Goal: Answer question/provide support: Share knowledge or assist other users

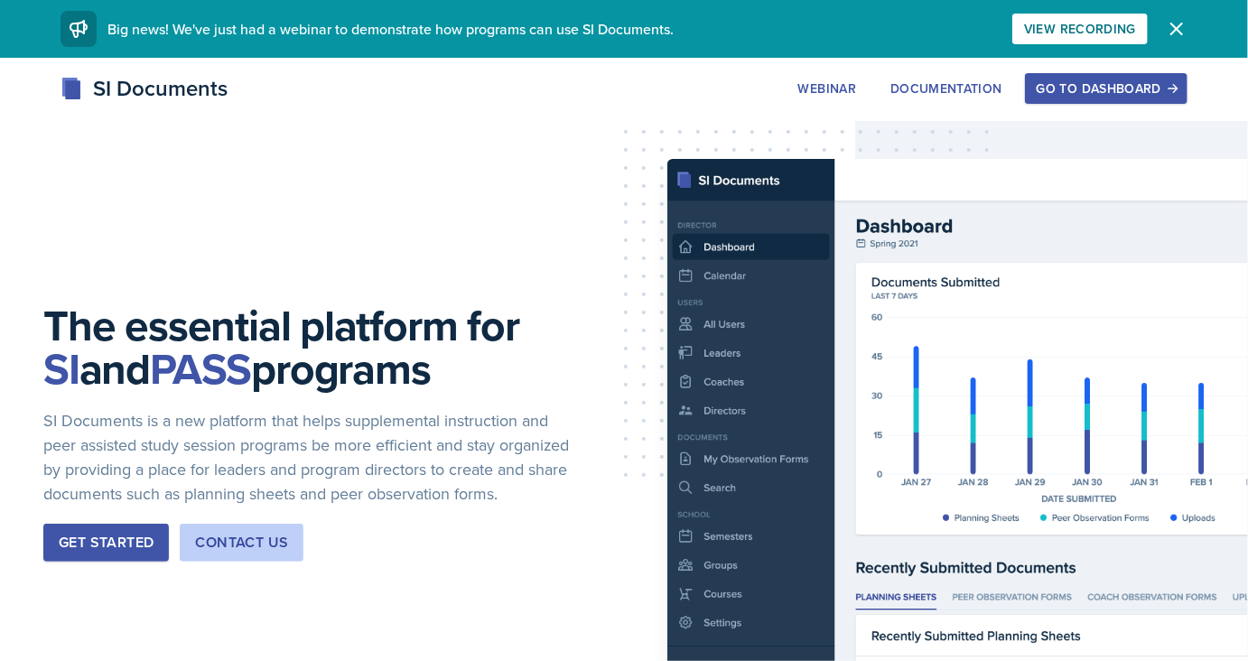
click at [1076, 83] on div "Go to Dashboard" at bounding box center [1105, 88] width 139 height 14
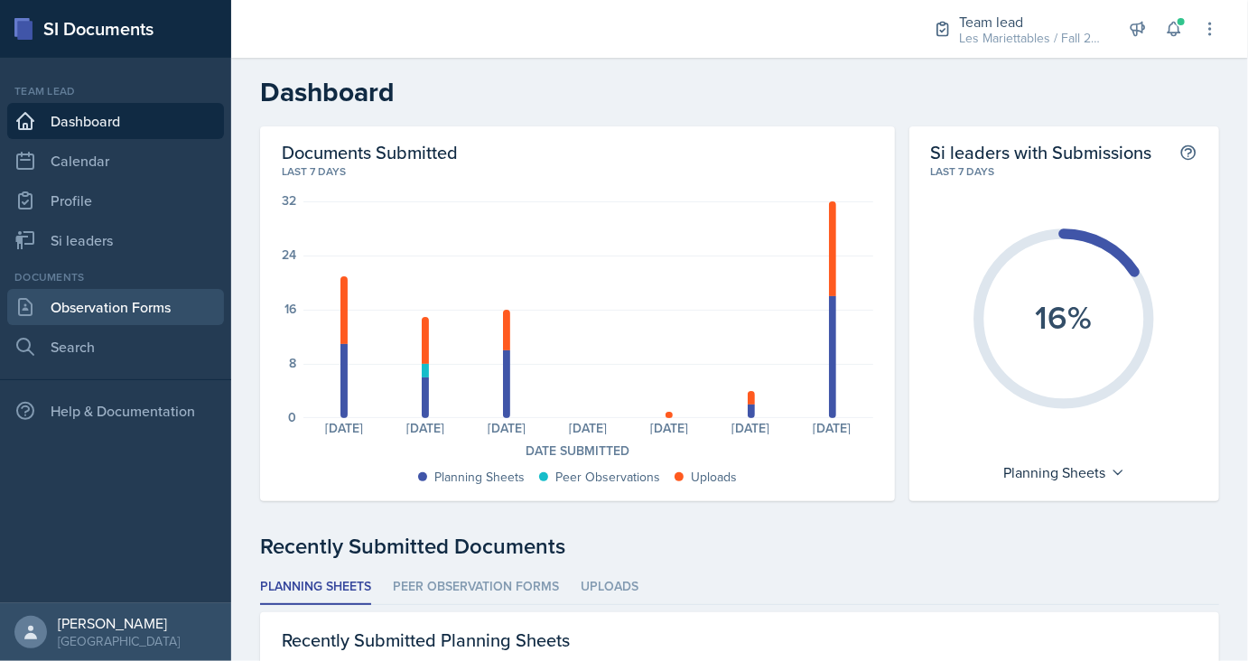
click at [119, 311] on link "Observation Forms" at bounding box center [115, 307] width 217 height 36
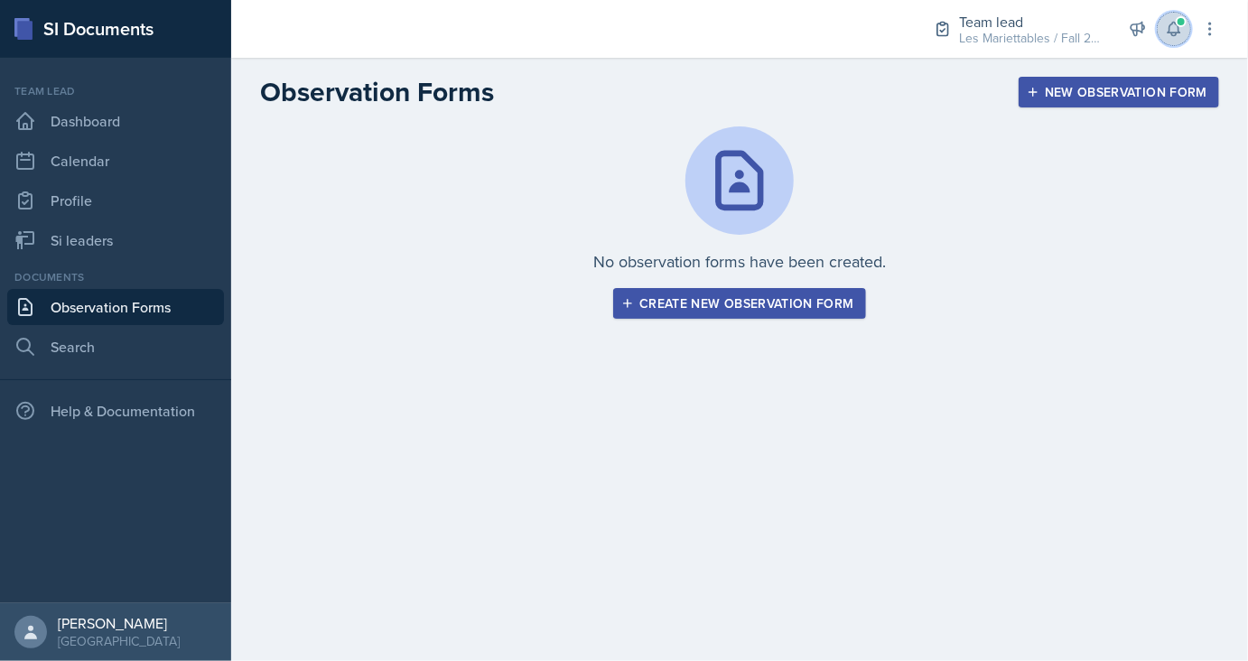
click at [1187, 21] on button at bounding box center [1173, 29] width 32 height 32
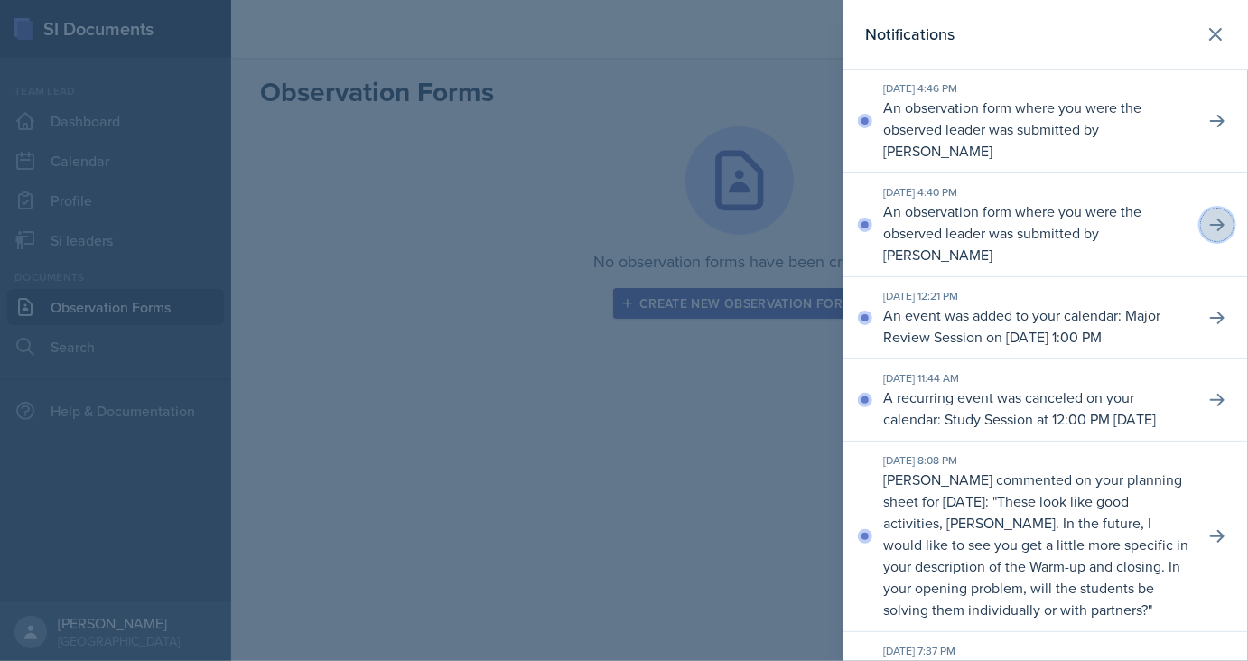
click at [1202, 223] on button at bounding box center [1217, 225] width 32 height 32
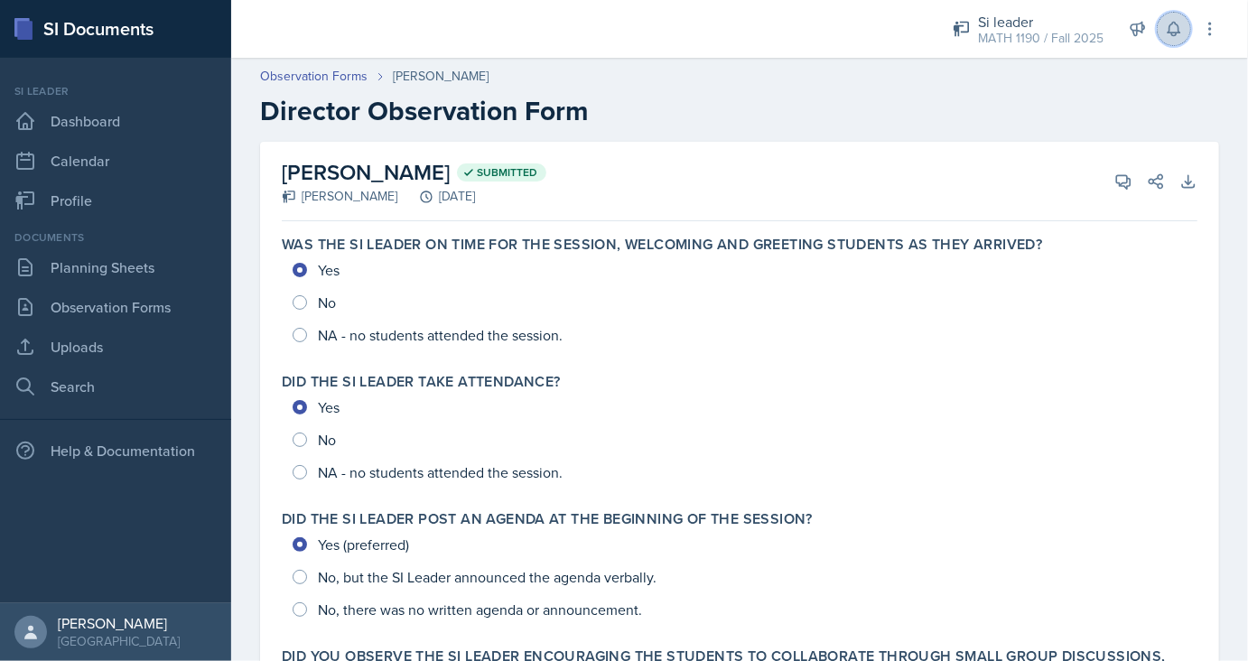
click at [1174, 30] on icon at bounding box center [1174, 29] width 18 height 18
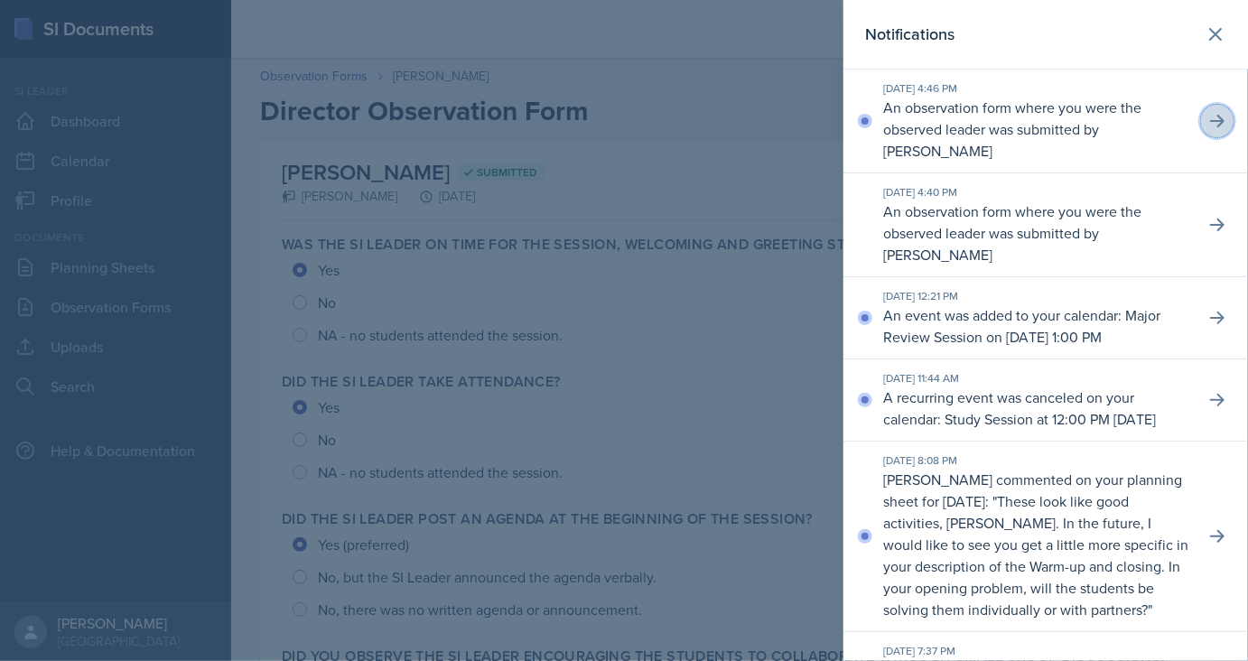
click at [1218, 128] on icon at bounding box center [1217, 121] width 18 height 18
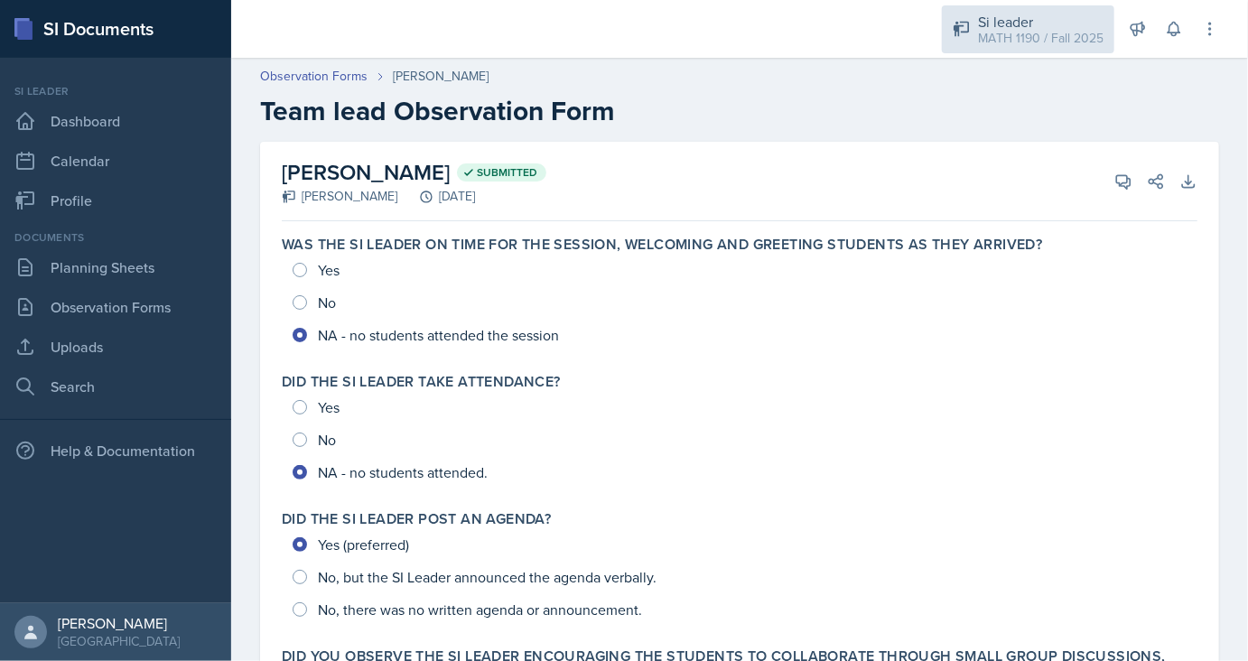
click at [1045, 31] on div "MATH 1190 / Fall 2025" at bounding box center [1040, 38] width 125 height 19
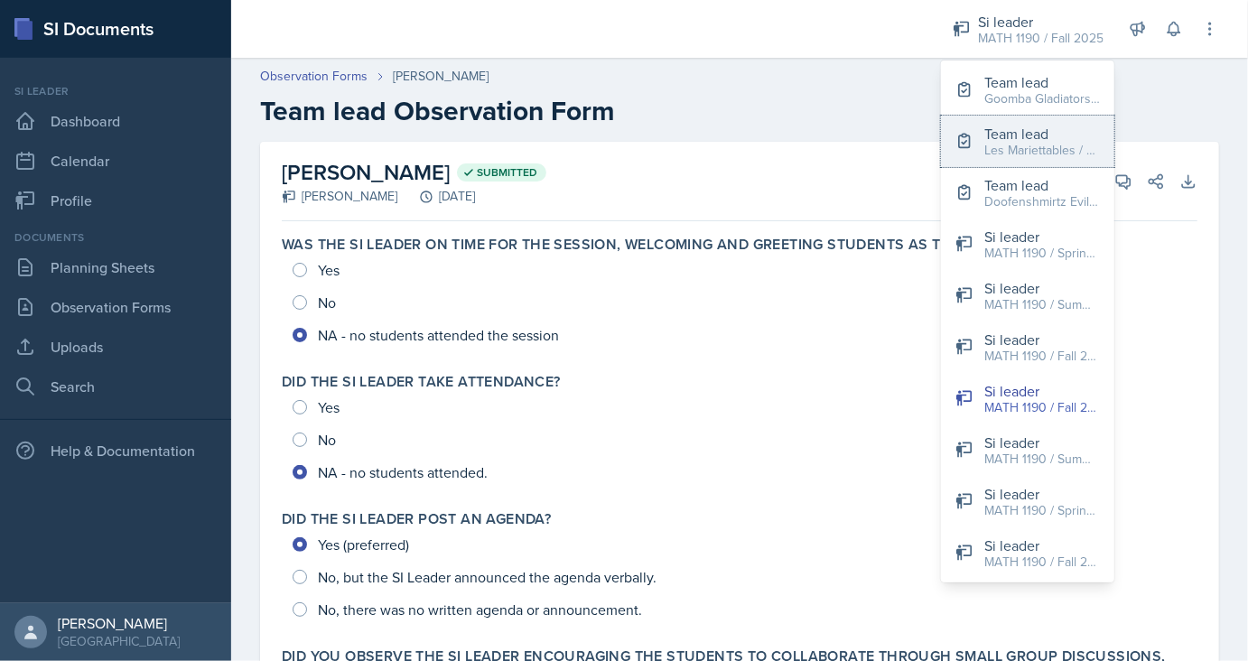
click at [1016, 135] on div "Team lead" at bounding box center [1042, 134] width 116 height 22
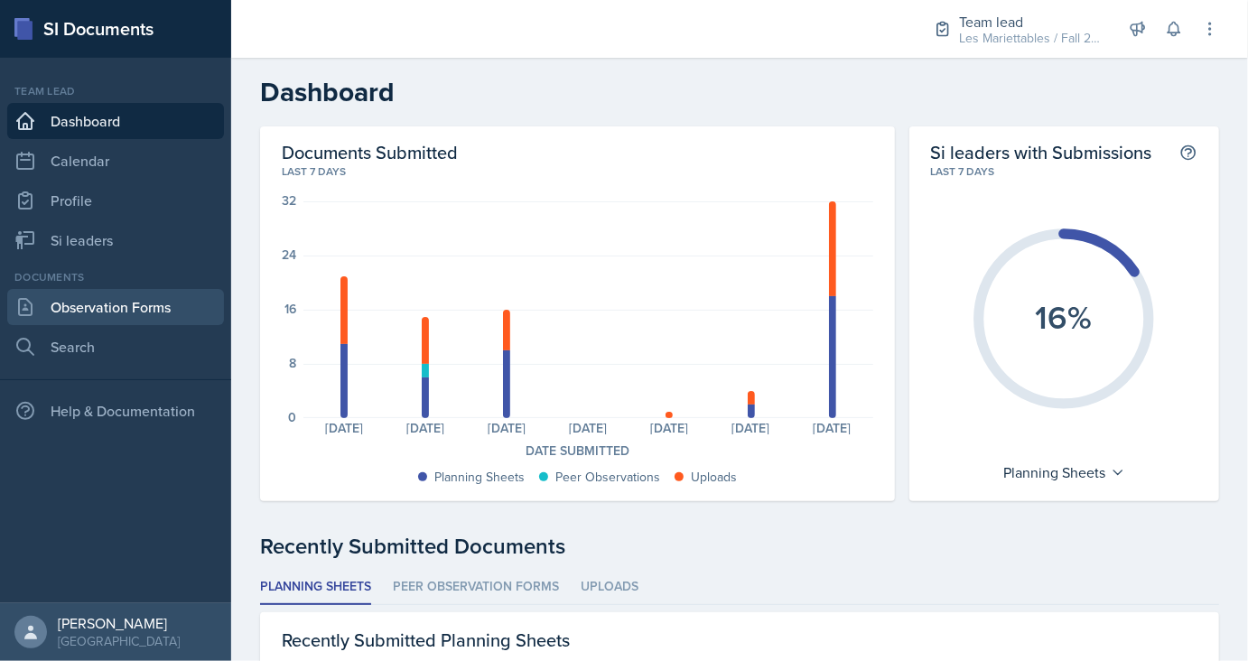
click at [128, 305] on link "Observation Forms" at bounding box center [115, 307] width 217 height 36
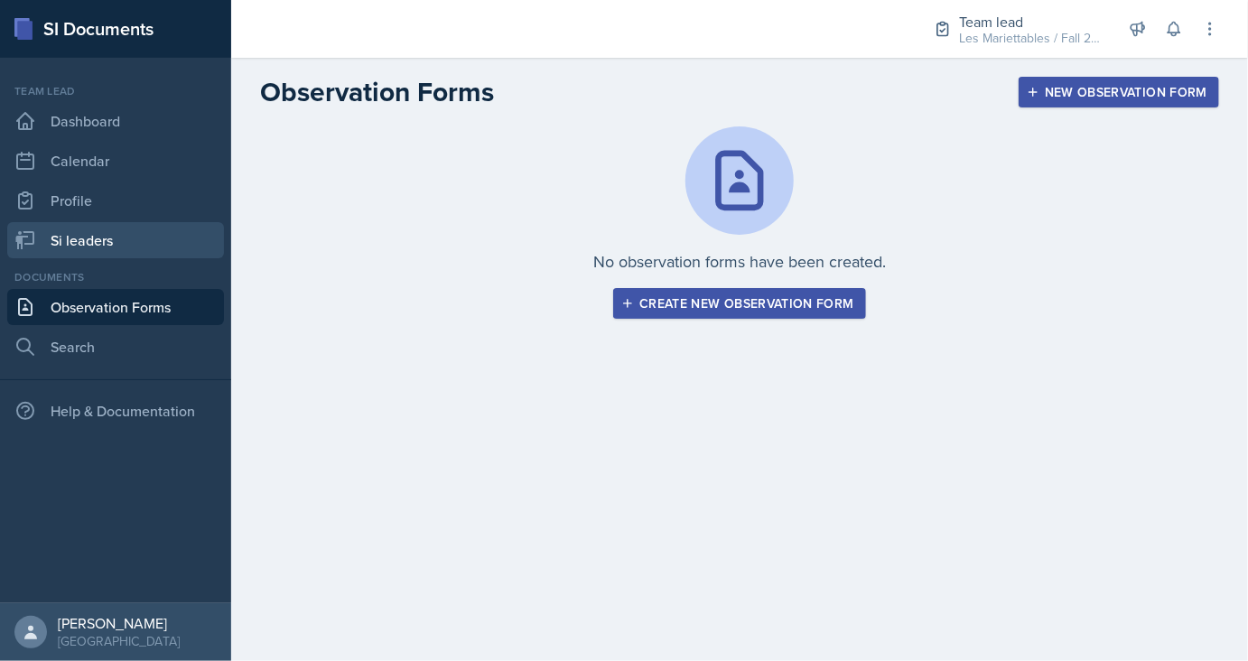
click at [140, 238] on link "Si leaders" at bounding box center [115, 240] width 217 height 36
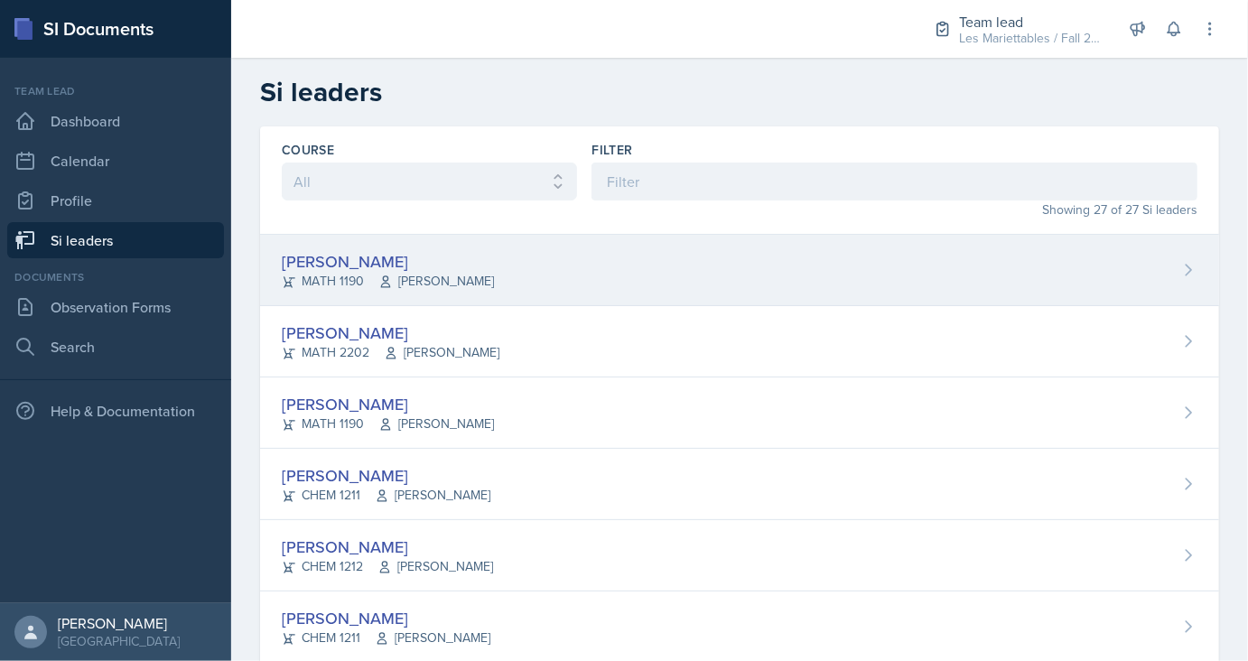
click at [330, 255] on div "Prisca Andoh" at bounding box center [388, 261] width 212 height 24
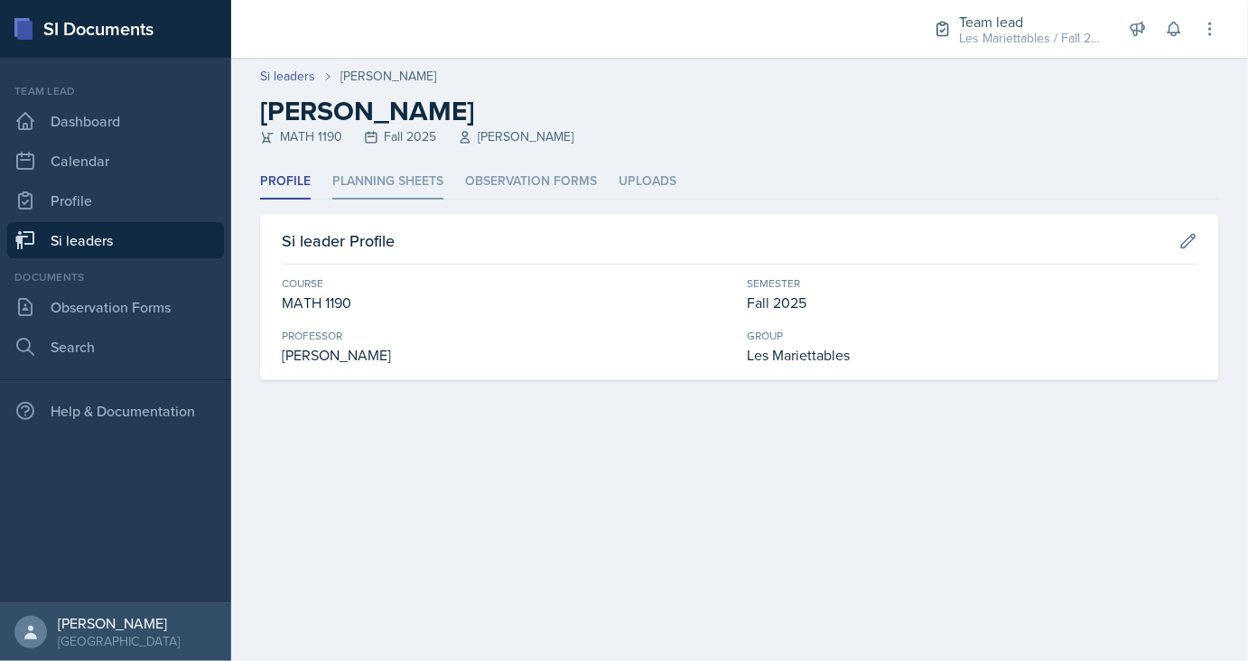
click at [375, 175] on li "Planning Sheets" at bounding box center [387, 181] width 111 height 35
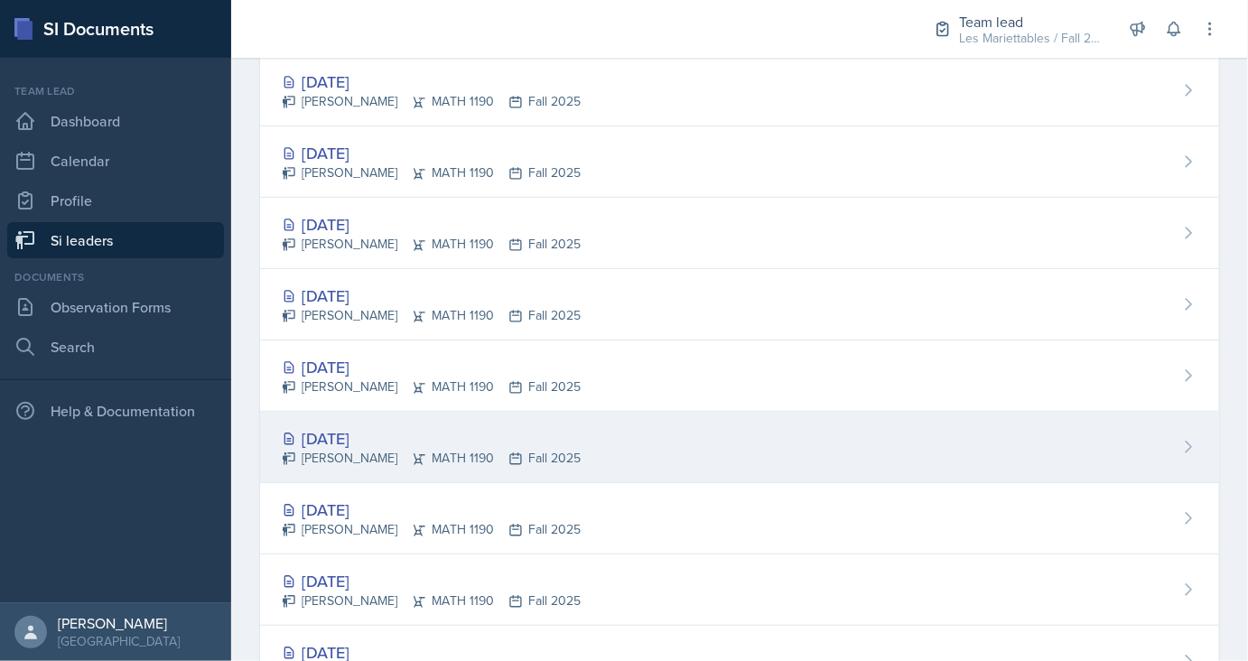
scroll to position [287, 0]
click at [384, 432] on div "Sep 10th, 2025" at bounding box center [431, 438] width 299 height 24
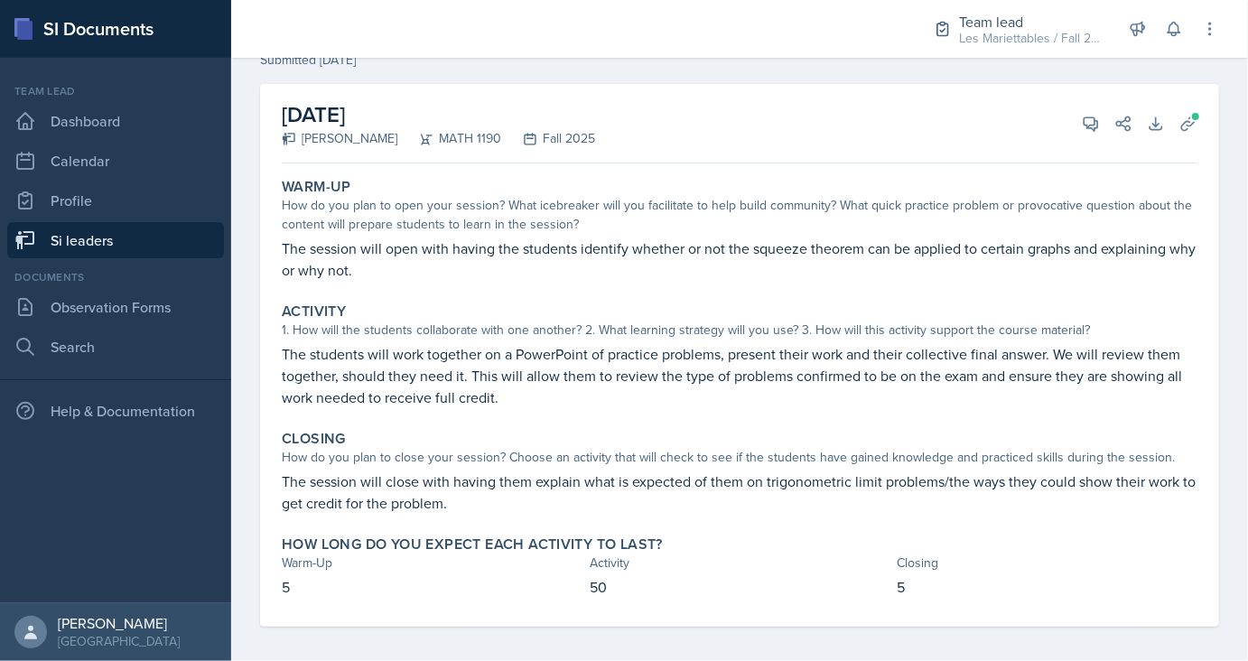
scroll to position [86, 0]
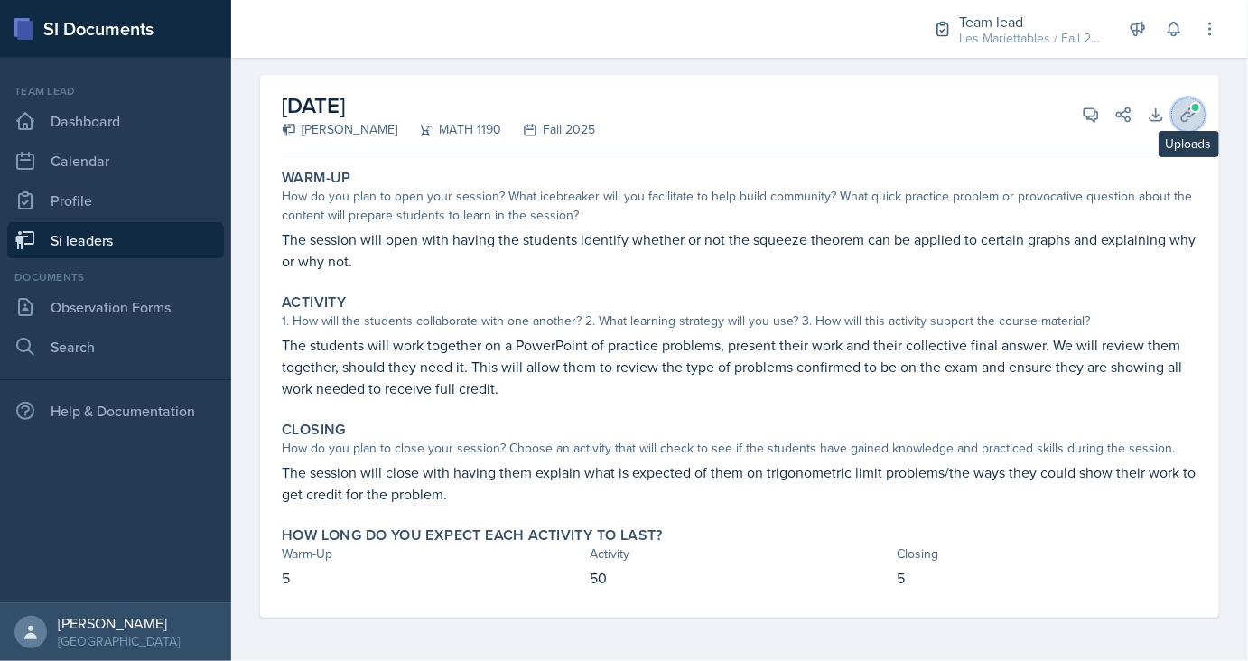
click at [1193, 115] on icon at bounding box center [1188, 115] width 18 height 18
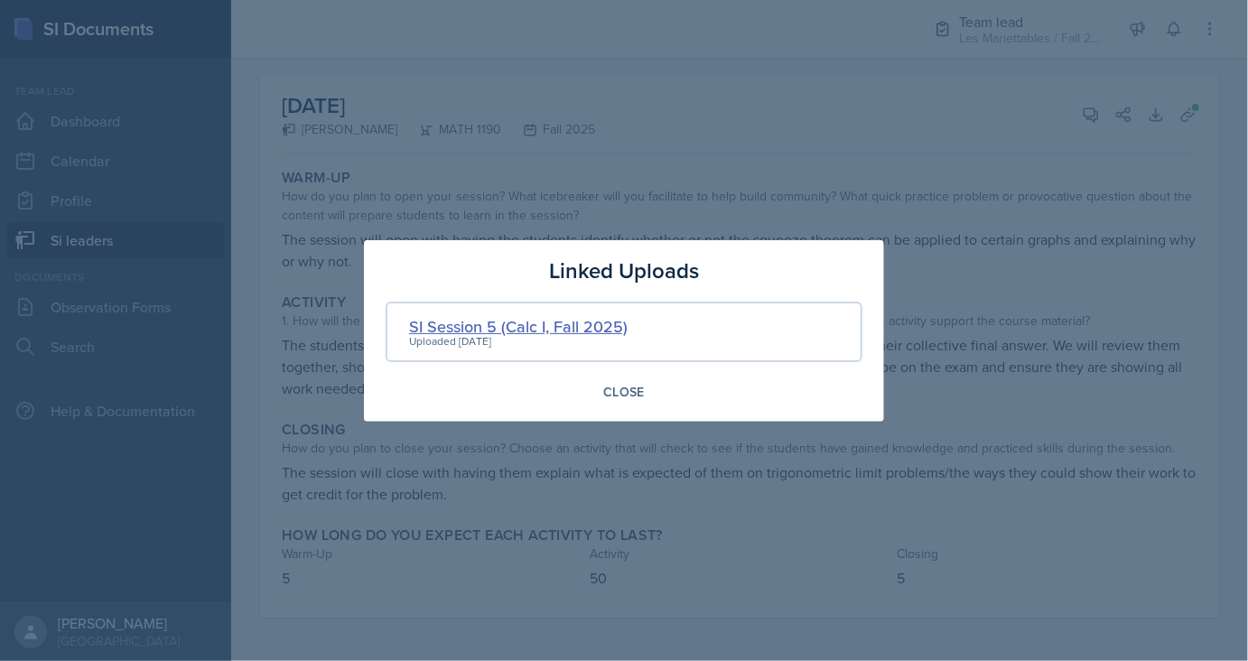
click at [501, 322] on div "SI Session 5 (Calc I, Fall 2025)" at bounding box center [518, 326] width 218 height 24
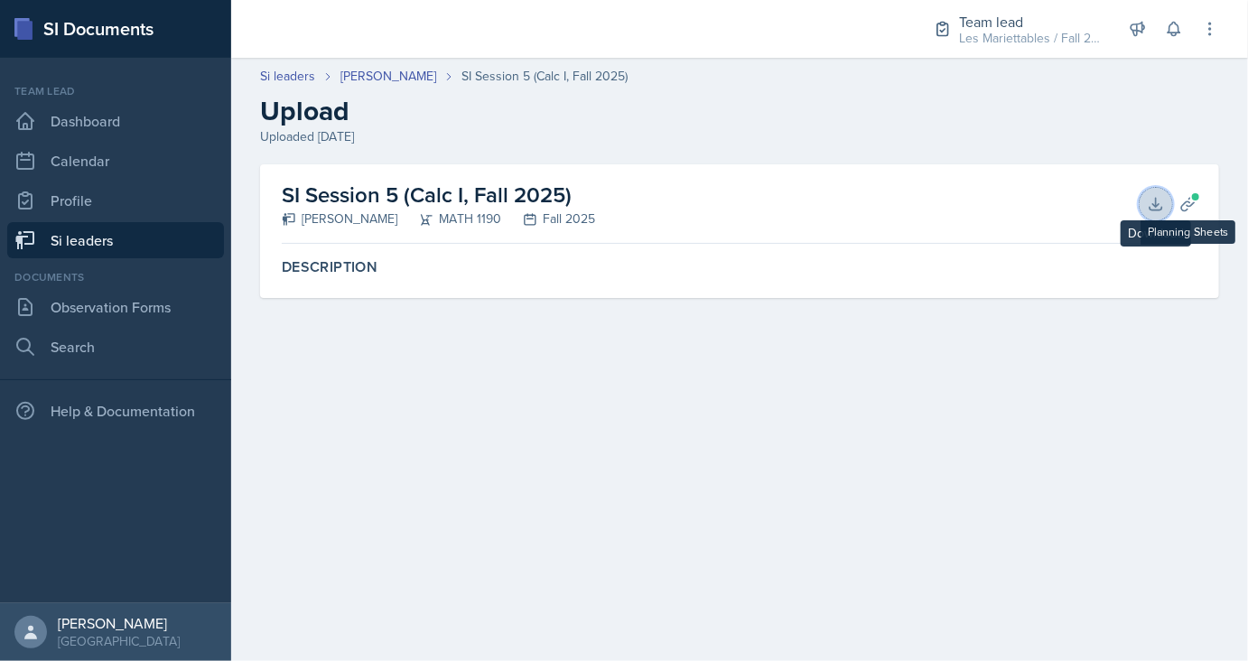
click at [1160, 198] on icon at bounding box center [1156, 204] width 18 height 18
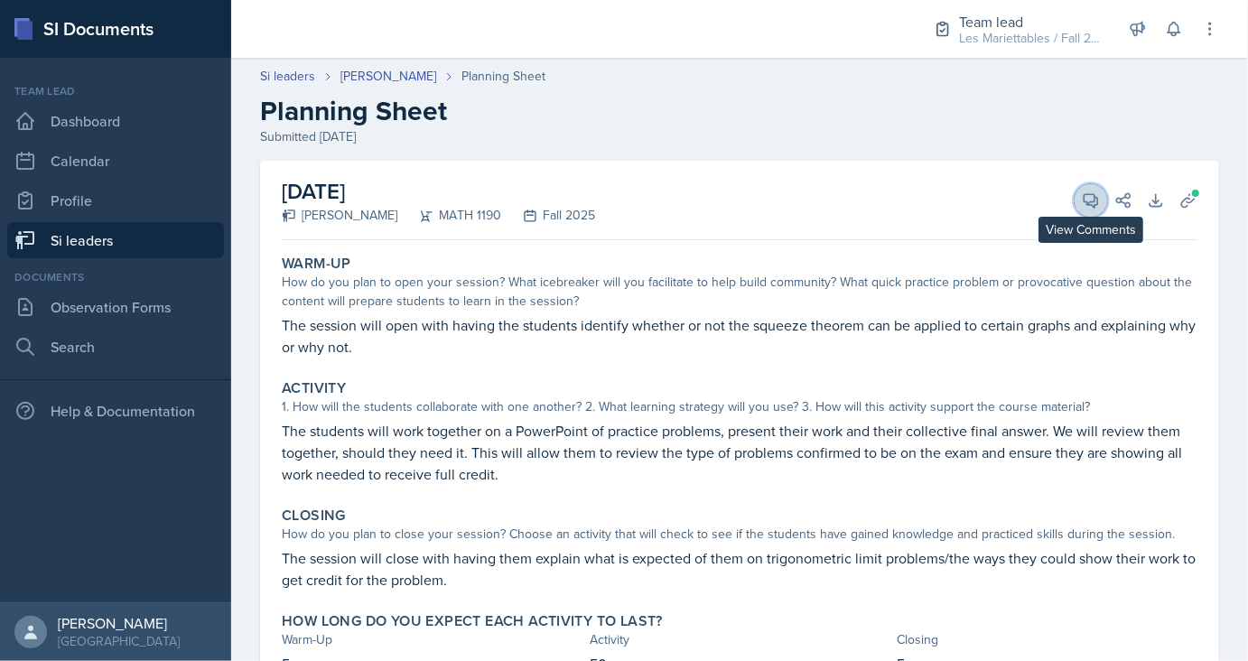
click at [1089, 200] on icon at bounding box center [1091, 200] width 18 height 18
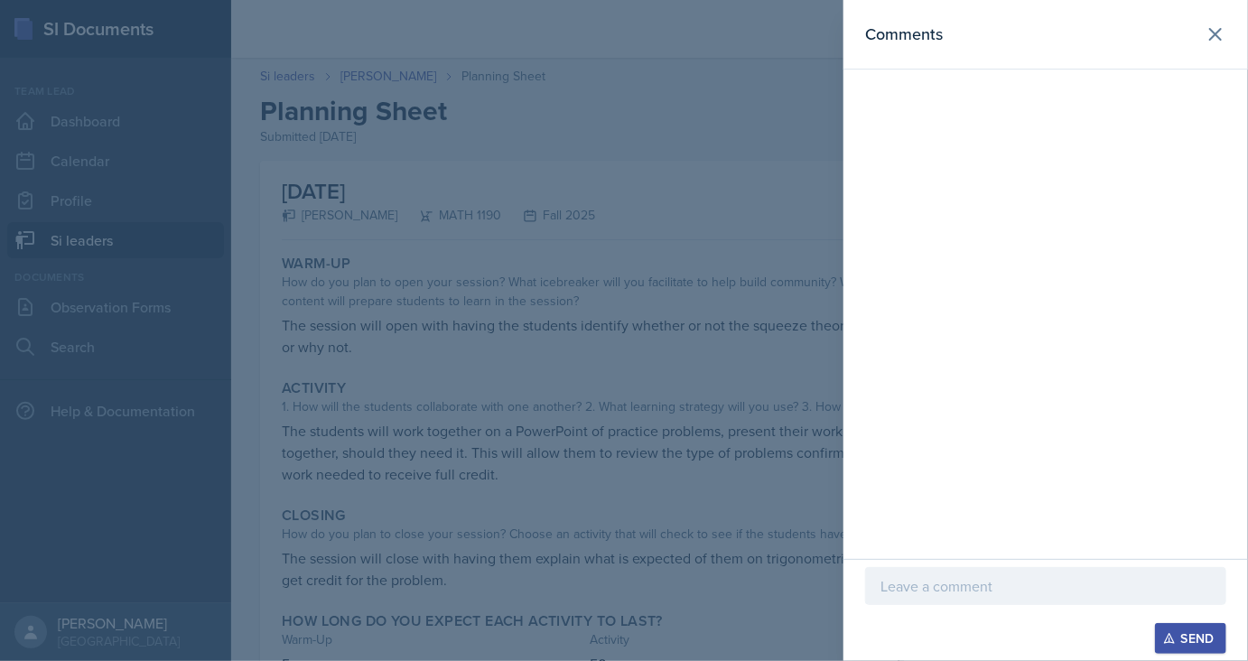
click at [908, 573] on div at bounding box center [1045, 586] width 361 height 38
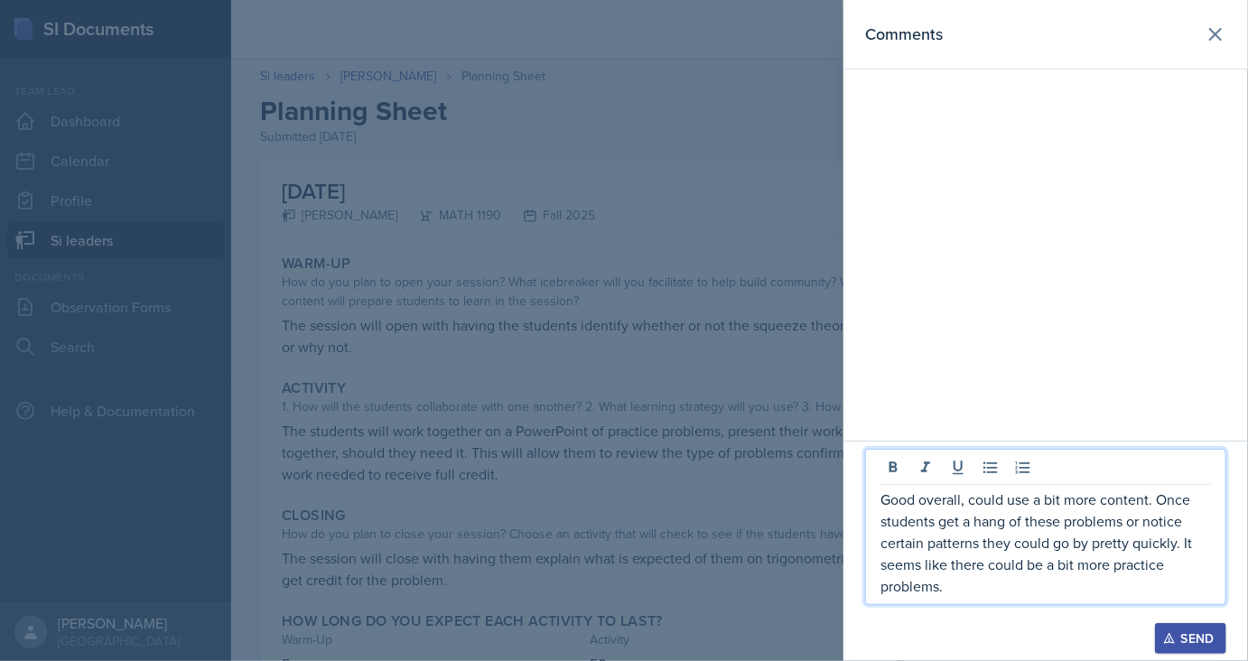
click at [1172, 642] on icon "button" at bounding box center [1169, 638] width 13 height 13
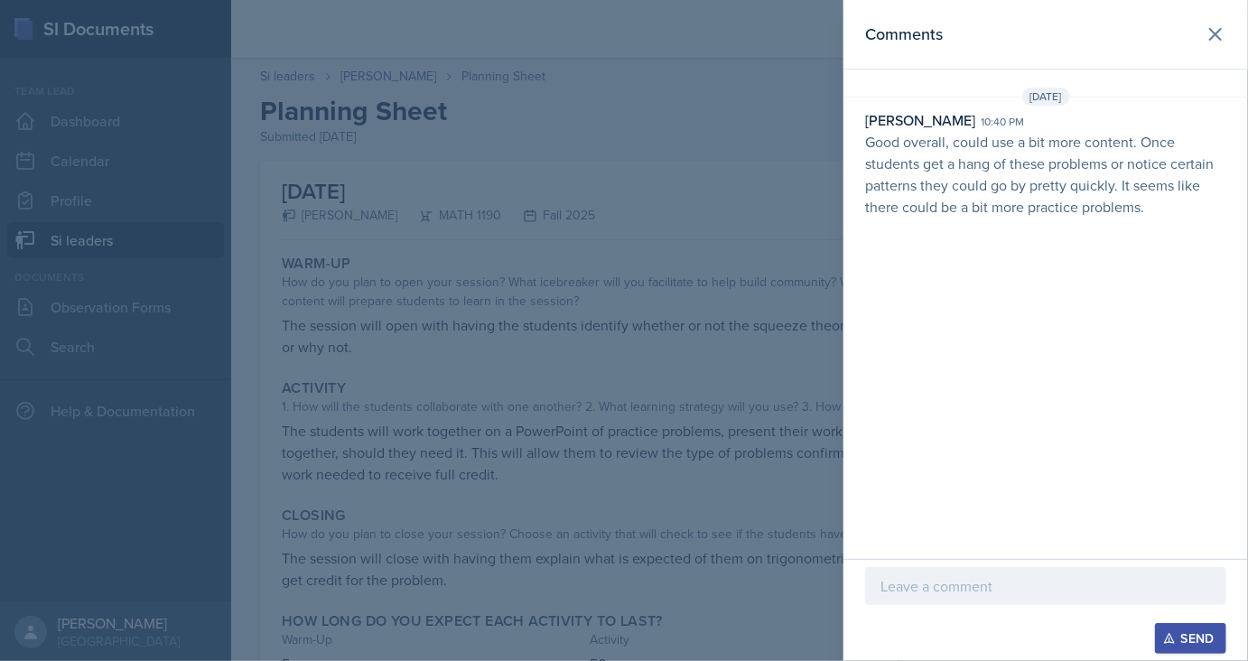
click at [534, 210] on div at bounding box center [624, 330] width 1248 height 661
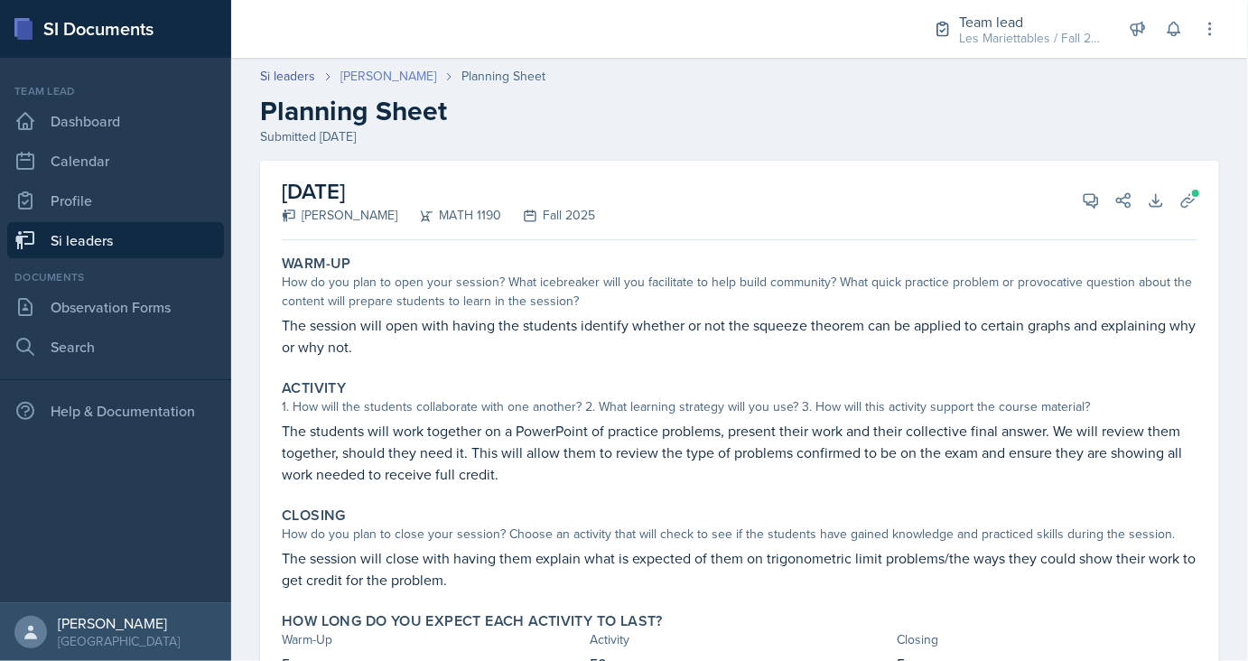
click at [392, 79] on link "Prisca Andoh" at bounding box center [388, 76] width 96 height 19
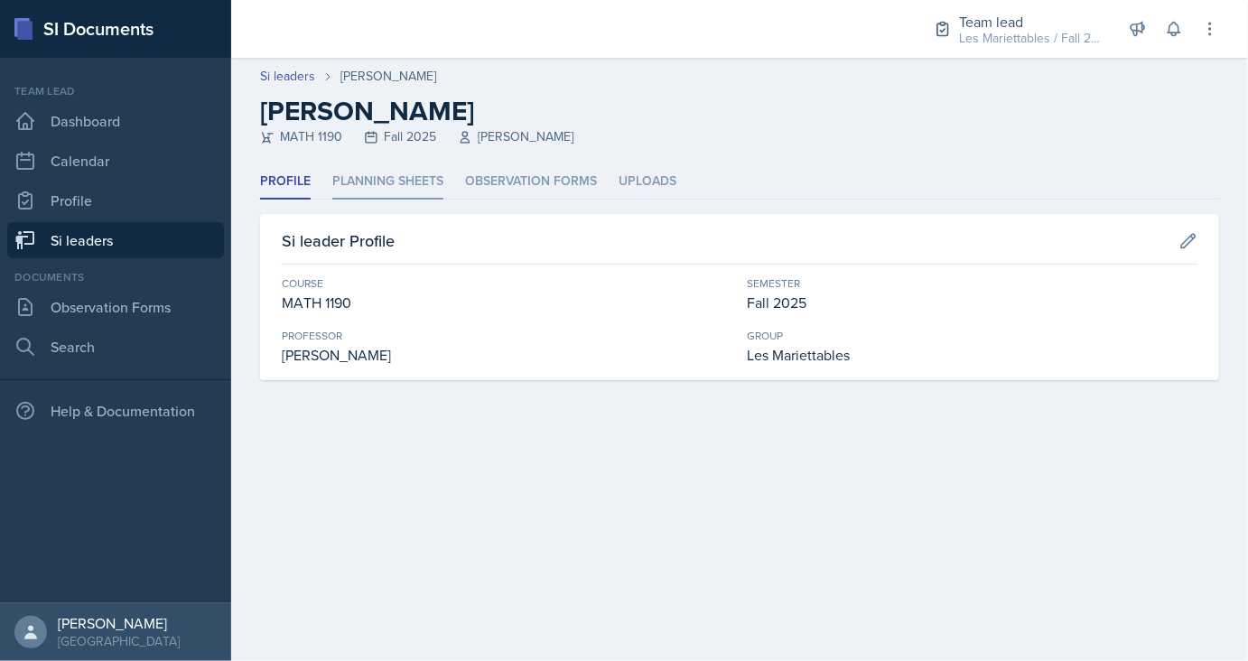
click at [394, 187] on li "Planning Sheets" at bounding box center [387, 181] width 111 height 35
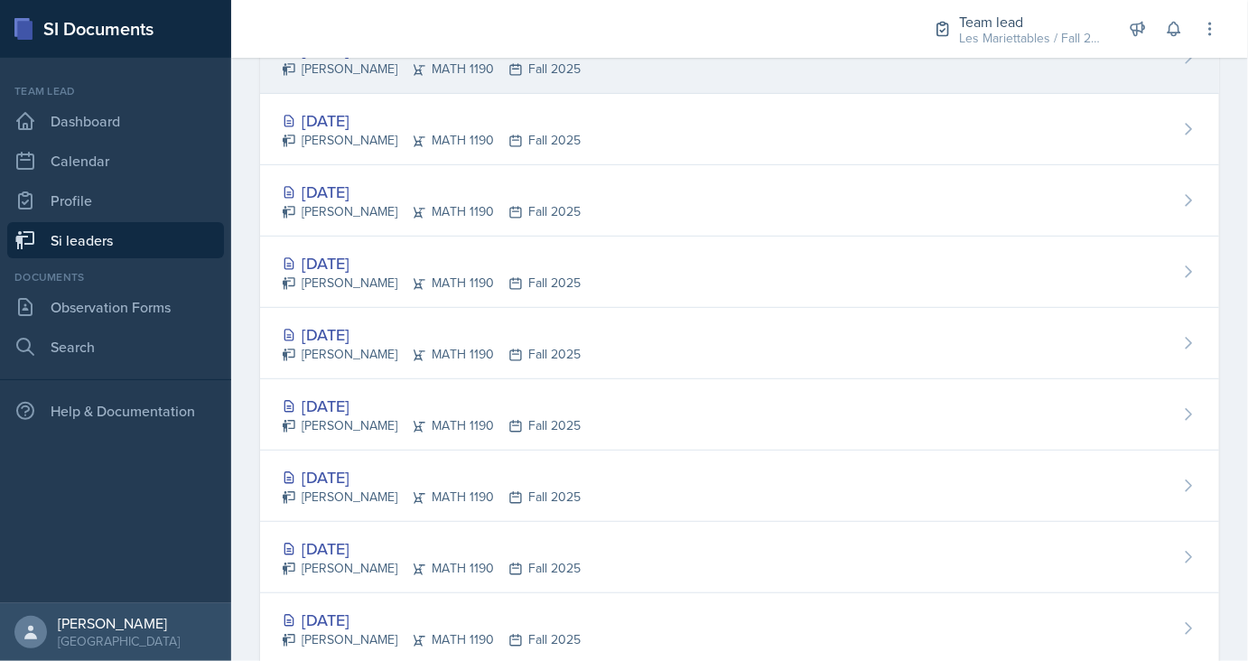
scroll to position [321, 0]
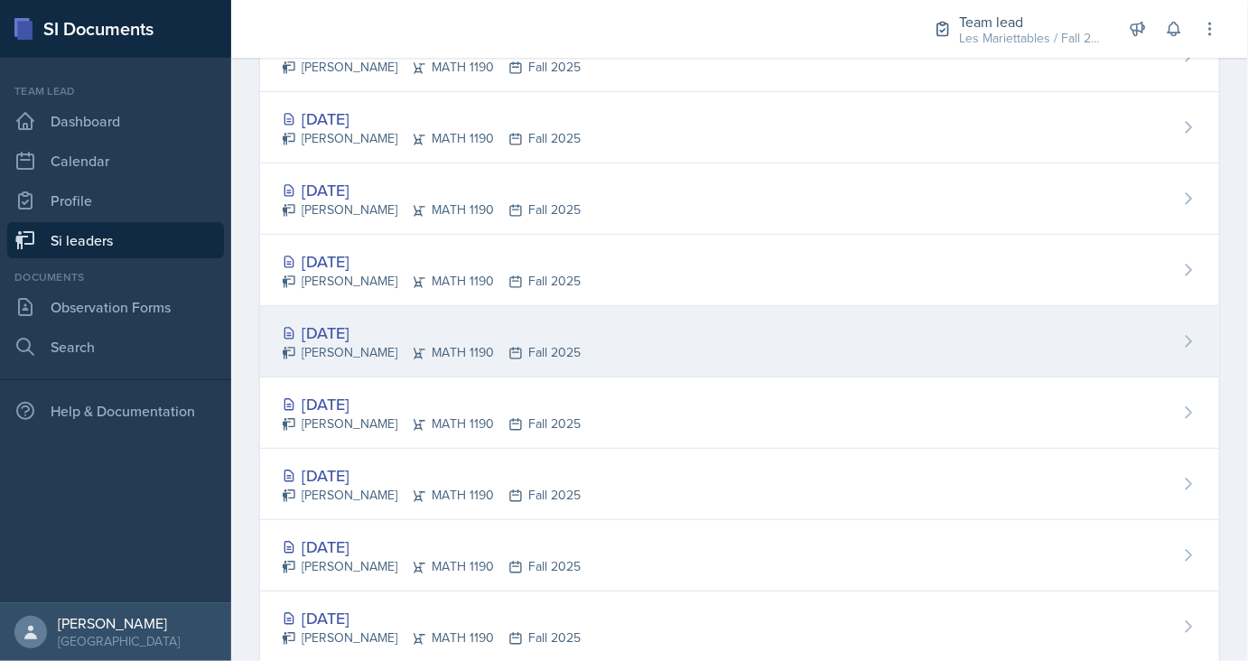
click at [371, 324] on div "[DATE]" at bounding box center [431, 332] width 299 height 24
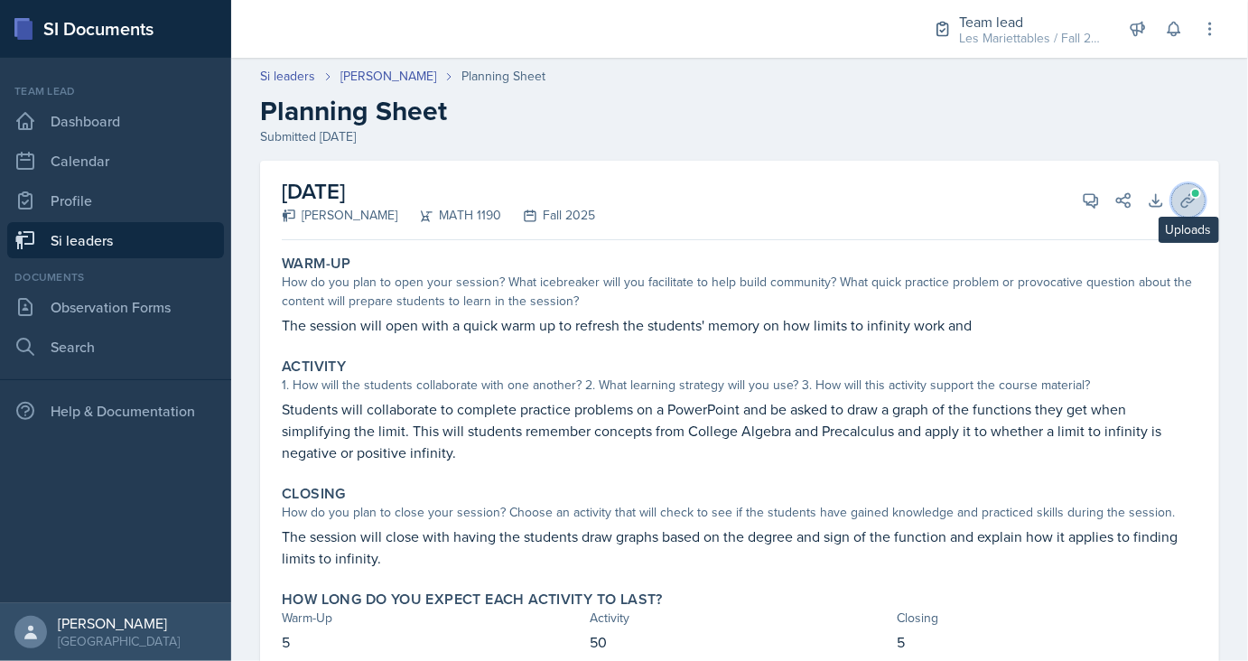
click at [1186, 204] on icon at bounding box center [1188, 200] width 18 height 18
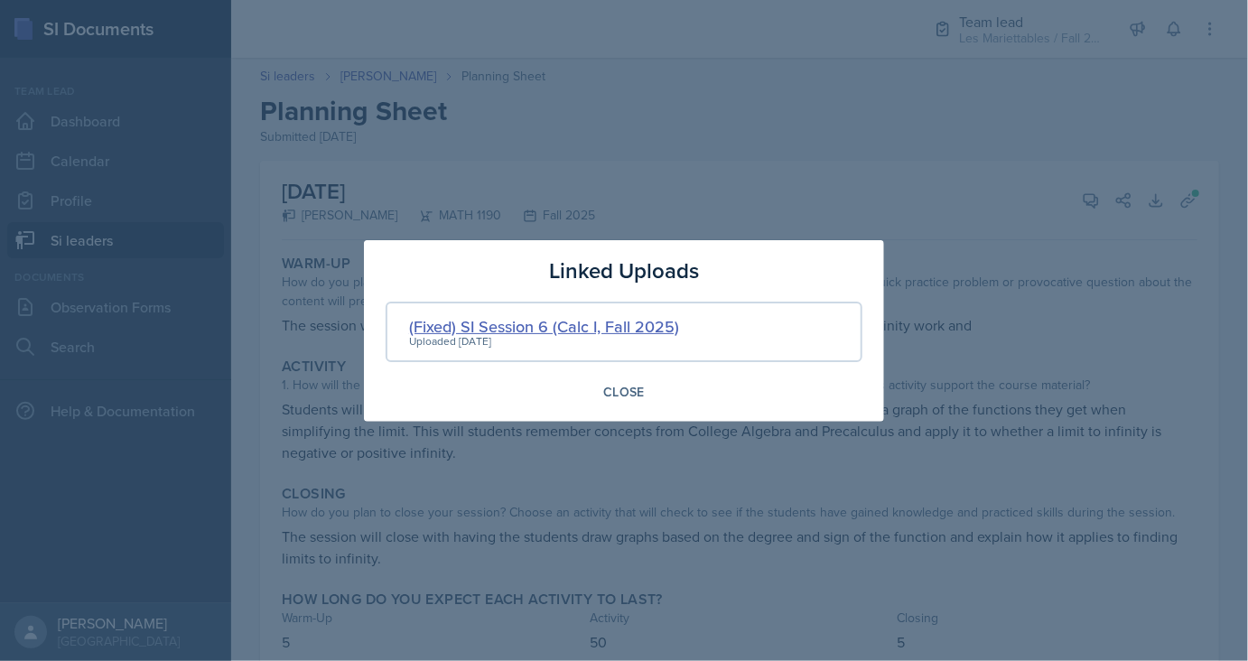
click at [632, 322] on div "(Fixed) SI Session 6 (Calc I, Fall 2025)" at bounding box center [544, 326] width 270 height 24
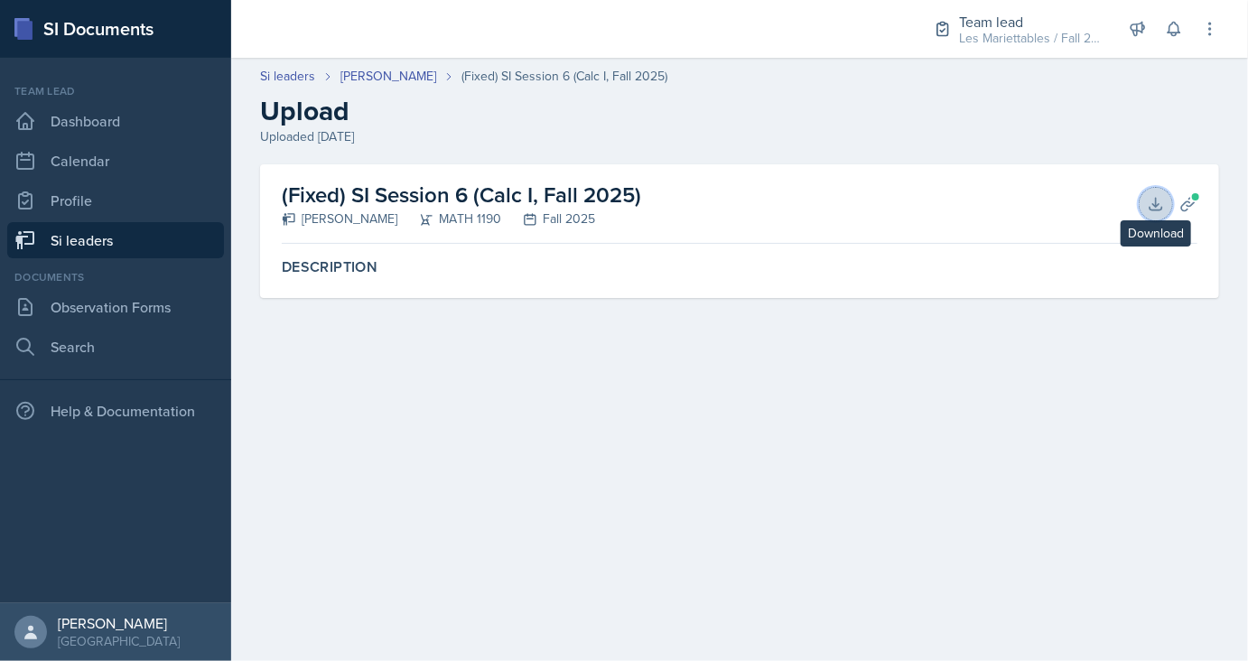
click at [1156, 203] on icon at bounding box center [1155, 204] width 12 height 12
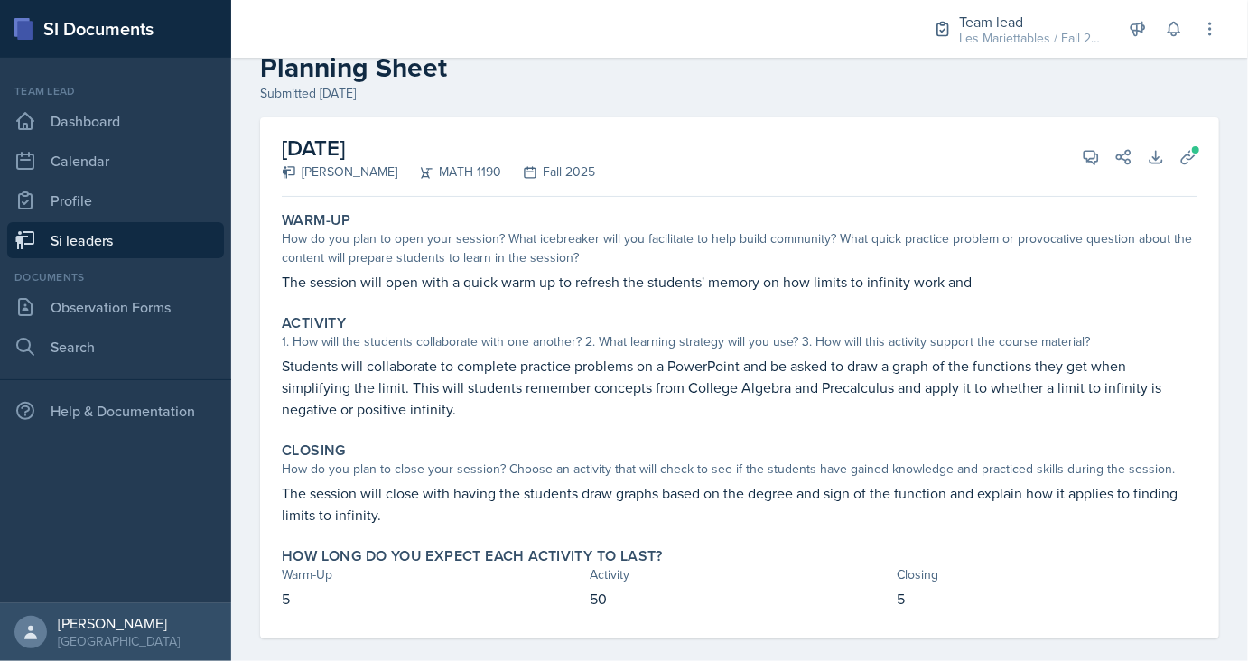
scroll to position [42, 0]
click at [1079, 156] on button "View Comments" at bounding box center [1090, 159] width 32 height 32
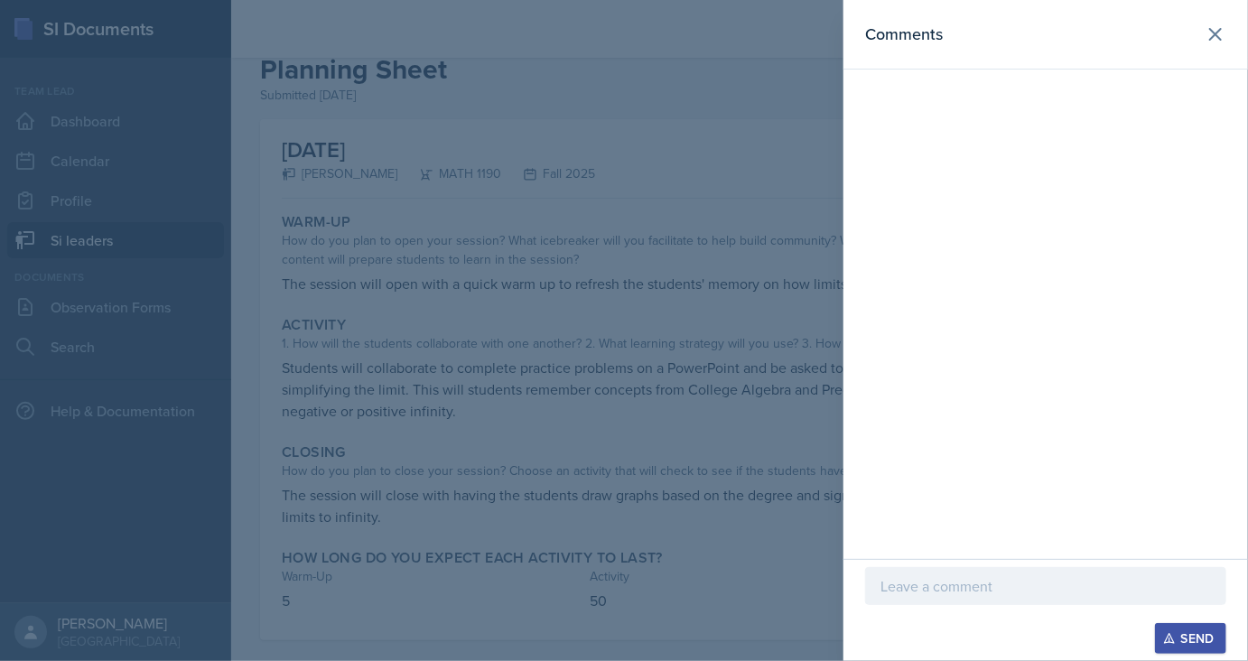
click at [922, 593] on p at bounding box center [1045, 586] width 330 height 22
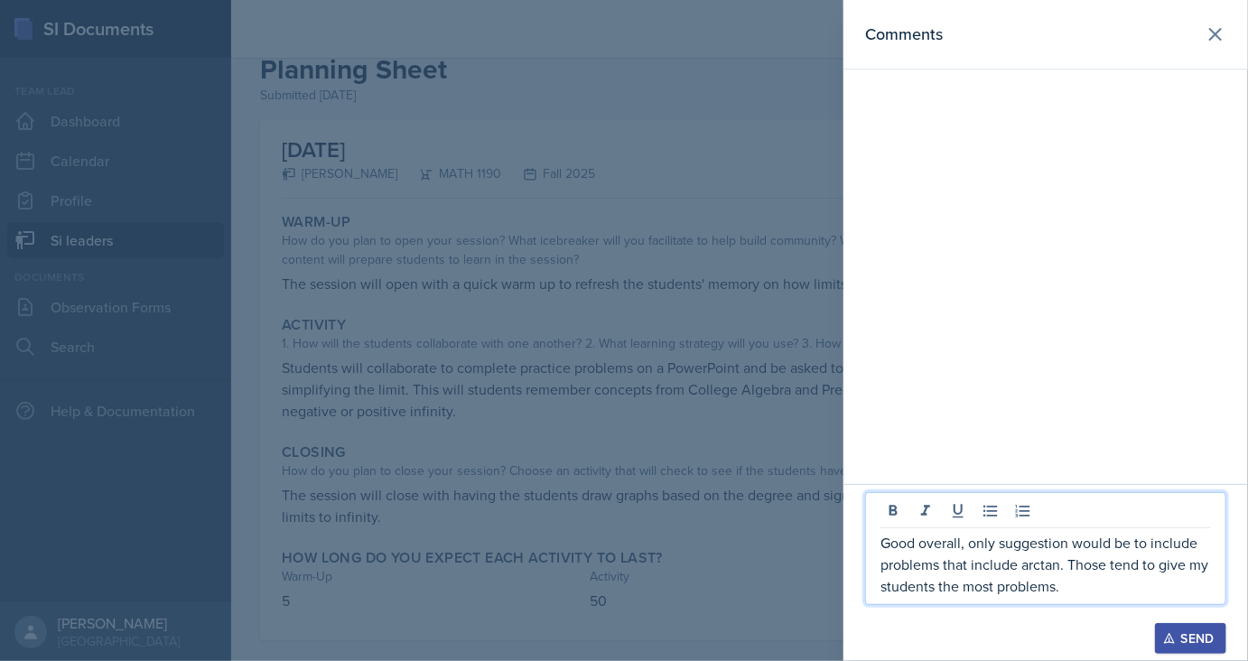
click at [1095, 574] on p "Good overall, only suggestion would be to include problems that include arctan.…" at bounding box center [1045, 564] width 330 height 65
click at [1130, 592] on p "Good overall, only suggestion would be to include problems that include arctan.…" at bounding box center [1045, 564] width 330 height 65
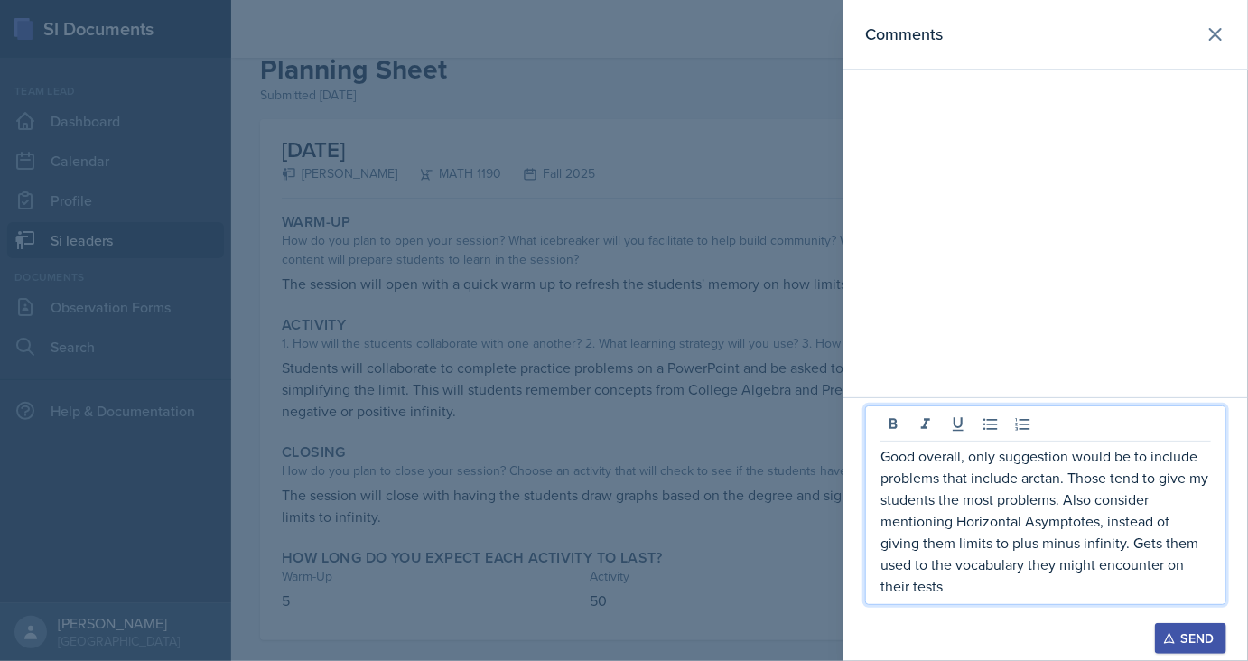
click at [1189, 640] on div "Send" at bounding box center [1190, 638] width 48 height 14
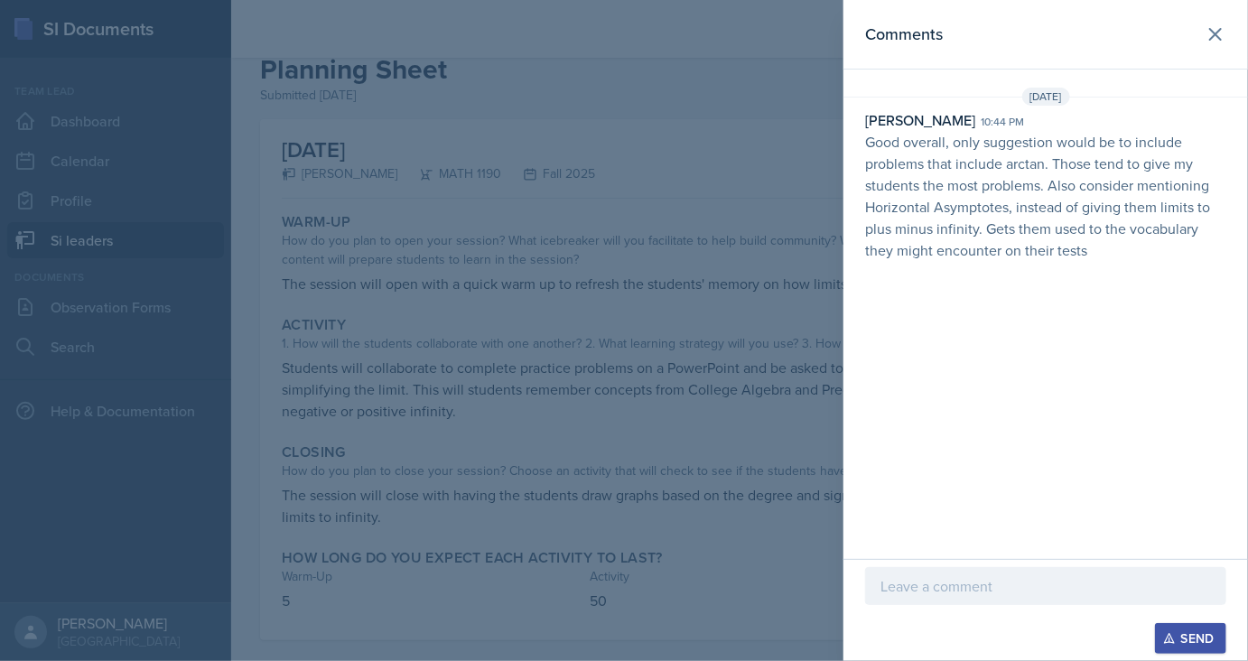
click at [394, 237] on div at bounding box center [624, 330] width 1248 height 661
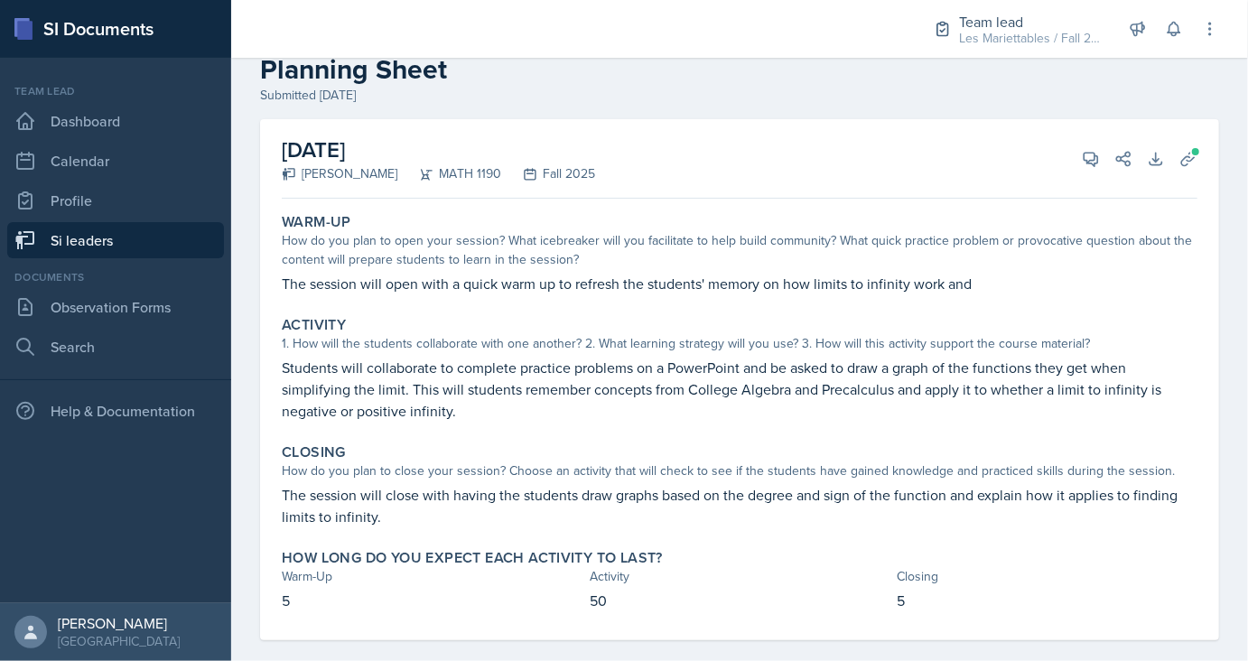
scroll to position [0, 0]
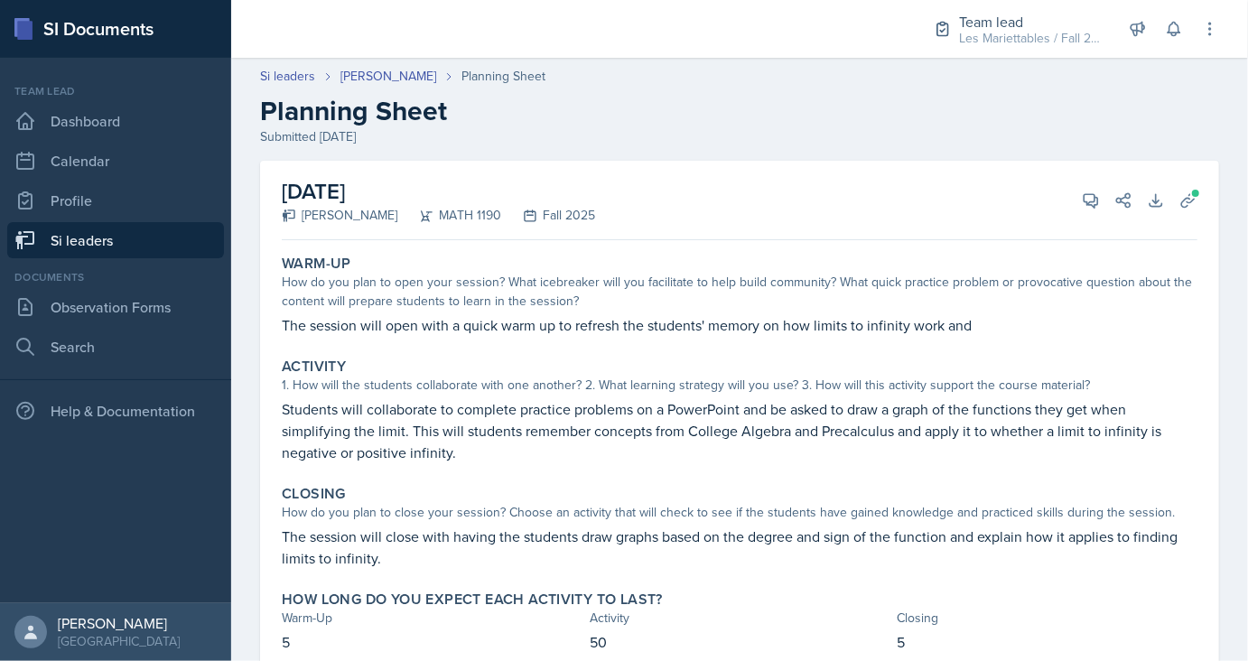
click at [103, 244] on link "Si leaders" at bounding box center [115, 240] width 217 height 36
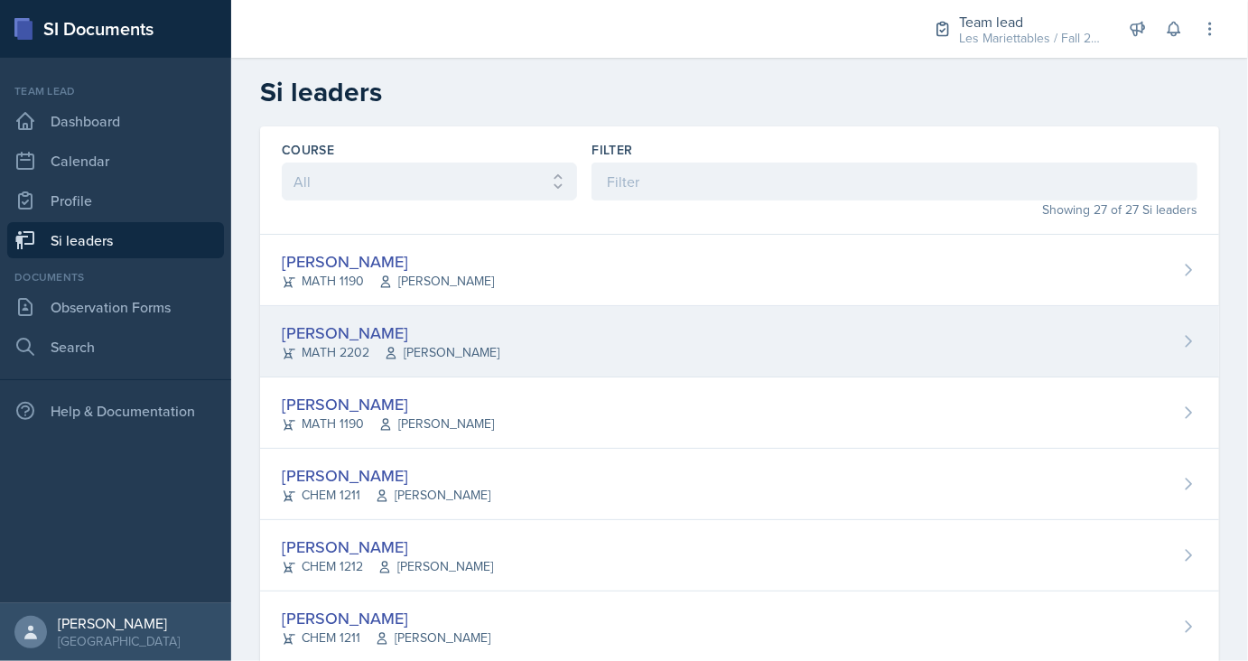
click at [307, 330] on div "Ian Chapman" at bounding box center [391, 332] width 218 height 24
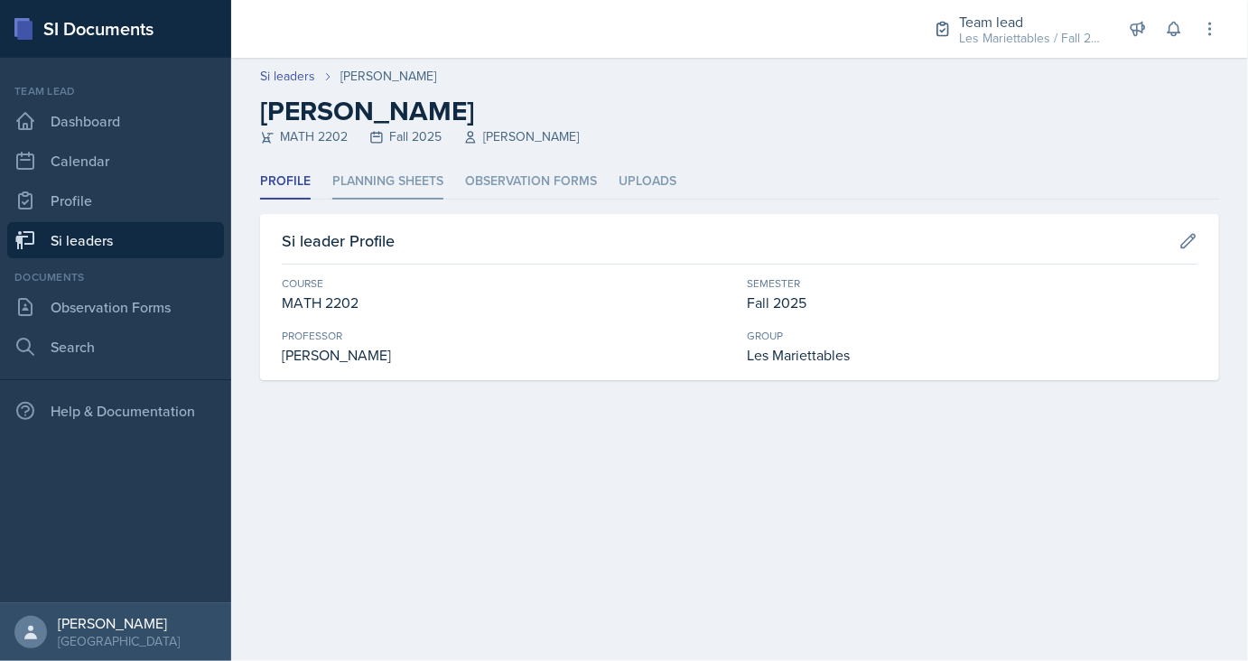
click at [378, 165] on li "Planning Sheets" at bounding box center [387, 181] width 111 height 35
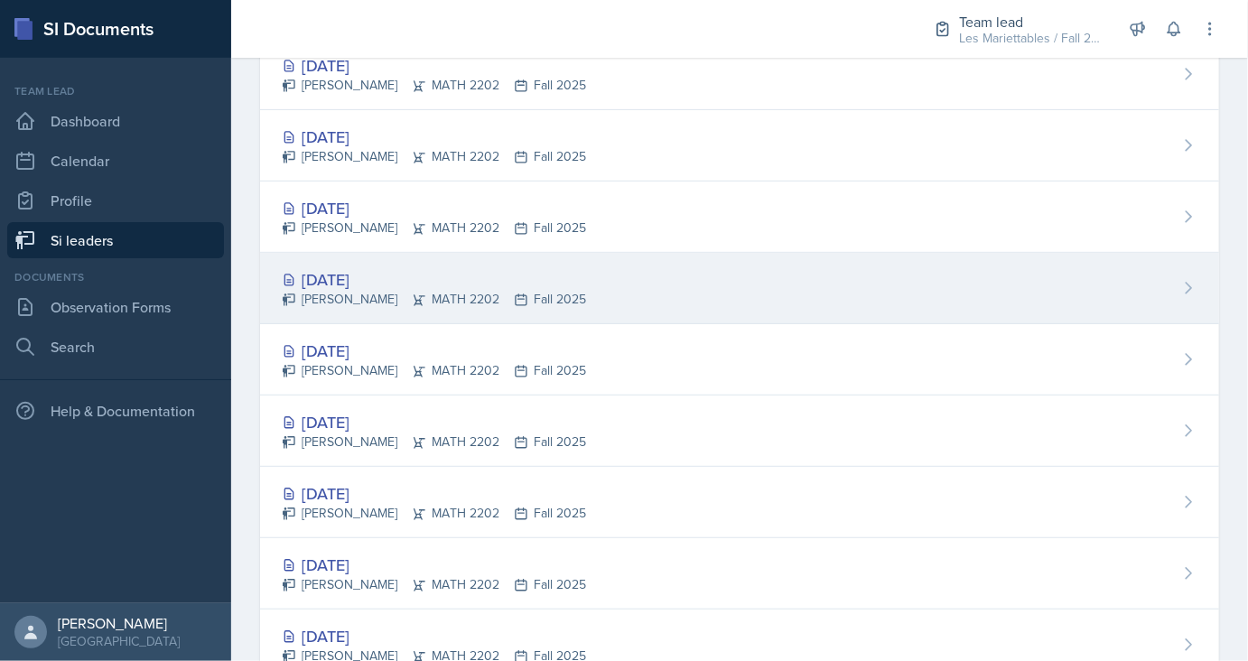
scroll to position [306, 0]
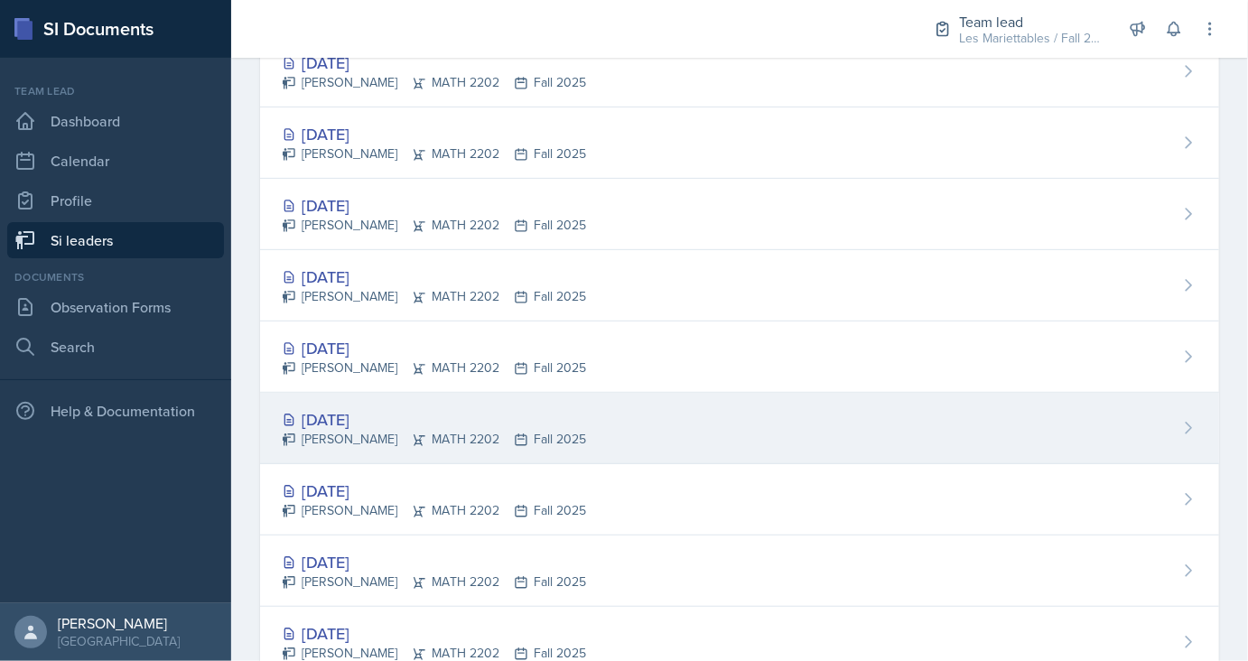
click at [370, 403] on div "Sep 8th, 2025 Ian Chapman MATH 2202 Fall 2025" at bounding box center [739, 428] width 959 height 71
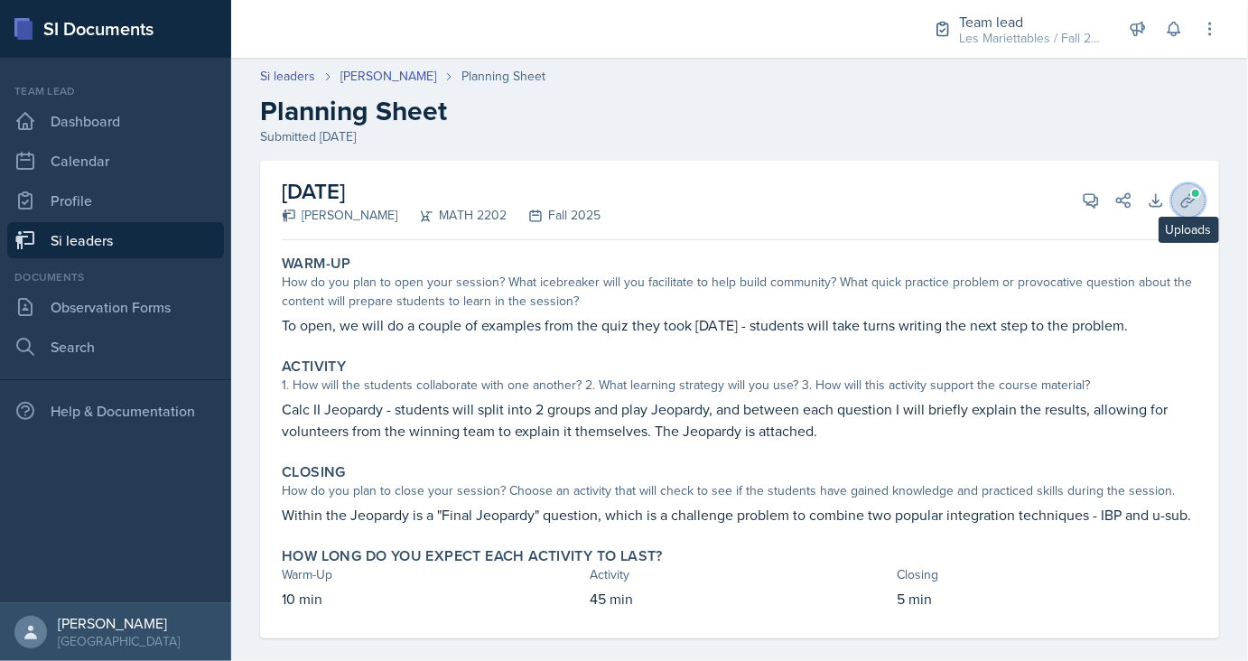
click at [1196, 199] on icon at bounding box center [1188, 200] width 18 height 18
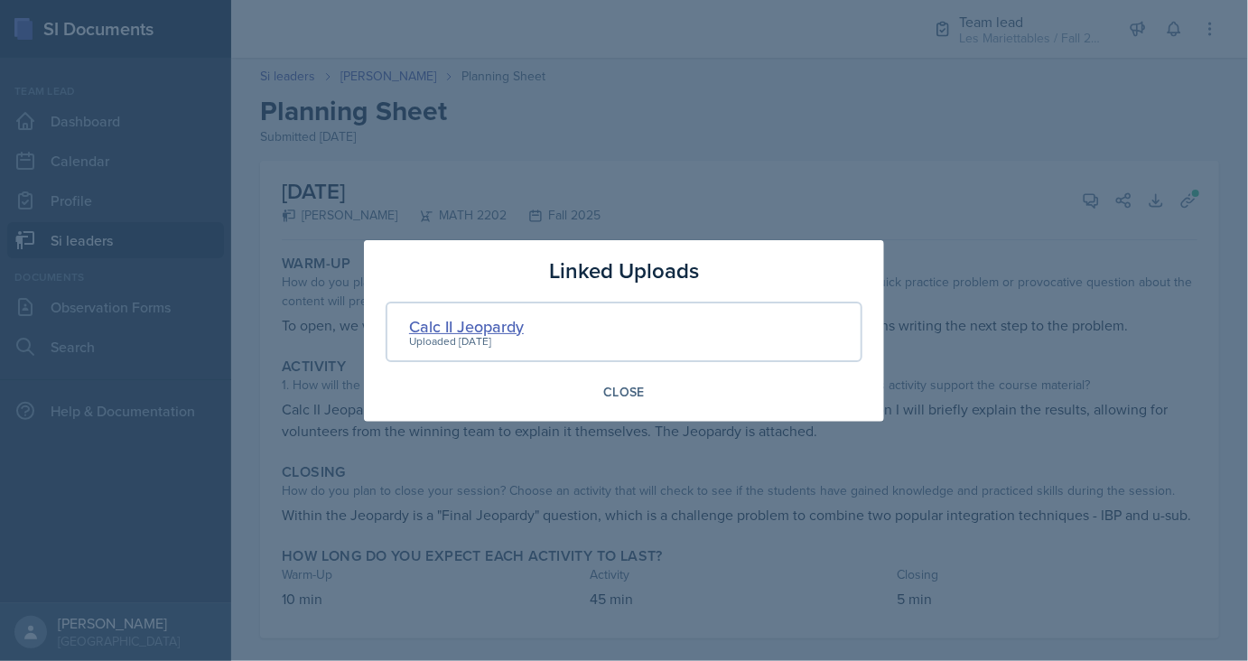
click at [508, 326] on div "Calc II Jeopardy" at bounding box center [466, 326] width 115 height 24
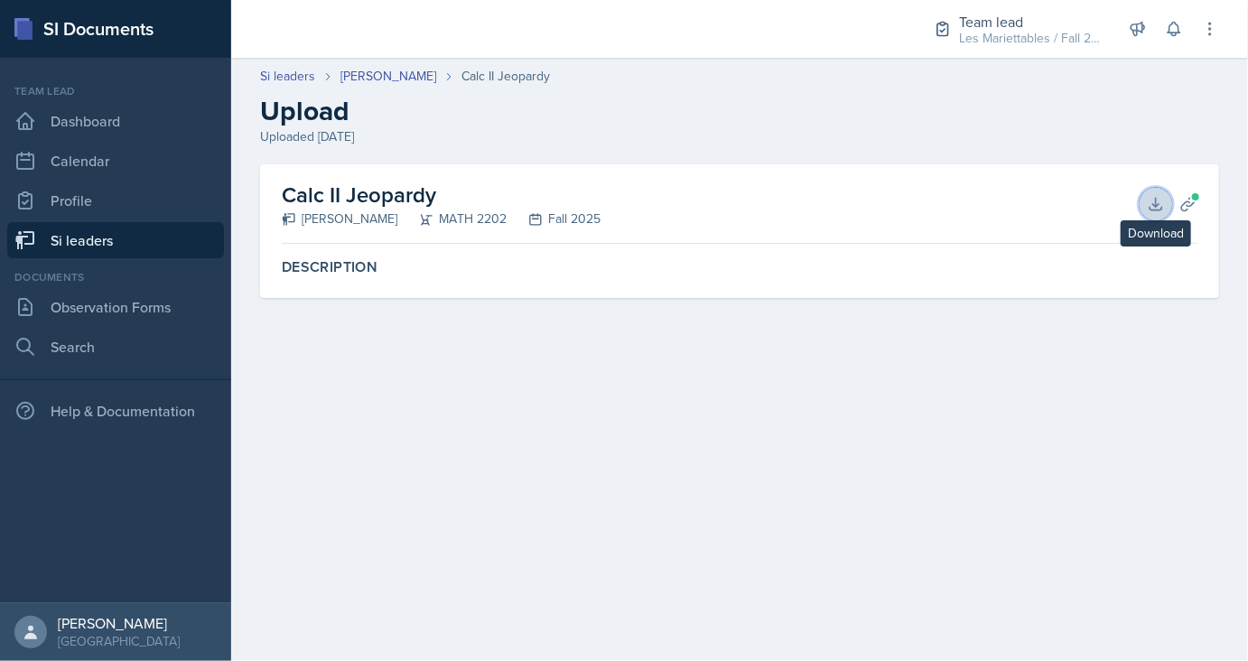
click at [1153, 198] on icon at bounding box center [1156, 204] width 18 height 18
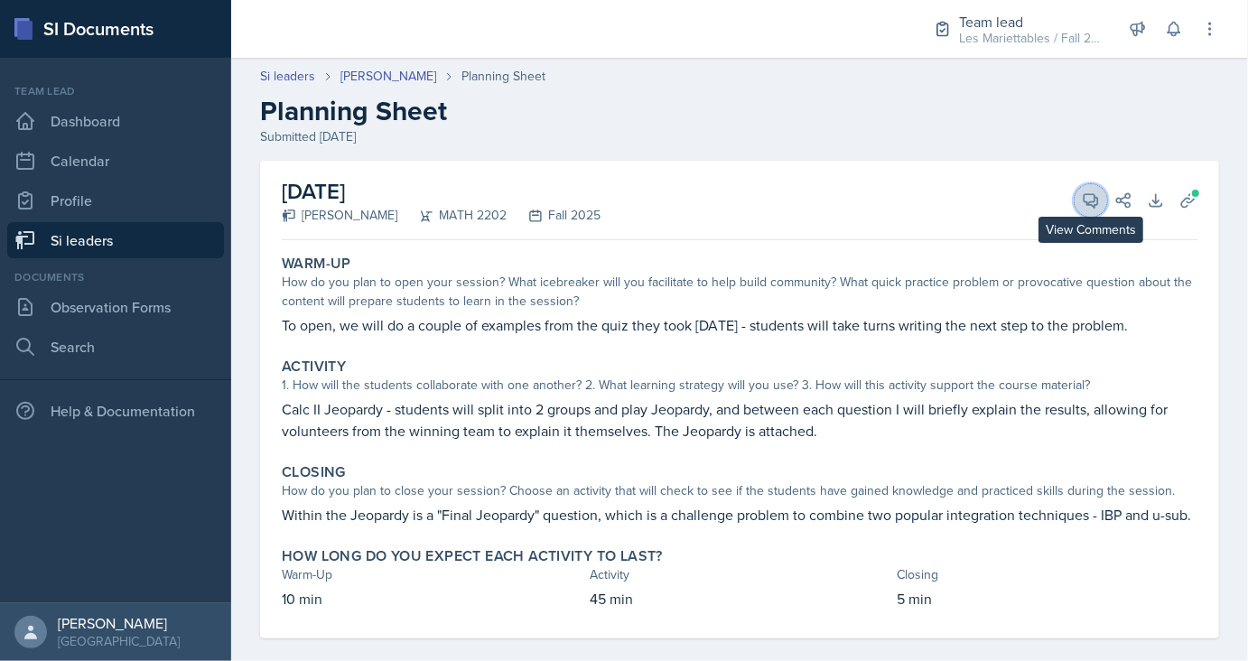
click at [1086, 195] on icon at bounding box center [1091, 201] width 14 height 14
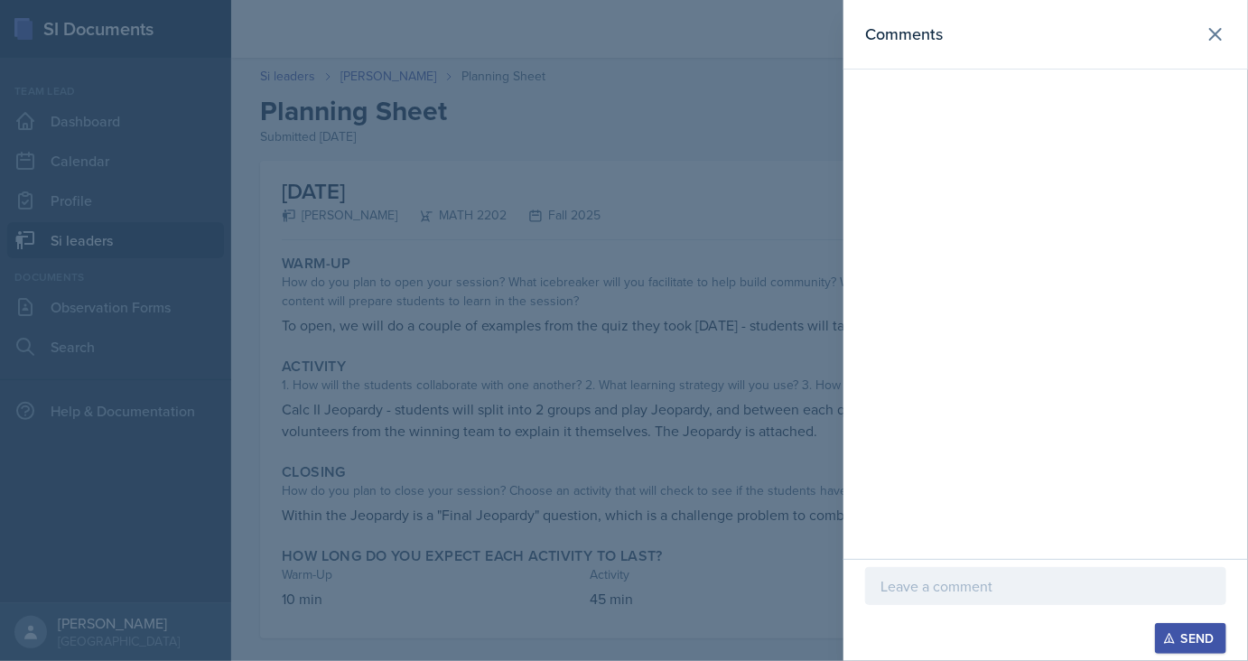
click at [921, 580] on p at bounding box center [1045, 586] width 330 height 22
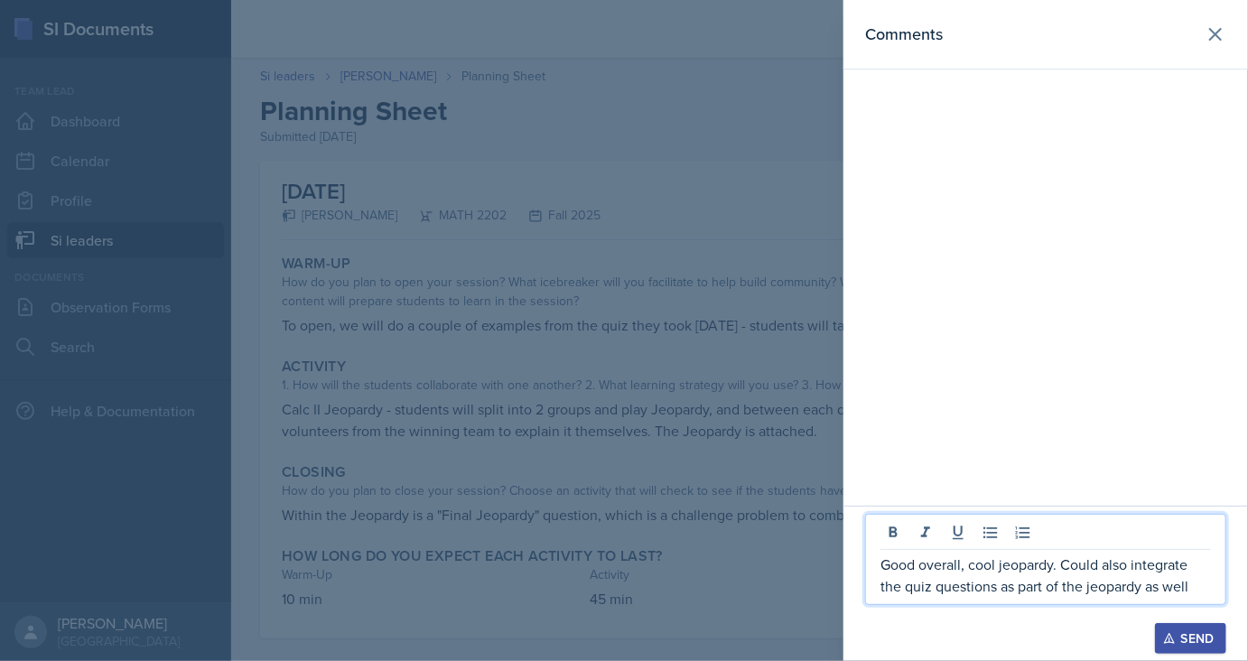
click at [1184, 639] on div "Send" at bounding box center [1190, 638] width 48 height 14
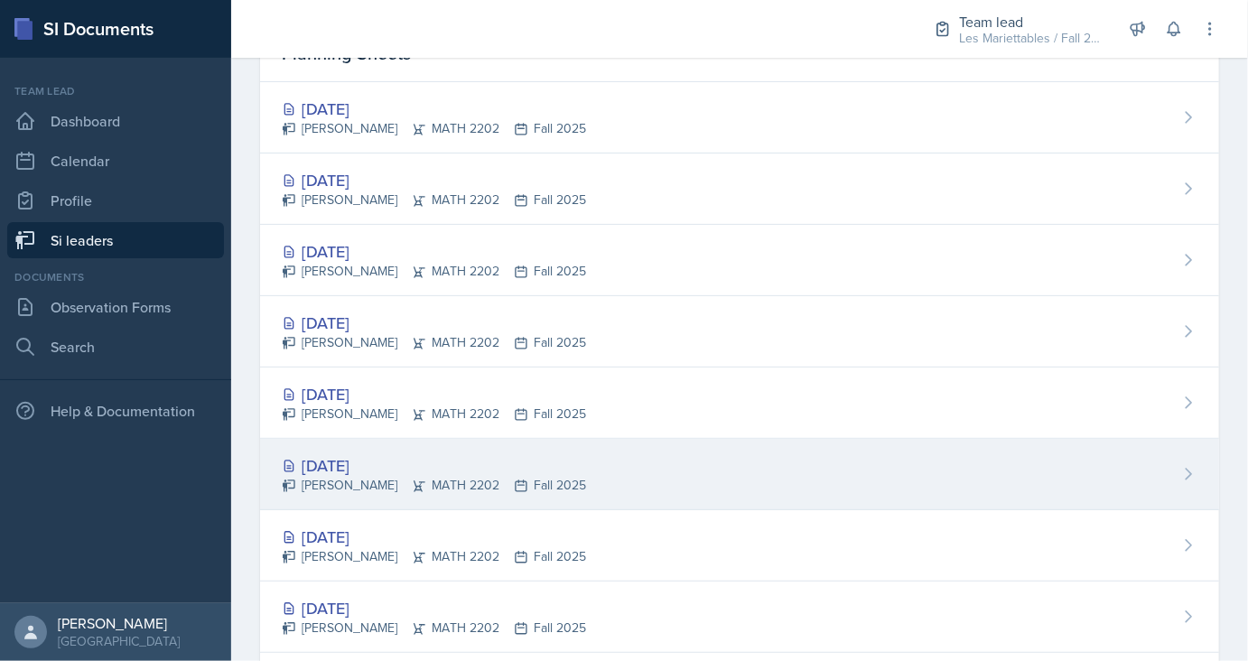
scroll to position [190, 0]
click at [385, 465] on div "Sep 10th, 2025" at bounding box center [434, 464] width 304 height 24
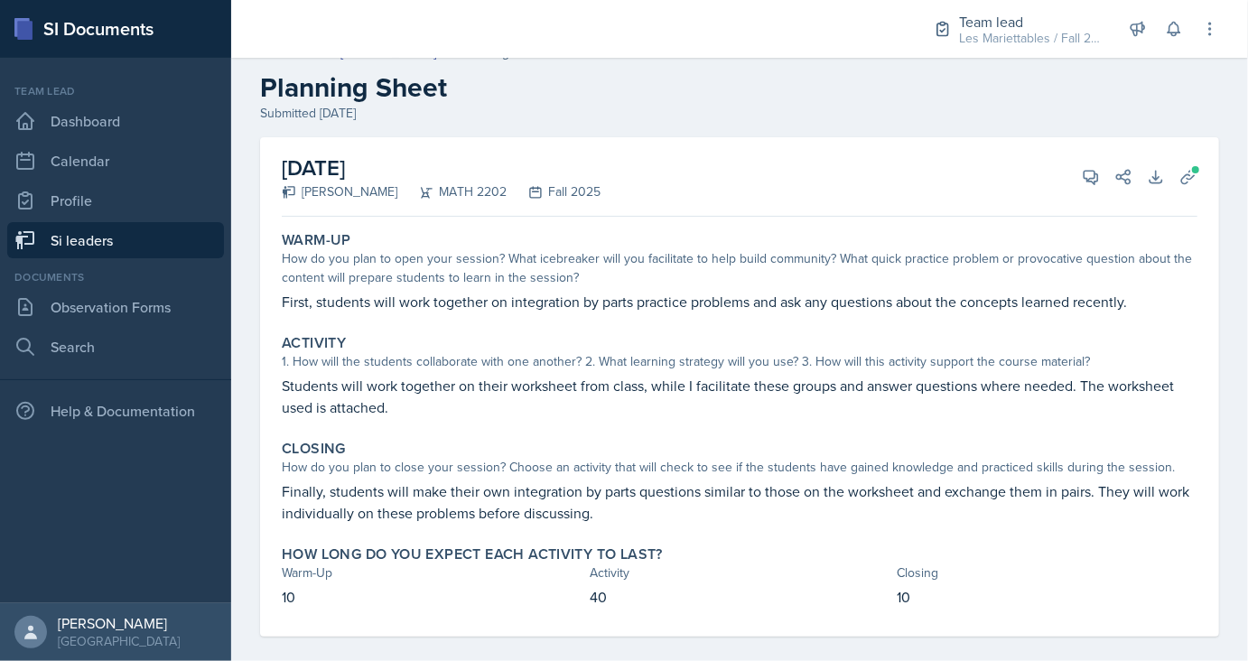
scroll to position [14, 0]
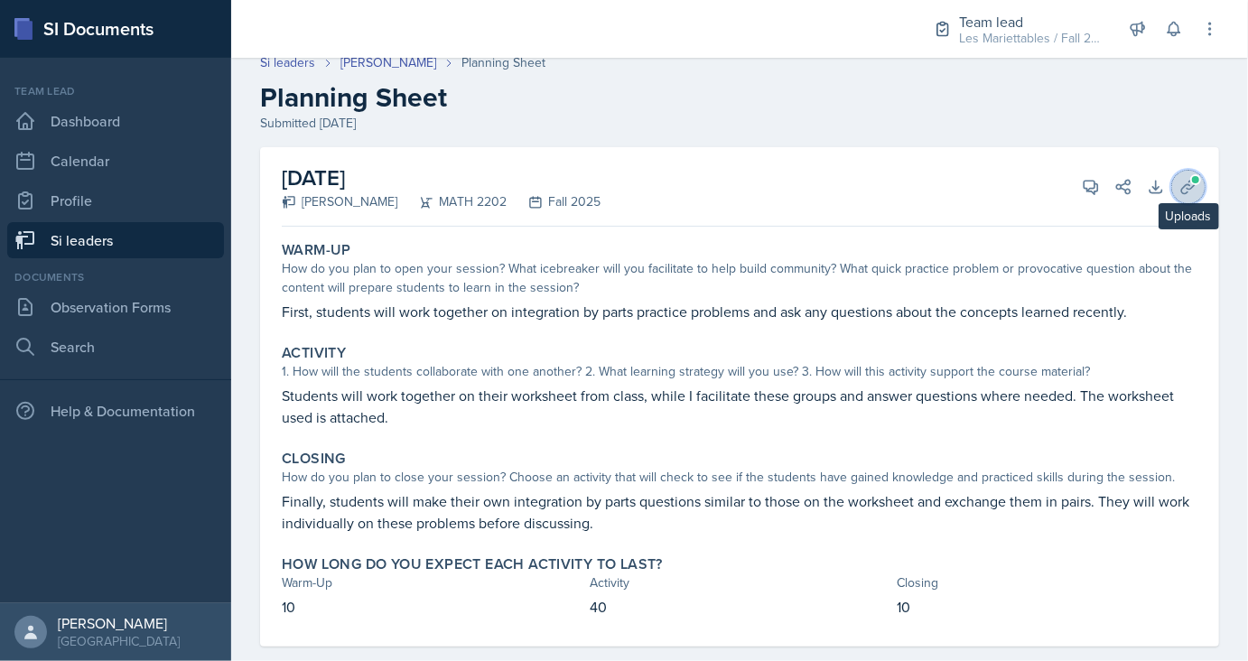
click at [1181, 182] on icon at bounding box center [1188, 187] width 18 height 18
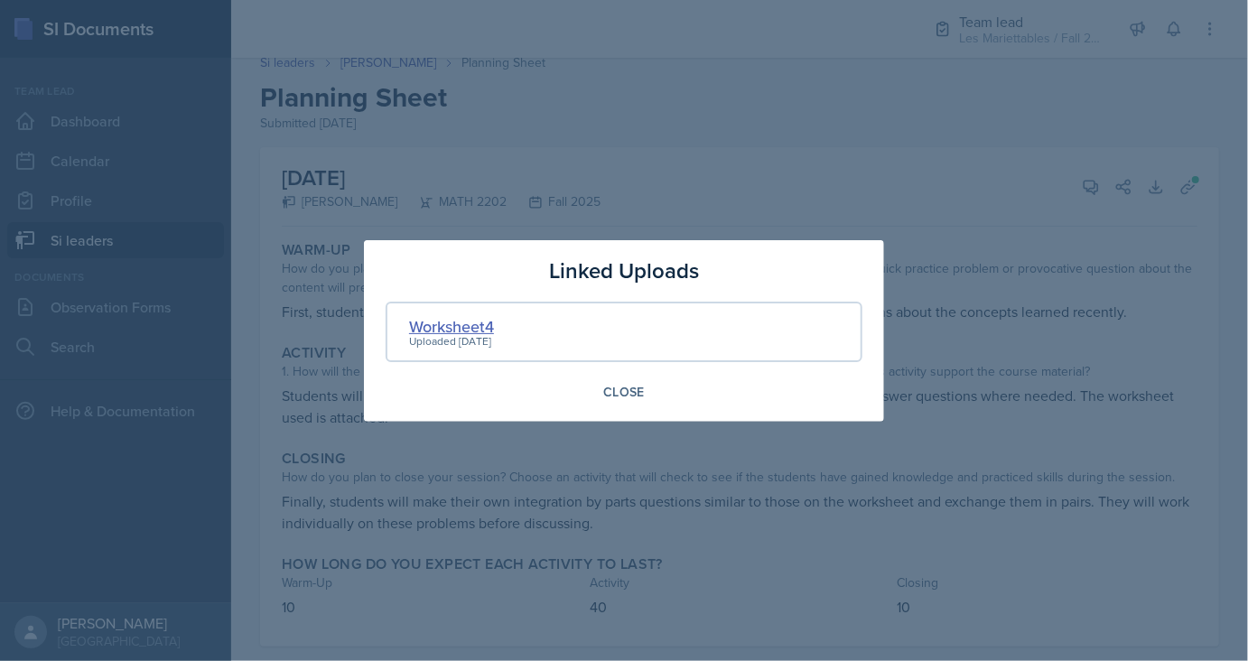
click at [469, 325] on div "Worksheet4" at bounding box center [451, 326] width 85 height 24
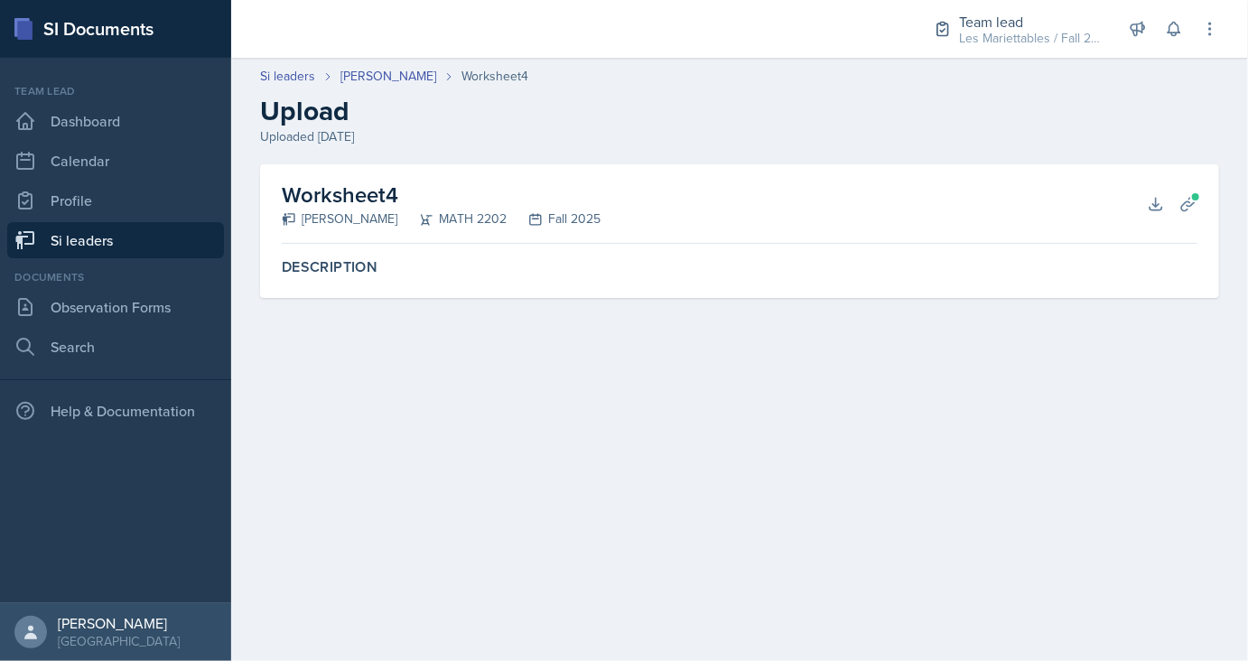
click at [1169, 213] on div "Worksheet4 Ian Chapman MATH 2202 Fall 2025 Download Planning Sheets" at bounding box center [739, 203] width 915 height 79
click at [1140, 195] on div "Worksheet4 Ian Chapman MATH 2202 Fall 2025 Download Planning Sheets" at bounding box center [739, 203] width 915 height 79
click at [1149, 202] on icon at bounding box center [1156, 204] width 18 height 18
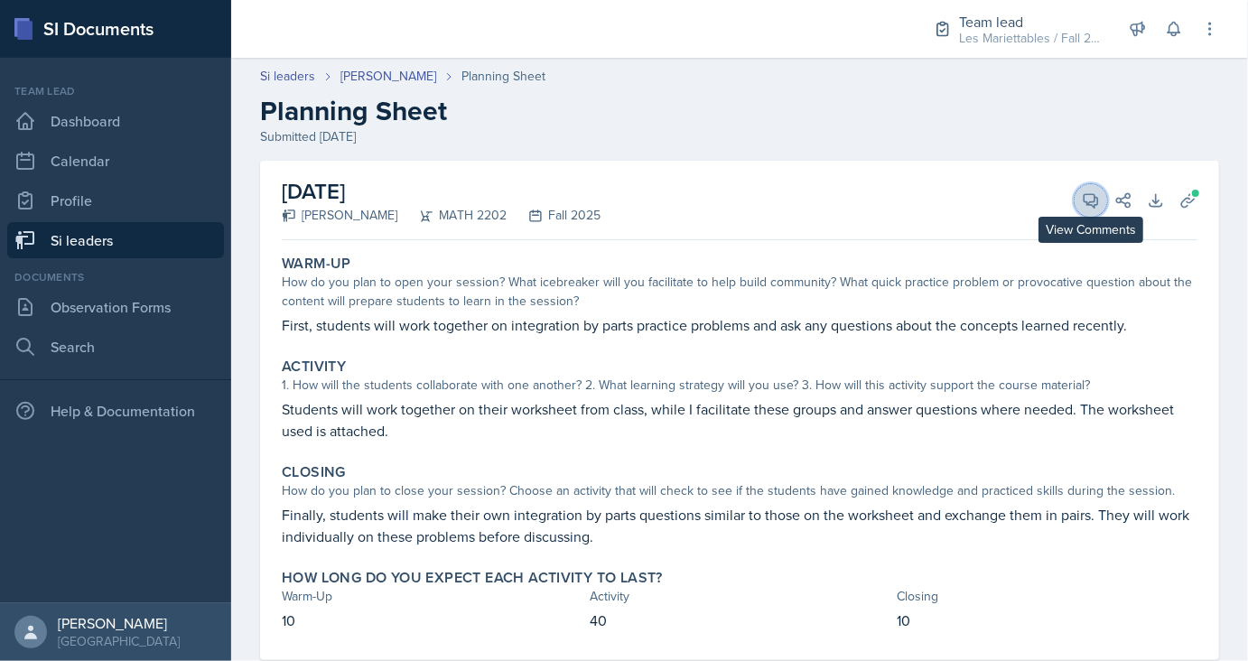
click at [1090, 203] on icon at bounding box center [1091, 200] width 18 height 18
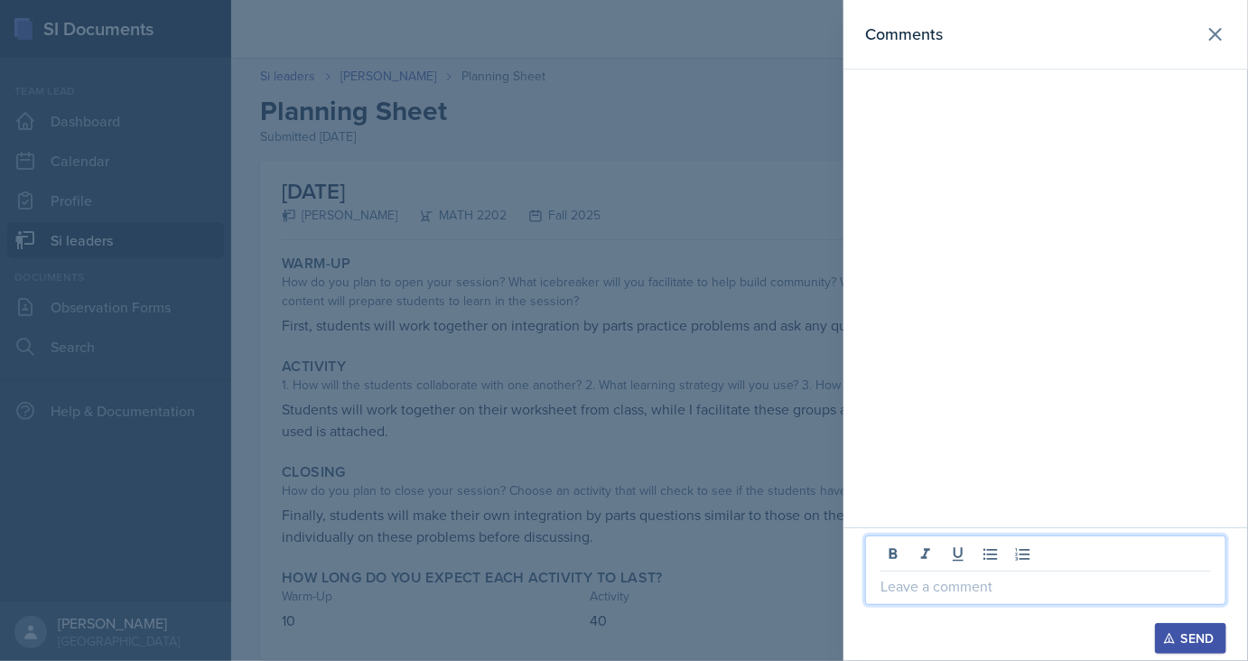
click at [939, 594] on p at bounding box center [1045, 586] width 330 height 22
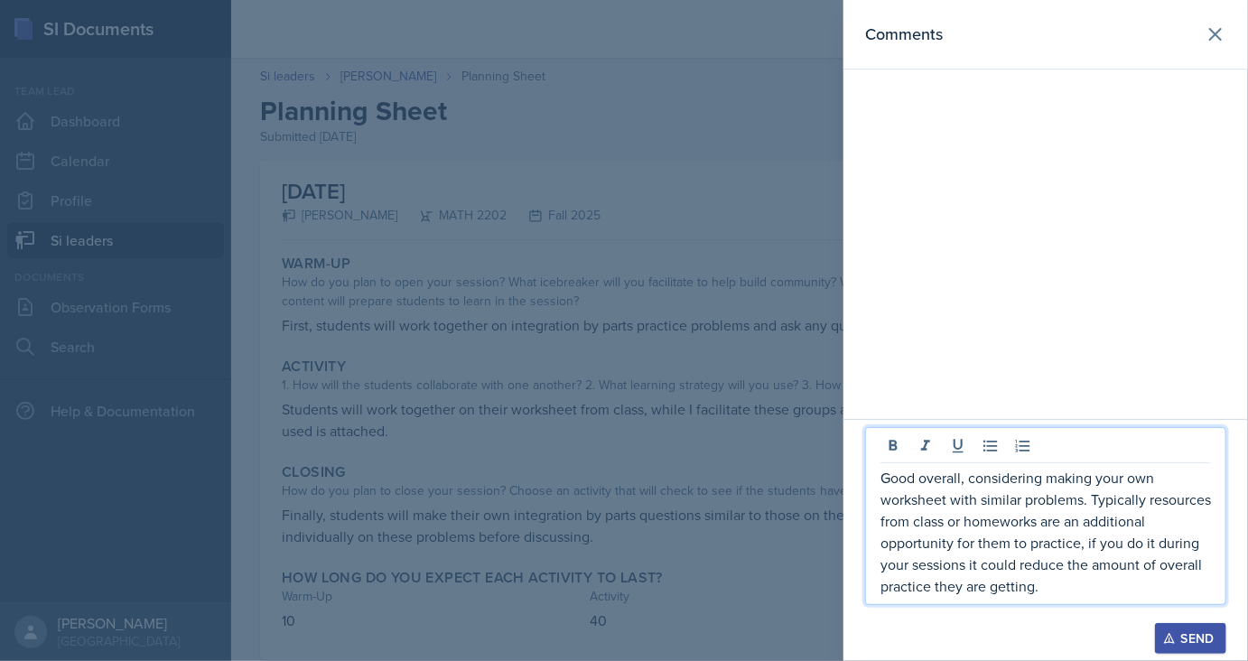
click at [1162, 544] on p "Good overall, considering making your own worksheet with similar problems. Typi…" at bounding box center [1045, 532] width 330 height 130
click at [1006, 519] on p "Good overall, considering making your own worksheet with similar problems. Typi…" at bounding box center [1045, 532] width 330 height 130
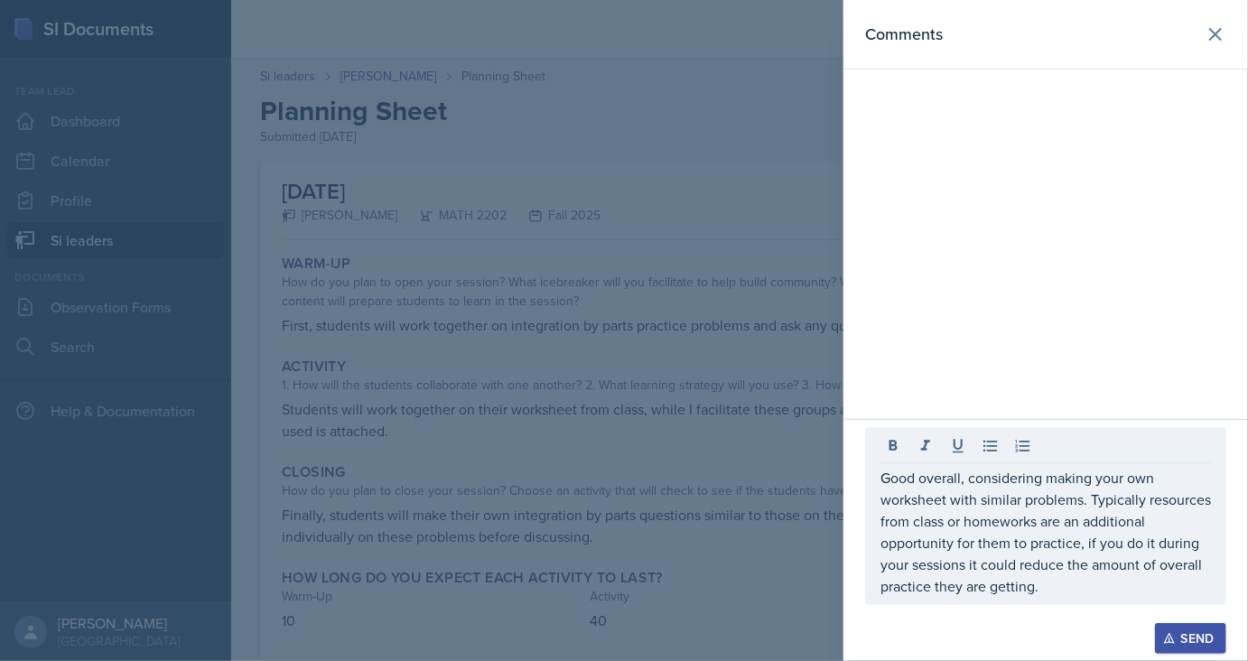
click at [1177, 635] on div "Send" at bounding box center [1190, 638] width 48 height 14
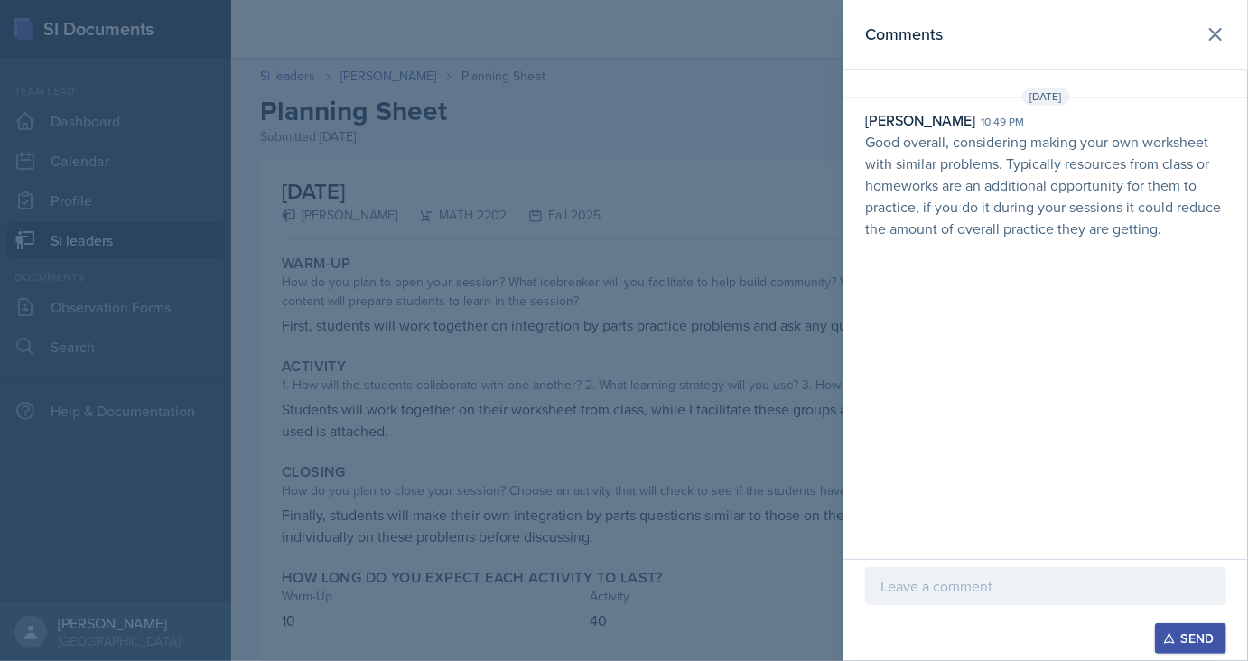
click at [324, 66] on div at bounding box center [624, 330] width 1248 height 661
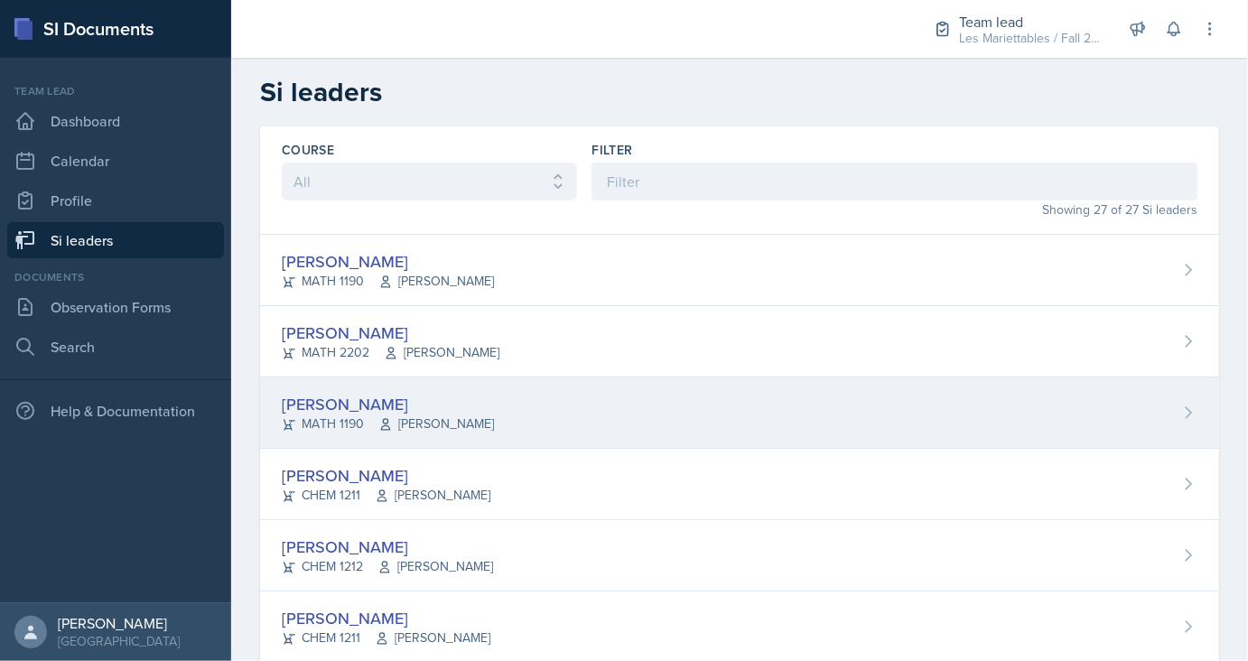
click at [311, 404] on div "Aditya Chauhan" at bounding box center [388, 404] width 212 height 24
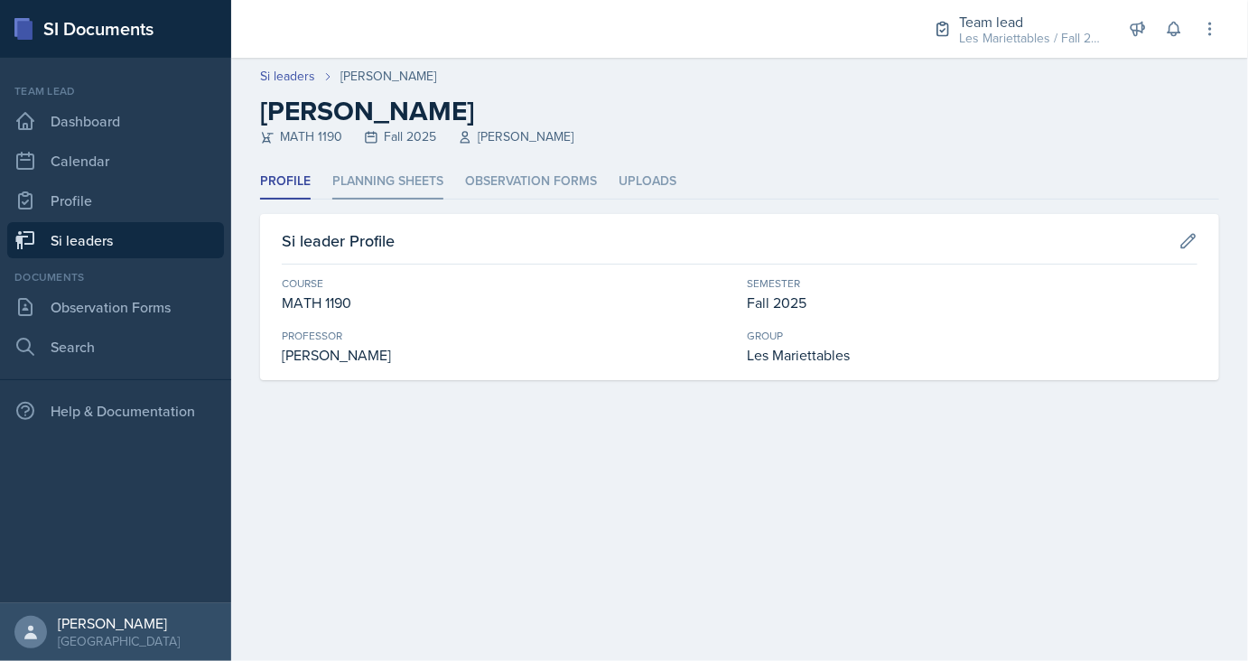
click at [381, 189] on li "Planning Sheets" at bounding box center [387, 181] width 111 height 35
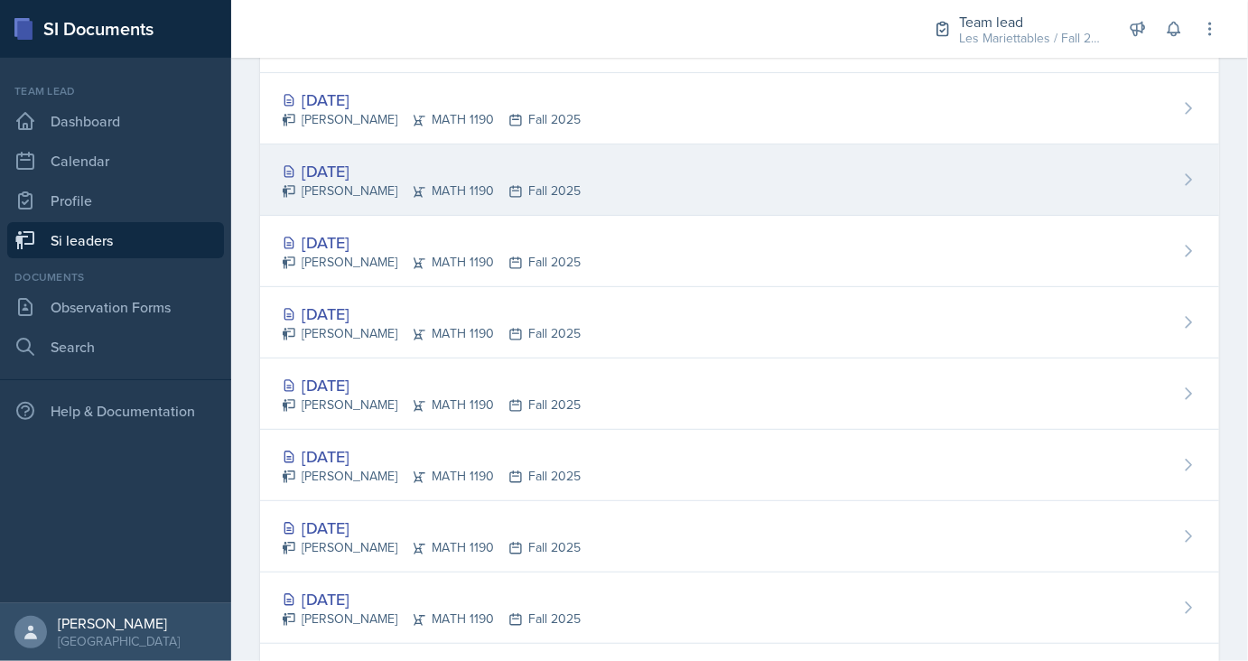
scroll to position [271, 0]
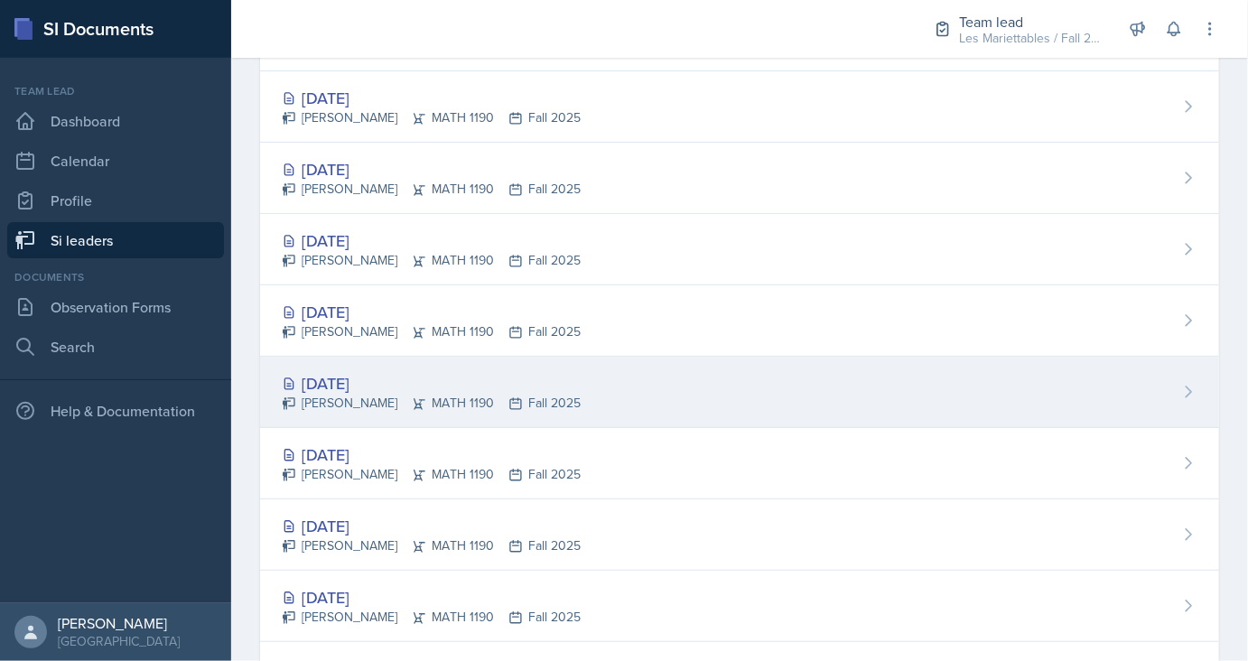
click at [354, 368] on div "Sep 10th, 2025 Aditya Chauhan MATH 1190 Fall 2025" at bounding box center [739, 392] width 959 height 71
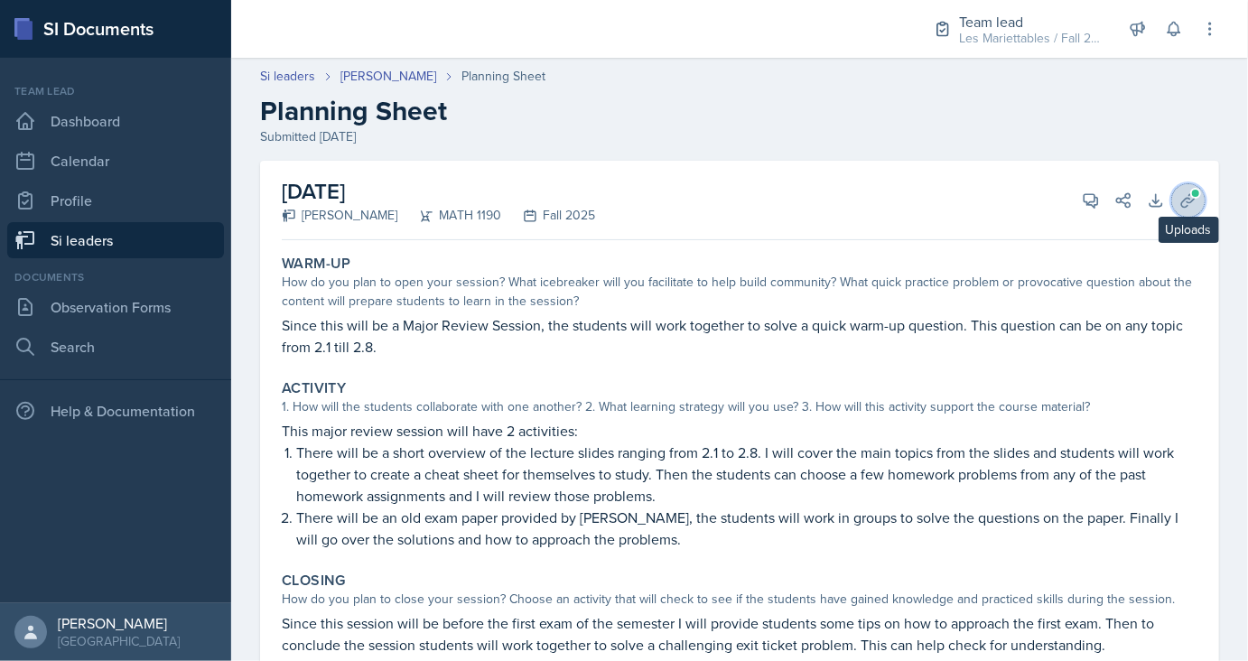
click at [1190, 192] on icon at bounding box center [1188, 200] width 18 height 18
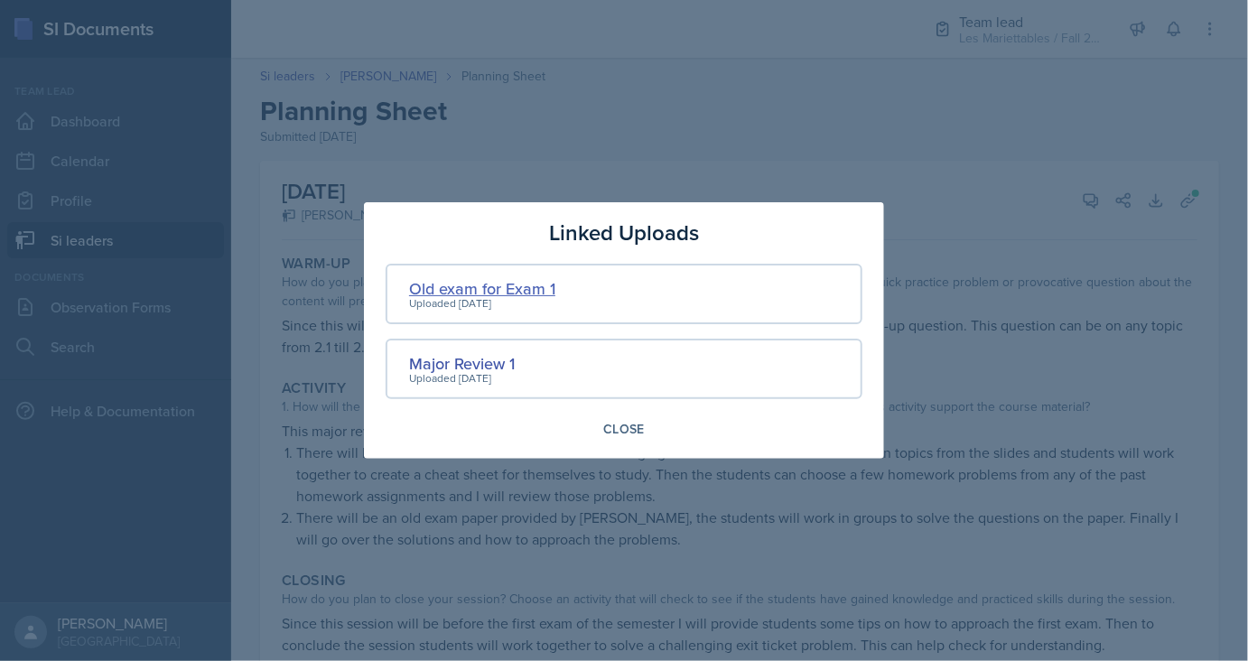
click at [521, 283] on div "Old exam for Exam 1" at bounding box center [482, 288] width 146 height 24
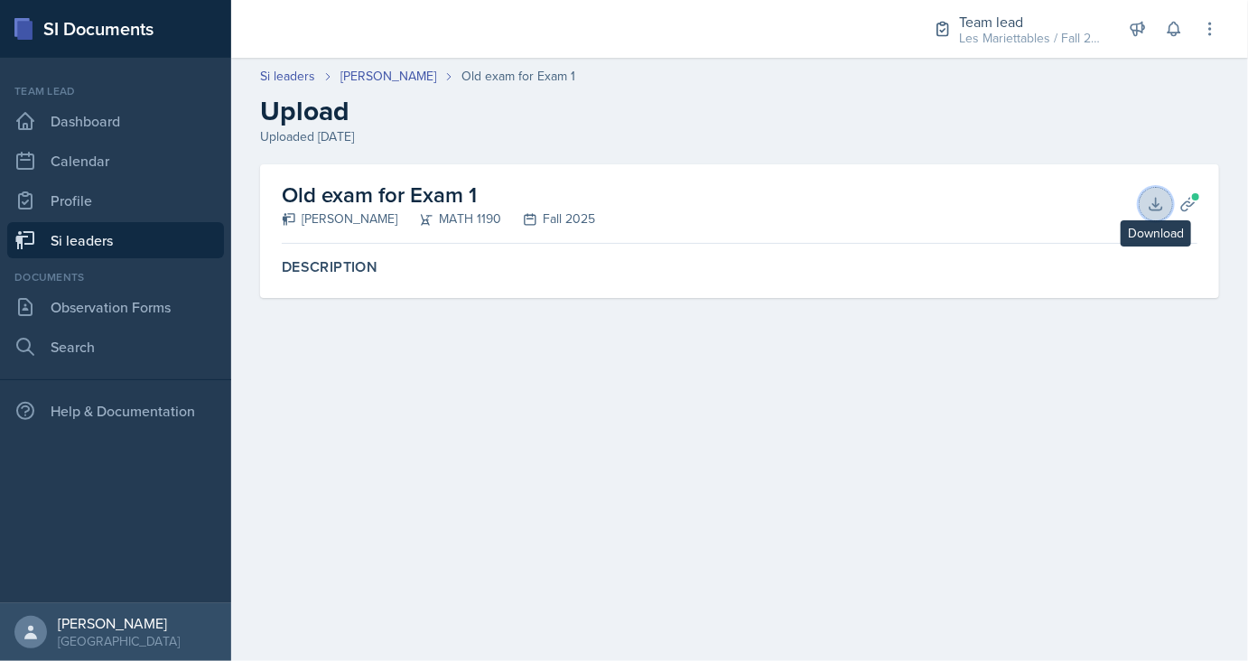
click at [1155, 200] on icon at bounding box center [1156, 204] width 18 height 18
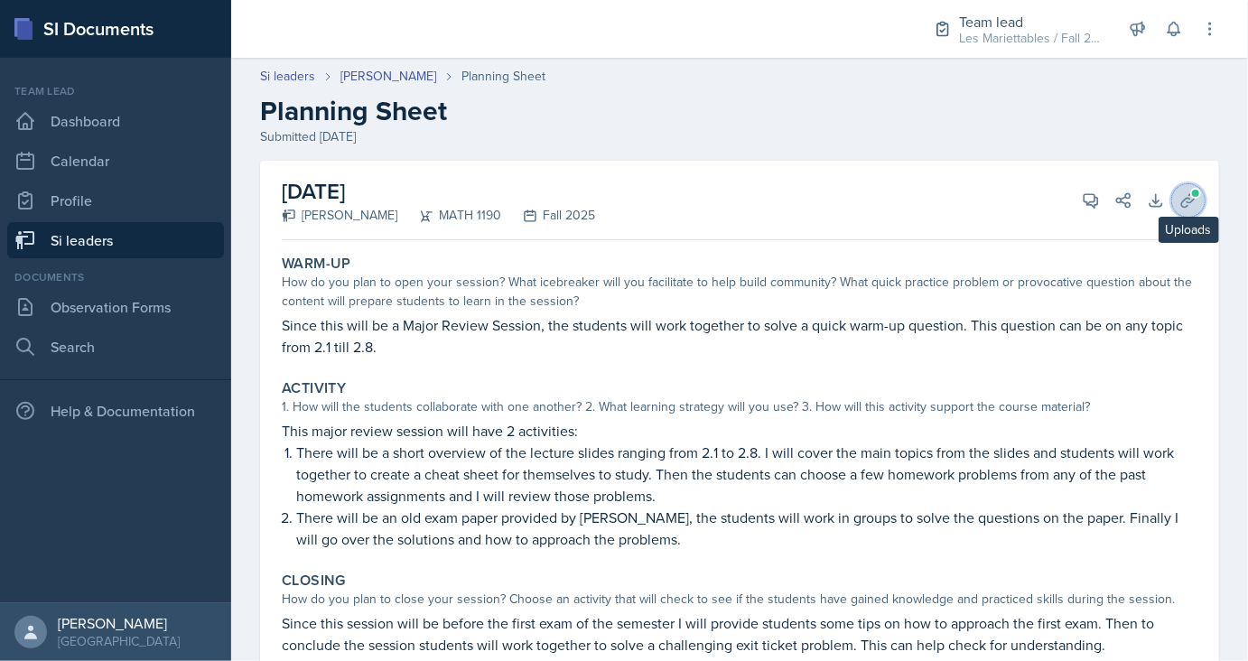
click at [1190, 201] on icon at bounding box center [1188, 200] width 18 height 18
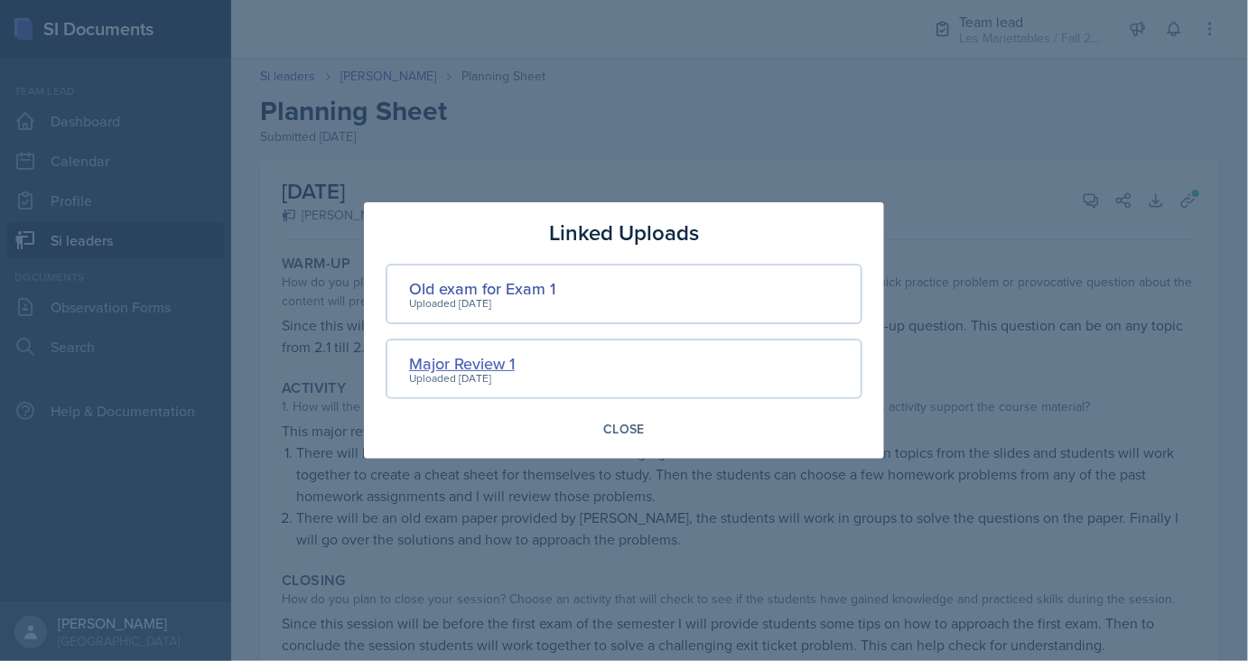
click at [487, 361] on div "Major Review 1" at bounding box center [462, 363] width 106 height 24
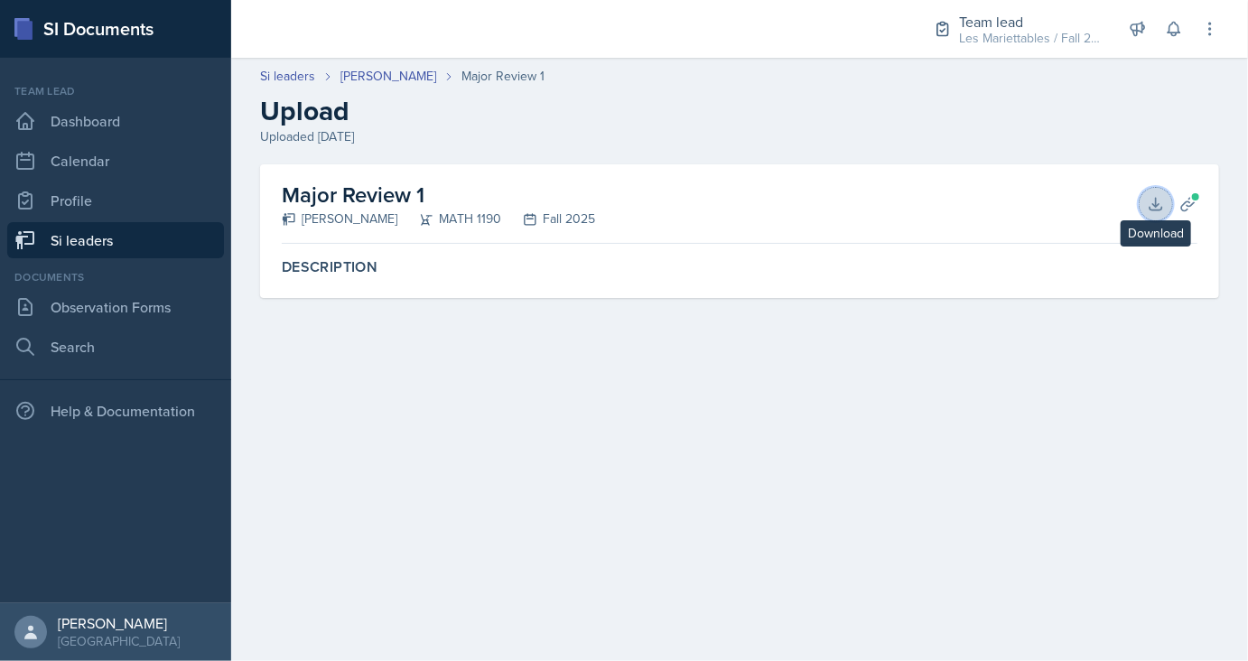
click at [1147, 209] on icon at bounding box center [1156, 204] width 18 height 18
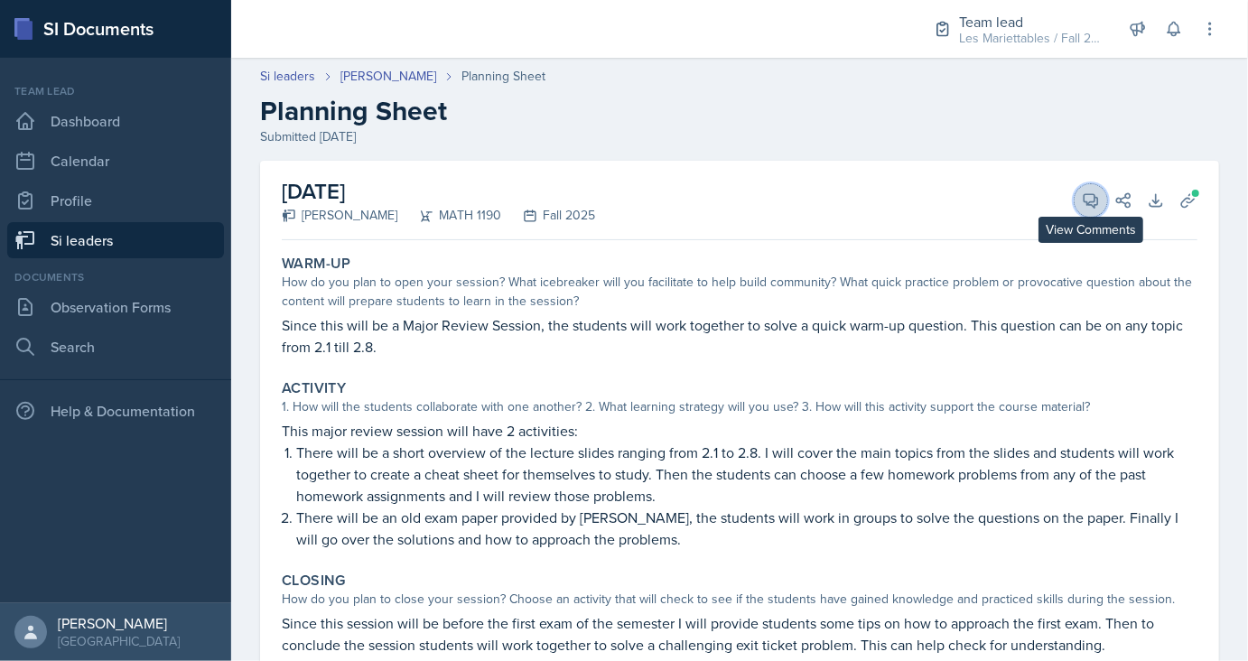
click at [1092, 207] on icon at bounding box center [1091, 200] width 18 height 18
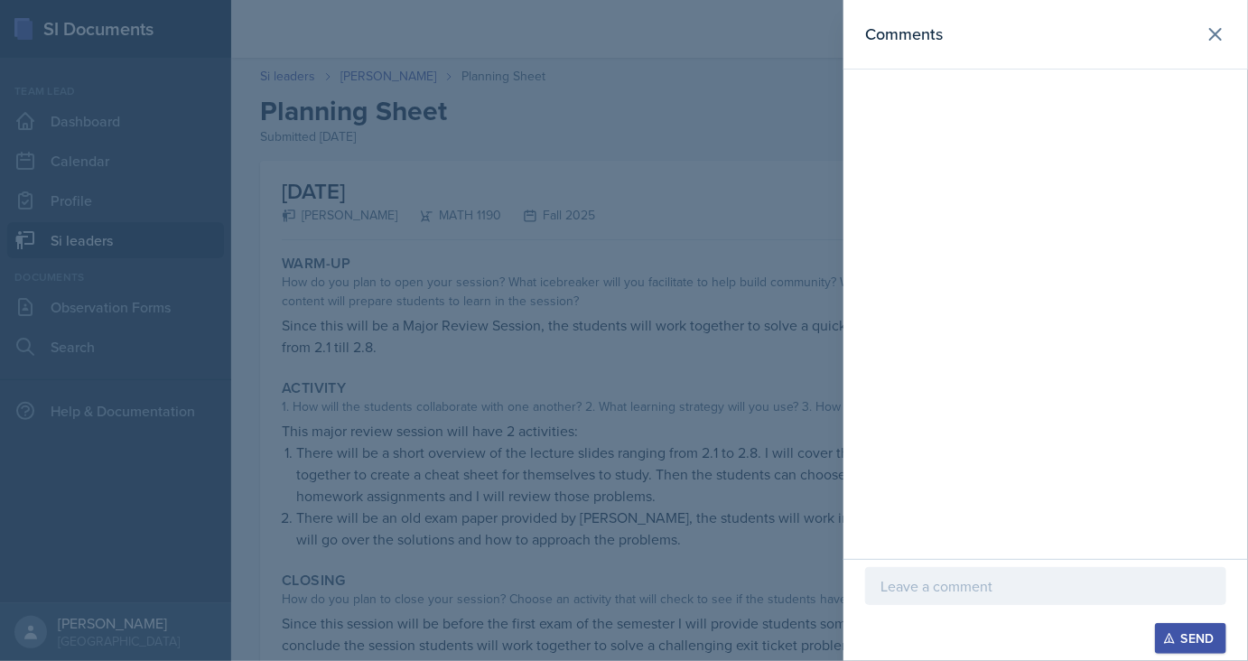
click at [960, 589] on p at bounding box center [1045, 586] width 330 height 22
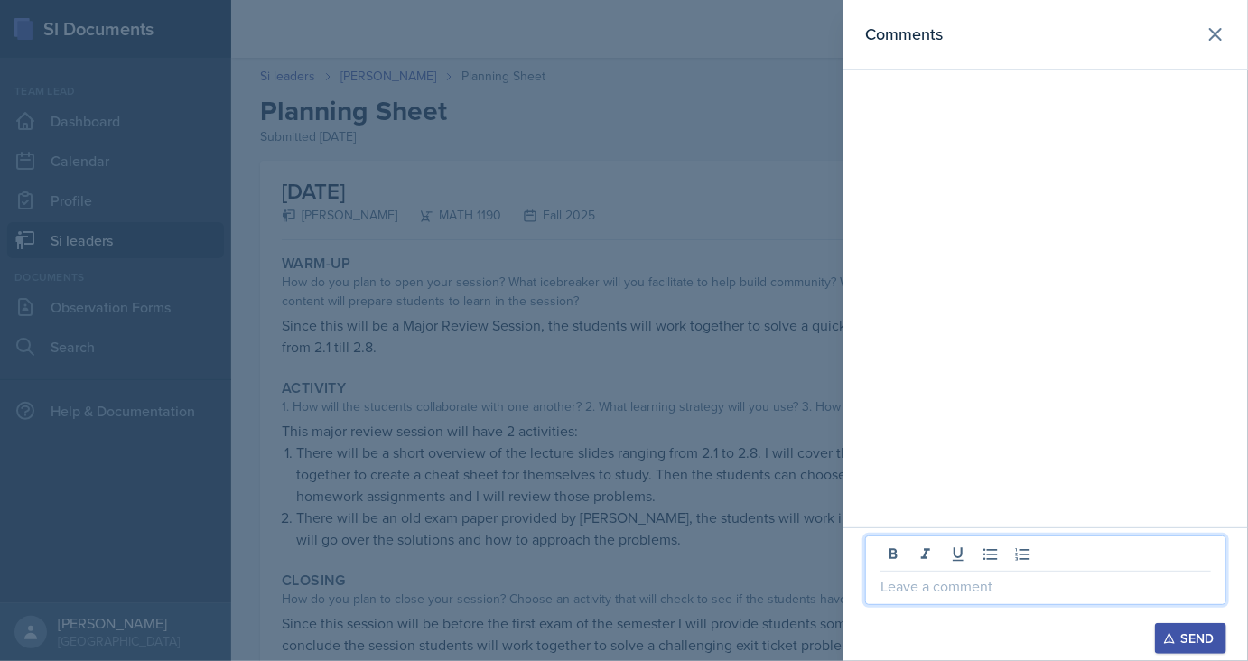
click at [960, 589] on p at bounding box center [1045, 586] width 330 height 22
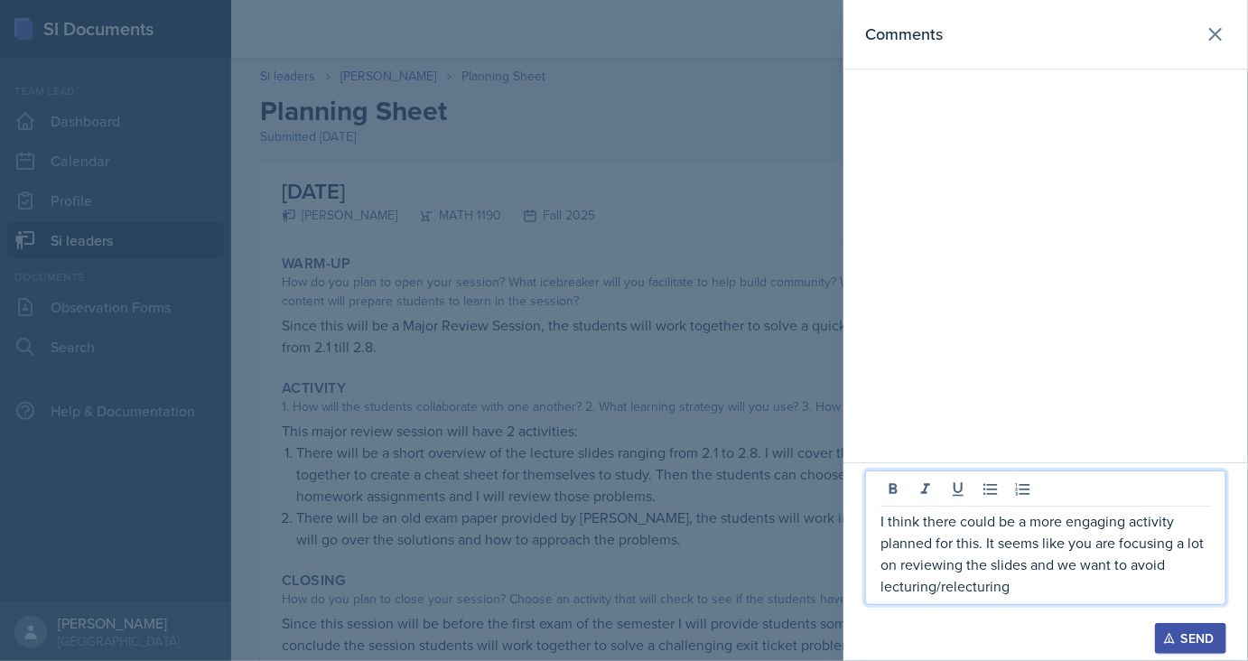
click at [1109, 562] on p "I think there could be a more engaging activity planned for this. It seems like…" at bounding box center [1045, 553] width 330 height 87
click at [1068, 594] on p "I think there could be a more engaging activity planned for this. It seems like…" at bounding box center [1045, 553] width 330 height 87
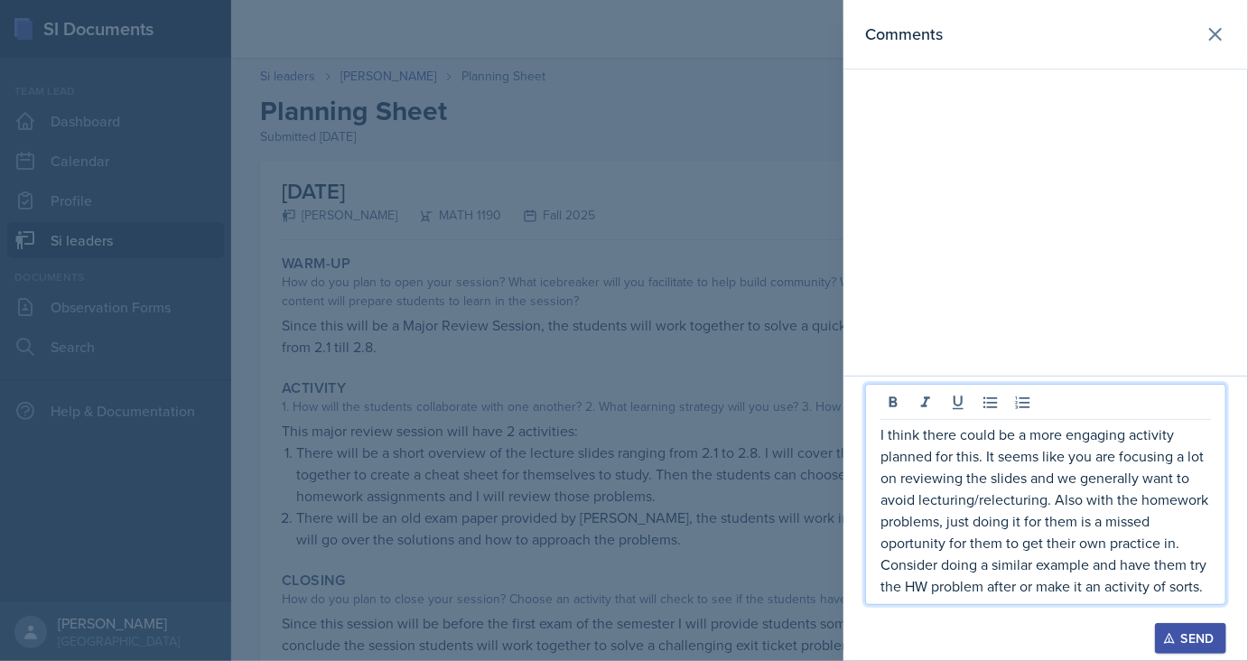
click at [896, 543] on p "I think there could be a more engaging activity planned for this. It seems like…" at bounding box center [1045, 509] width 330 height 173
drag, startPoint x: 1011, startPoint y: 367, endPoint x: 989, endPoint y: 414, distance: 52.5
click at [989, 376] on div "Comments" at bounding box center [1045, 188] width 404 height 376
click at [959, 441] on p "I think there could be a more engaging activity planned for this. It seems like…" at bounding box center [1045, 509] width 330 height 173
click at [1172, 631] on div "Send" at bounding box center [1190, 638] width 48 height 14
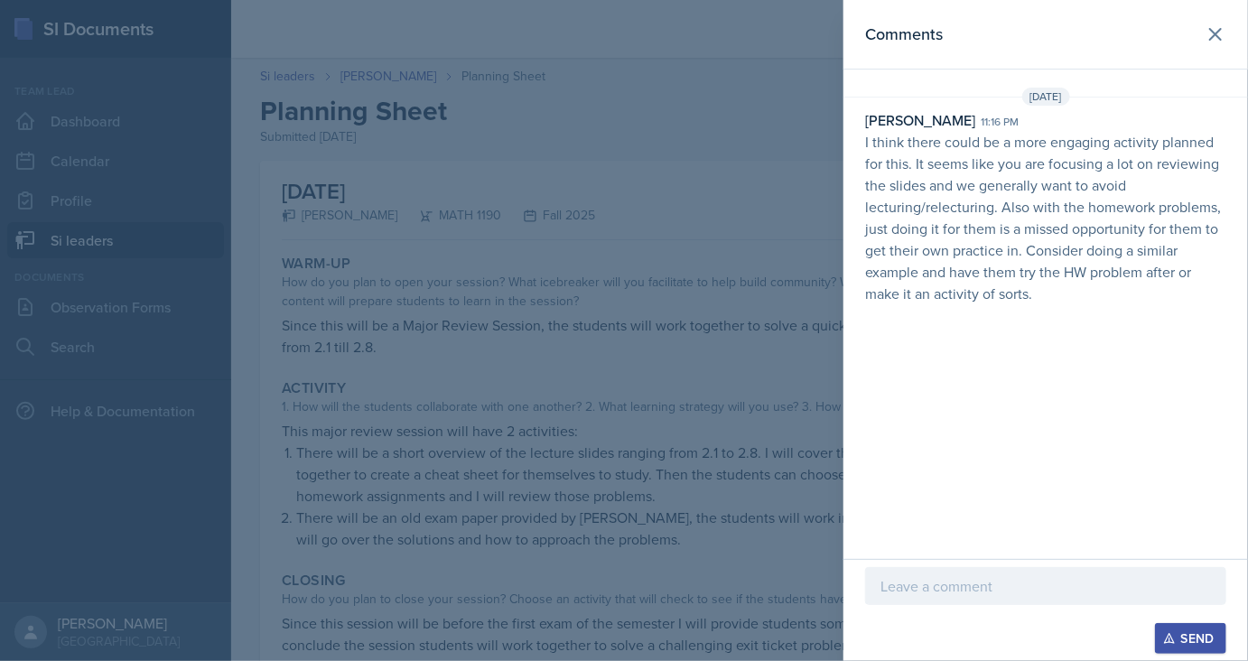
click at [318, 157] on div at bounding box center [624, 330] width 1248 height 661
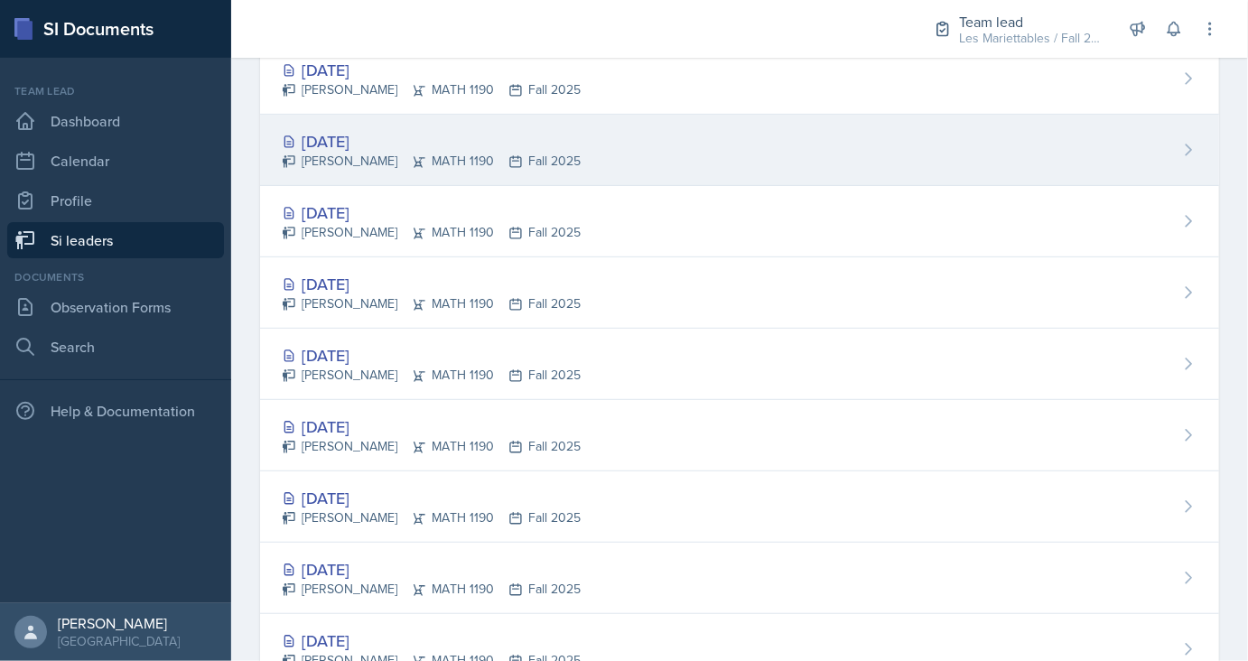
scroll to position [302, 0]
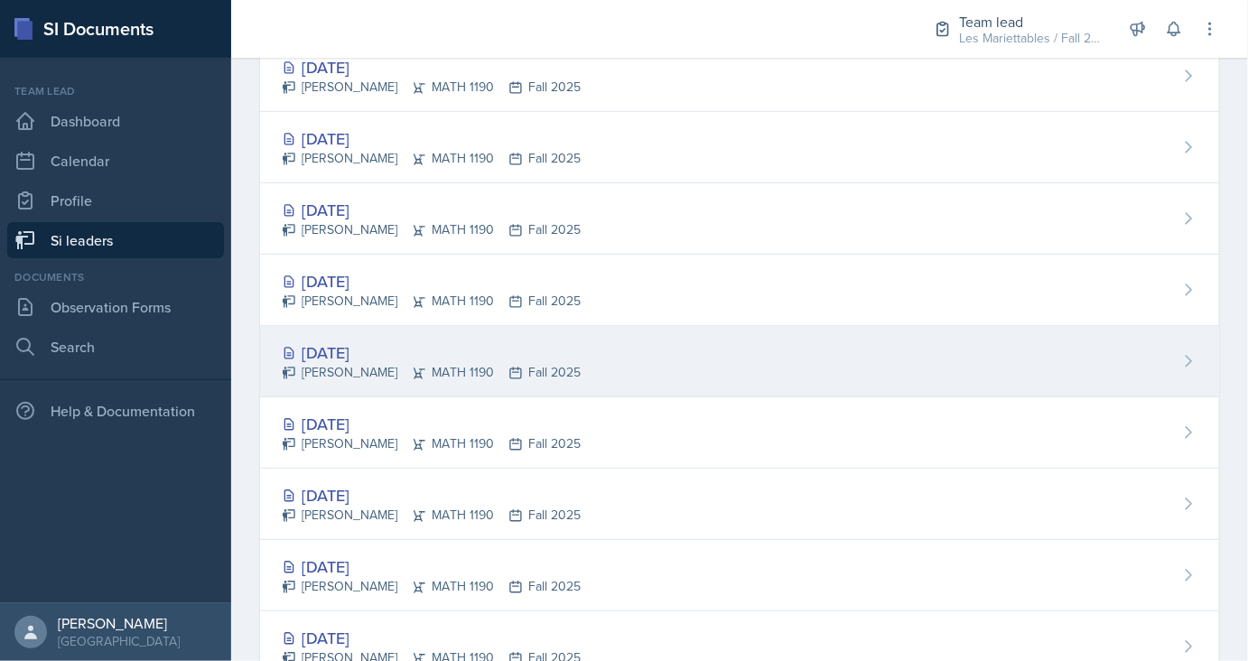
click at [337, 347] on div "Sep 10th, 2025" at bounding box center [431, 352] width 299 height 24
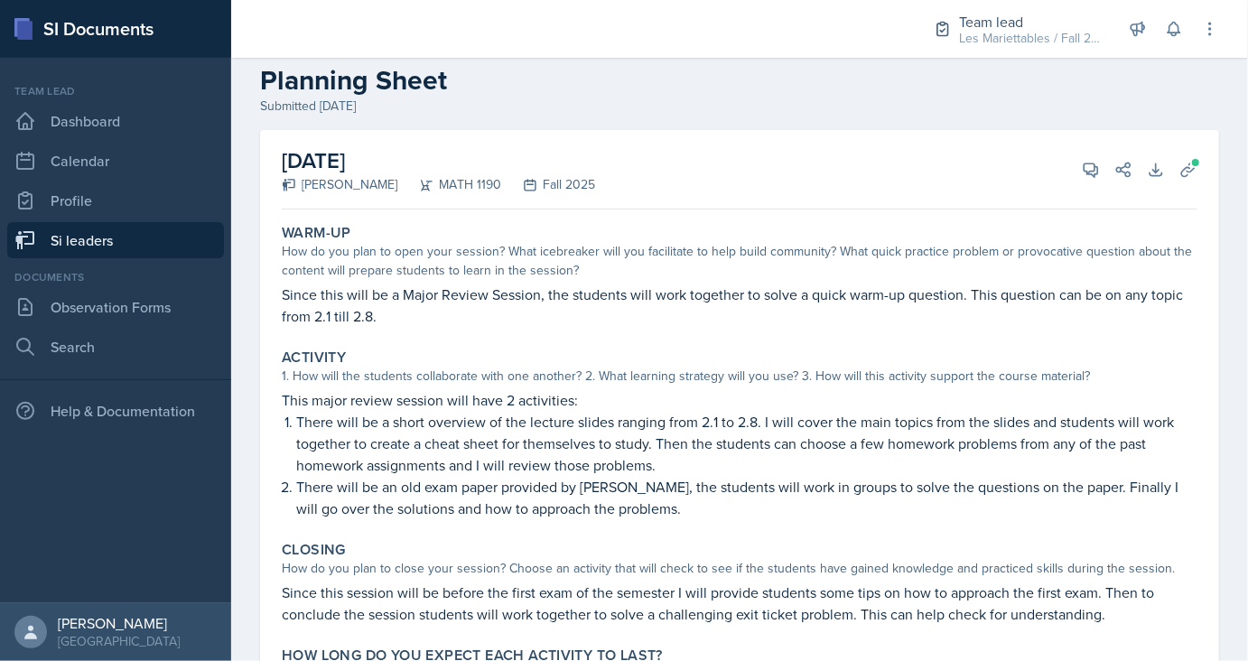
scroll to position [32, 0]
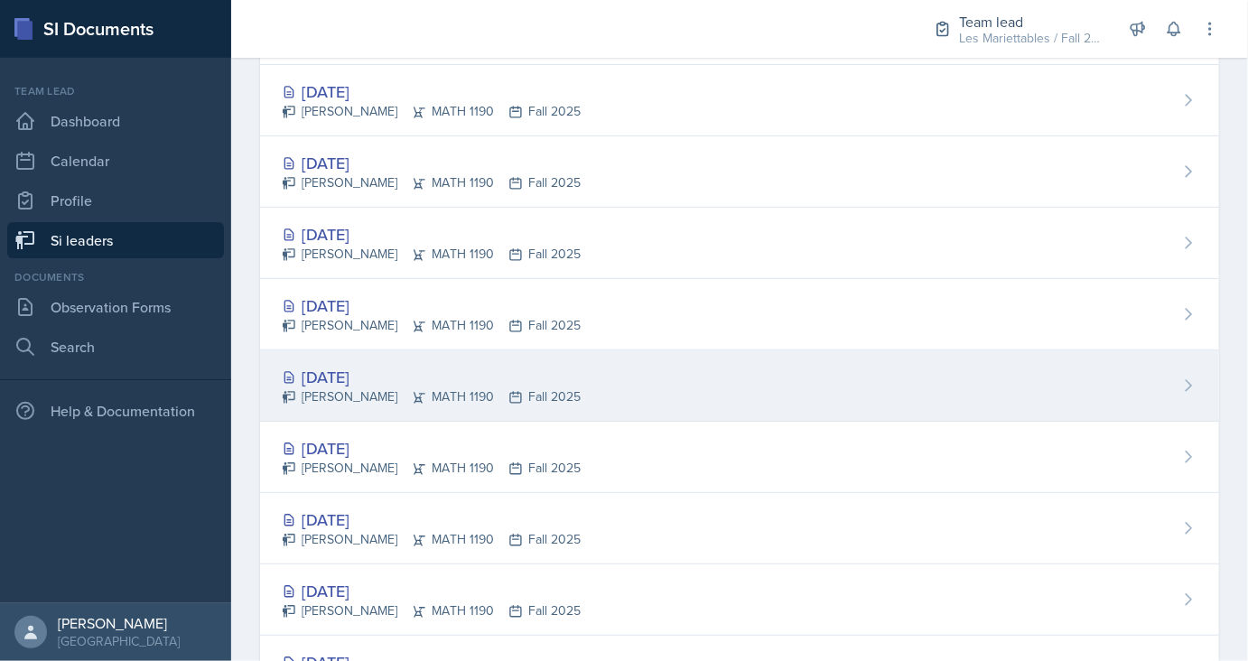
scroll to position [278, 0]
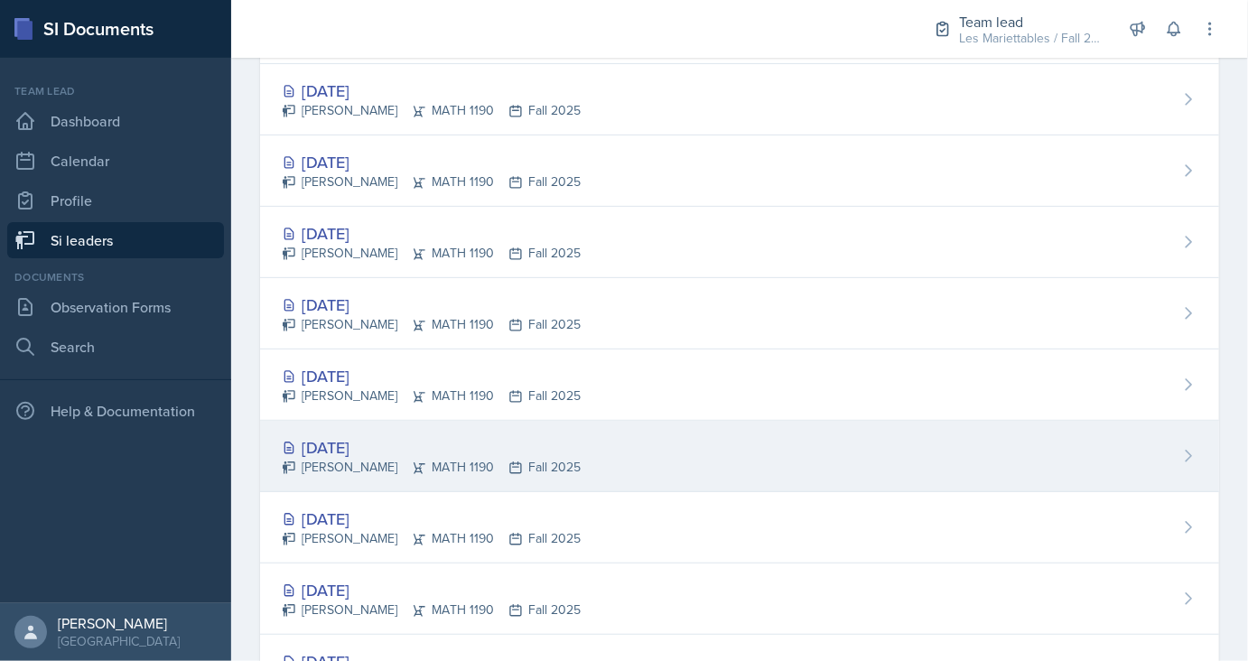
click at [357, 452] on div "Sep 5th, 2025" at bounding box center [431, 447] width 299 height 24
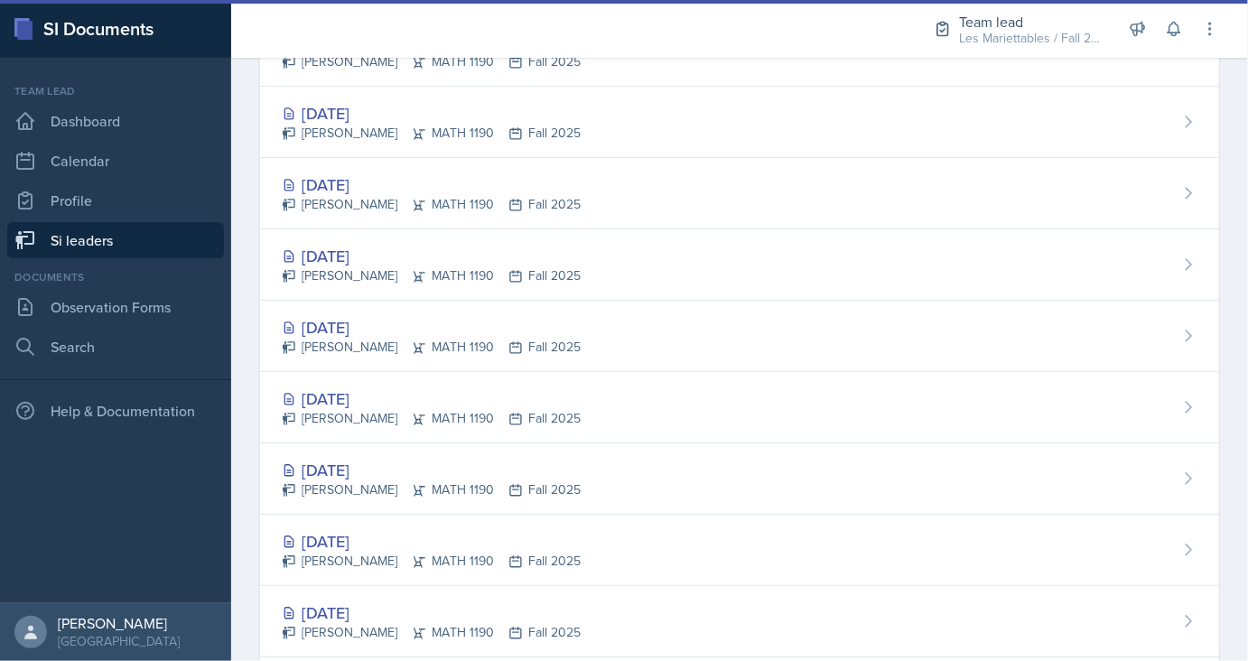
scroll to position [255, 0]
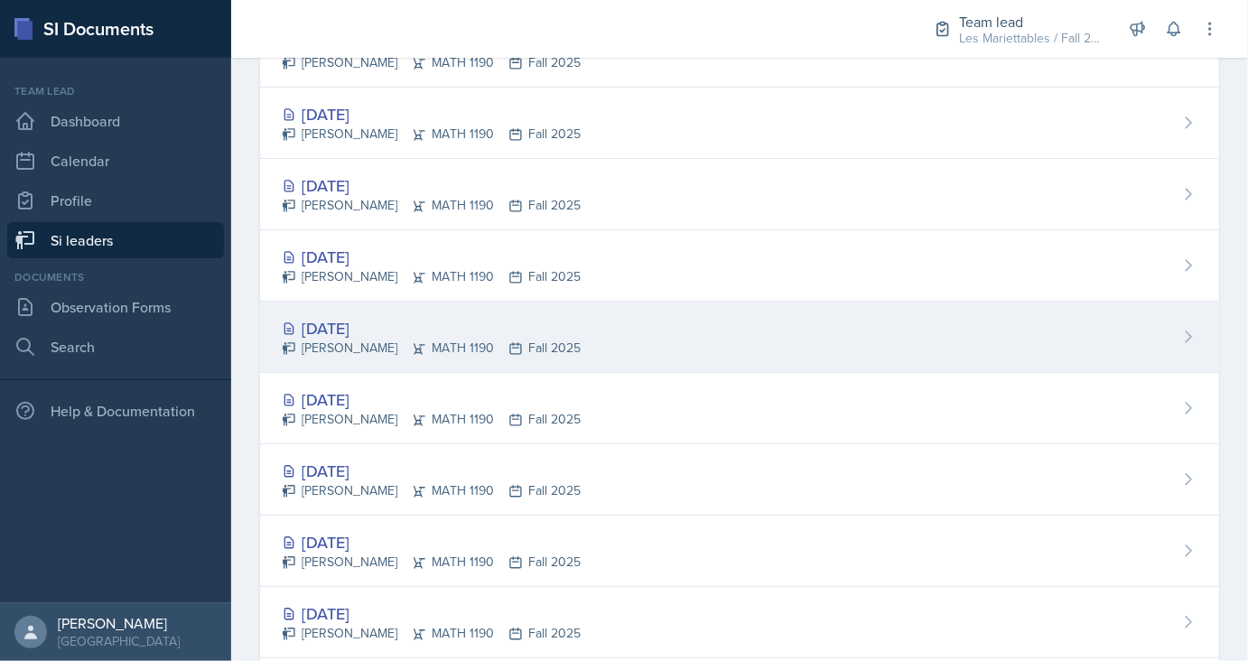
click at [373, 320] on div "Sep 12th, 2025" at bounding box center [431, 328] width 299 height 24
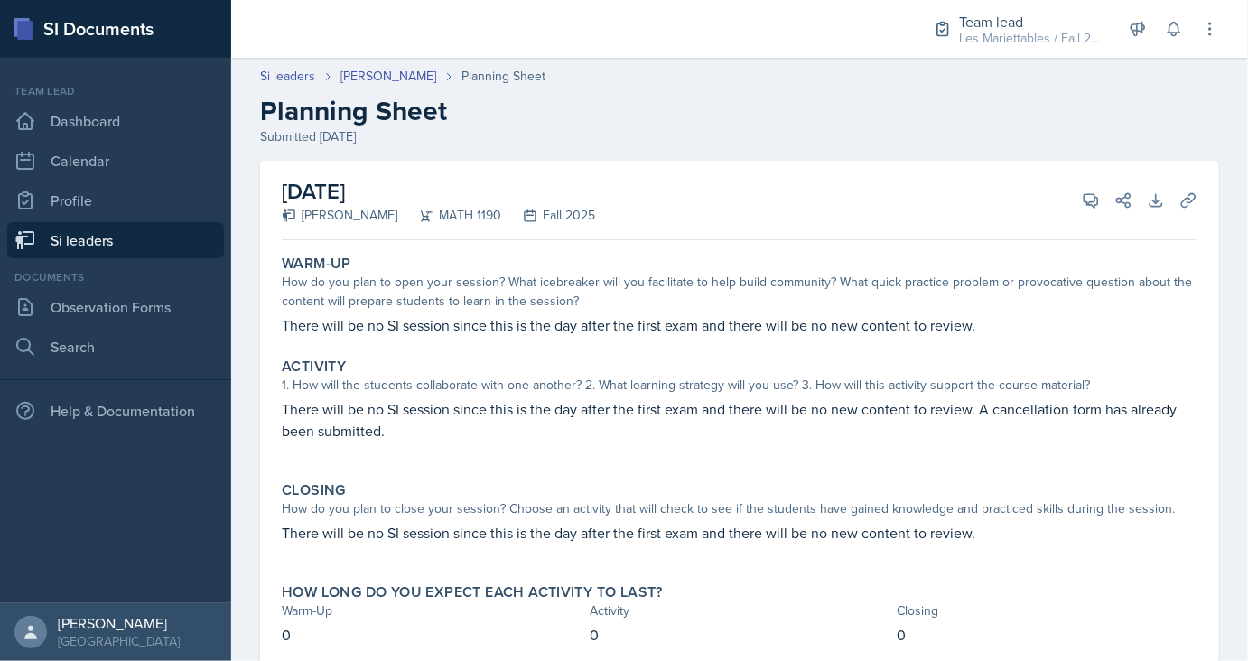
scroll to position [57, 0]
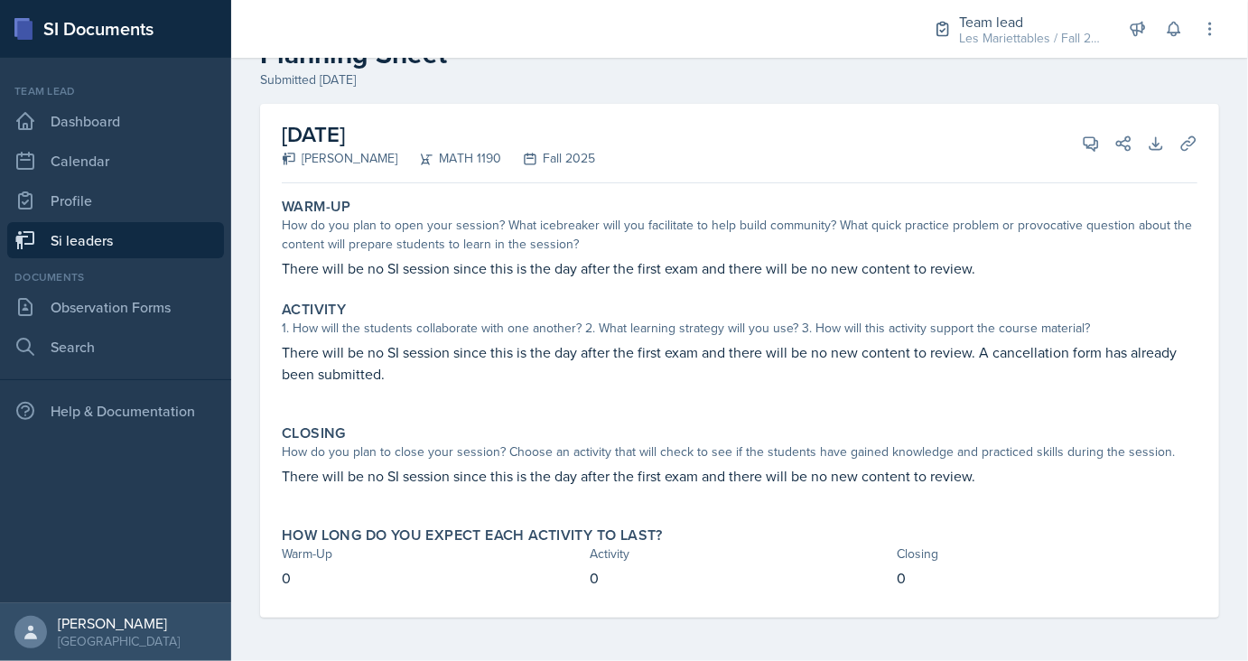
click at [89, 250] on link "Si leaders" at bounding box center [115, 240] width 217 height 36
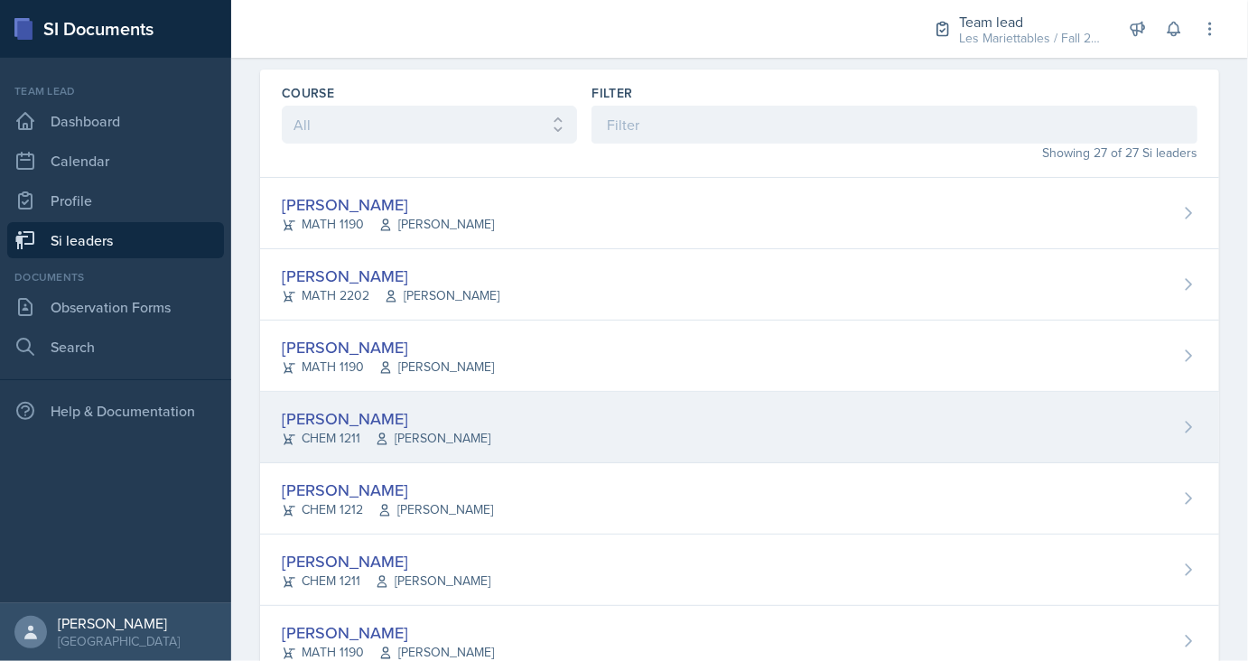
click at [323, 414] on div "Aster Cheung" at bounding box center [386, 418] width 209 height 24
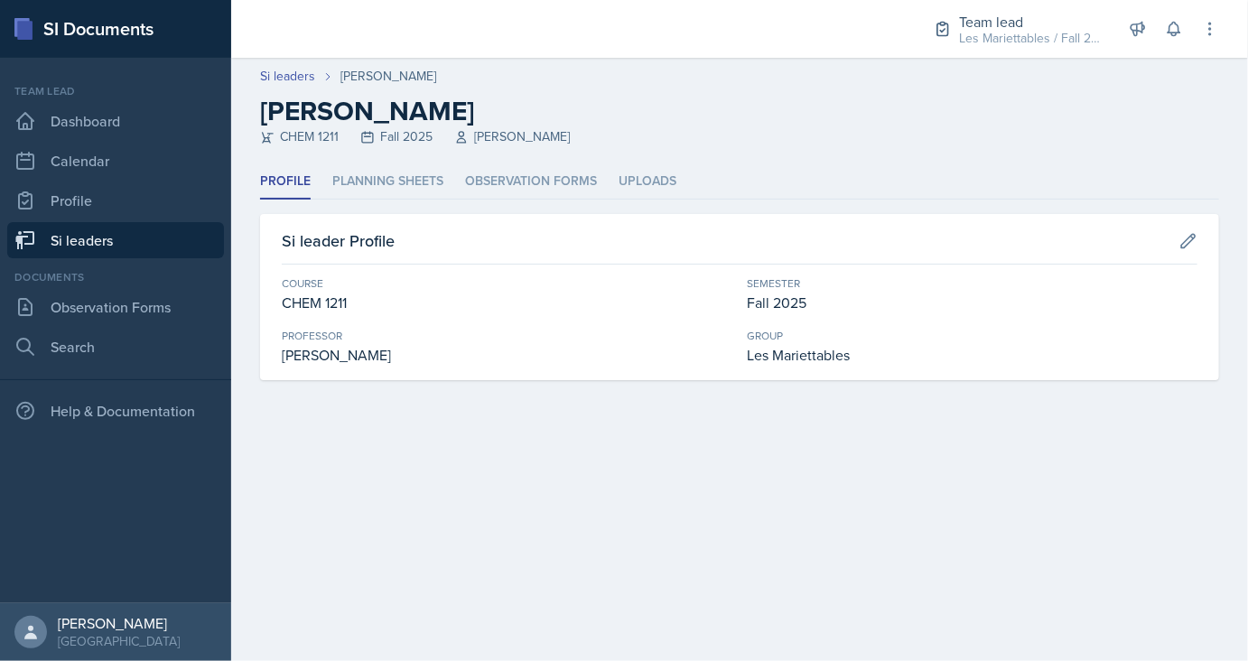
click at [87, 233] on link "Si leaders" at bounding box center [115, 240] width 217 height 36
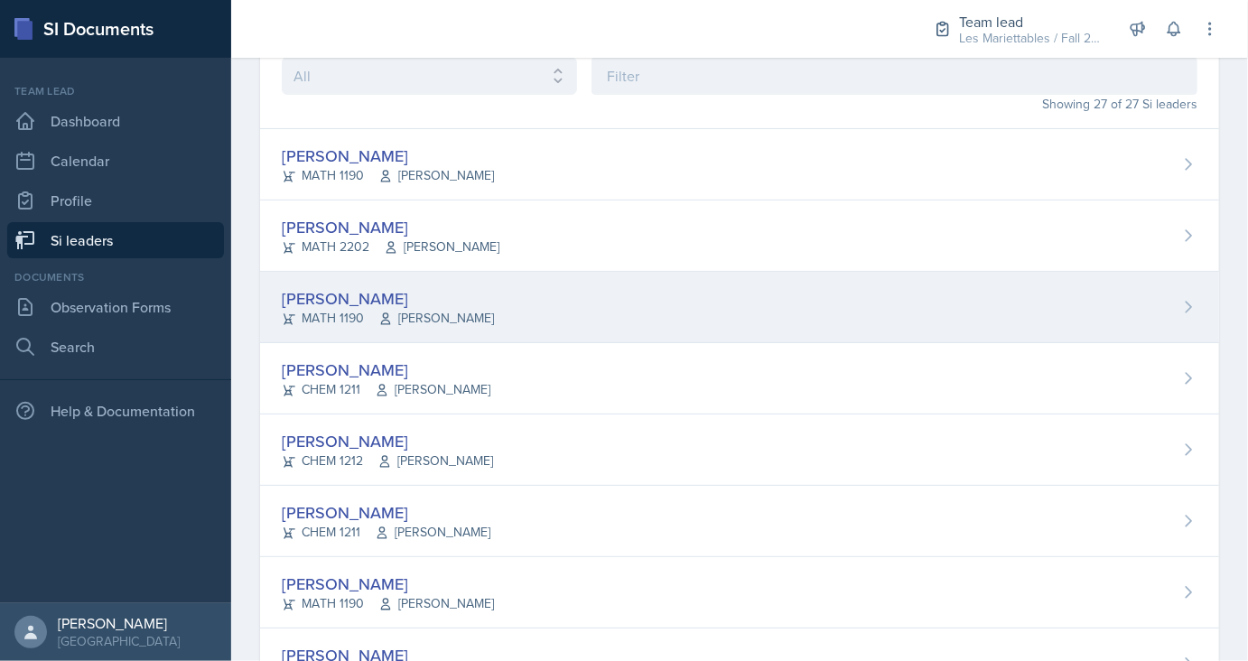
scroll to position [108, 0]
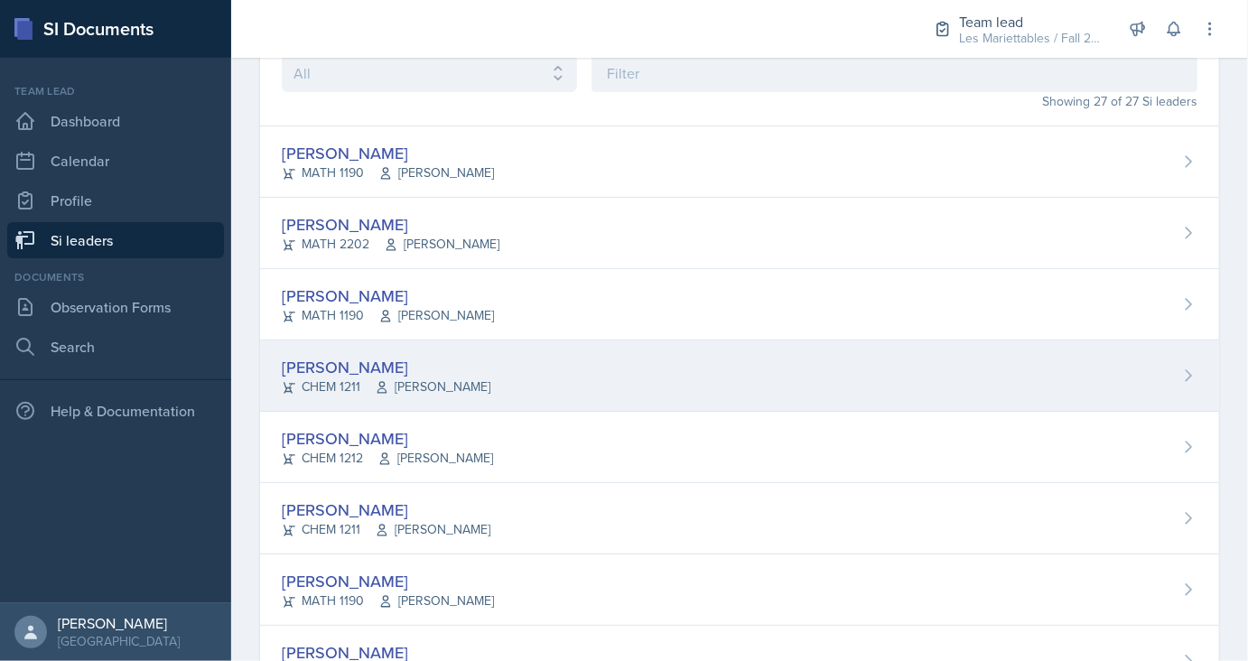
click at [348, 367] on div "Aster Cheung" at bounding box center [386, 367] width 209 height 24
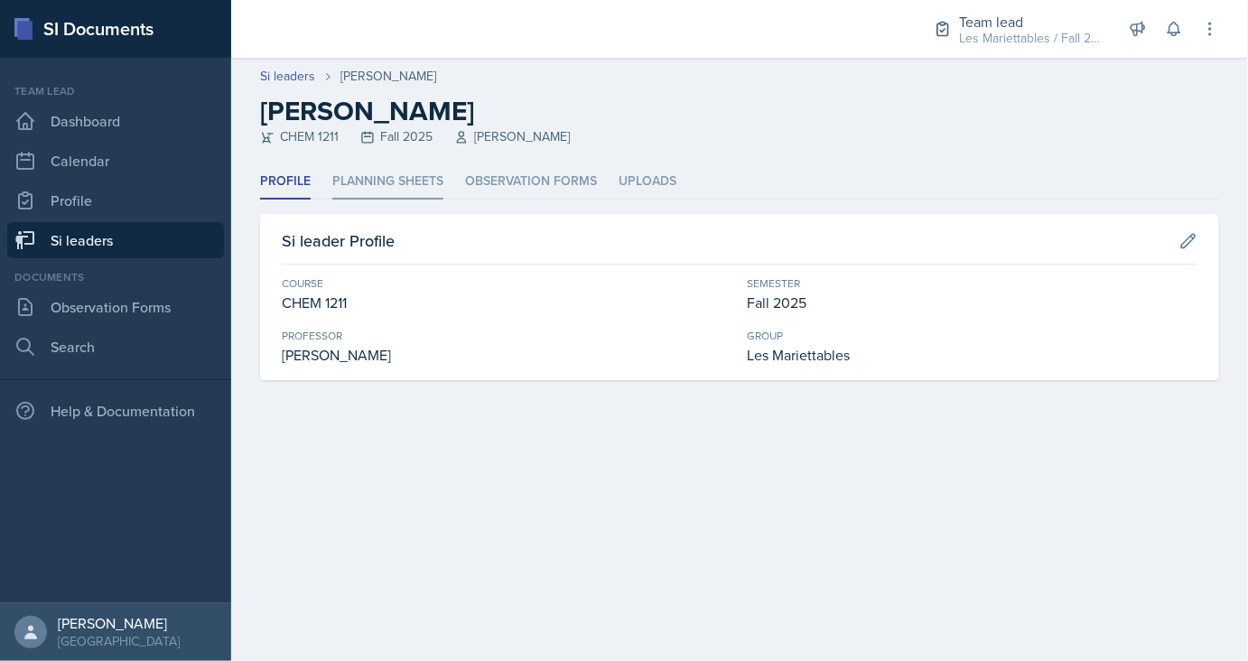
click at [357, 177] on li "Planning Sheets" at bounding box center [387, 181] width 111 height 35
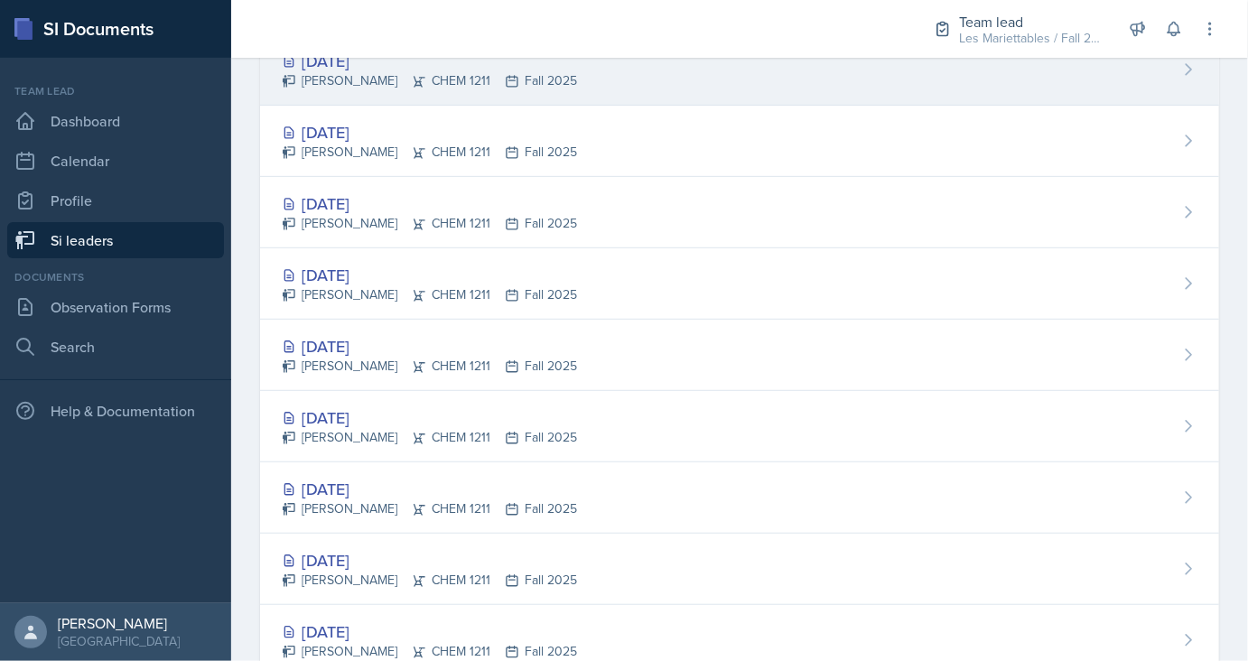
scroll to position [383, 0]
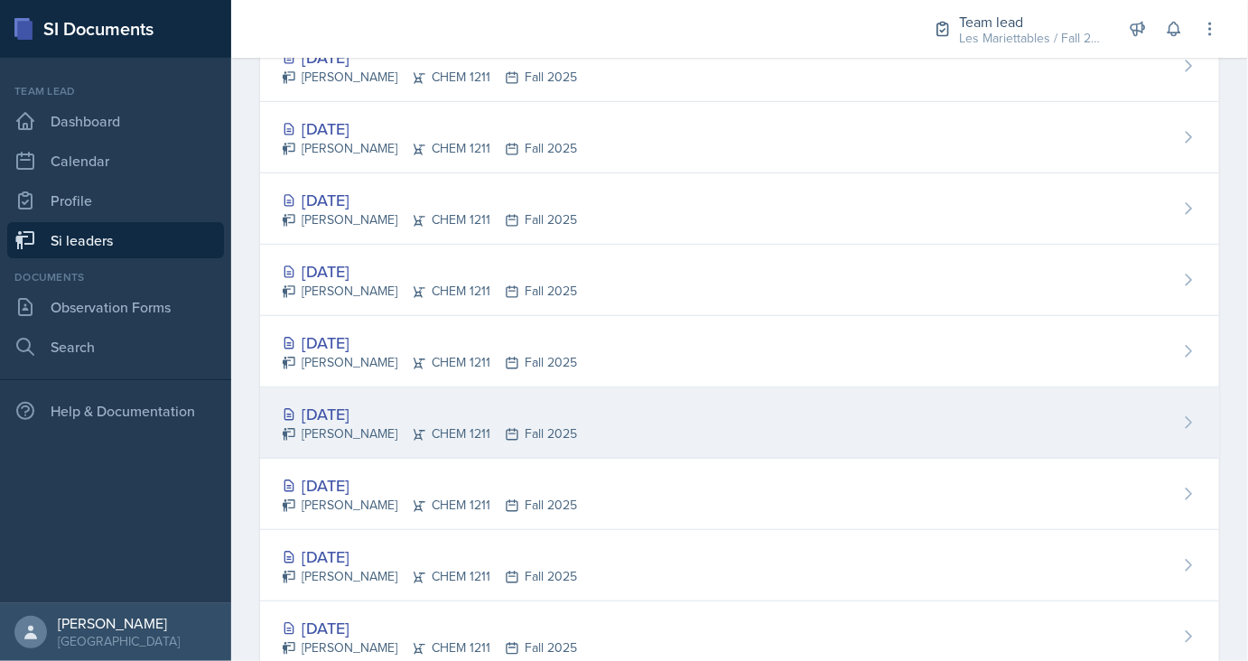
click at [375, 408] on div "Sep 10th, 2025" at bounding box center [429, 414] width 295 height 24
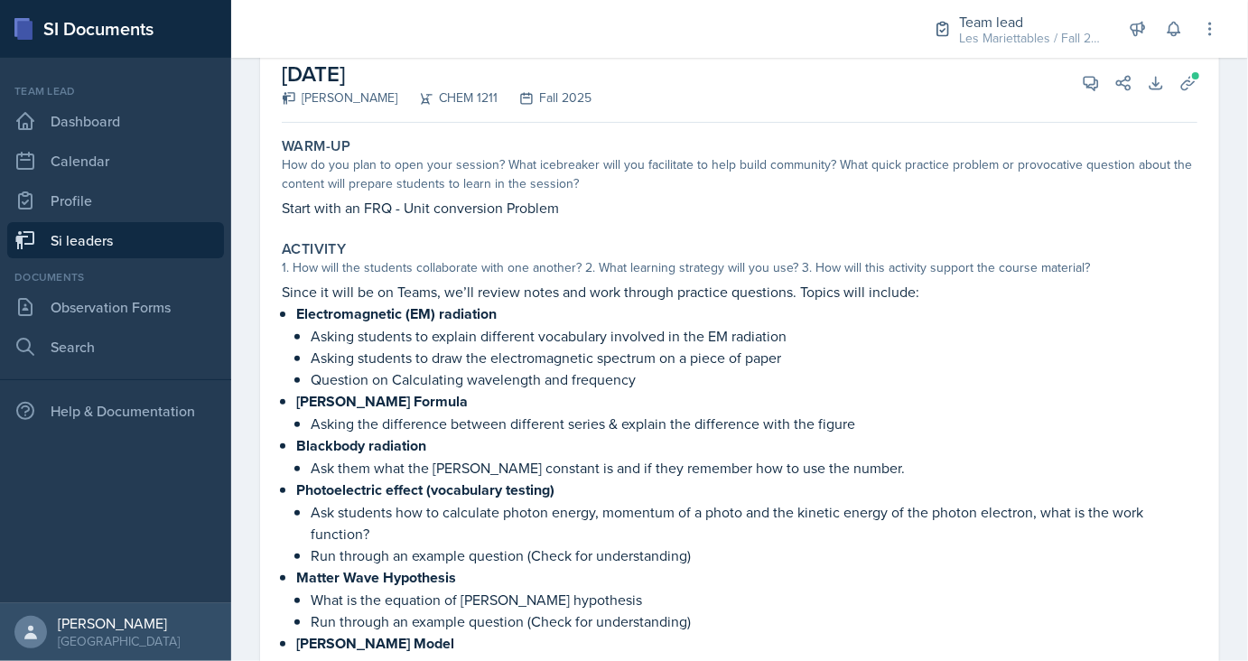
scroll to position [114, 0]
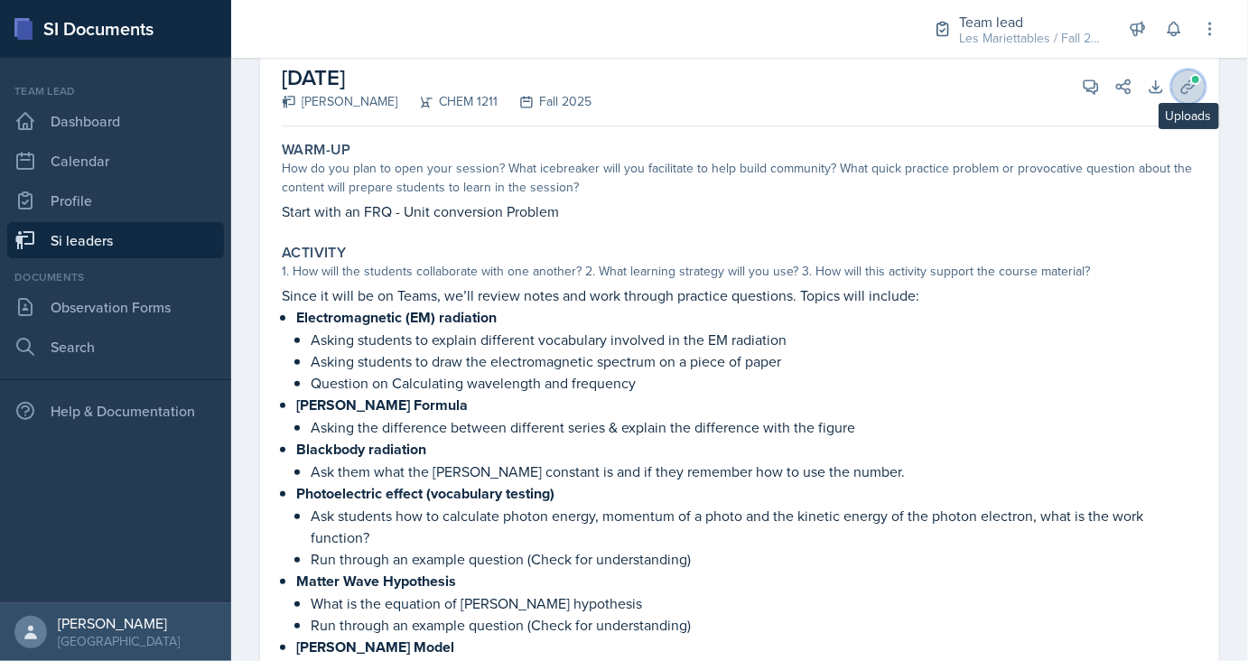
click at [1181, 79] on icon at bounding box center [1188, 87] width 18 height 18
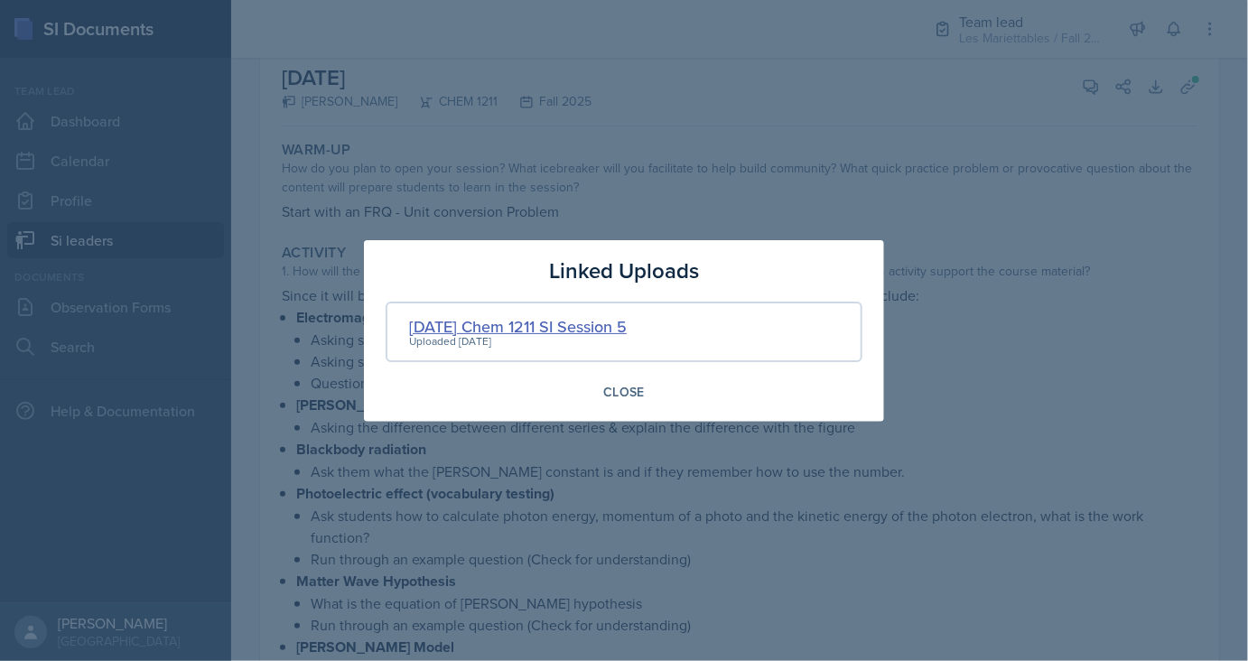
click at [538, 324] on div "09.10.2025 Chem 1211 SI Session 5" at bounding box center [518, 326] width 218 height 24
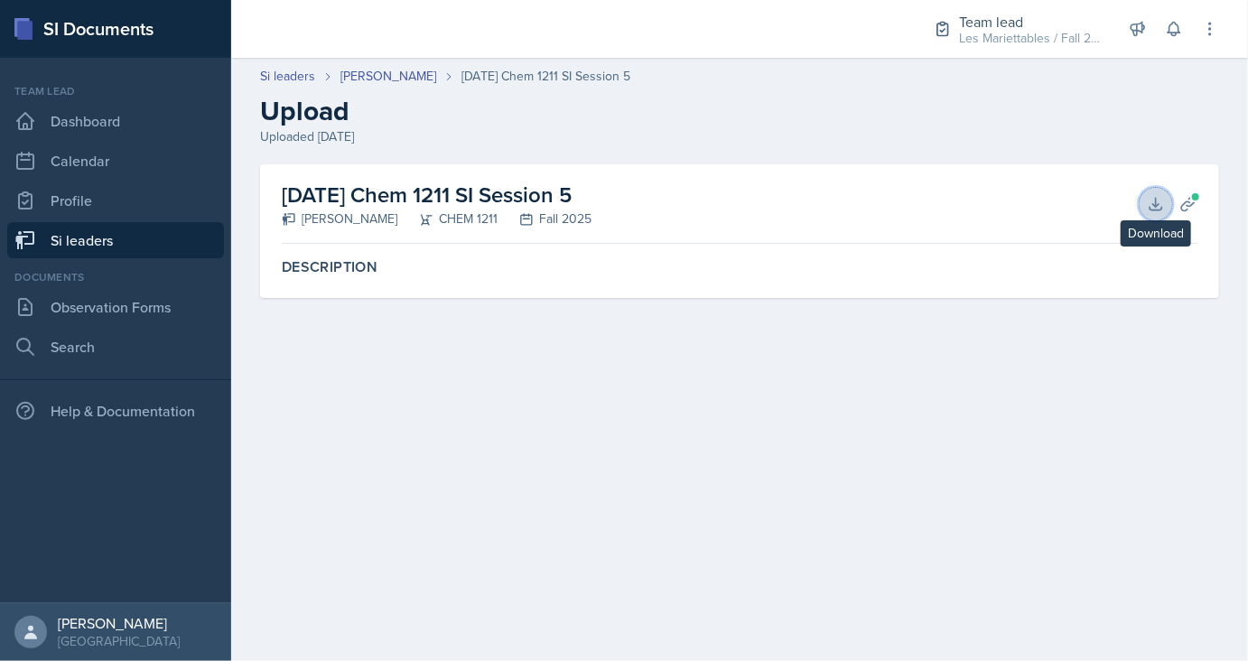
click at [1147, 193] on button "Download" at bounding box center [1155, 204] width 32 height 32
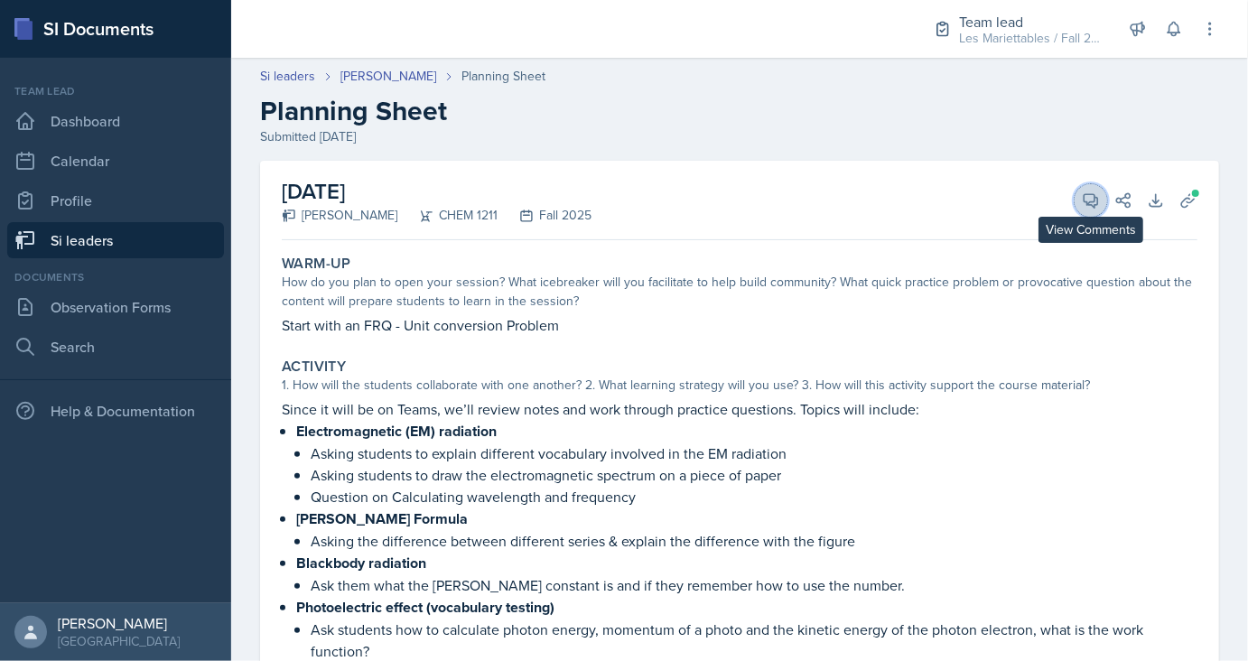
click at [1082, 190] on button "View Comments" at bounding box center [1090, 200] width 32 height 32
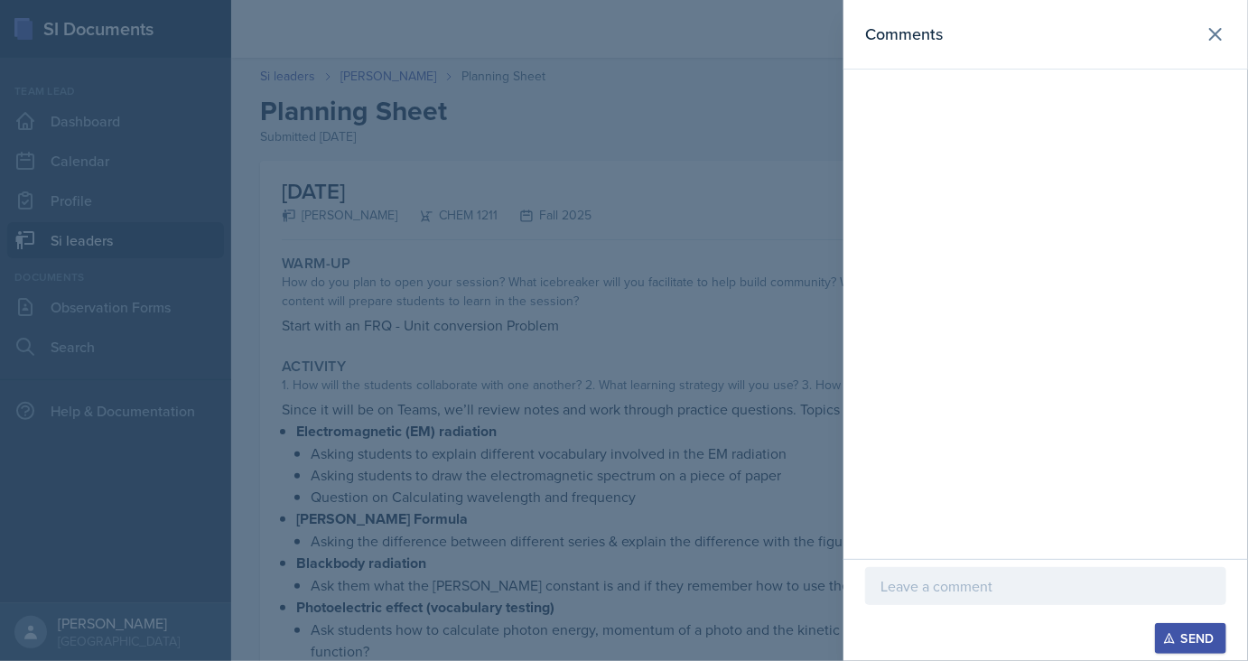
click at [717, 294] on div at bounding box center [624, 330] width 1248 height 661
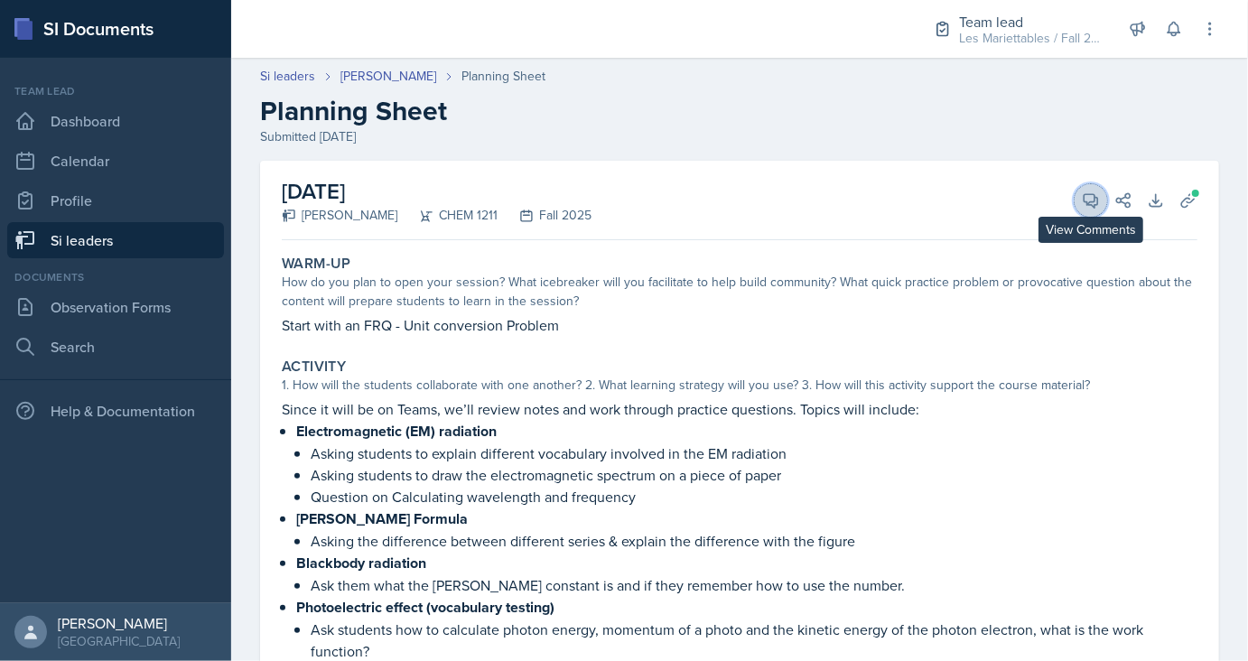
click at [1094, 211] on button "View Comments" at bounding box center [1090, 200] width 32 height 32
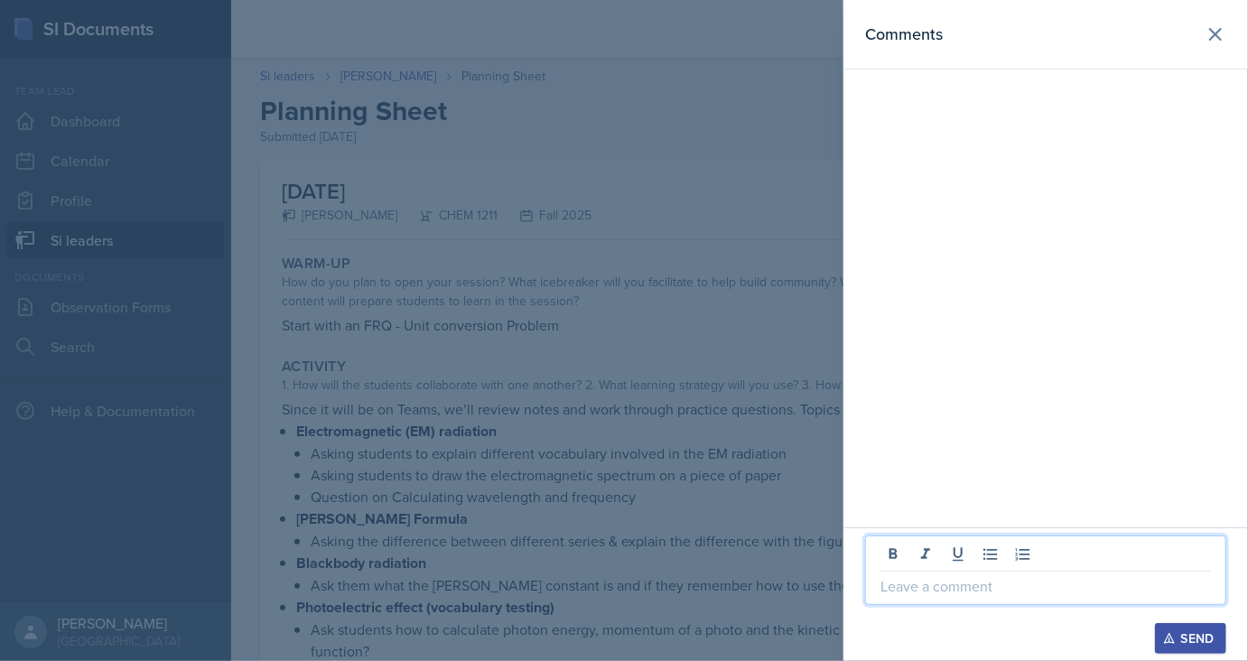
click at [946, 581] on p at bounding box center [1045, 586] width 330 height 22
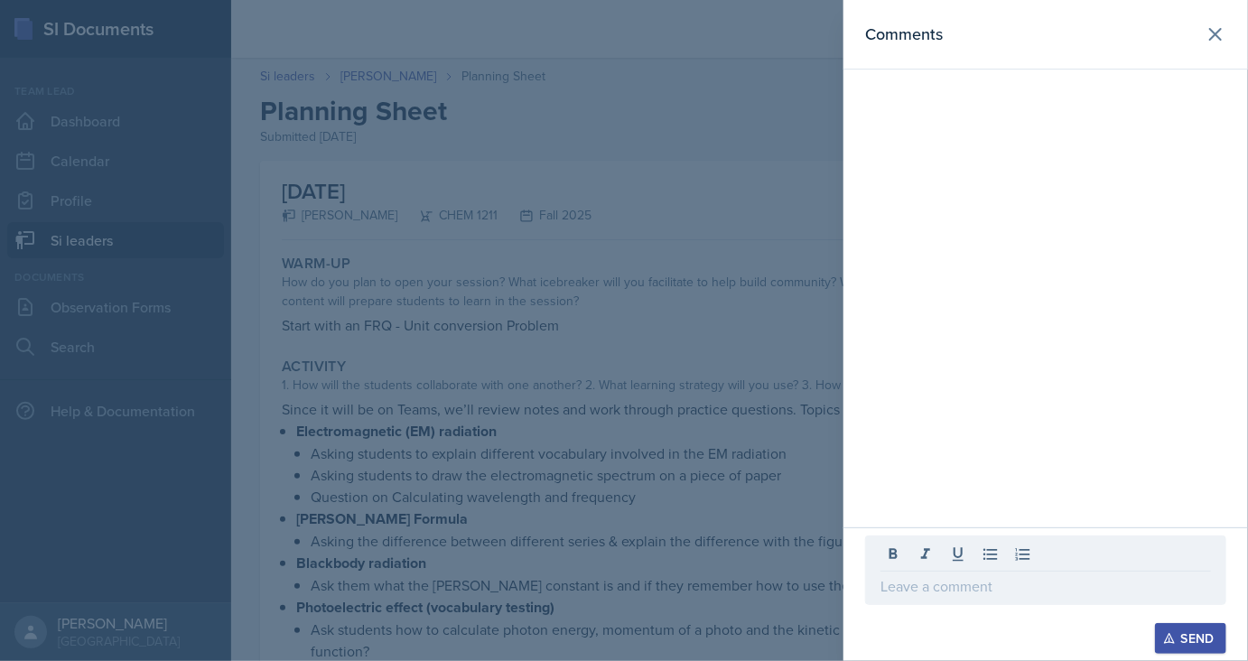
click at [661, 555] on div at bounding box center [624, 330] width 1248 height 661
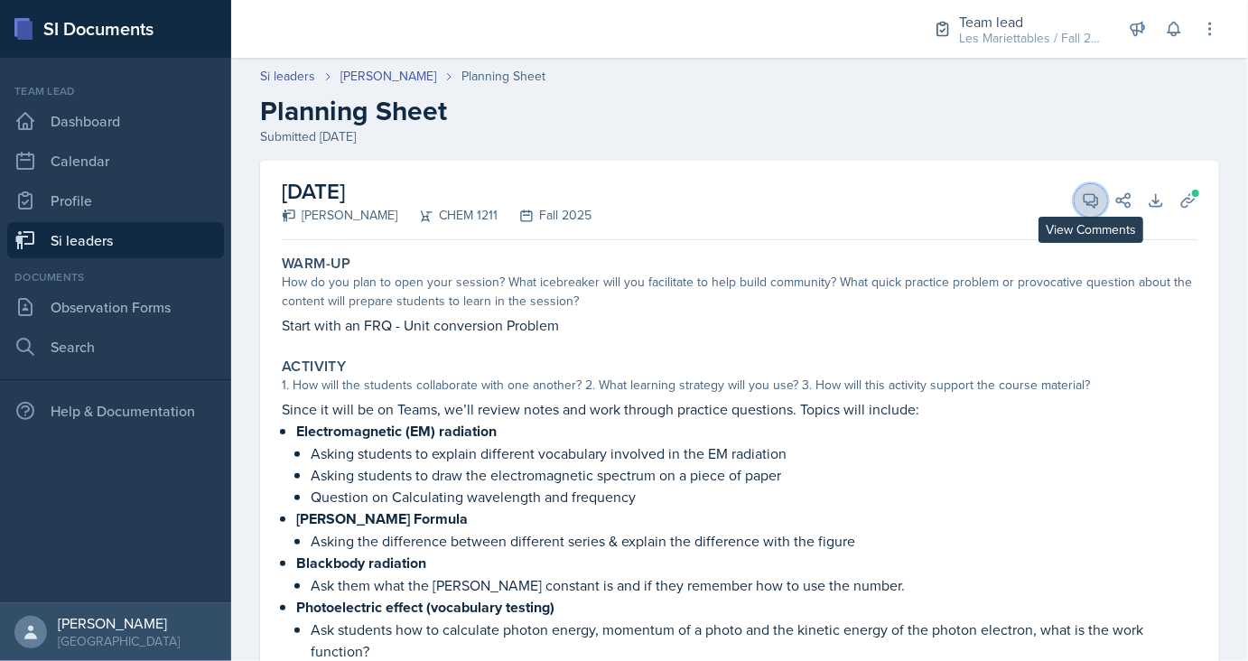
click at [1077, 200] on button "View Comments" at bounding box center [1090, 200] width 32 height 32
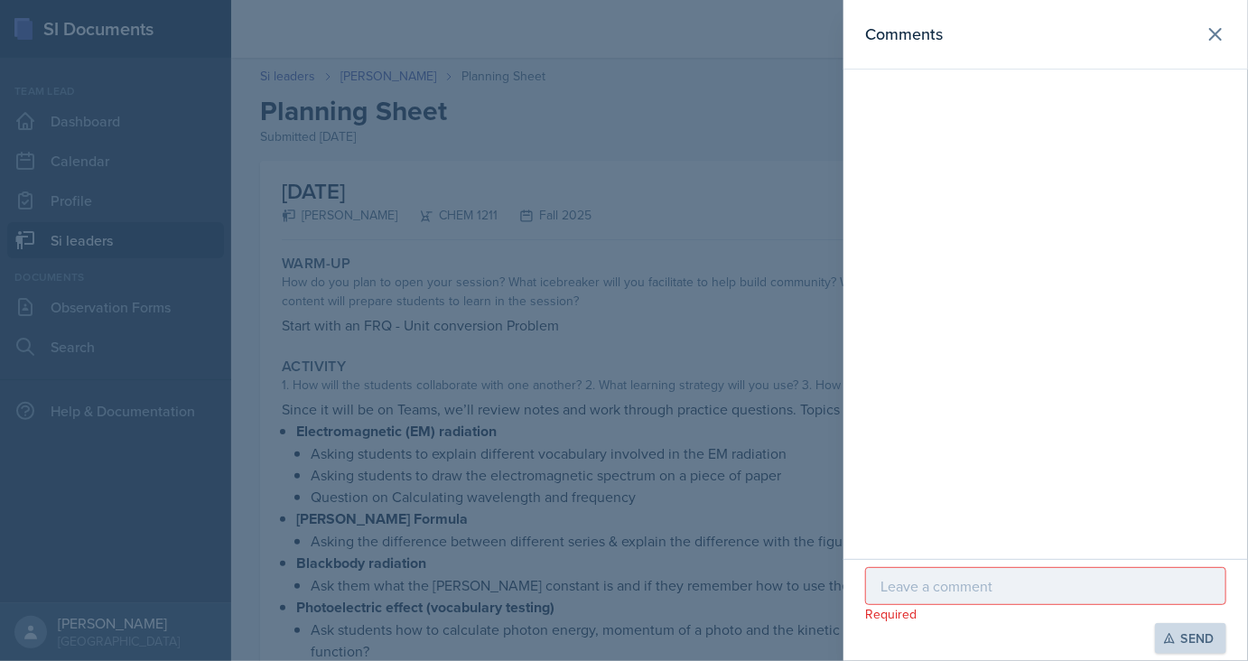
click at [900, 597] on div at bounding box center [1045, 586] width 361 height 38
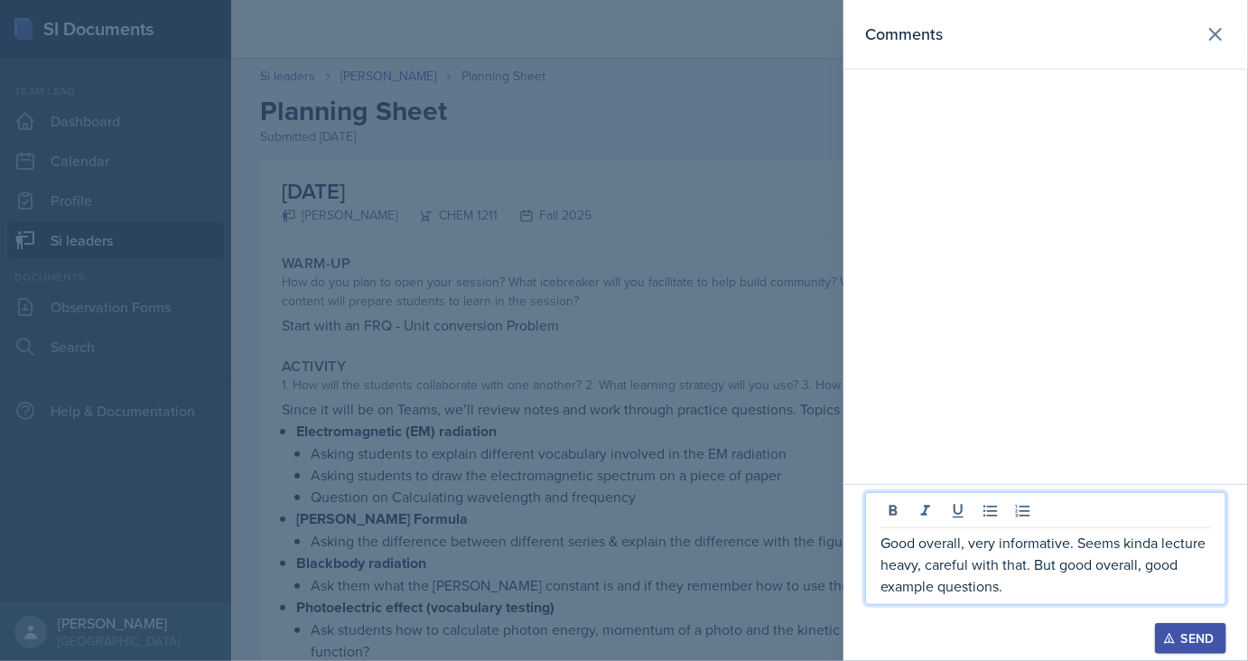
click at [1189, 644] on div "Send" at bounding box center [1190, 638] width 48 height 14
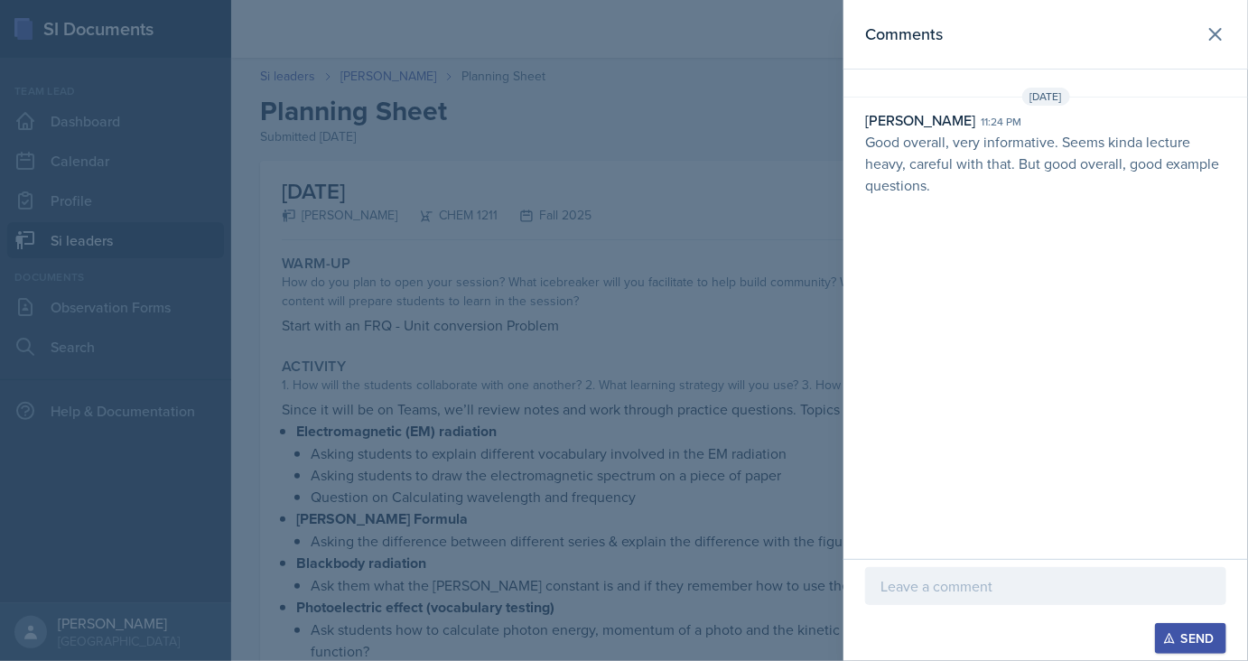
click at [519, 249] on div at bounding box center [624, 330] width 1248 height 661
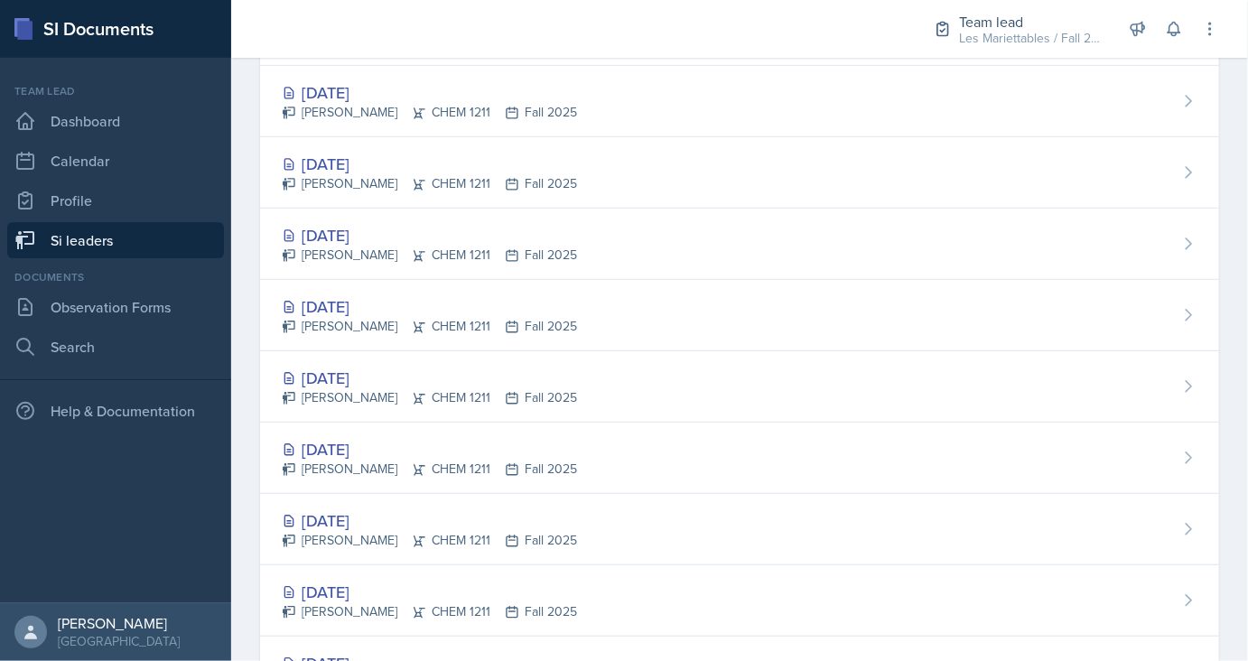
scroll to position [422, 0]
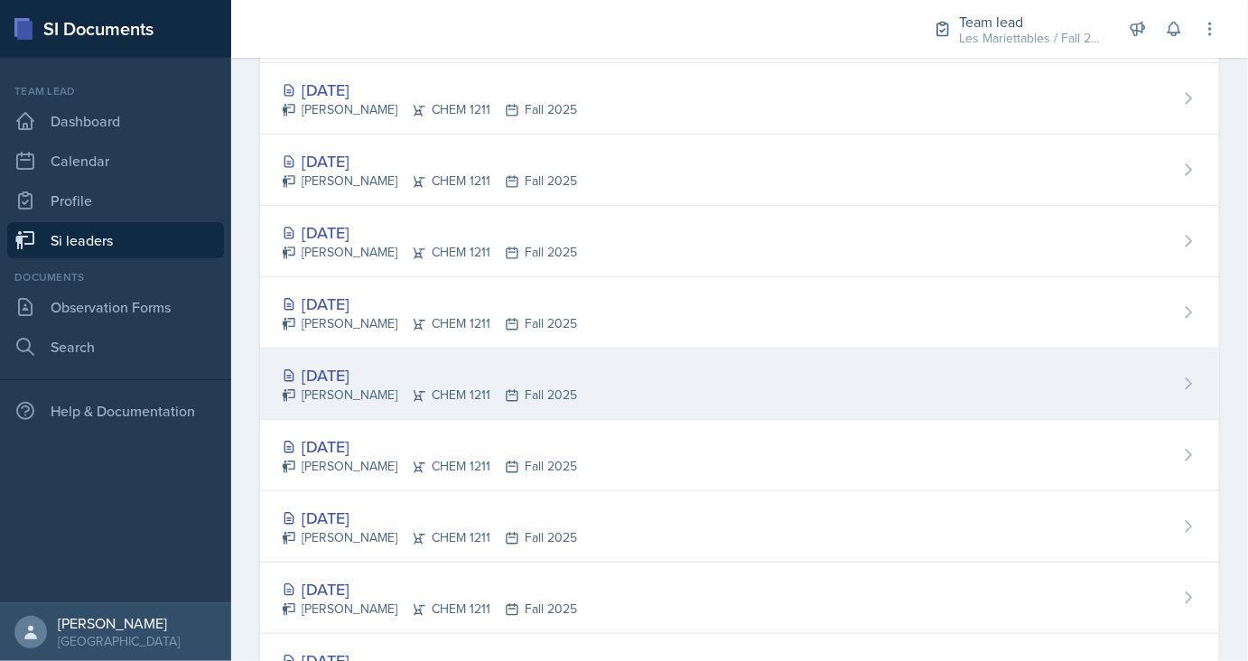
click at [345, 379] on div "Sep 10th, 2025" at bounding box center [429, 375] width 295 height 24
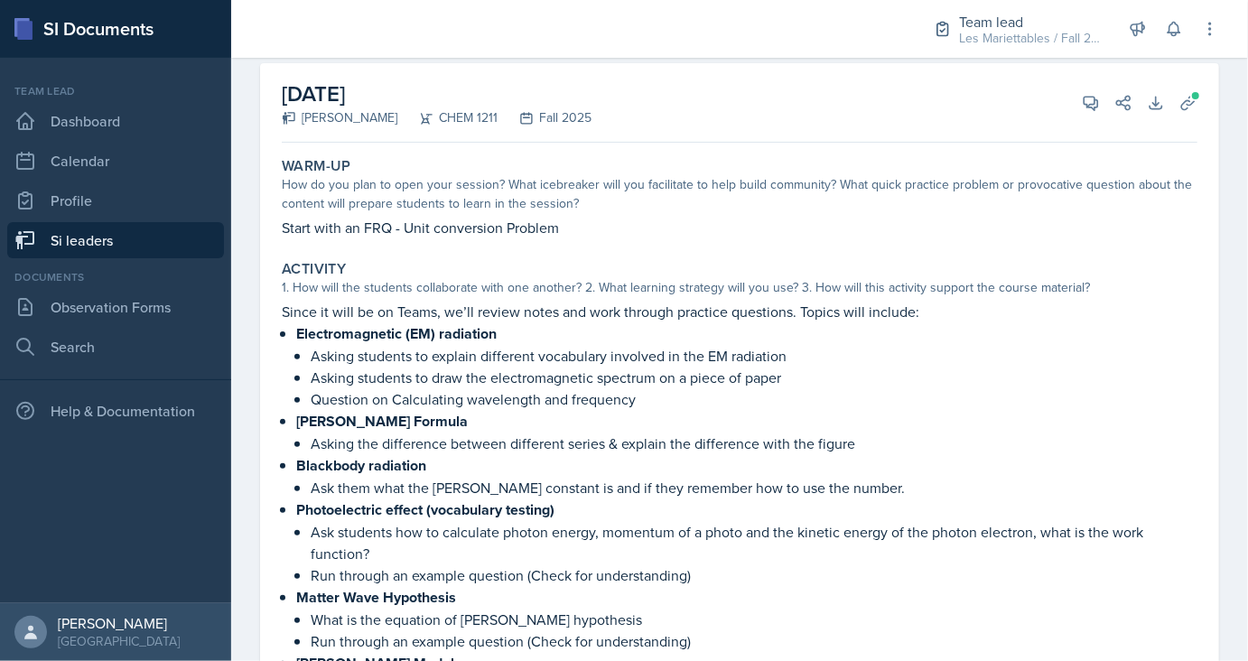
scroll to position [97, 0]
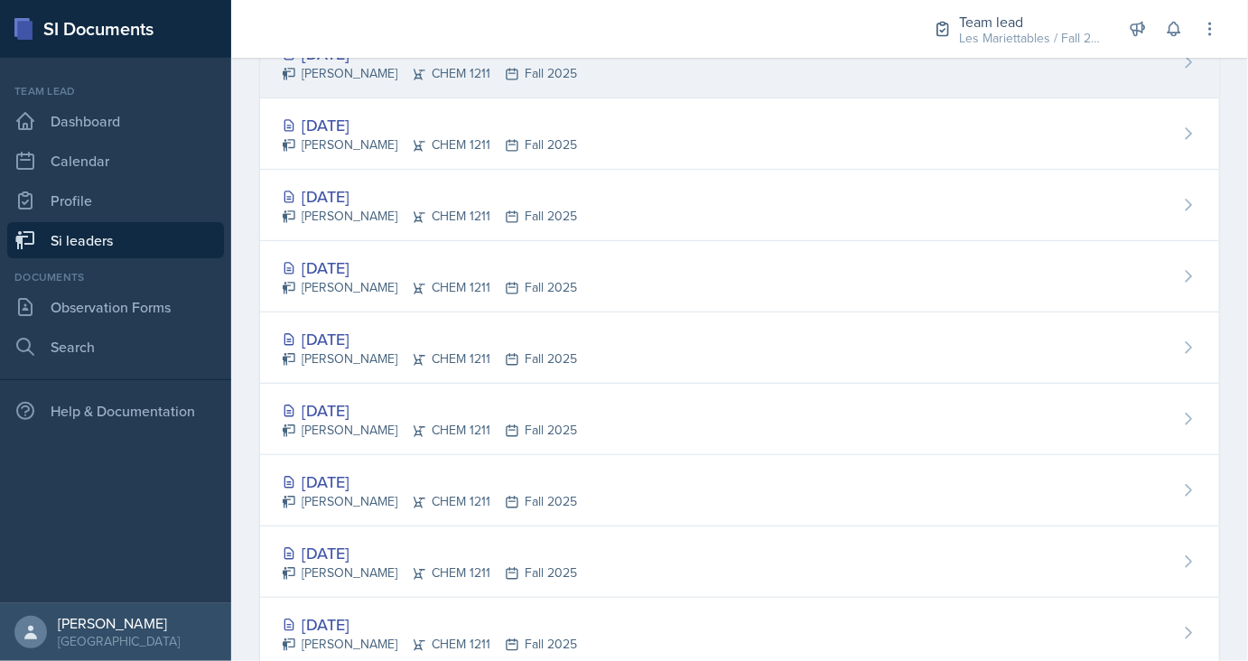
scroll to position [422, 0]
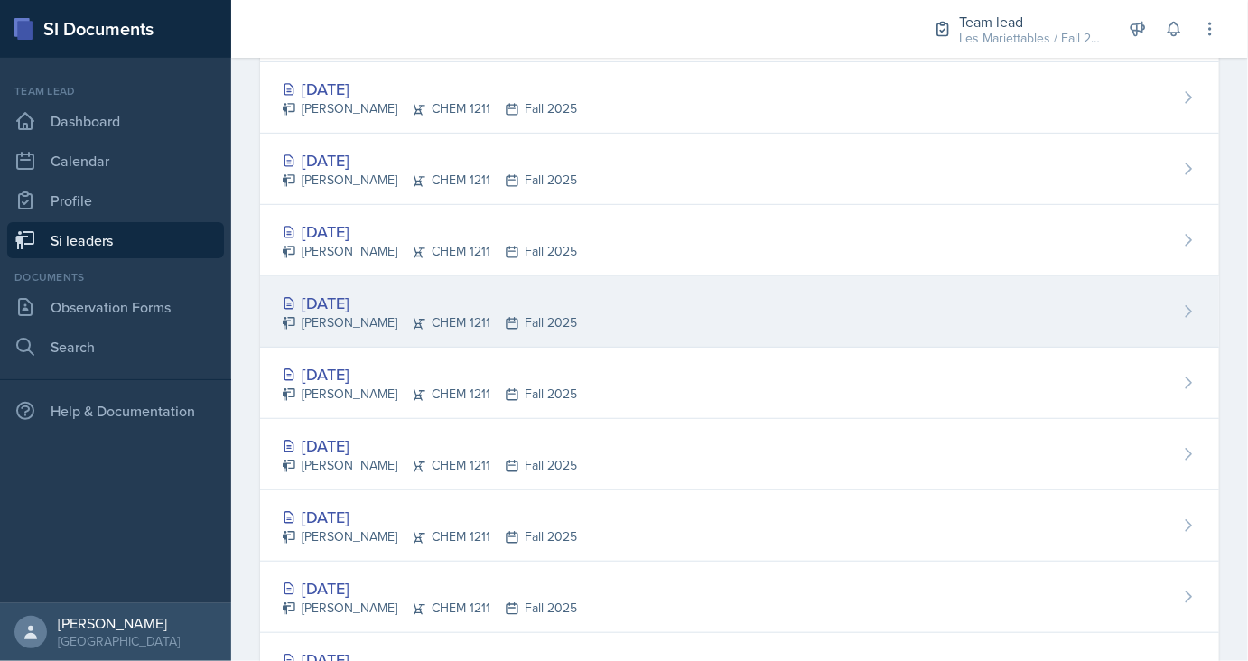
click at [349, 302] on div "[DATE]" at bounding box center [429, 303] width 295 height 24
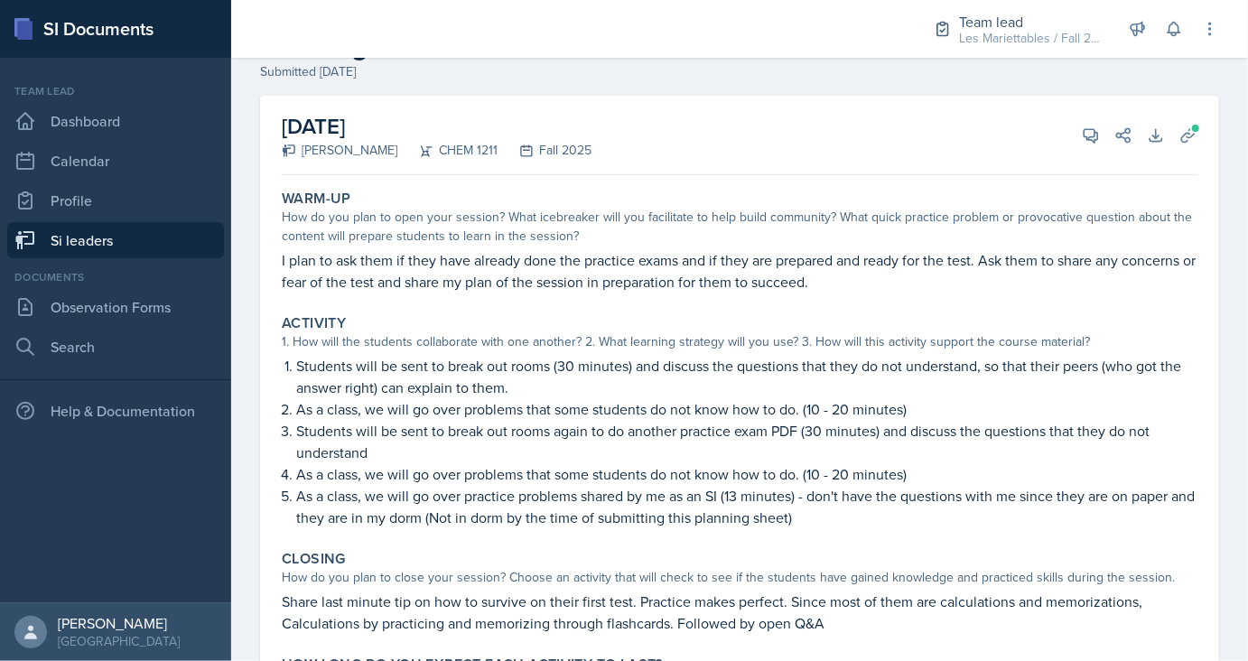
scroll to position [65, 0]
click at [1192, 131] on span at bounding box center [1195, 128] width 11 height 11
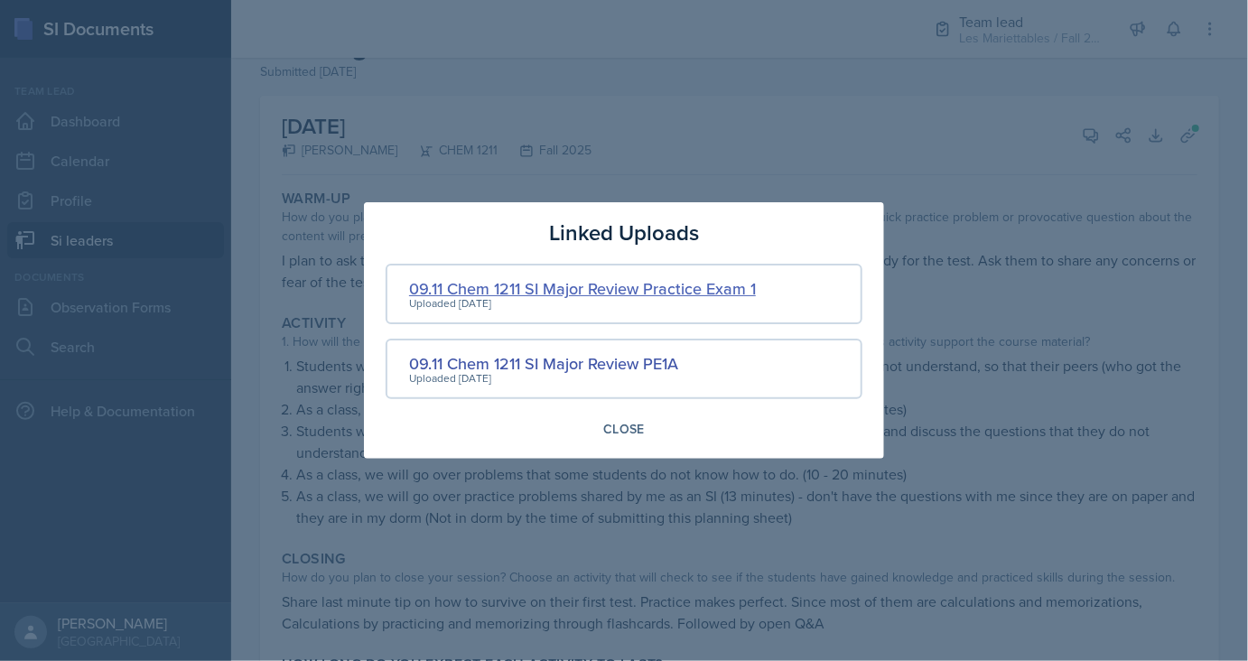
click at [547, 281] on div "09.11 Chem 1211 SI Major Review Practice Exam 1" at bounding box center [582, 288] width 347 height 24
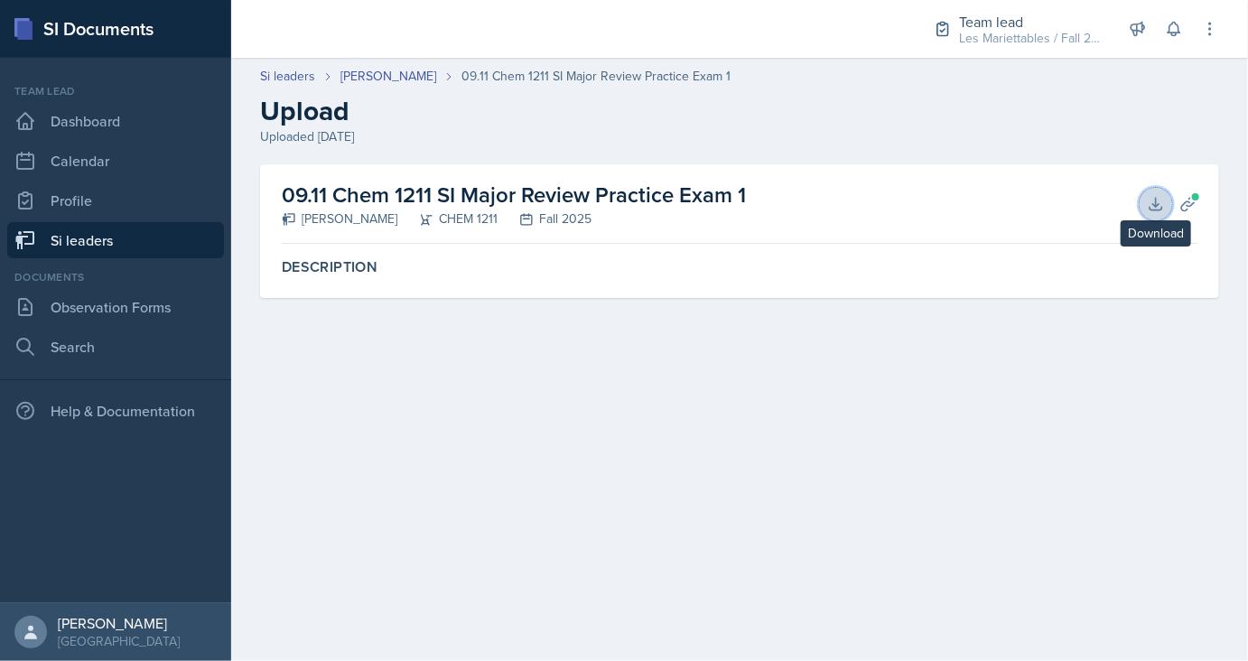
click at [1164, 209] on icon at bounding box center [1156, 204] width 18 height 18
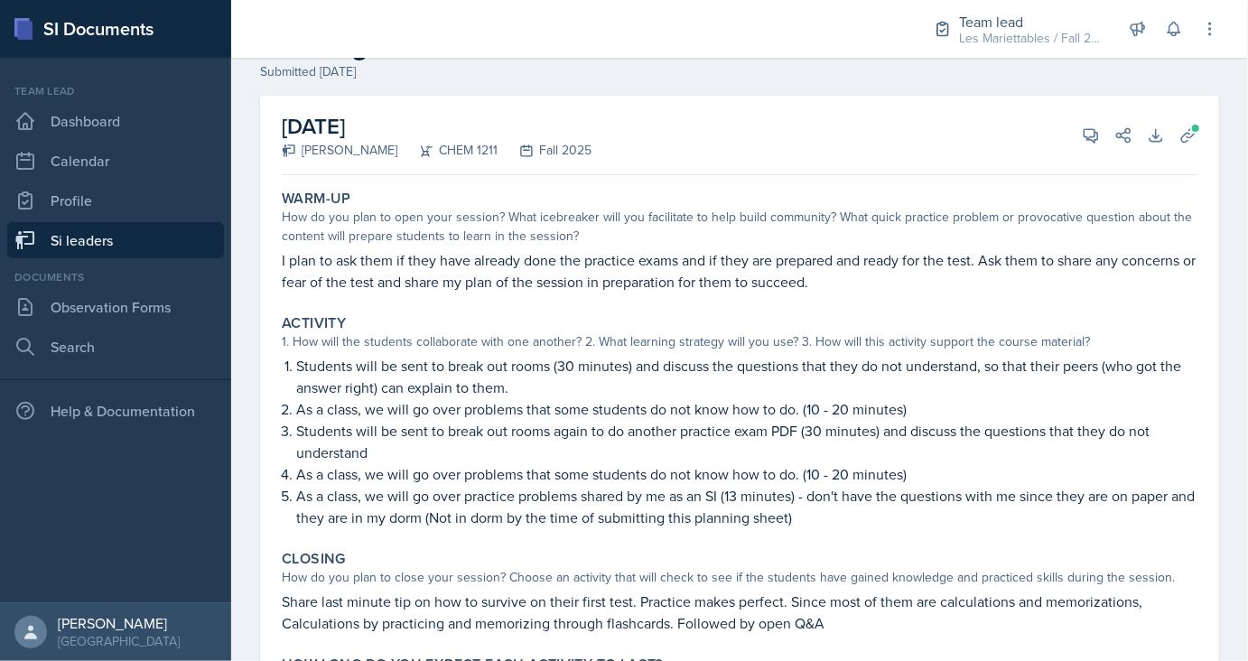
scroll to position [44, 0]
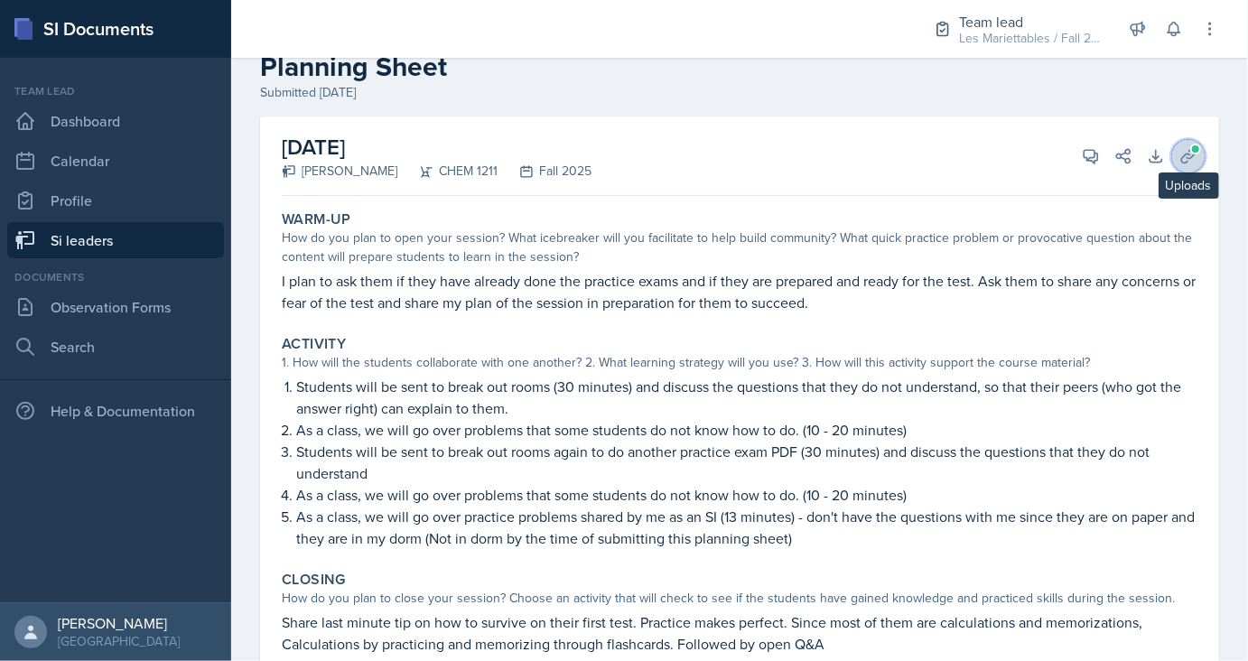
click at [1182, 160] on icon at bounding box center [1188, 156] width 14 height 14
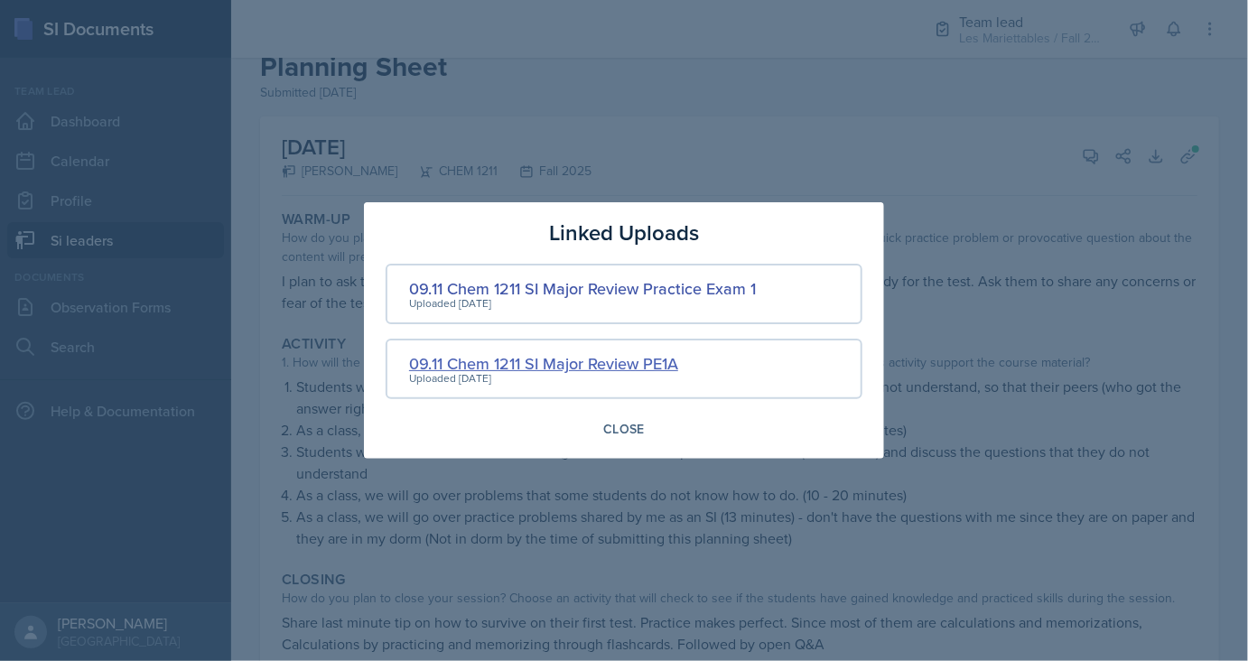
click at [524, 363] on div "09.11 Chem 1211 SI Major Review PE1A" at bounding box center [543, 363] width 269 height 24
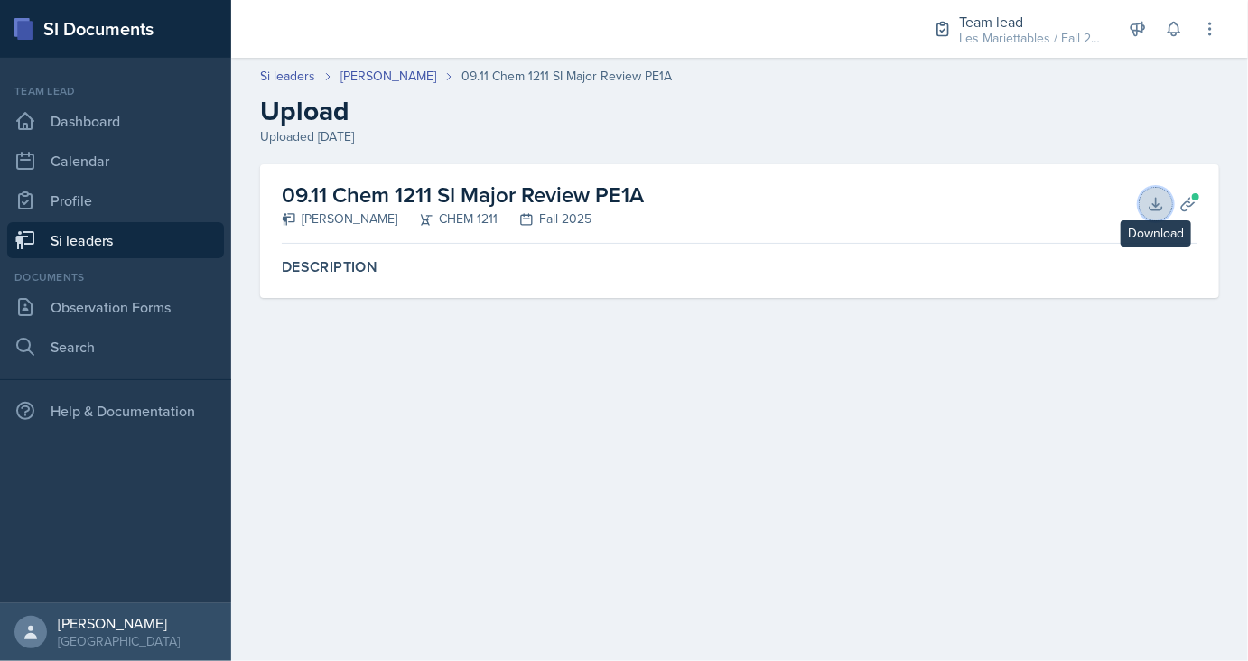
click at [1154, 198] on icon at bounding box center [1156, 204] width 18 height 18
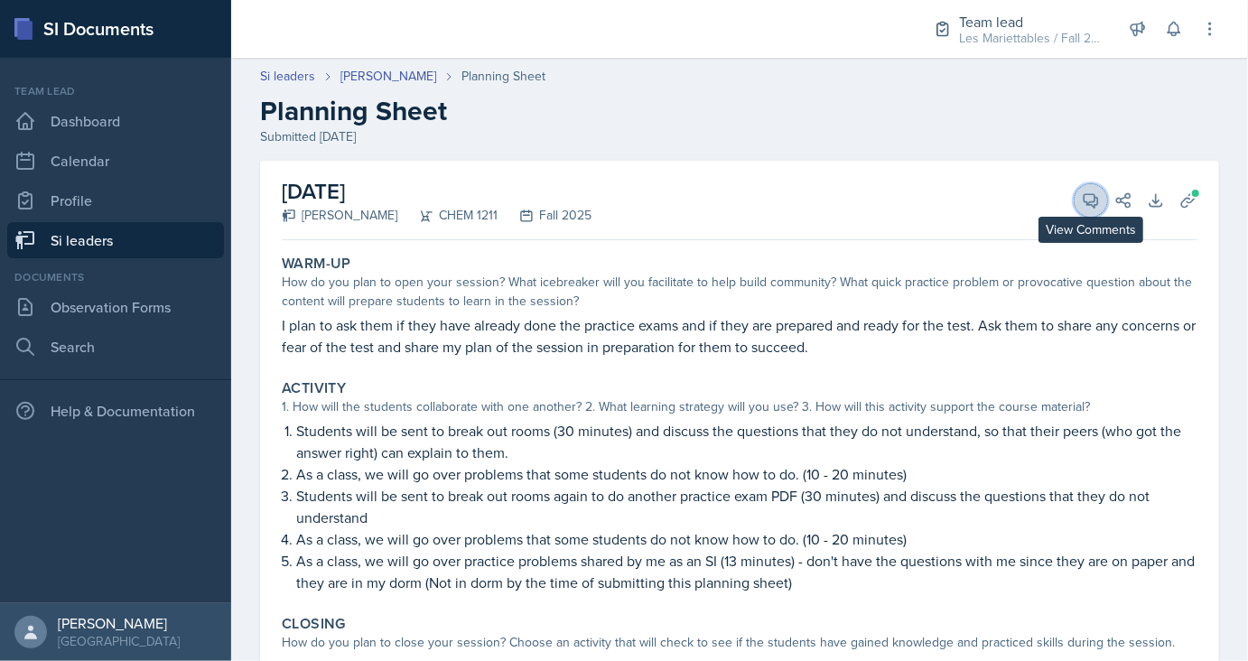
click at [1096, 194] on span at bounding box center [1096, 194] width 9 height 9
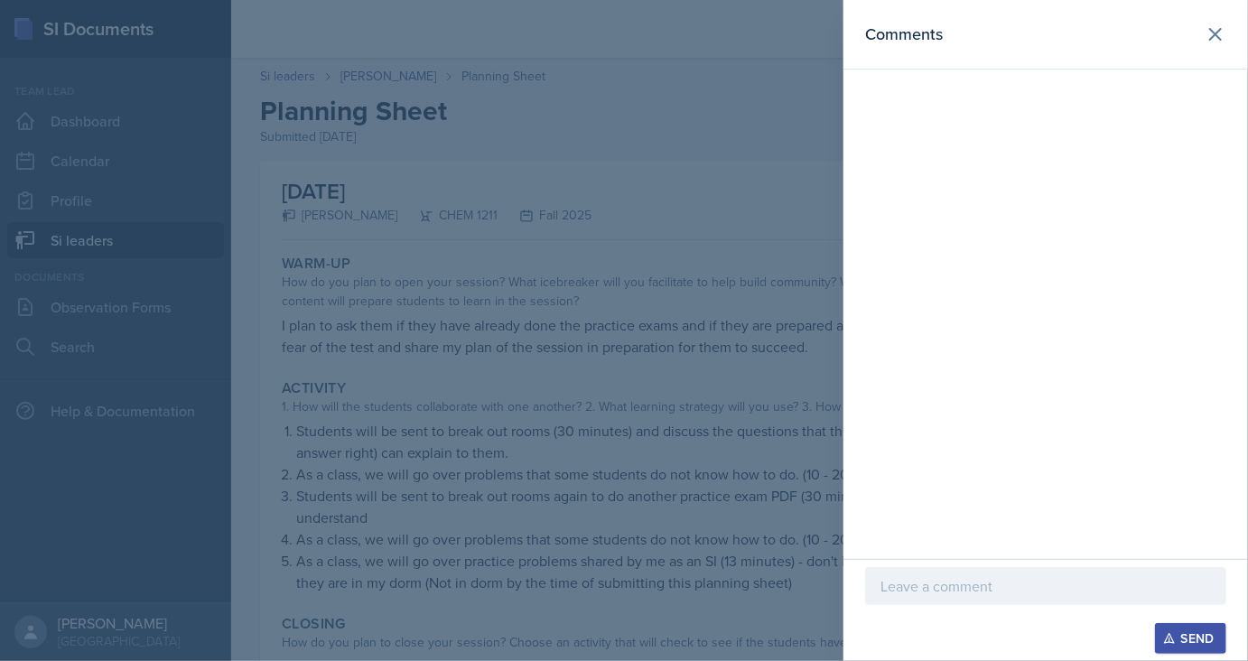
click at [888, 579] on p at bounding box center [1045, 586] width 330 height 22
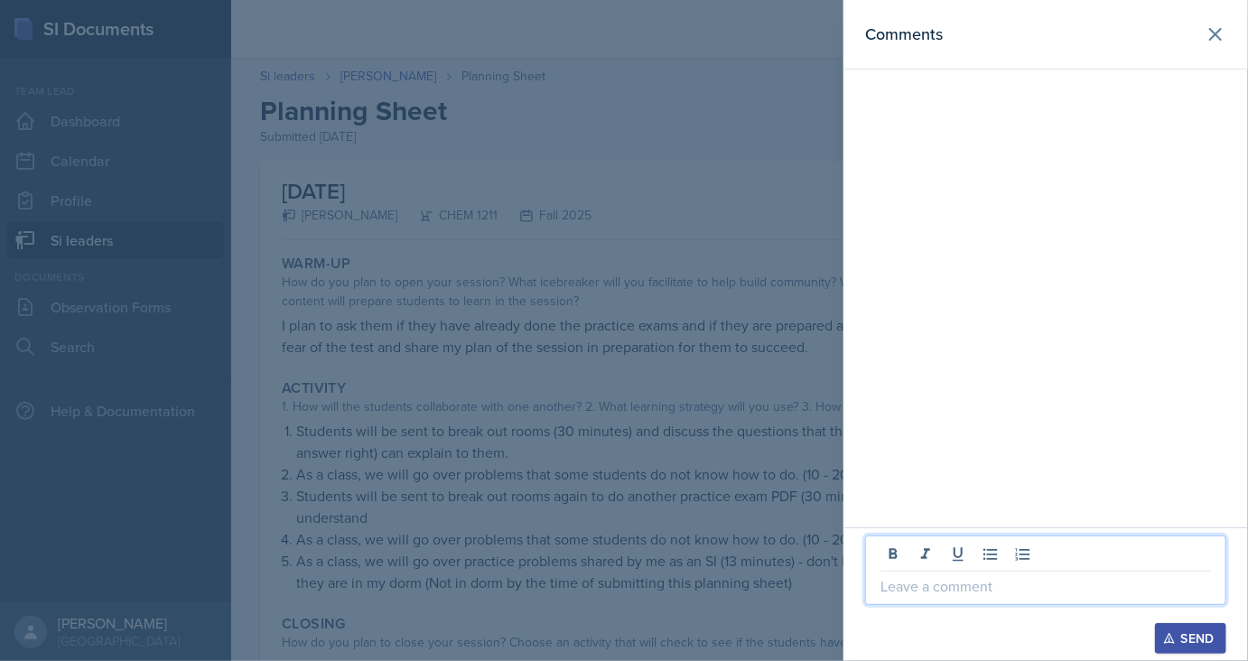
click at [714, 445] on div at bounding box center [624, 330] width 1248 height 661
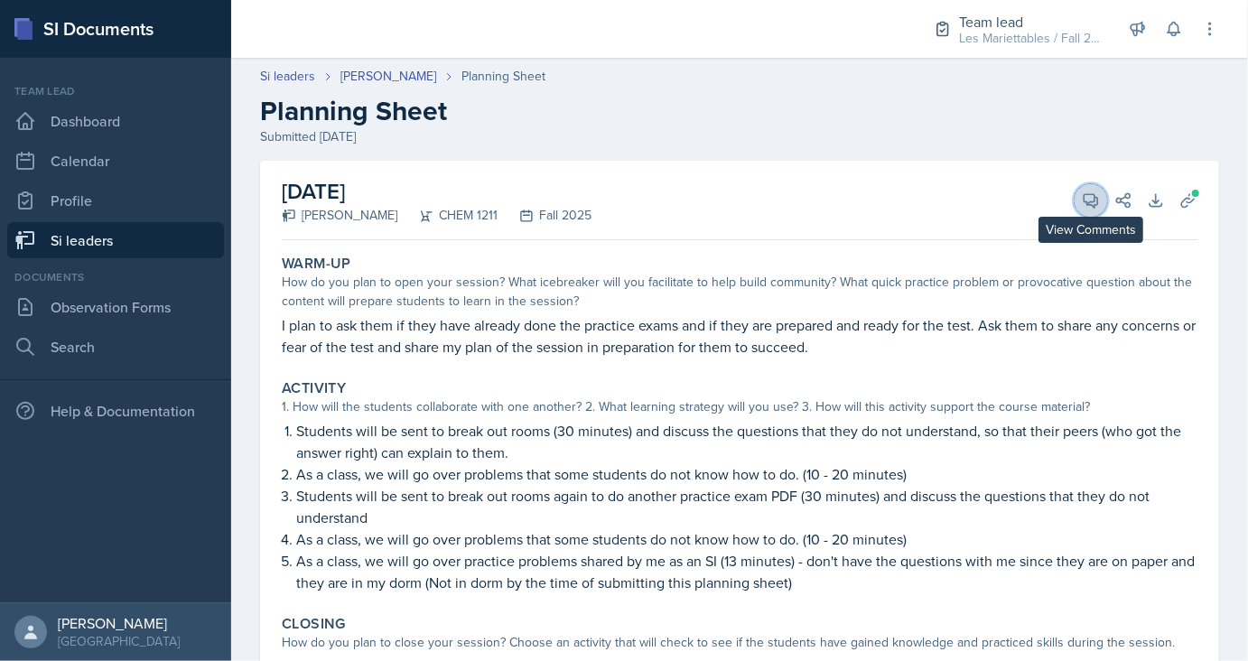
click at [1094, 206] on icon at bounding box center [1091, 201] width 14 height 14
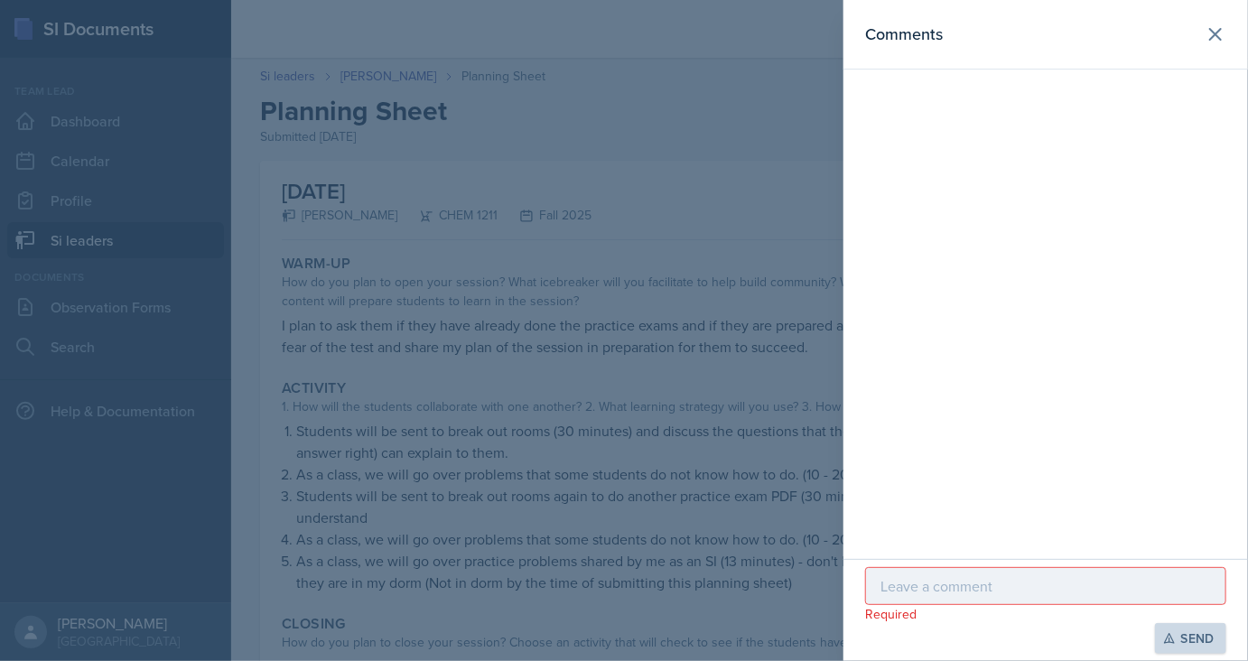
click at [1033, 598] on div at bounding box center [1045, 586] width 361 height 38
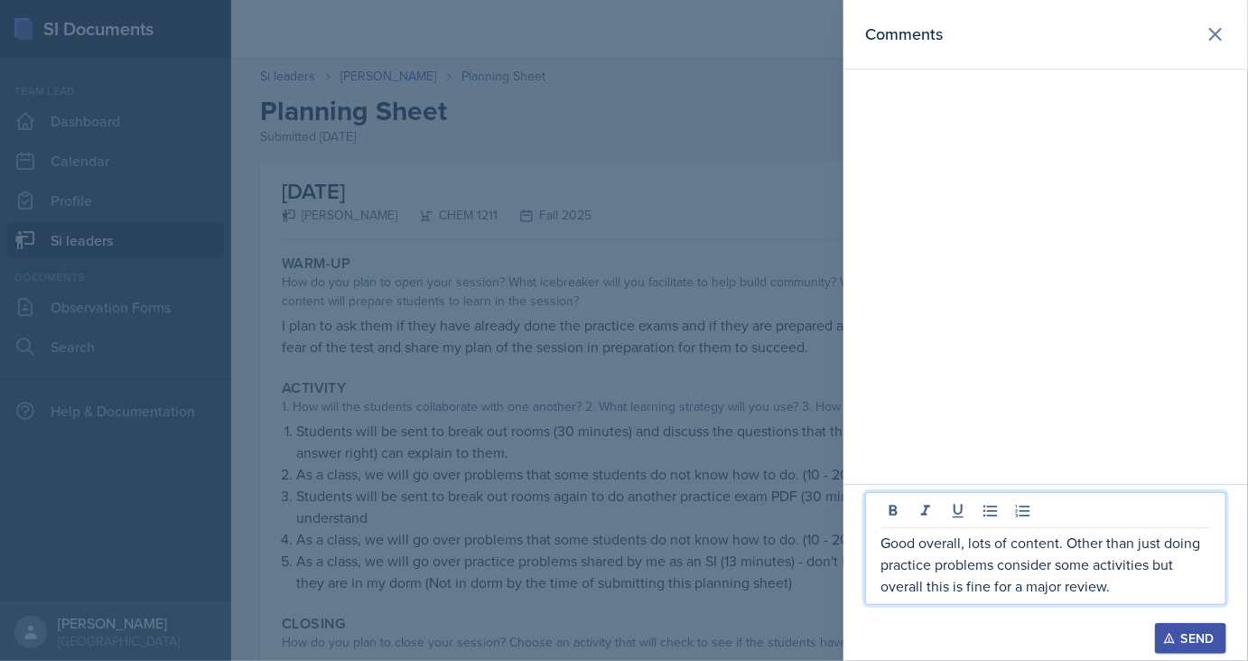
click at [1184, 632] on div "Send" at bounding box center [1190, 638] width 48 height 14
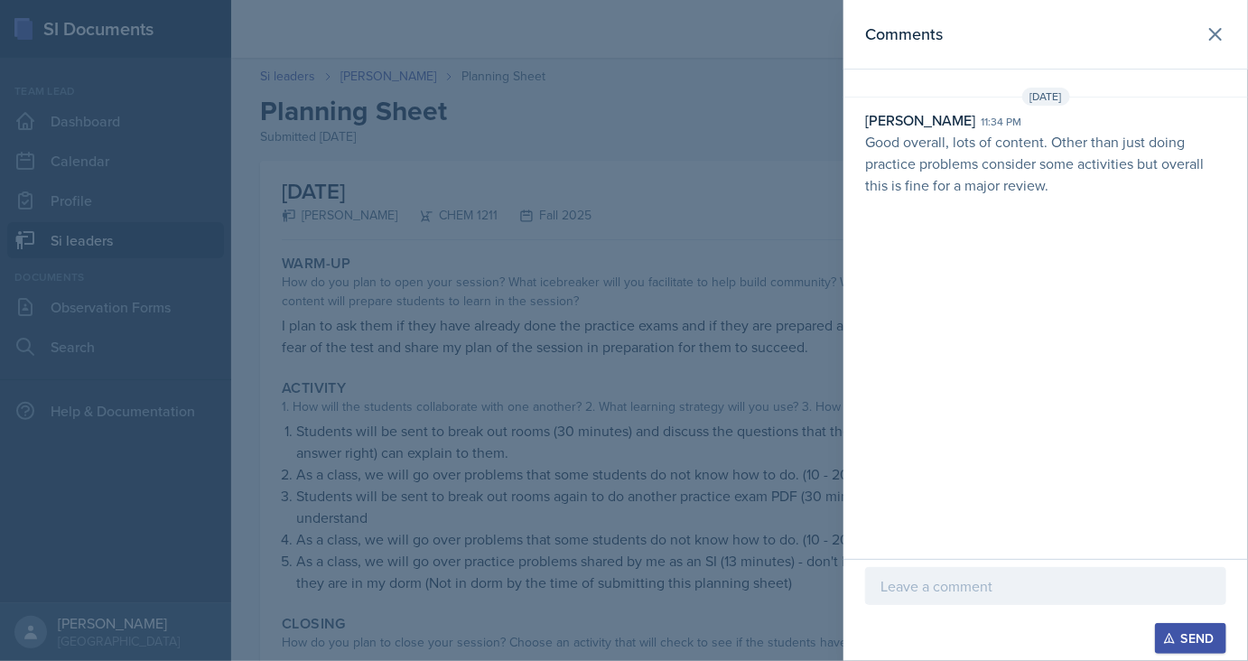
click at [267, 77] on div at bounding box center [624, 330] width 1248 height 661
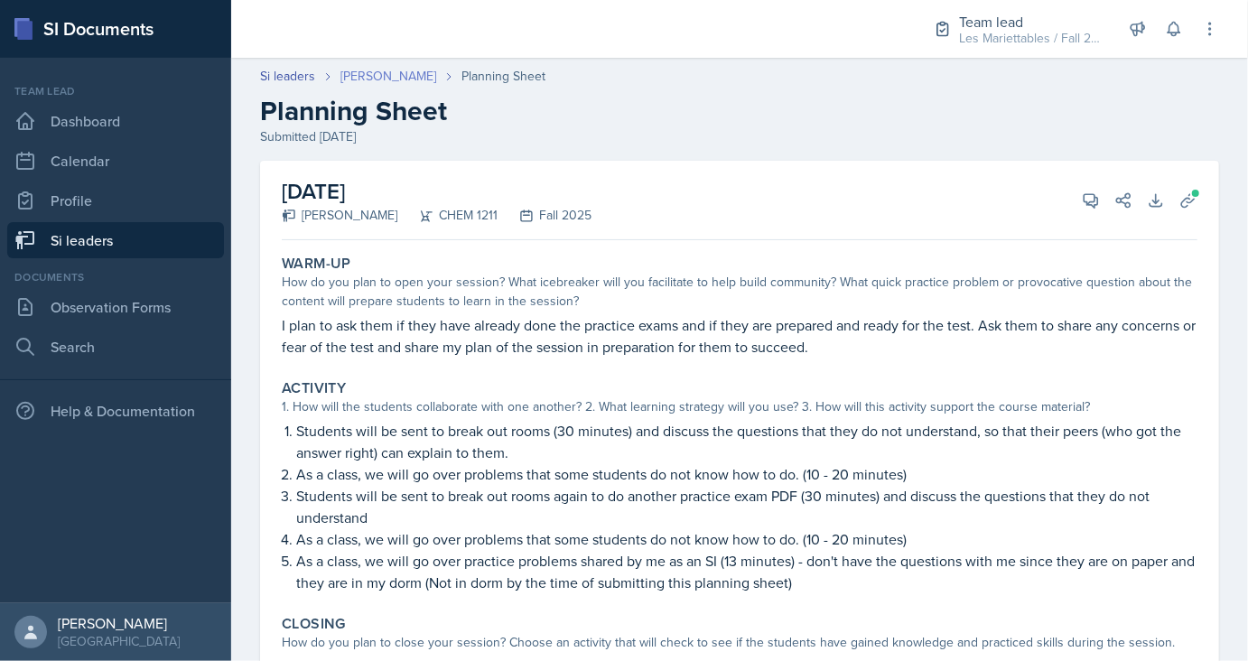
click at [378, 76] on link "Aster Cheung" at bounding box center [388, 76] width 96 height 19
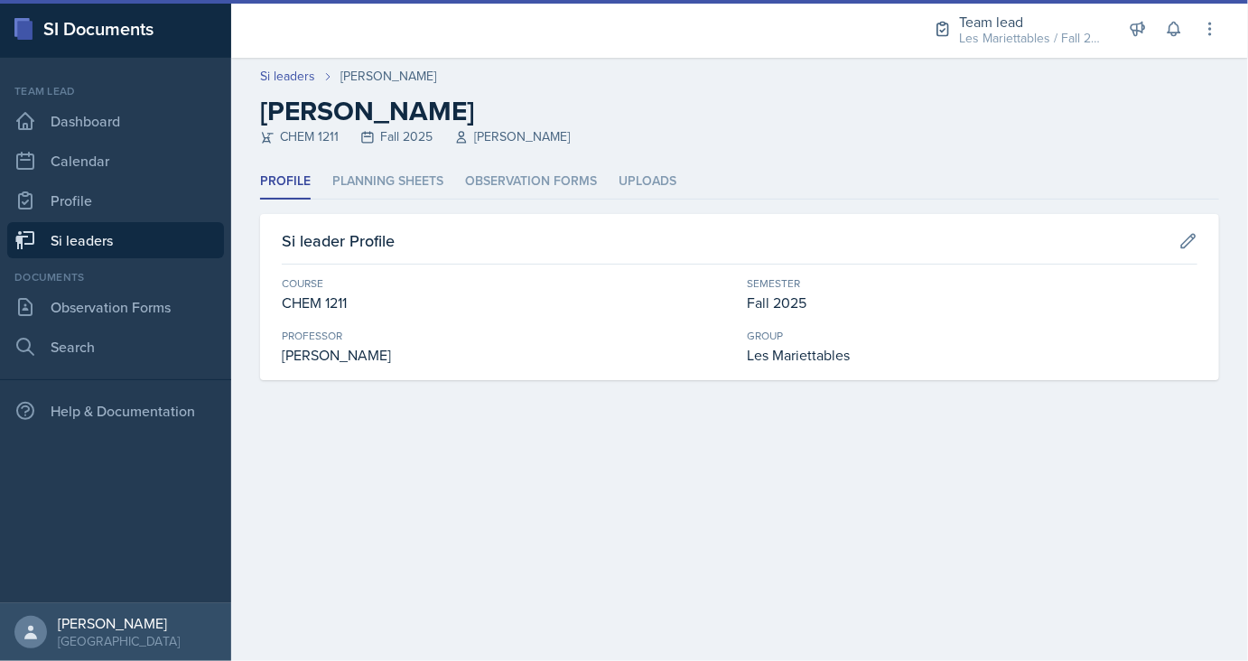
click at [130, 244] on link "Si leaders" at bounding box center [115, 240] width 217 height 36
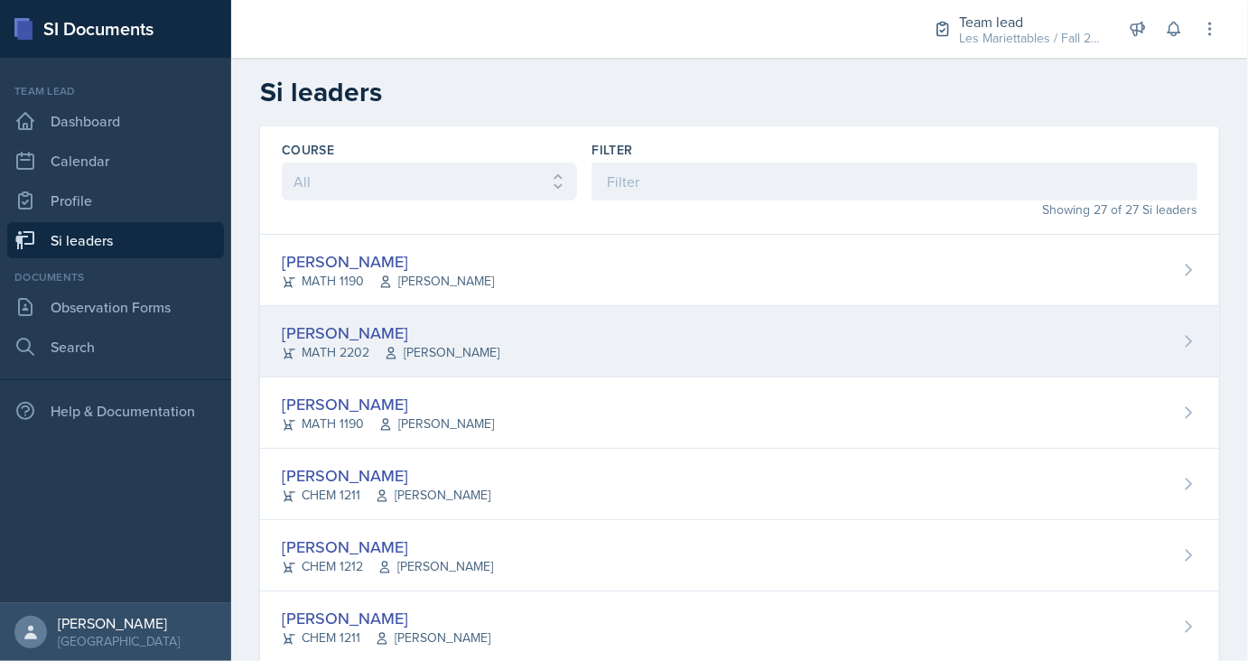
scroll to position [121, 0]
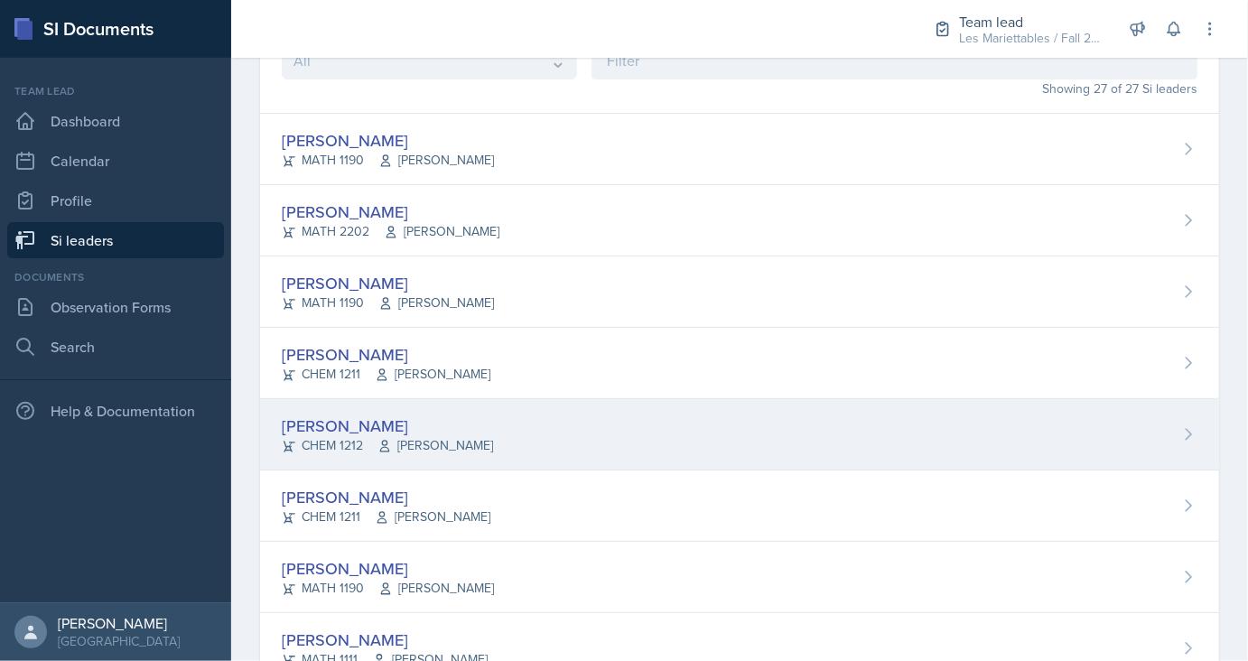
click at [329, 418] on div "Rachel Cochran" at bounding box center [387, 425] width 211 height 24
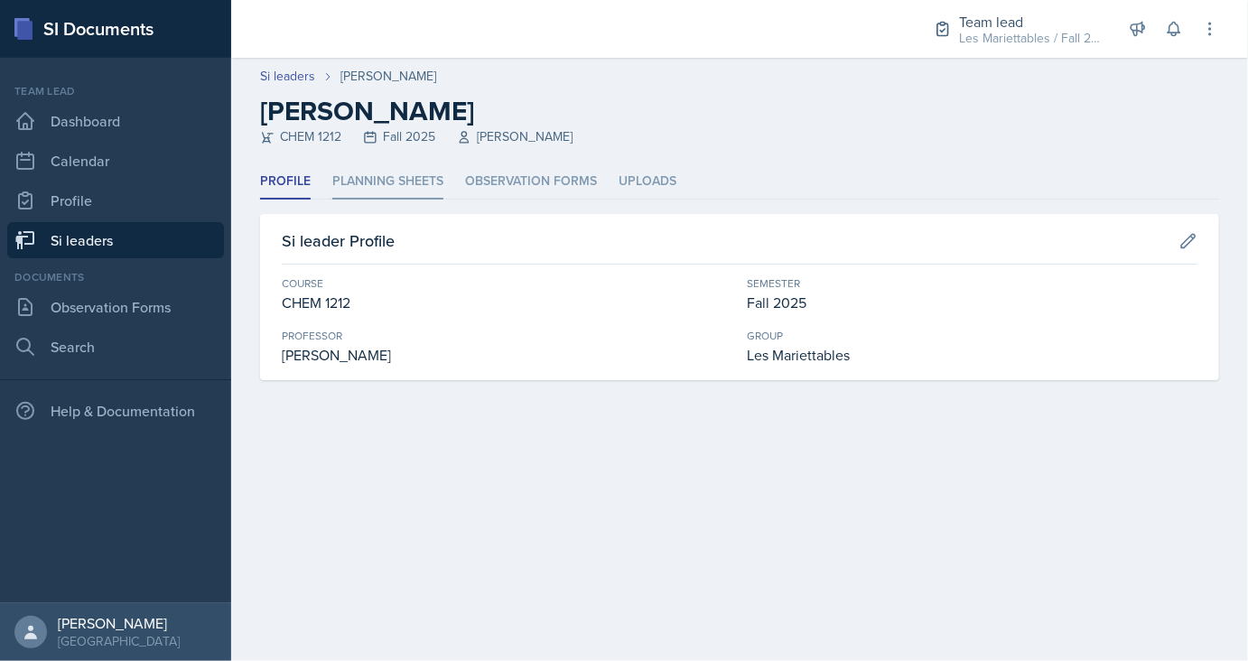
click at [387, 187] on li "Planning Sheets" at bounding box center [387, 181] width 111 height 35
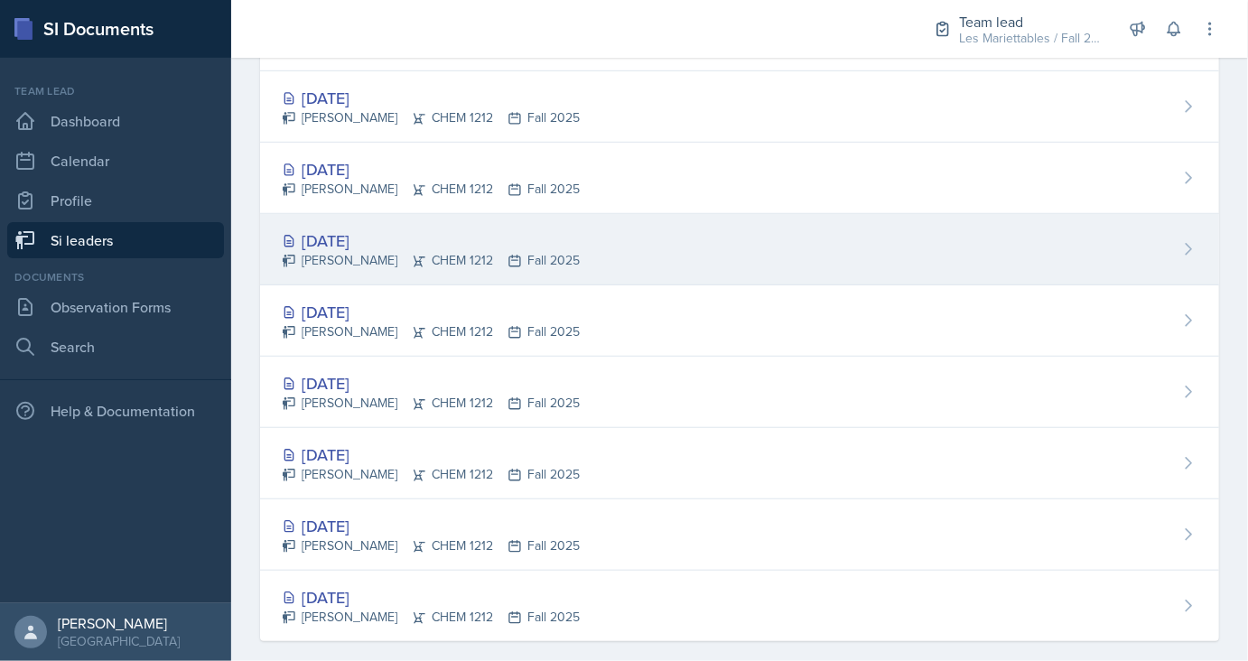
scroll to position [364, 0]
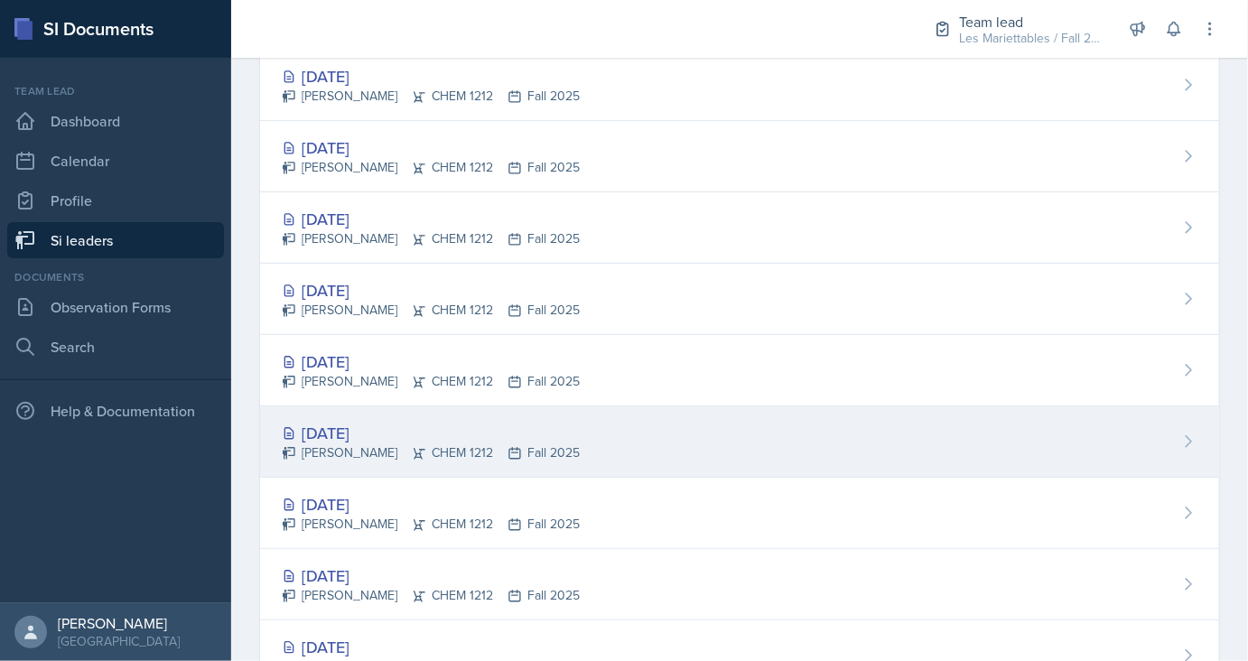
click at [358, 426] on div "Sep 8th, 2025" at bounding box center [431, 433] width 298 height 24
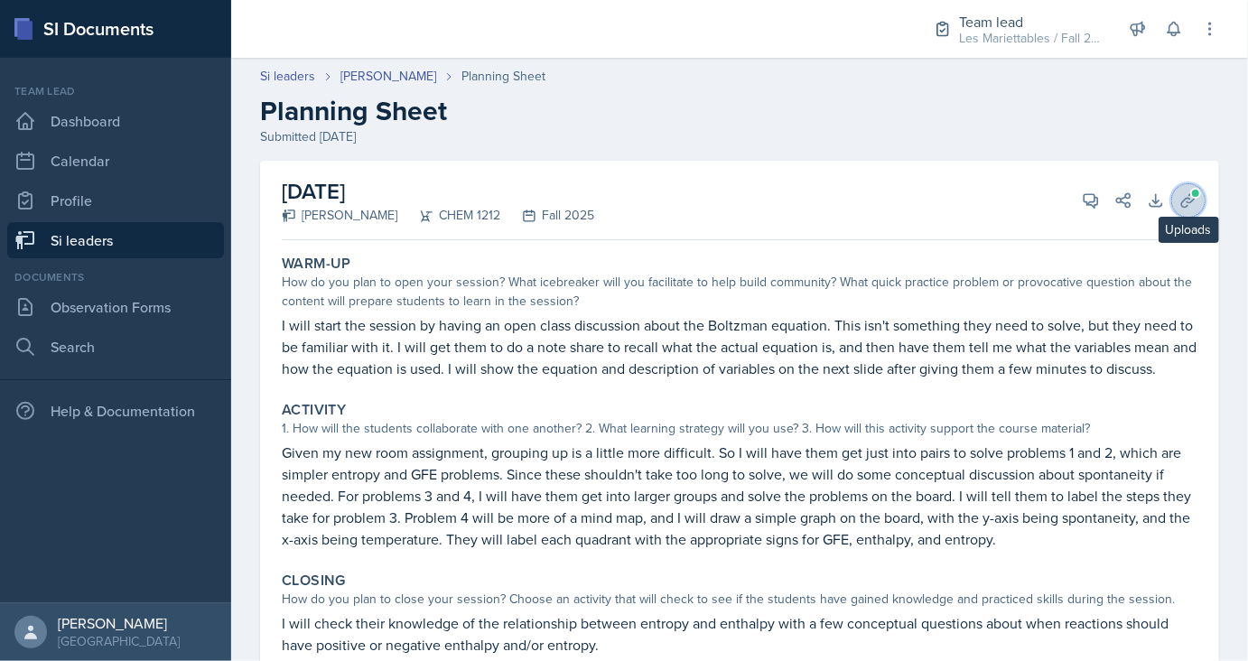
click at [1184, 189] on button "Uploads" at bounding box center [1188, 200] width 32 height 32
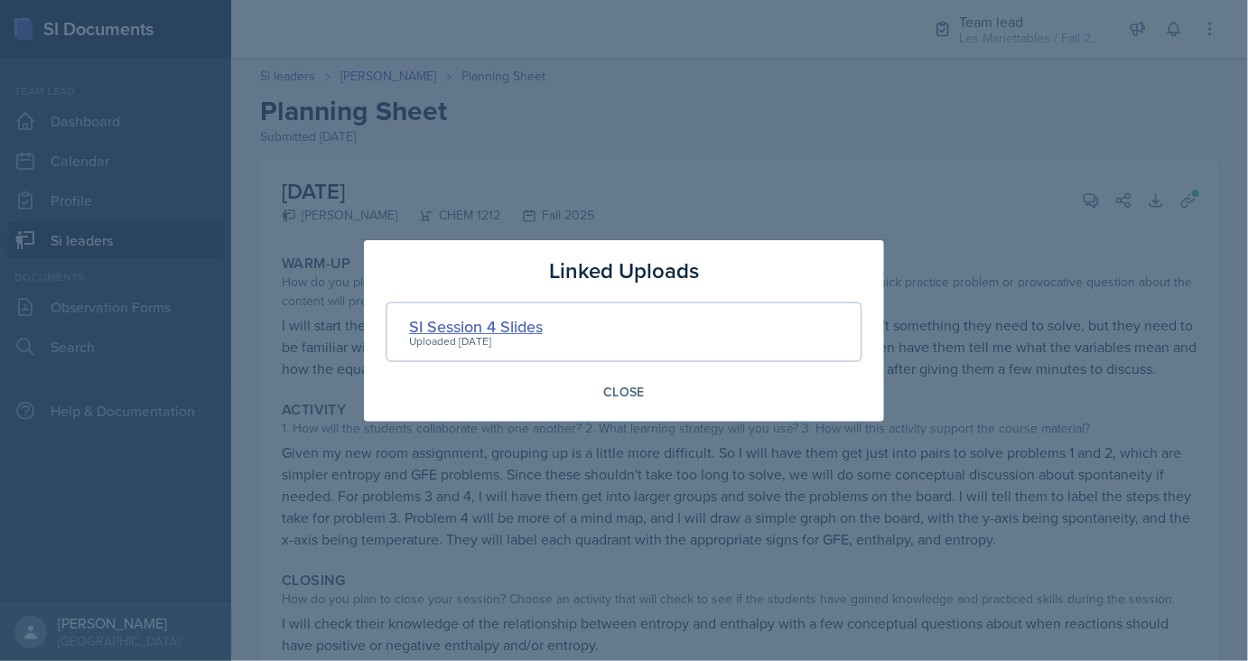
click at [464, 329] on div "SI Session 4 Slides" at bounding box center [476, 326] width 134 height 24
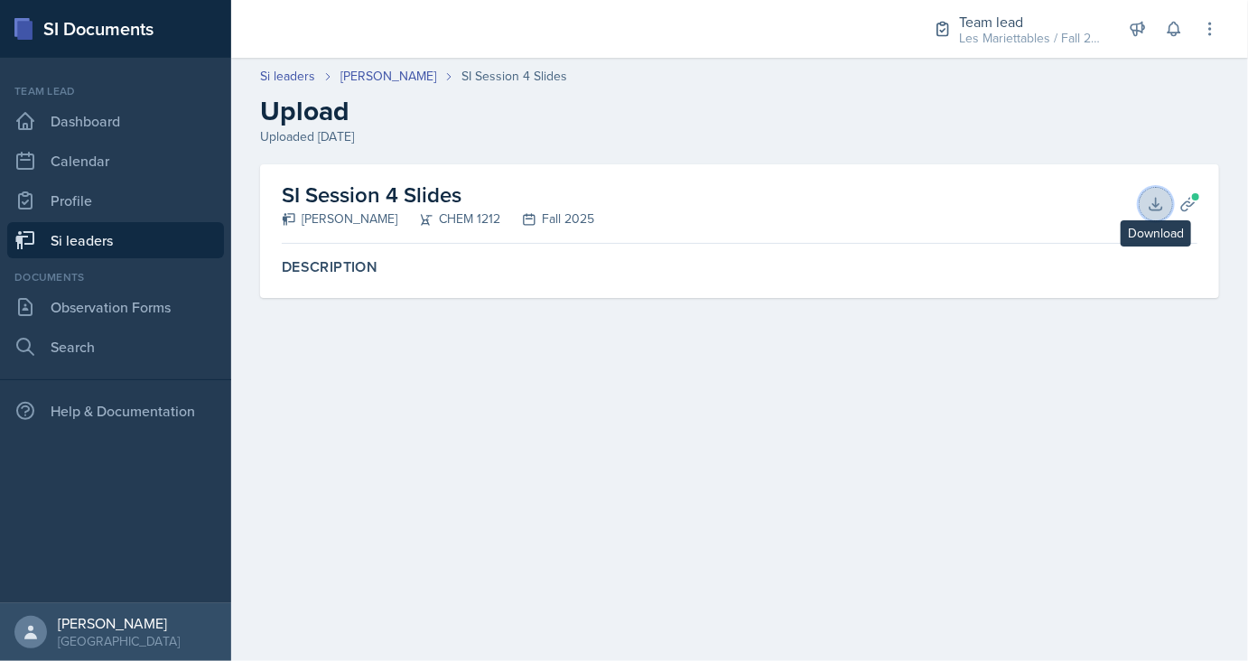
click at [1147, 209] on icon at bounding box center [1156, 204] width 18 height 18
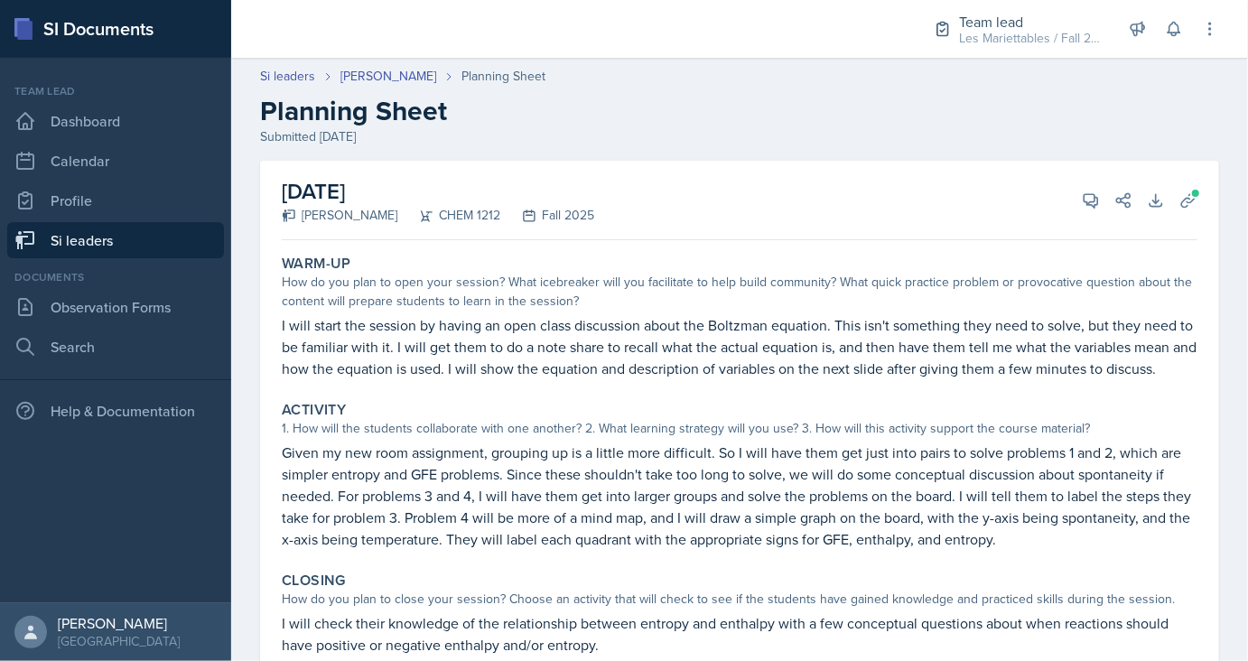
click at [839, 402] on div "Activity" at bounding box center [739, 410] width 915 height 18
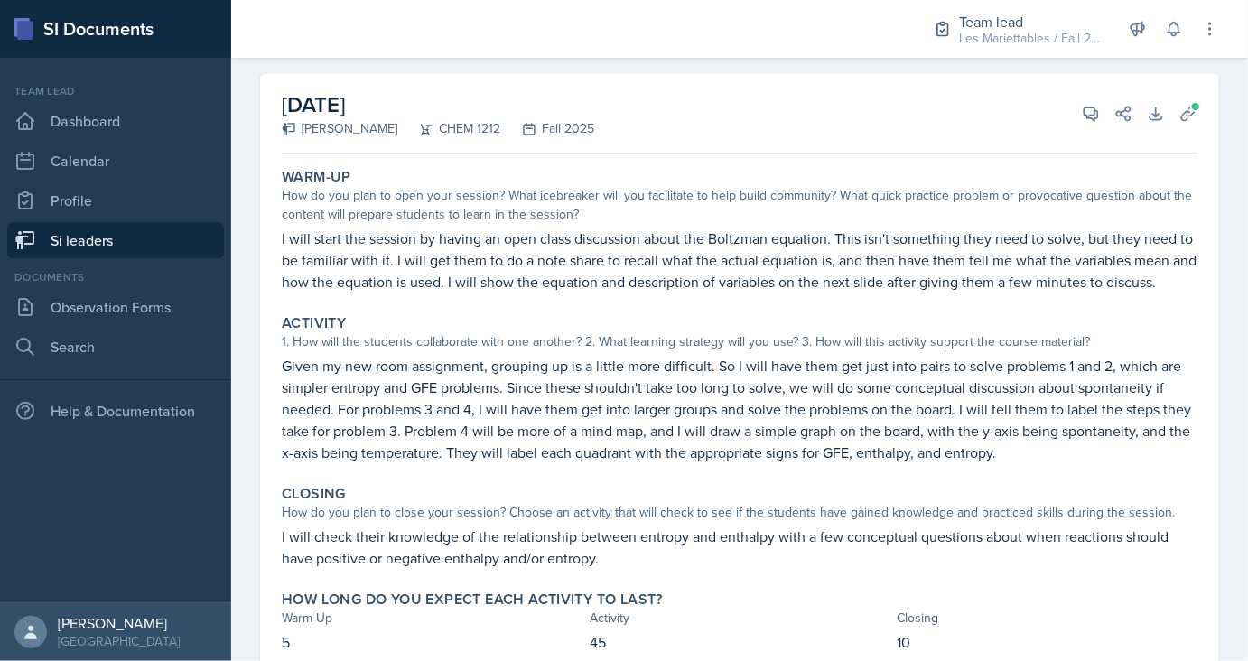
scroll to position [121, 0]
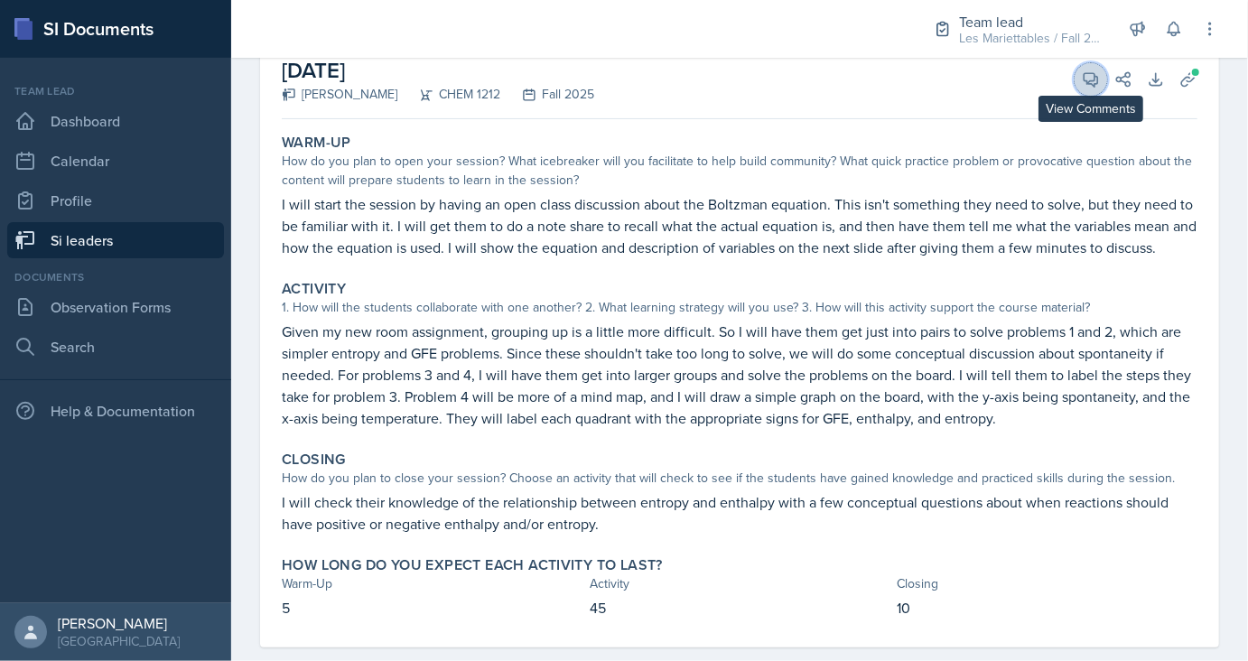
click at [1091, 76] on icon at bounding box center [1091, 79] width 18 height 18
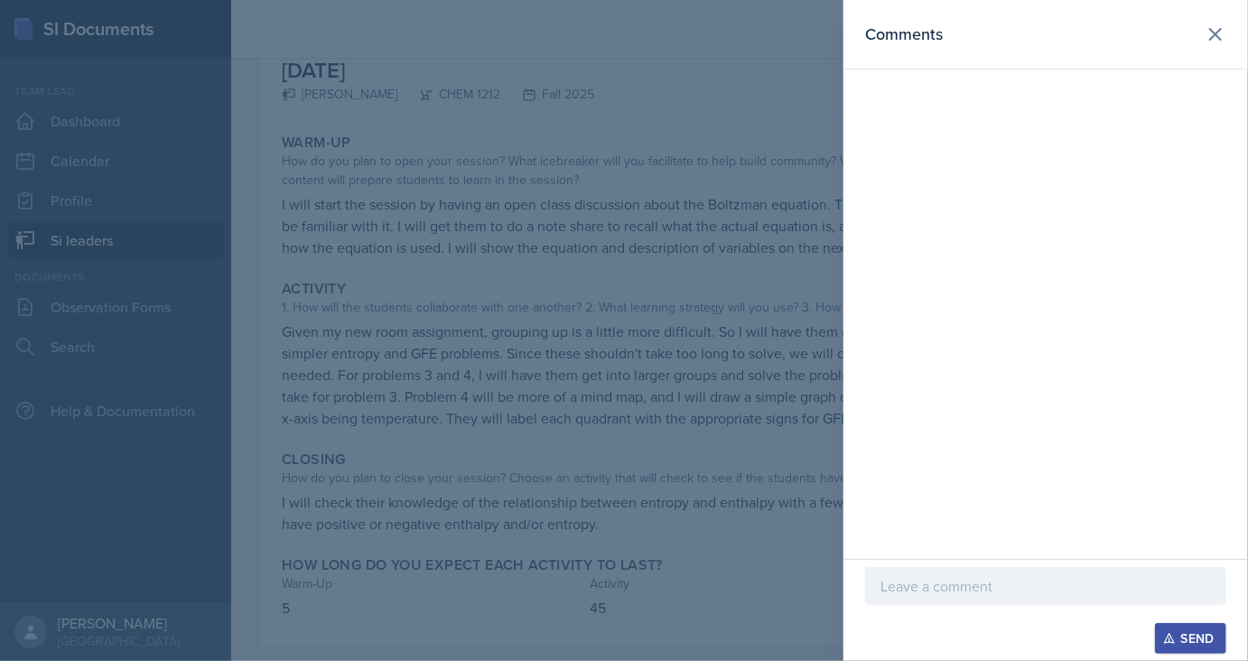
click at [603, 308] on div at bounding box center [624, 330] width 1248 height 661
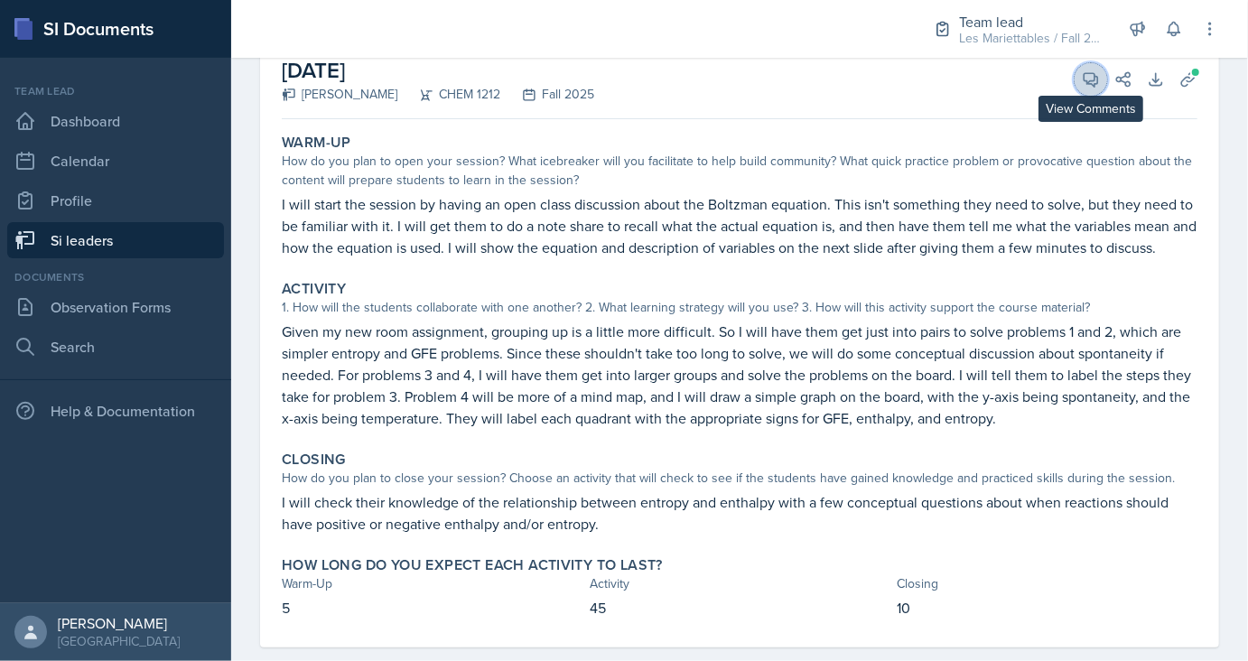
drag, startPoint x: 1088, startPoint y: 78, endPoint x: 924, endPoint y: 581, distance: 529.6
click at [1087, 78] on icon at bounding box center [1091, 79] width 18 height 18
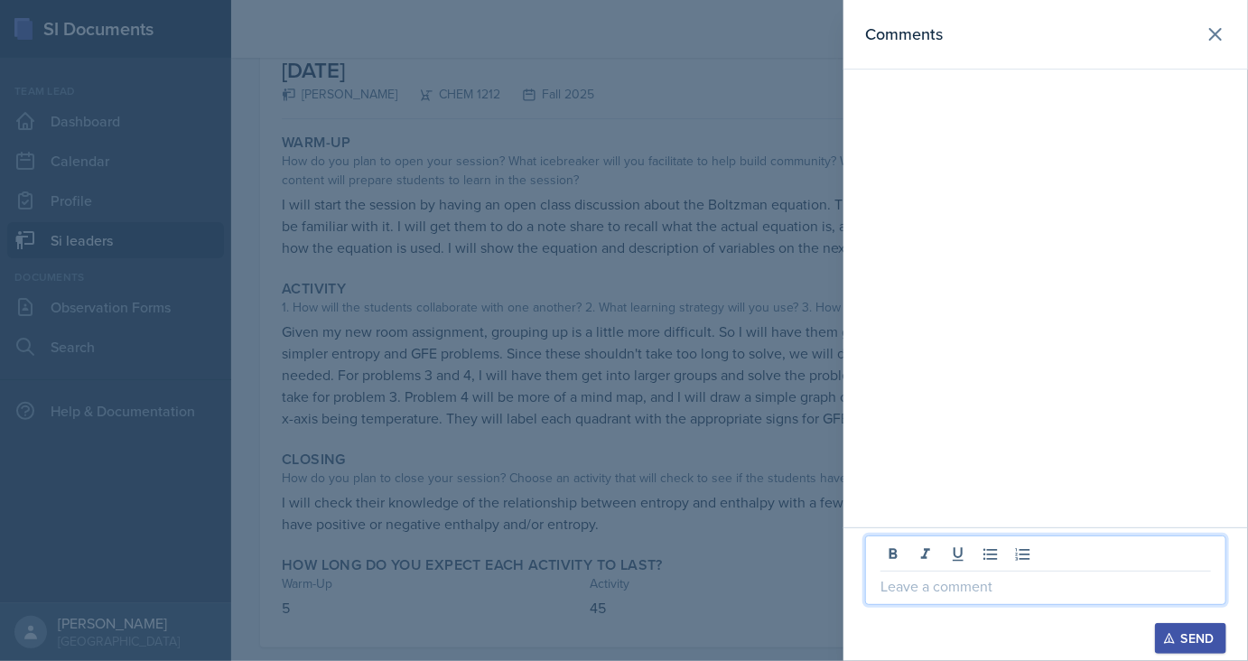
click at [964, 593] on p at bounding box center [1045, 586] width 330 height 22
click at [1190, 627] on button "Send" at bounding box center [1190, 638] width 71 height 31
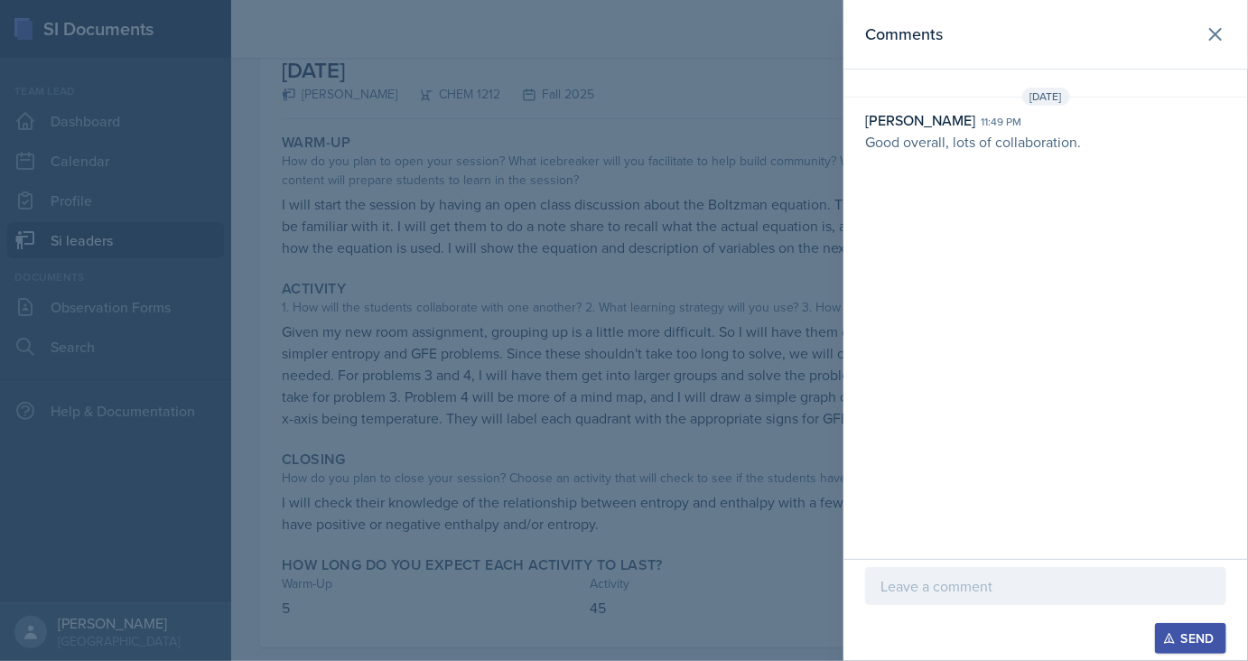
click at [442, 176] on div at bounding box center [624, 330] width 1248 height 661
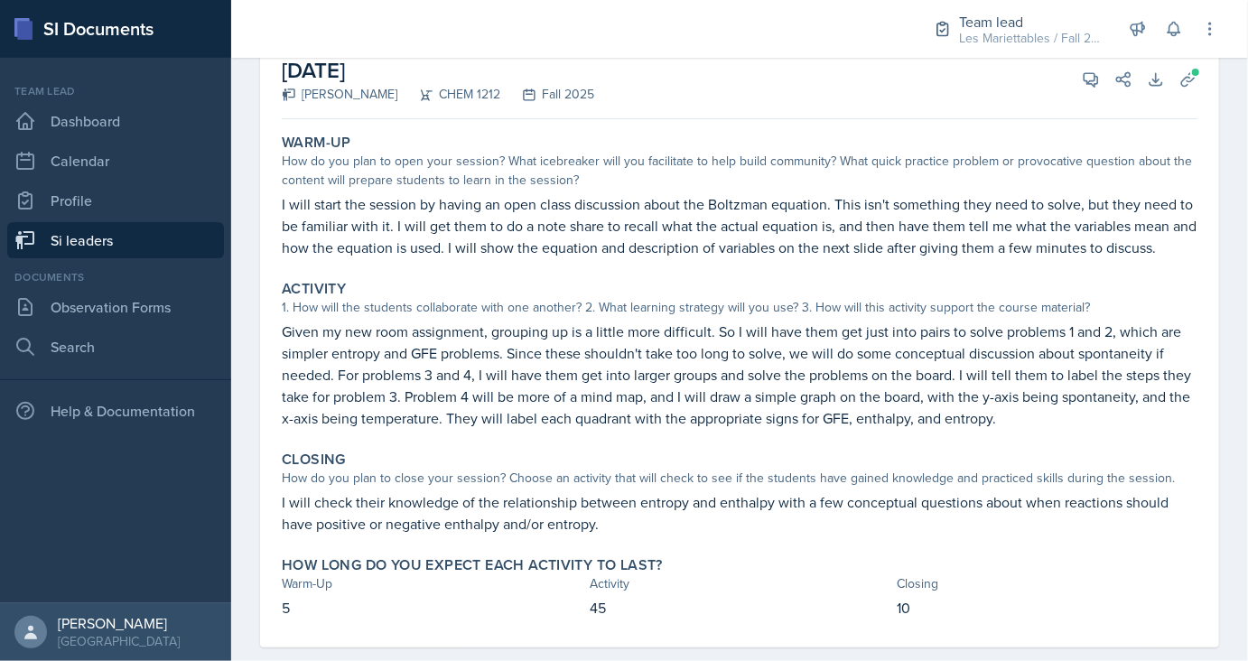
scroll to position [0, 0]
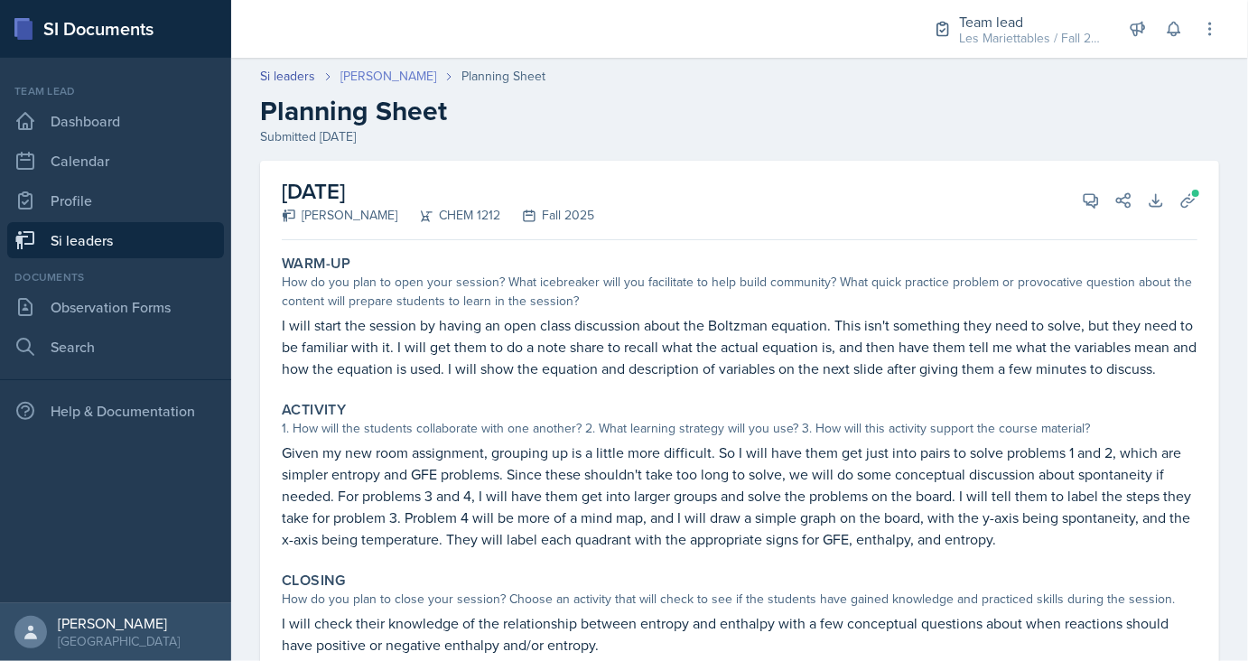
click at [413, 83] on link "Rachel Cochran" at bounding box center [388, 76] width 96 height 19
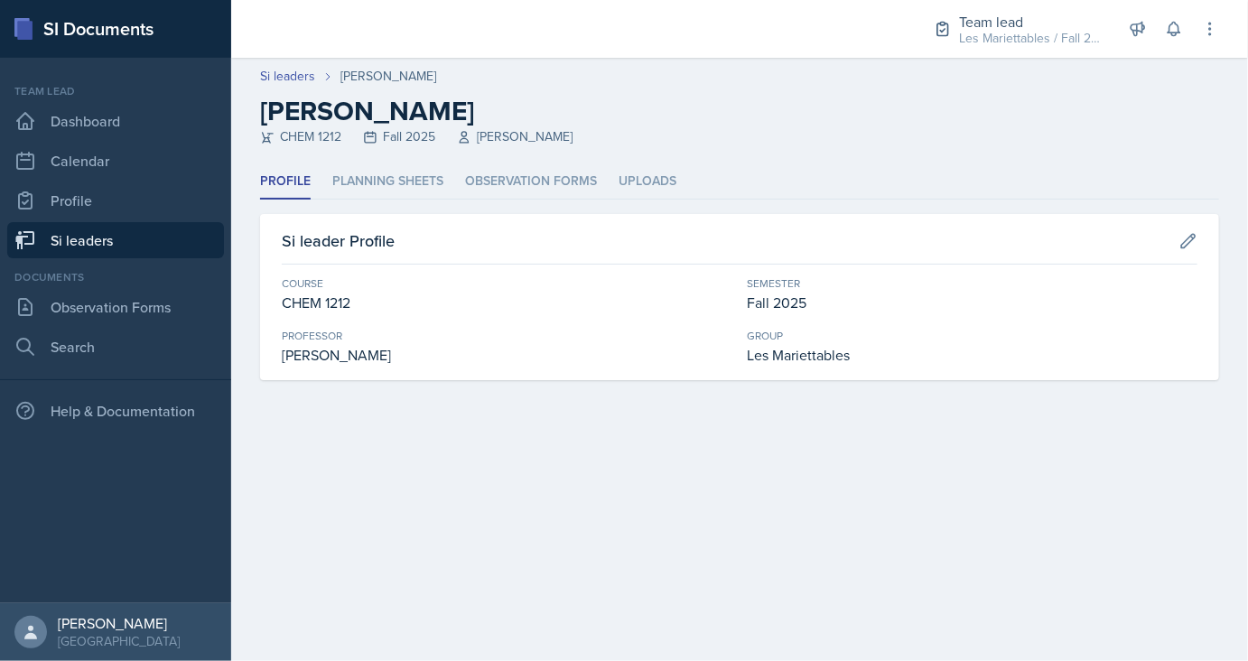
click at [144, 227] on link "Si leaders" at bounding box center [115, 240] width 217 height 36
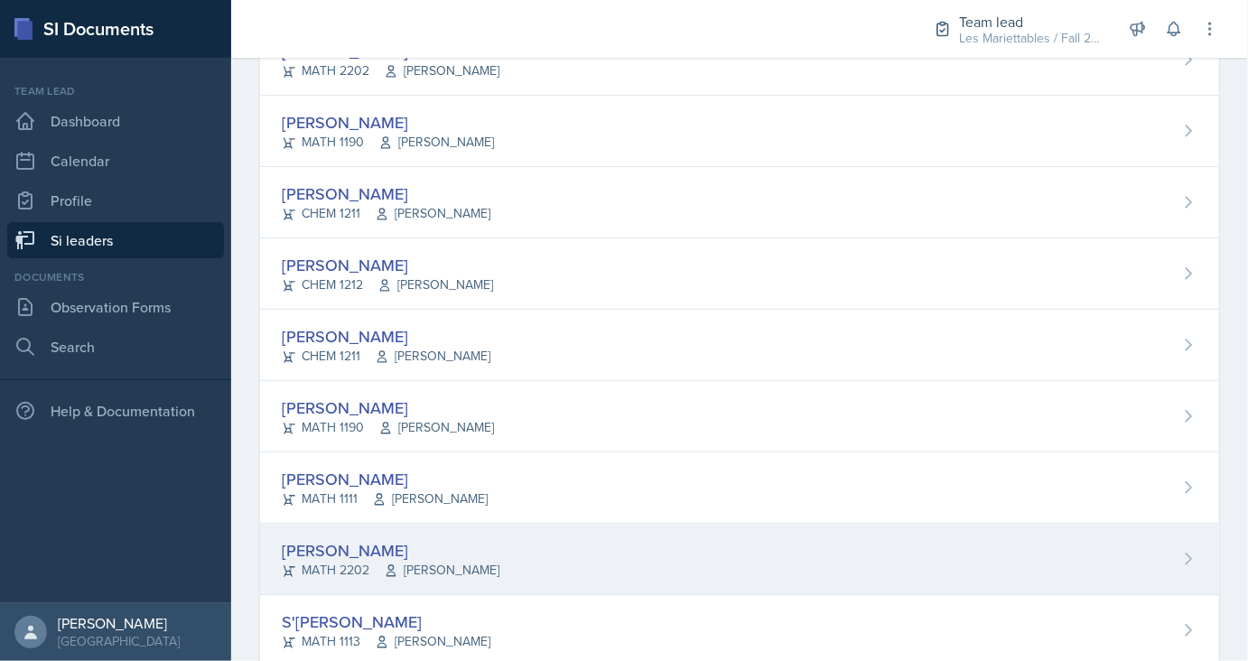
scroll to position [242, 0]
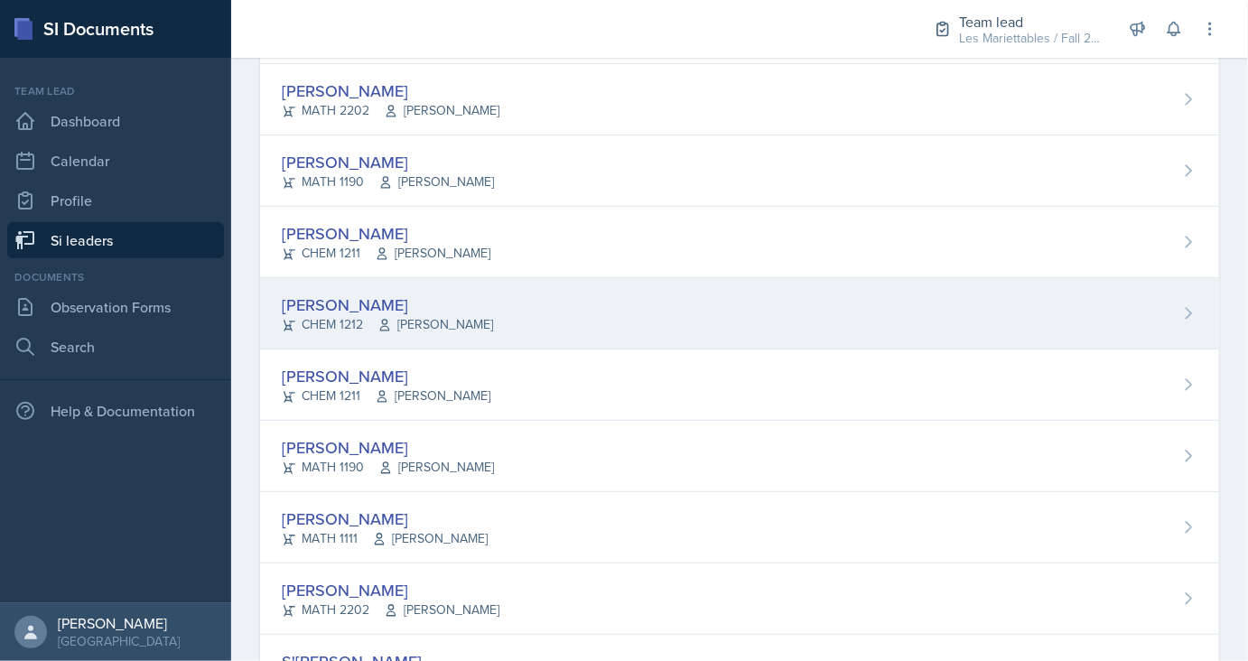
click at [340, 306] on div "Rachel Cochran" at bounding box center [387, 304] width 211 height 24
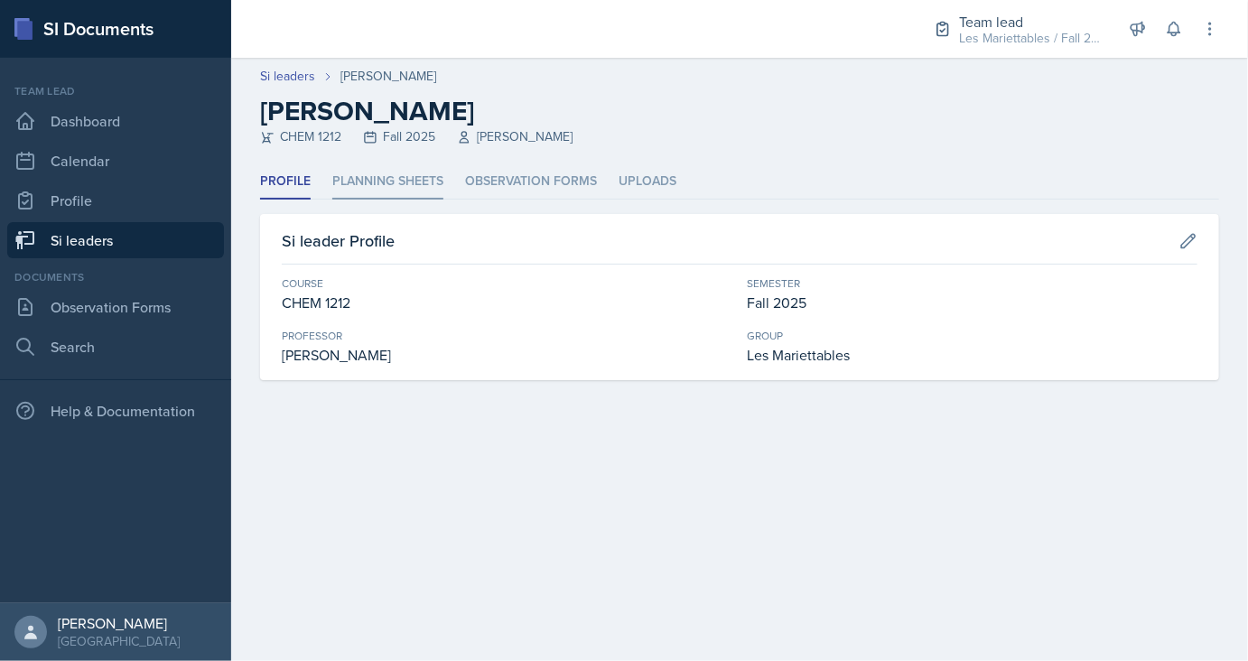
click at [398, 189] on li "Planning Sheets" at bounding box center [387, 181] width 111 height 35
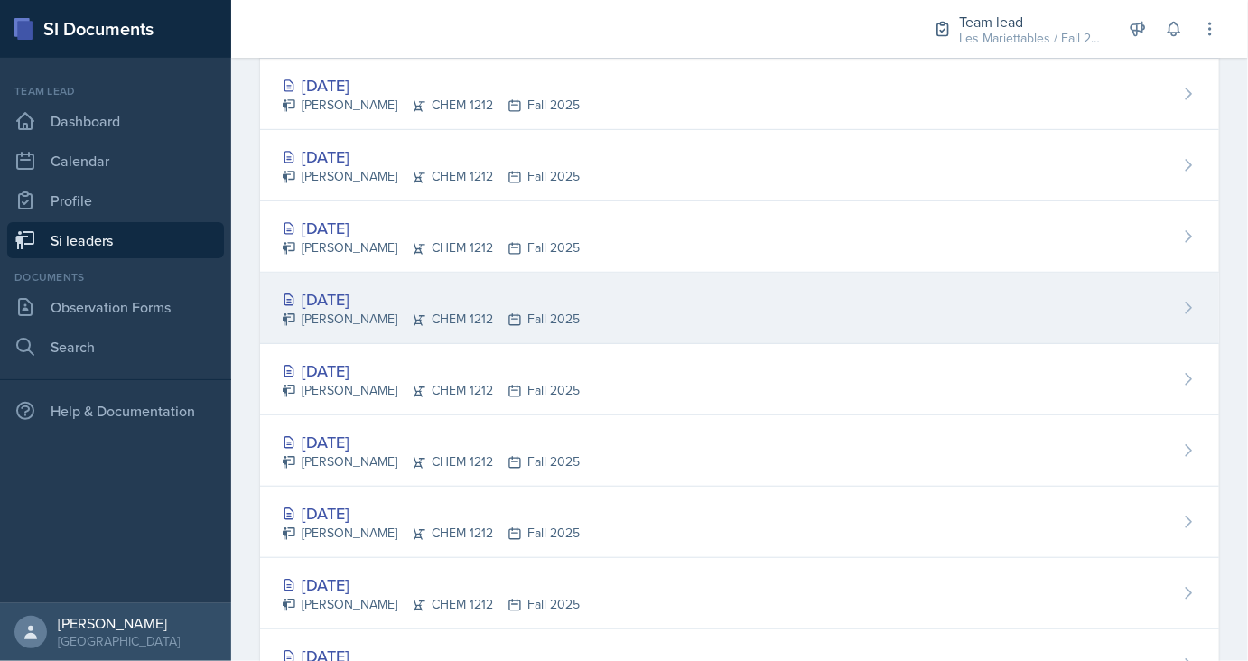
scroll to position [364, 0]
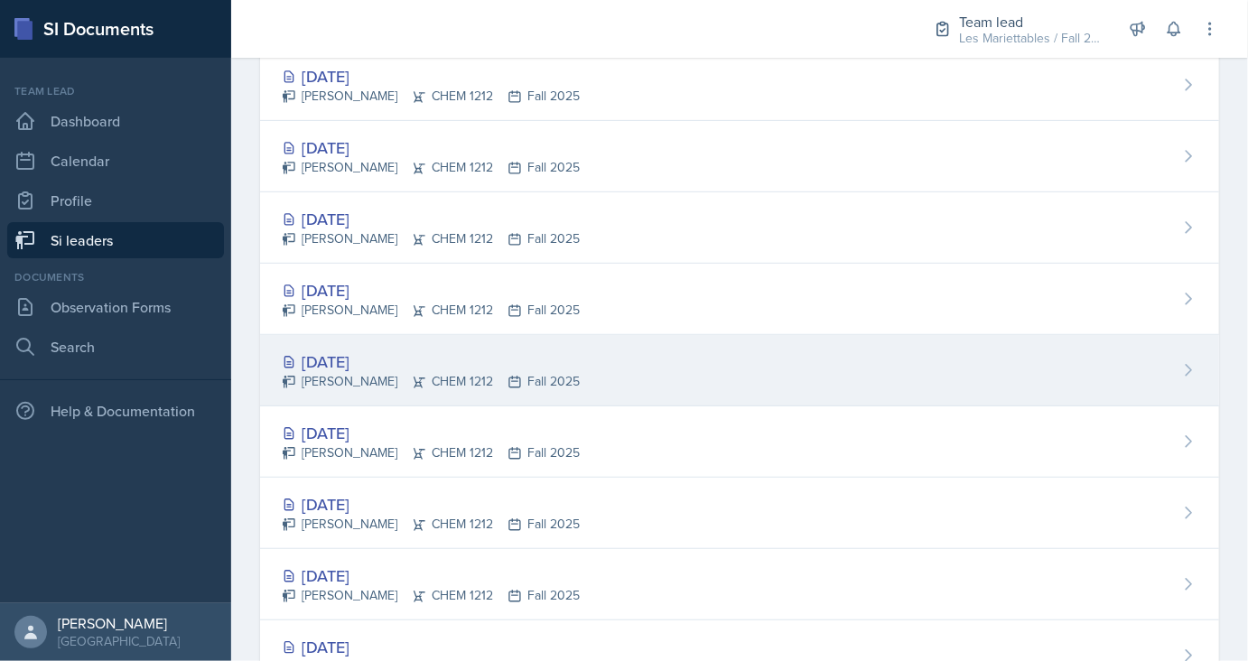
click at [379, 354] on div "Sep 10th, 2025" at bounding box center [431, 361] width 298 height 24
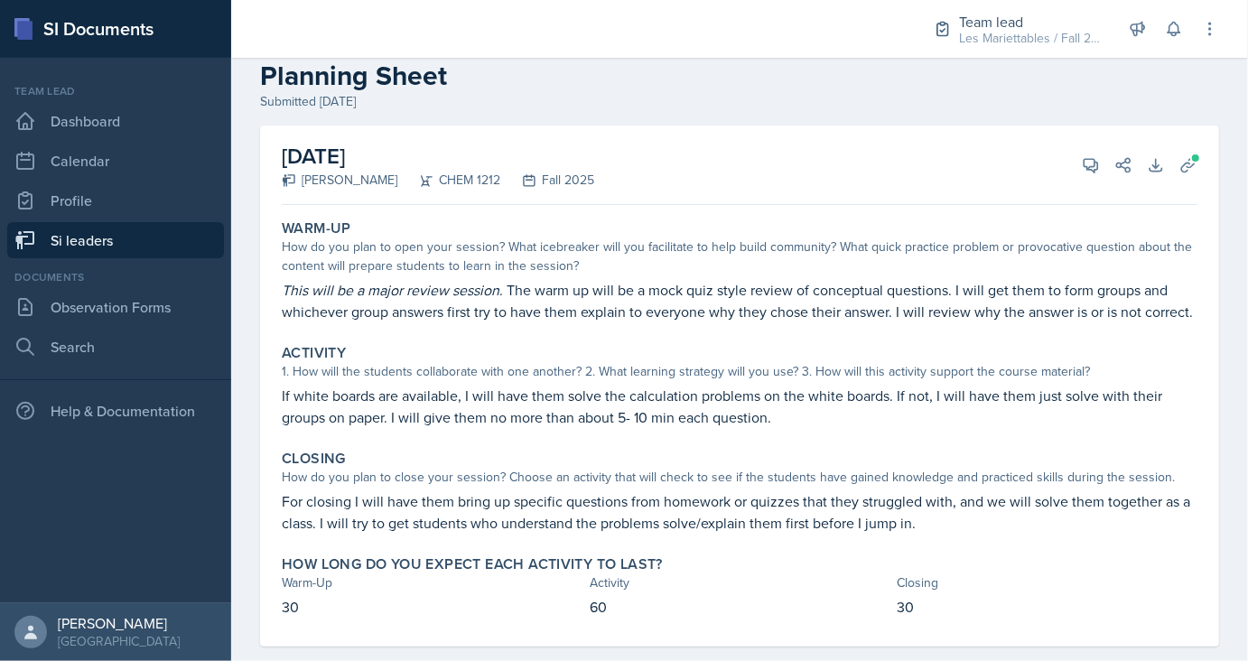
scroll to position [64, 0]
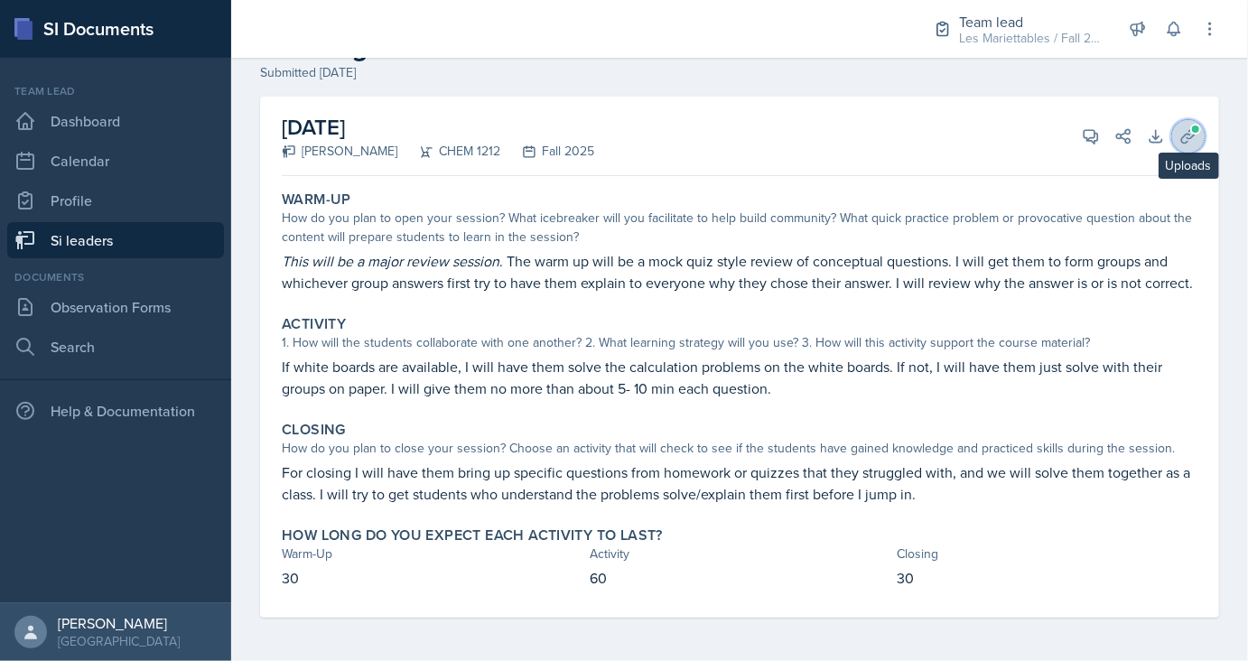
click at [1192, 139] on icon at bounding box center [1188, 136] width 18 height 18
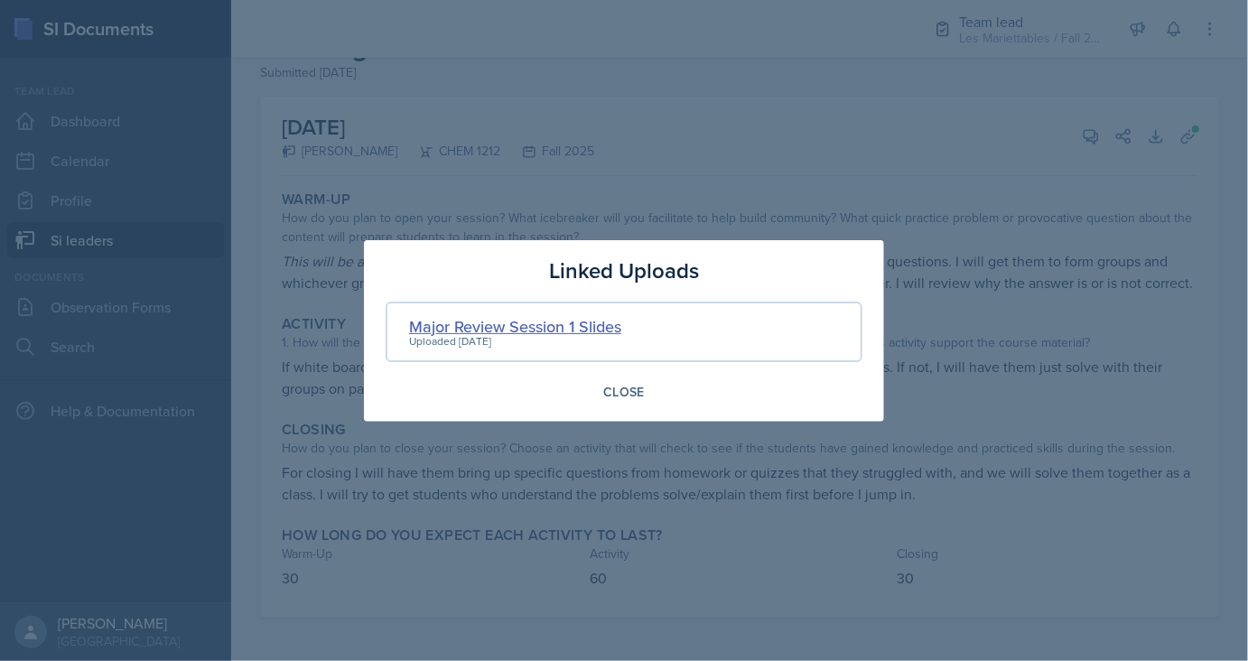
click at [506, 329] on div "Major Review Session 1 Slides" at bounding box center [515, 326] width 212 height 24
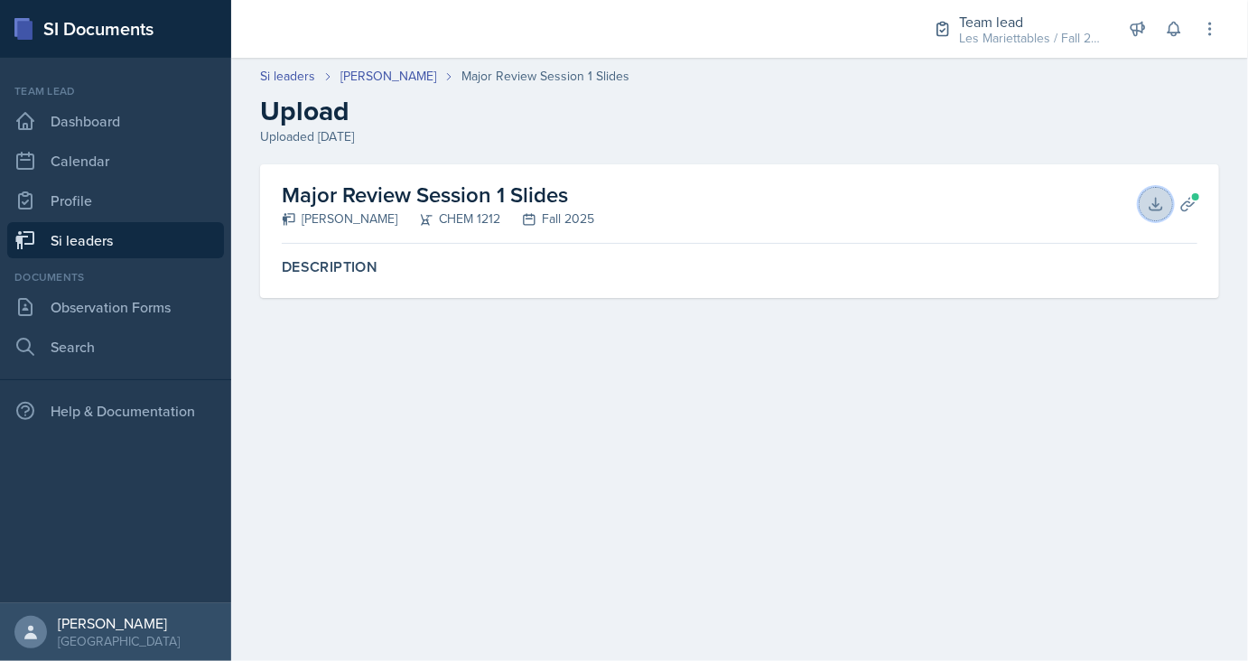
click at [1150, 211] on icon at bounding box center [1156, 204] width 18 height 18
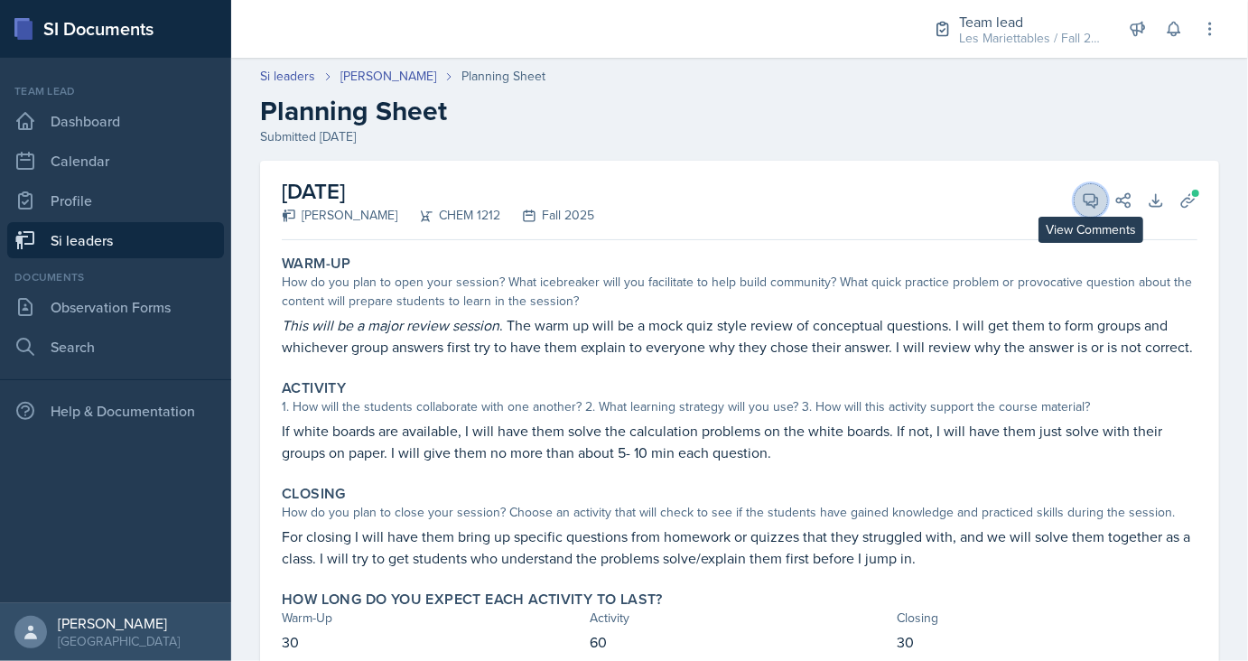
click at [1089, 185] on button "View Comments" at bounding box center [1090, 200] width 32 height 32
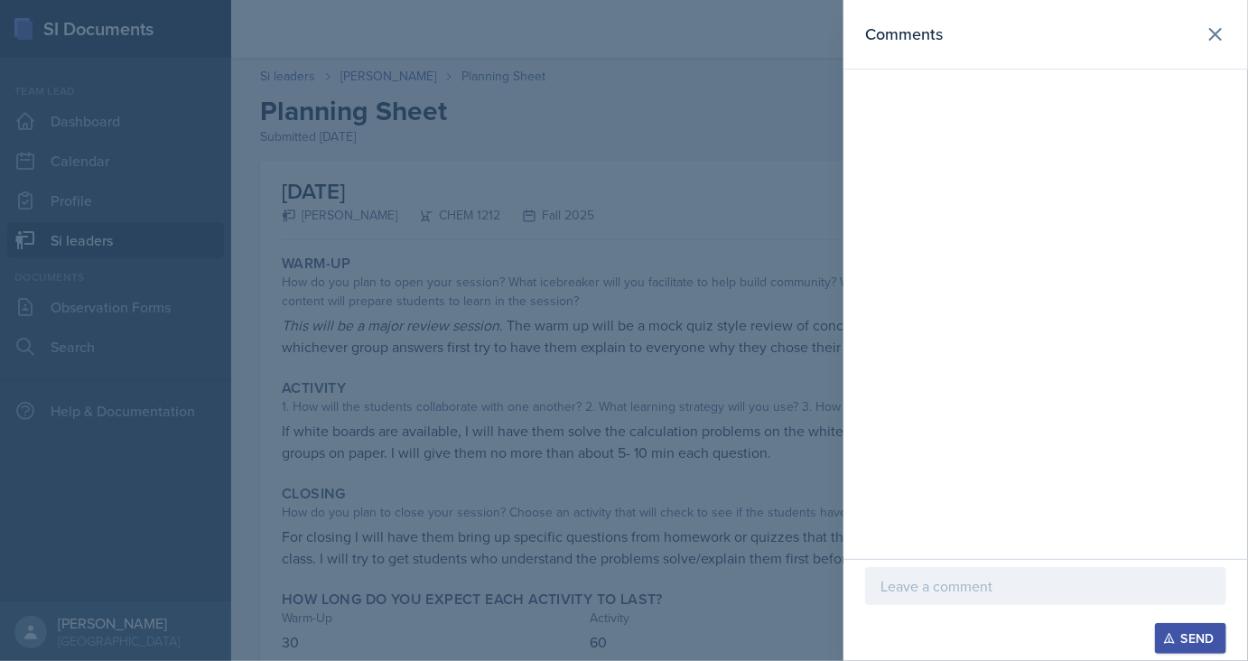
click at [929, 572] on div at bounding box center [1045, 586] width 361 height 38
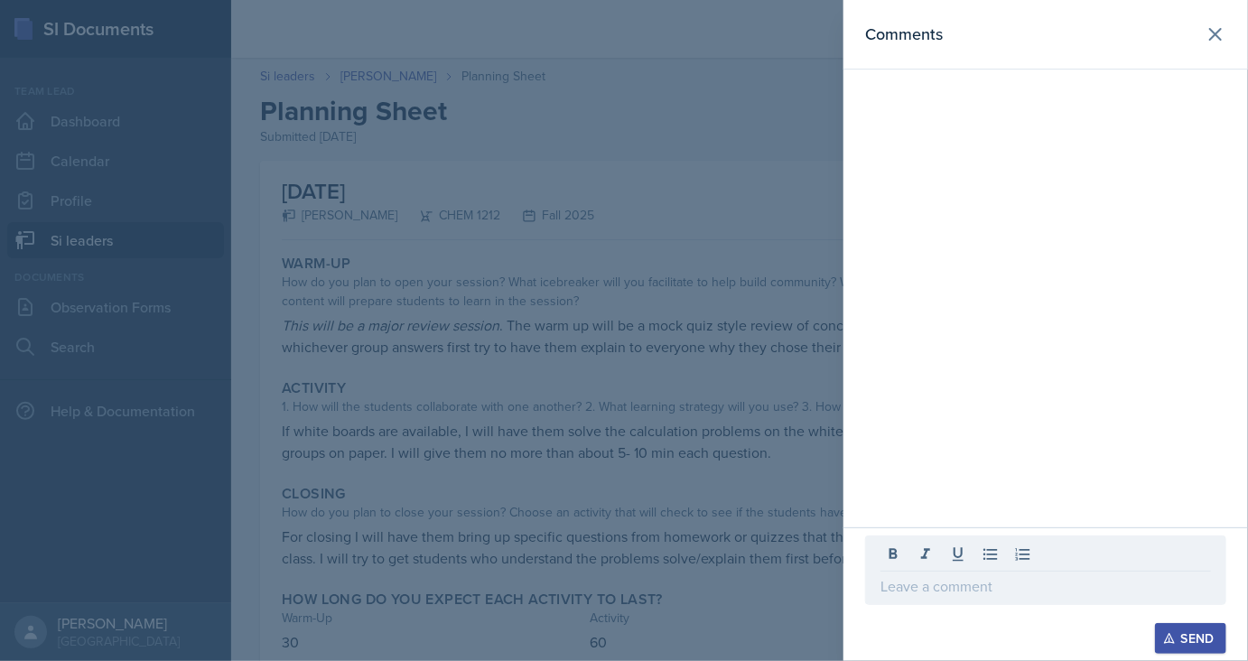
click at [367, 338] on div at bounding box center [624, 330] width 1248 height 661
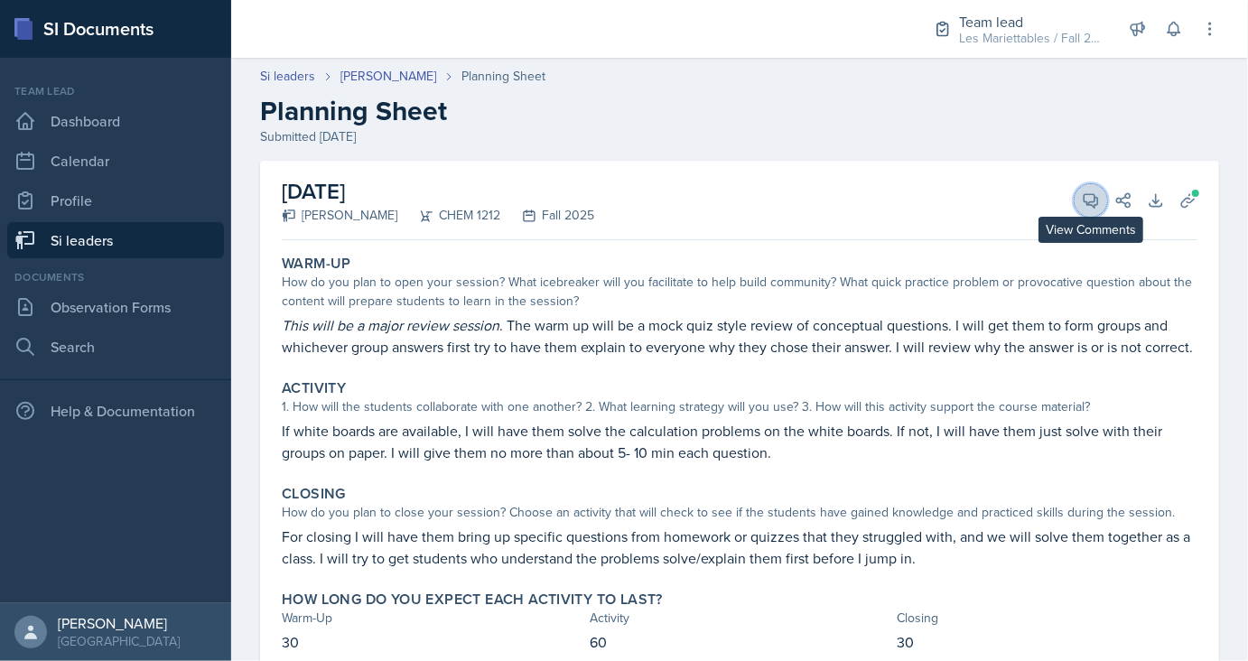
click at [1094, 207] on icon at bounding box center [1091, 201] width 14 height 14
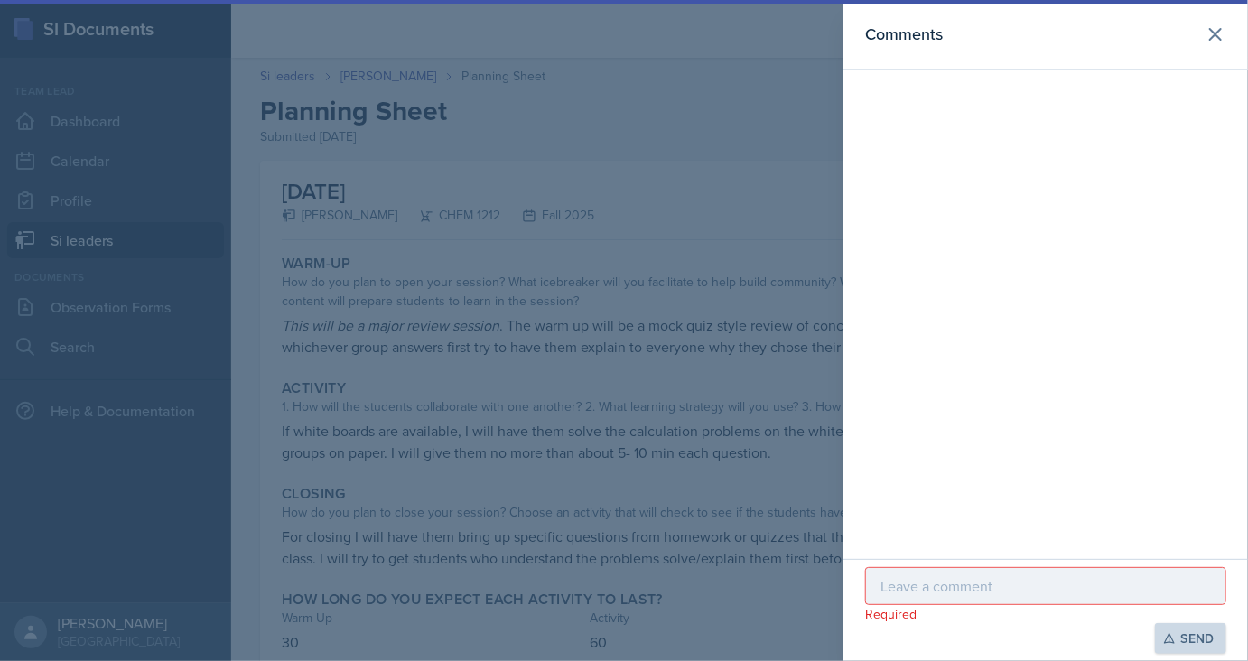
click at [938, 583] on p at bounding box center [1045, 586] width 330 height 22
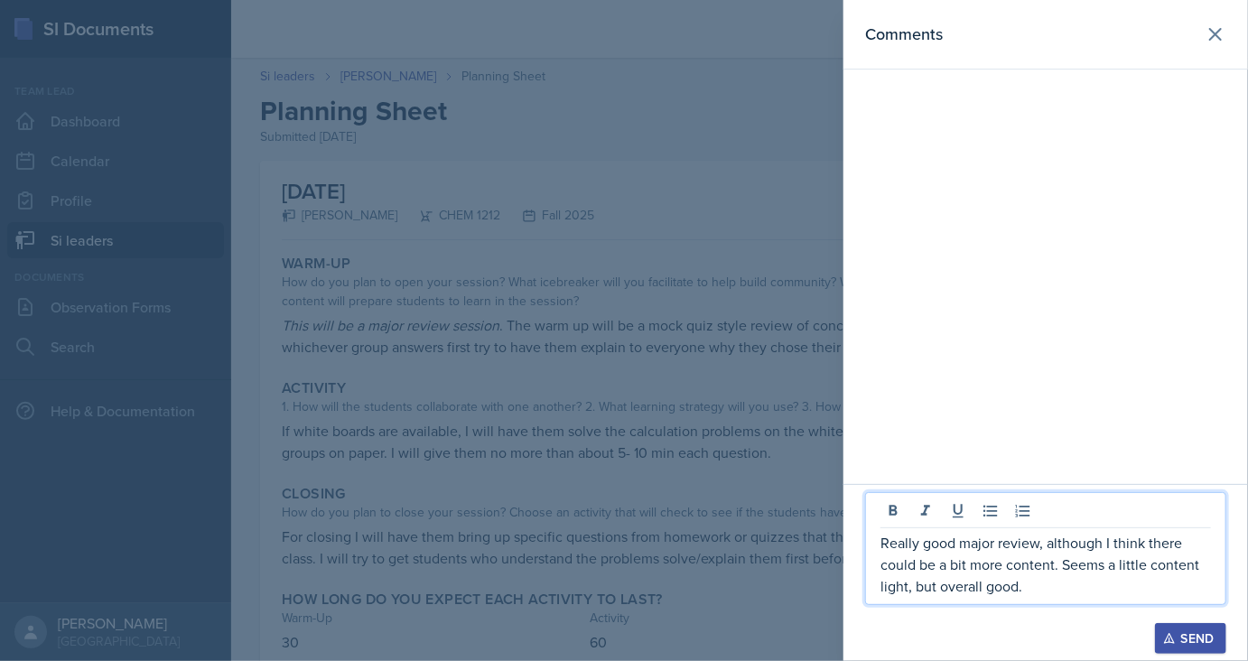
click at [1192, 639] on div "Send" at bounding box center [1190, 638] width 48 height 14
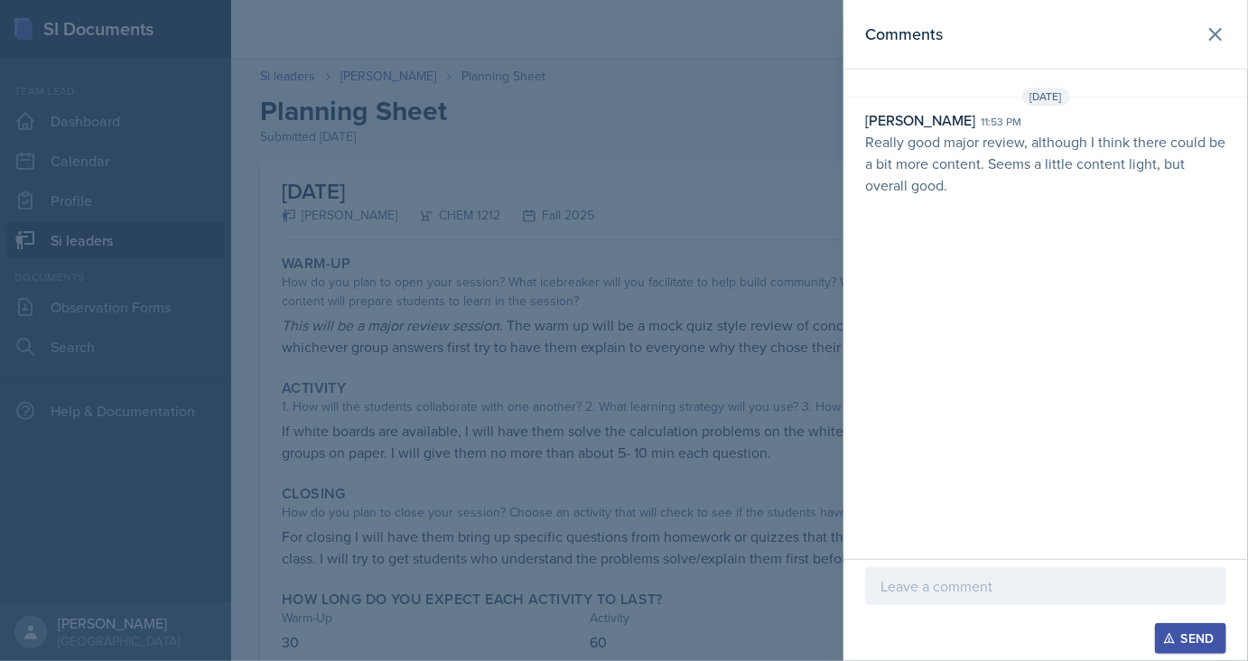
click at [405, 201] on div at bounding box center [624, 330] width 1248 height 661
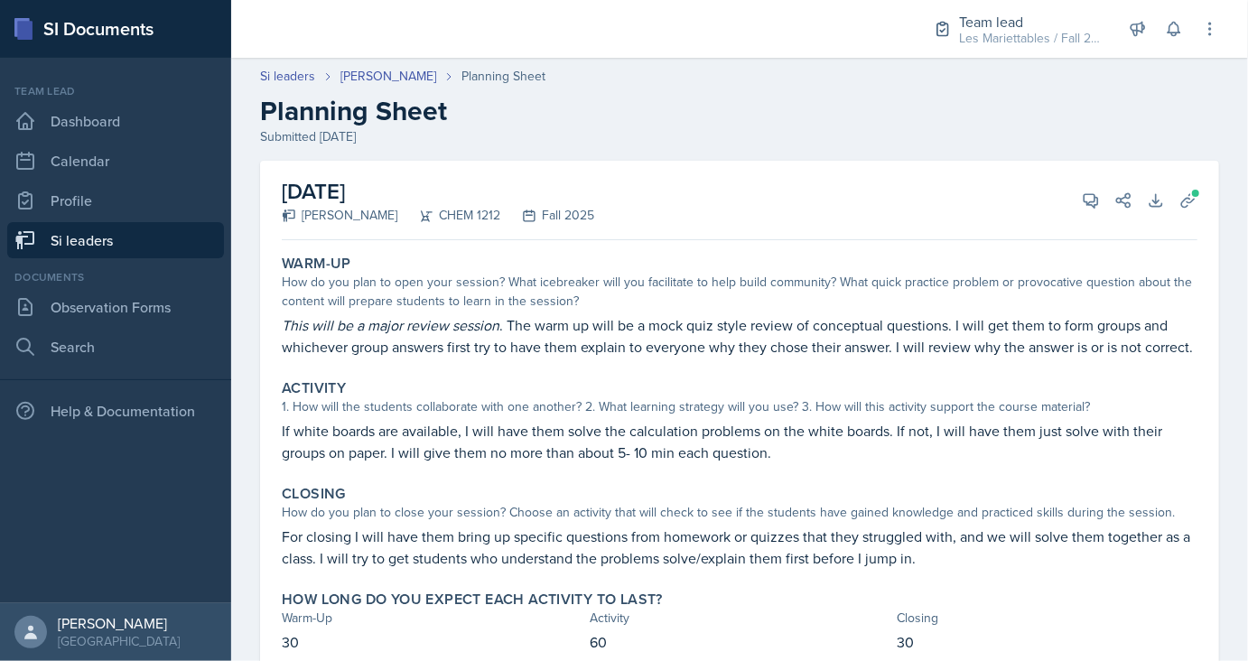
click at [410, 88] on div "Si leaders Rachel Cochran Planning Sheet Planning Sheet Submitted Sep 6th, 2025" at bounding box center [739, 106] width 1017 height 79
click at [408, 79] on link "Rachel Cochran" at bounding box center [388, 76] width 96 height 19
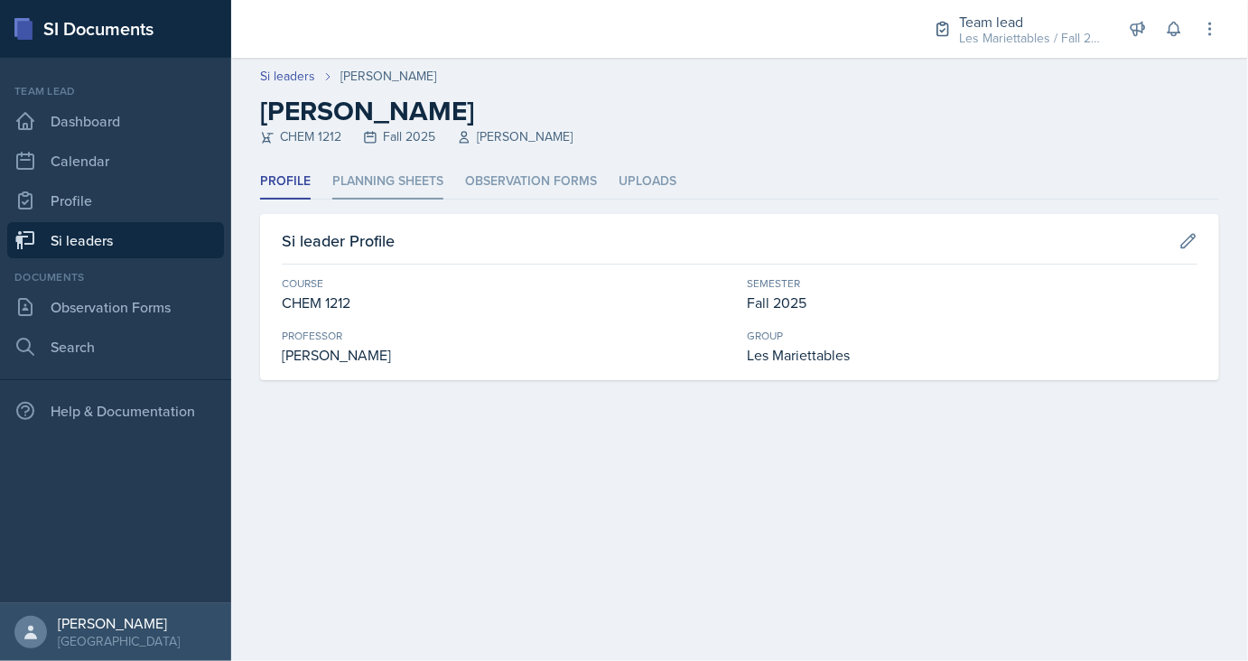
click at [401, 188] on li "Planning Sheets" at bounding box center [387, 181] width 111 height 35
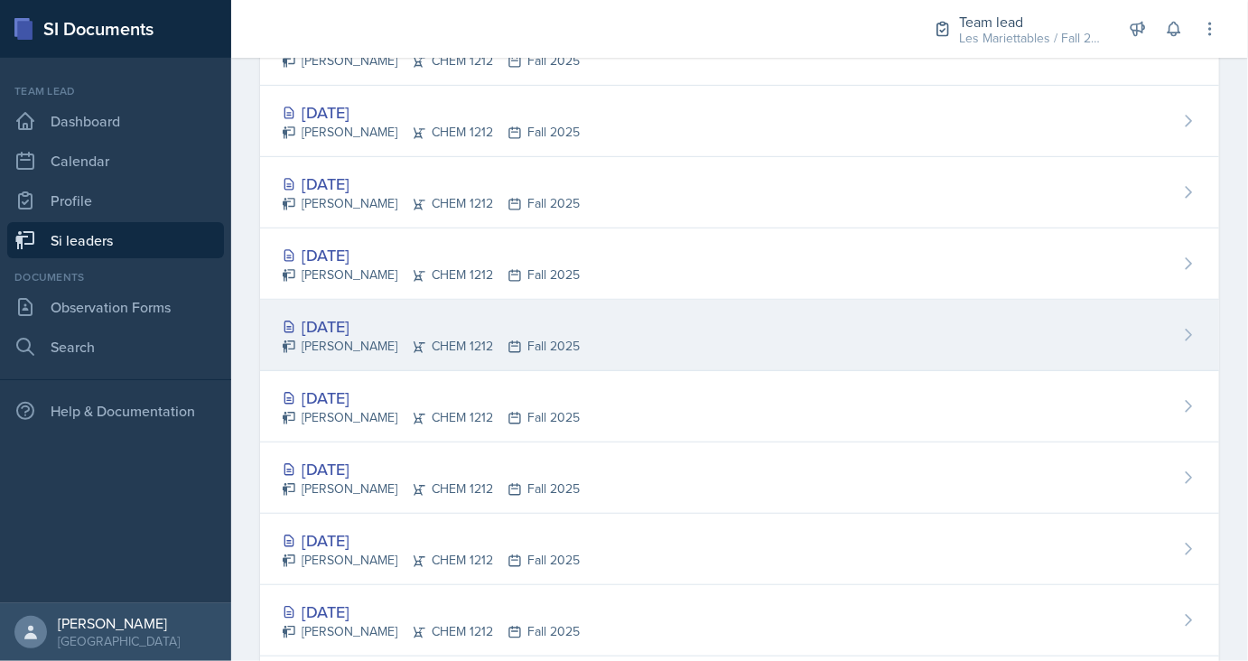
scroll to position [364, 0]
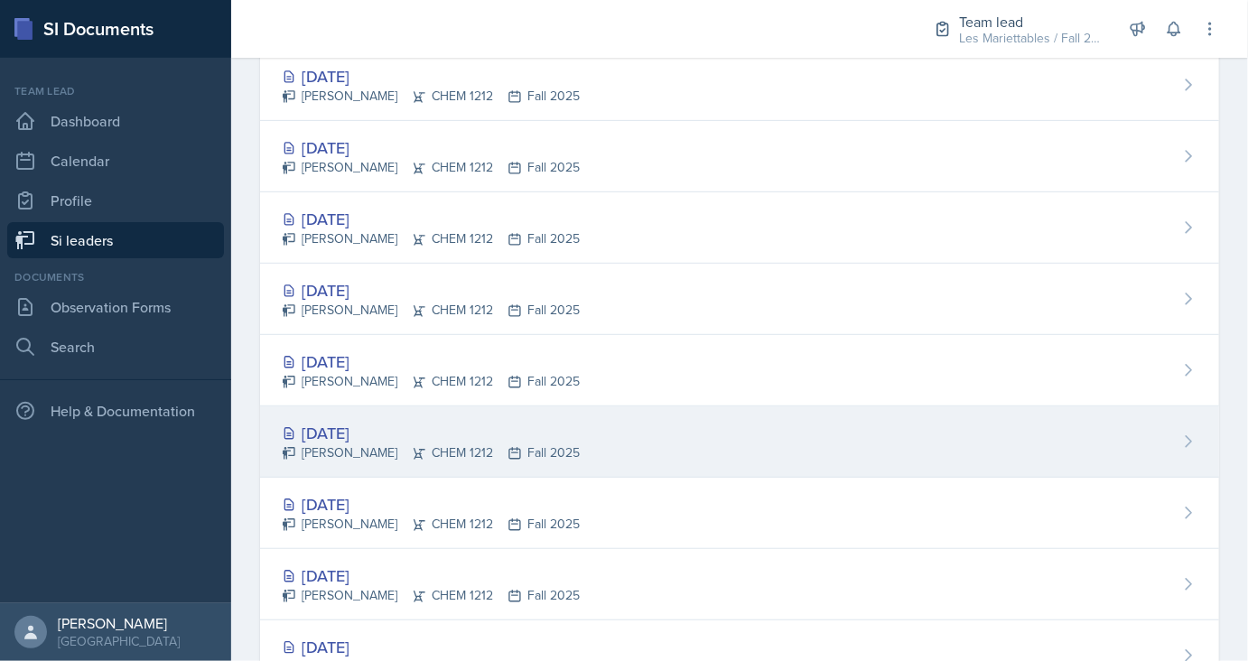
click at [330, 426] on div "Sep 8th, 2025" at bounding box center [431, 433] width 298 height 24
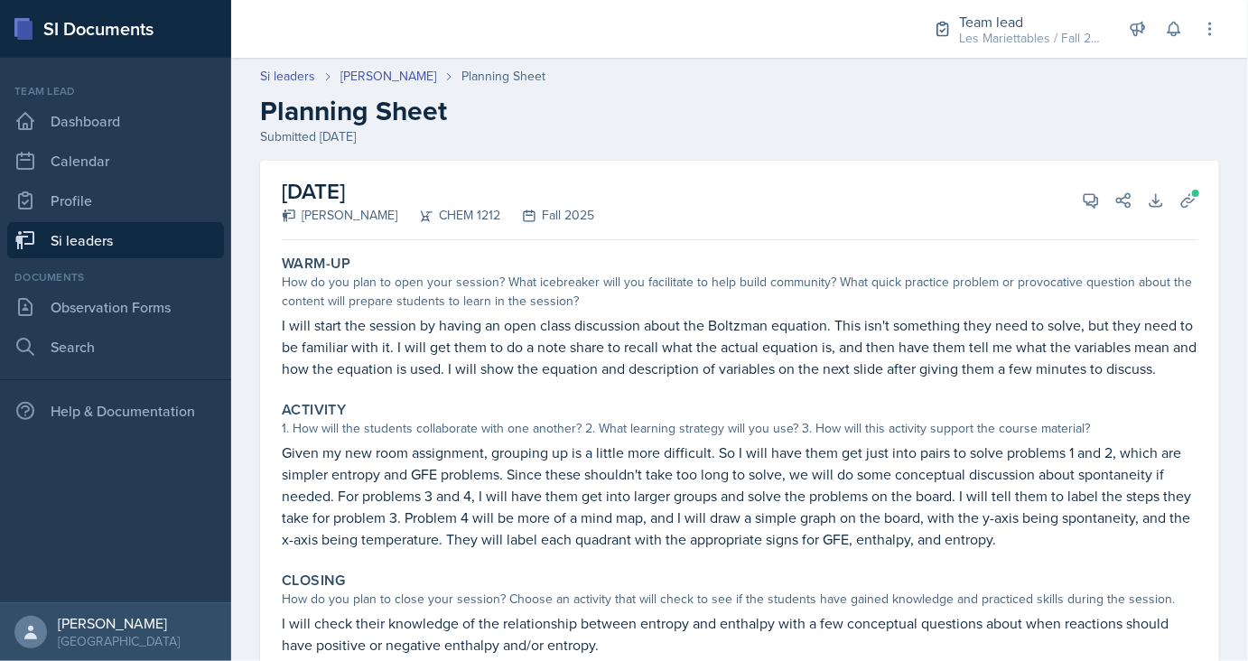
scroll to position [121, 0]
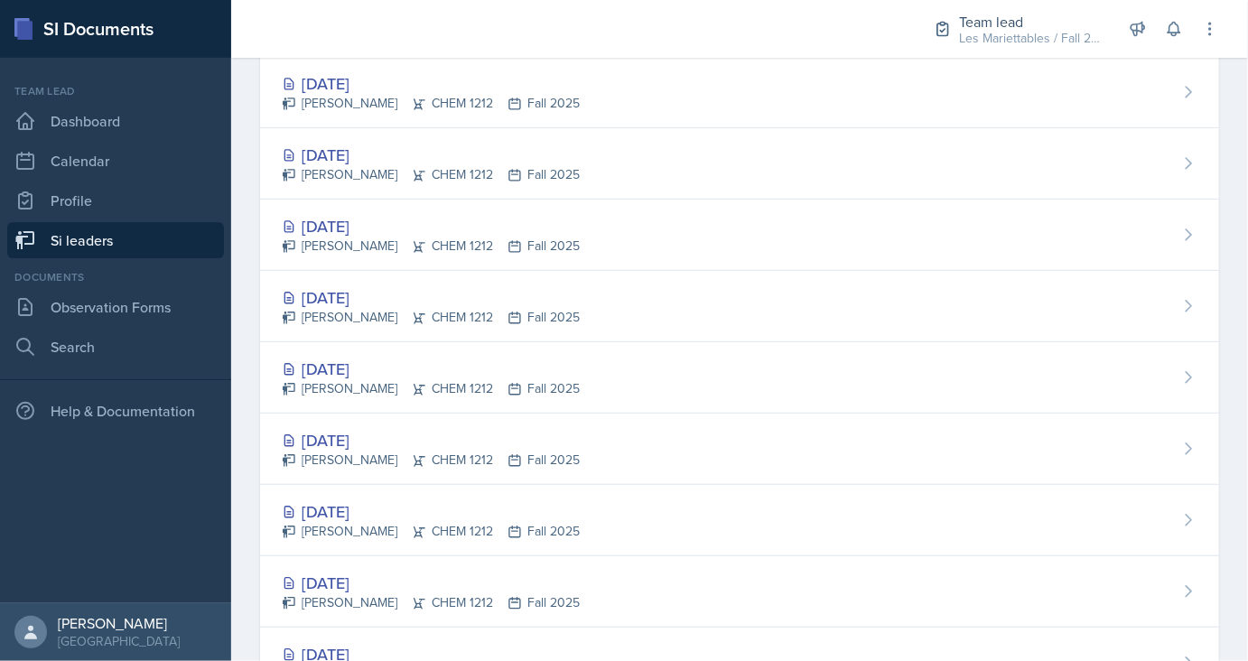
scroll to position [485, 0]
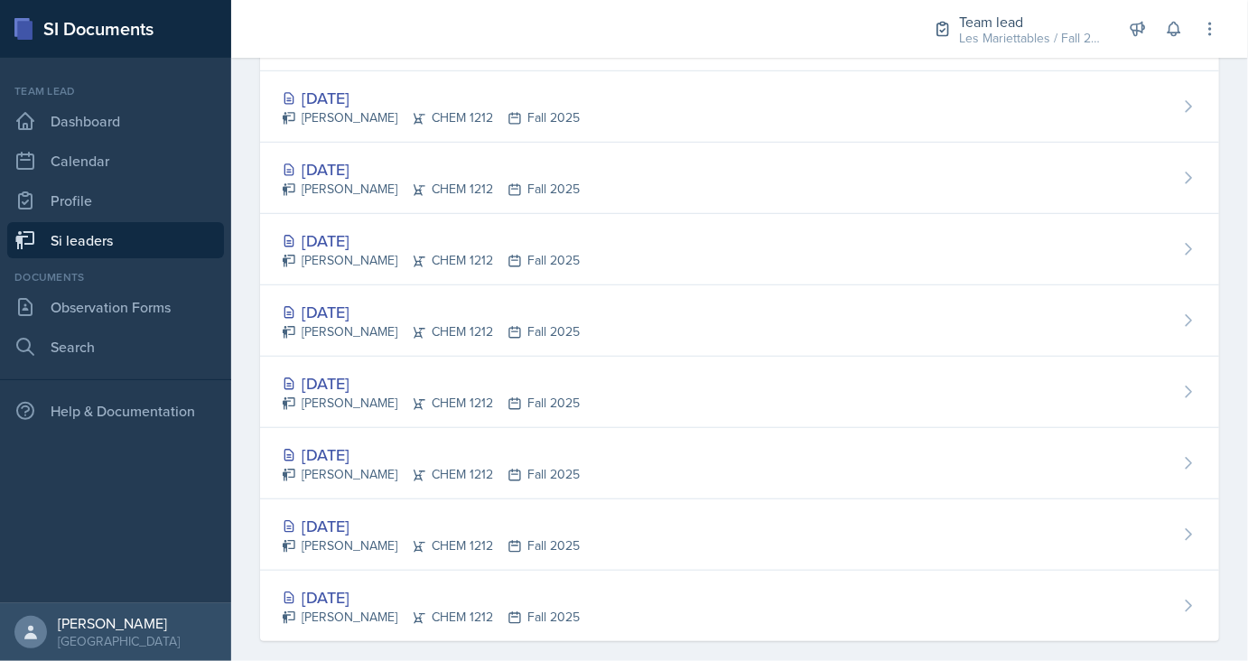
click at [126, 242] on link "Si leaders" at bounding box center [115, 240] width 217 height 36
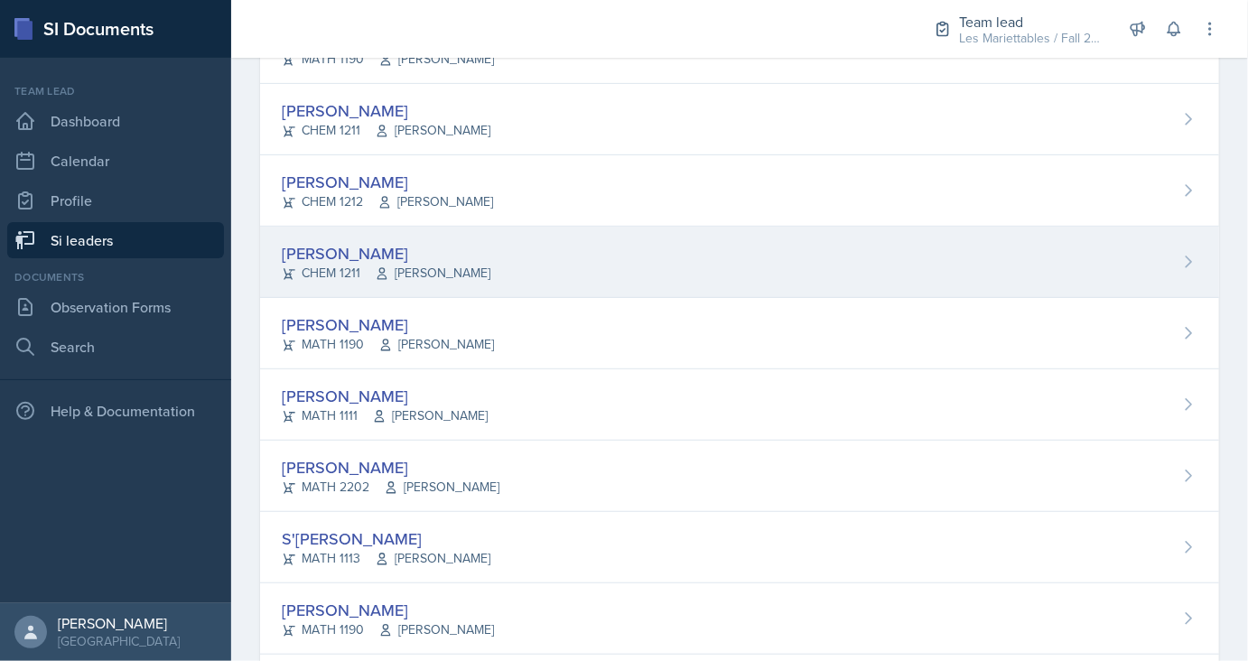
scroll to position [364, 0]
click at [330, 249] on div "James Coker" at bounding box center [386, 254] width 209 height 24
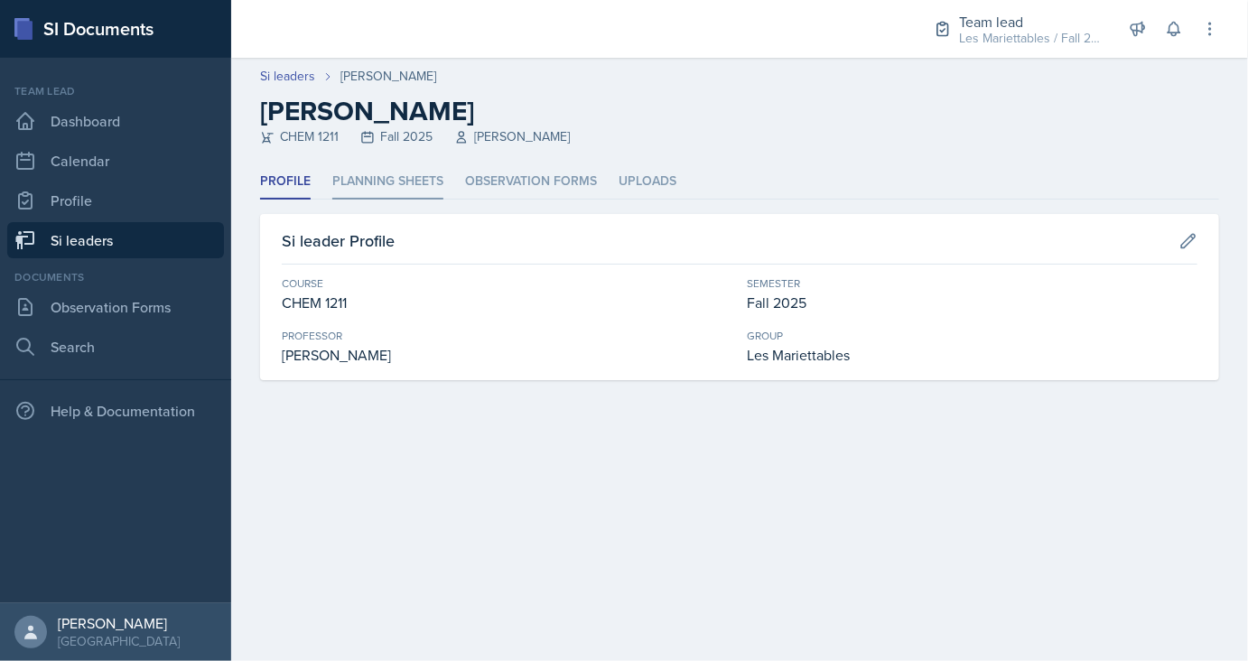
click at [348, 184] on li "Planning Sheets" at bounding box center [387, 181] width 111 height 35
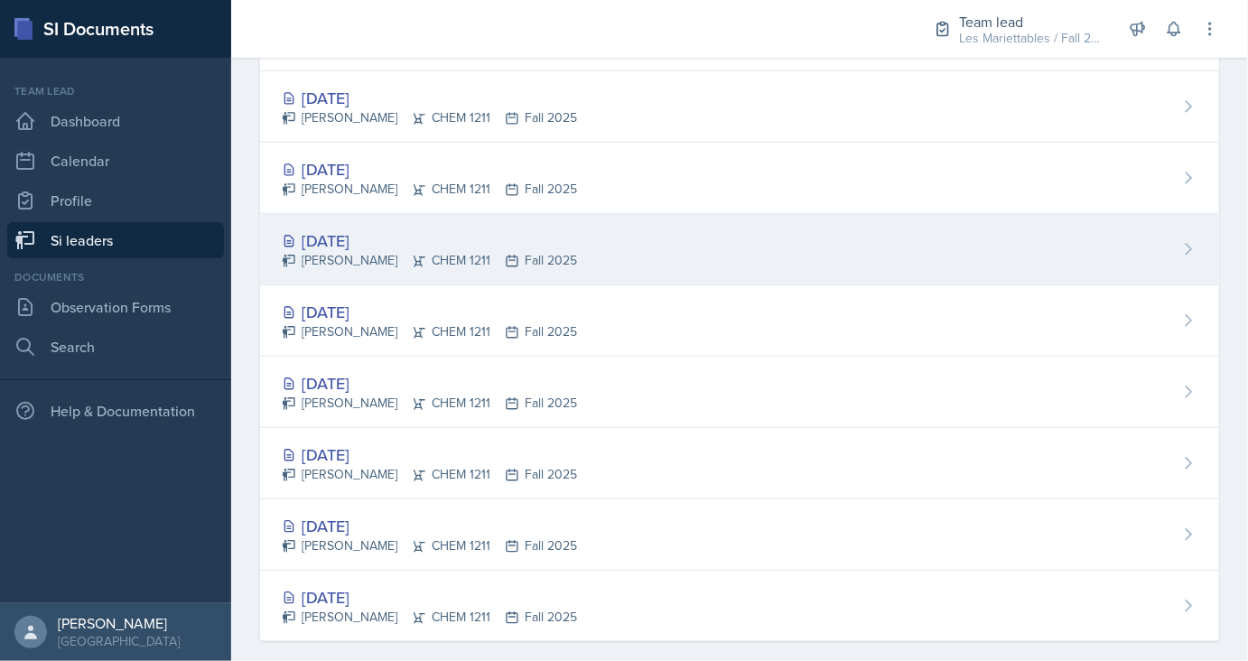
scroll to position [485, 0]
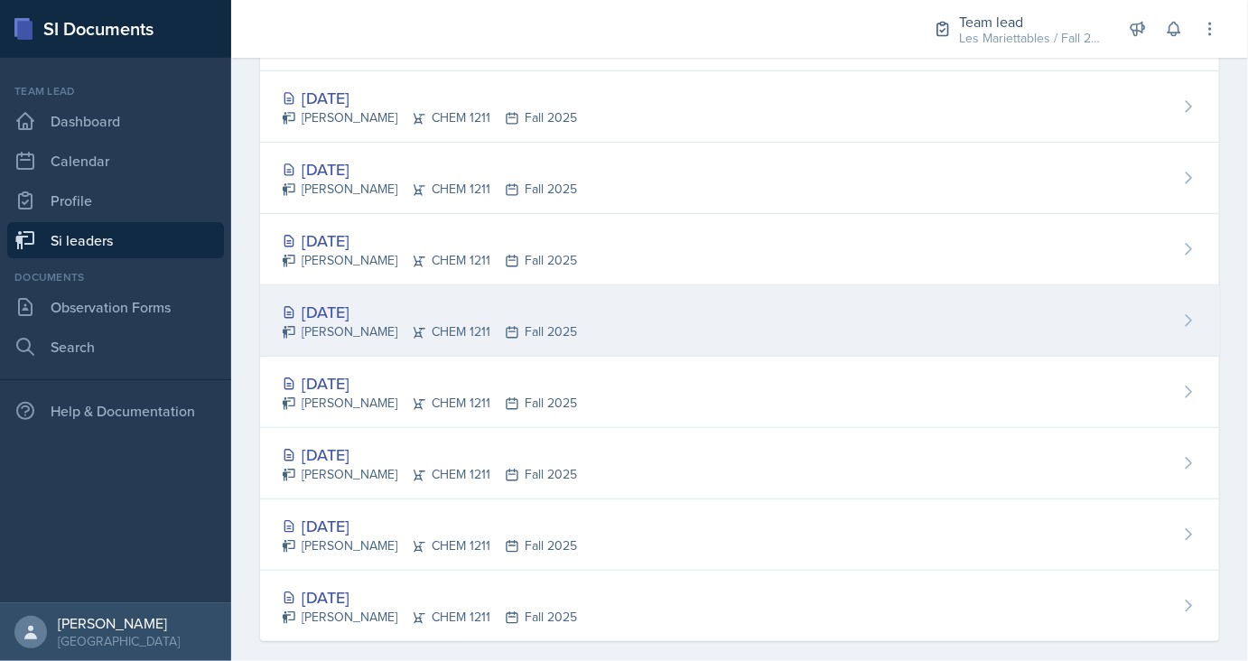
click at [366, 311] on div "Sep 8th, 2025" at bounding box center [429, 312] width 295 height 24
click at [362, 311] on div "Sep 8th, 2025" at bounding box center [429, 312] width 295 height 24
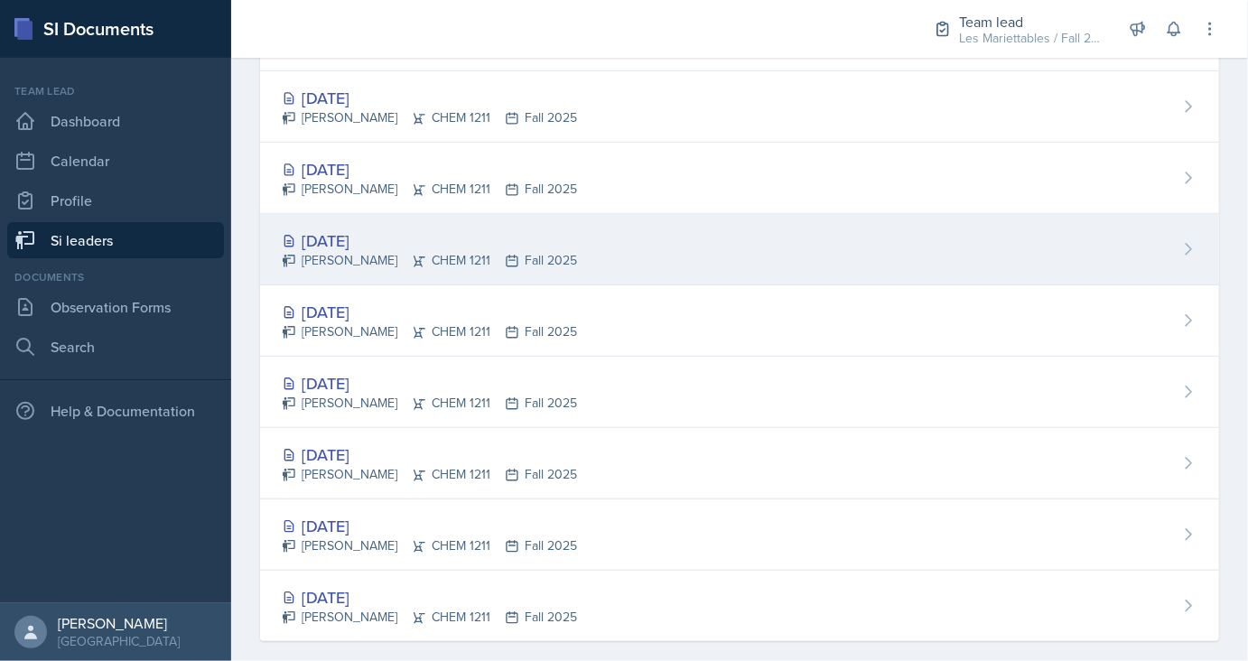
click at [365, 242] on div "Sep 10th, 2025" at bounding box center [429, 240] width 295 height 24
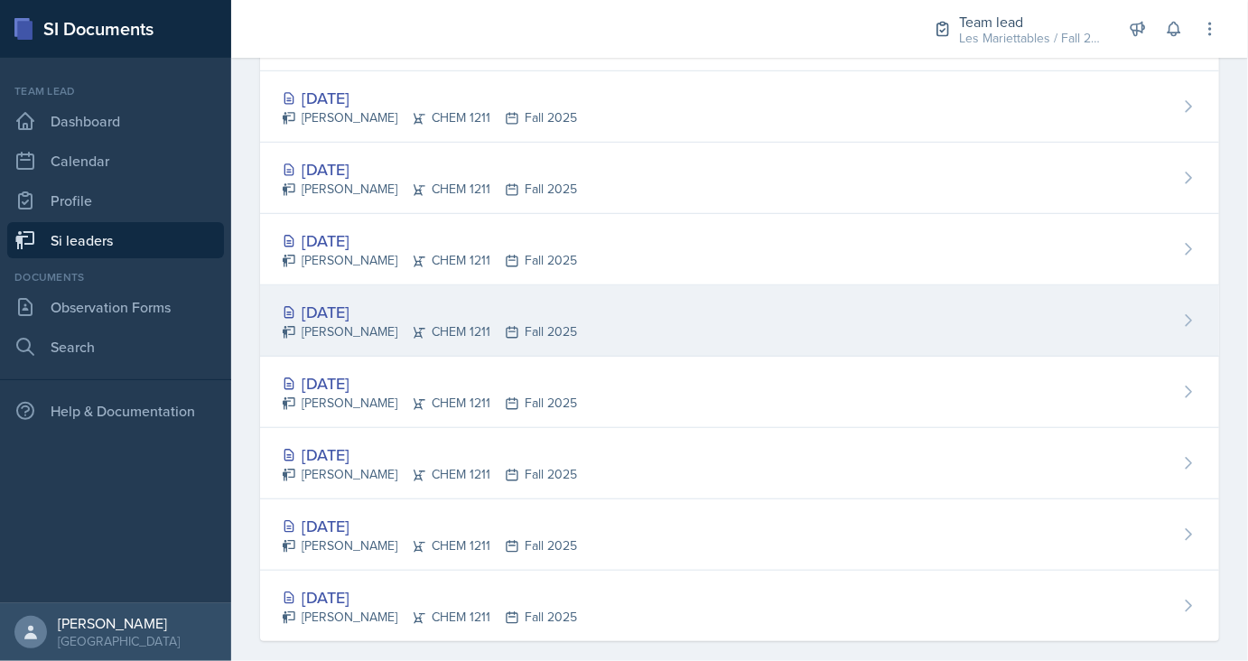
click at [337, 311] on div "Sep 8th, 2025" at bounding box center [429, 312] width 295 height 24
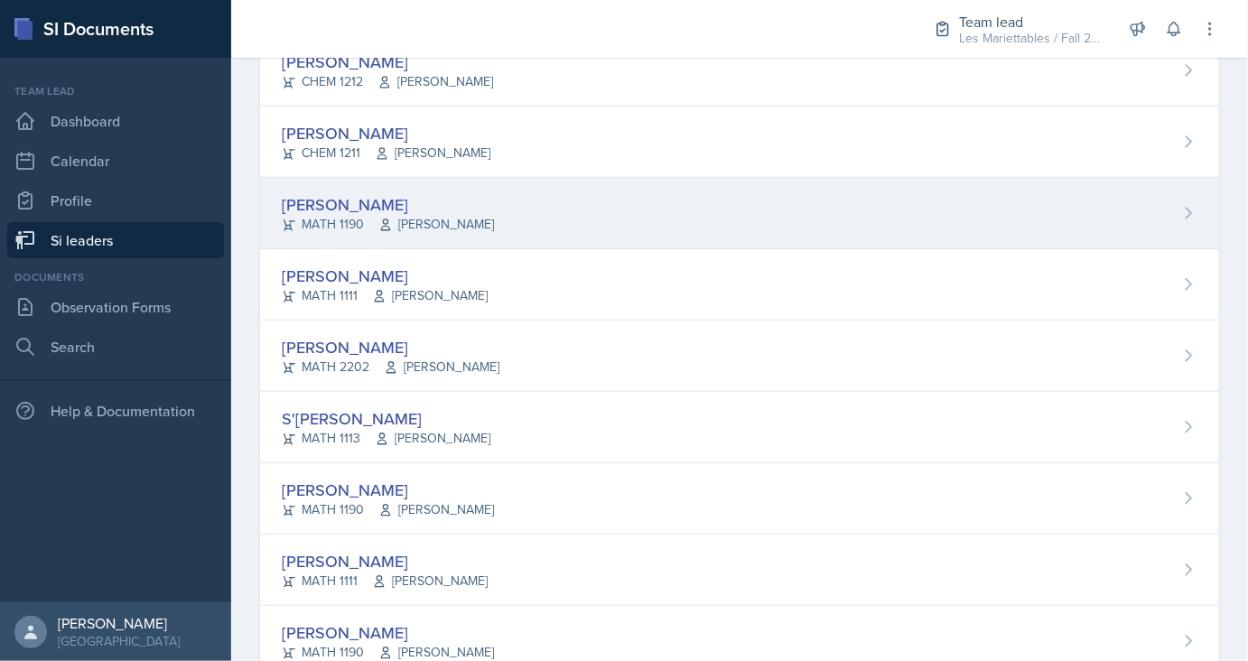
click at [364, 202] on div "Alberto Di Stanislao" at bounding box center [388, 204] width 212 height 24
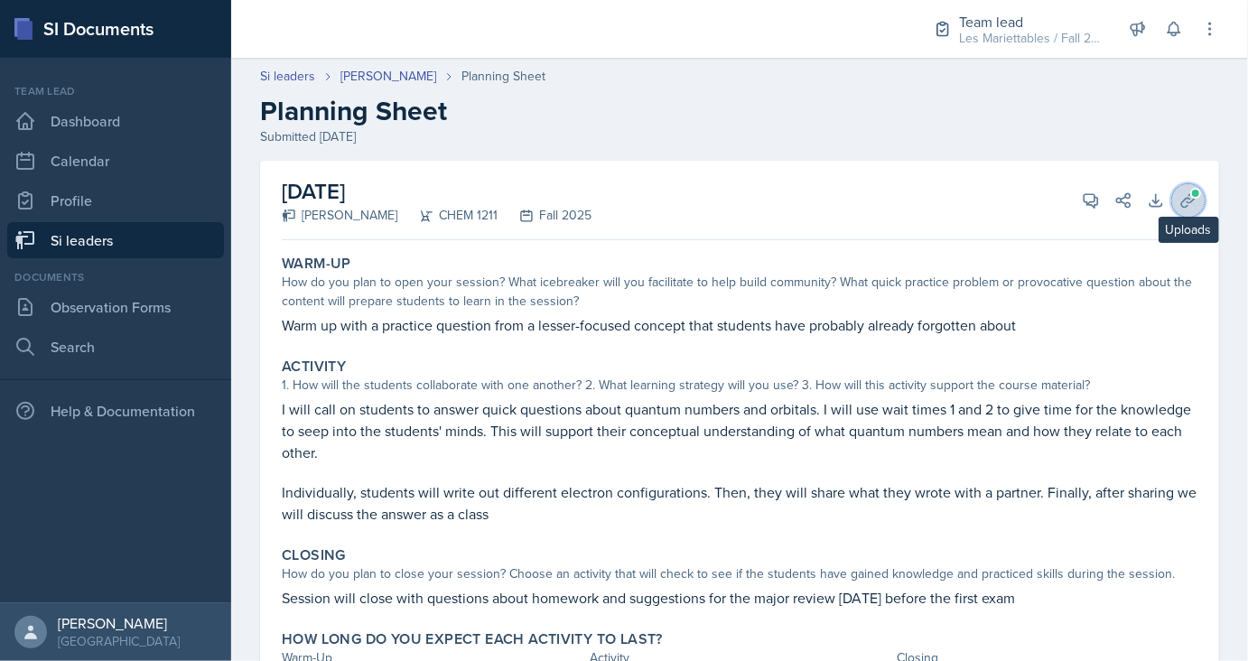
click at [1199, 189] on span at bounding box center [1195, 193] width 11 height 11
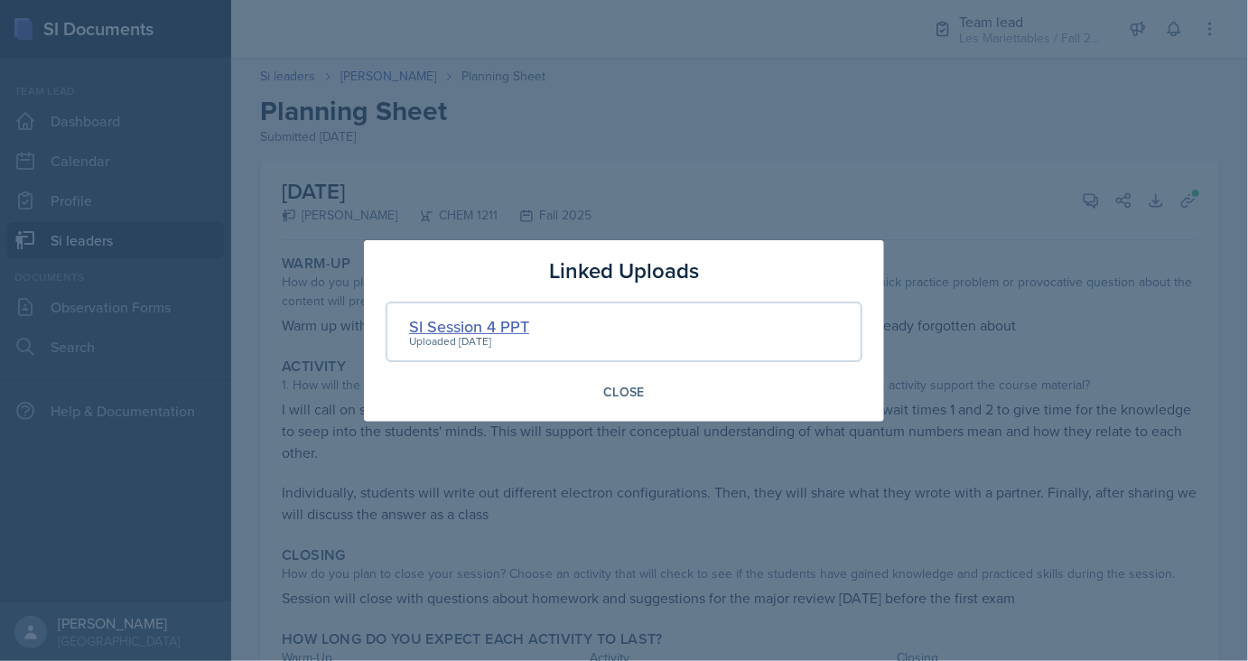
click at [453, 321] on div "SI Session 4 PPT" at bounding box center [469, 326] width 120 height 24
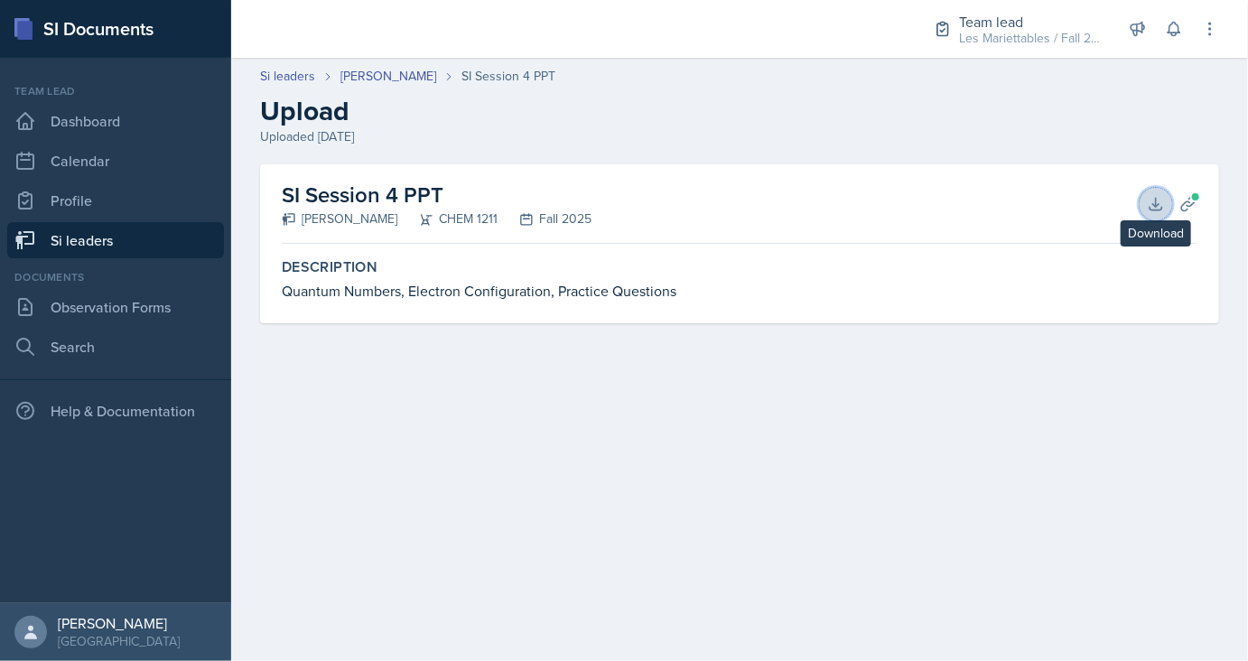
click at [1146, 197] on button "Download" at bounding box center [1155, 204] width 32 height 32
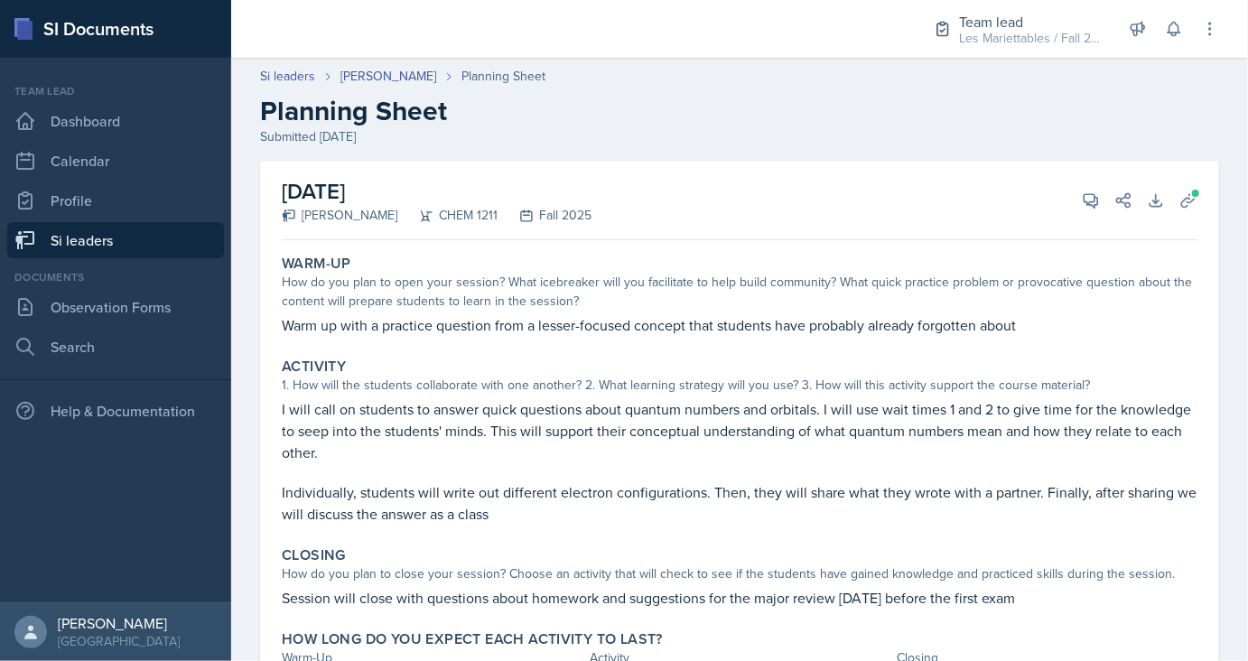
scroll to position [104, 0]
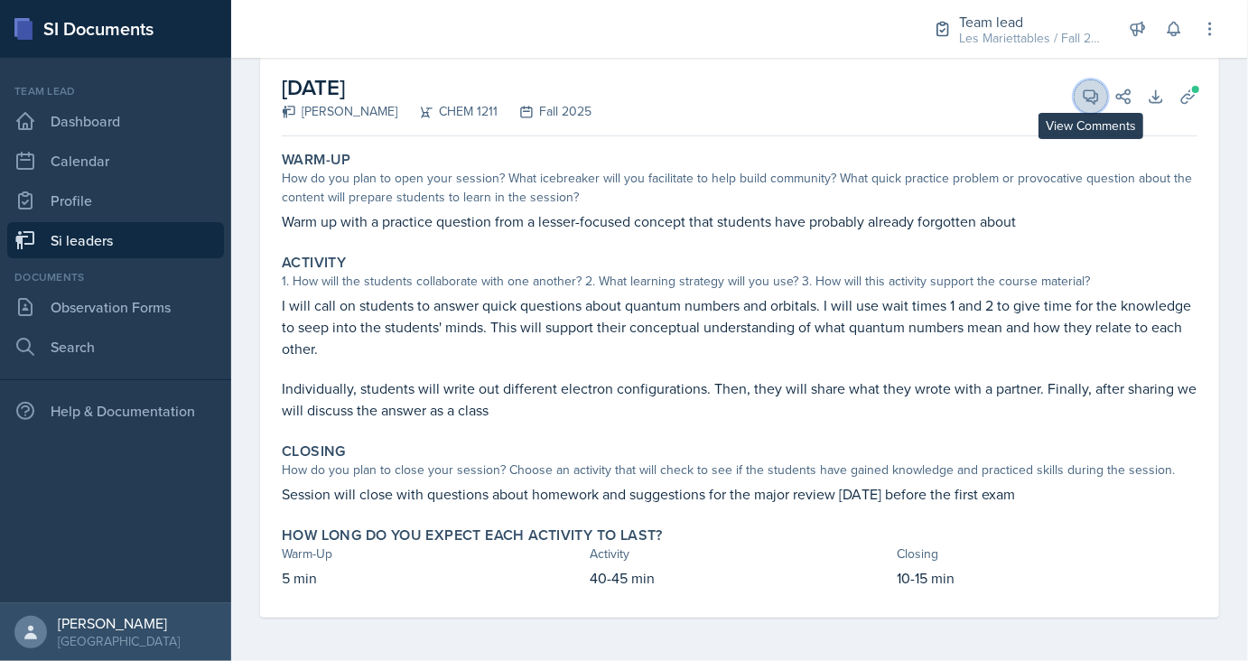
click at [1101, 87] on button "View Comments" at bounding box center [1090, 96] width 32 height 32
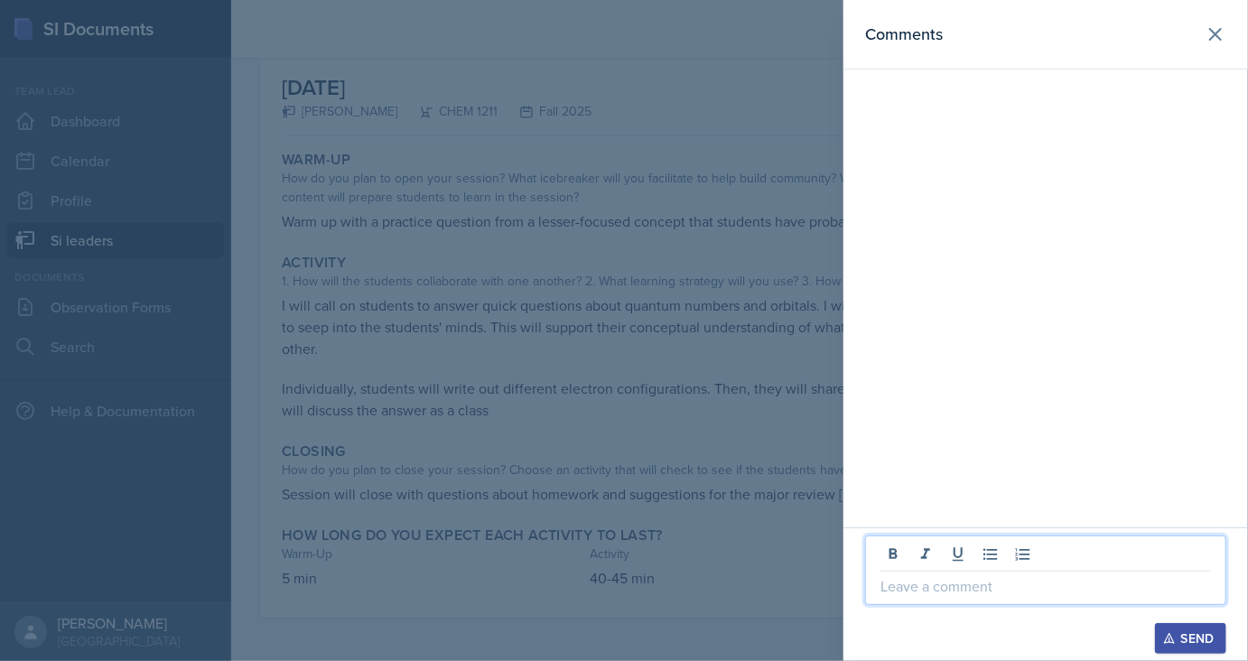
click at [984, 590] on p at bounding box center [1045, 586] width 330 height 22
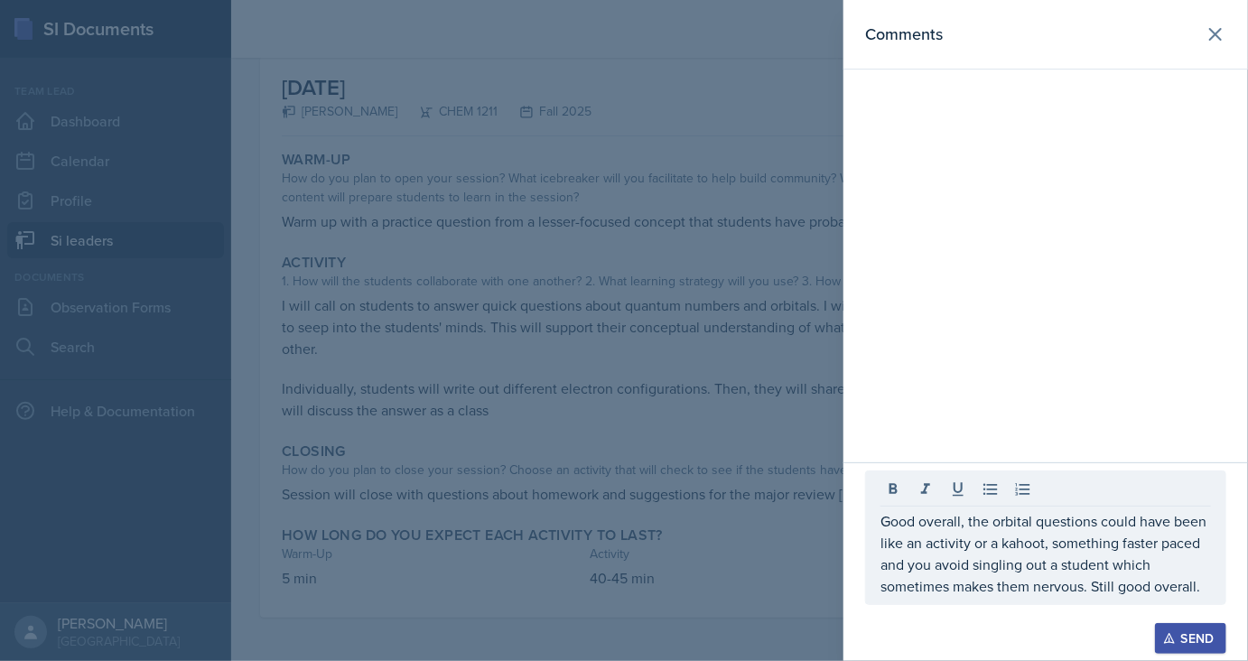
click at [1191, 640] on div "Send" at bounding box center [1190, 638] width 48 height 14
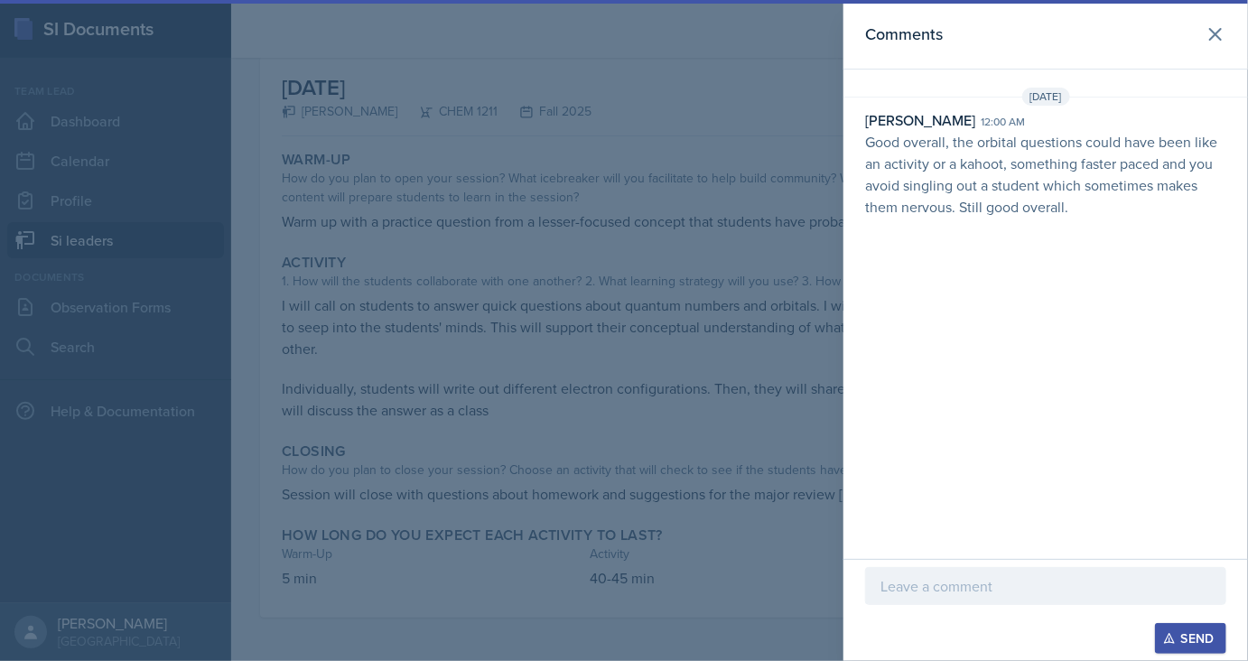
click at [493, 185] on div at bounding box center [624, 330] width 1248 height 661
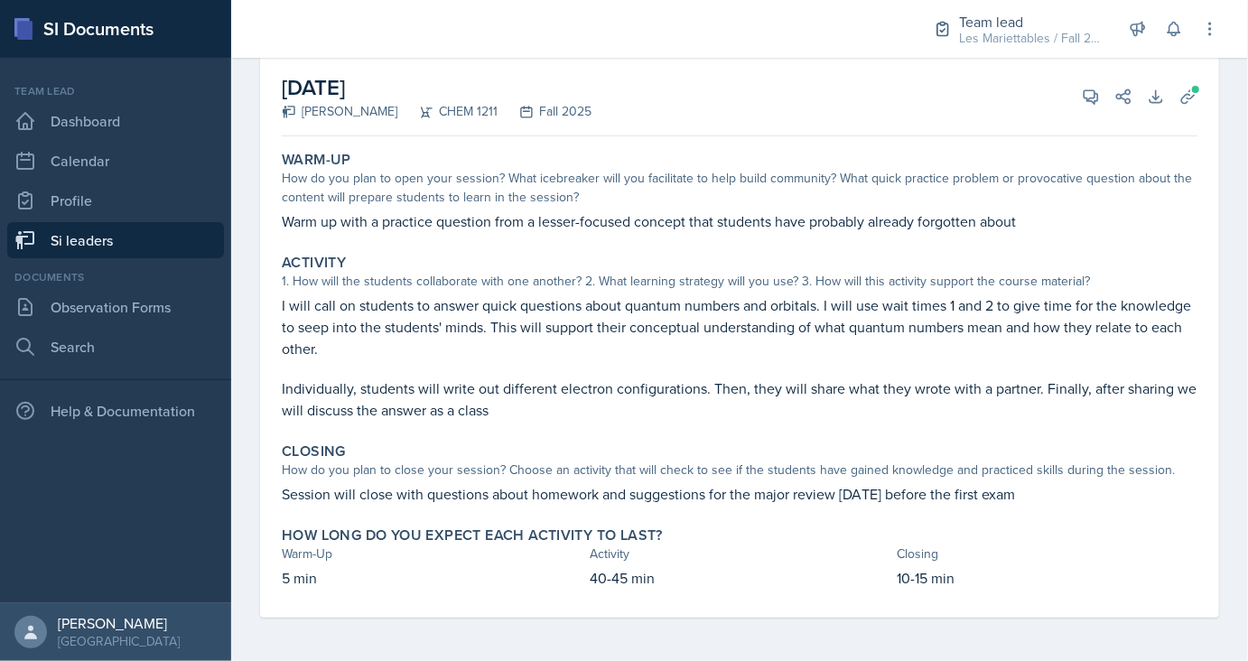
scroll to position [0, 0]
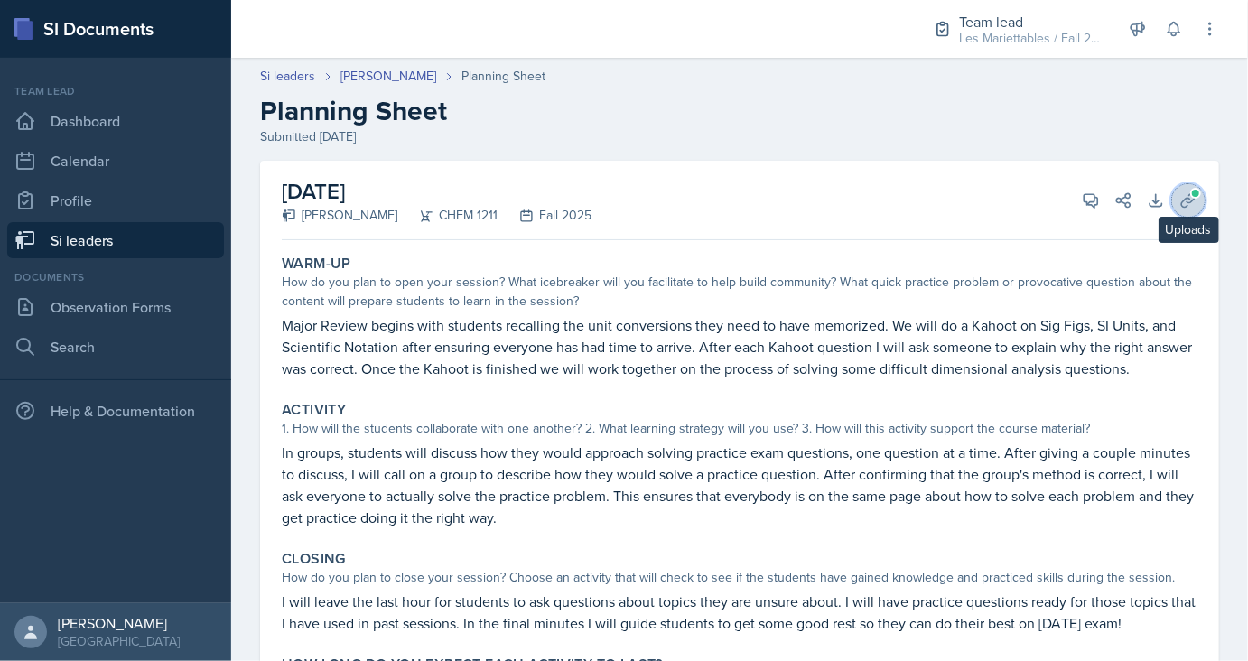
click at [1201, 194] on span at bounding box center [1195, 193] width 11 height 11
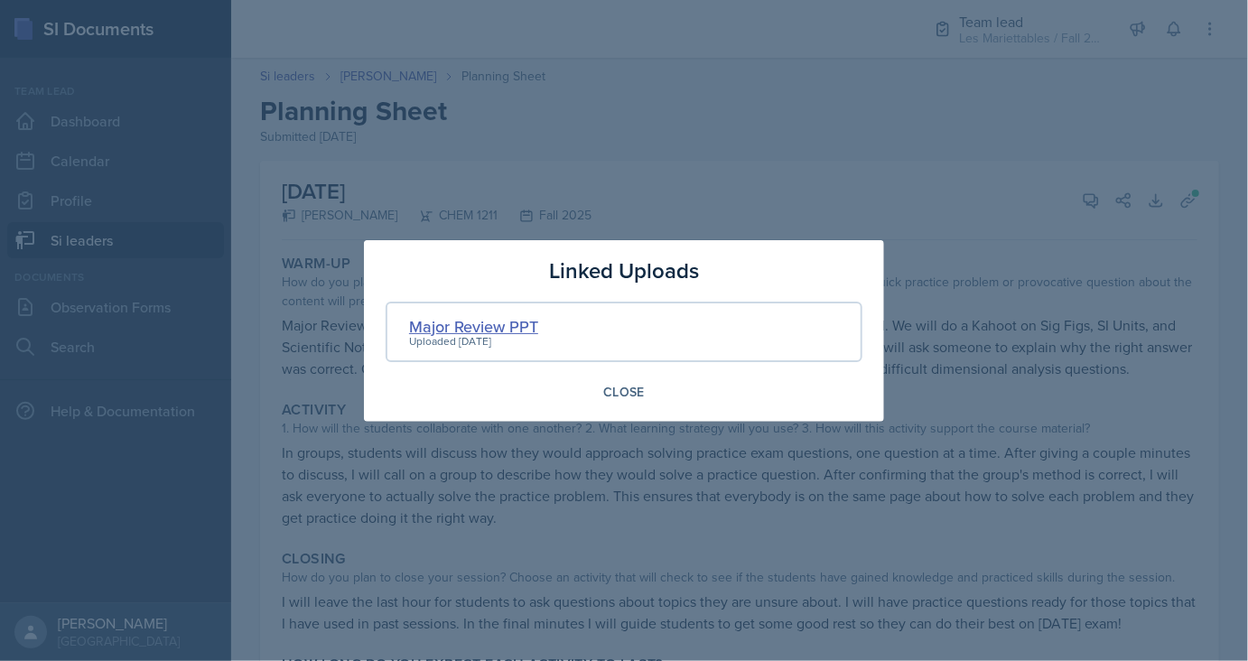
click at [448, 318] on div "Major Review PPT" at bounding box center [473, 326] width 129 height 24
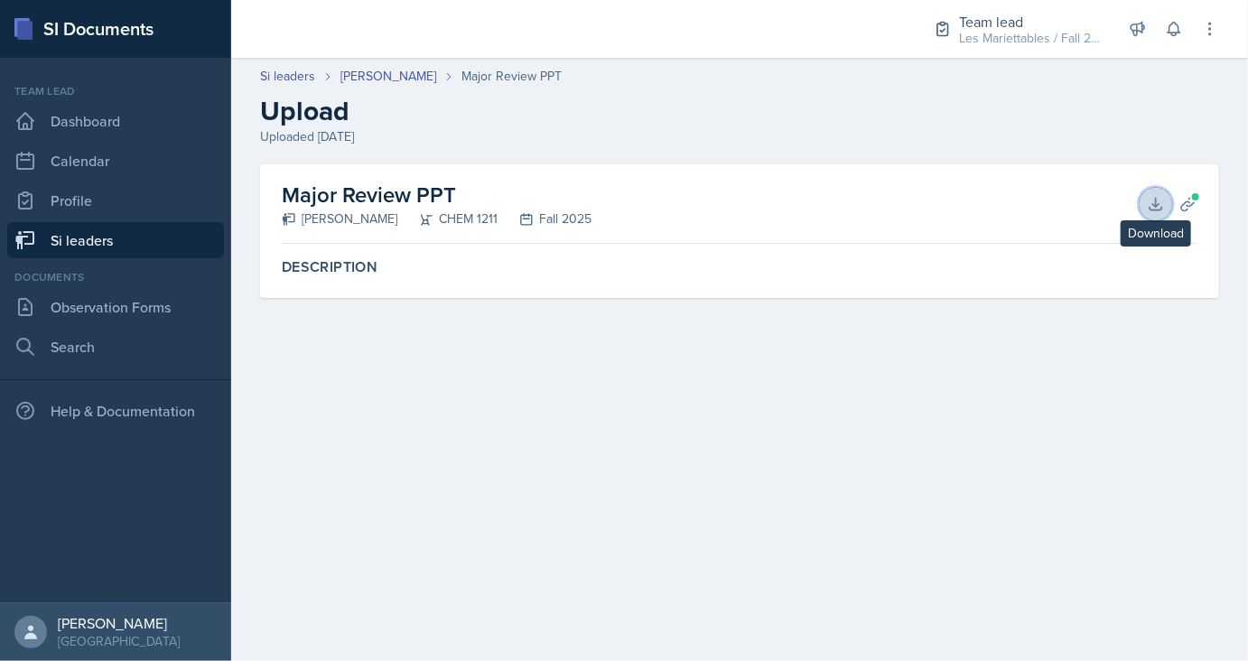
click at [1159, 204] on icon at bounding box center [1155, 204] width 12 height 12
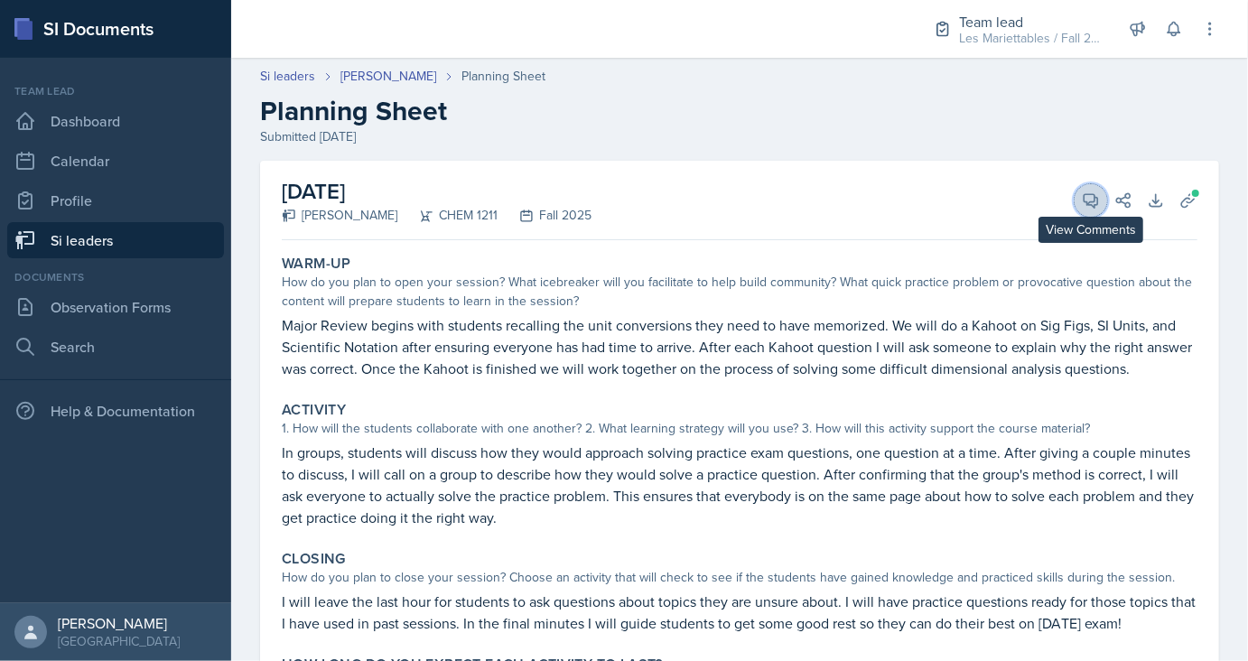
click at [1091, 209] on button "View Comments" at bounding box center [1090, 200] width 32 height 32
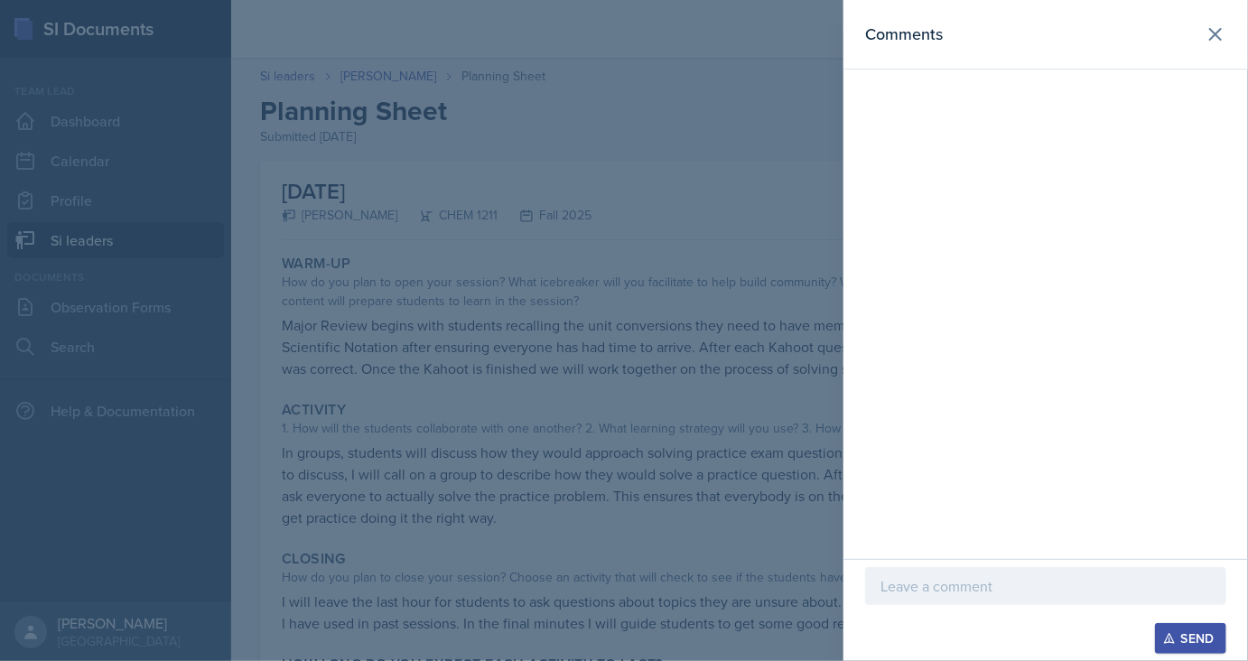
click at [1058, 562] on div "Send" at bounding box center [1045, 610] width 404 height 102
click at [1065, 571] on div at bounding box center [1045, 586] width 361 height 38
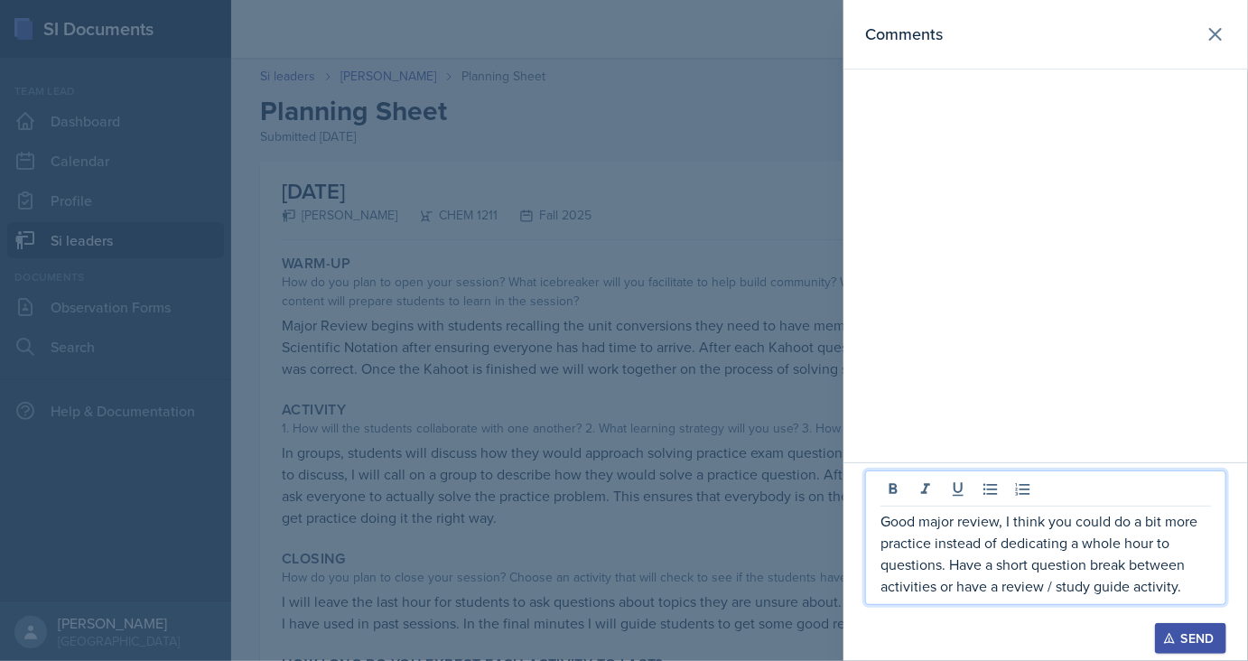
click at [1082, 579] on p "Good major review, I think you could do a bit more practice instead of dedicati…" at bounding box center [1045, 553] width 330 height 87
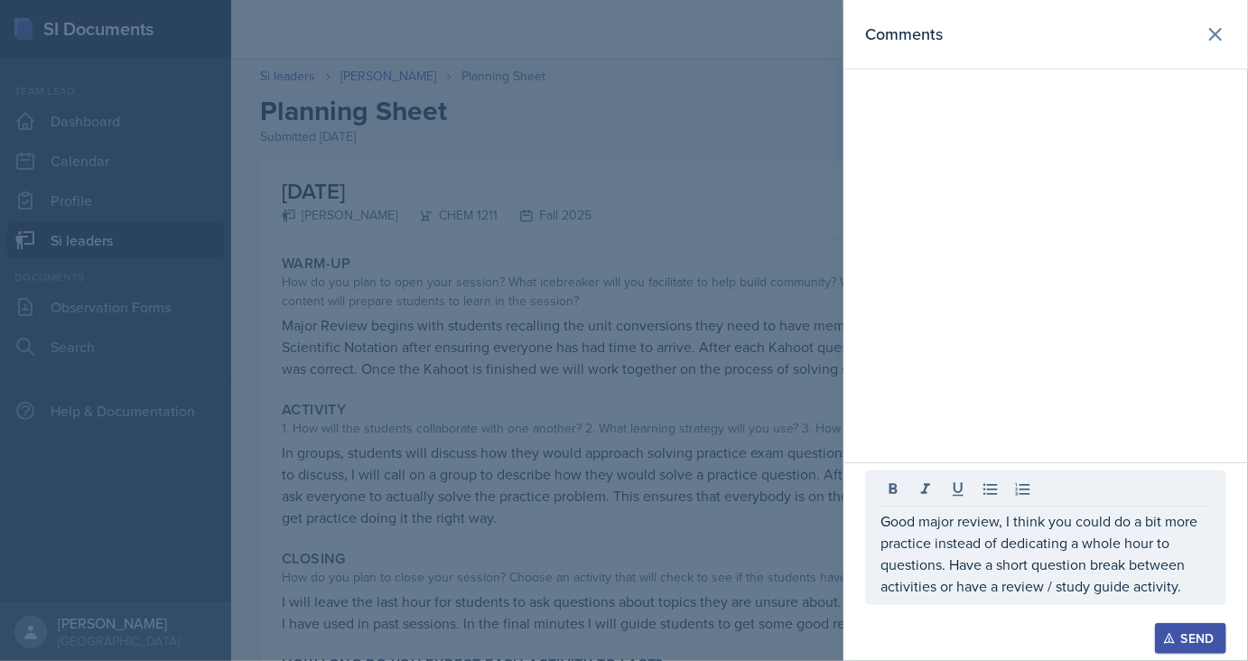
click at [1193, 641] on div "Send" at bounding box center [1190, 638] width 48 height 14
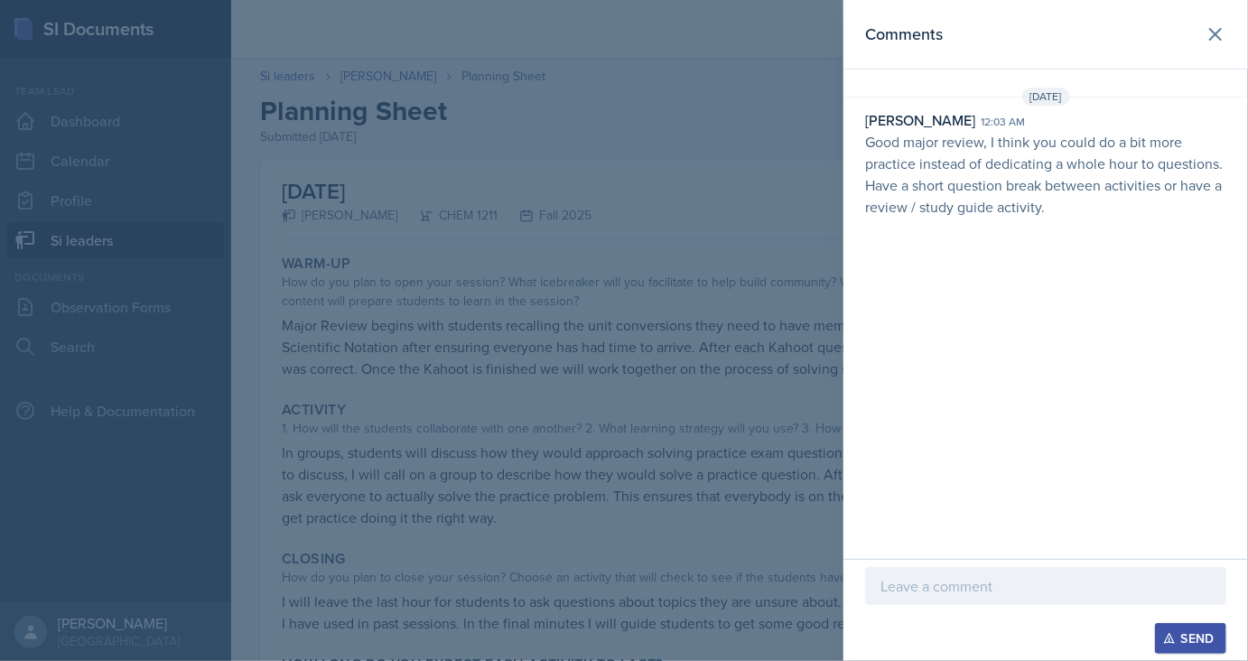
click at [580, 114] on div at bounding box center [624, 330] width 1248 height 661
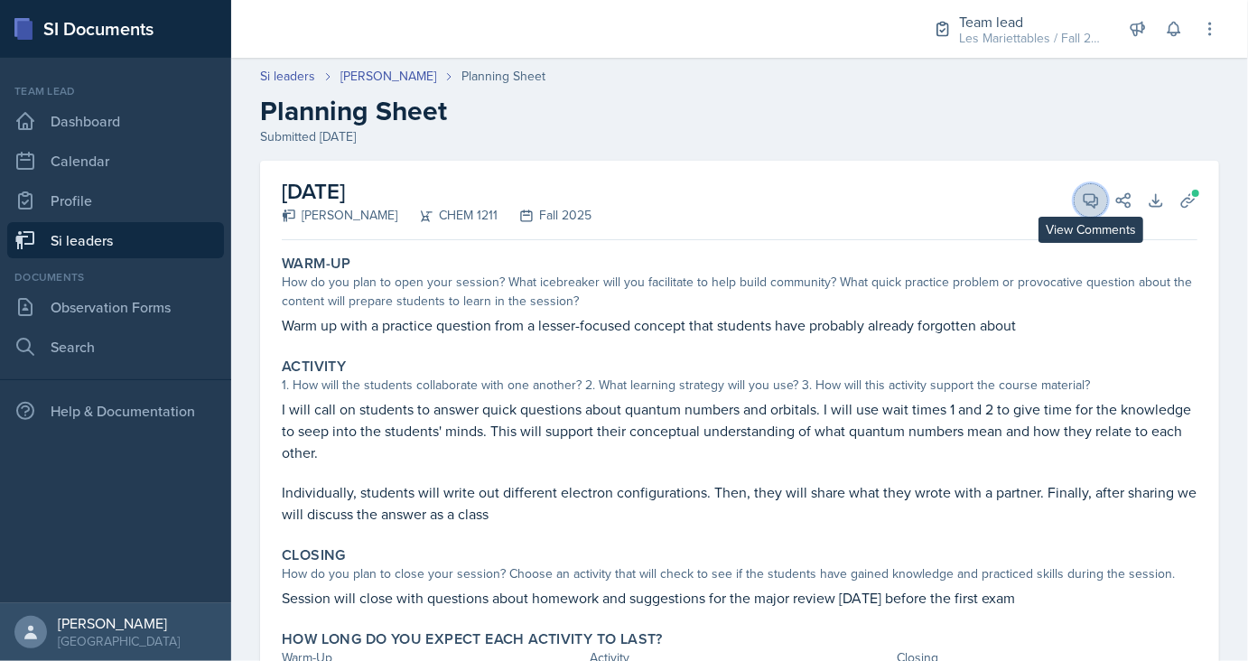
click at [1097, 196] on span at bounding box center [1096, 194] width 9 height 9
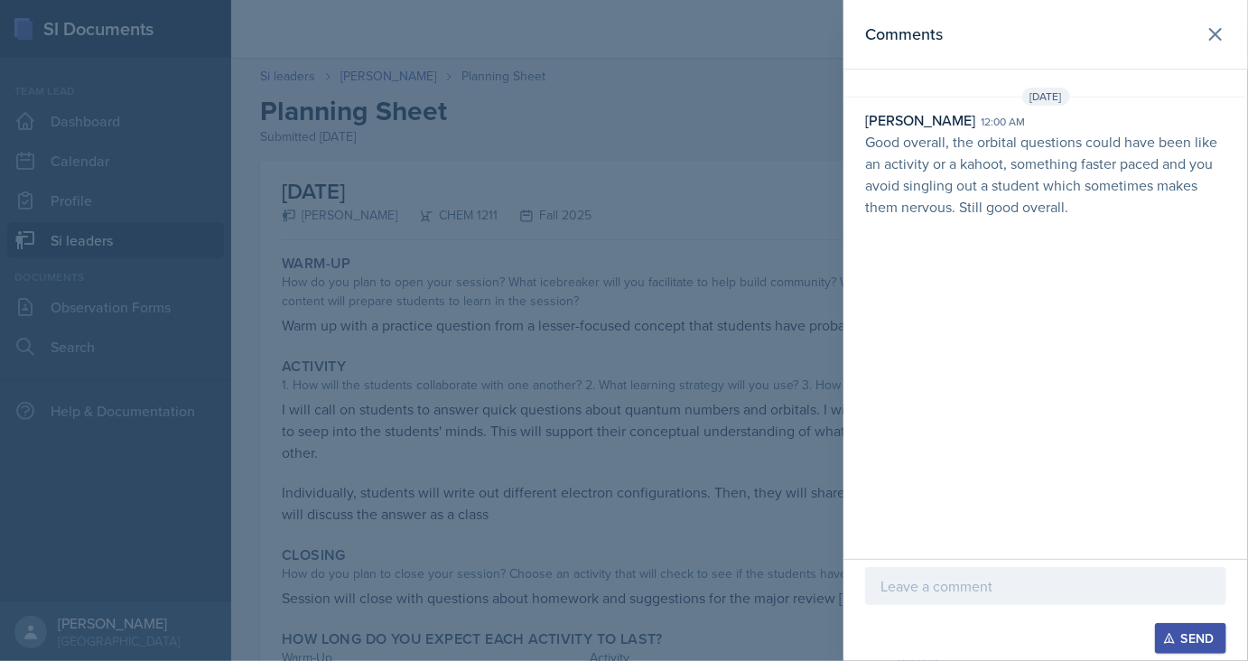
click at [755, 116] on div at bounding box center [624, 330] width 1248 height 661
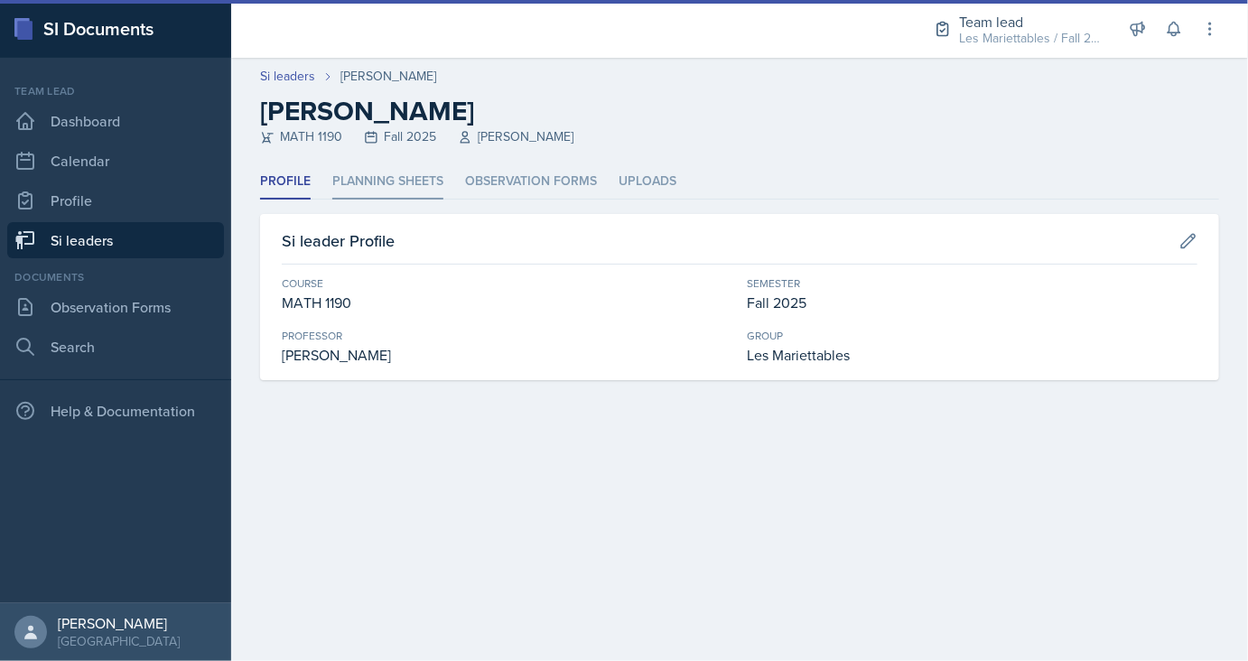
click at [377, 185] on li "Planning Sheets" at bounding box center [387, 181] width 111 height 35
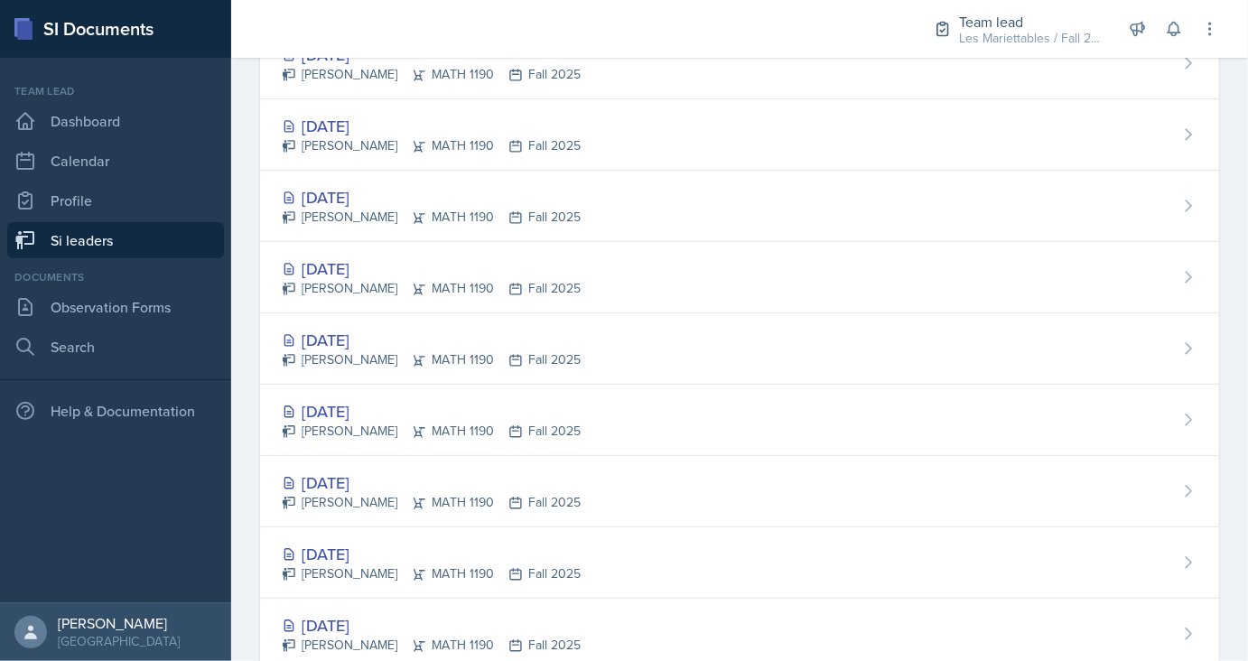
scroll to position [364, 0]
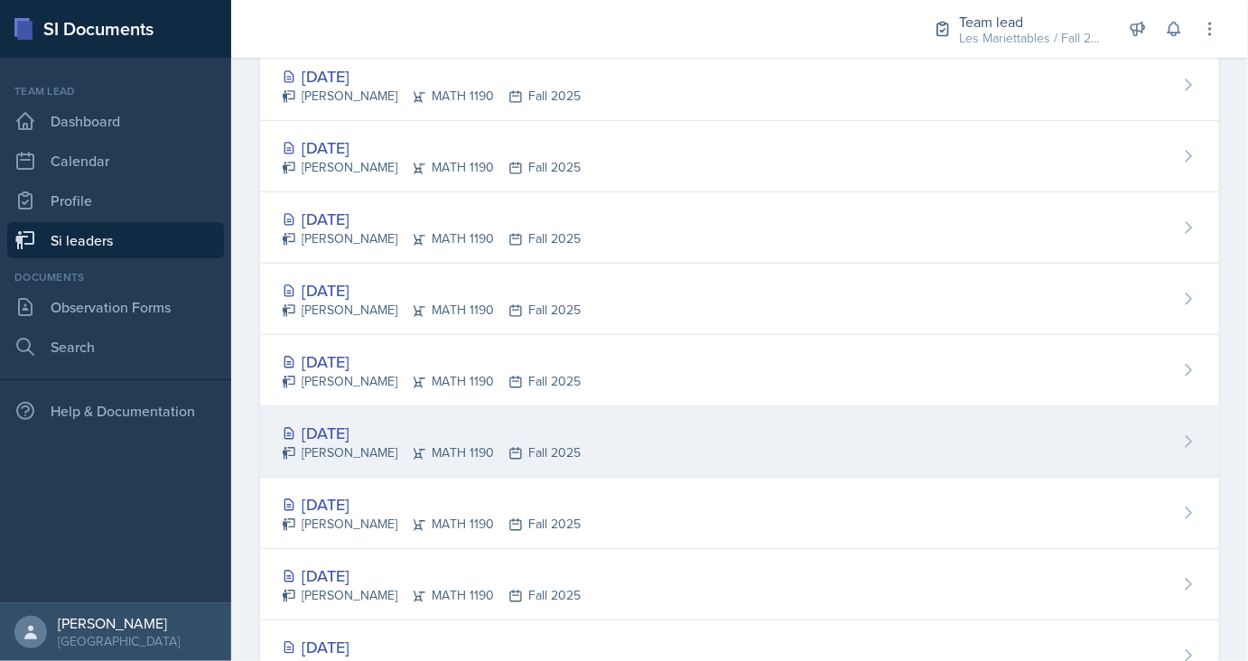
click at [353, 432] on div "[DATE]" at bounding box center [431, 433] width 299 height 24
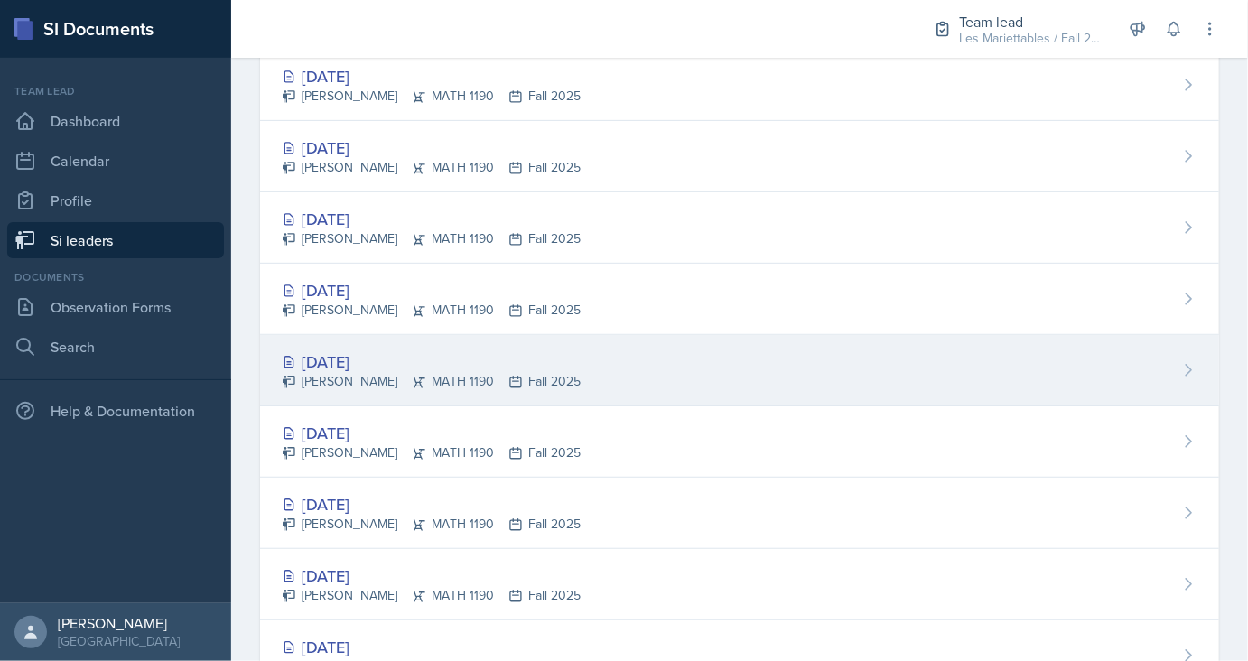
click at [376, 365] on div "[DATE]" at bounding box center [431, 361] width 299 height 24
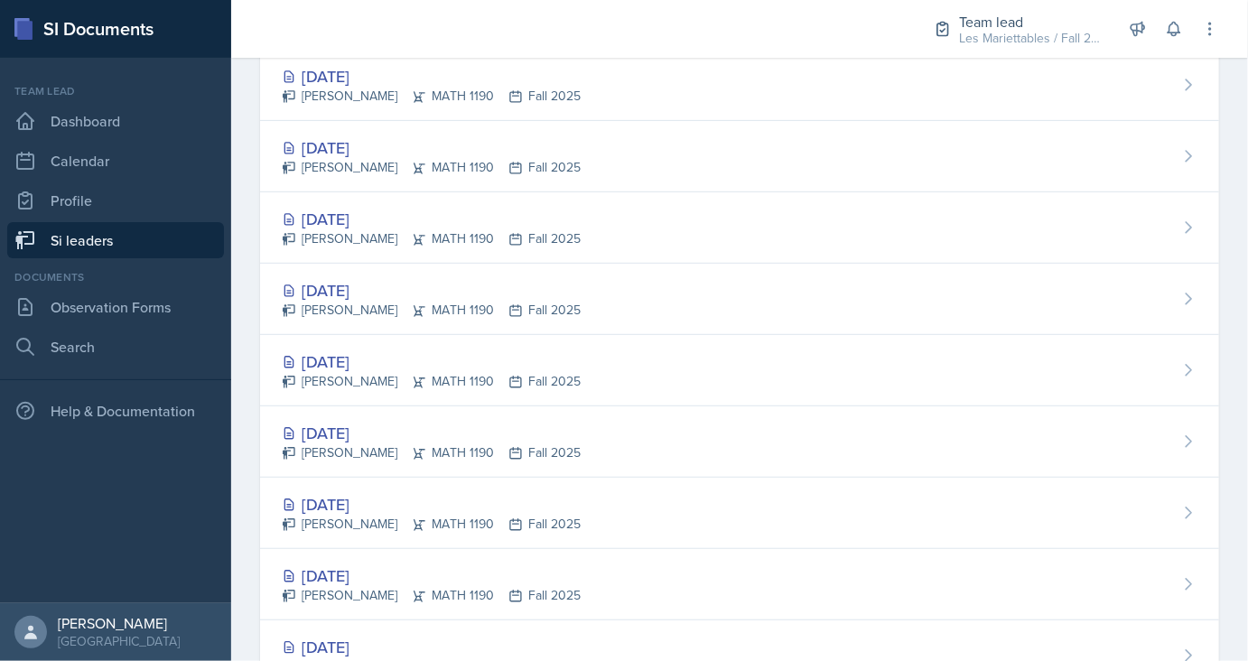
click at [139, 242] on link "Si leaders" at bounding box center [115, 240] width 217 height 36
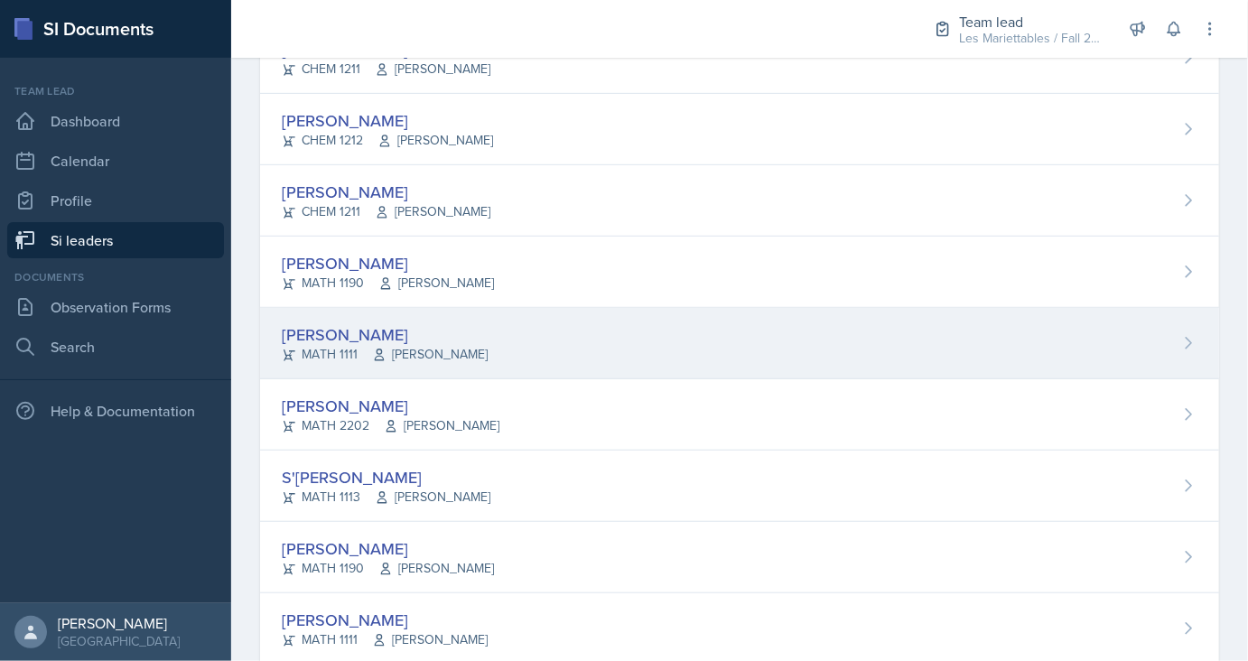
scroll to position [431, 0]
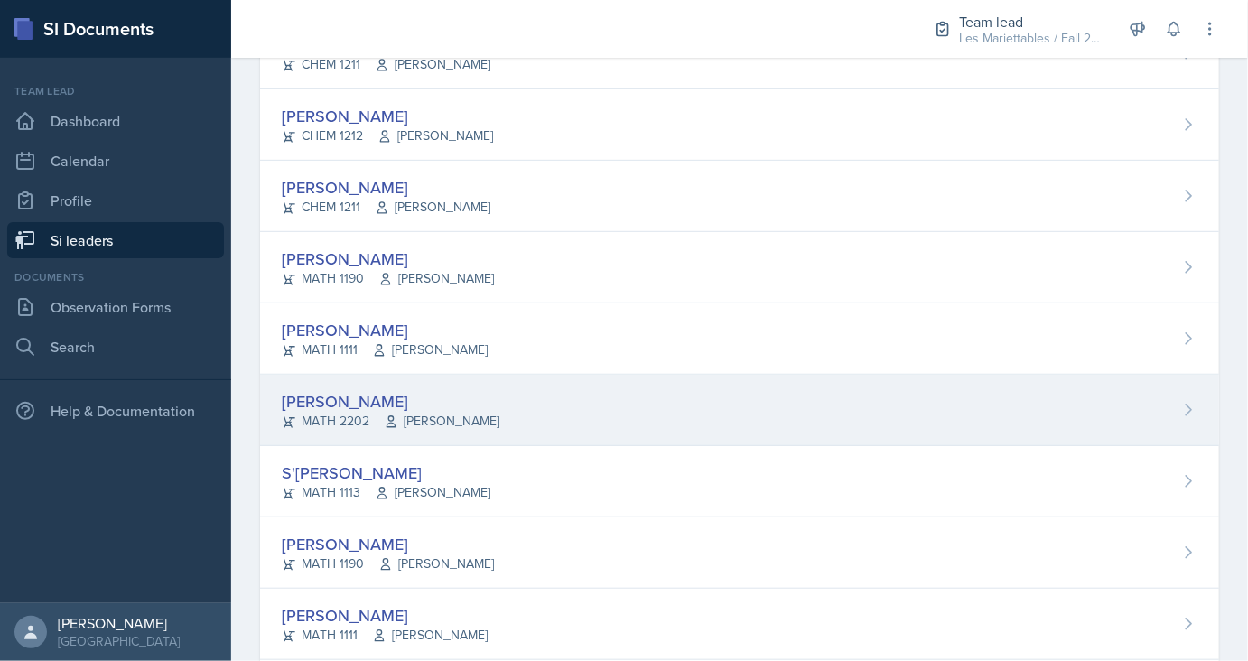
click at [348, 395] on div "[PERSON_NAME]" at bounding box center [391, 401] width 218 height 24
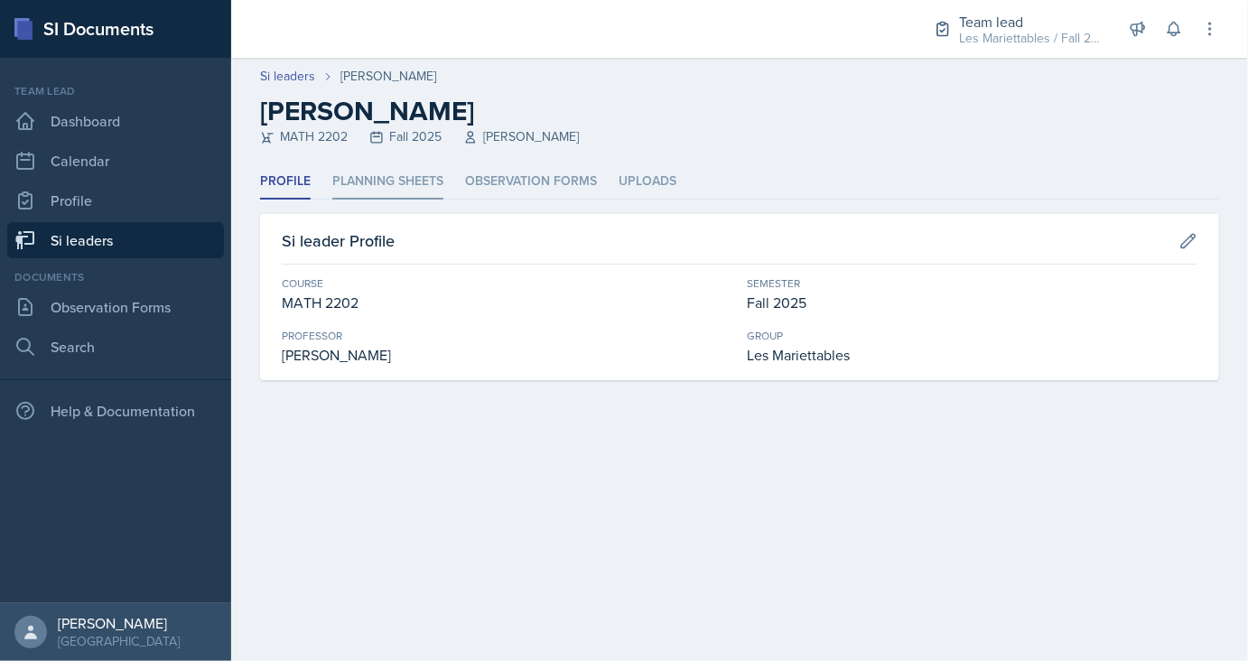
click at [412, 179] on li "Planning Sheets" at bounding box center [387, 181] width 111 height 35
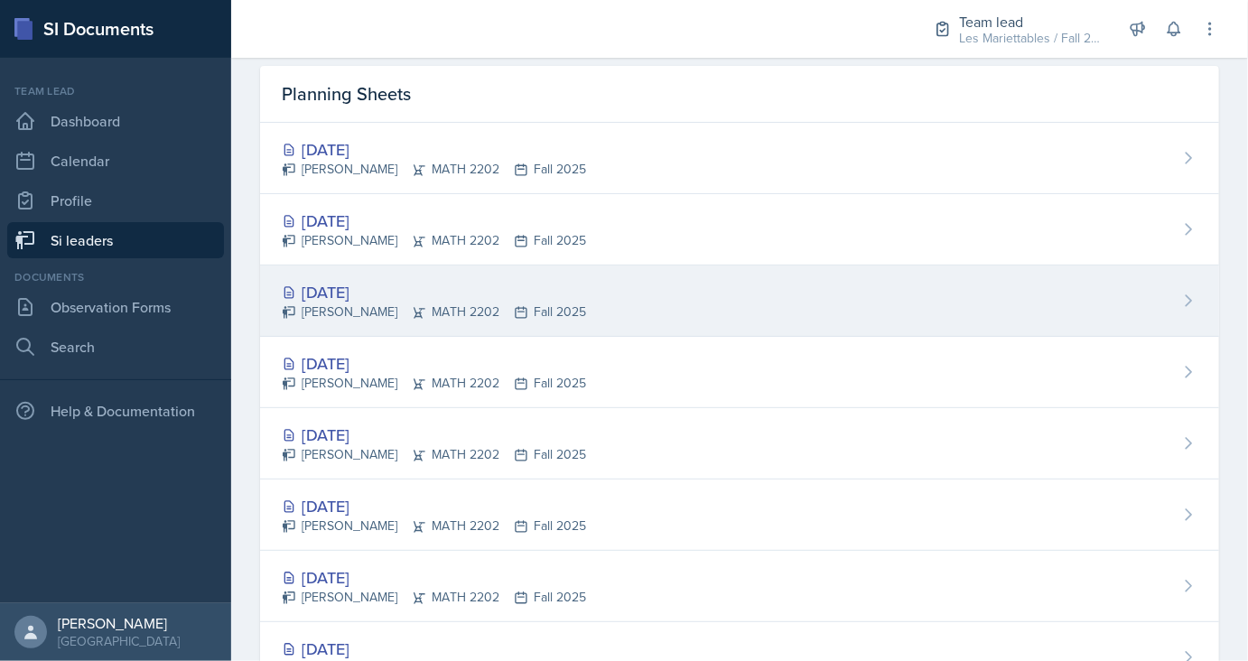
scroll to position [148, 0]
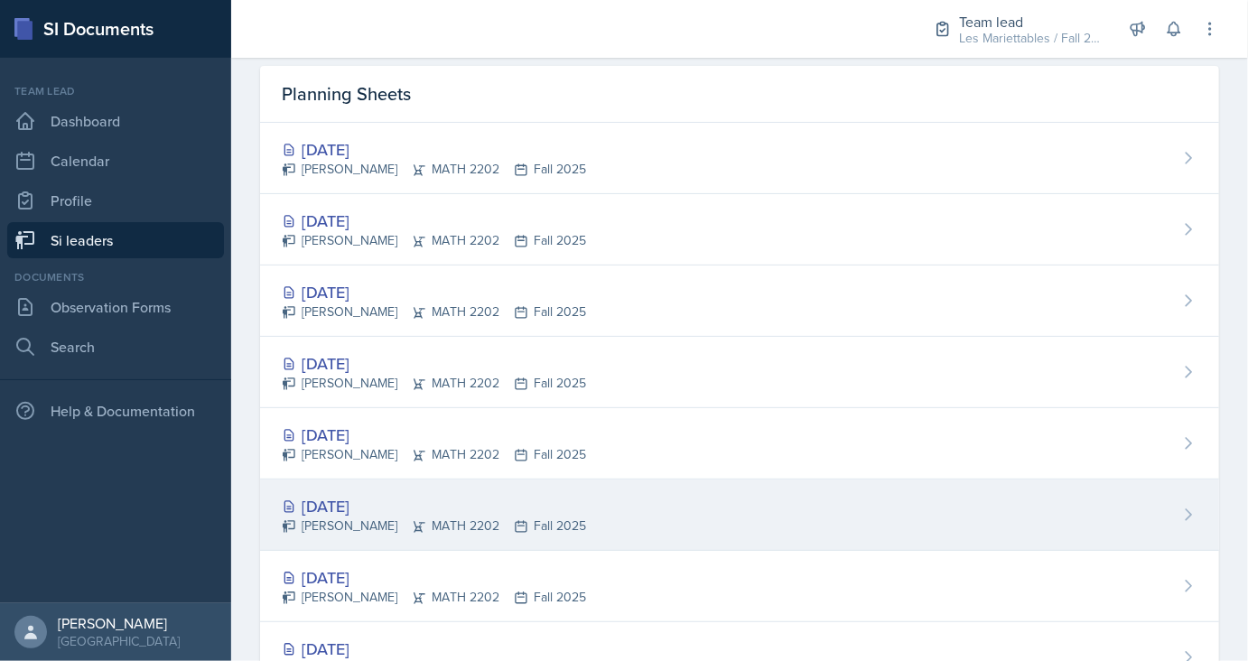
click at [356, 496] on div "[DATE]" at bounding box center [434, 506] width 304 height 24
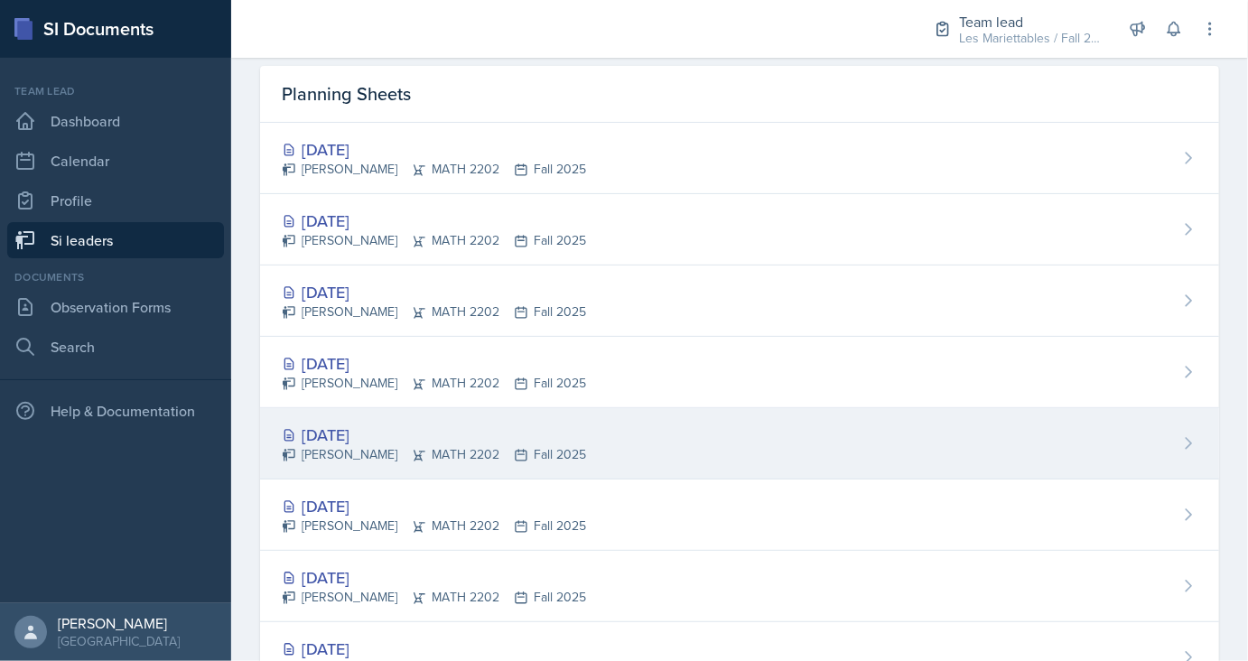
click at [348, 447] on div "Joseph Franklin MATH 2202 Fall 2025" at bounding box center [434, 454] width 304 height 19
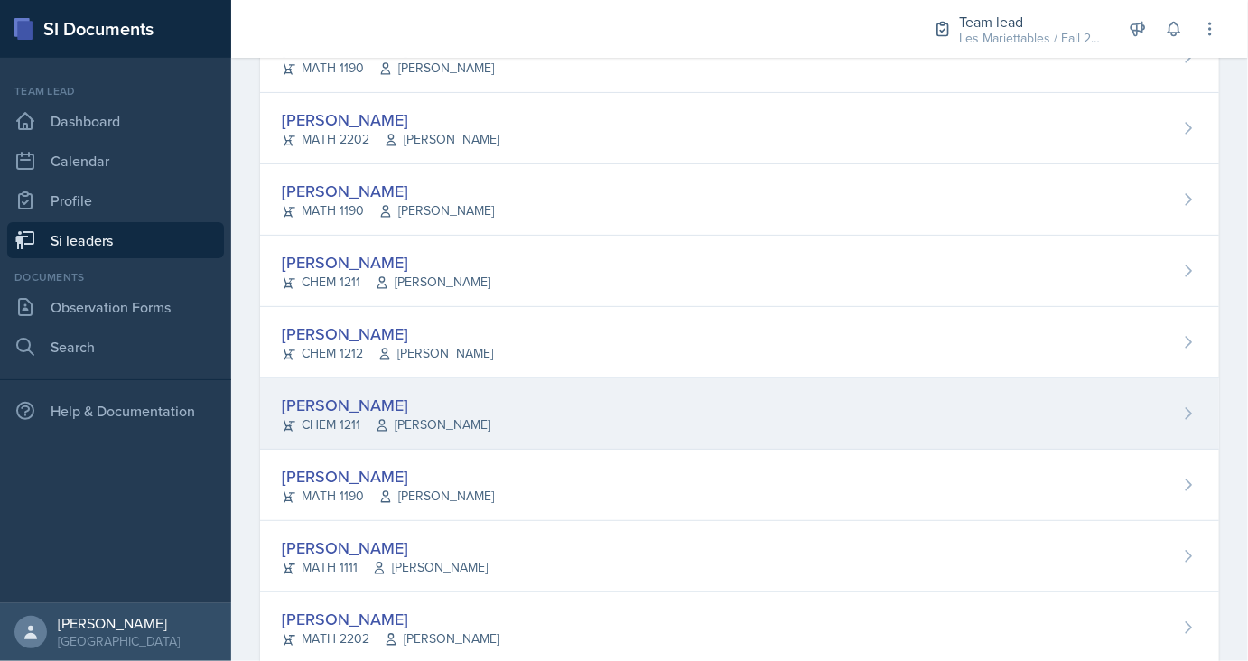
scroll to position [235, 0]
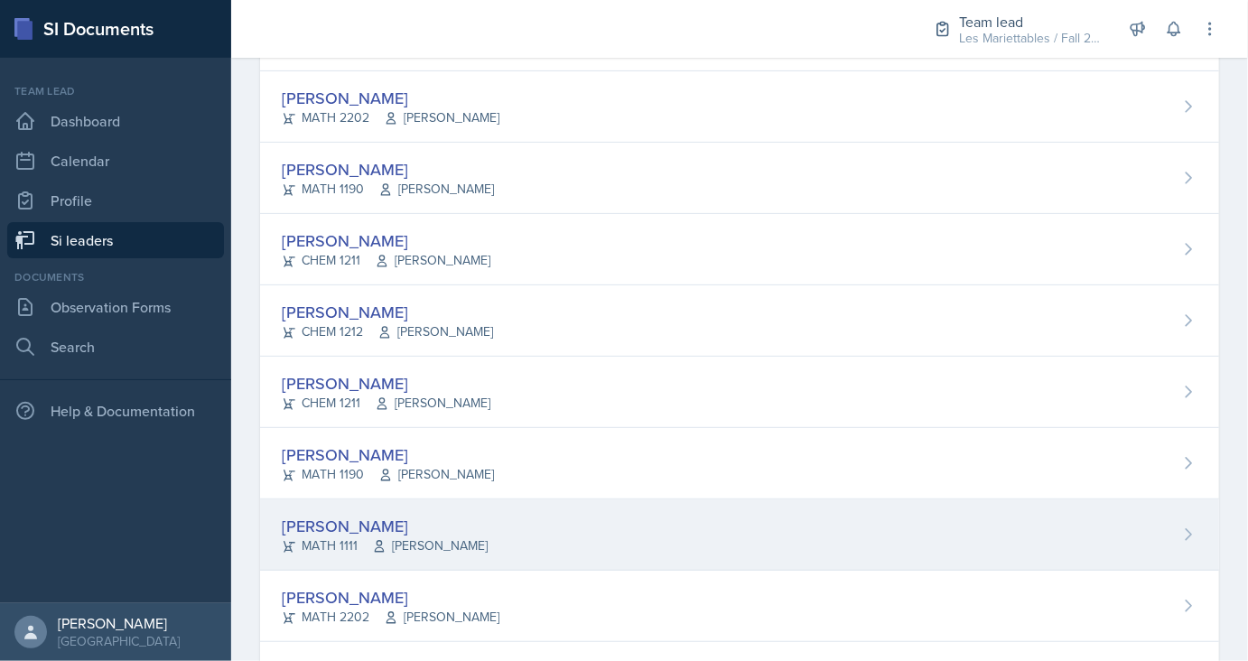
click at [343, 518] on div "[PERSON_NAME]" at bounding box center [385, 526] width 206 height 24
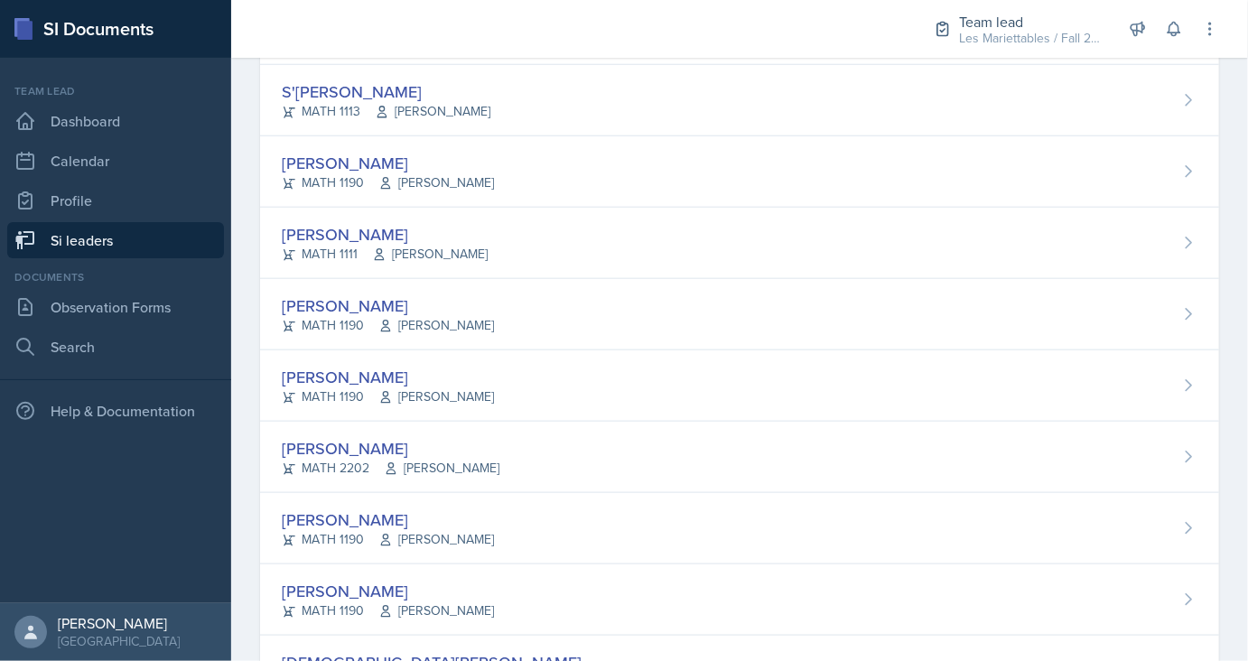
scroll to position [810, 0]
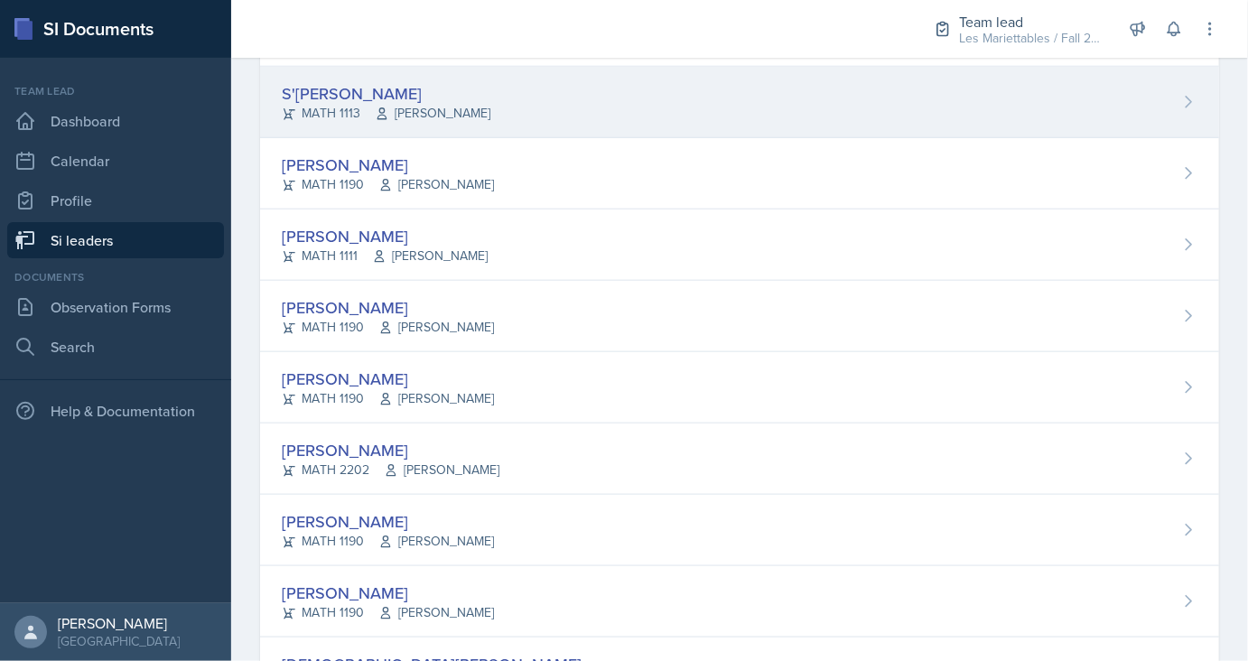
click at [347, 96] on div "S'[PERSON_NAME]" at bounding box center [386, 93] width 209 height 24
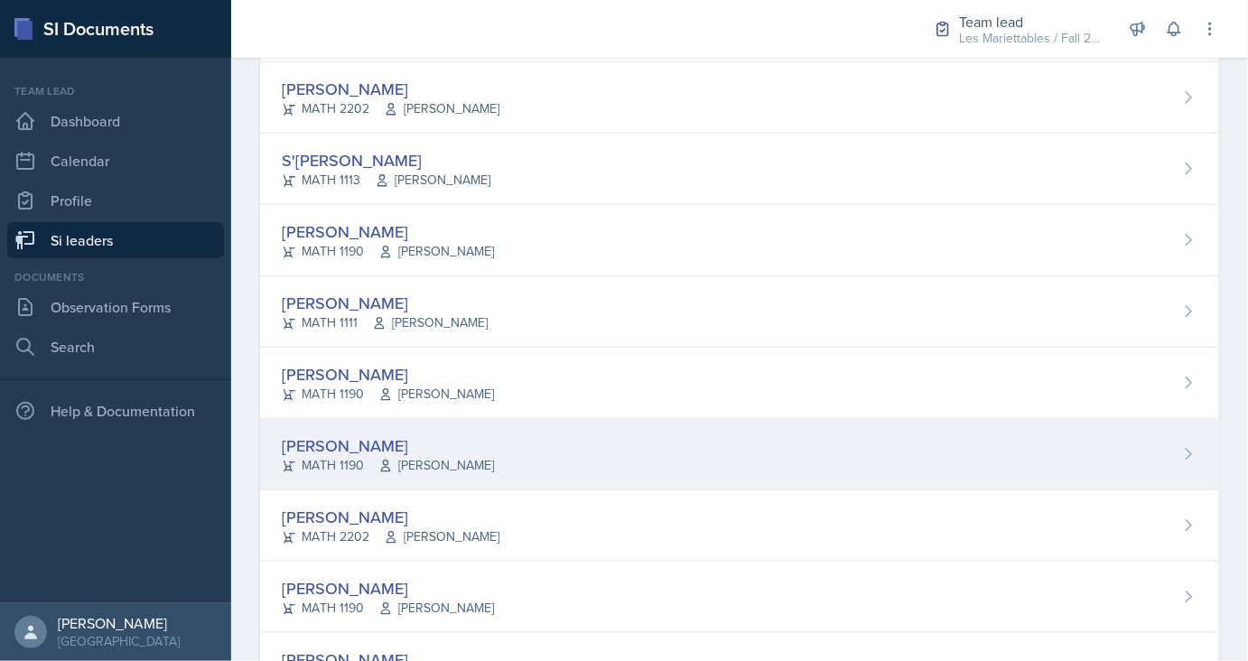
scroll to position [702, 0]
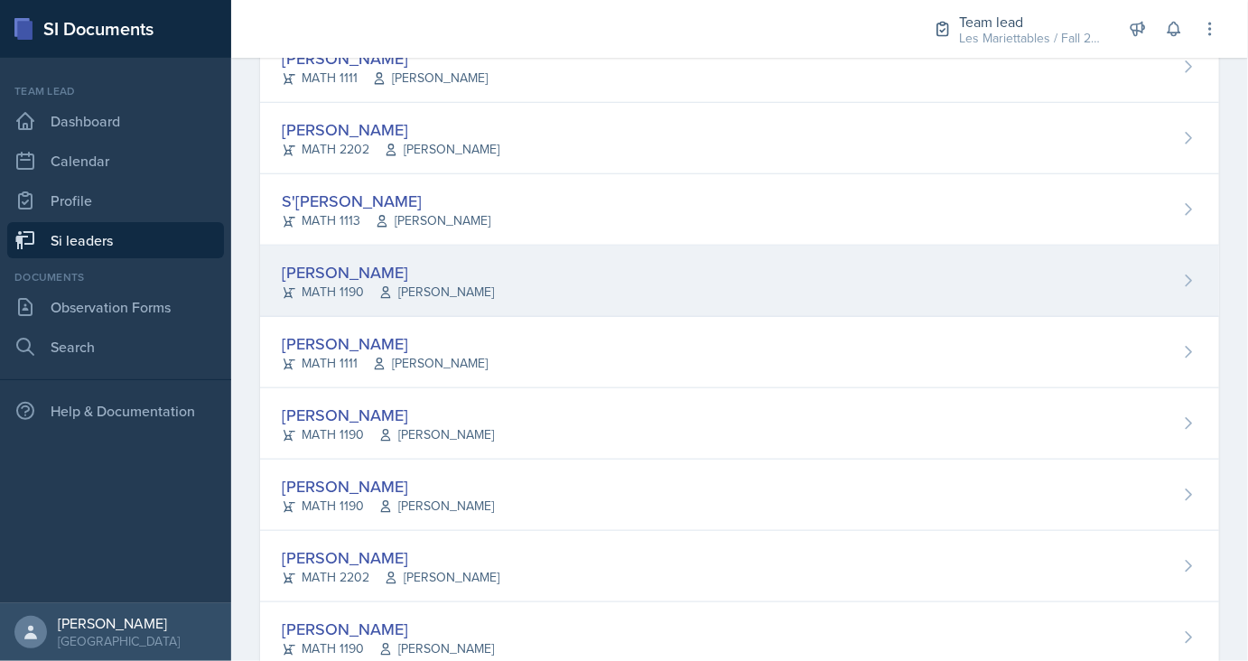
click at [352, 261] on div "[PERSON_NAME]" at bounding box center [388, 272] width 212 height 24
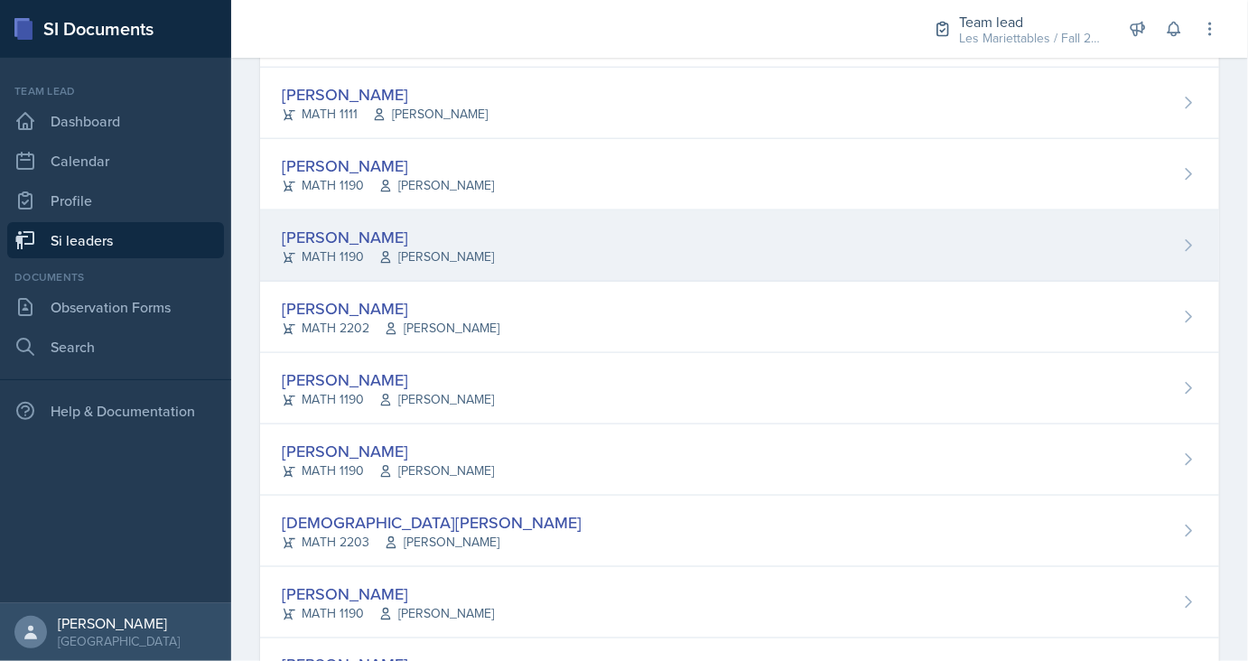
scroll to position [914, 0]
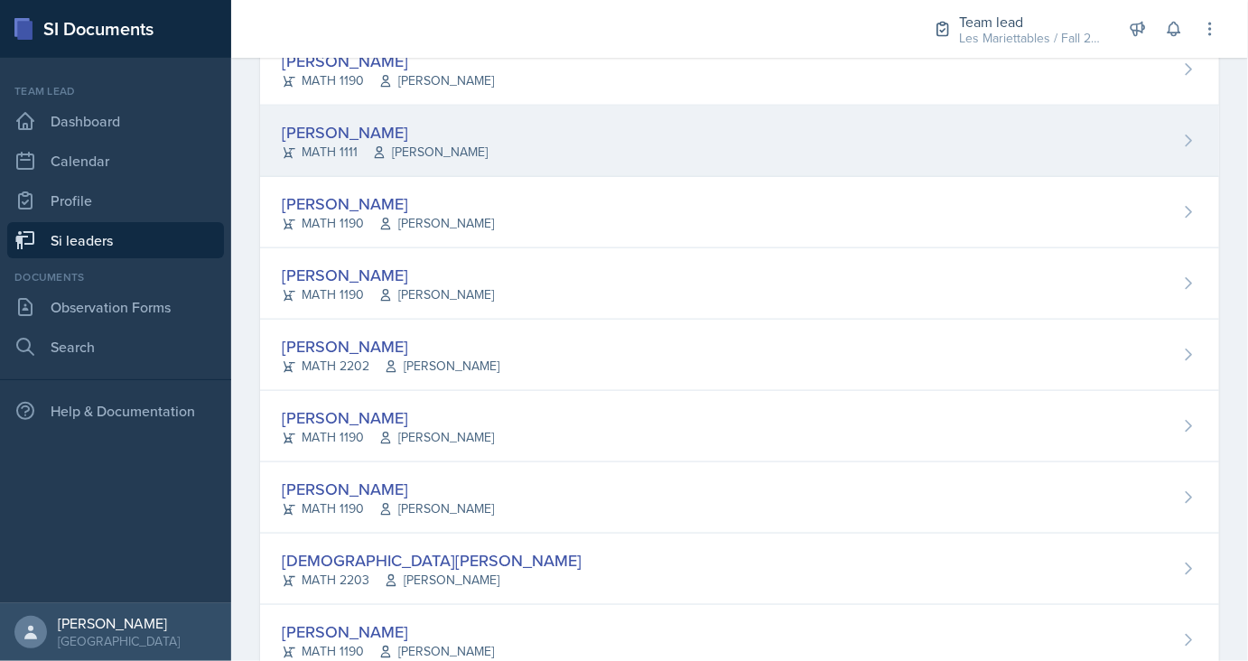
click at [365, 131] on div "Simmy Huynh" at bounding box center [385, 132] width 206 height 24
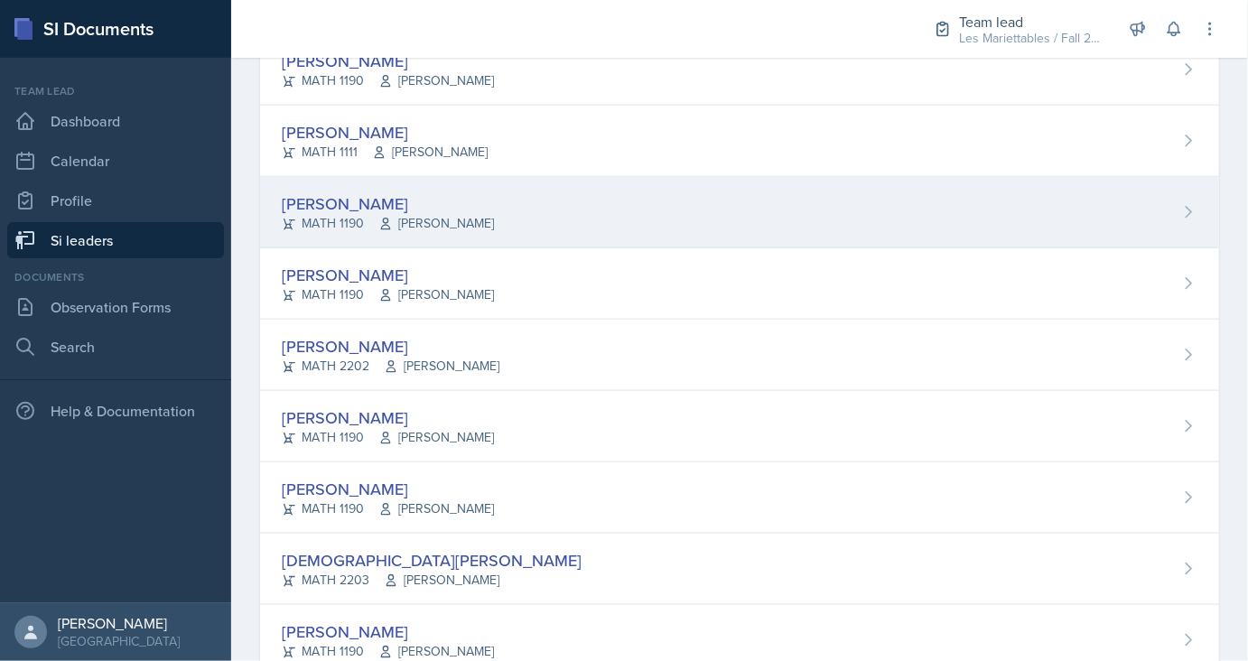
click at [324, 193] on div "William Little" at bounding box center [388, 203] width 212 height 24
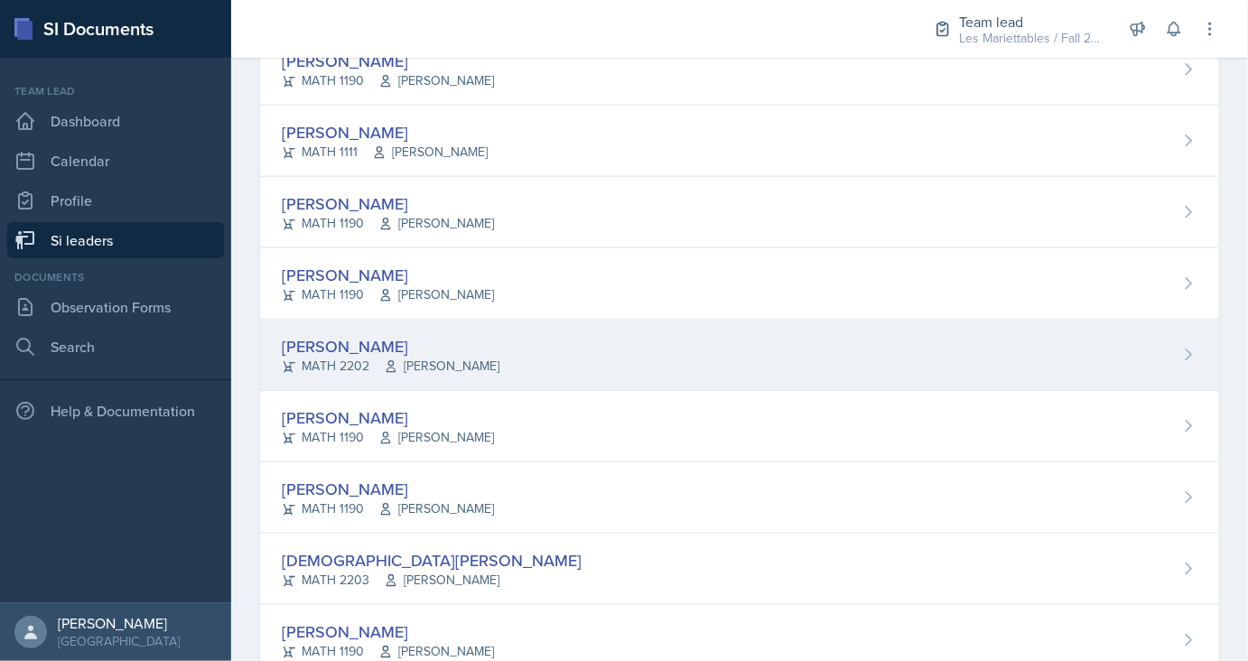
click at [332, 338] on div "Brian Morgan" at bounding box center [391, 346] width 218 height 24
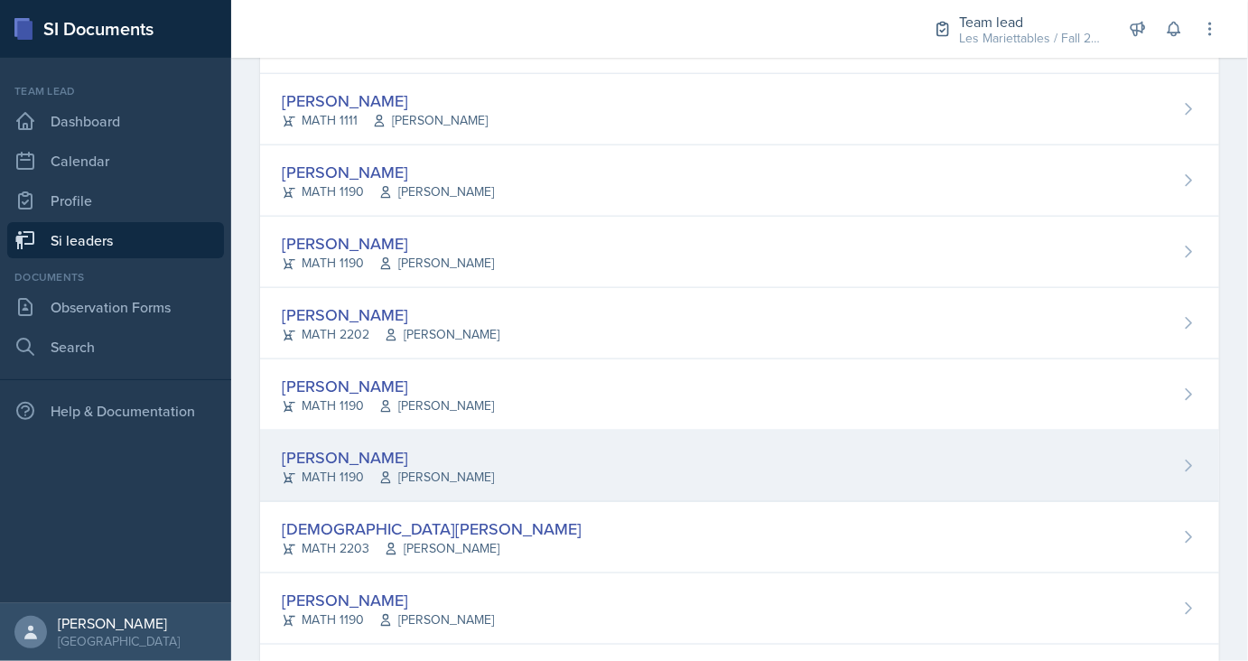
scroll to position [945, 0]
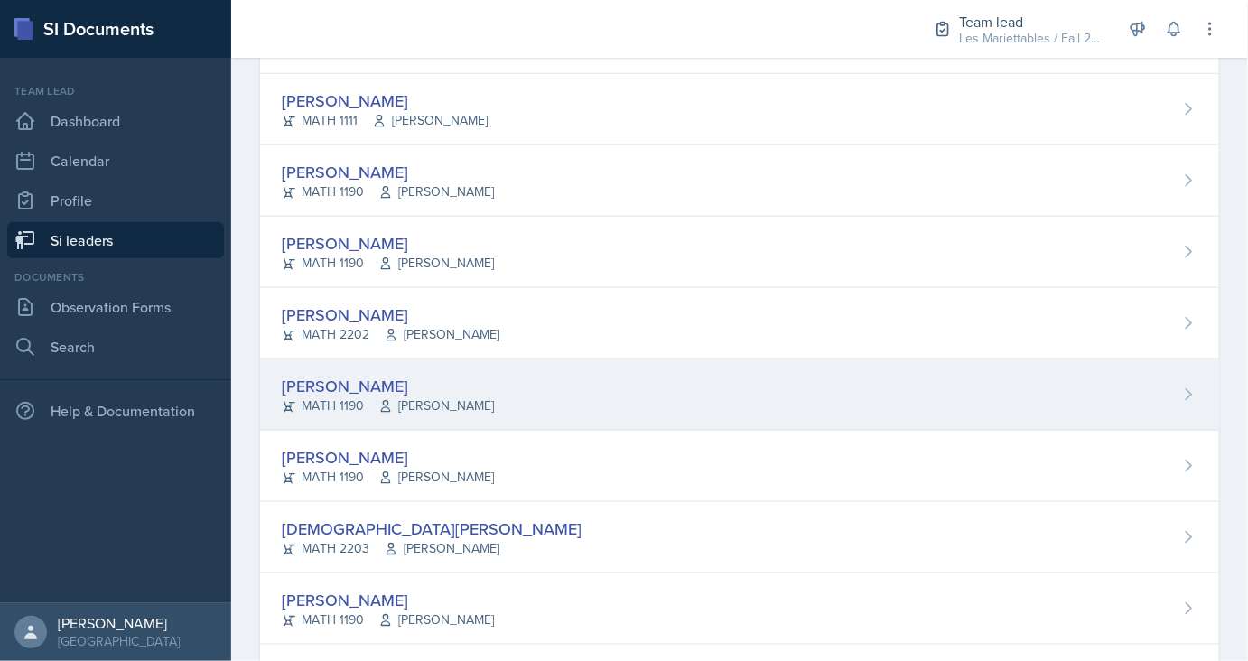
click at [347, 382] on div "Kasia Nelson" at bounding box center [388, 386] width 212 height 24
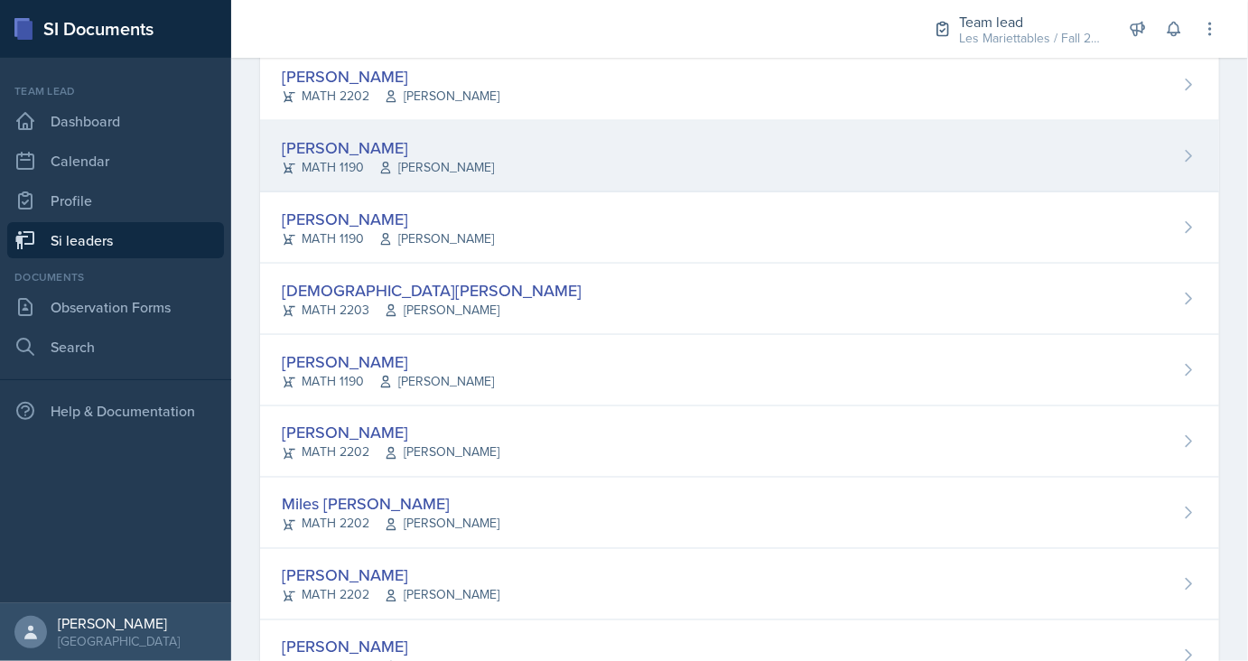
scroll to position [1187, 0]
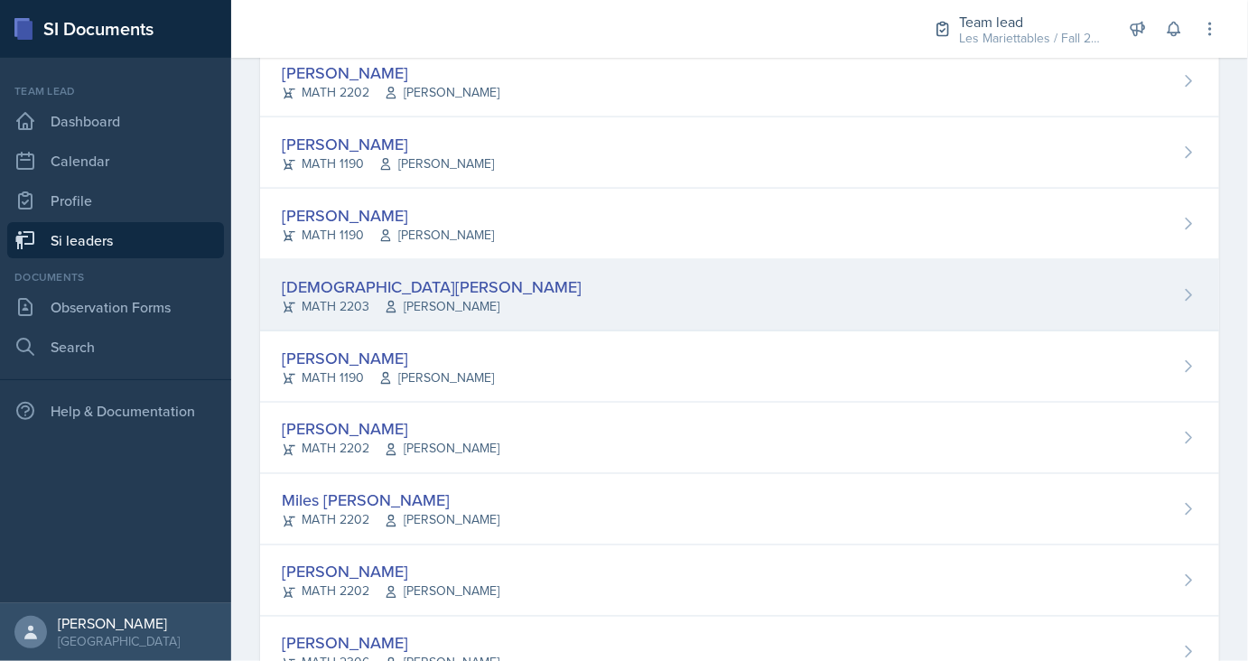
click at [376, 279] on div "Jeslyn Rejimon" at bounding box center [432, 286] width 300 height 24
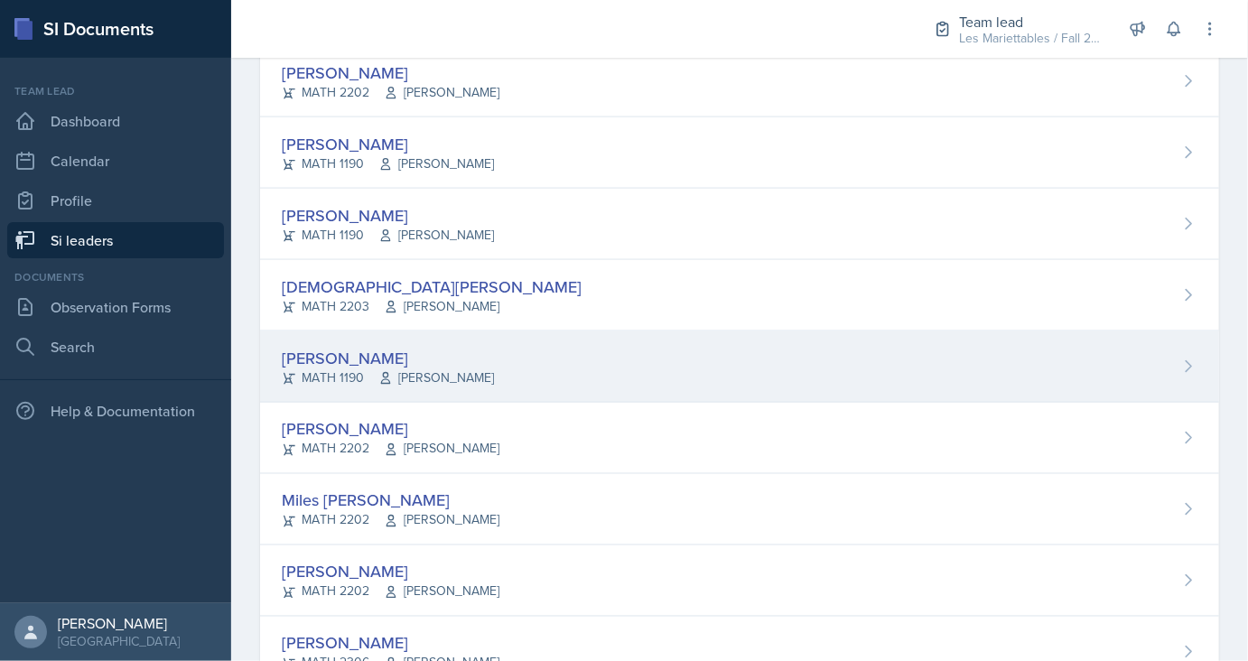
click at [392, 354] on div "Jennifer Rosales Sandoval" at bounding box center [388, 358] width 212 height 24
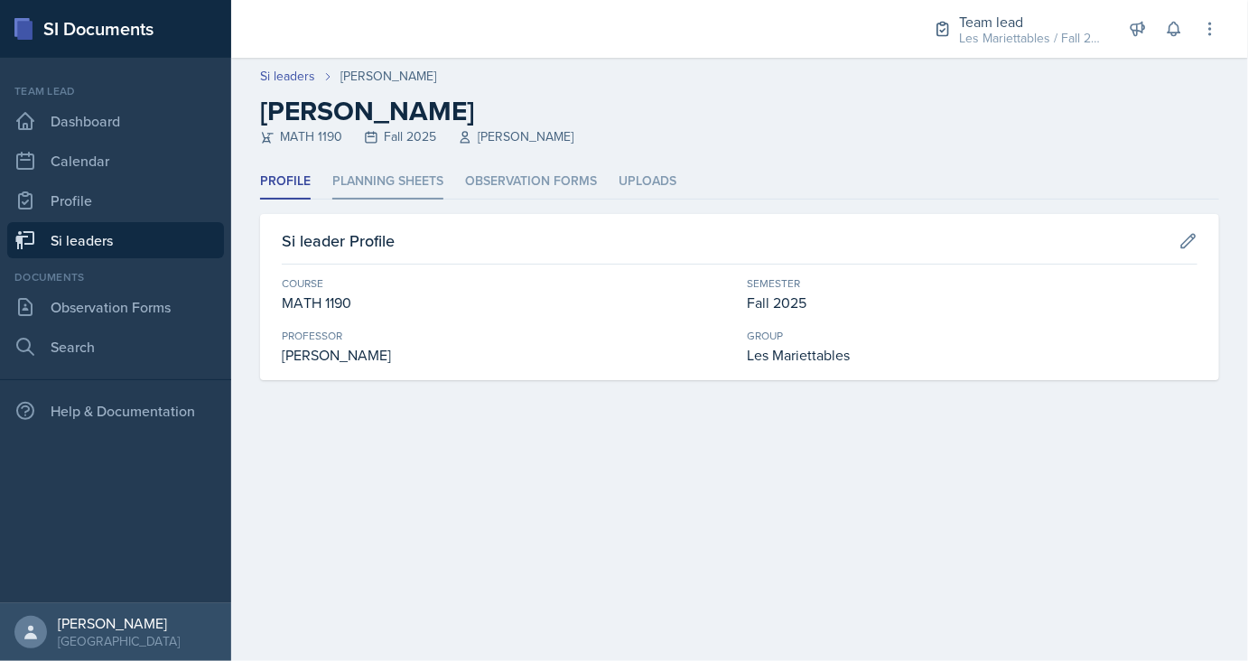
click at [382, 183] on li "Planning Sheets" at bounding box center [387, 181] width 111 height 35
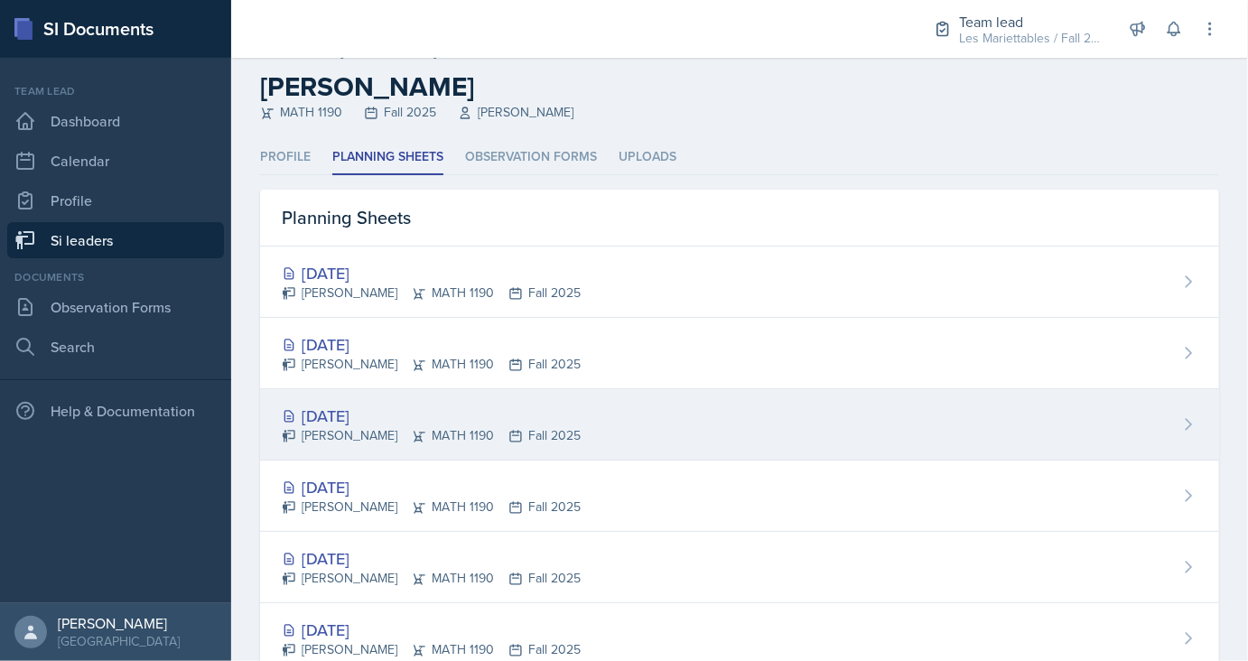
scroll to position [28, 0]
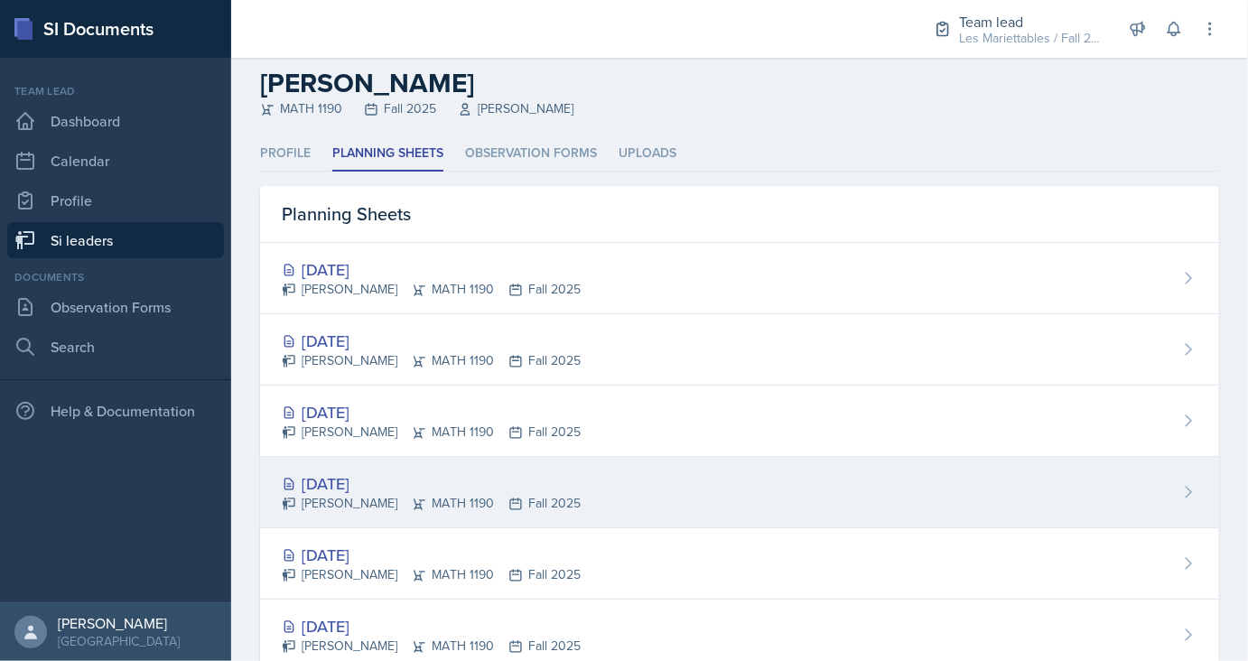
click at [357, 486] on div "Sep 16th, 2025" at bounding box center [431, 483] width 299 height 24
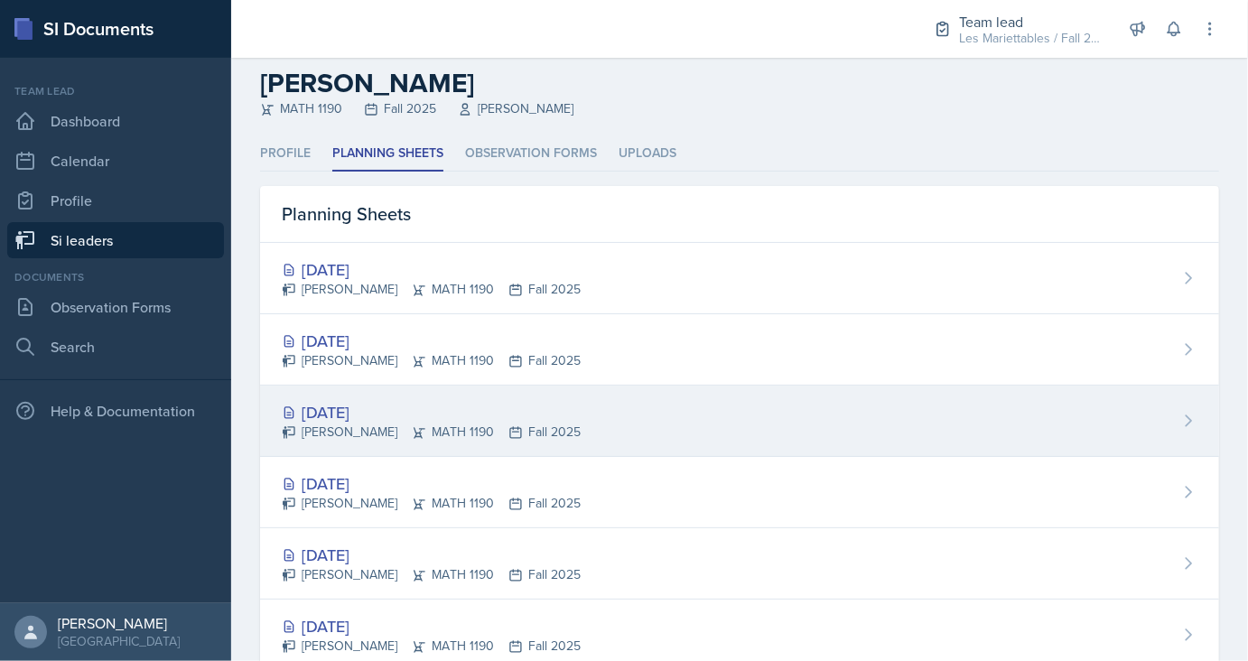
click at [355, 408] on div "Sep 18th, 2025" at bounding box center [431, 412] width 299 height 24
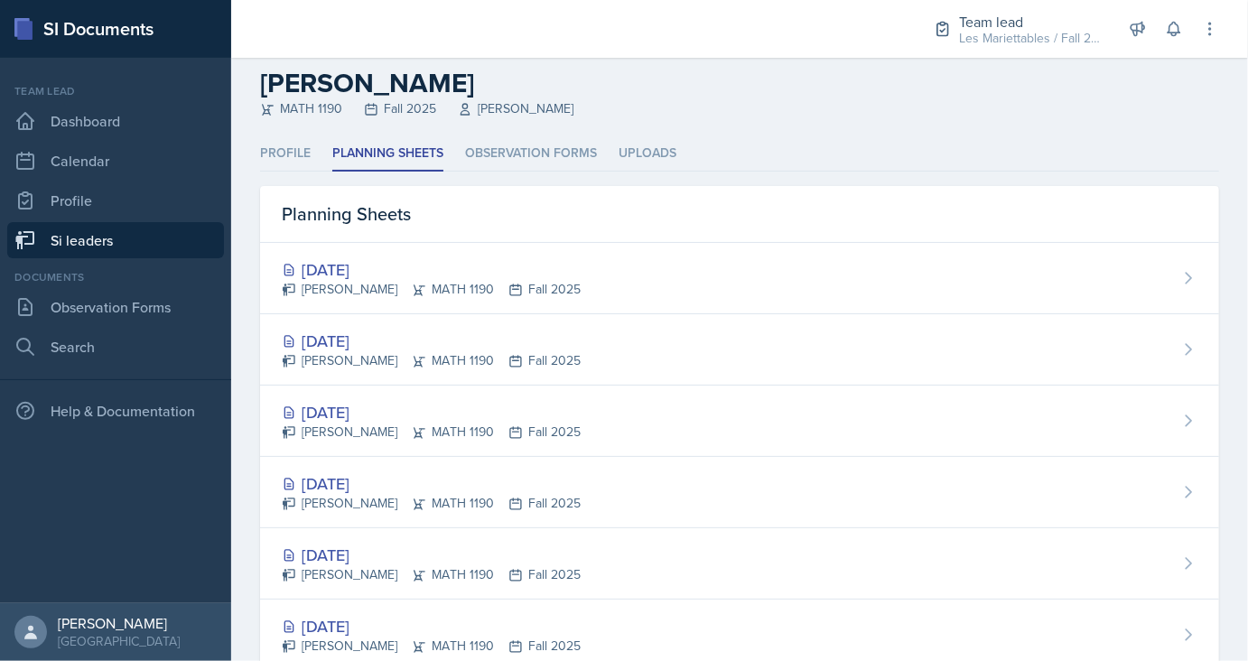
click at [83, 233] on link "Si leaders" at bounding box center [115, 240] width 217 height 36
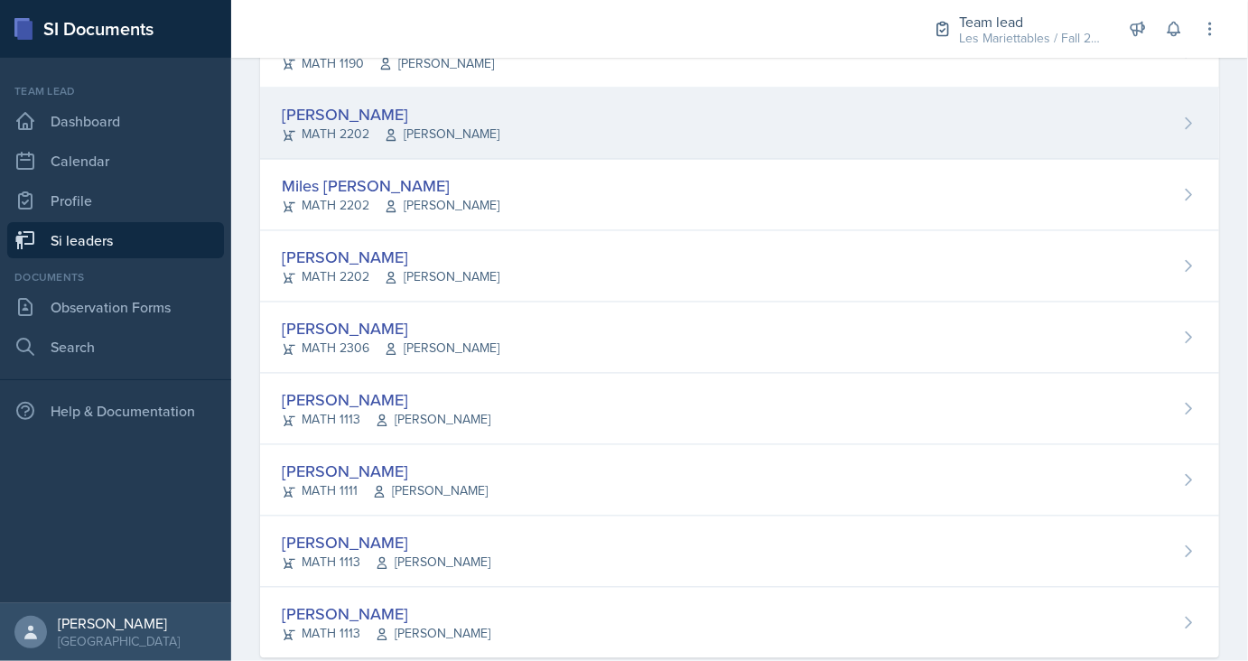
scroll to position [1537, 0]
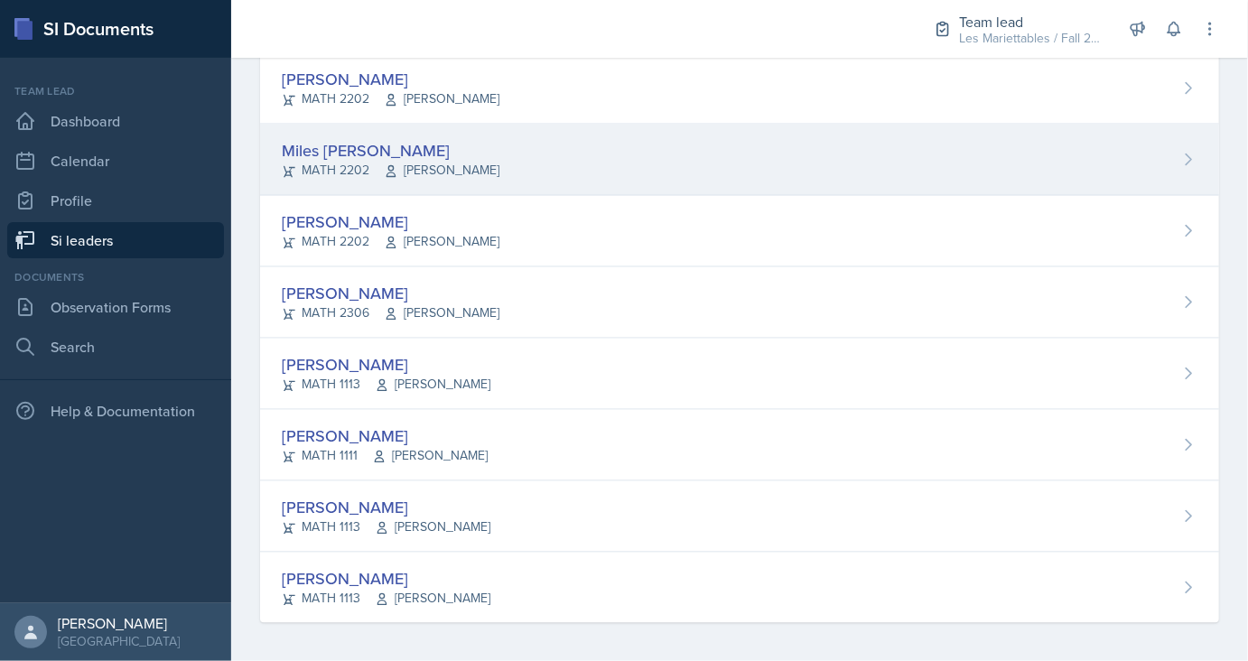
click at [327, 141] on div "Miles Stout" at bounding box center [391, 151] width 218 height 24
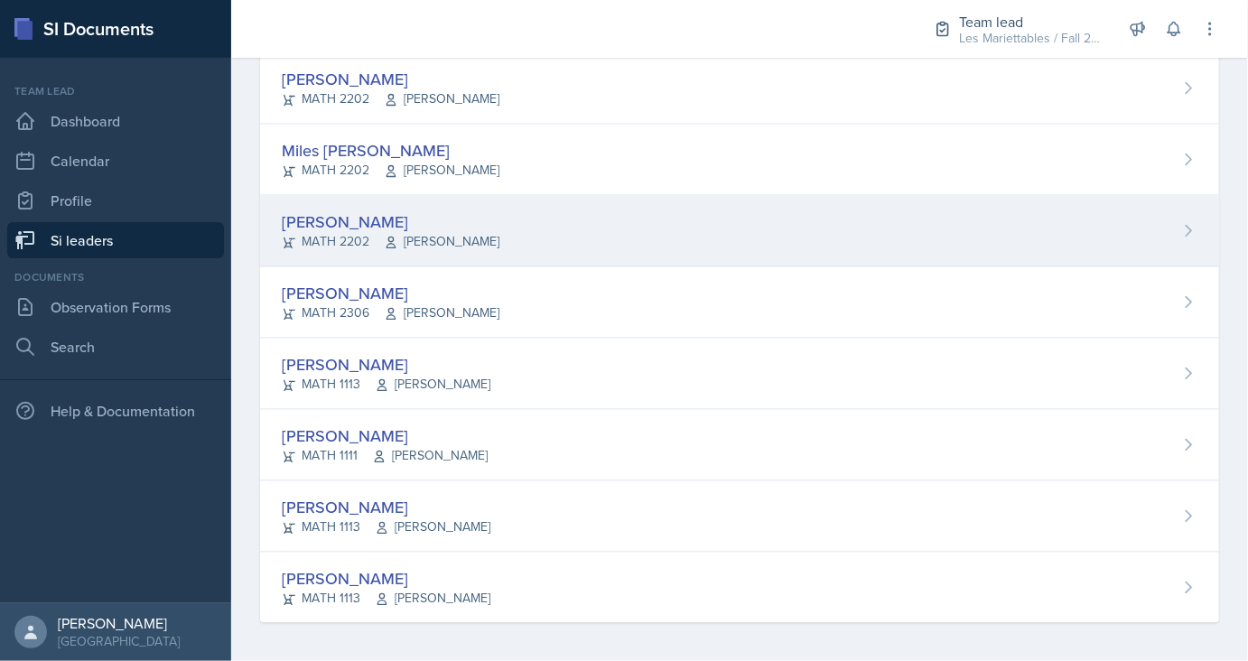
click at [339, 216] on div "Aubryn Thomas" at bounding box center [391, 222] width 218 height 24
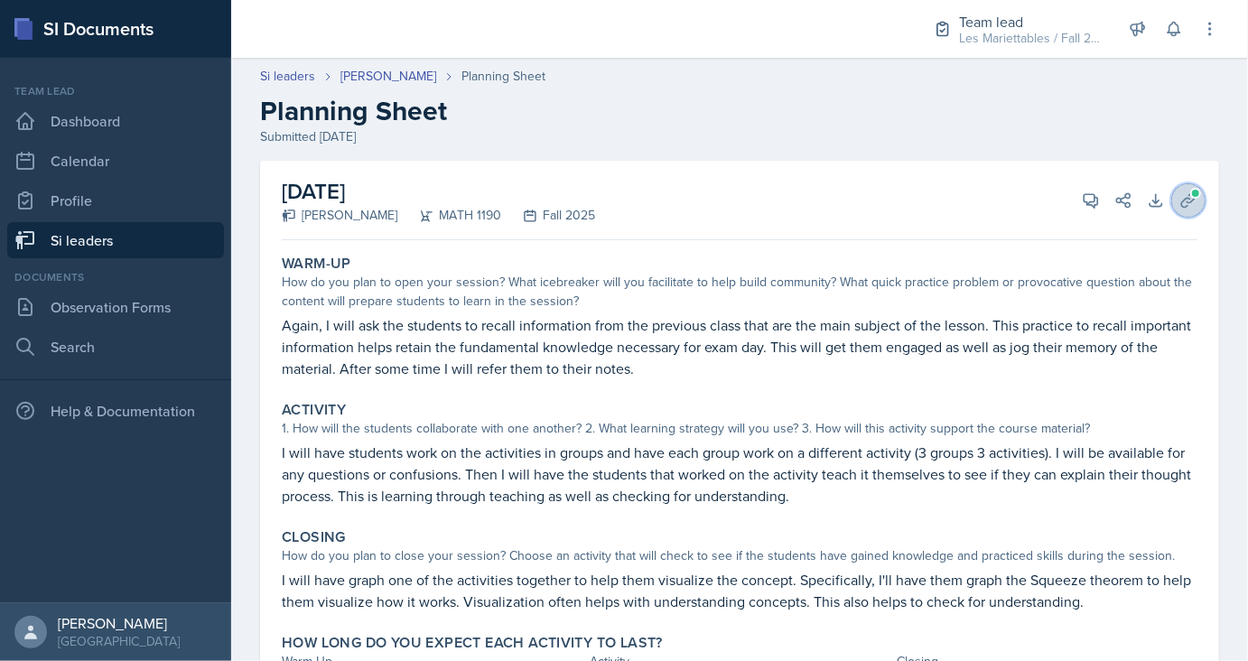
click at [1189, 204] on icon at bounding box center [1188, 200] width 18 height 18
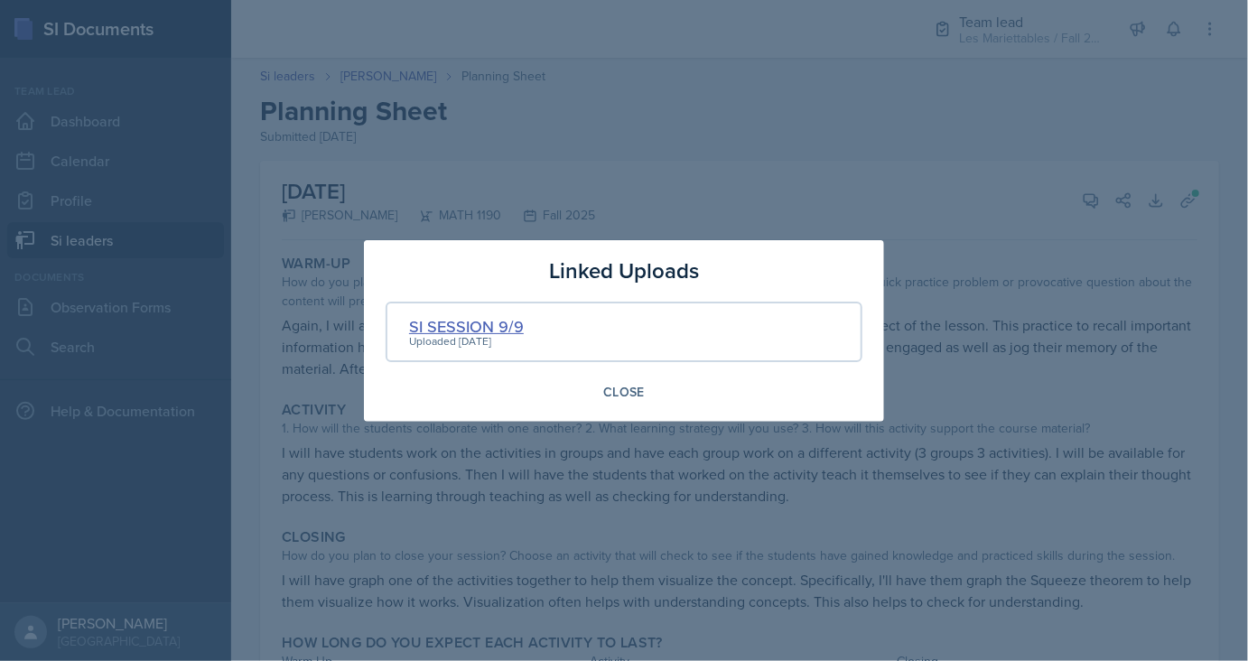
click at [462, 332] on div "SI SESSION 9/9" at bounding box center [466, 326] width 115 height 24
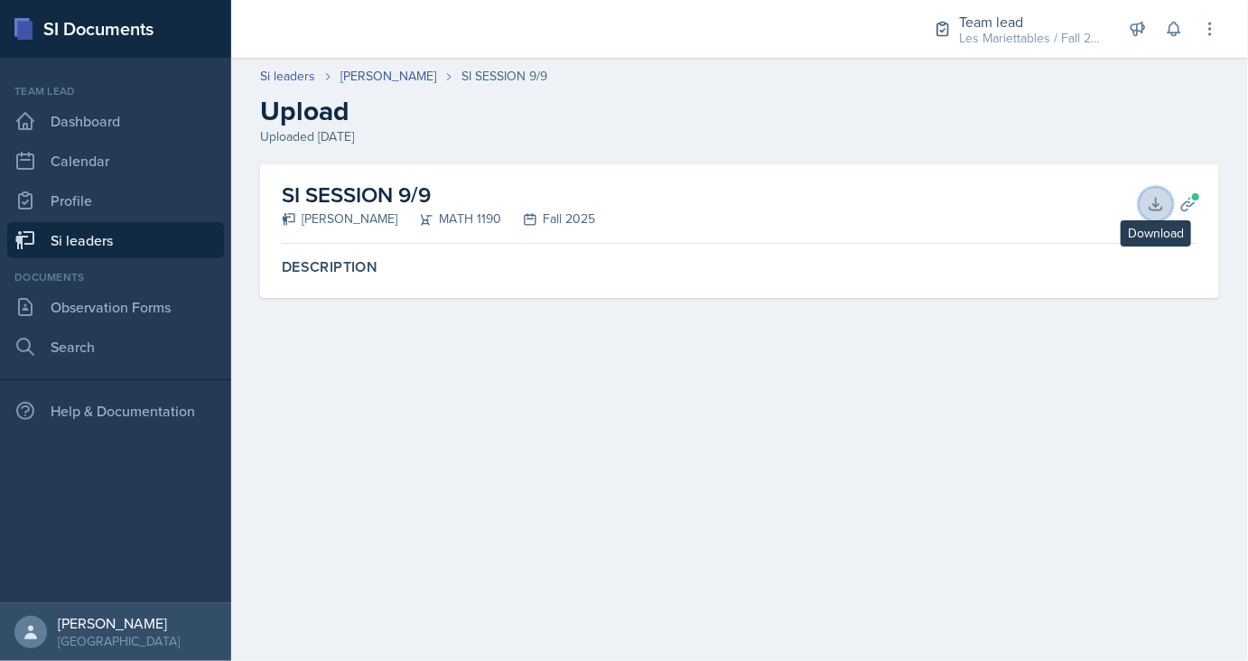
click at [1149, 210] on icon at bounding box center [1156, 204] width 18 height 18
click at [454, 80] on icon at bounding box center [448, 76] width 11 height 11
click at [450, 77] on div "[PERSON_NAME]" at bounding box center [400, 76] width 121 height 19
click at [427, 82] on link "[PERSON_NAME]" at bounding box center [388, 76] width 96 height 19
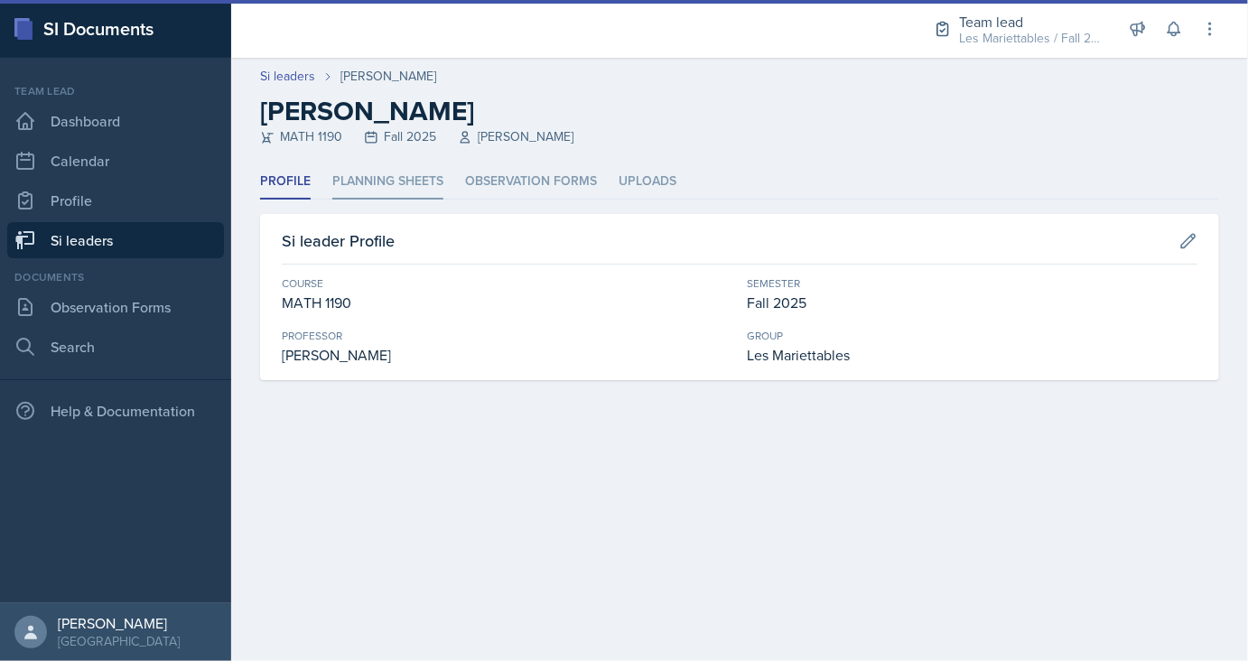
click at [404, 181] on li "Planning Sheets" at bounding box center [387, 181] width 111 height 35
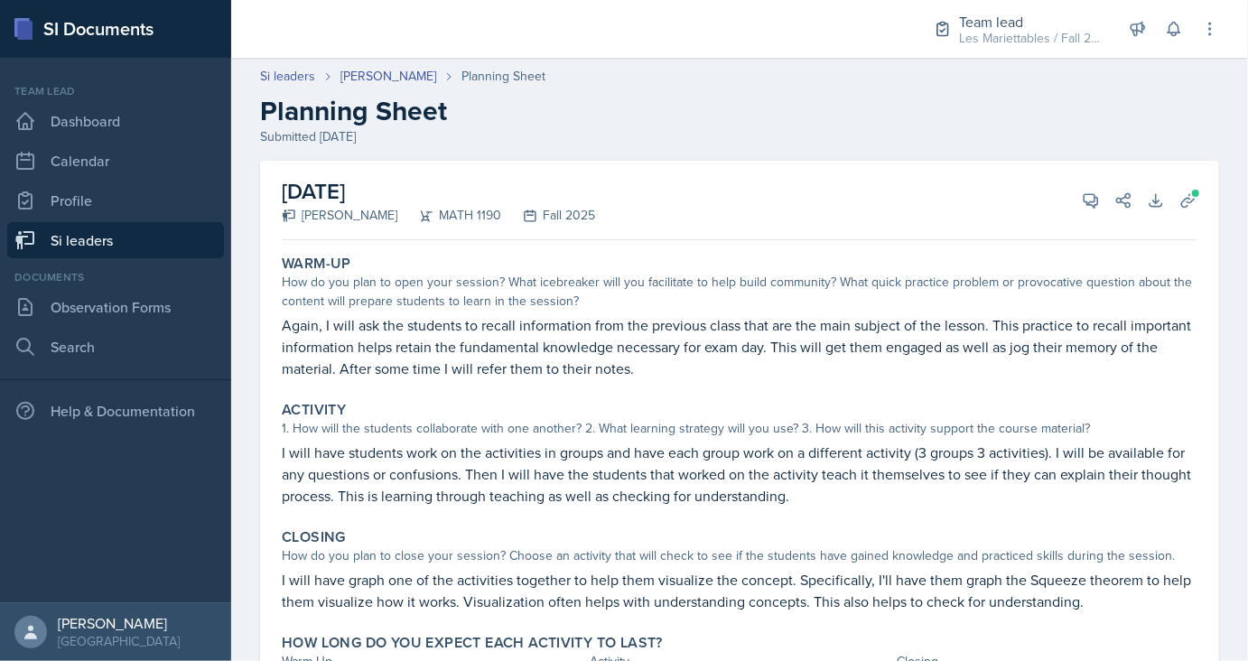
scroll to position [107, 0]
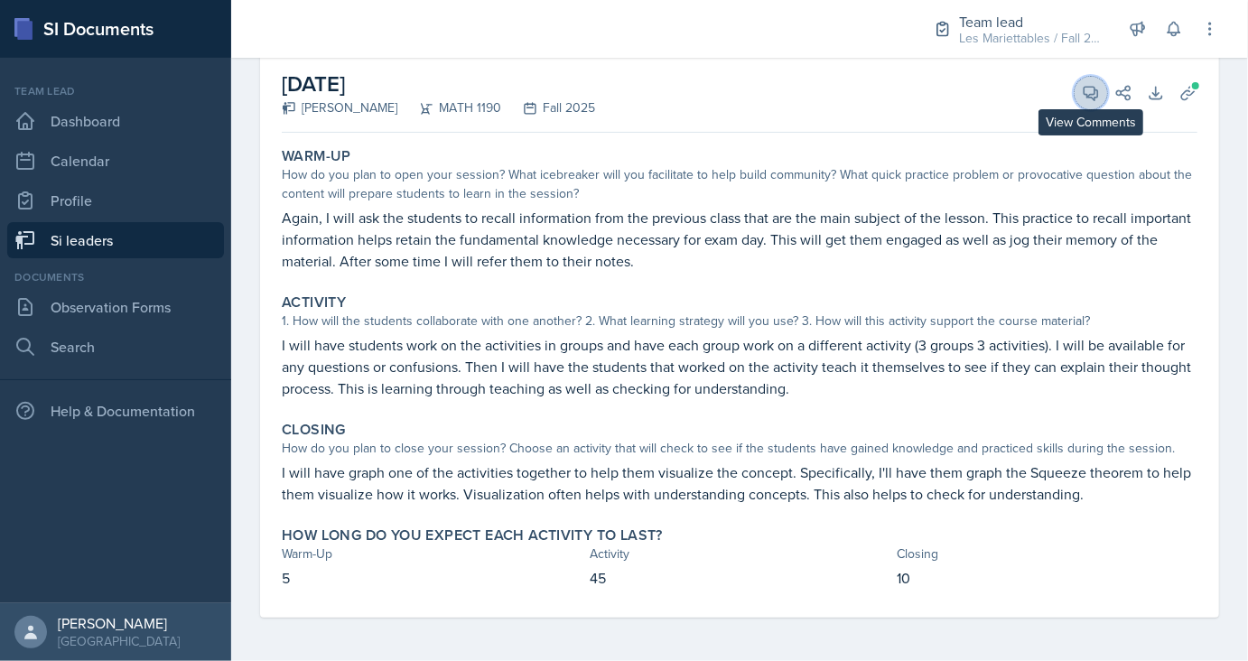
click at [1100, 101] on icon at bounding box center [1091, 93] width 18 height 18
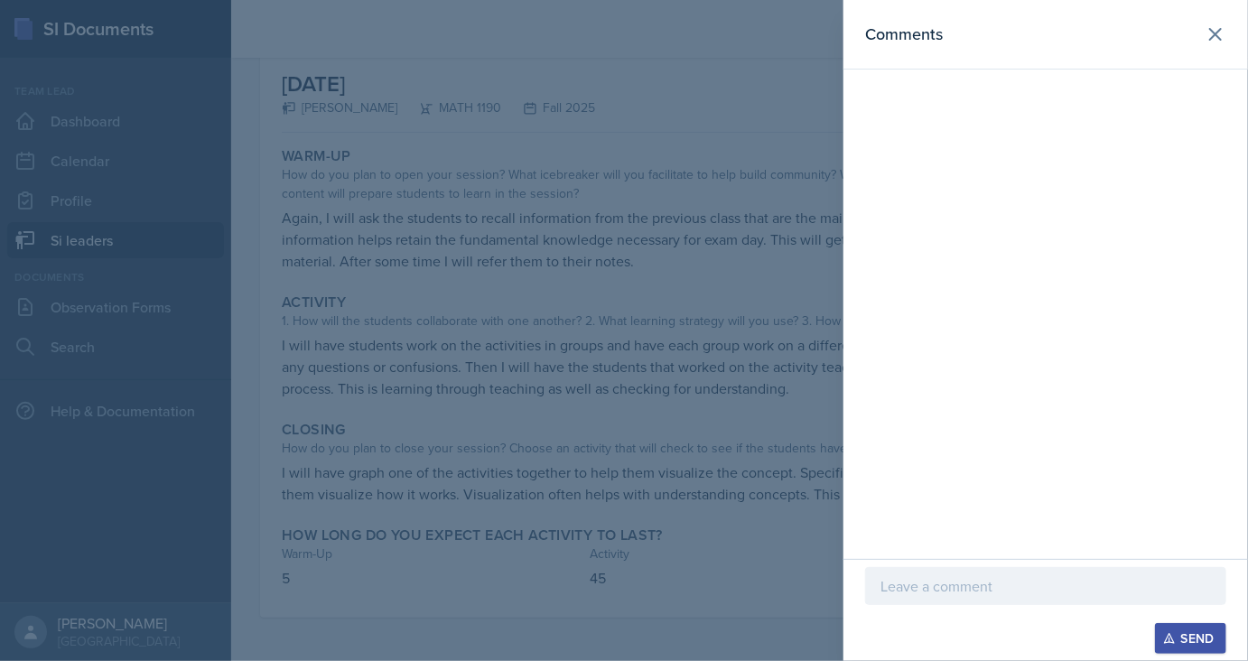
drag, startPoint x: 1025, startPoint y: 571, endPoint x: 1025, endPoint y: 581, distance: 10.8
click at [1025, 575] on div at bounding box center [1045, 586] width 361 height 38
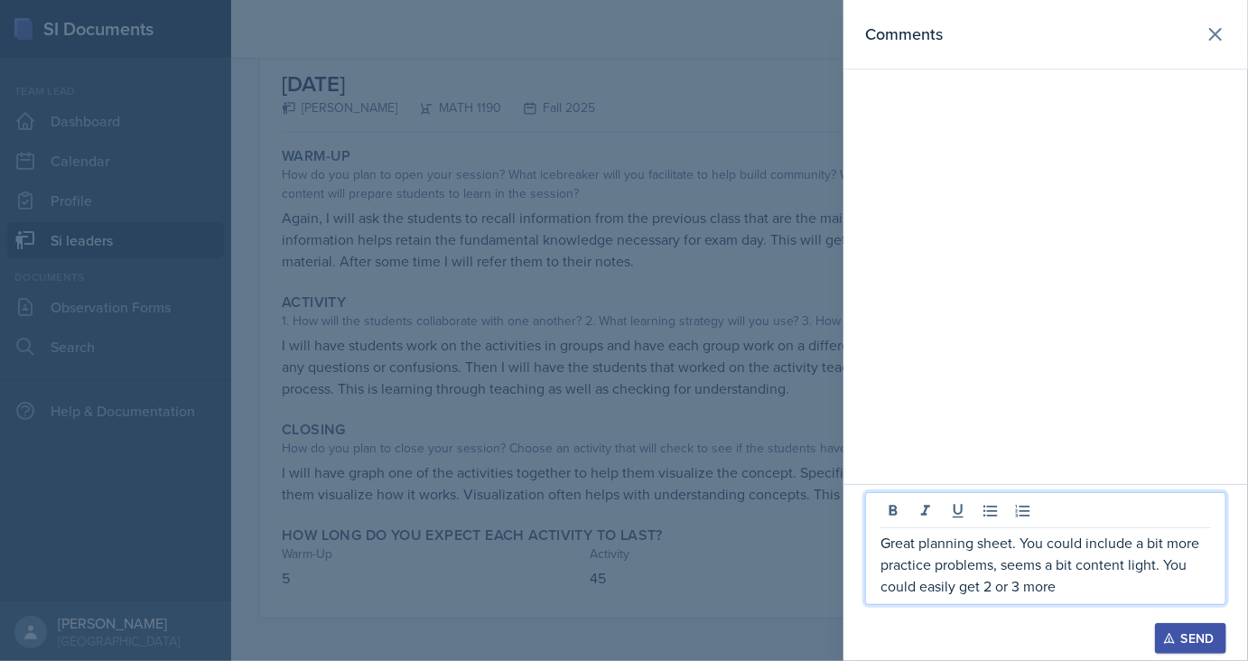
drag, startPoint x: 1116, startPoint y: 576, endPoint x: 960, endPoint y: 589, distance: 156.7
click at [960, 589] on p "Great planning sheet. You could include a bit more practice problems, seems a b…" at bounding box center [1045, 564] width 330 height 65
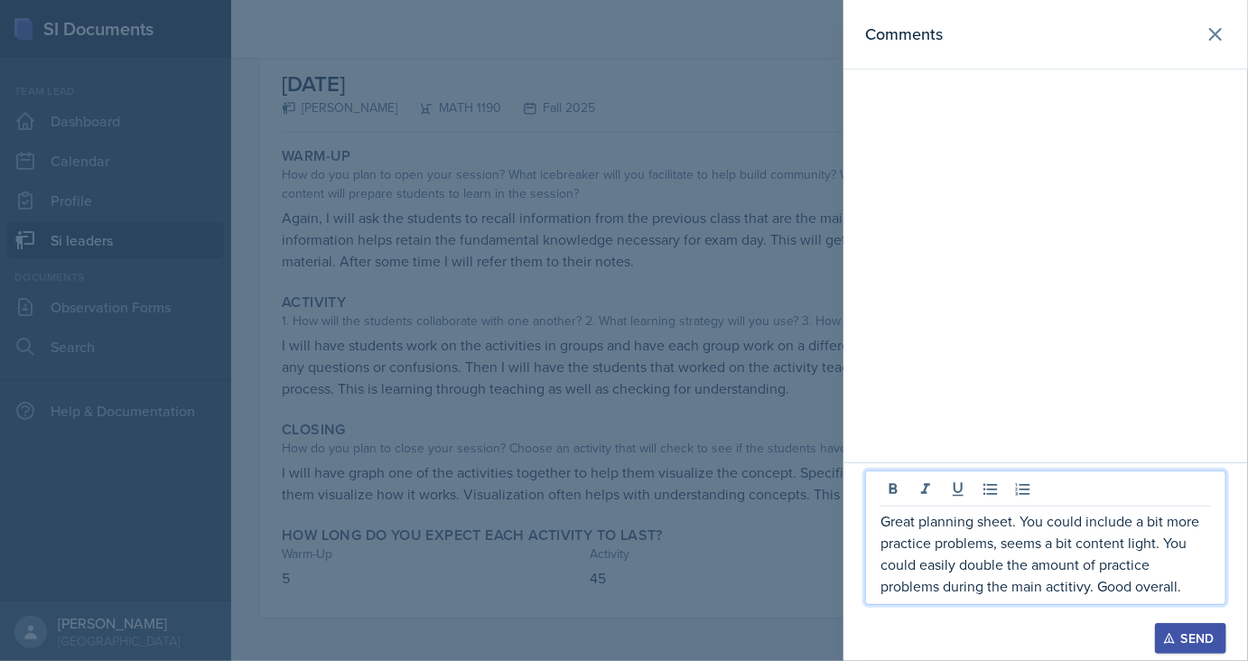
click at [1062, 588] on p "Great planning sheet. You could include a bit more practice problems, seems a b…" at bounding box center [1045, 553] width 330 height 87
click at [1136, 581] on p "Great planning sheet. You could include a bit more practice problems, seems a b…" at bounding box center [1045, 553] width 330 height 87
click at [1212, 637] on div "Send" at bounding box center [1190, 638] width 48 height 14
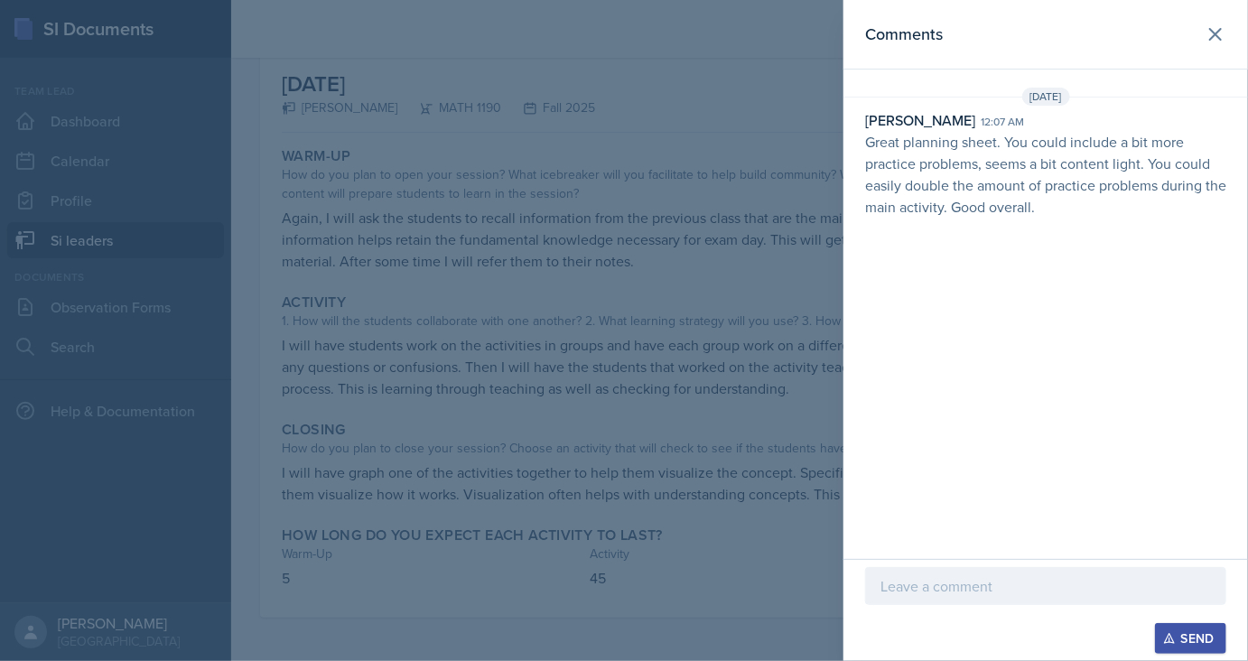
click at [664, 220] on div at bounding box center [624, 330] width 1248 height 661
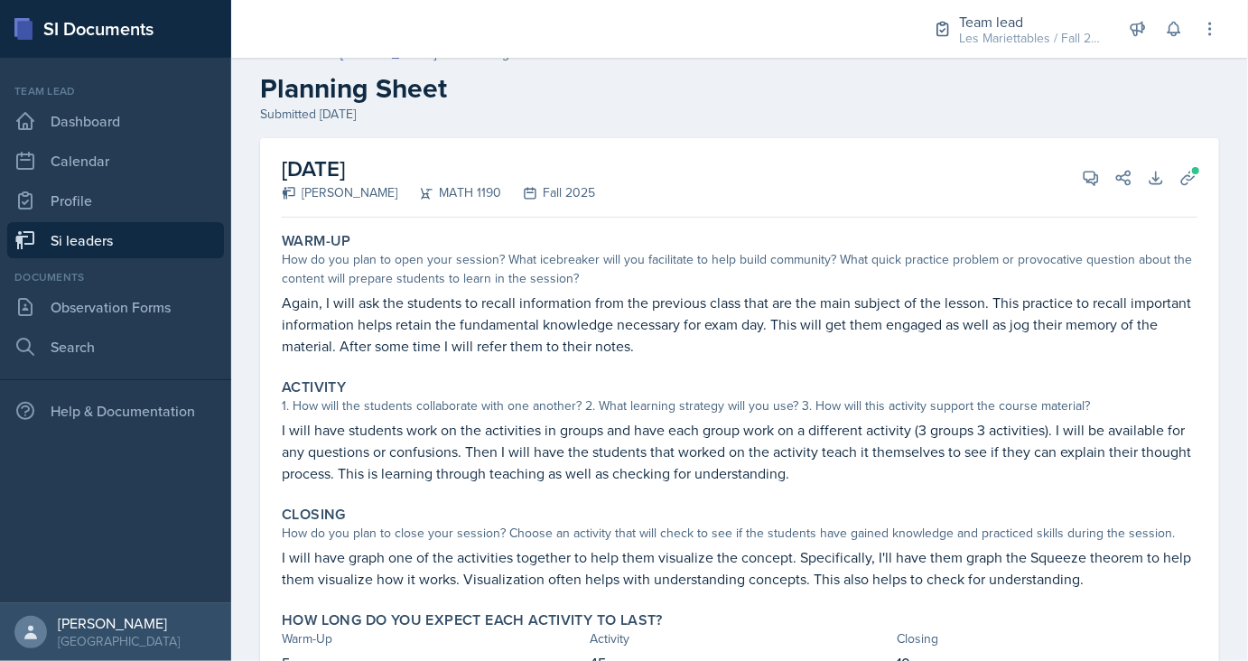
scroll to position [0, 0]
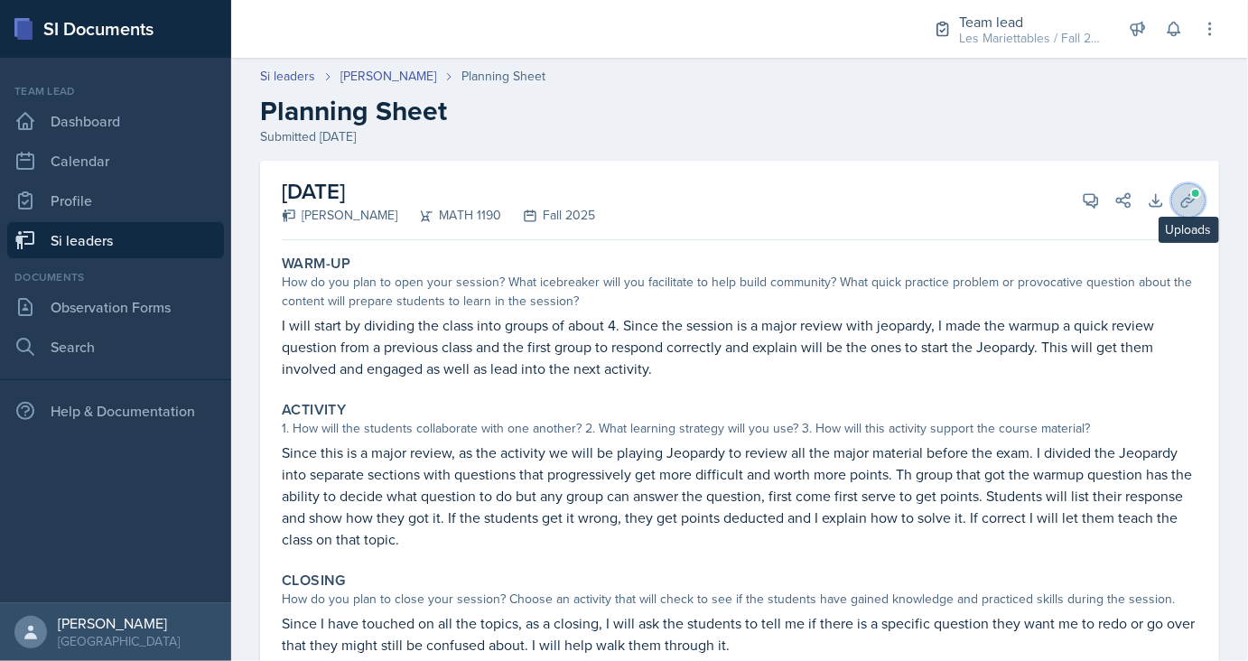
click at [1184, 203] on icon at bounding box center [1188, 200] width 18 height 18
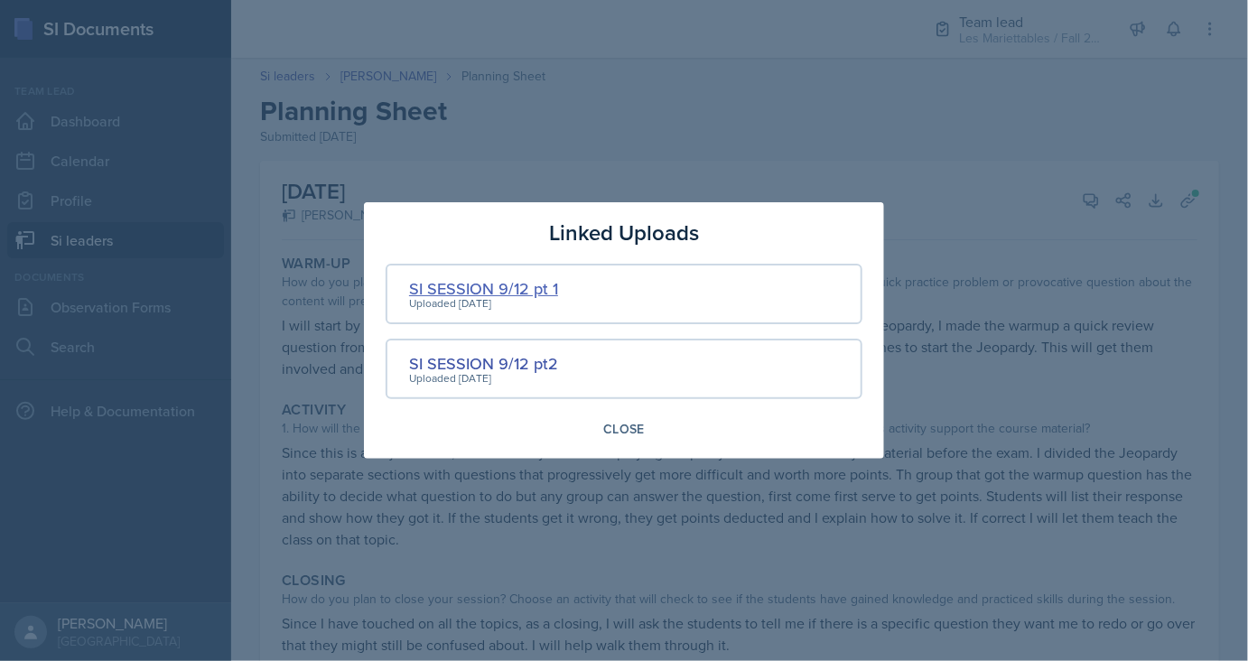
click at [536, 283] on div "SI SESSION 9/12 pt 1" at bounding box center [483, 288] width 149 height 24
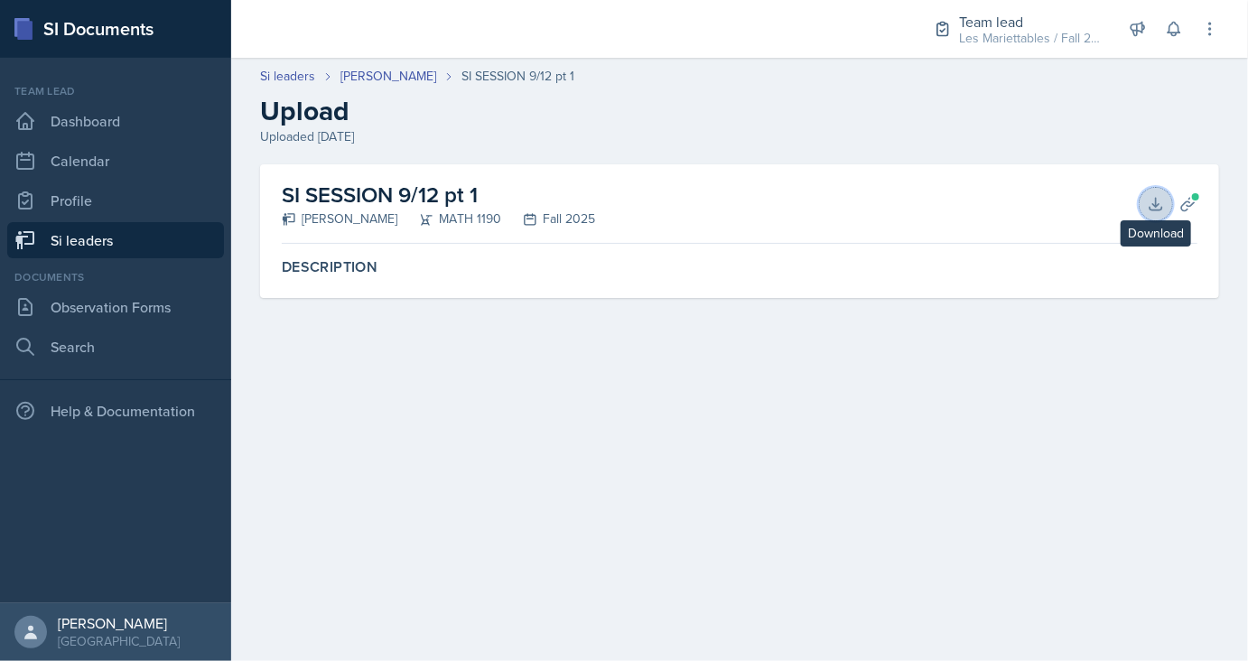
click at [1164, 204] on icon at bounding box center [1156, 204] width 18 height 18
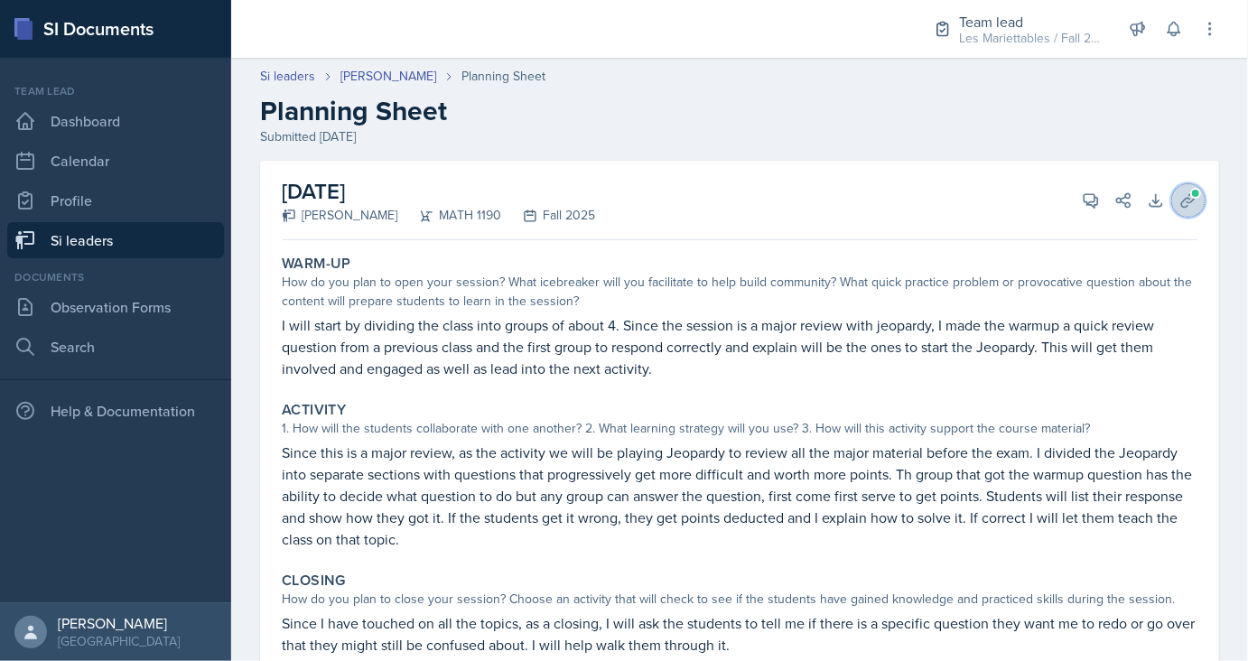
click at [1195, 194] on span at bounding box center [1195, 193] width 11 height 11
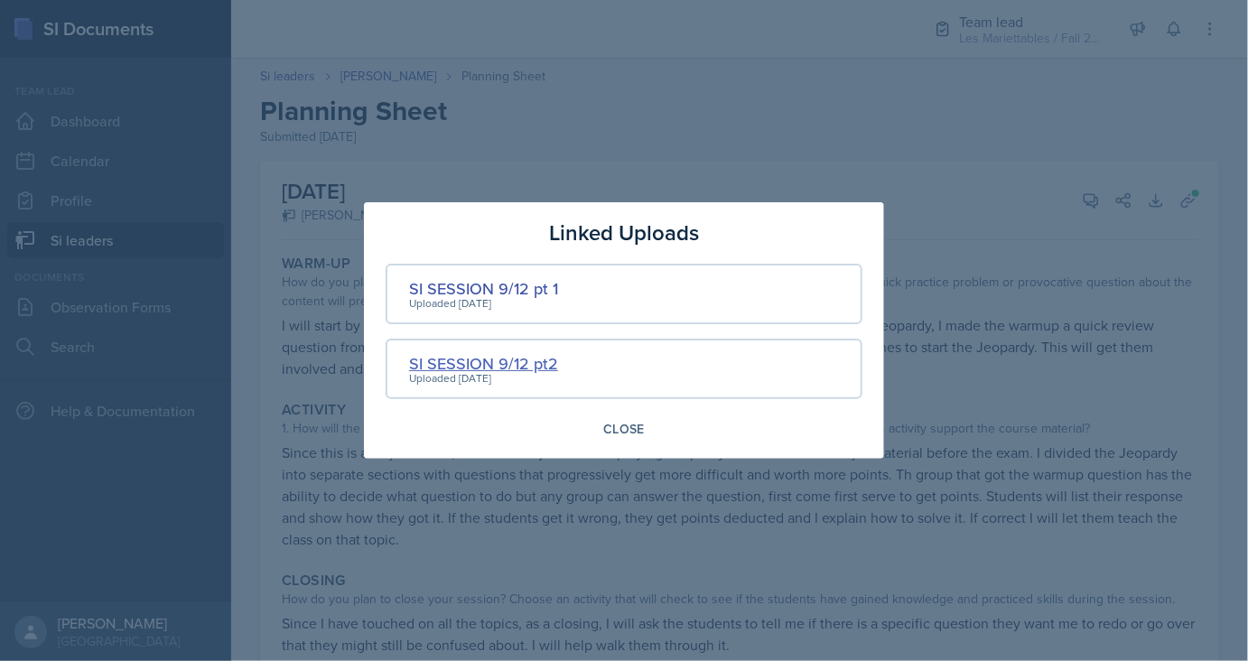
click at [477, 362] on div "SI SESSION 9/12 pt2" at bounding box center [483, 363] width 149 height 24
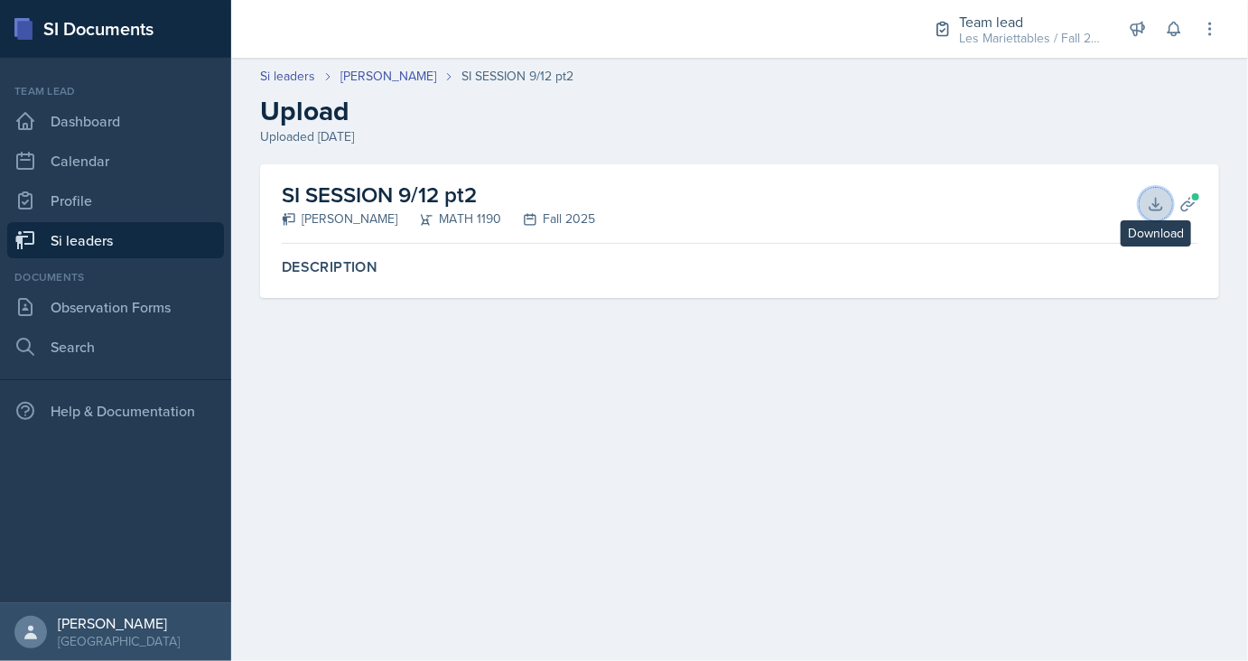
click at [1150, 204] on icon at bounding box center [1156, 204] width 18 height 18
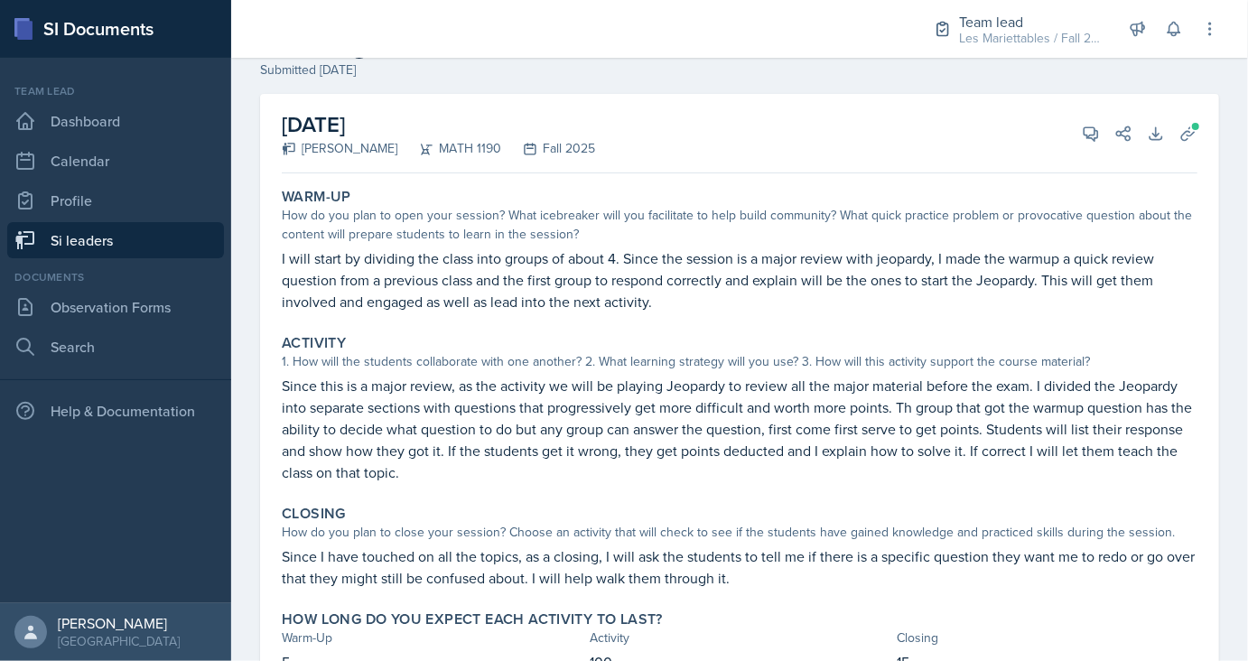
scroll to position [29, 0]
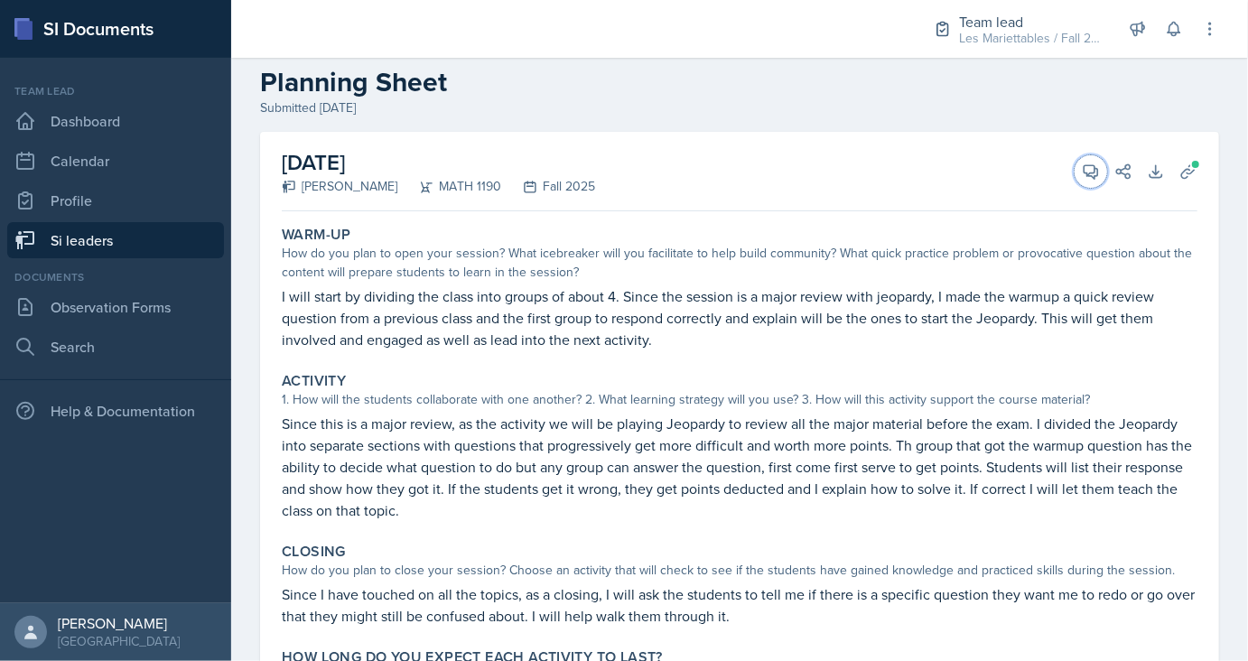
click at [1077, 205] on div "[DATE] [PERSON_NAME] MATH 1190 Fall 2025 View Comments Comments Send Share Down…" at bounding box center [739, 171] width 915 height 79
click at [1093, 170] on icon at bounding box center [1091, 171] width 18 height 18
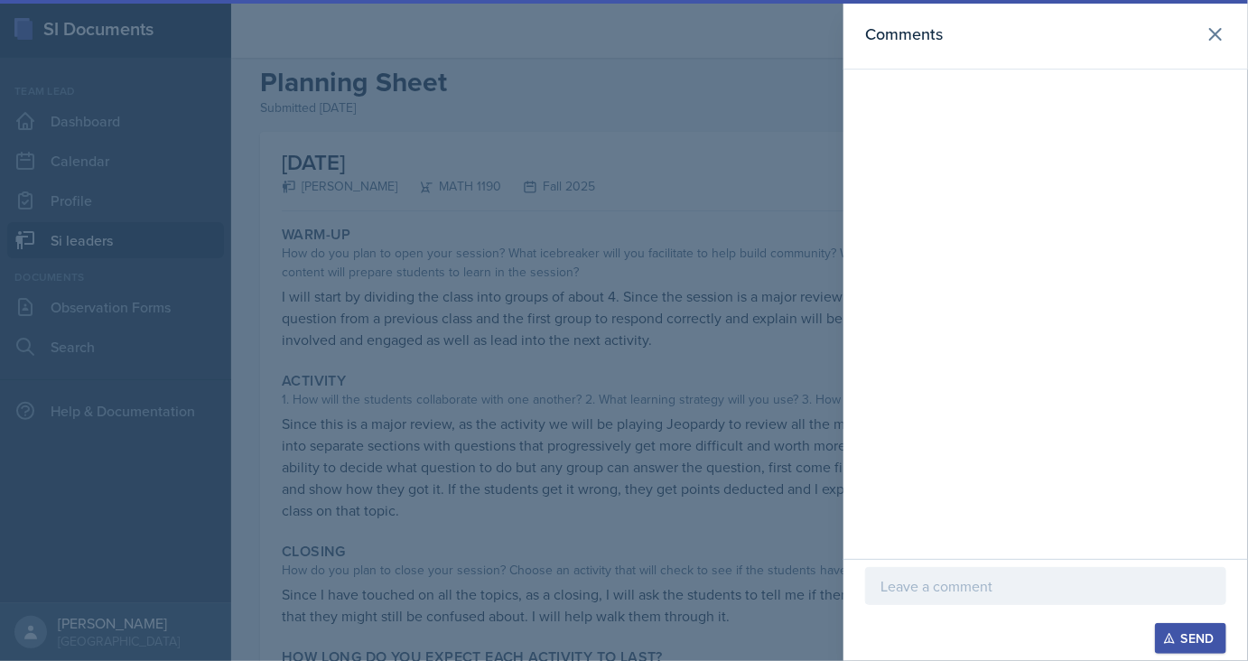
click at [936, 588] on p at bounding box center [1045, 586] width 330 height 22
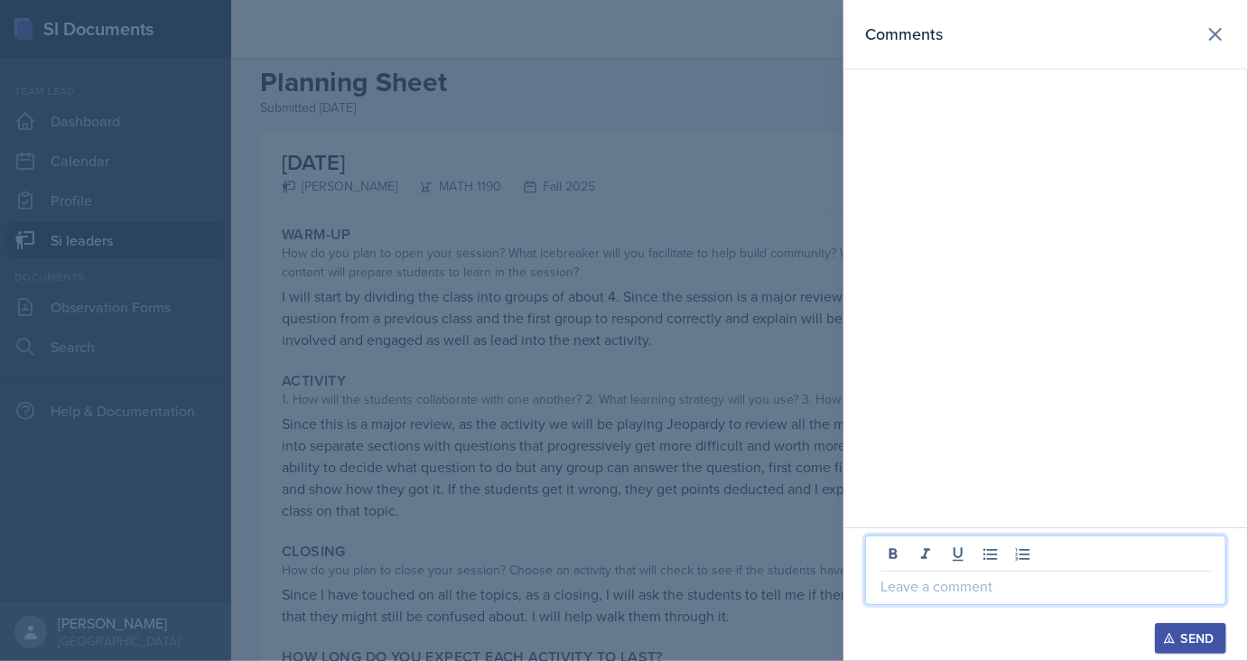
click at [672, 450] on div at bounding box center [624, 330] width 1248 height 661
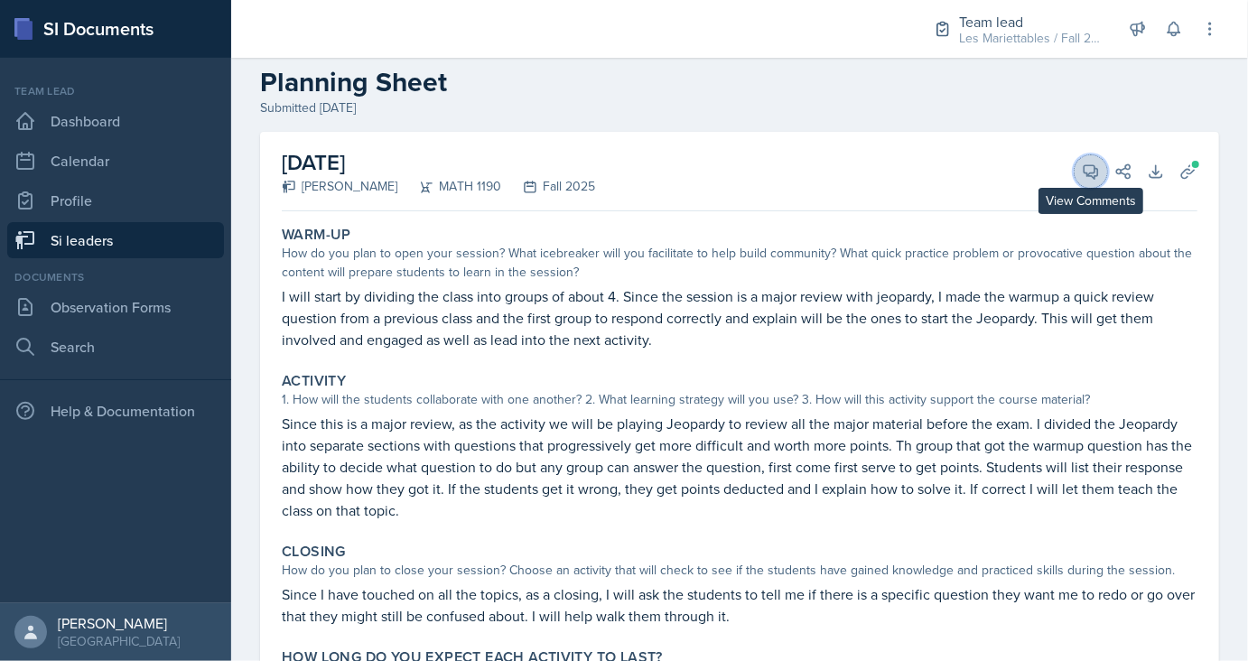
click at [1092, 155] on button "View Comments" at bounding box center [1090, 171] width 32 height 32
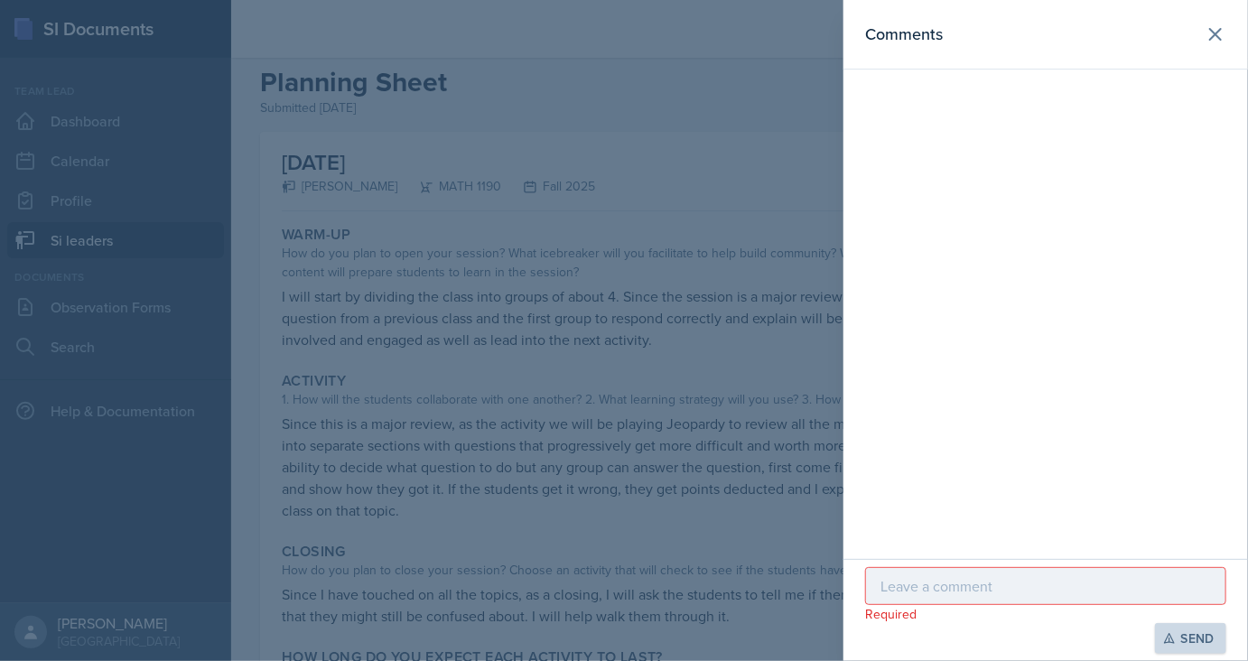
click at [780, 179] on div at bounding box center [624, 330] width 1248 height 661
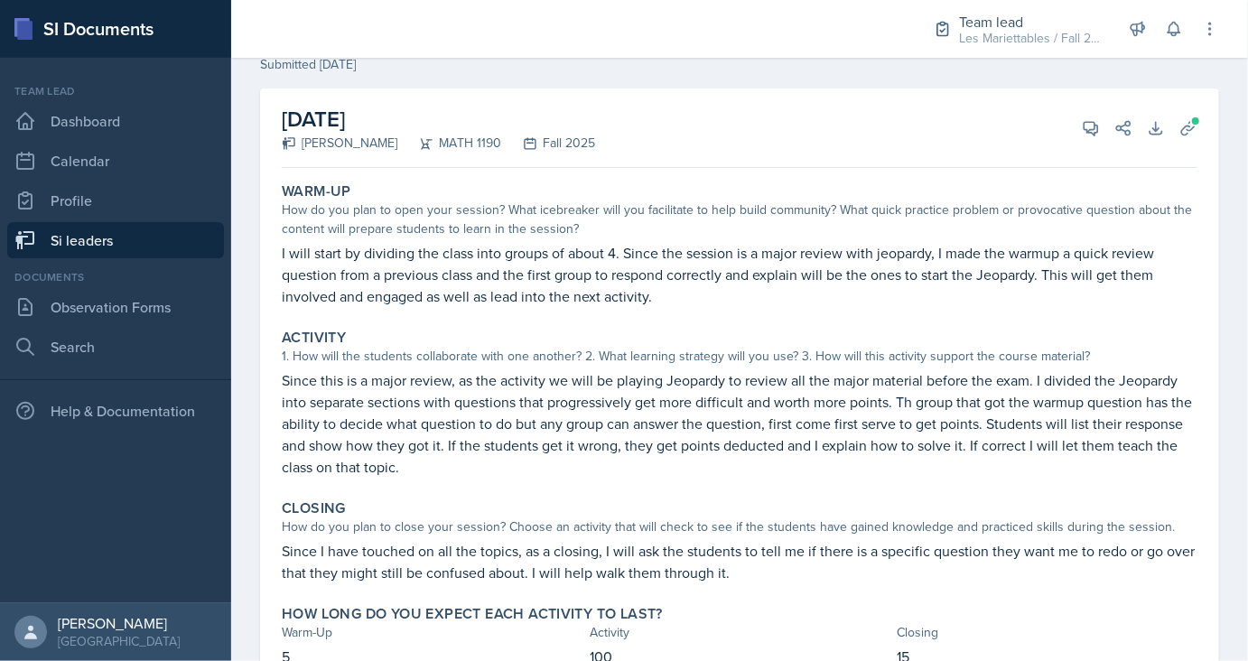
scroll to position [72, 0]
click at [1101, 137] on button "View Comments" at bounding box center [1090, 128] width 32 height 32
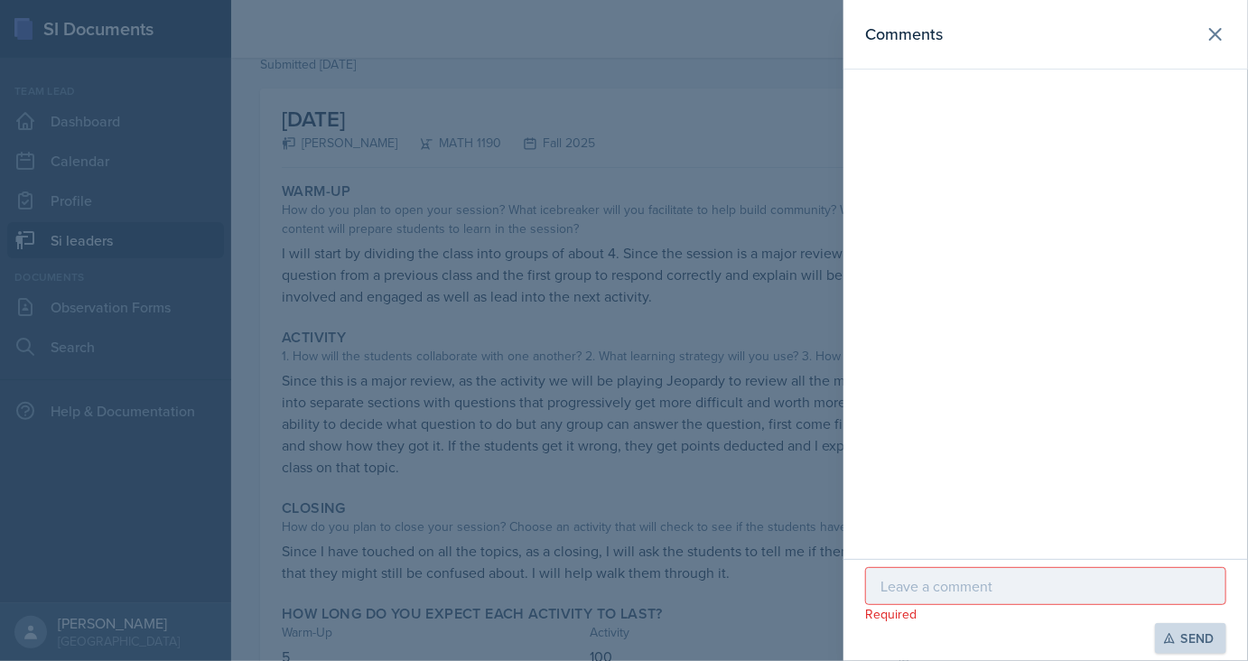
click at [978, 590] on p at bounding box center [1045, 586] width 330 height 22
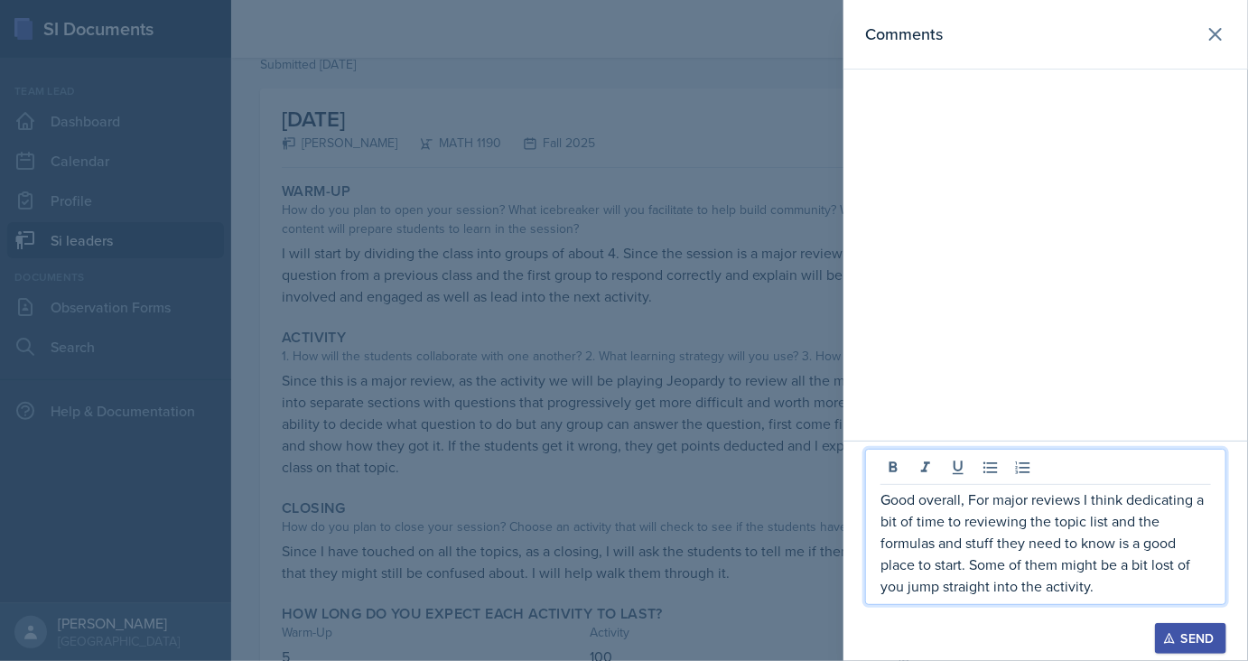
click at [1174, 632] on icon "button" at bounding box center [1169, 638] width 13 height 13
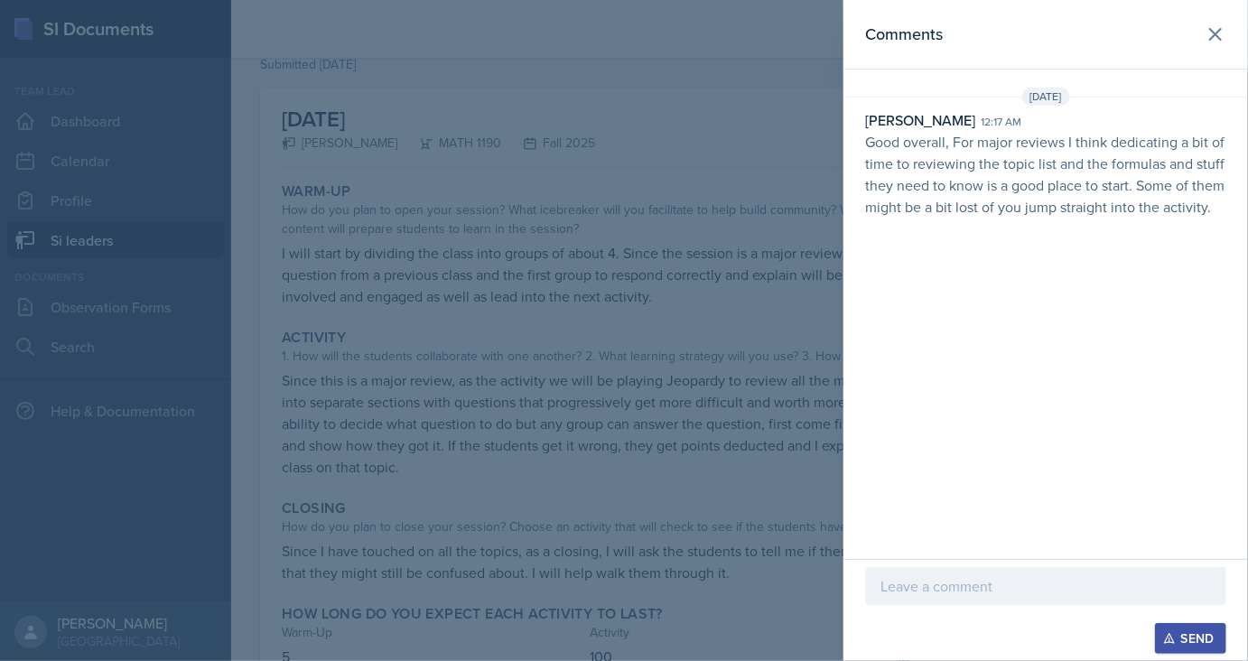
click at [255, 117] on div at bounding box center [624, 330] width 1248 height 661
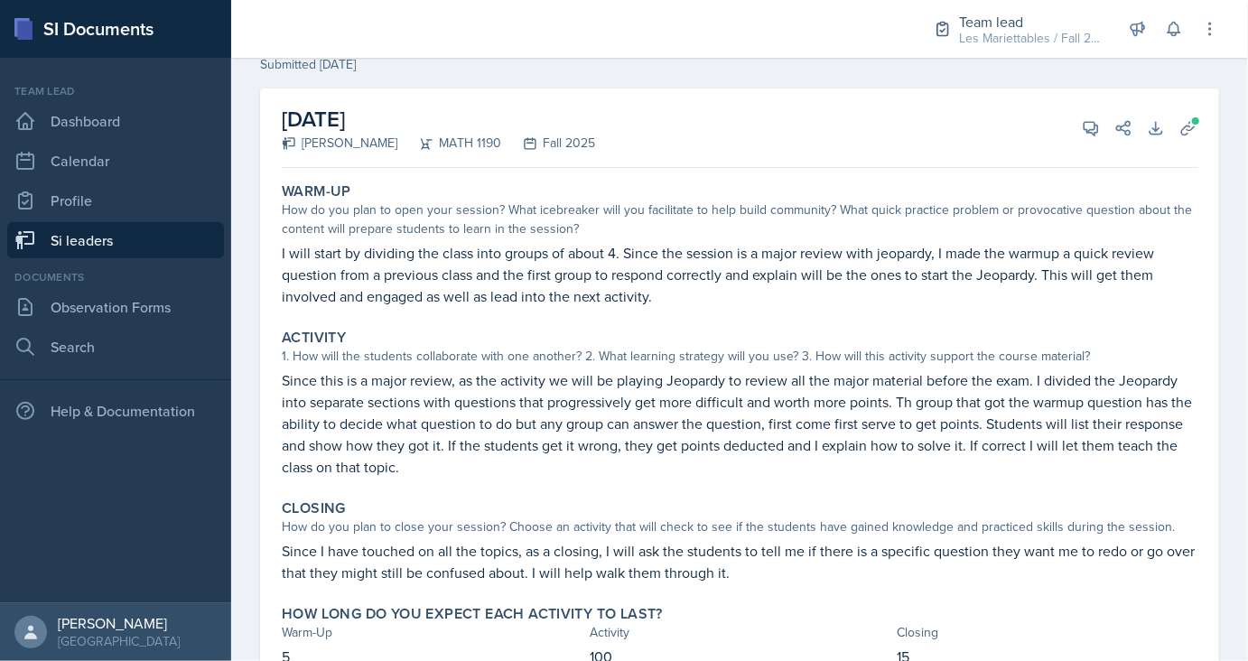
scroll to position [0, 0]
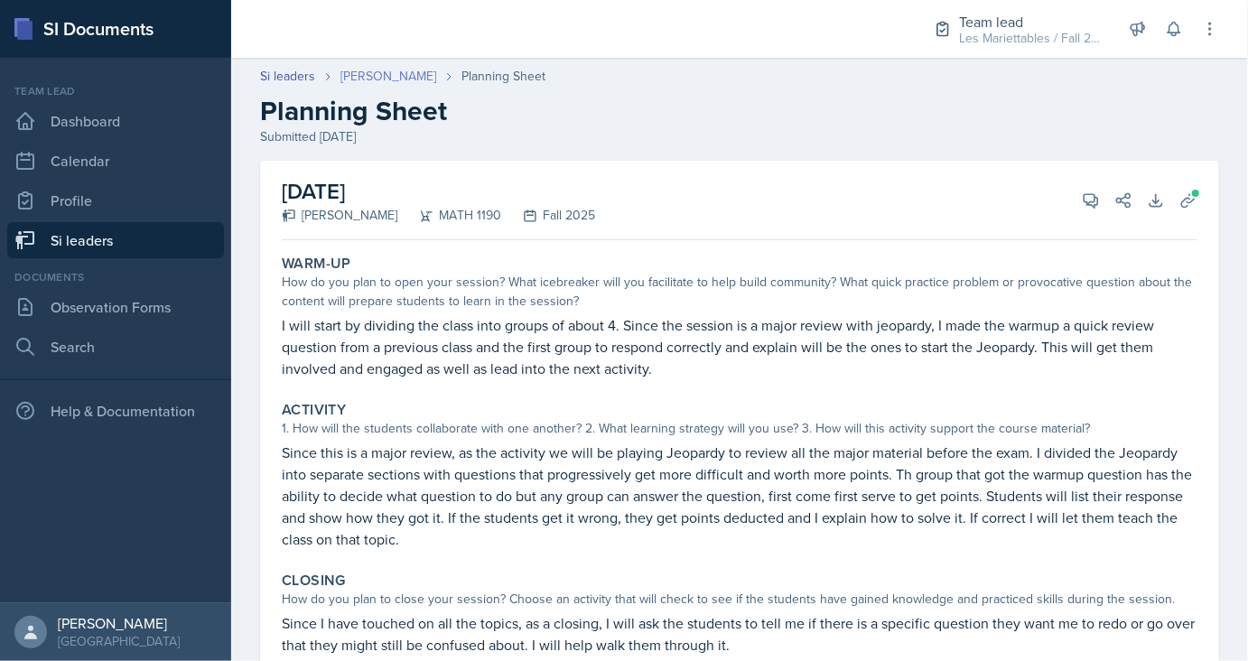
click at [428, 69] on link "Alberto Di Stanislao" at bounding box center [388, 76] width 96 height 19
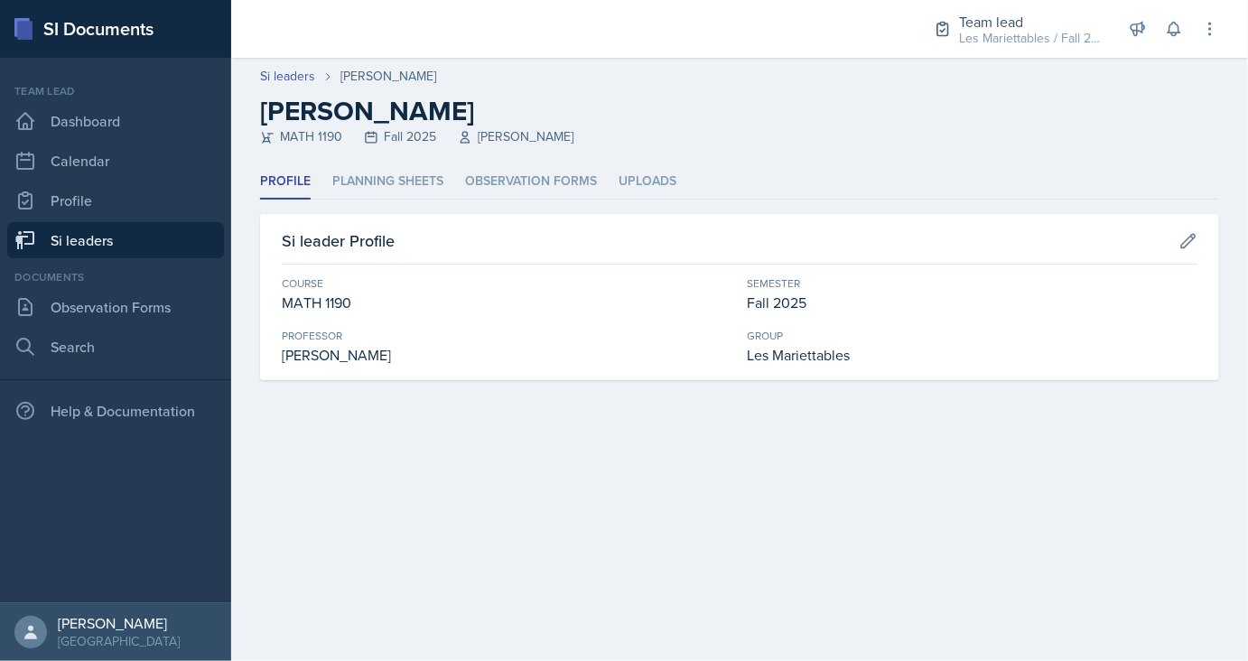
click at [167, 231] on link "Si leaders" at bounding box center [115, 240] width 217 height 36
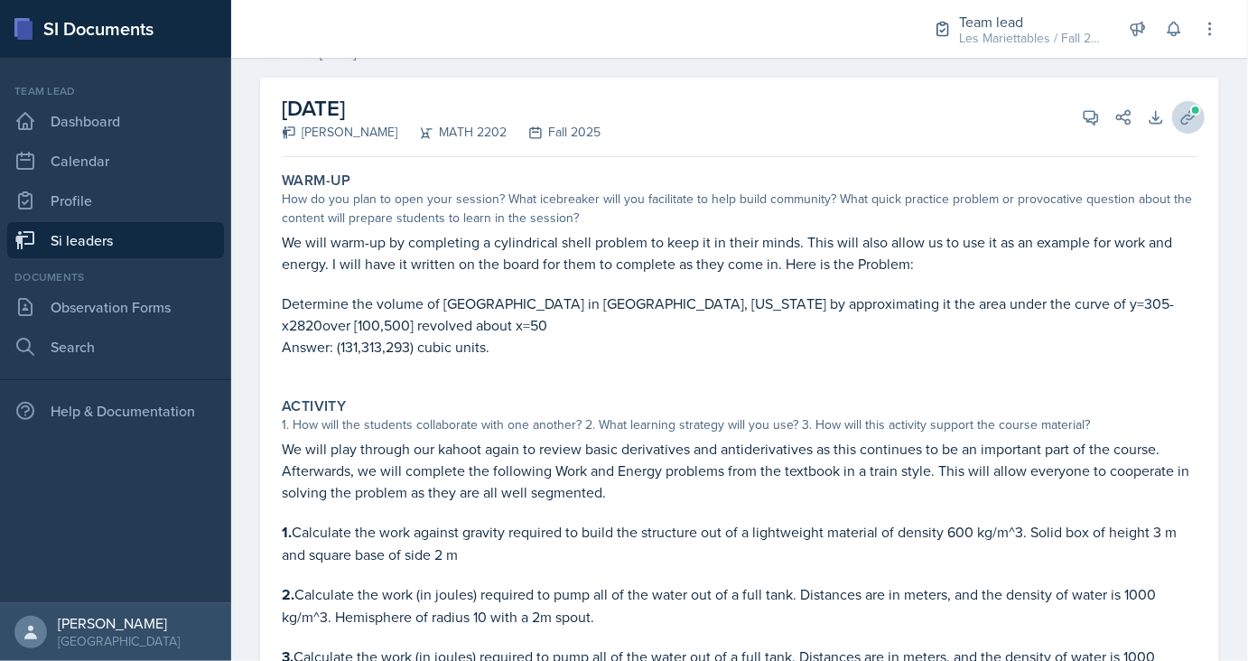
scroll to position [79, 0]
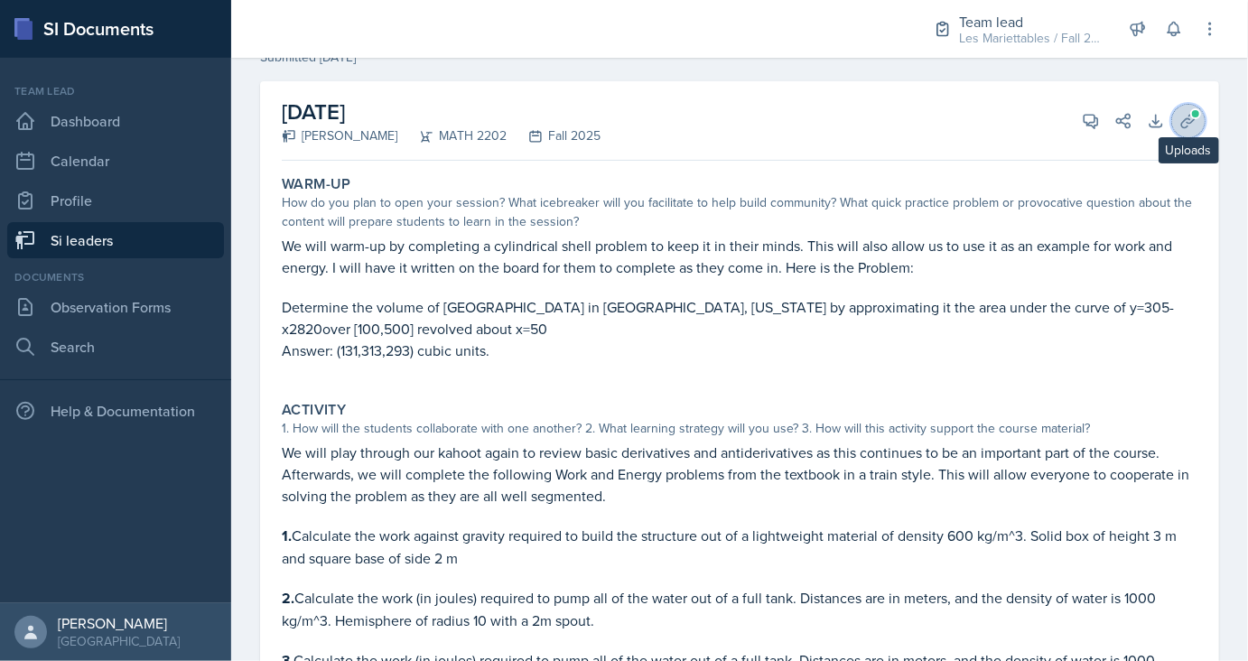
click at [1193, 127] on icon at bounding box center [1188, 121] width 18 height 18
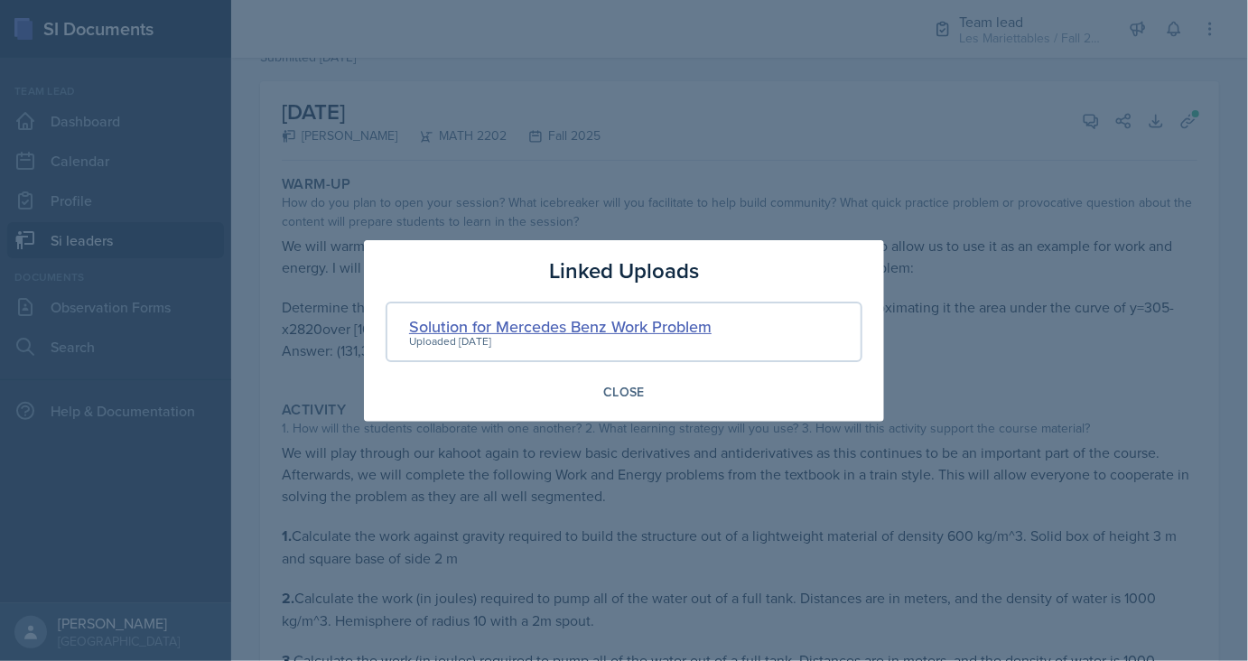
click at [505, 325] on div "Solution for Mercedes Benz Work Problem" at bounding box center [560, 326] width 302 height 24
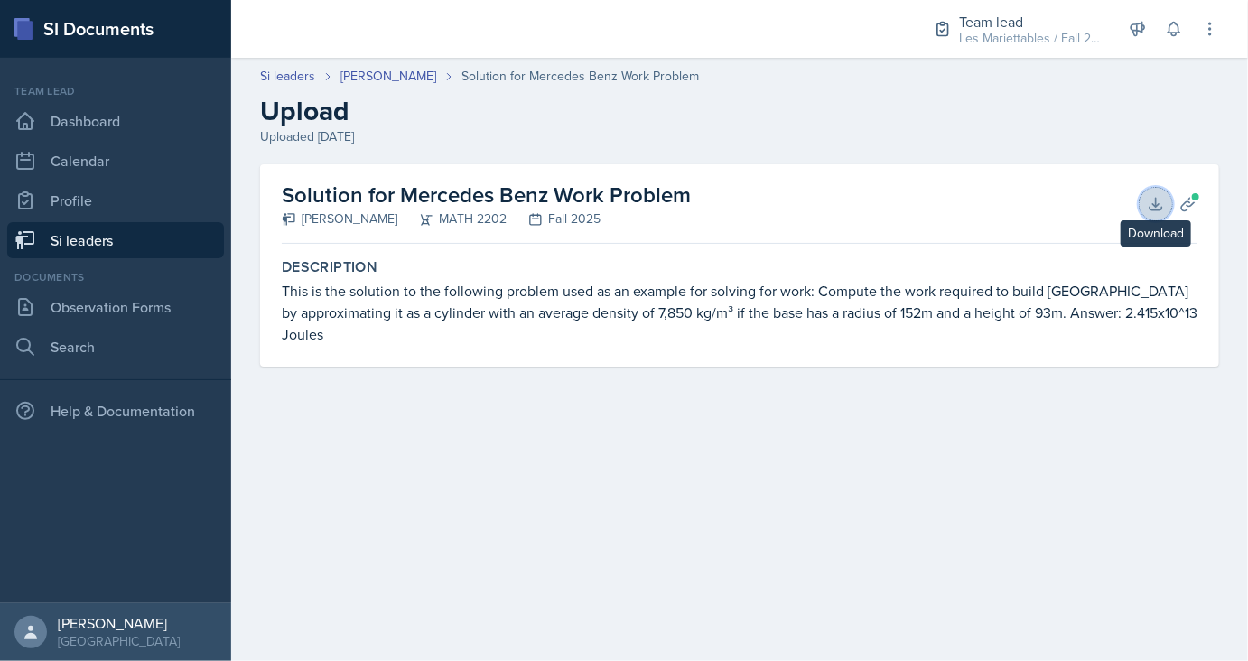
click at [1152, 204] on icon at bounding box center [1156, 204] width 18 height 18
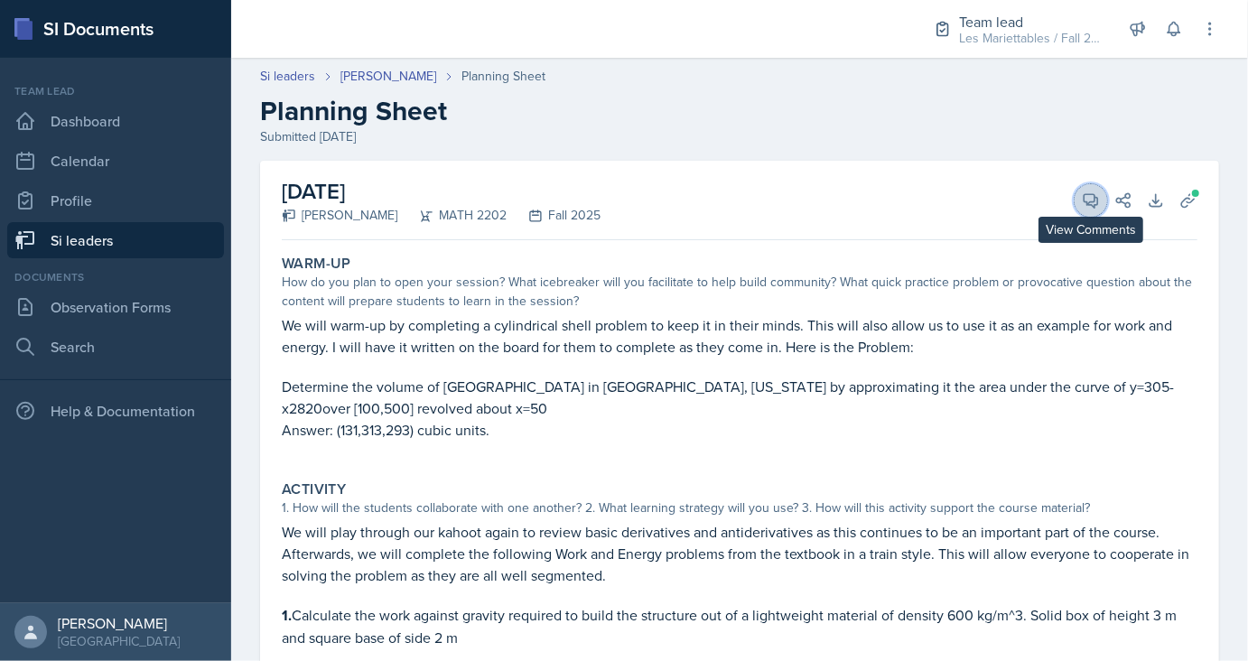
click at [1085, 186] on button "View Comments" at bounding box center [1090, 200] width 32 height 32
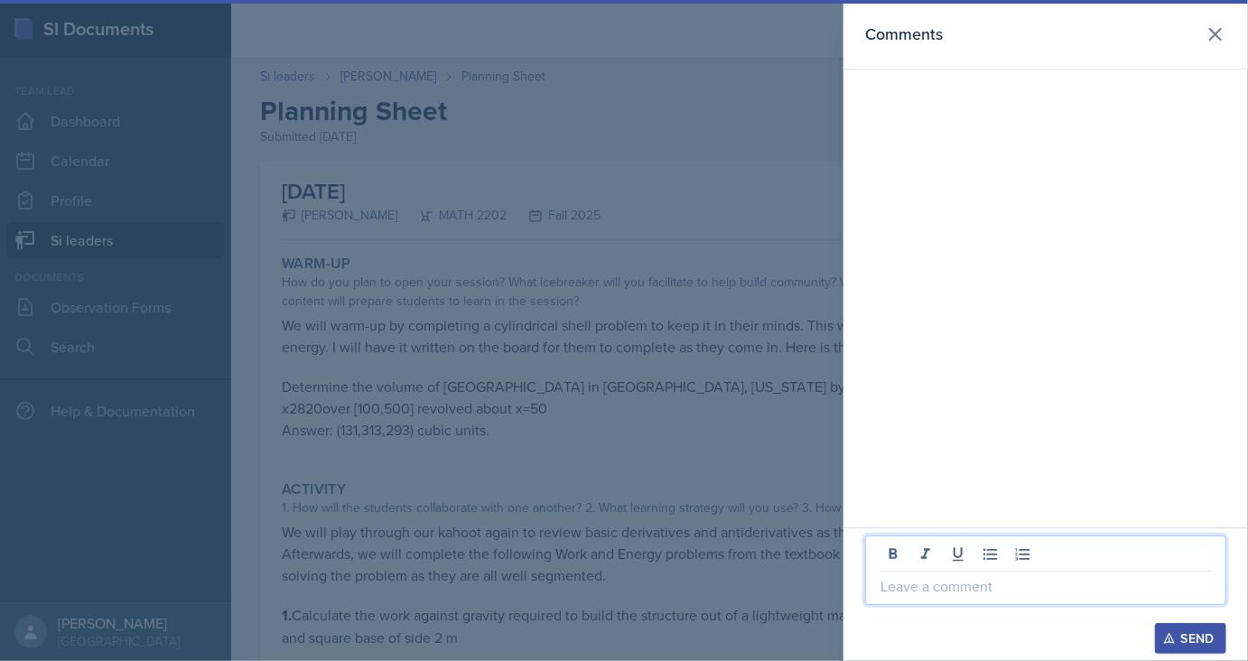
click at [940, 587] on p at bounding box center [1045, 586] width 330 height 22
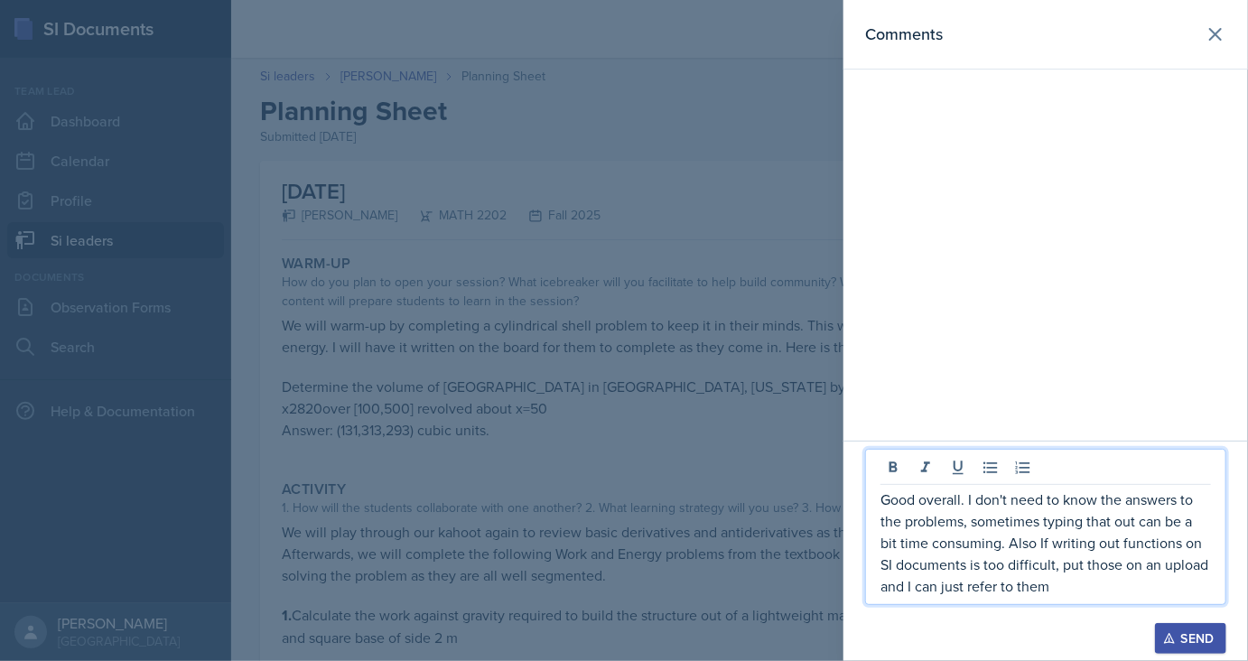
click at [961, 521] on p "Good overall. I don't need to know the answers to the problems, sometimes typin…" at bounding box center [1045, 542] width 330 height 108
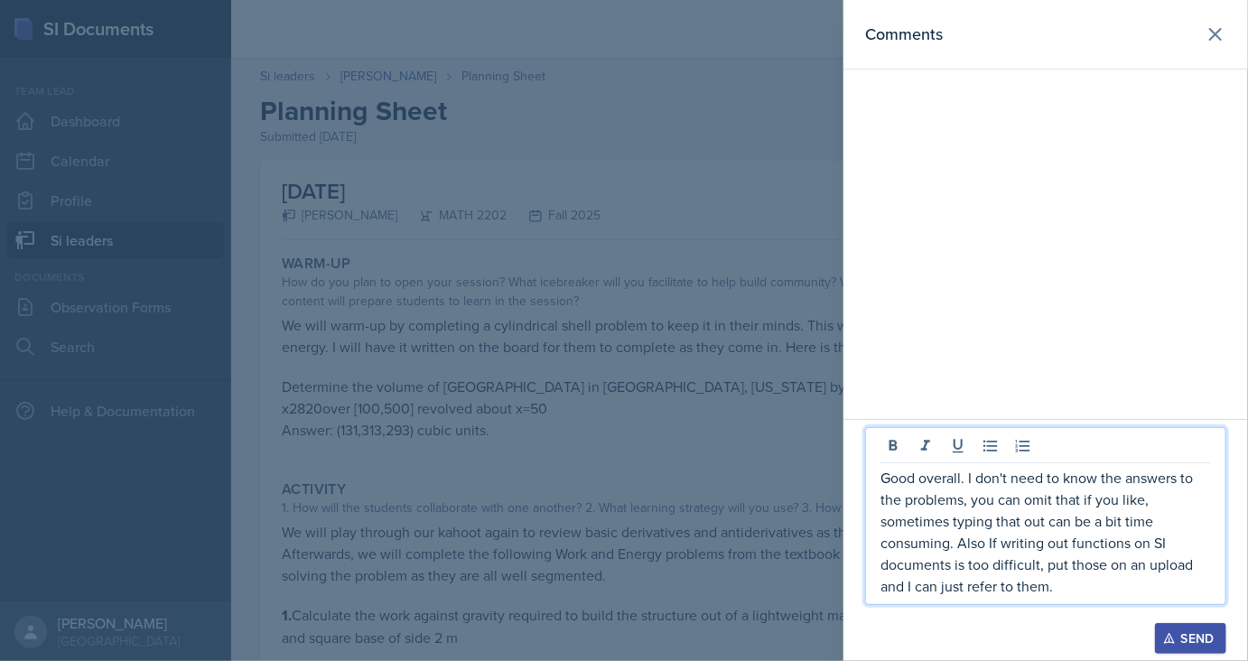
click at [1172, 637] on icon "button" at bounding box center [1169, 638] width 13 height 13
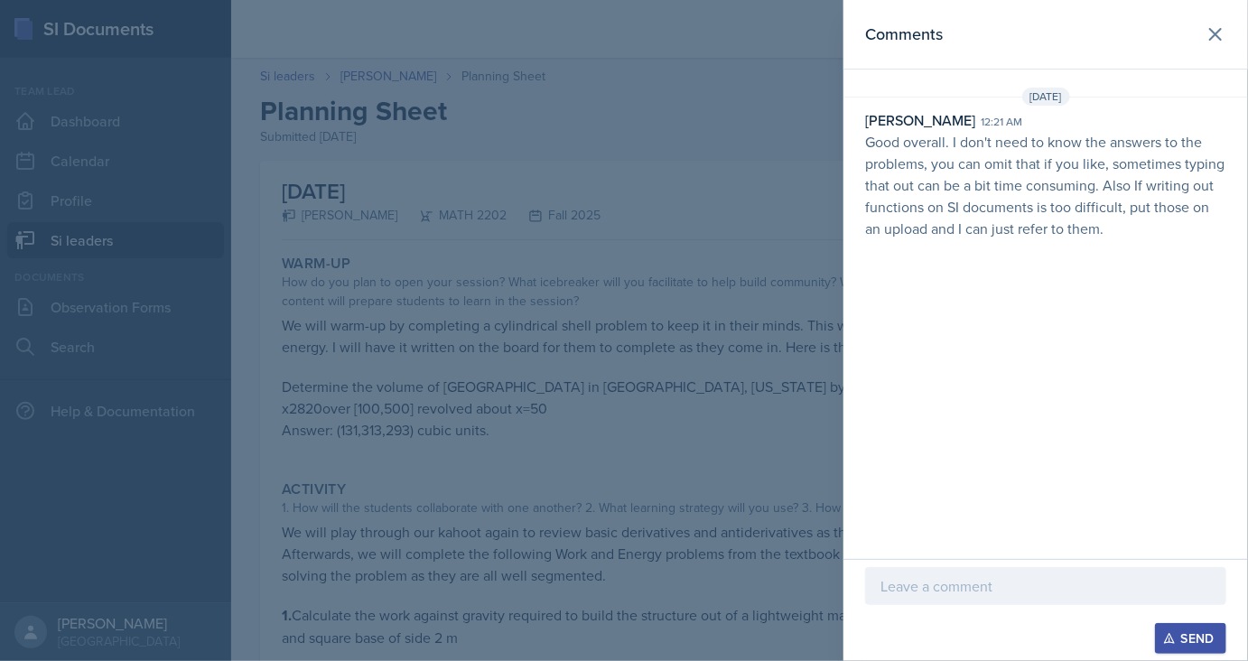
click at [520, 245] on div at bounding box center [624, 330] width 1248 height 661
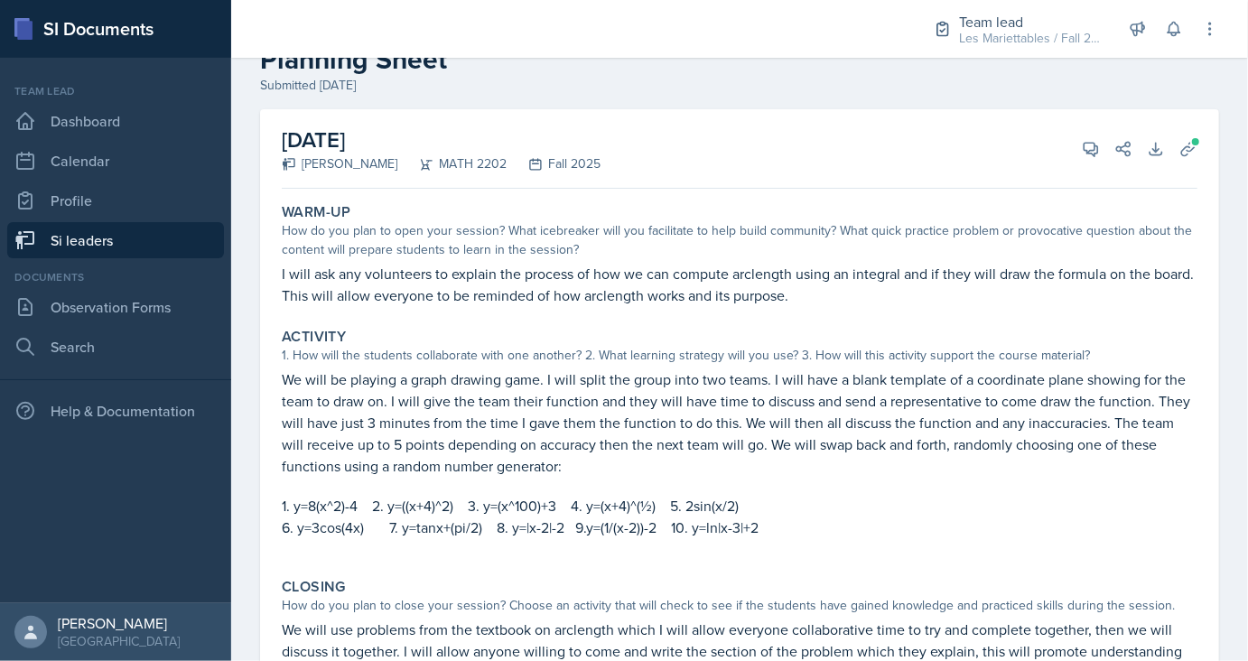
scroll to position [32, 0]
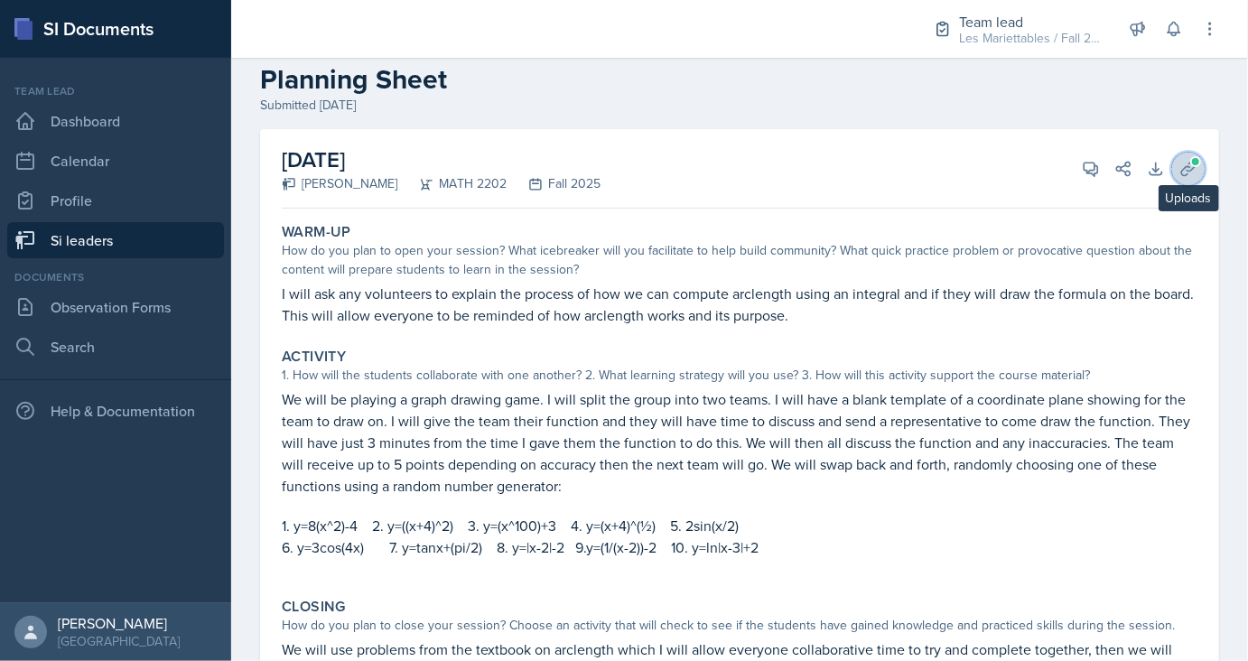
click at [1190, 177] on button "Uploads" at bounding box center [1188, 169] width 32 height 32
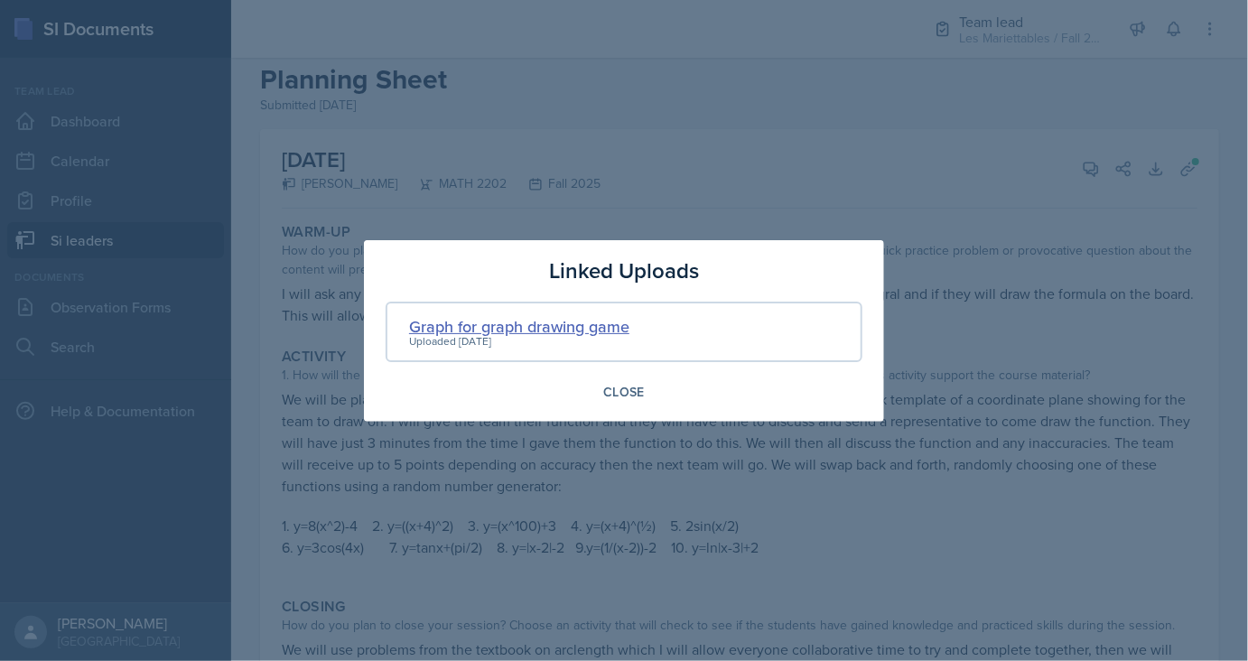
click at [534, 335] on div "Graph for graph drawing game" at bounding box center [519, 326] width 220 height 24
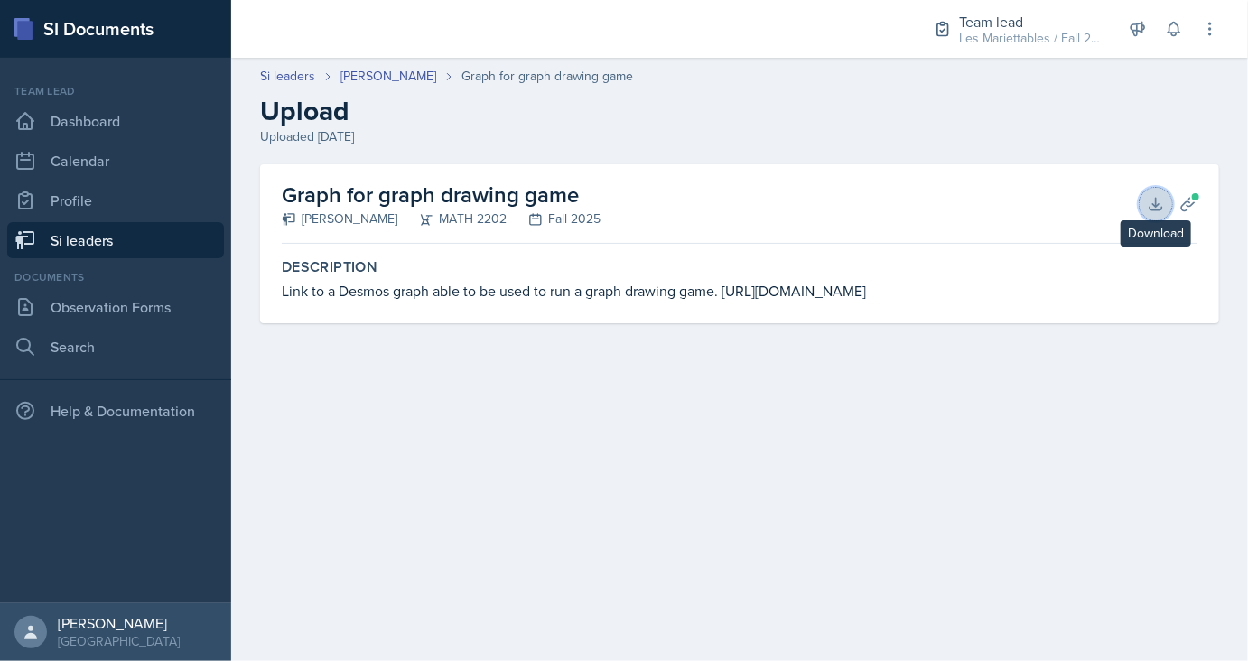
click at [1143, 202] on button "Download" at bounding box center [1155, 204] width 32 height 32
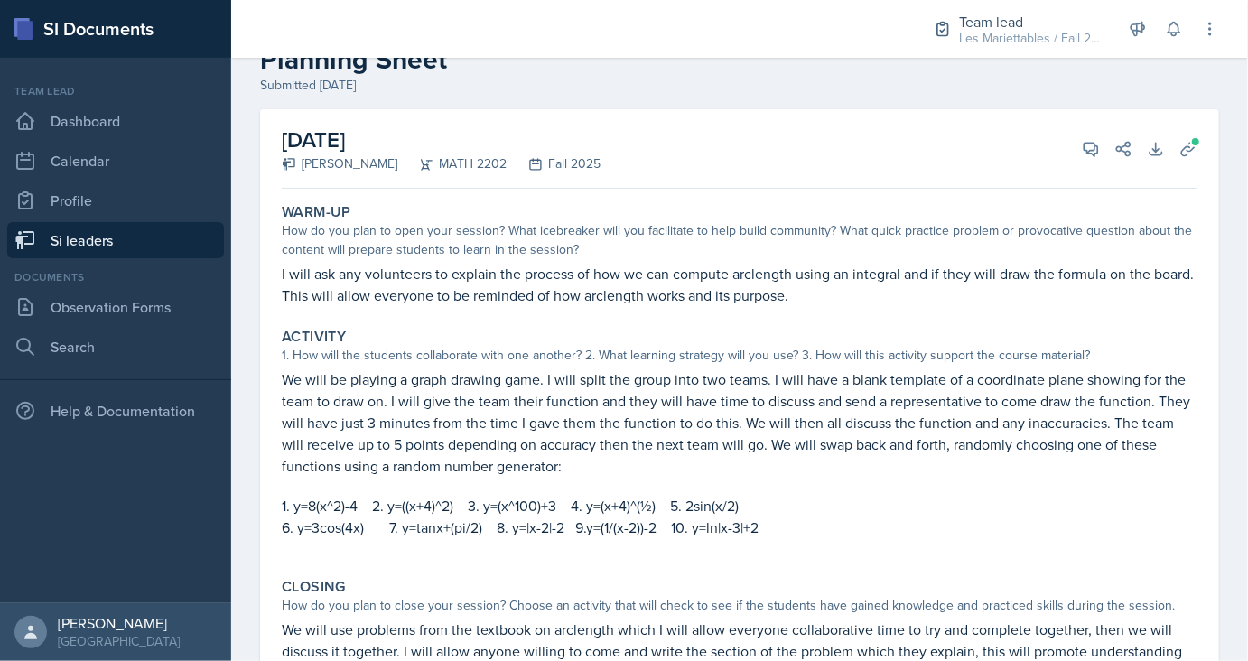
scroll to position [51, 0]
click at [1186, 144] on icon at bounding box center [1188, 149] width 18 height 18
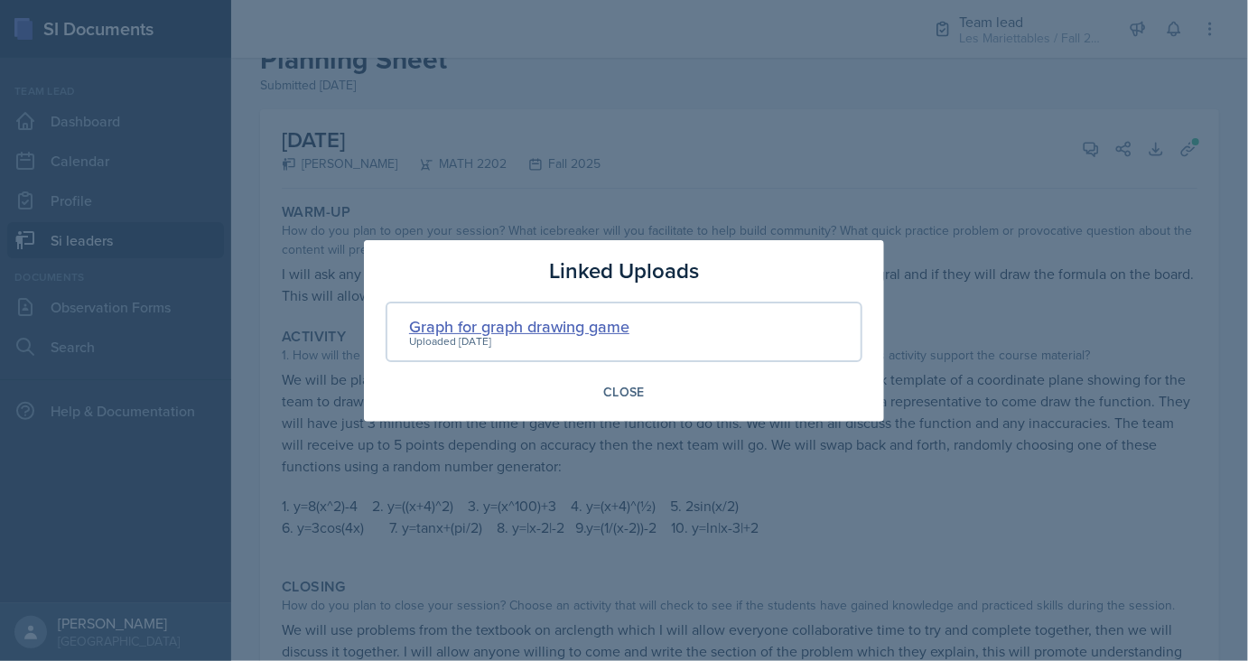
click at [543, 329] on div "Graph for graph drawing game" at bounding box center [519, 326] width 220 height 24
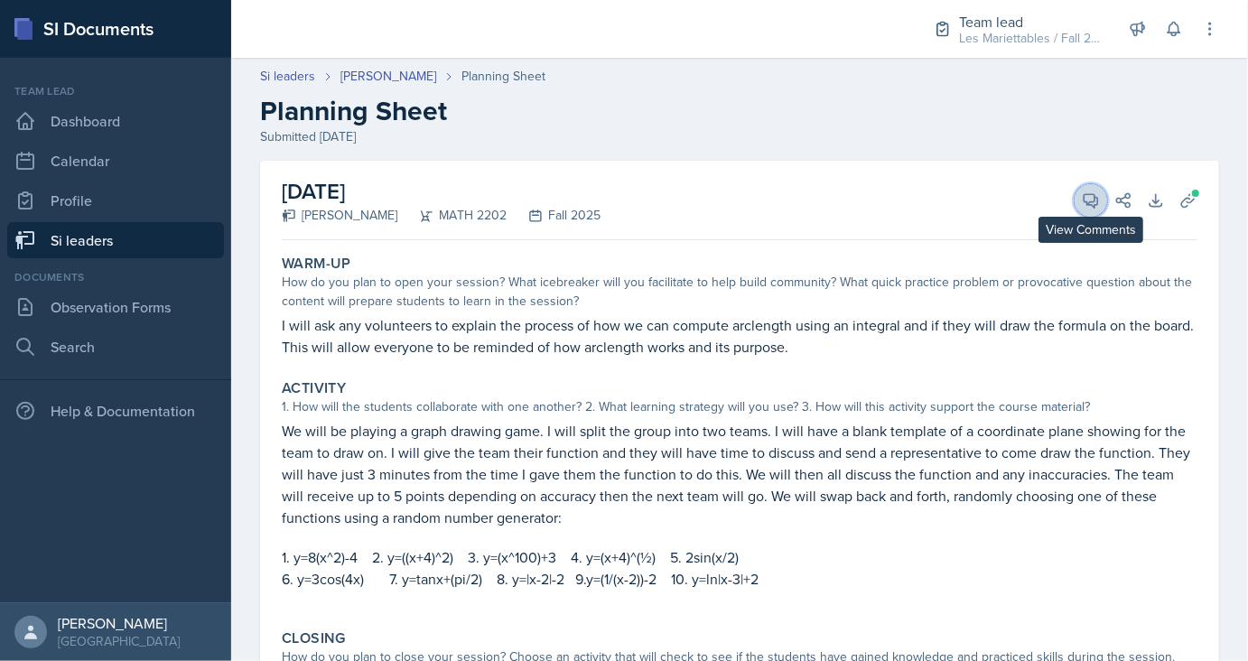
click at [1084, 207] on icon at bounding box center [1091, 200] width 18 height 18
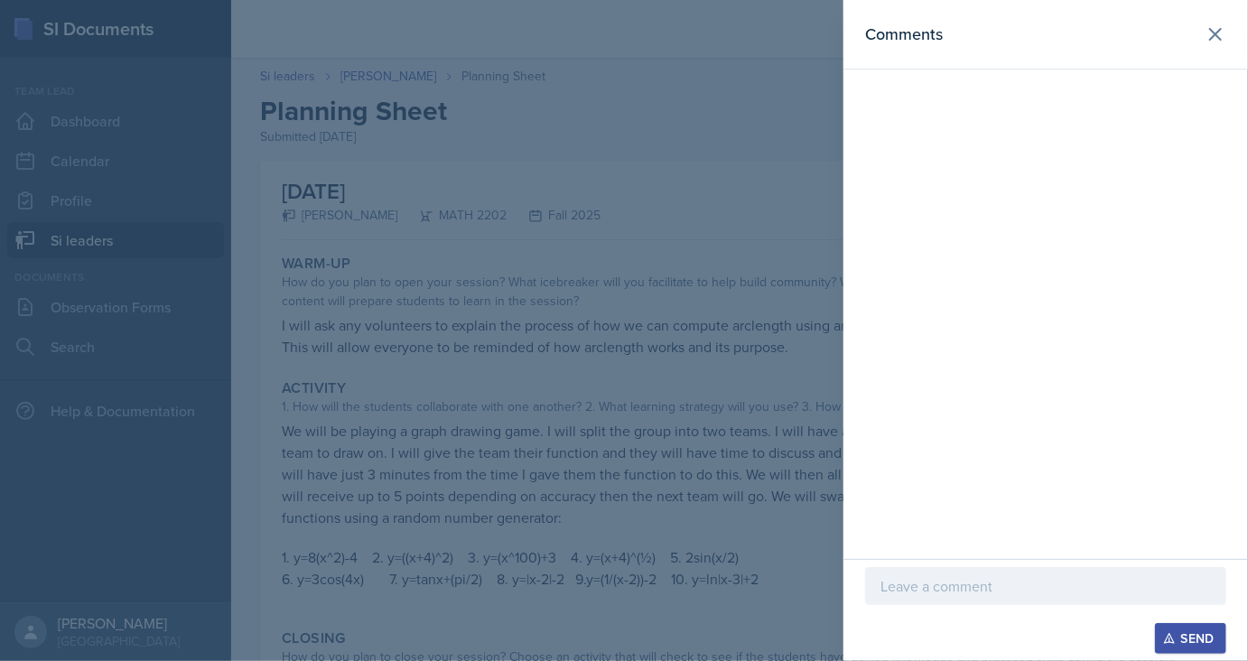
click at [894, 601] on div at bounding box center [1045, 586] width 361 height 38
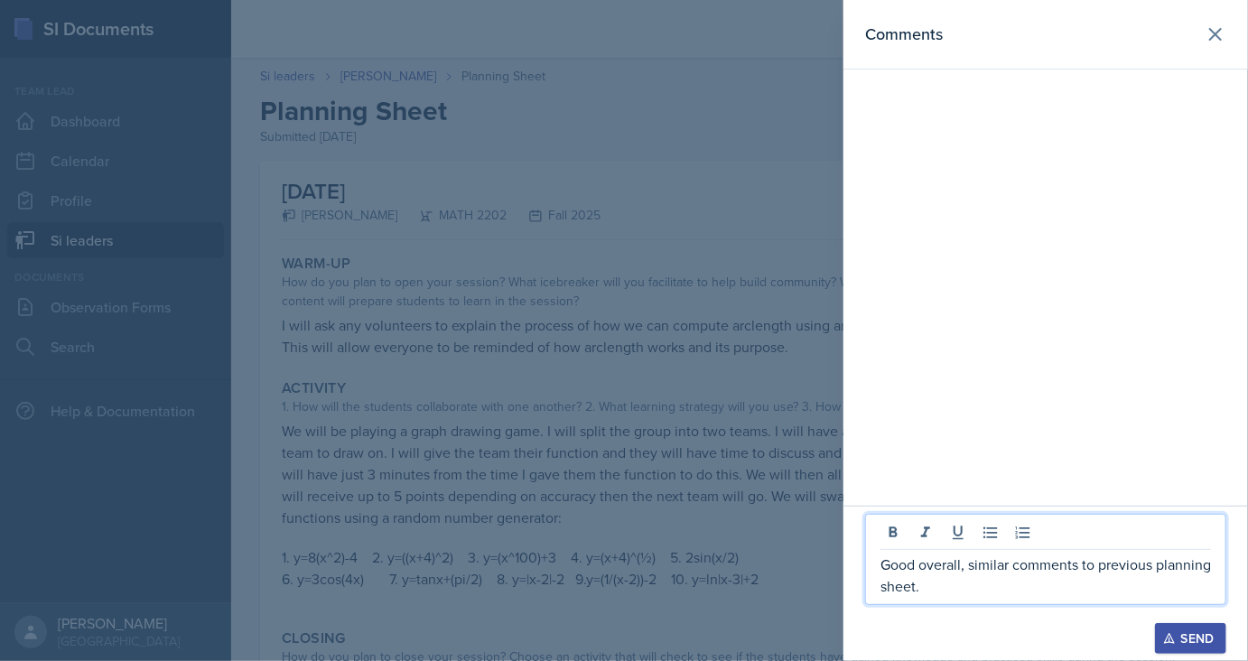
click at [1186, 641] on div "Send" at bounding box center [1190, 638] width 48 height 14
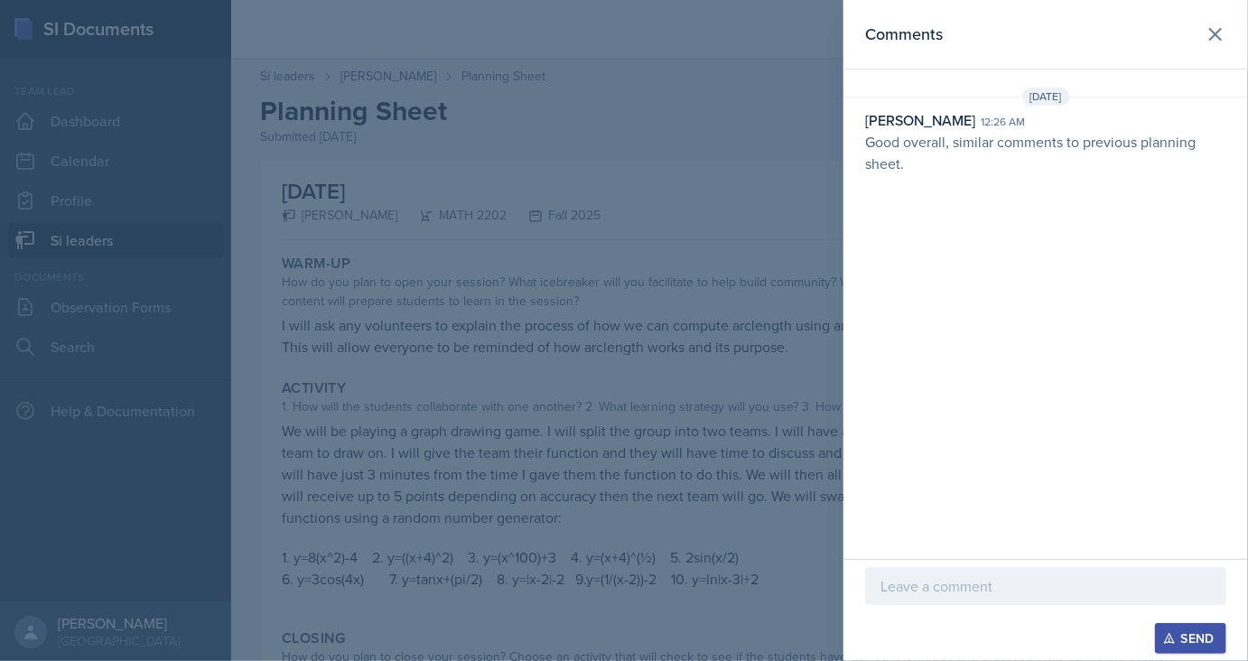
click at [276, 51] on div at bounding box center [624, 330] width 1248 height 661
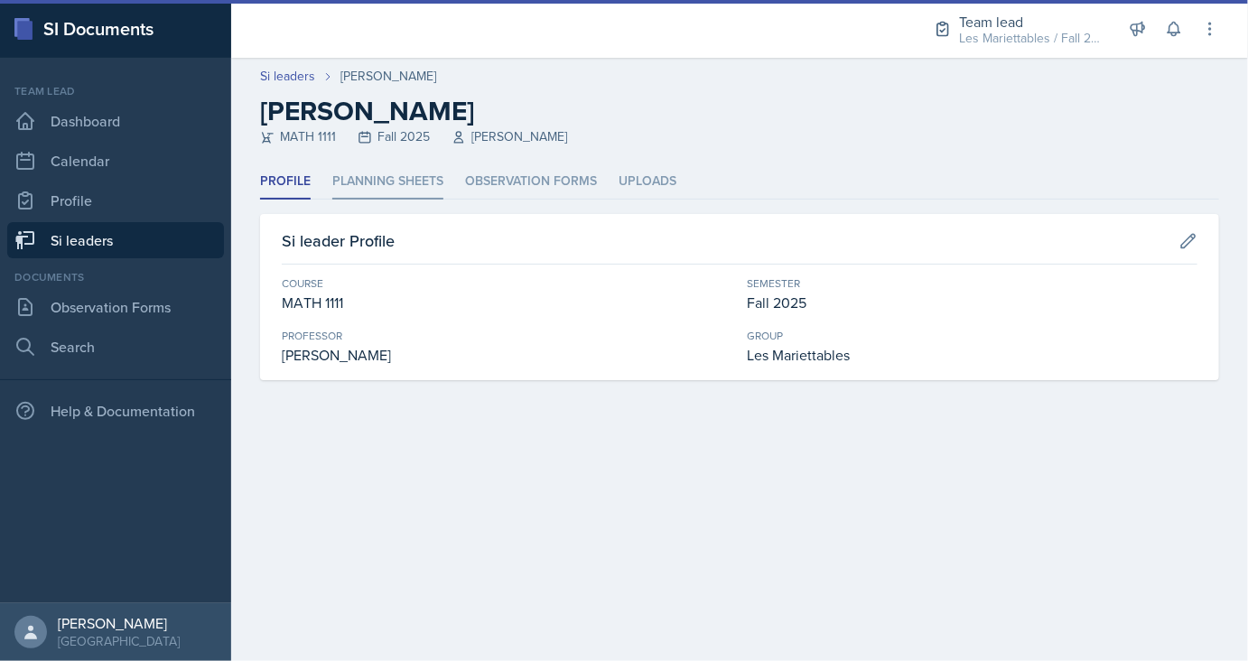
click at [379, 188] on li "Planning Sheets" at bounding box center [387, 181] width 111 height 35
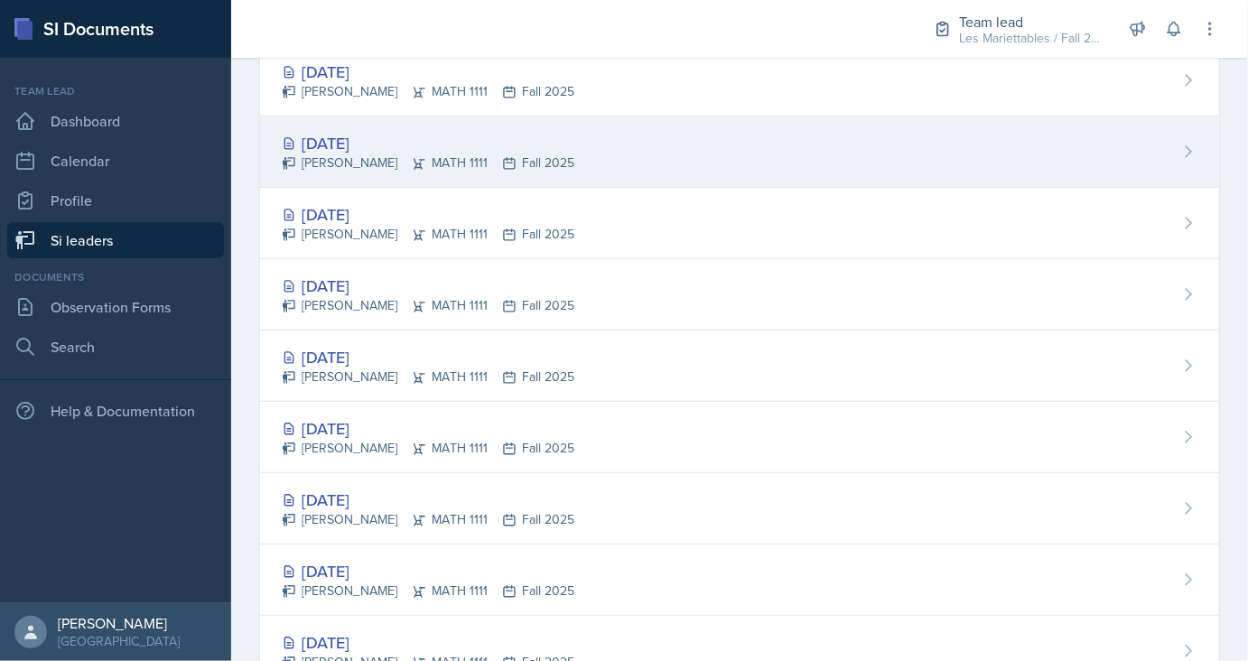
scroll to position [379, 0]
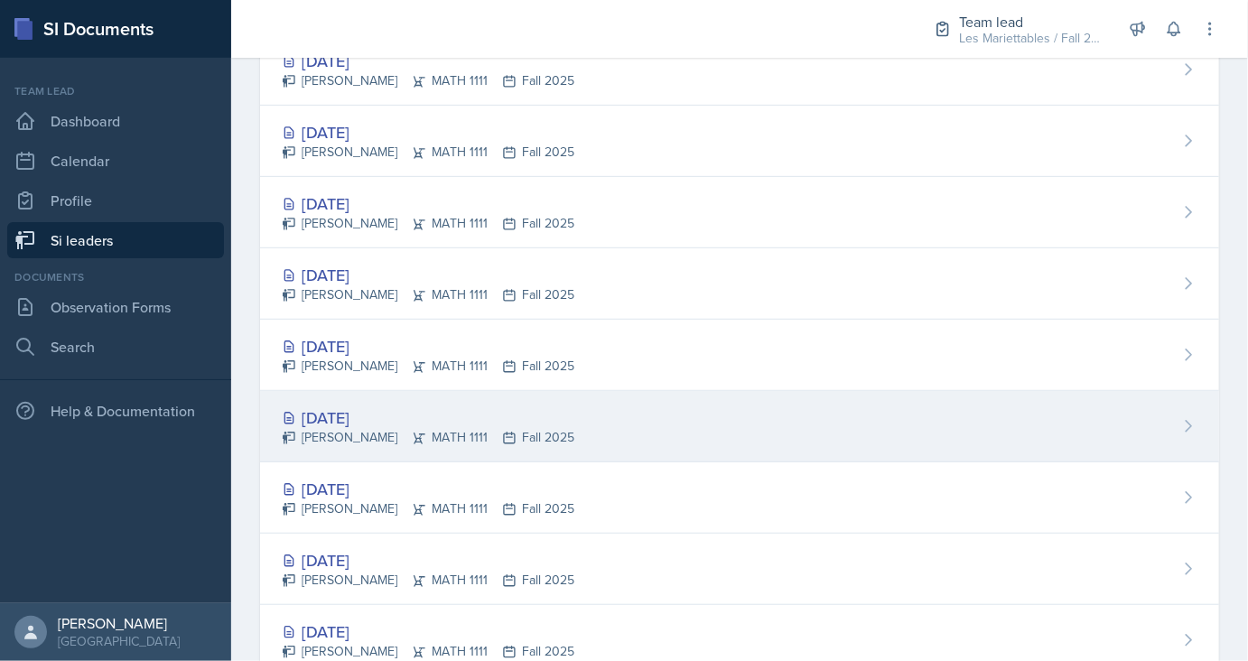
click at [347, 408] on div "[DATE]" at bounding box center [428, 417] width 292 height 24
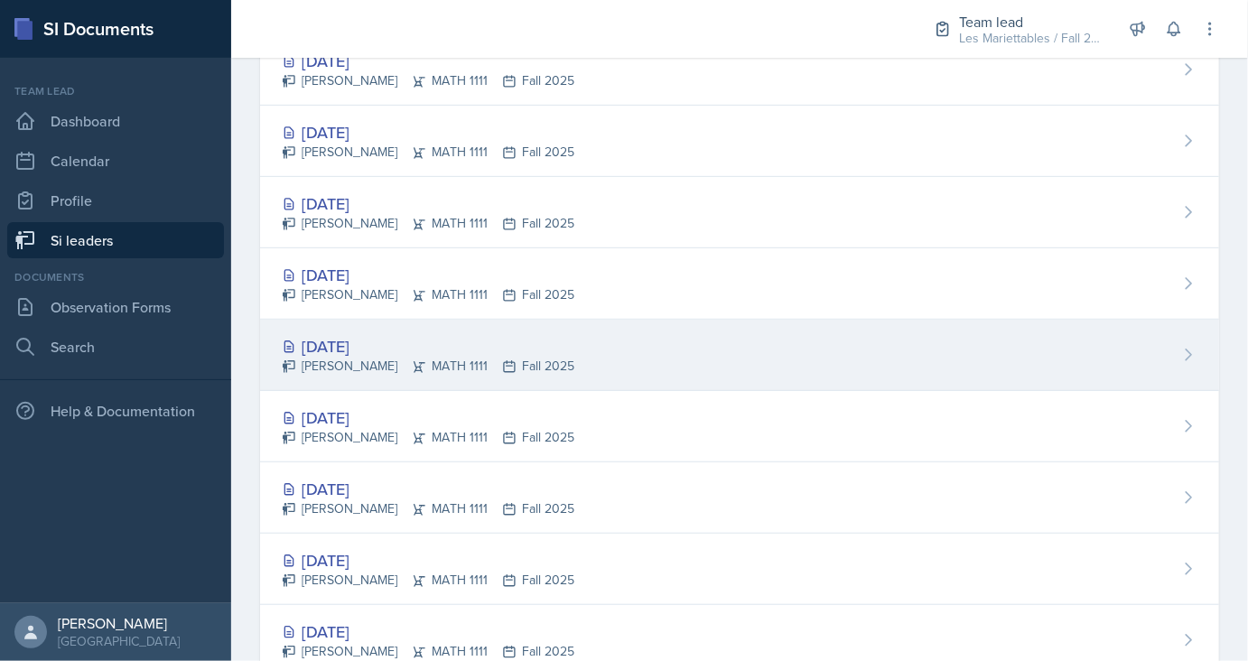
click at [390, 340] on div "[DATE]" at bounding box center [428, 346] width 292 height 24
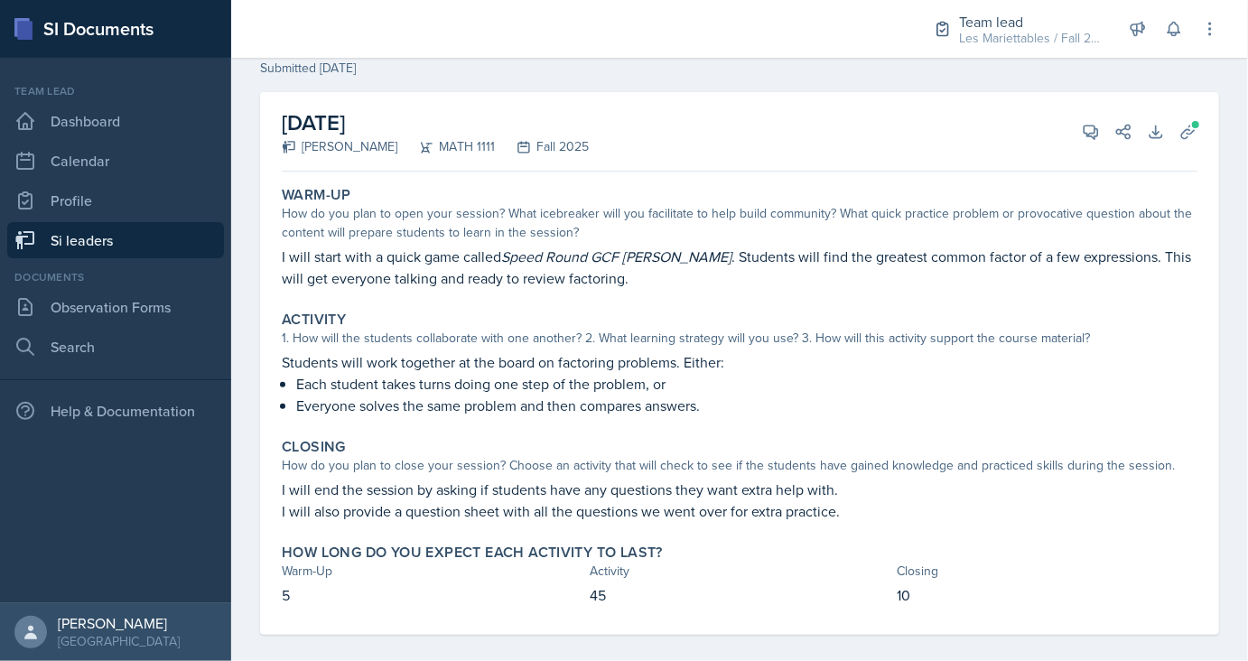
scroll to position [69, 0]
click at [1179, 138] on icon at bounding box center [1188, 132] width 18 height 18
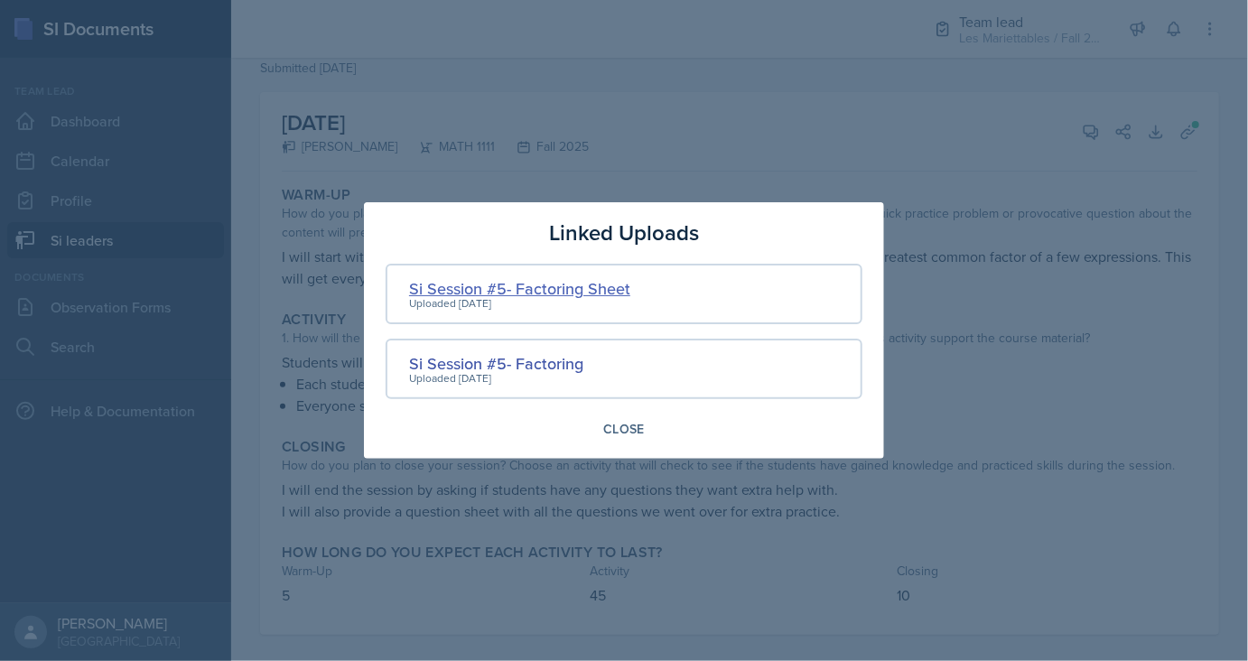
click at [495, 290] on div "Si Session #5- Factoring Sheet" at bounding box center [519, 288] width 221 height 24
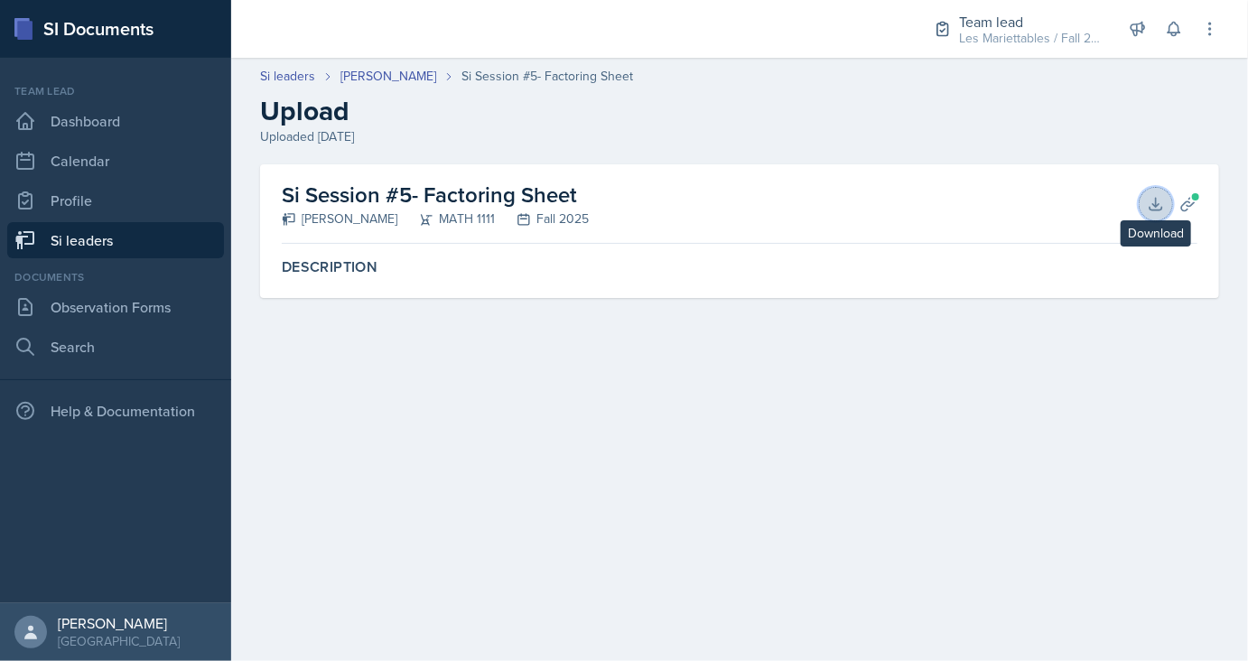
click at [1159, 192] on button "Download" at bounding box center [1155, 204] width 32 height 32
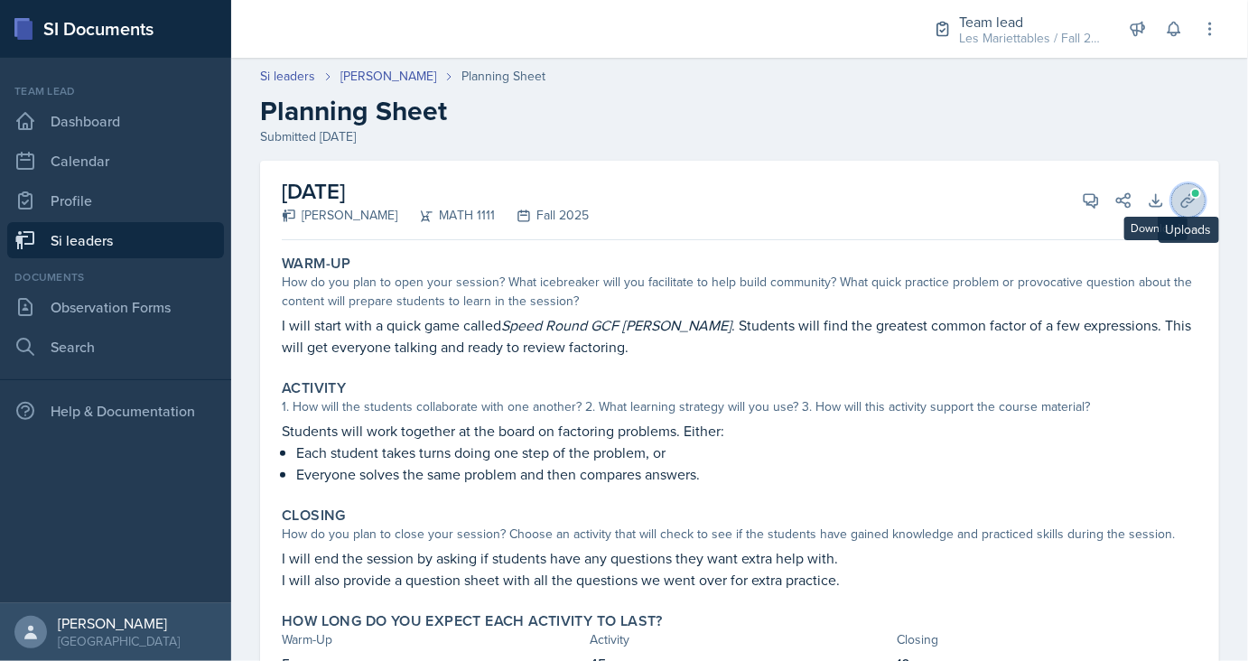
click at [1193, 190] on span at bounding box center [1195, 193] width 11 height 11
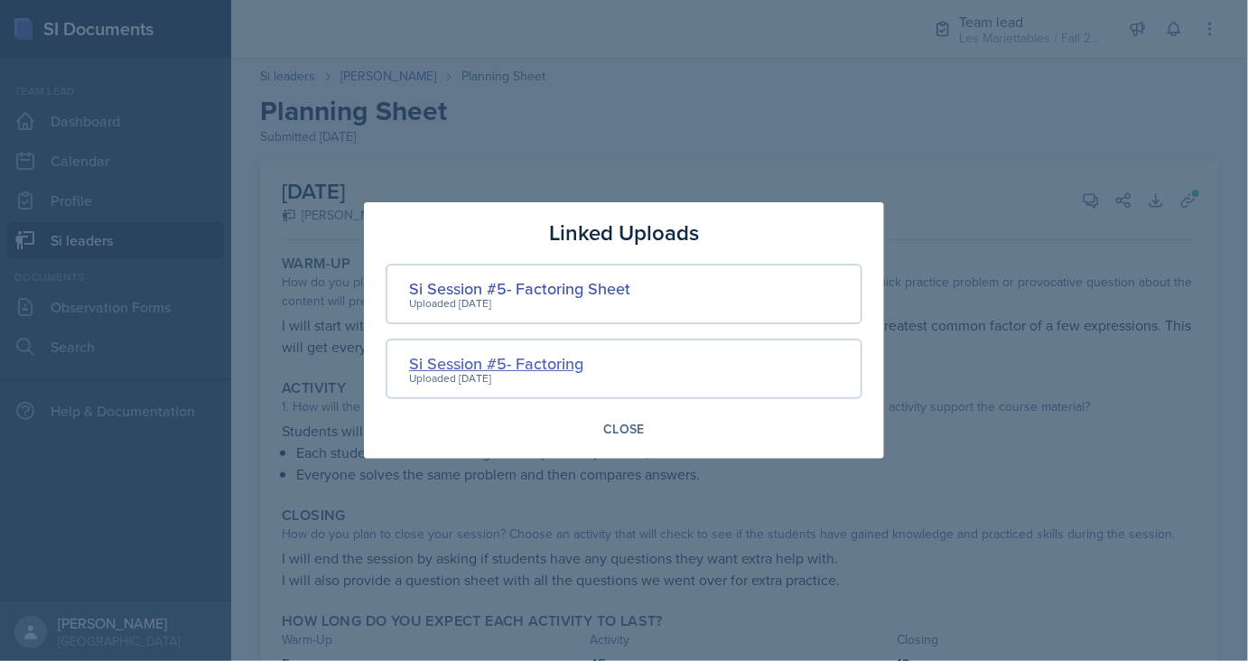
click at [516, 361] on div "Si Session #5- Factoring" at bounding box center [496, 363] width 174 height 24
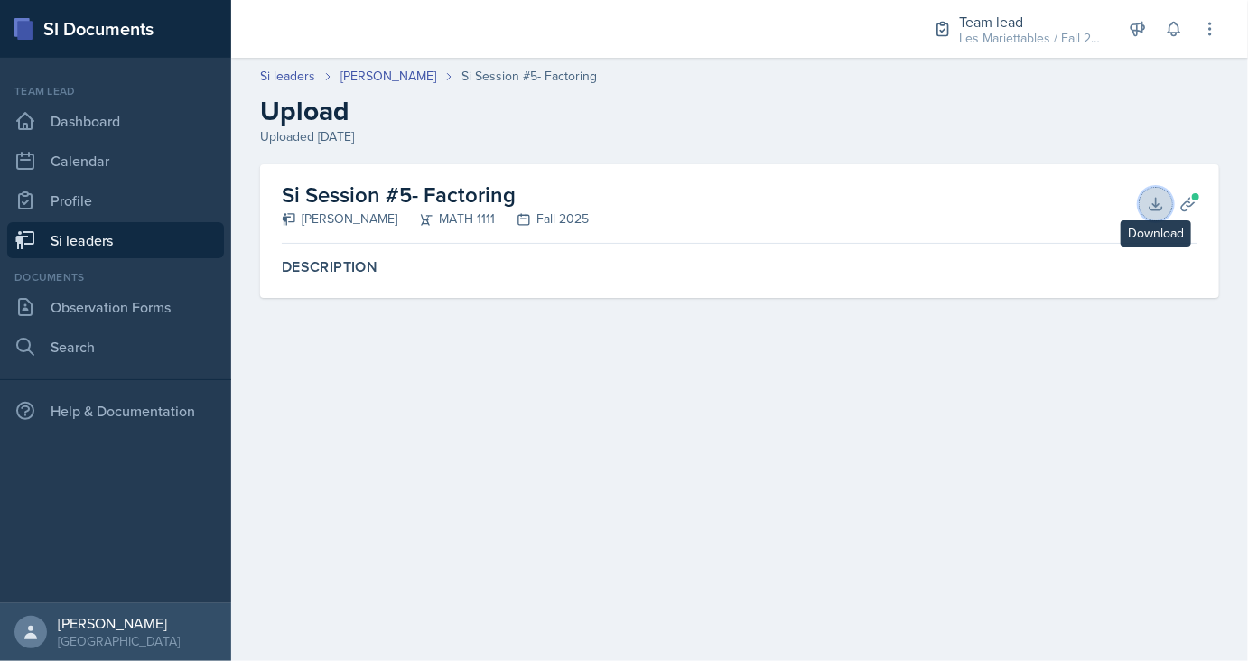
click at [1156, 202] on icon at bounding box center [1155, 204] width 12 height 12
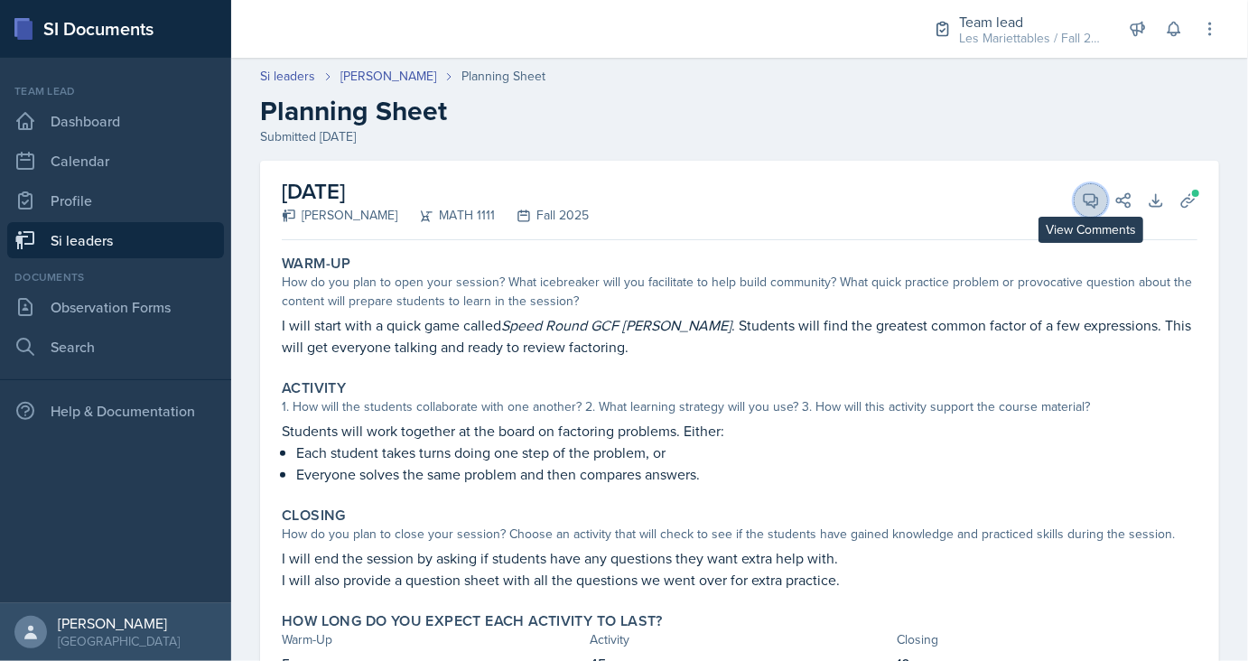
click at [1091, 193] on icon at bounding box center [1091, 200] width 18 height 18
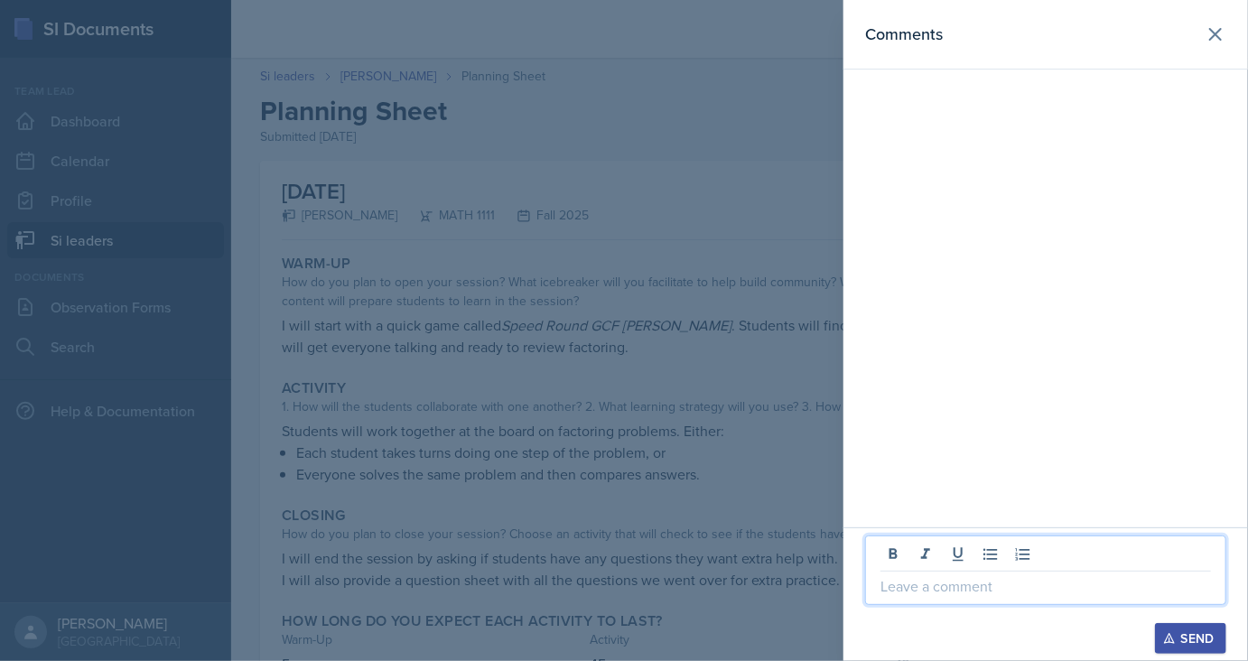
click at [899, 576] on p at bounding box center [1045, 586] width 330 height 22
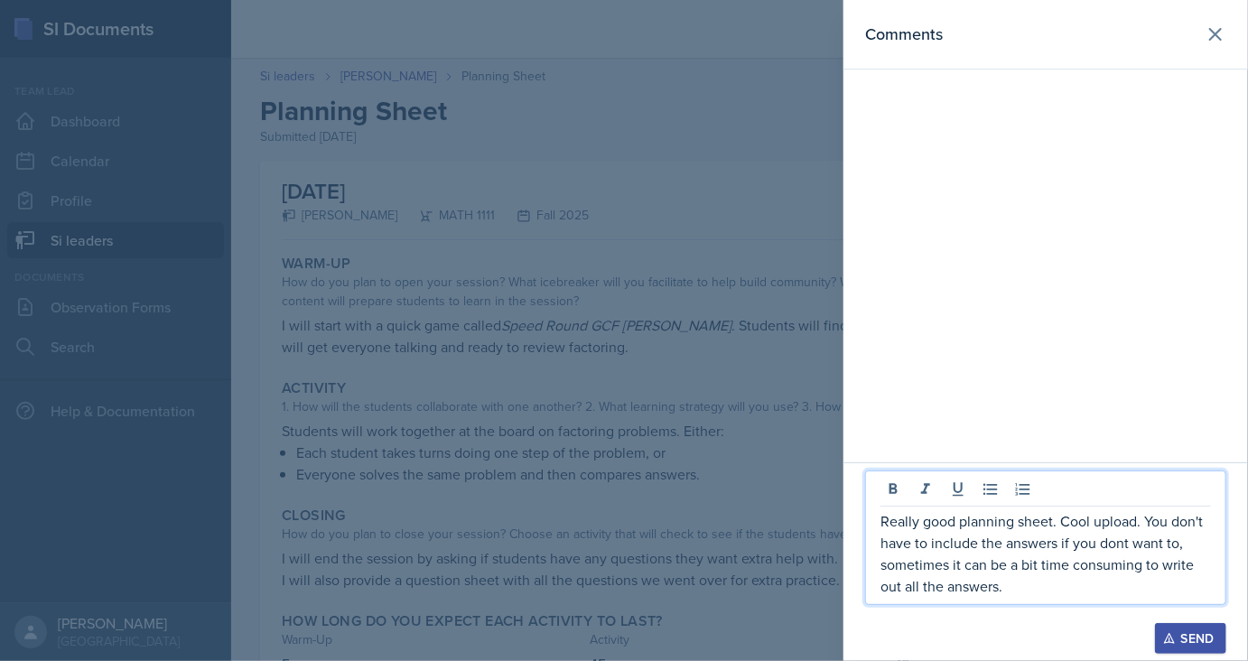
click at [668, 446] on div at bounding box center [624, 330] width 1248 height 661
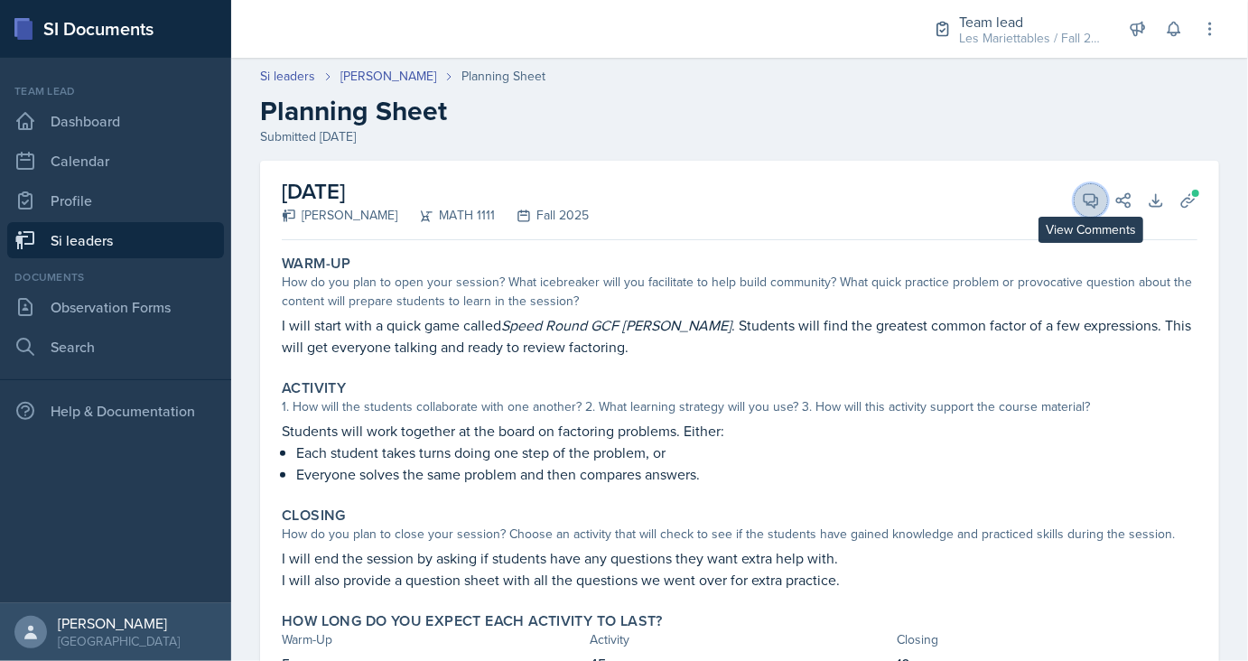
click at [1082, 195] on button "View Comments" at bounding box center [1090, 200] width 32 height 32
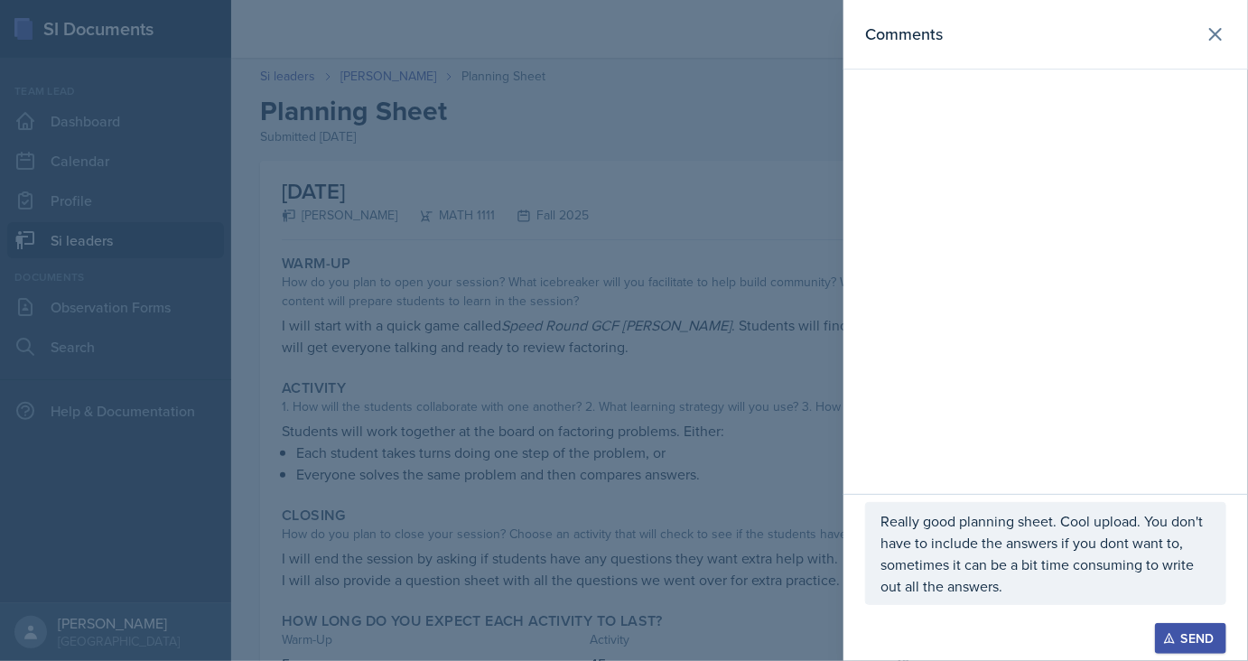
click at [1174, 627] on button "Send" at bounding box center [1190, 638] width 71 height 31
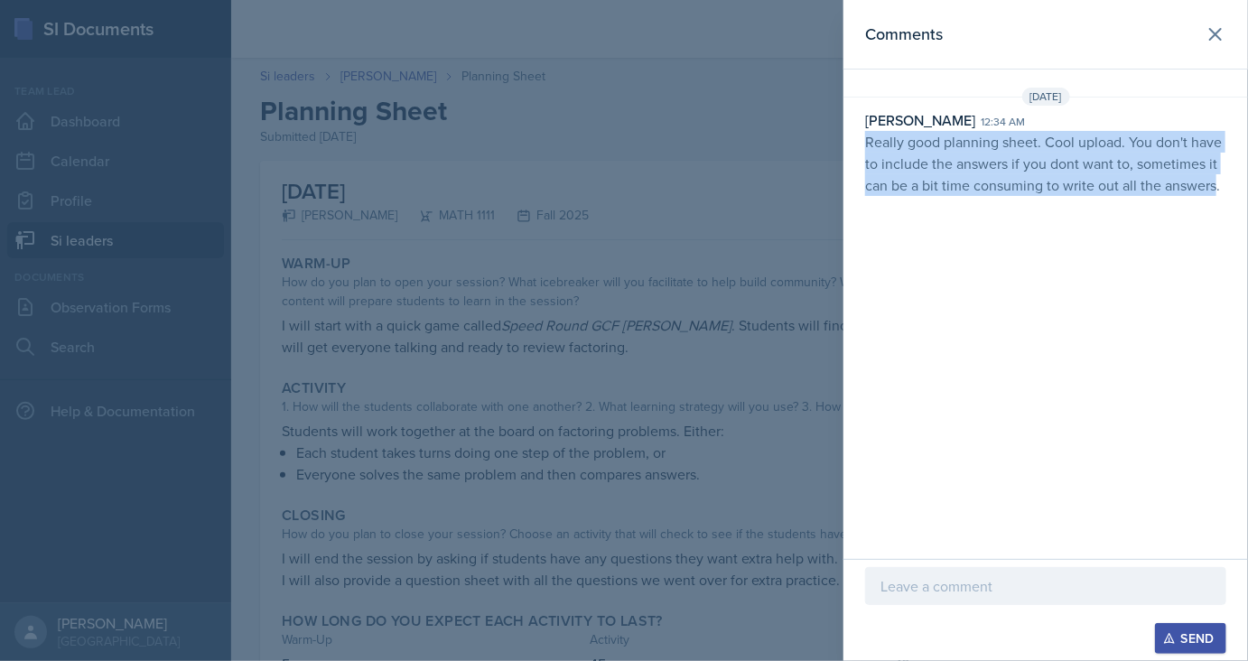
drag, startPoint x: 865, startPoint y: 141, endPoint x: 1216, endPoint y: 184, distance: 353.8
click at [1216, 184] on div "Ethan Macdonald 12:34 am Really good planning sheet. Cool upload. You don't hav…" at bounding box center [1045, 152] width 404 height 87
copy p "Really good planning sheet. Cool upload. You don't have to include the answers …"
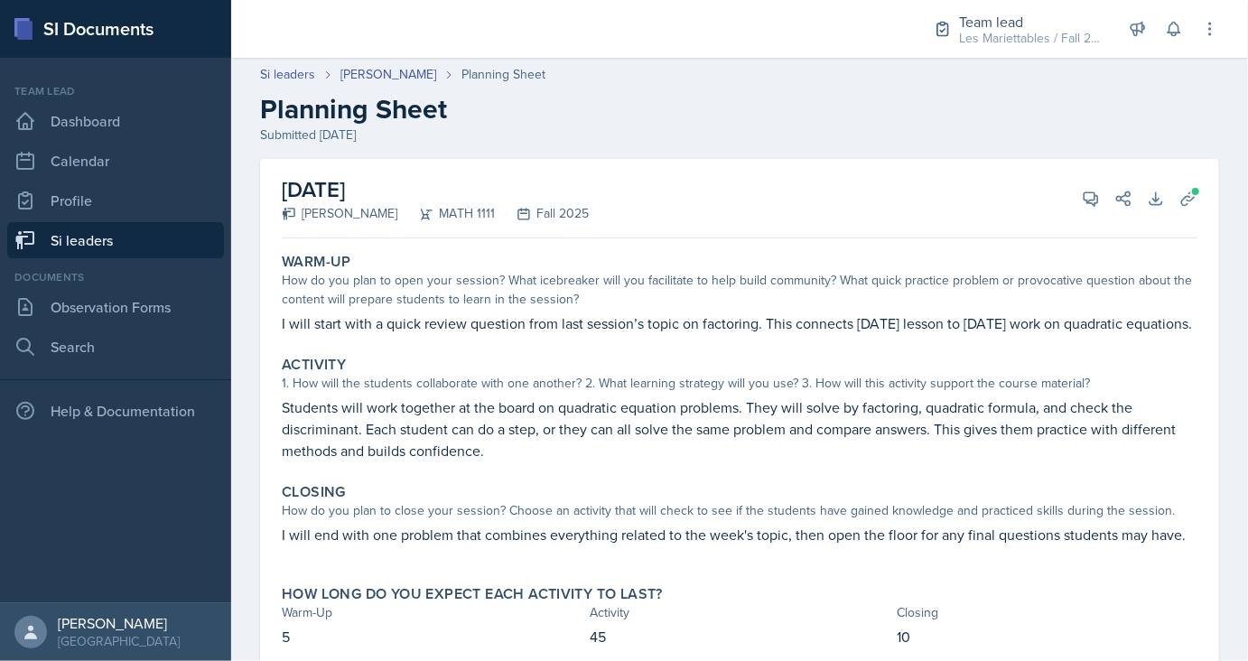
scroll to position [82, 0]
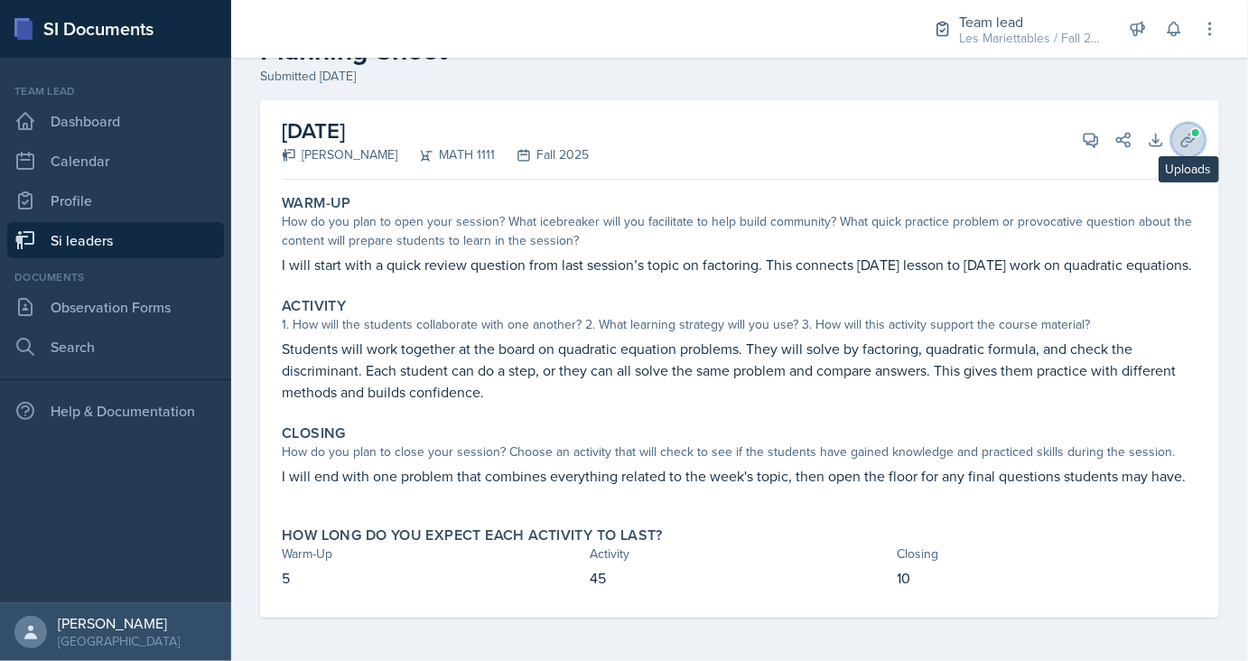
click at [1180, 131] on icon at bounding box center [1188, 140] width 18 height 18
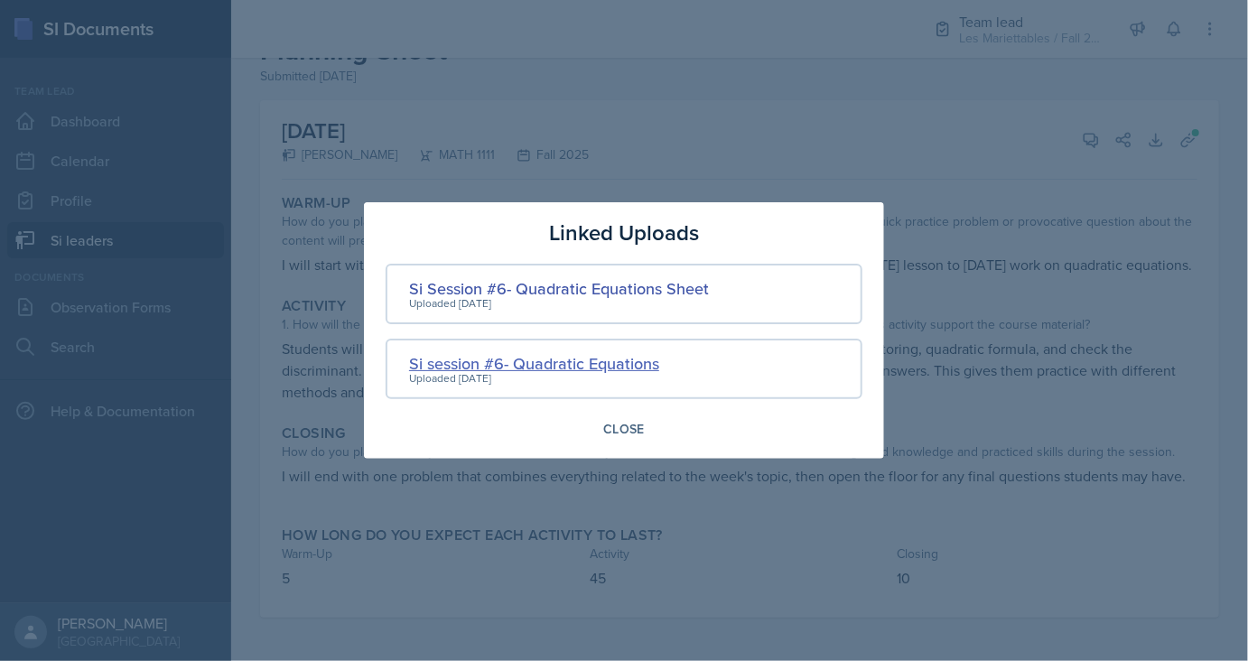
click at [559, 366] on div "Si session #6- Quadratic Equations" at bounding box center [534, 363] width 250 height 24
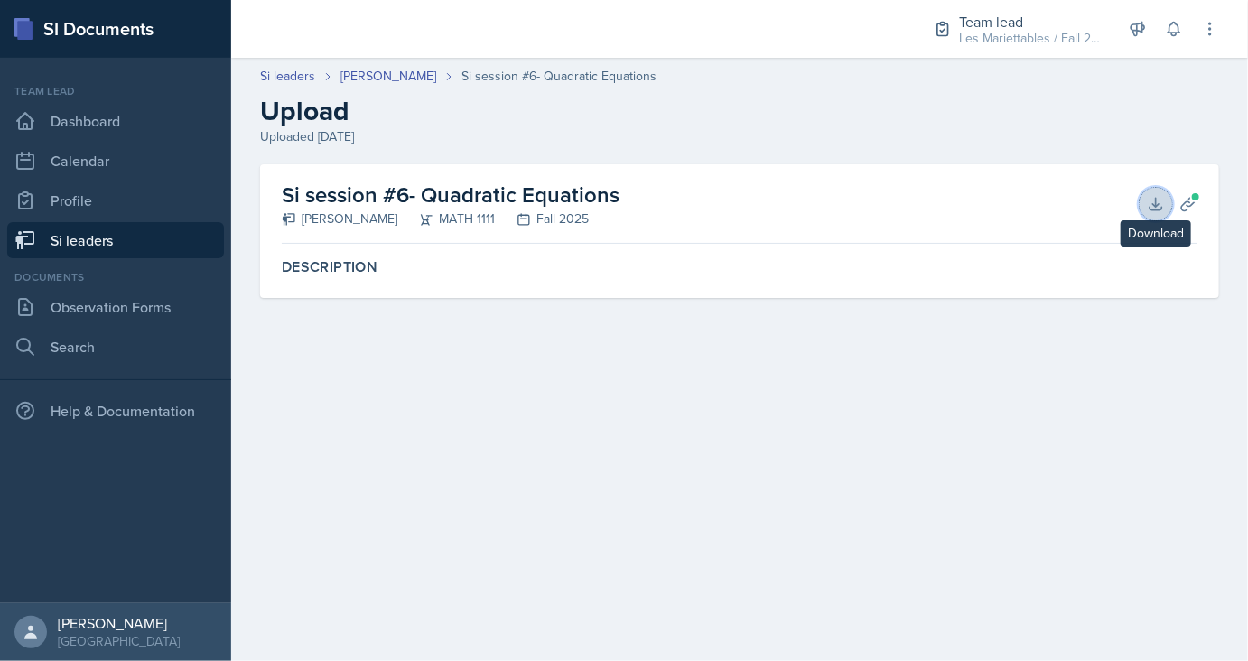
click at [1157, 211] on icon at bounding box center [1156, 204] width 18 height 18
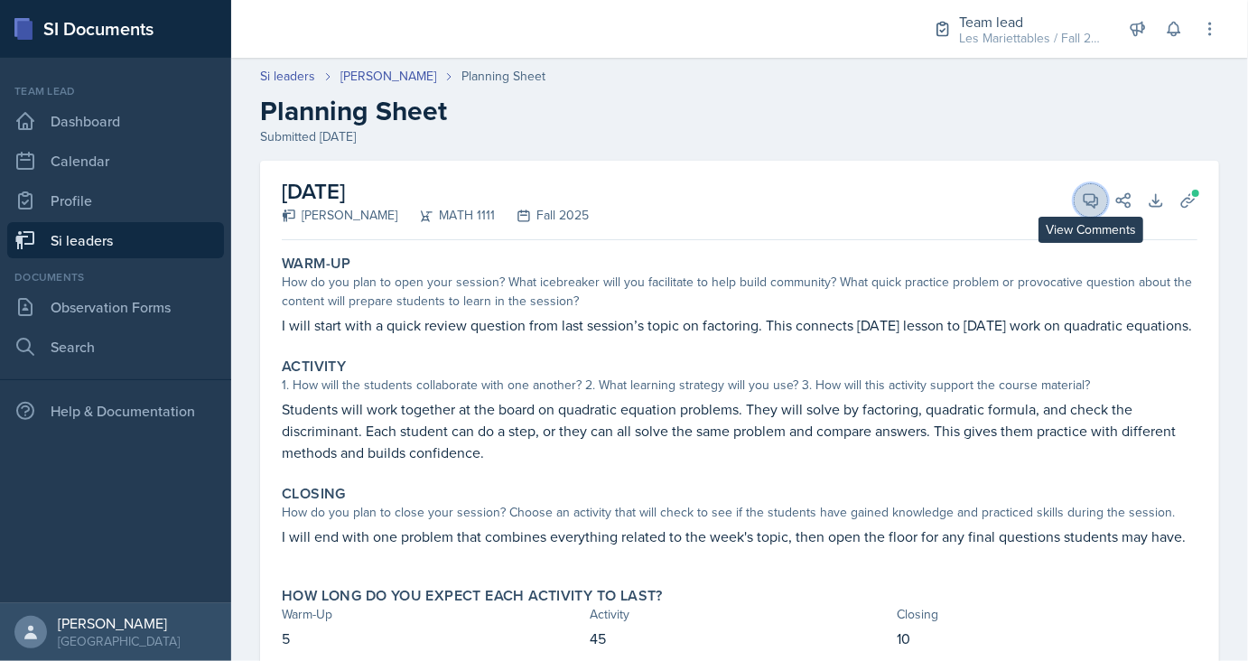
click at [1084, 203] on icon at bounding box center [1091, 200] width 18 height 18
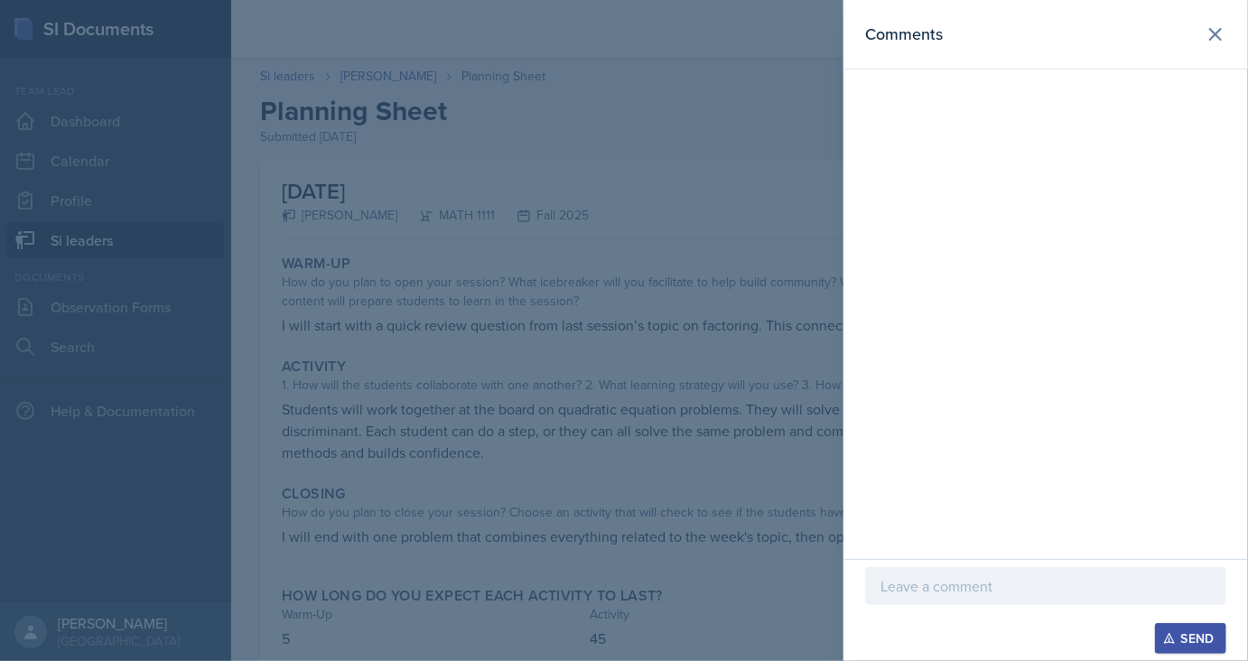
click at [963, 595] on p at bounding box center [1045, 586] width 330 height 22
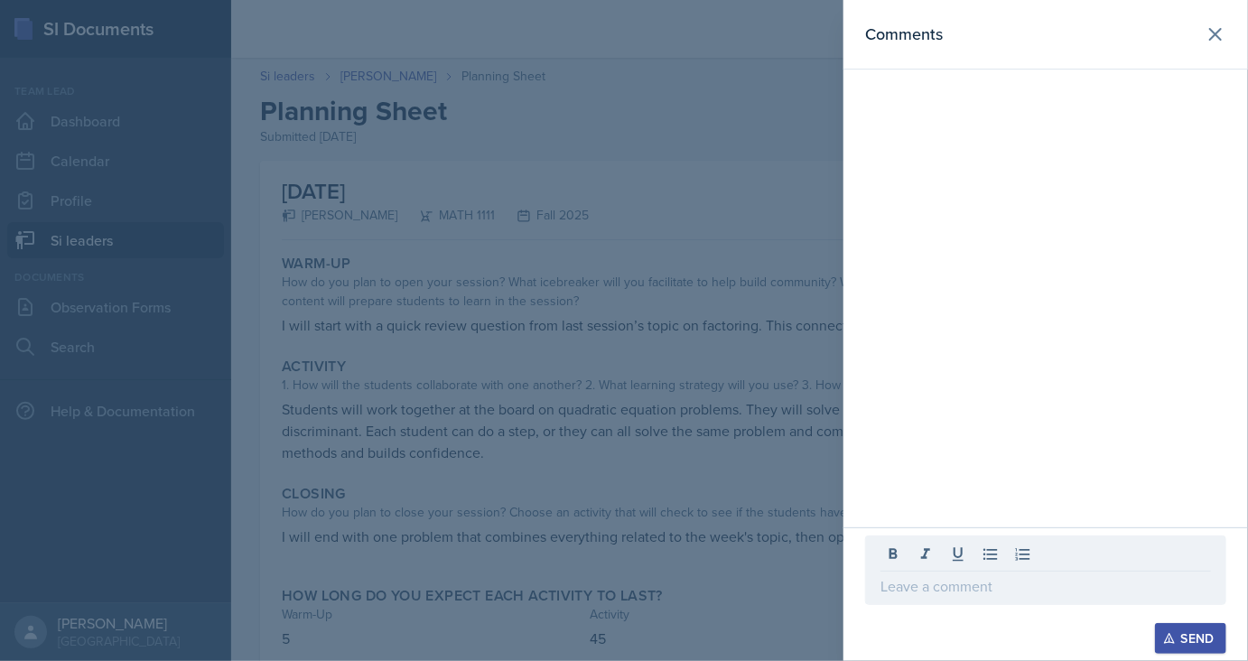
click at [696, 504] on div at bounding box center [624, 330] width 1248 height 661
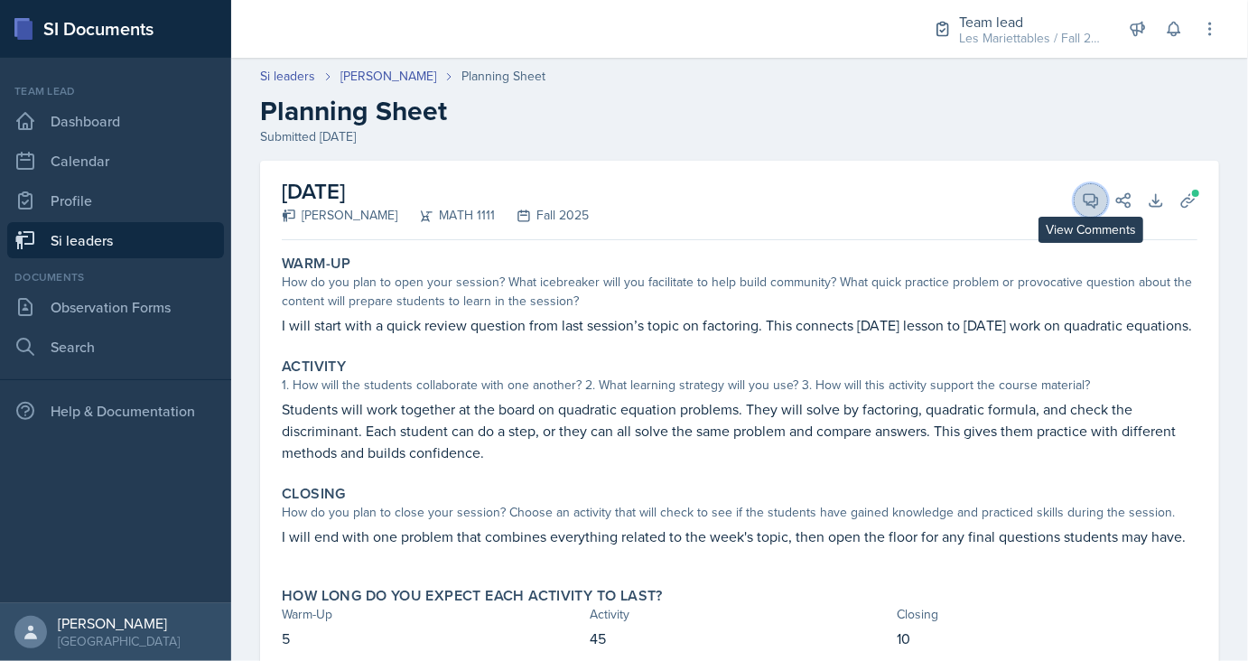
click at [1087, 199] on icon at bounding box center [1091, 200] width 18 height 18
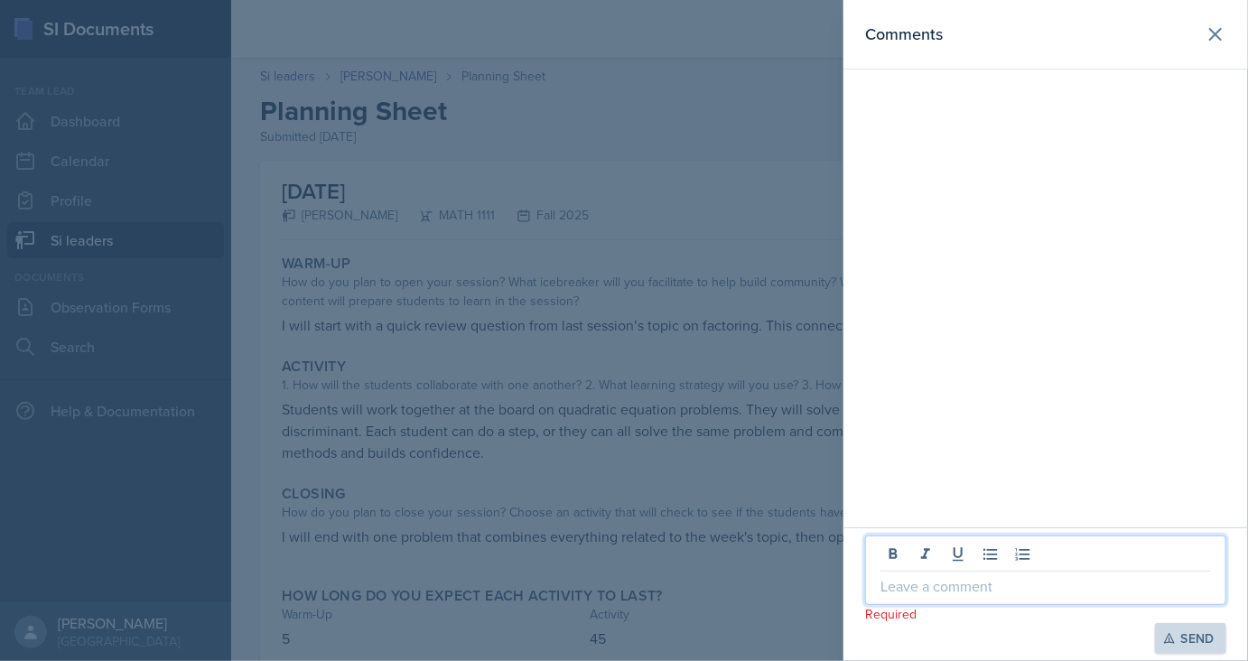
click at [985, 589] on p at bounding box center [1045, 586] width 330 height 22
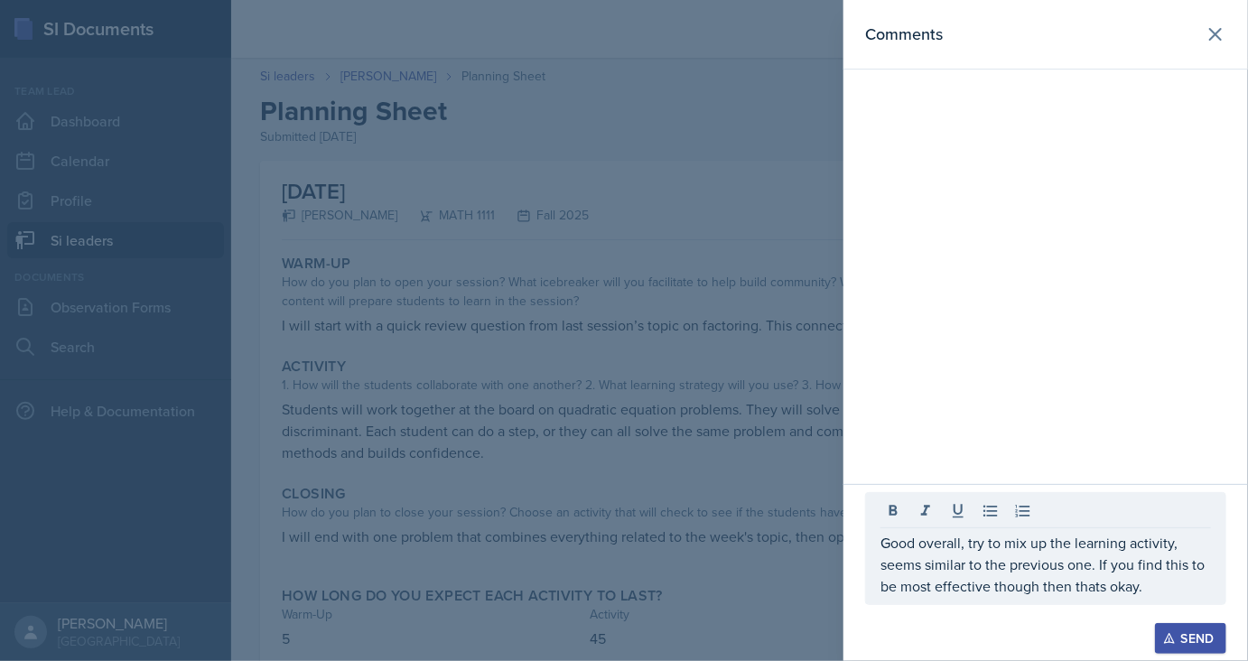
click at [1175, 633] on icon "button" at bounding box center [1169, 638] width 13 height 13
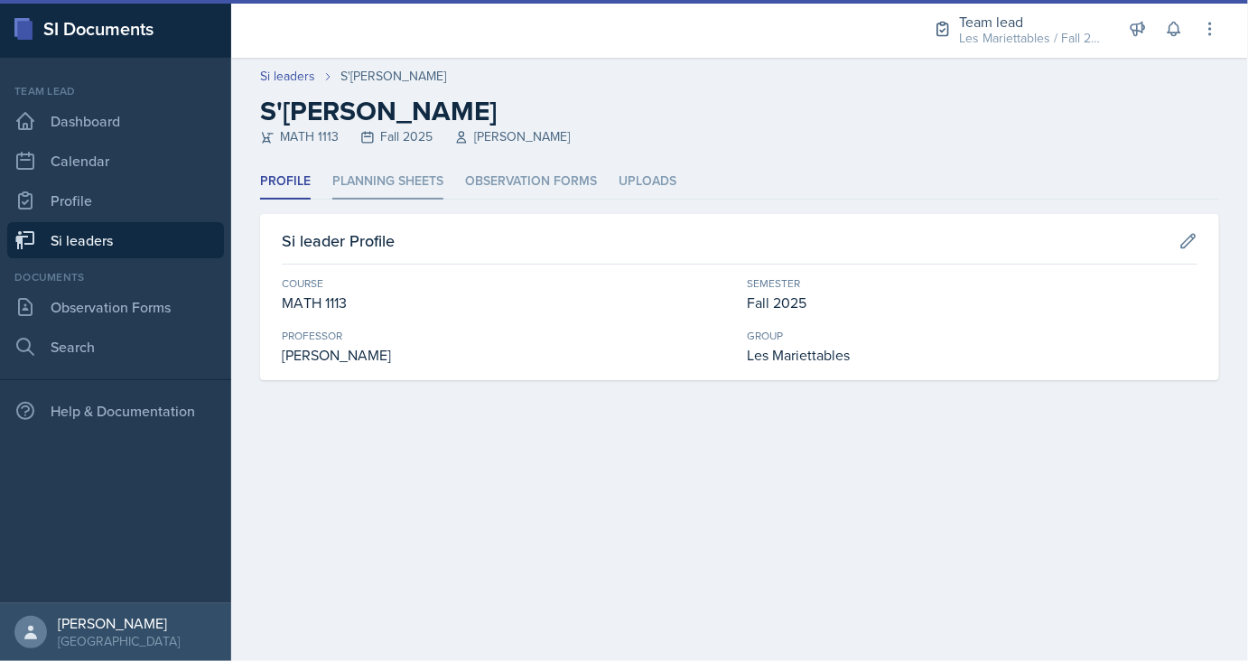
click at [385, 170] on li "Planning Sheets" at bounding box center [387, 181] width 111 height 35
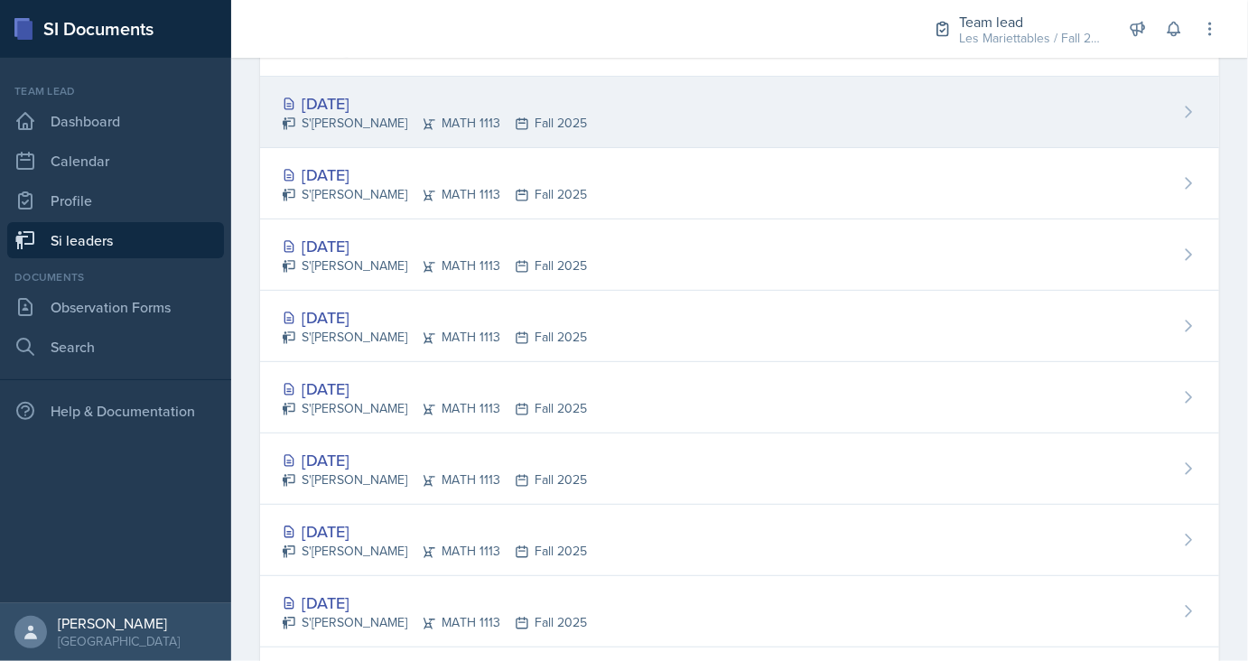
scroll to position [200, 0]
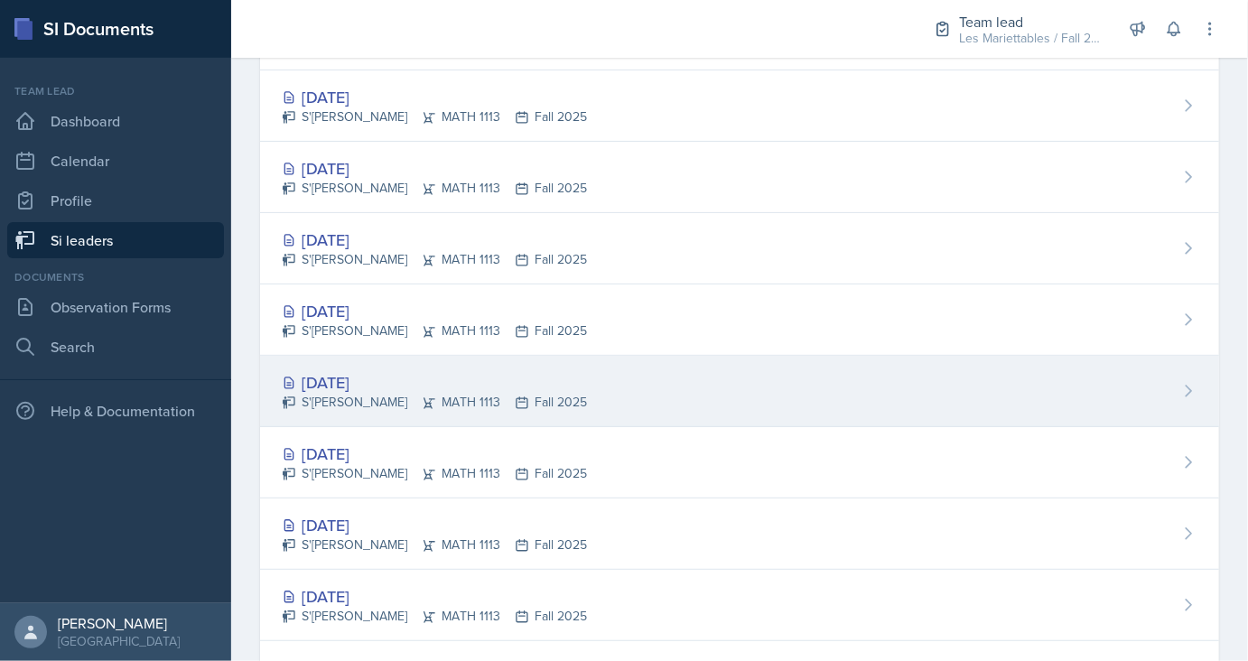
click at [351, 383] on div "[DATE]" at bounding box center [434, 382] width 305 height 24
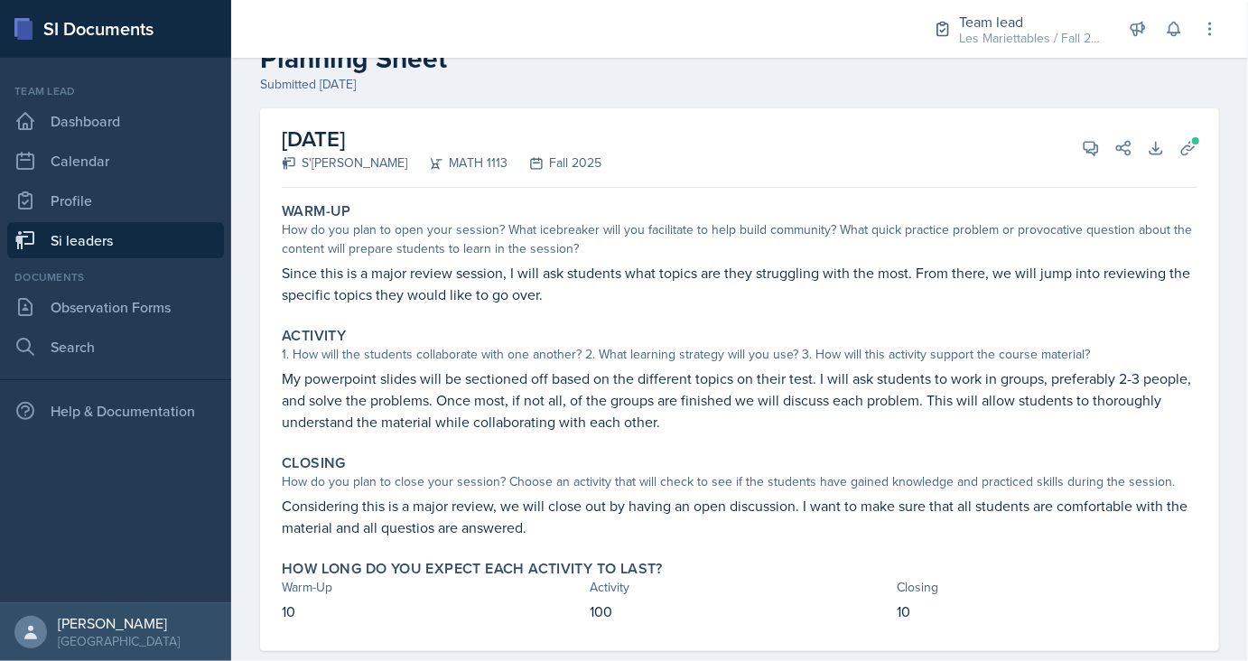
scroll to position [72, 0]
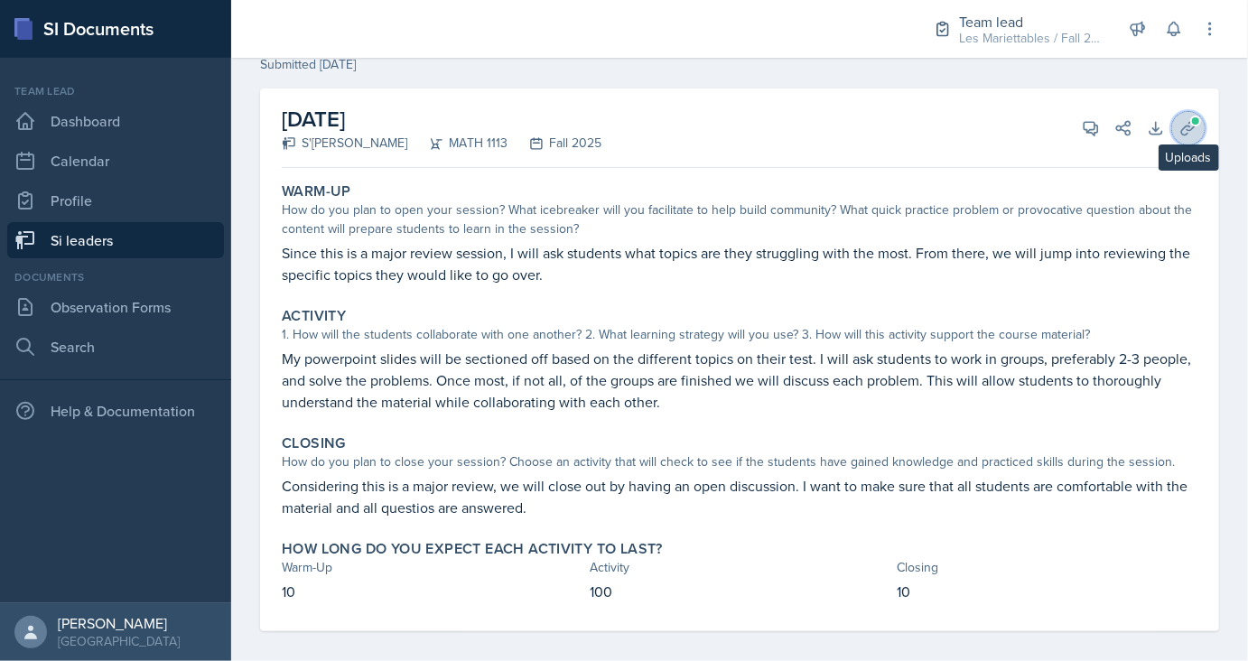
click at [1182, 126] on icon at bounding box center [1188, 128] width 18 height 18
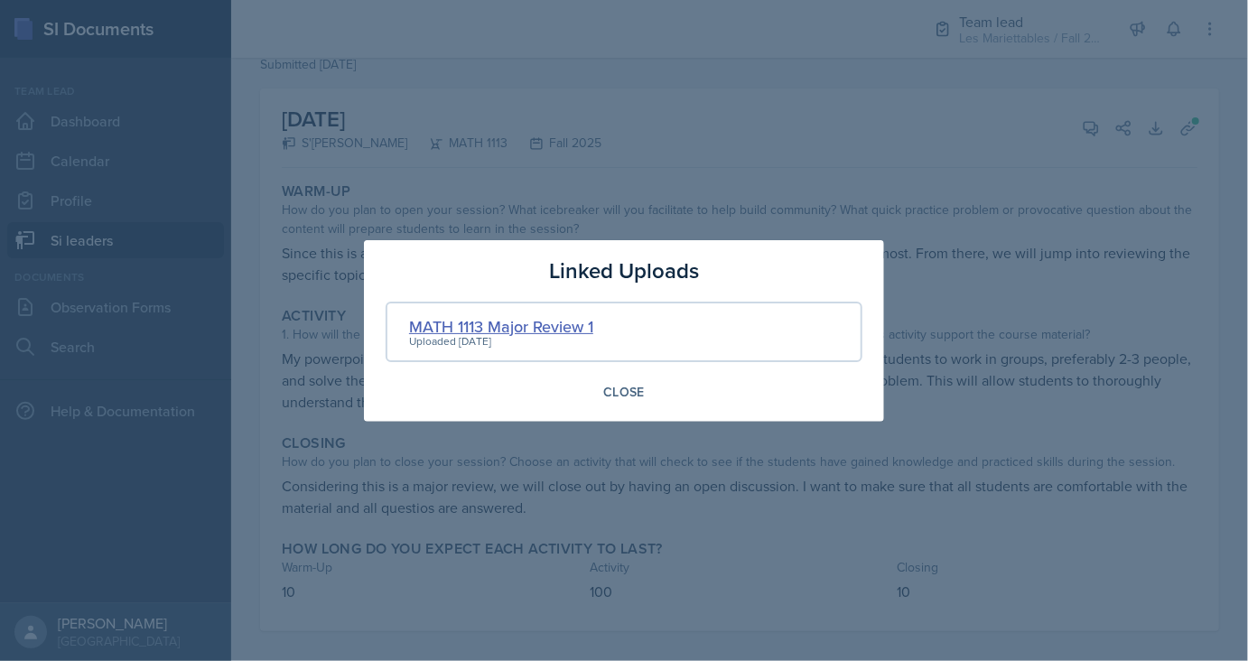
click at [549, 320] on div "MATH 1113 Major Review 1" at bounding box center [501, 326] width 184 height 24
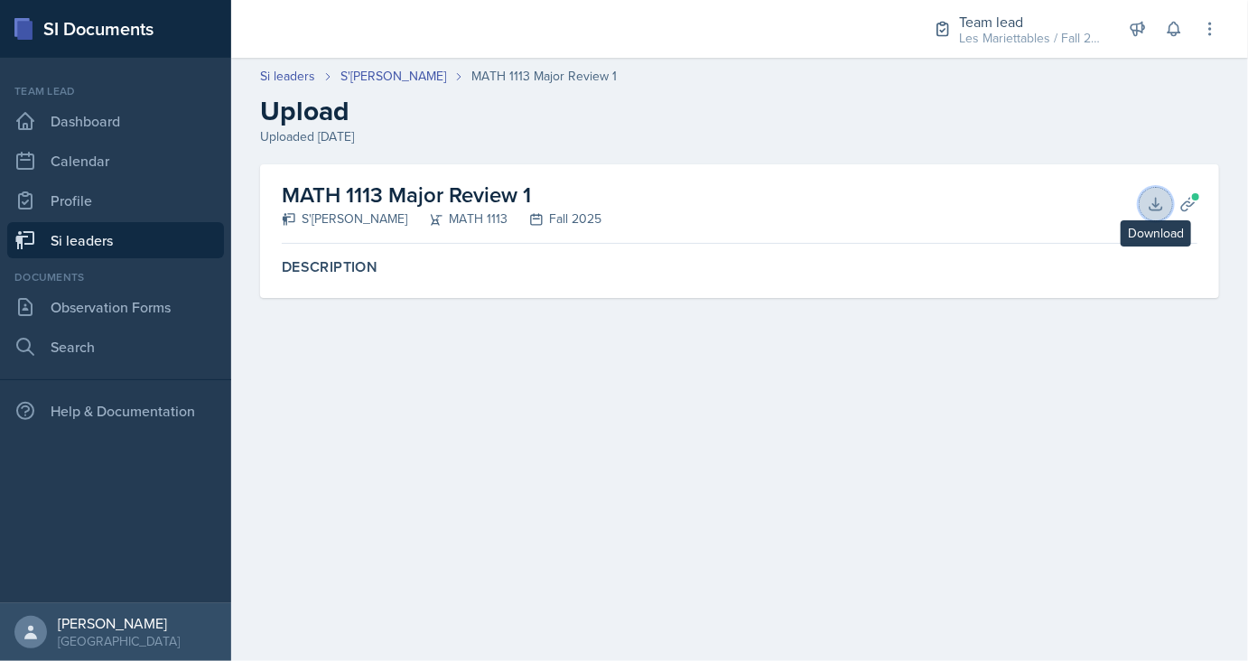
click at [1165, 209] on button "Download" at bounding box center [1155, 204] width 32 height 32
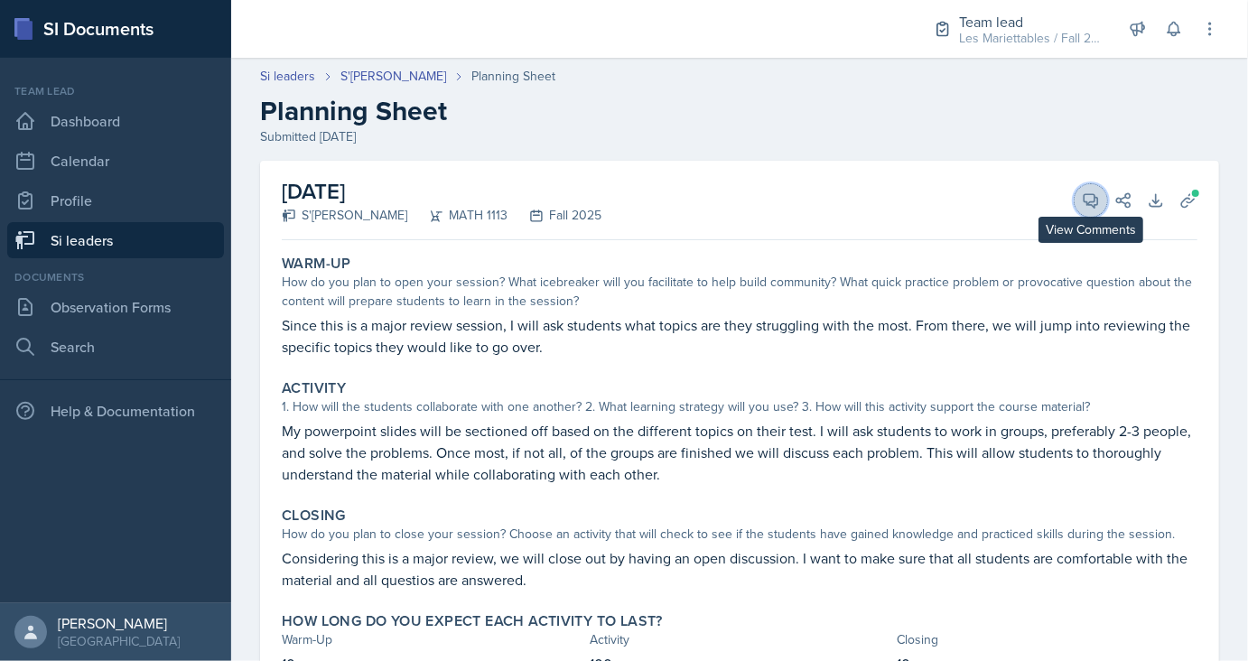
click at [1079, 199] on button "View Comments" at bounding box center [1090, 200] width 32 height 32
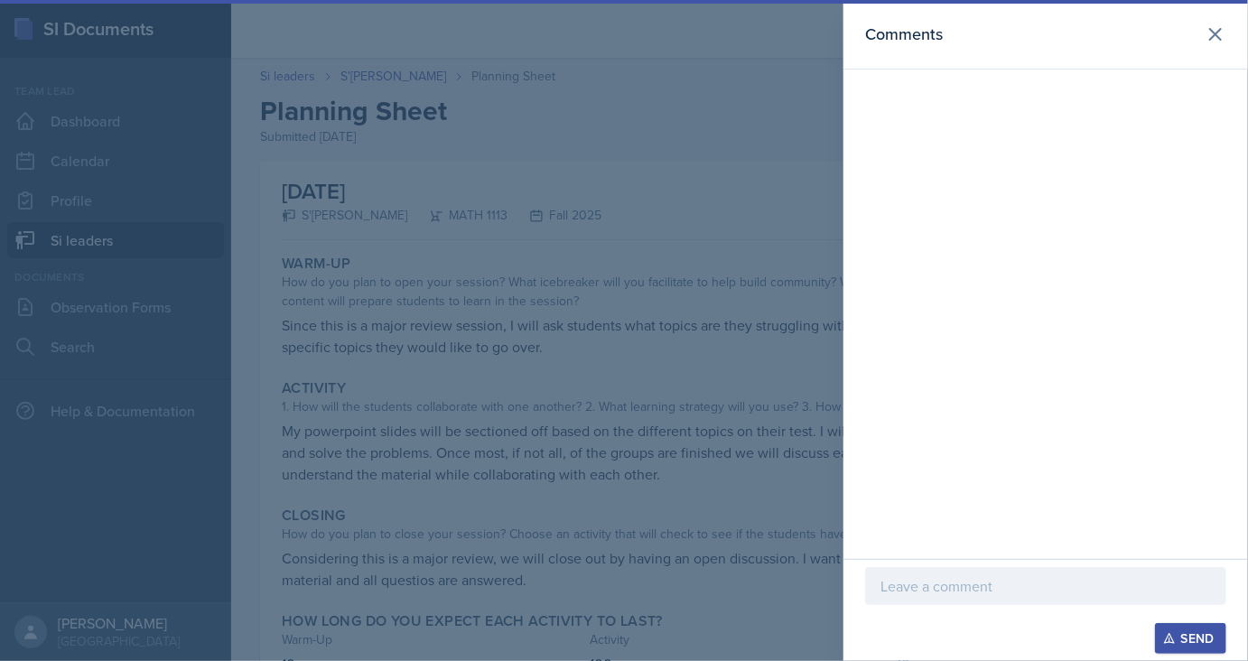
click at [617, 334] on div at bounding box center [624, 330] width 1248 height 661
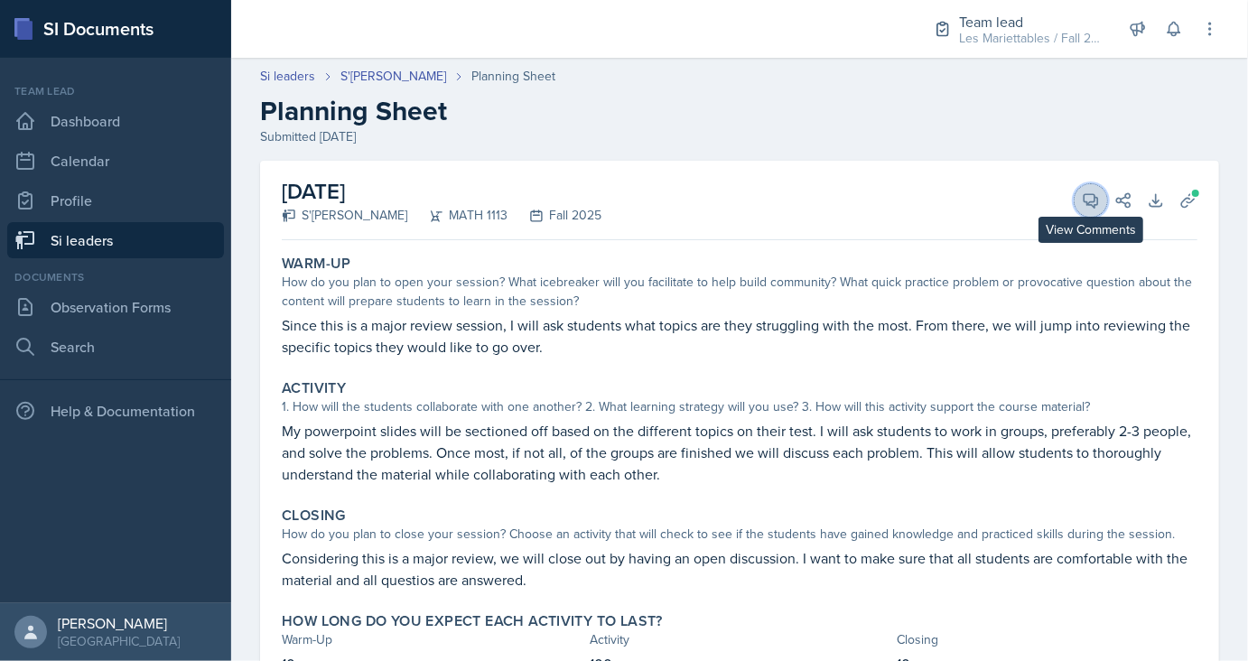
click at [1089, 192] on icon at bounding box center [1091, 200] width 18 height 18
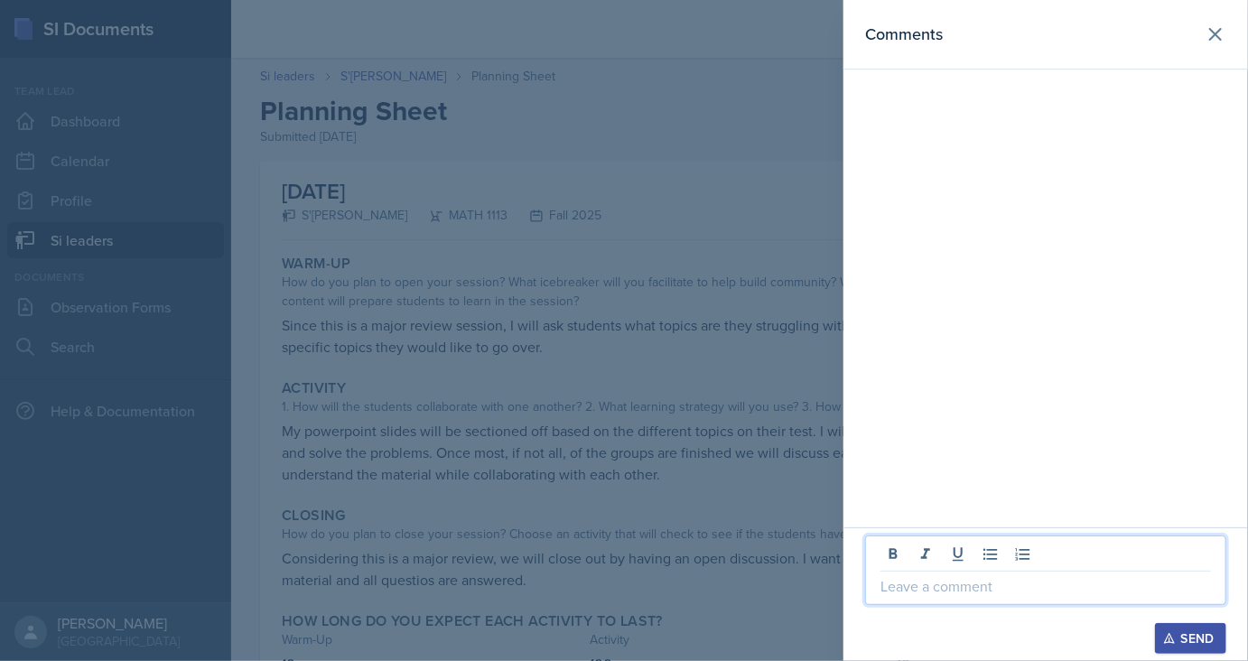
click at [966, 590] on p at bounding box center [1045, 586] width 330 height 22
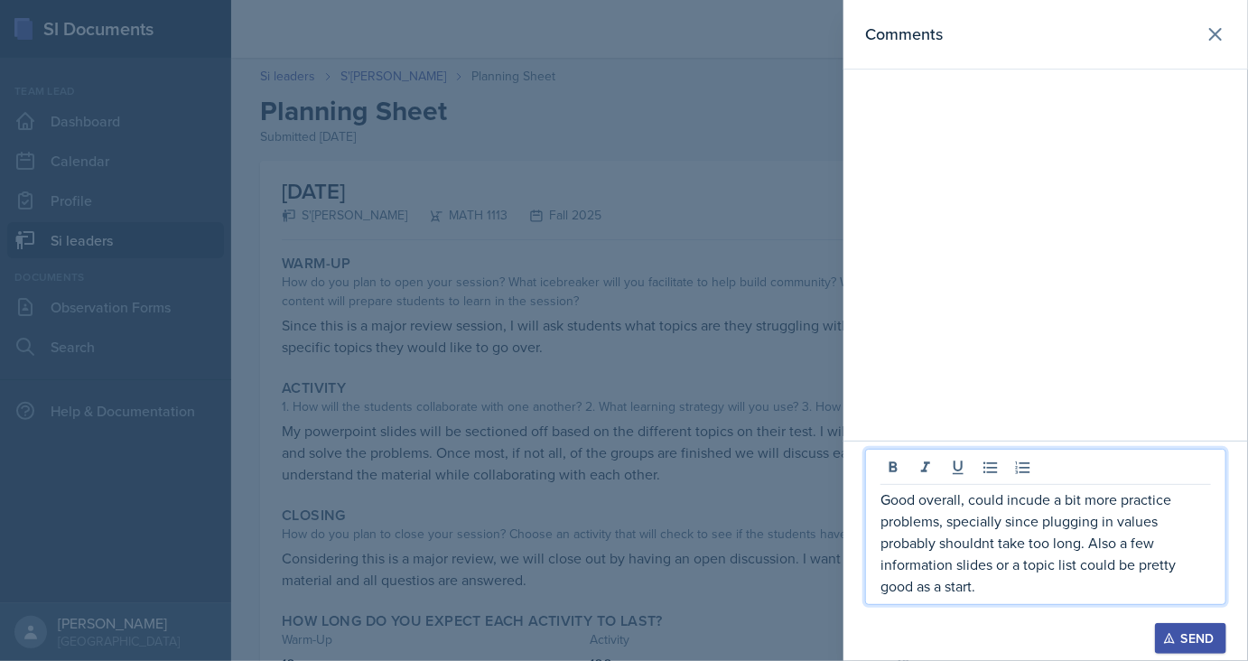
click at [1190, 631] on div "Send" at bounding box center [1190, 638] width 48 height 14
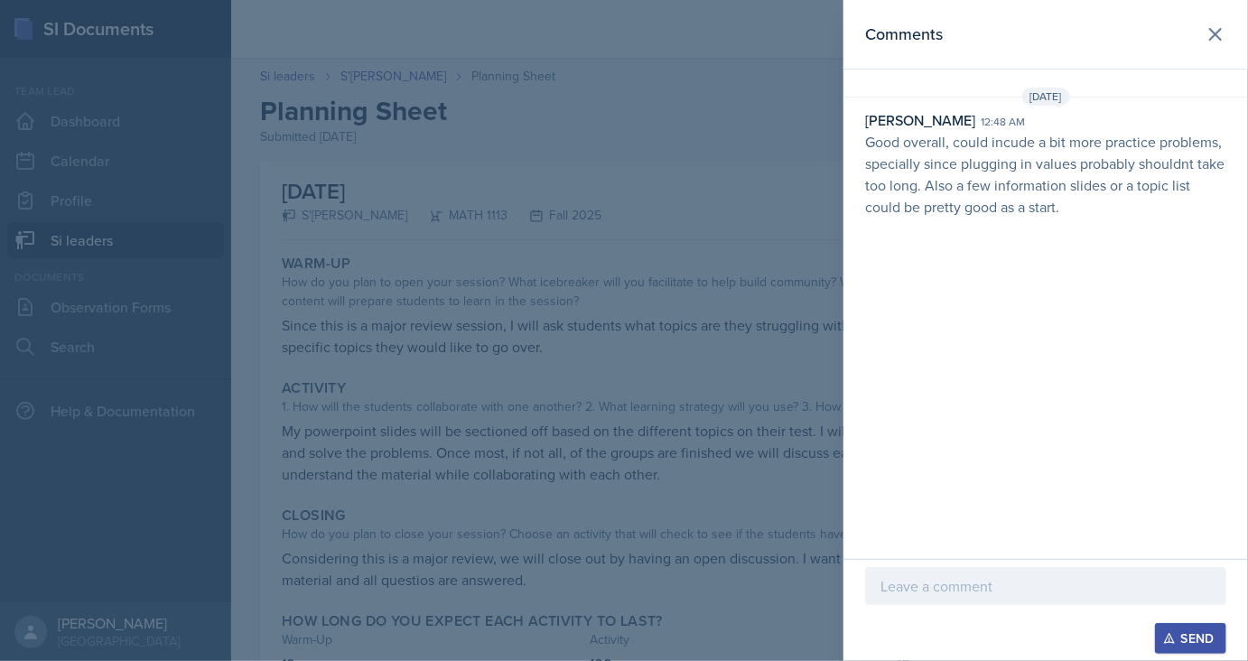
click at [669, 402] on div at bounding box center [624, 330] width 1248 height 661
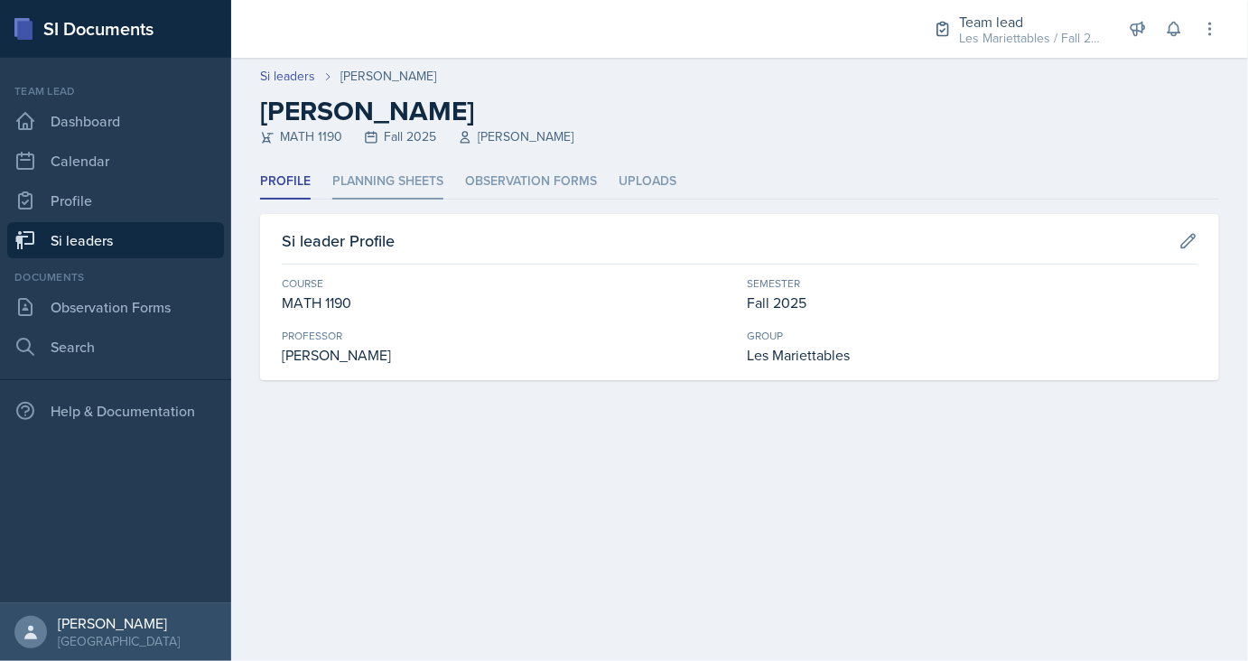
click at [360, 179] on li "Planning Sheets" at bounding box center [387, 181] width 111 height 35
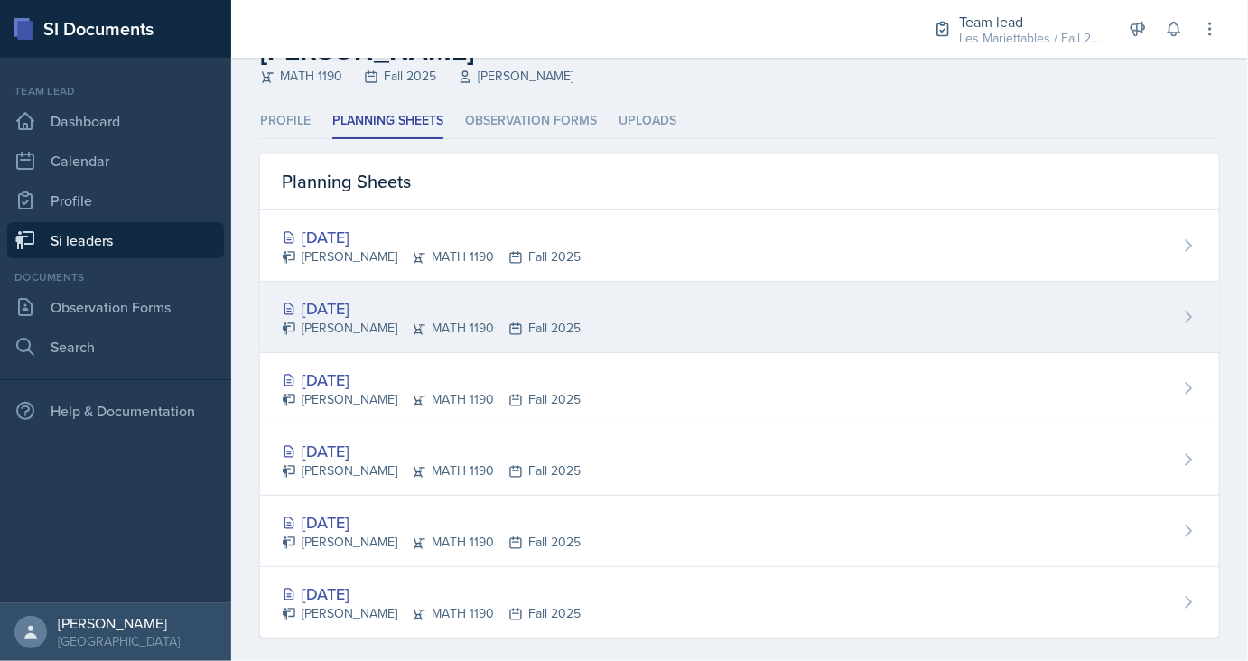
scroll to position [68, 0]
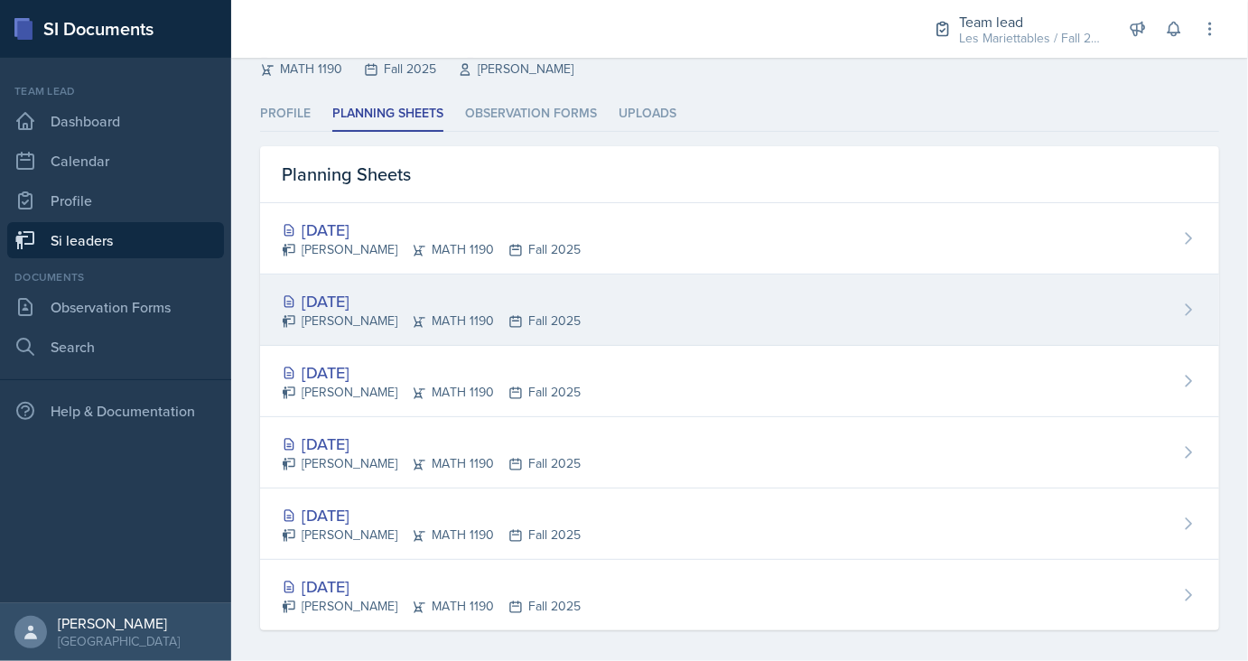
click at [367, 292] on div "[DATE]" at bounding box center [431, 301] width 299 height 24
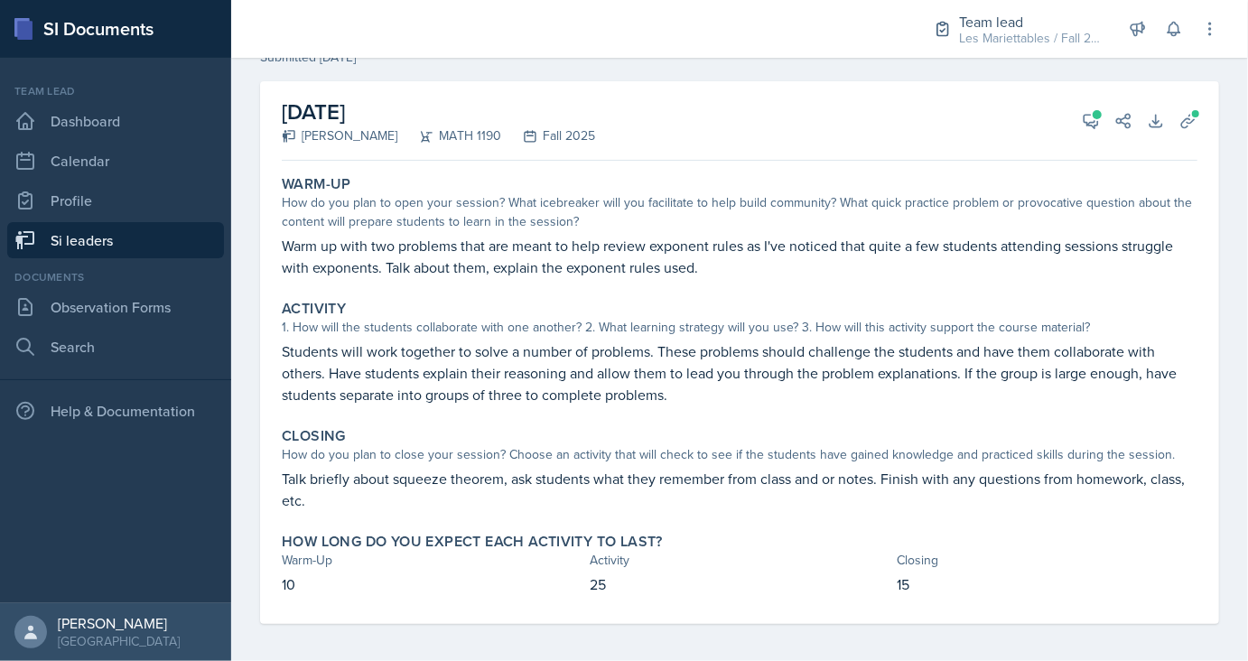
scroll to position [42, 0]
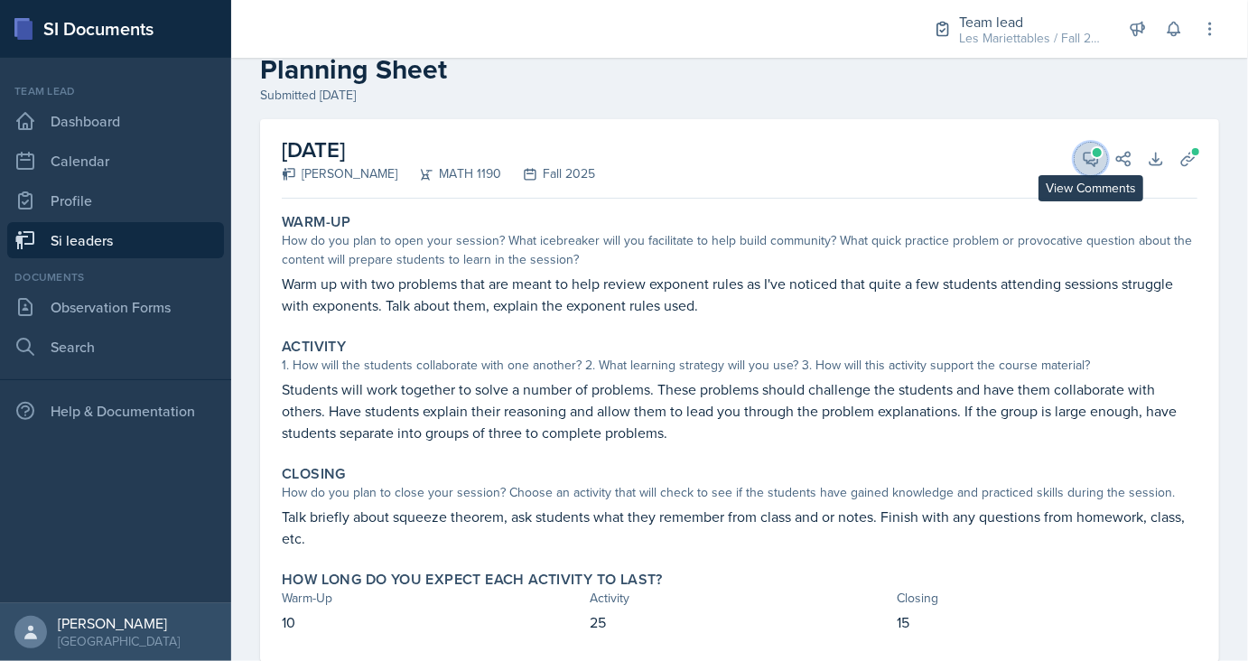
click at [1081, 156] on button "View Comments" at bounding box center [1090, 159] width 32 height 32
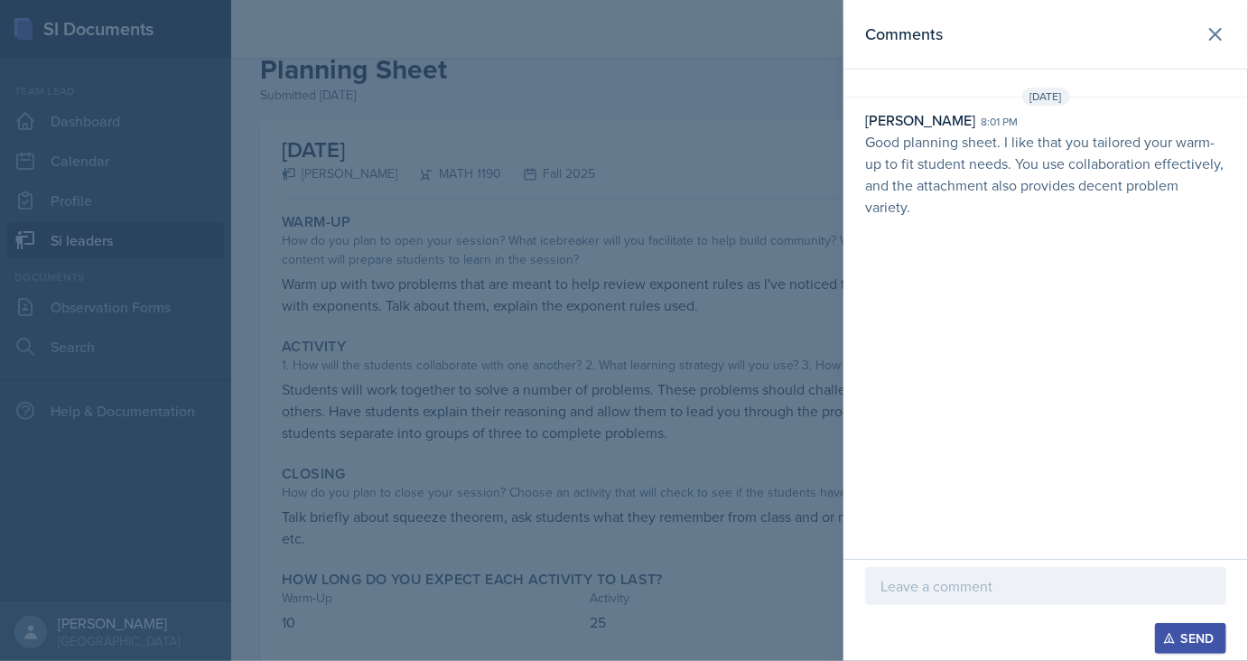
click at [429, 70] on div at bounding box center [624, 330] width 1248 height 661
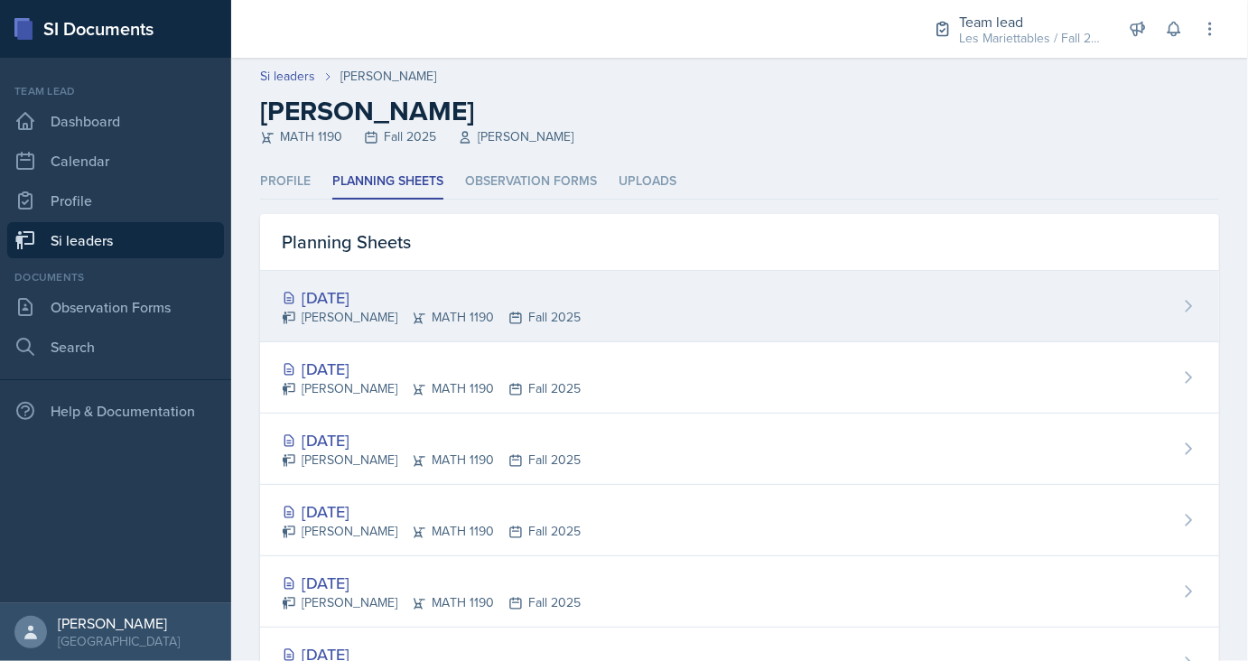
click at [352, 303] on div "[DATE]" at bounding box center [431, 297] width 299 height 24
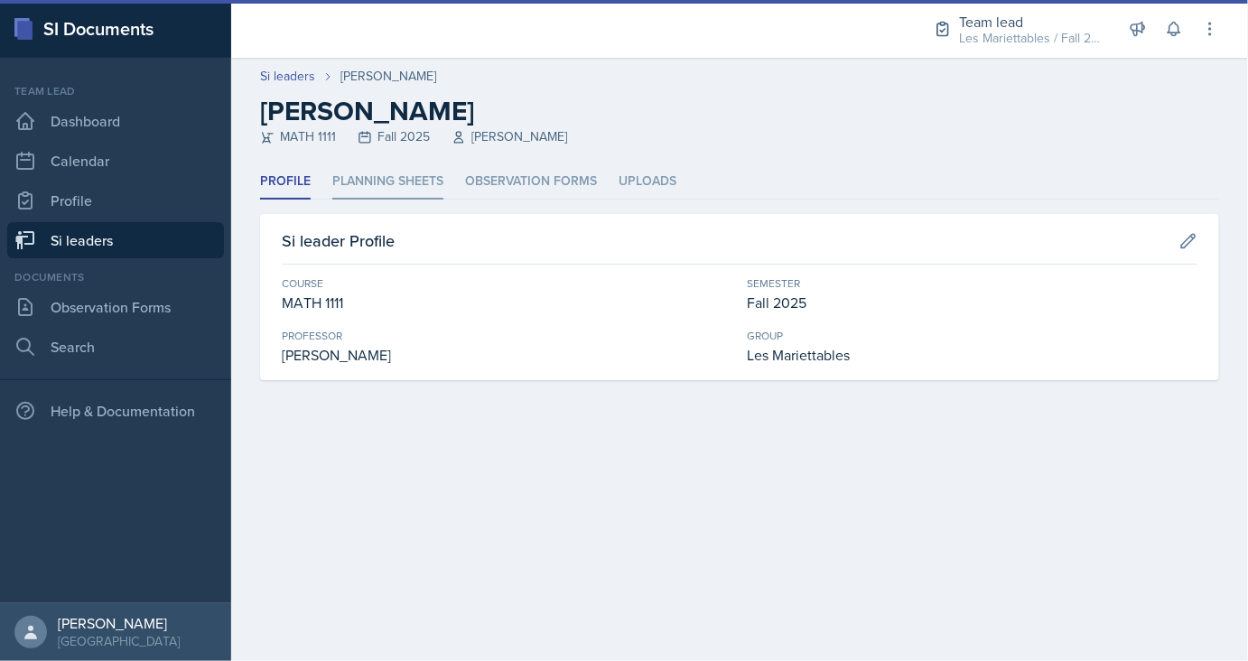
click at [373, 176] on li "Planning Sheets" at bounding box center [387, 181] width 111 height 35
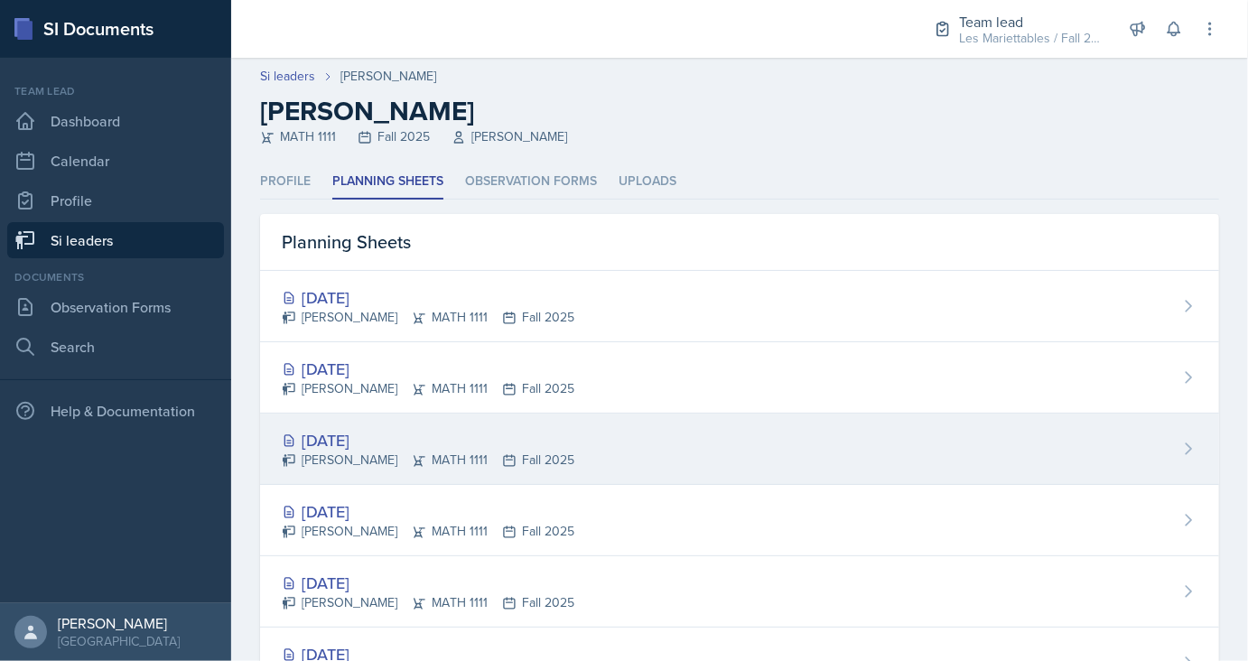
click at [348, 439] on div "[DATE]" at bounding box center [428, 440] width 292 height 24
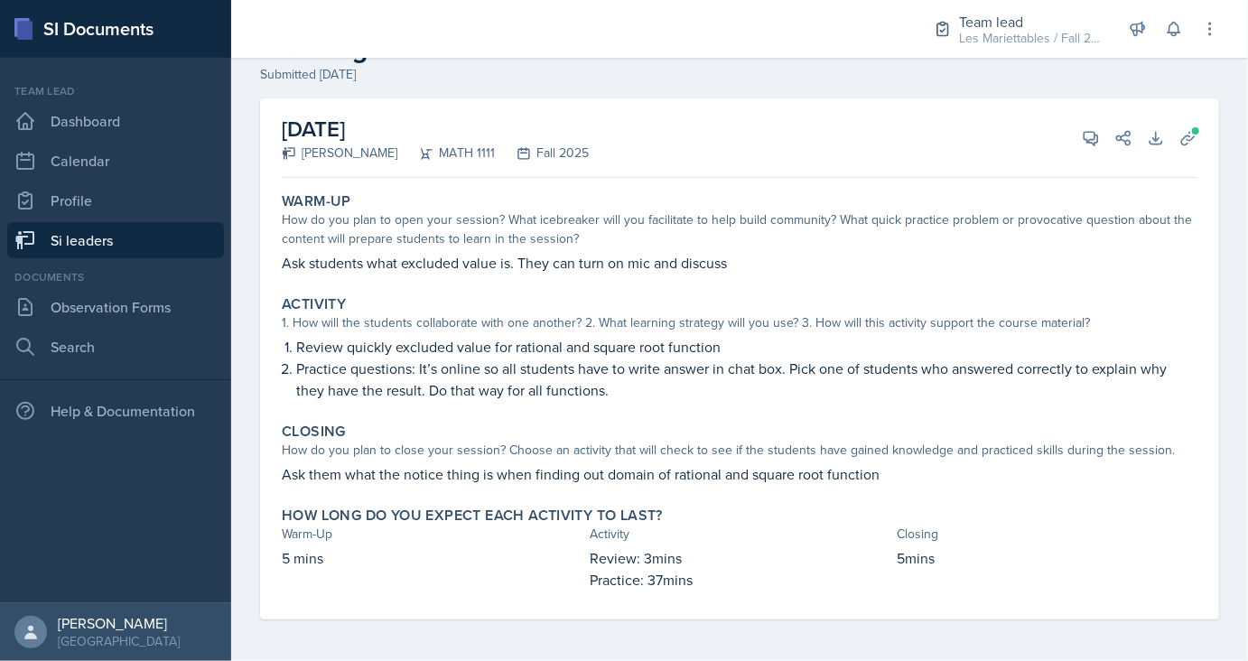
scroll to position [64, 0]
click at [1198, 136] on button "Uploads" at bounding box center [1188, 136] width 32 height 32
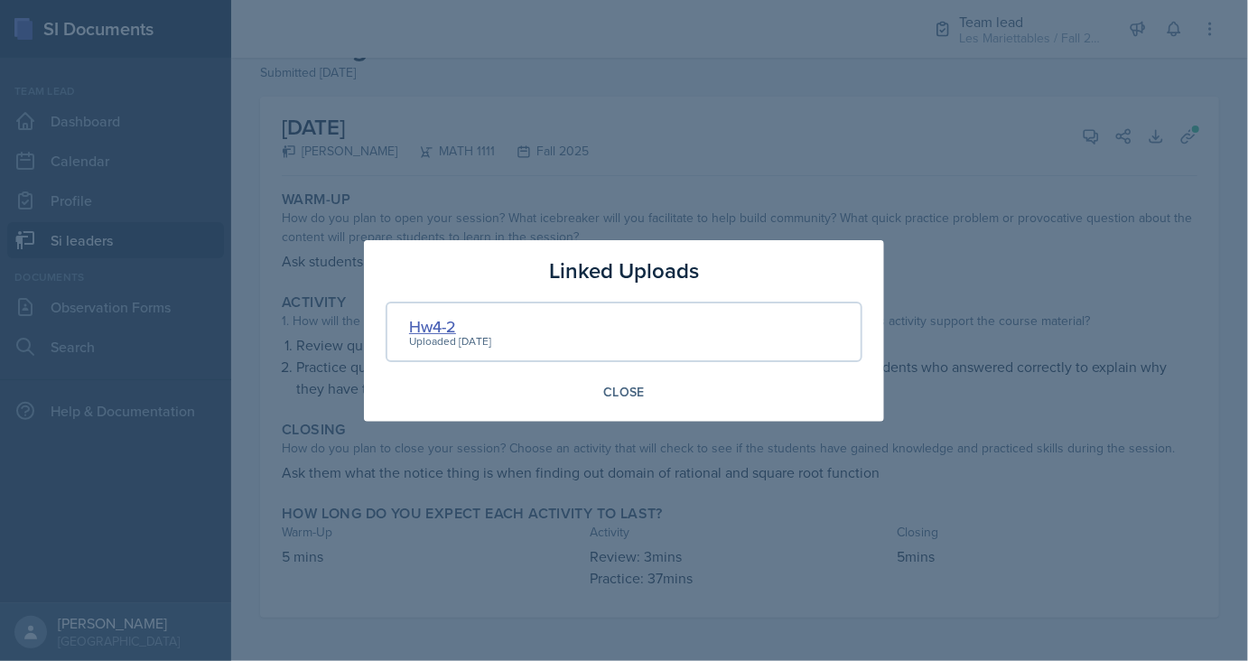
click at [431, 314] on div "Hw4-2" at bounding box center [450, 326] width 82 height 24
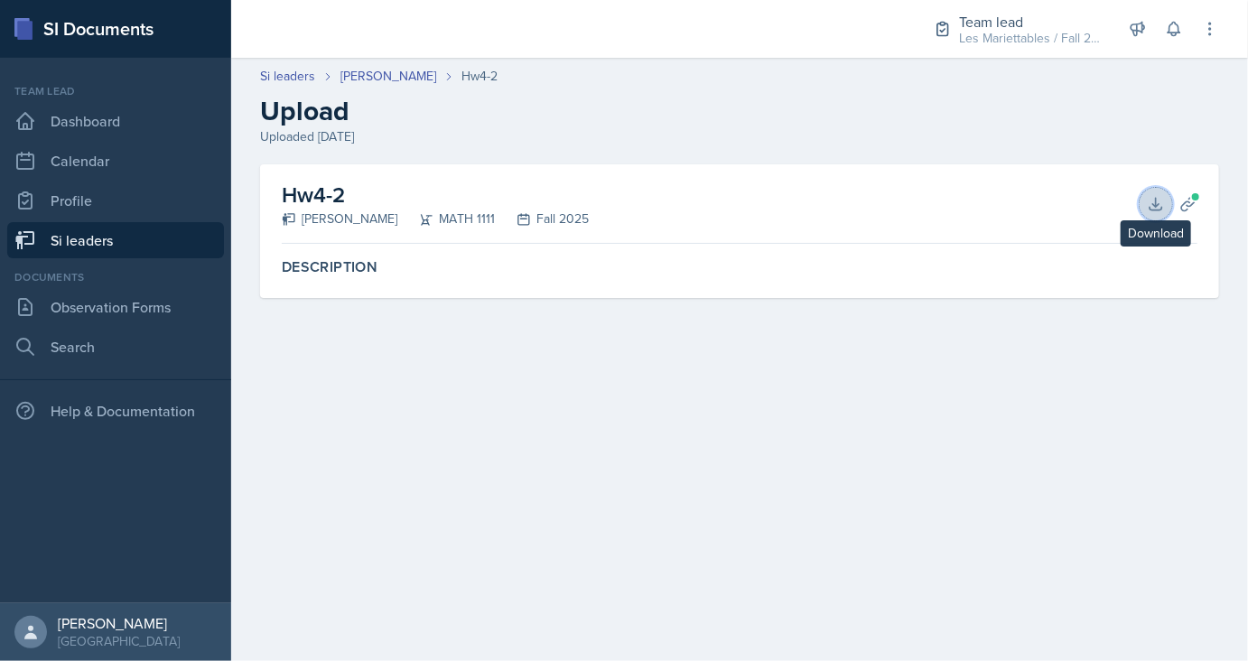
click at [1152, 196] on icon at bounding box center [1156, 204] width 18 height 18
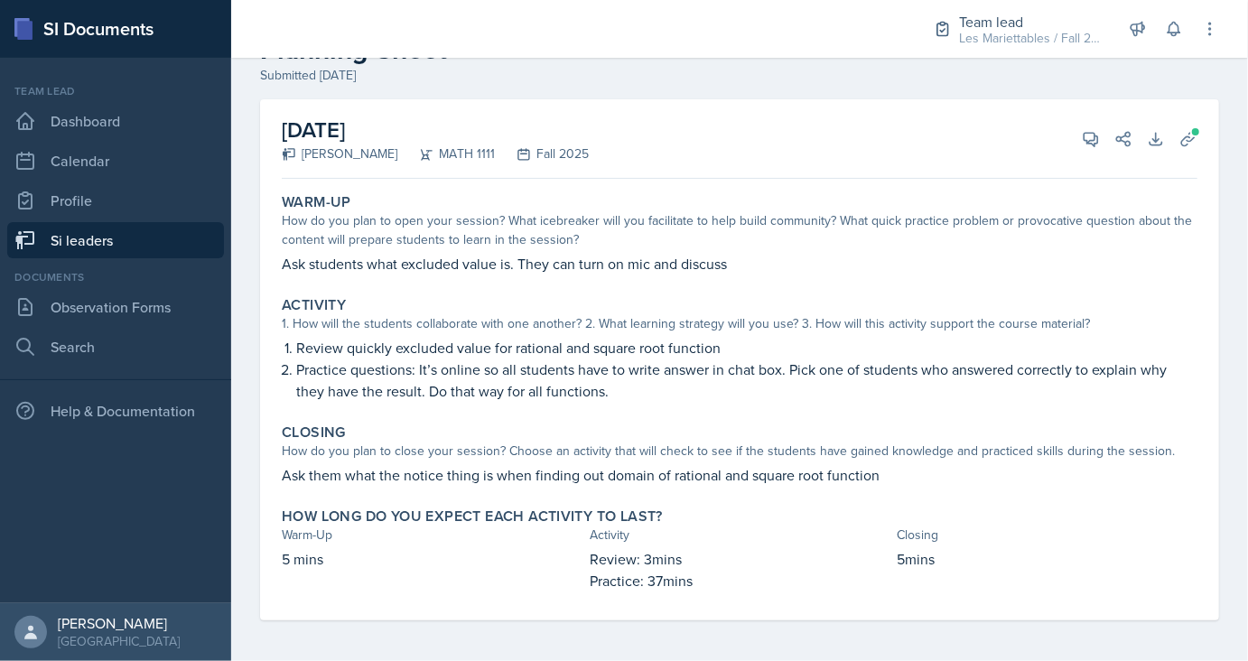
scroll to position [64, 0]
click at [1080, 125] on button "View Comments" at bounding box center [1090, 136] width 32 height 32
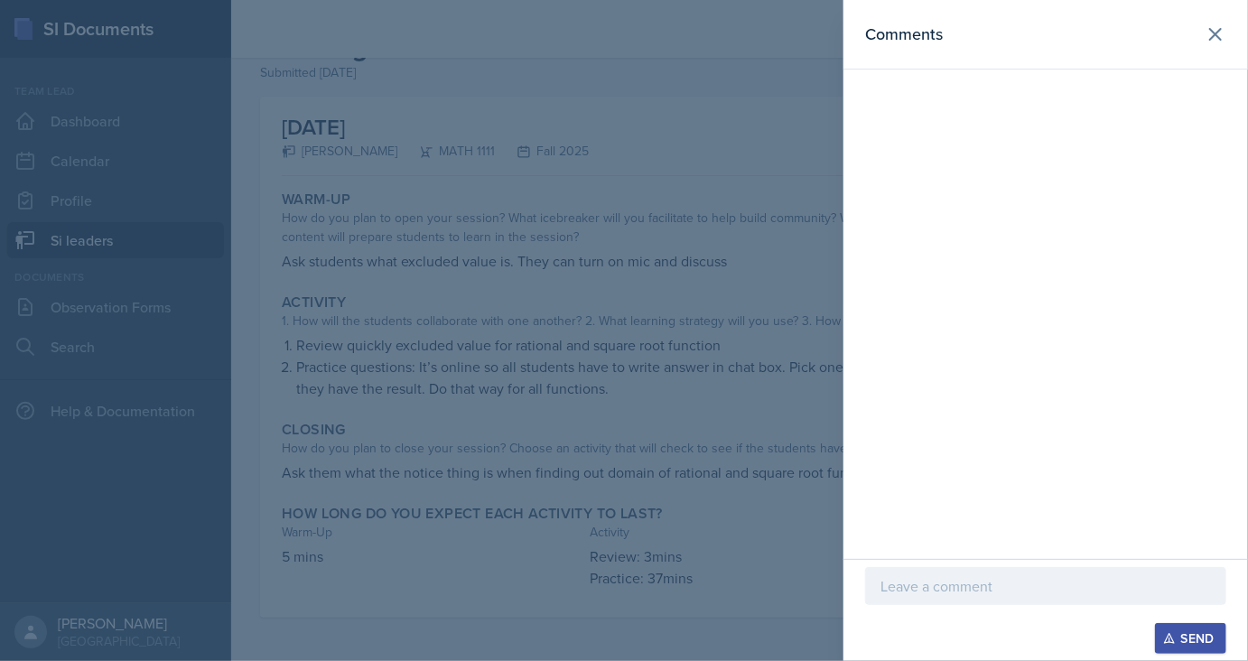
click at [899, 581] on p at bounding box center [1045, 586] width 330 height 22
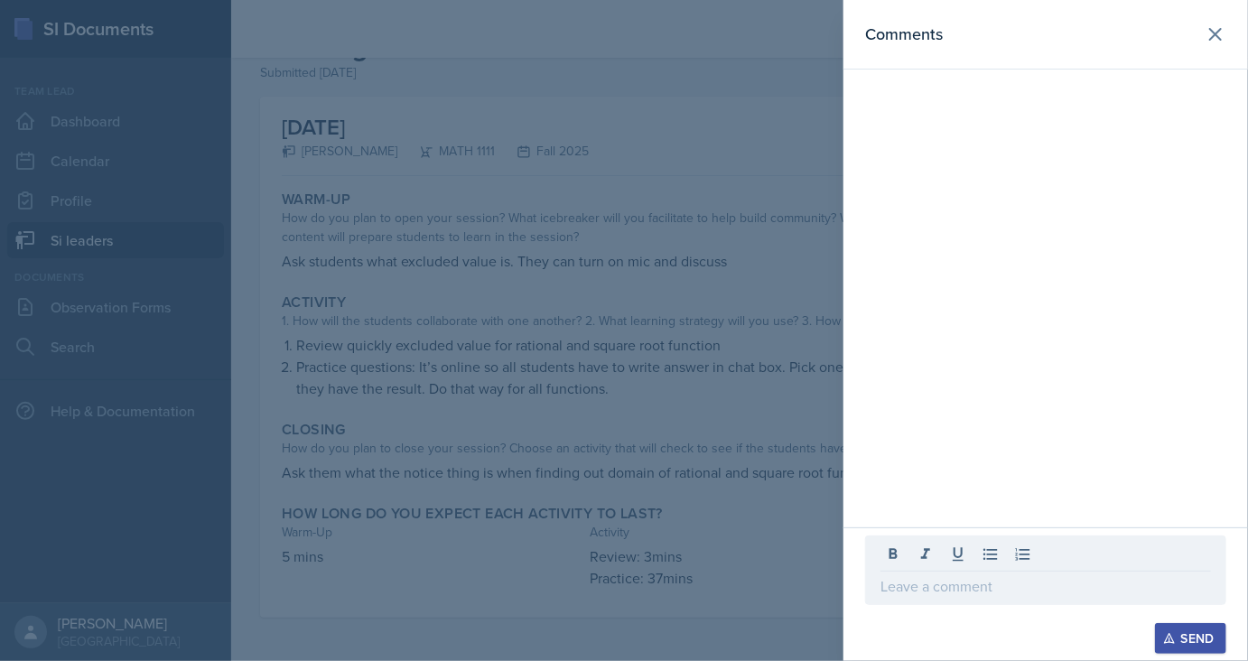
click at [751, 484] on div at bounding box center [624, 330] width 1248 height 661
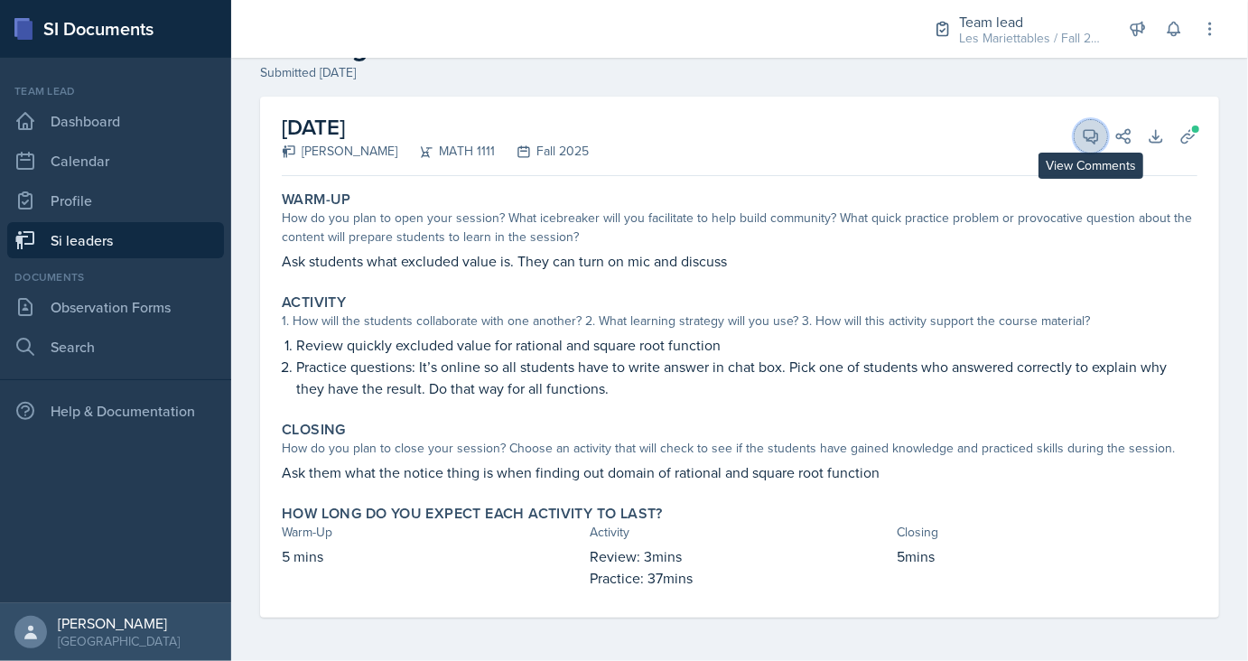
click at [1100, 126] on span at bounding box center [1096, 129] width 9 height 9
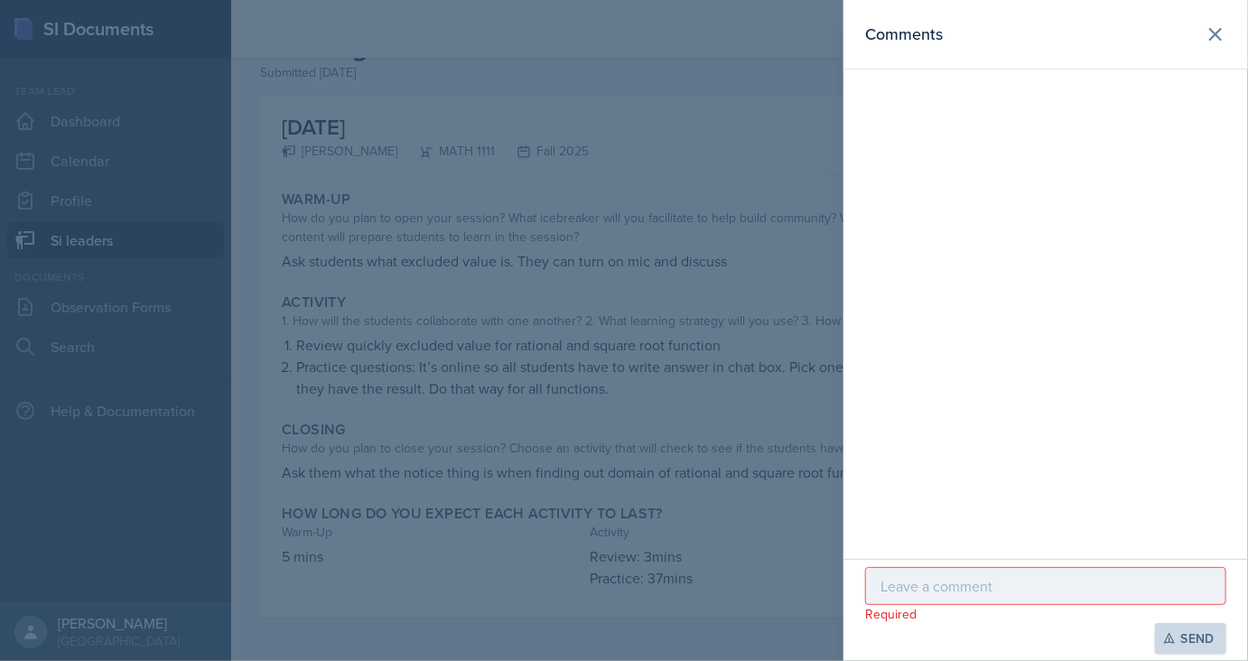
click at [911, 597] on p at bounding box center [1045, 586] width 330 height 22
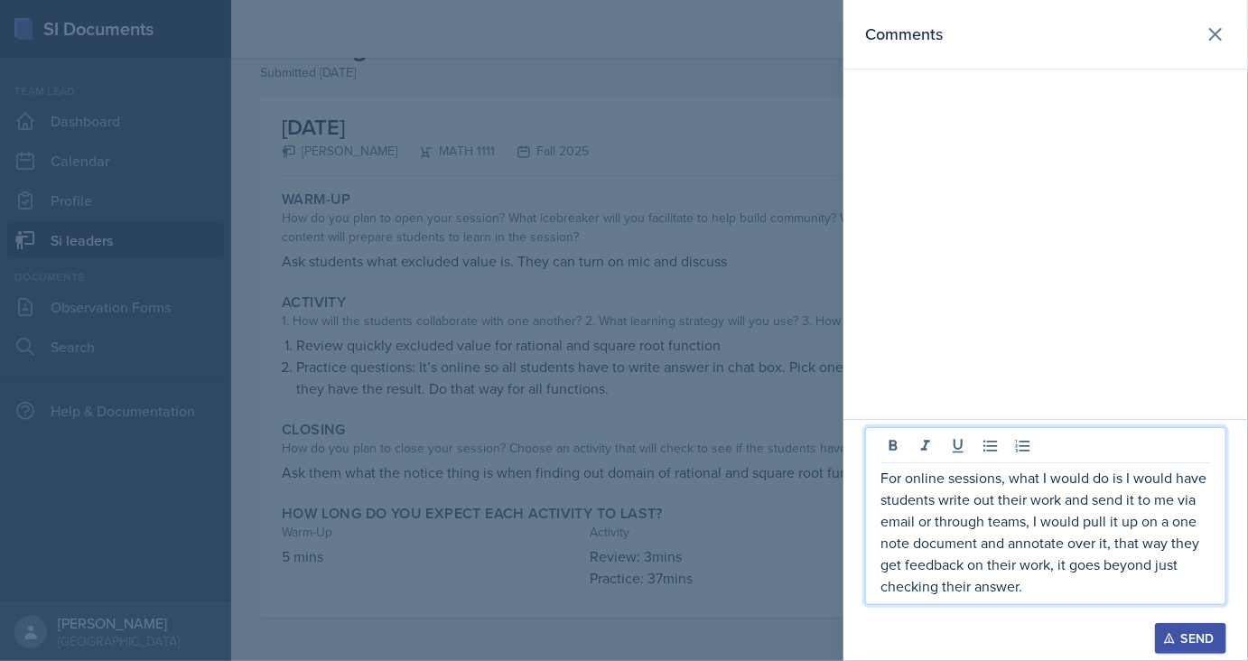
click at [1175, 639] on div "Send" at bounding box center [1190, 638] width 48 height 14
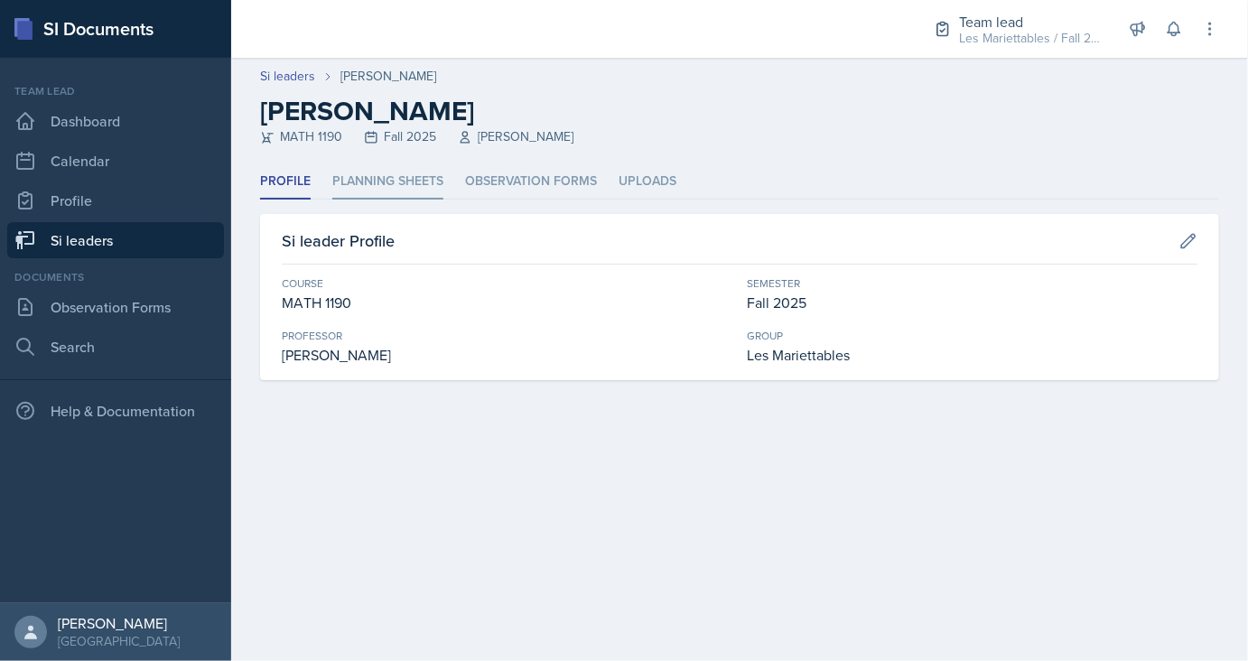
click at [350, 176] on li "Planning Sheets" at bounding box center [387, 181] width 111 height 35
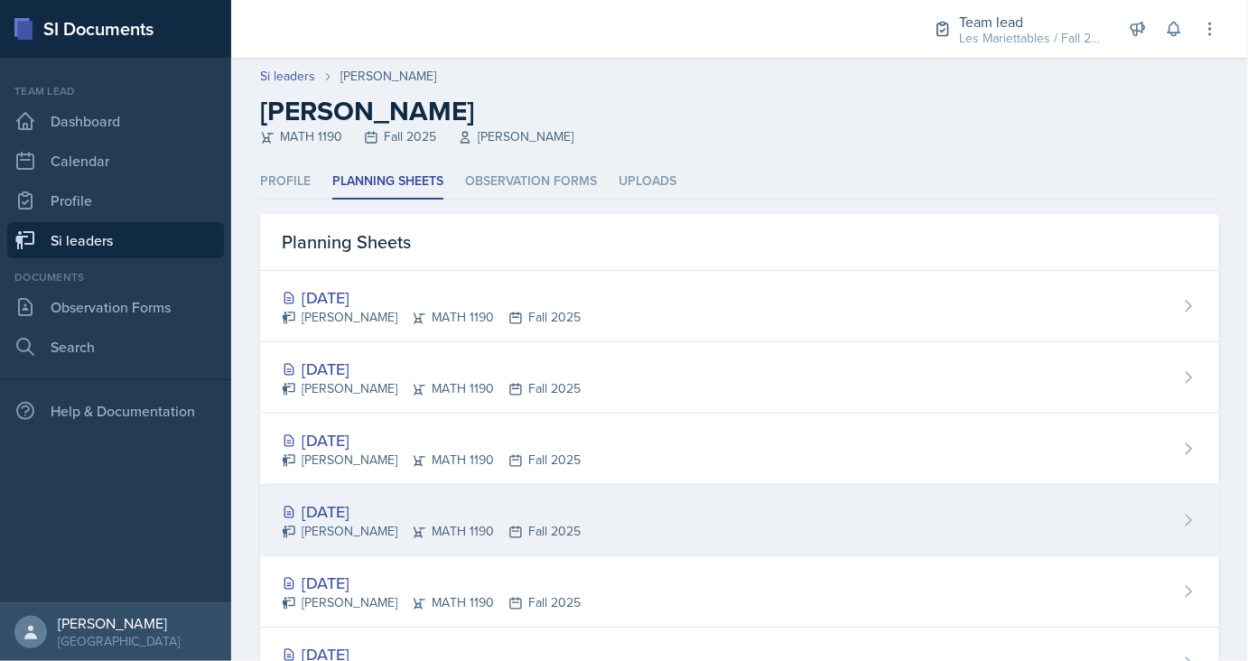
click at [358, 497] on div "[DATE] [PERSON_NAME] MATH 1190 Fall 2025" at bounding box center [739, 520] width 959 height 71
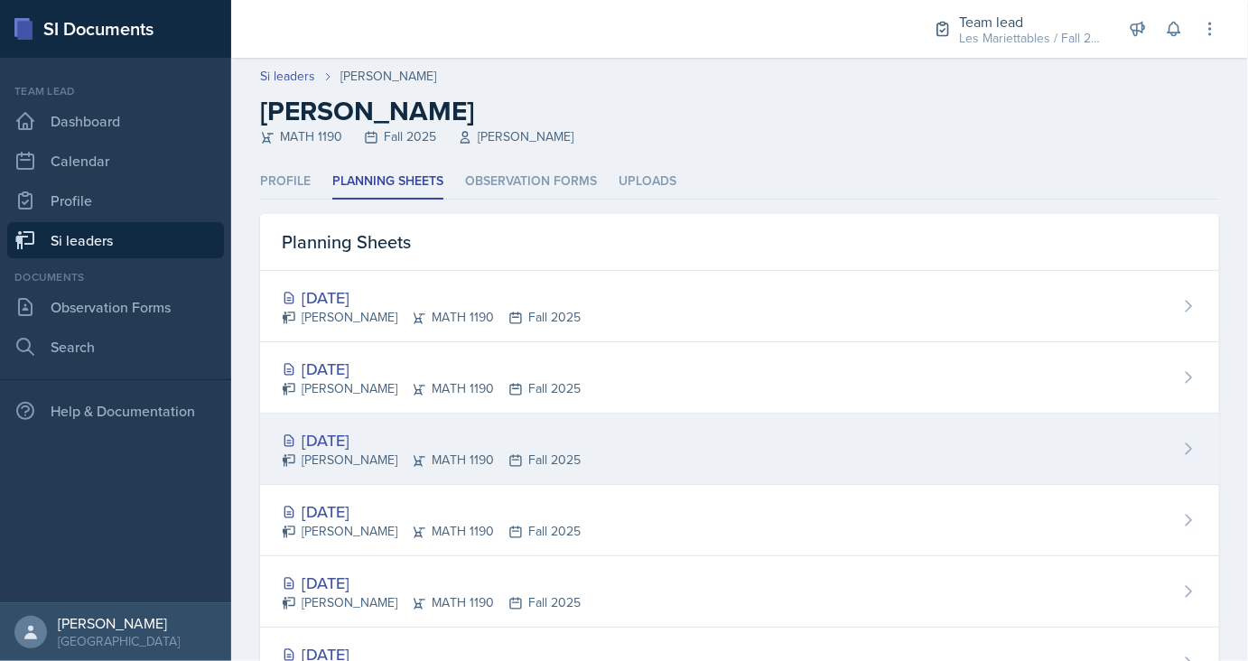
click at [360, 442] on div "[DATE]" at bounding box center [431, 440] width 299 height 24
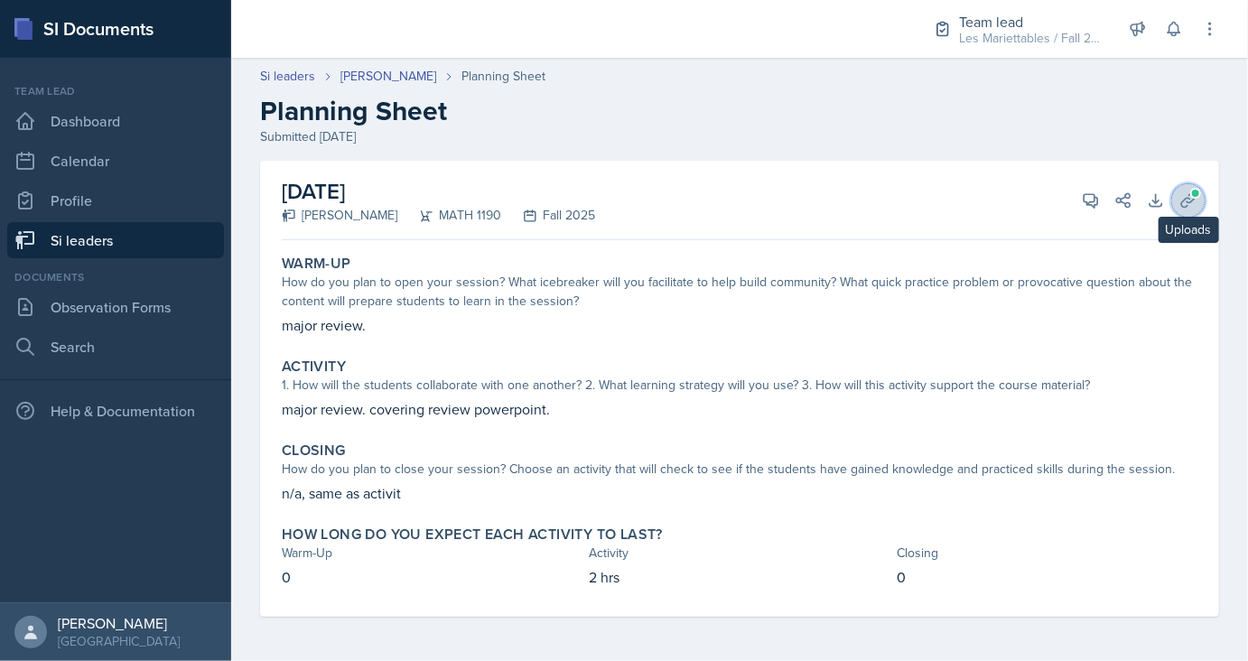
click at [1184, 195] on icon at bounding box center [1188, 200] width 18 height 18
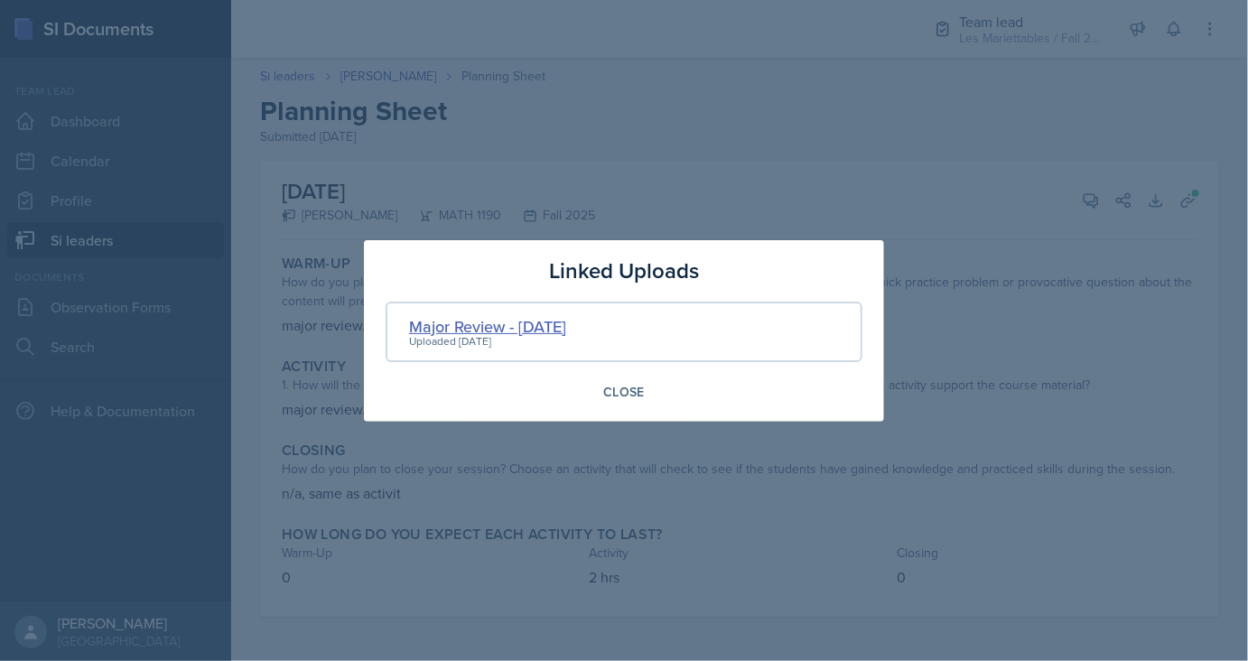
click at [521, 328] on div "Major Review - [DATE]" at bounding box center [487, 326] width 157 height 24
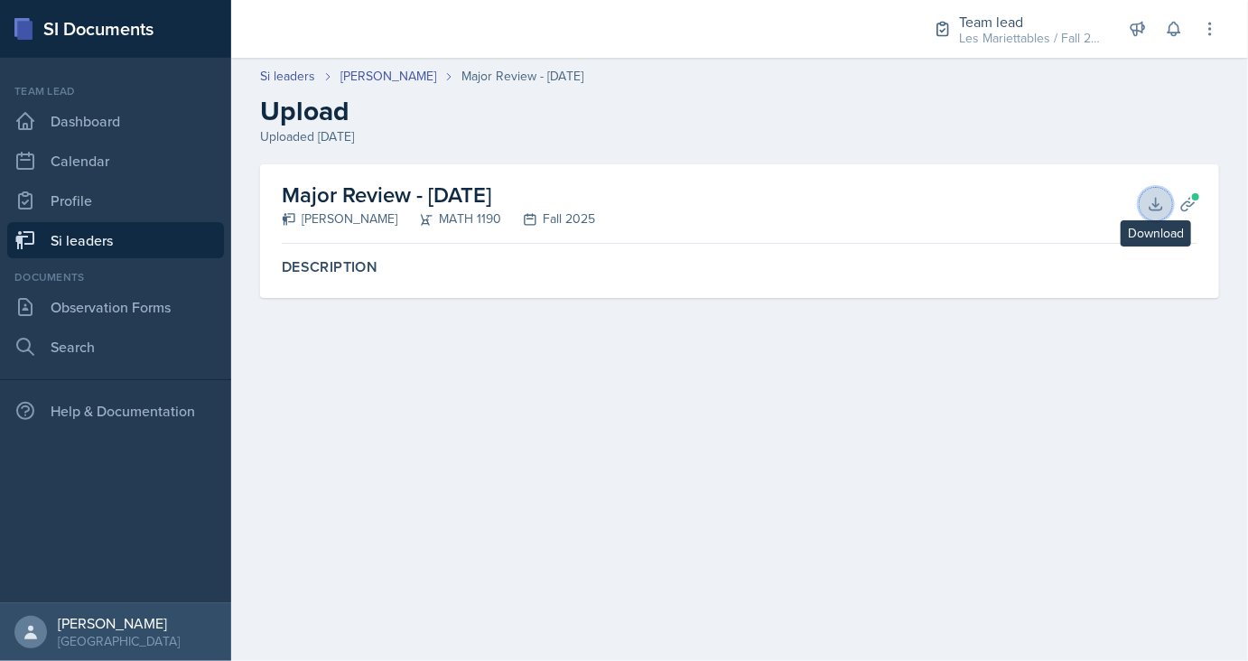
click at [1158, 208] on icon at bounding box center [1156, 204] width 18 height 18
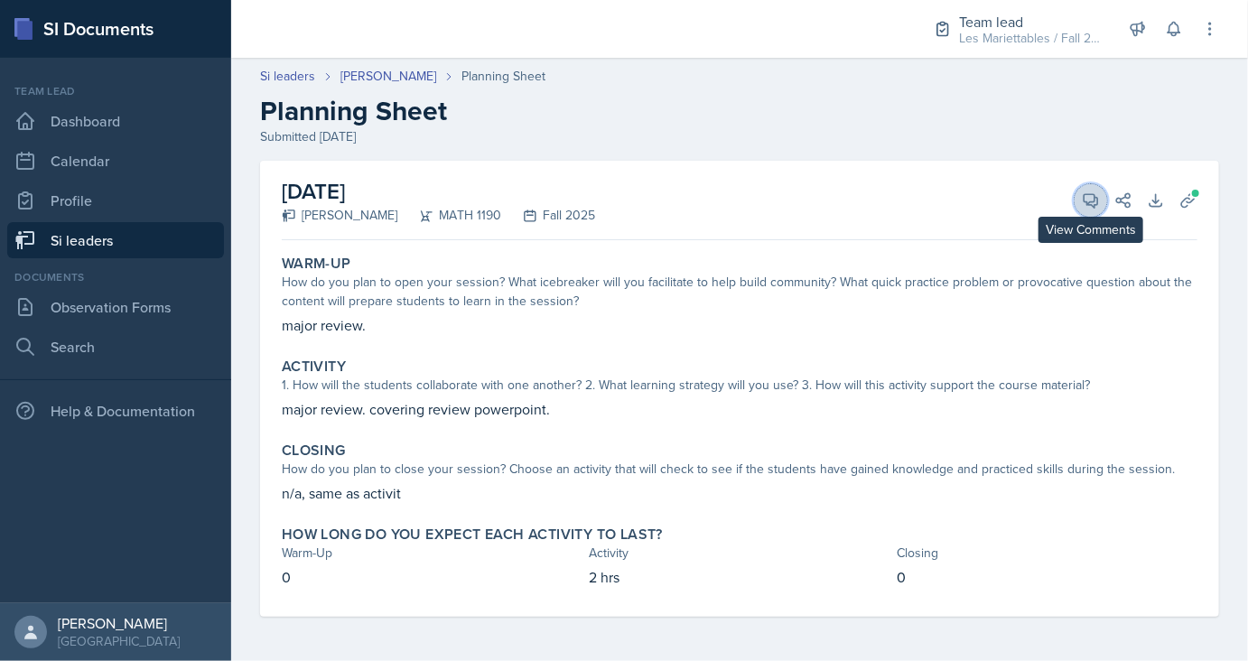
click at [1088, 194] on icon at bounding box center [1091, 201] width 14 height 14
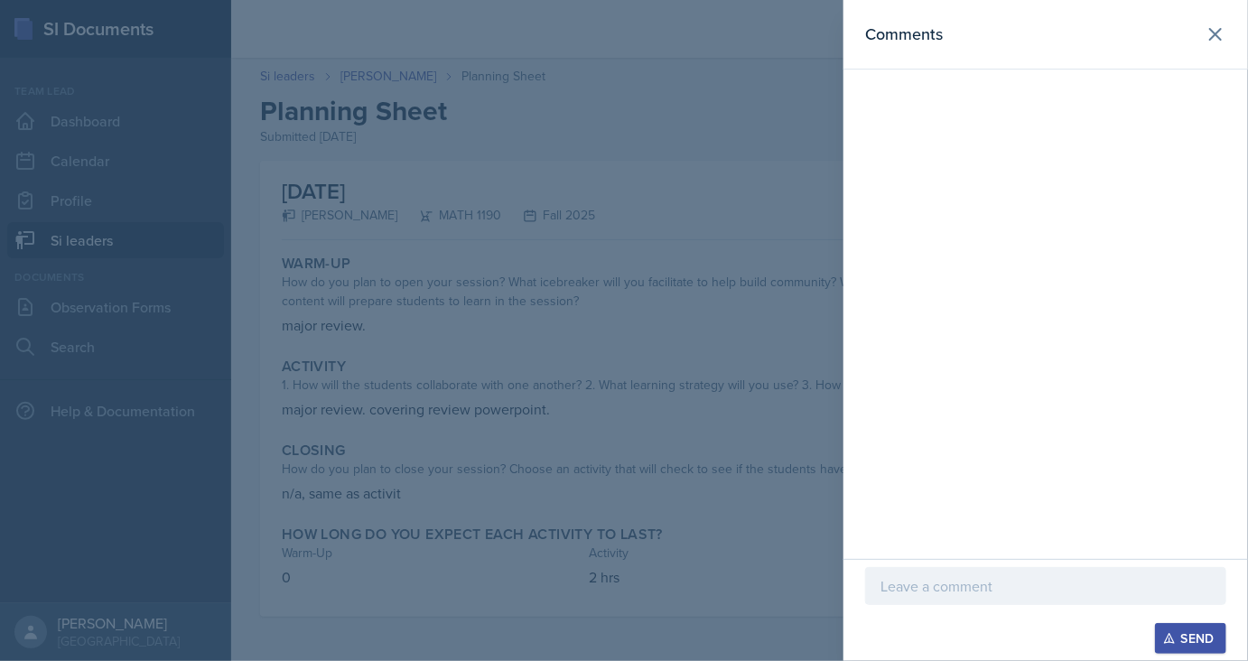
click at [946, 576] on p at bounding box center [1045, 586] width 330 height 22
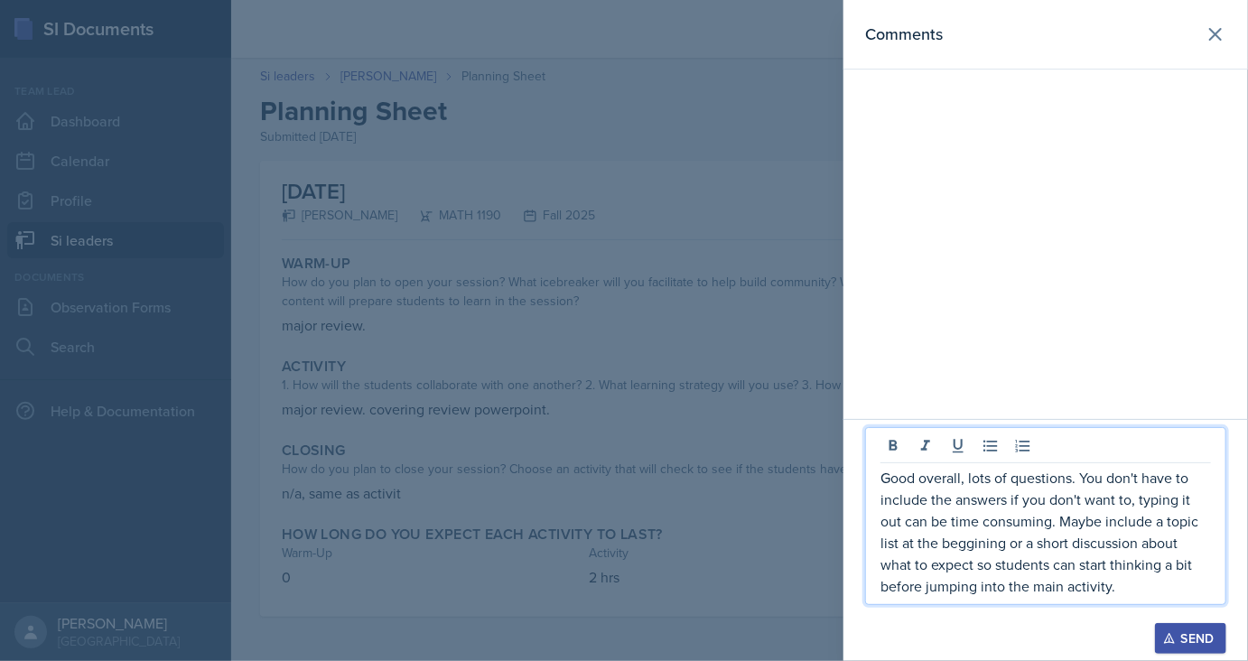
click at [1188, 640] on div "Send" at bounding box center [1190, 638] width 48 height 14
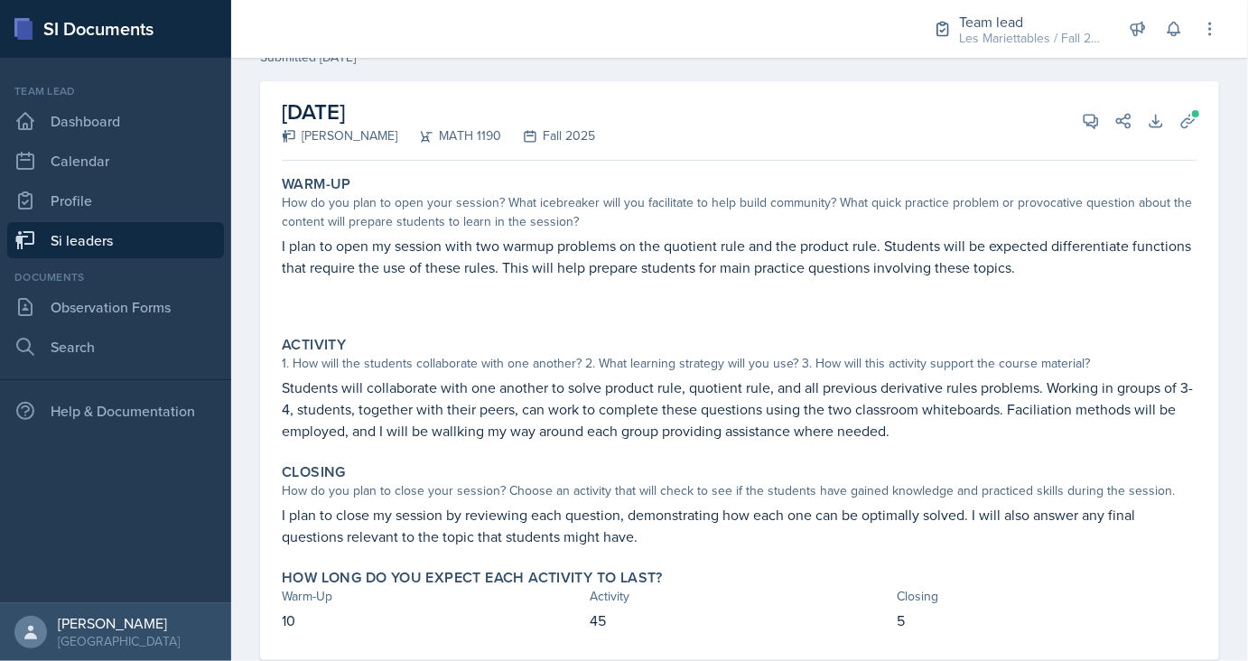
scroll to position [75, 0]
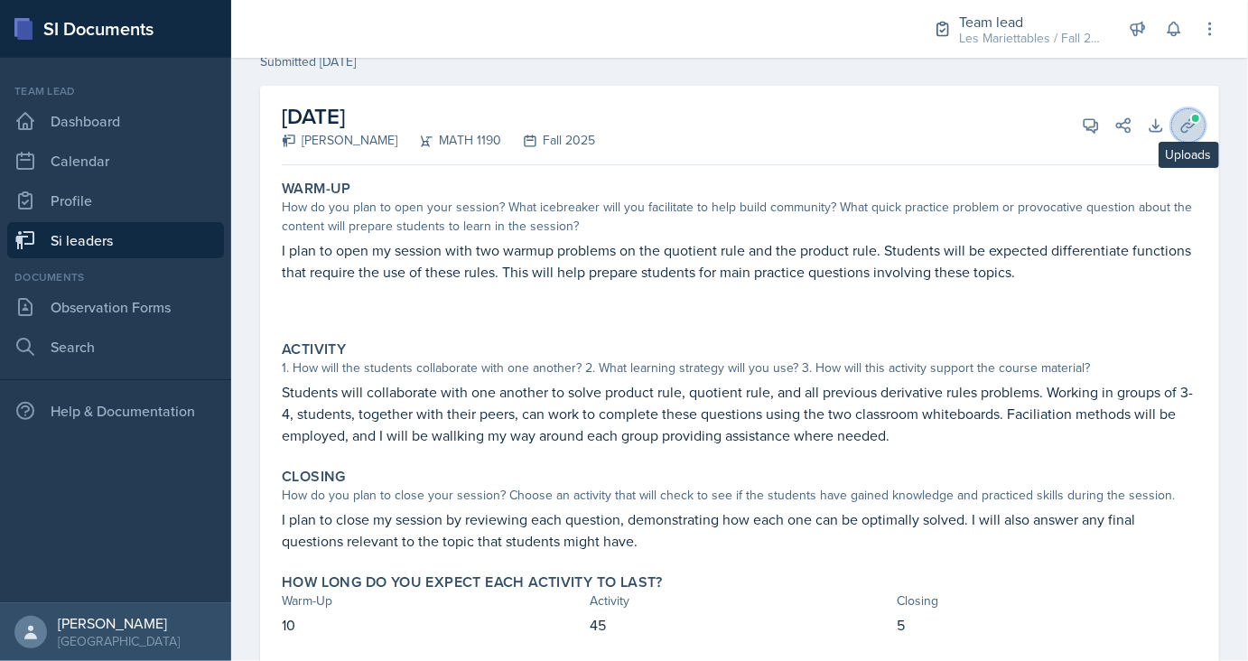
click at [1193, 117] on span at bounding box center [1195, 118] width 11 height 11
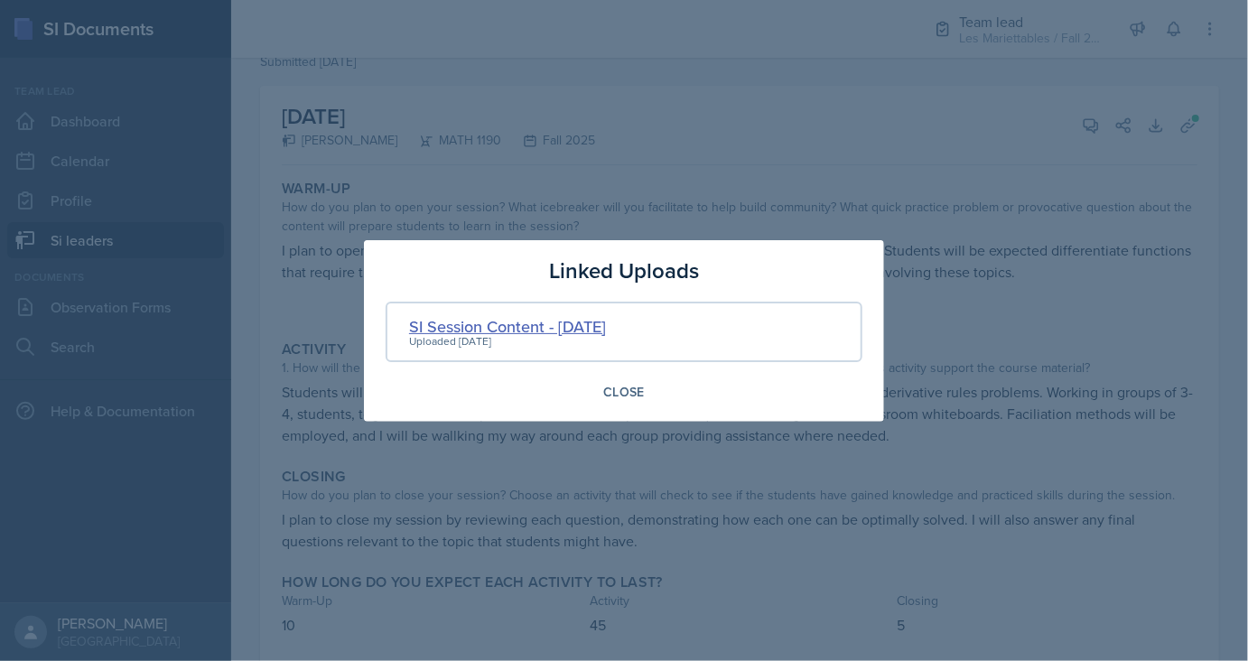
click at [559, 326] on div "SI Session Content - 9-19-2025" at bounding box center [507, 326] width 197 height 24
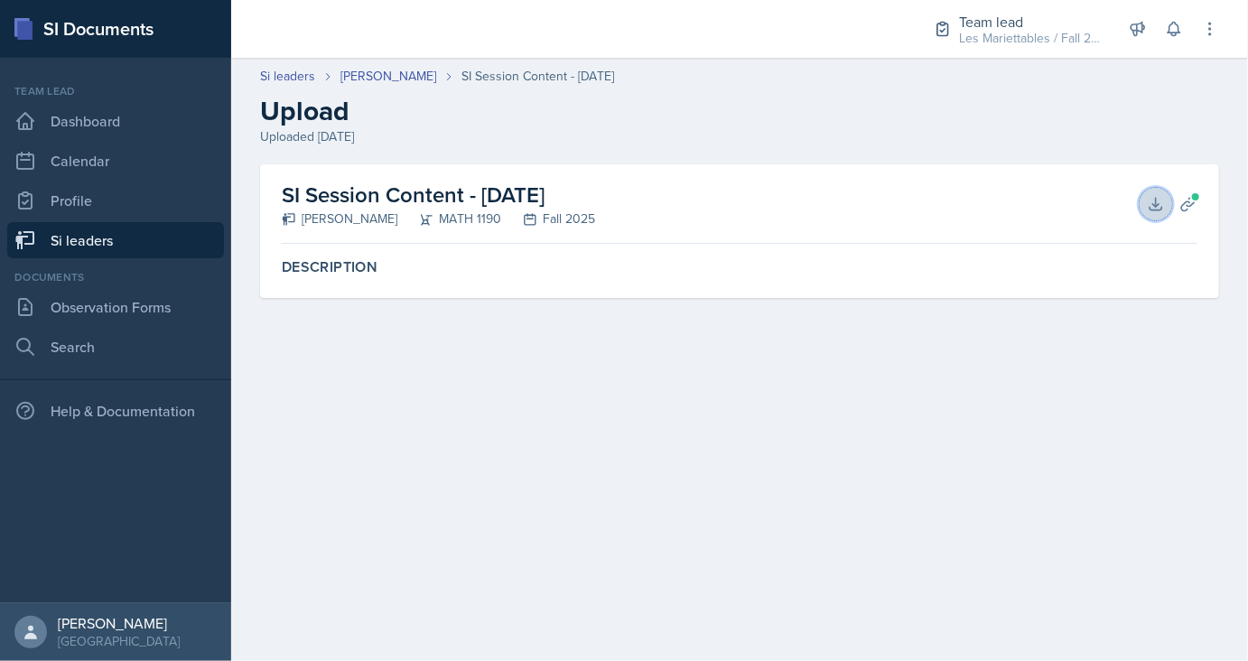
click at [1162, 192] on button "Download" at bounding box center [1155, 204] width 32 height 32
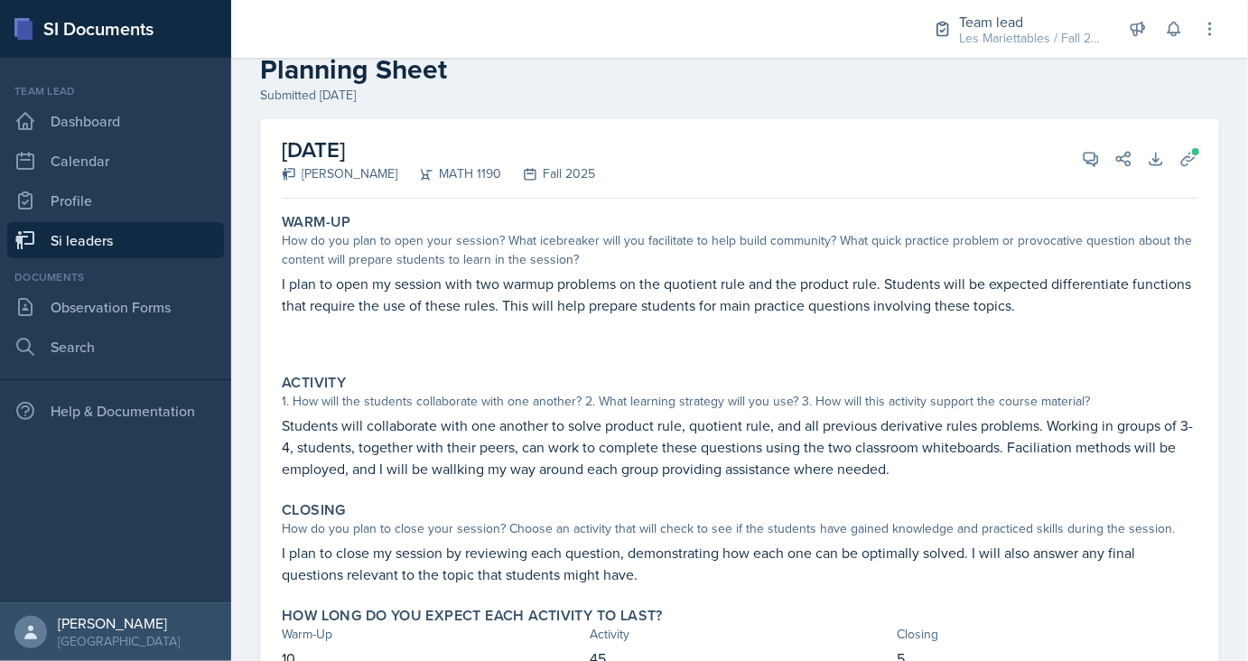
scroll to position [31, 0]
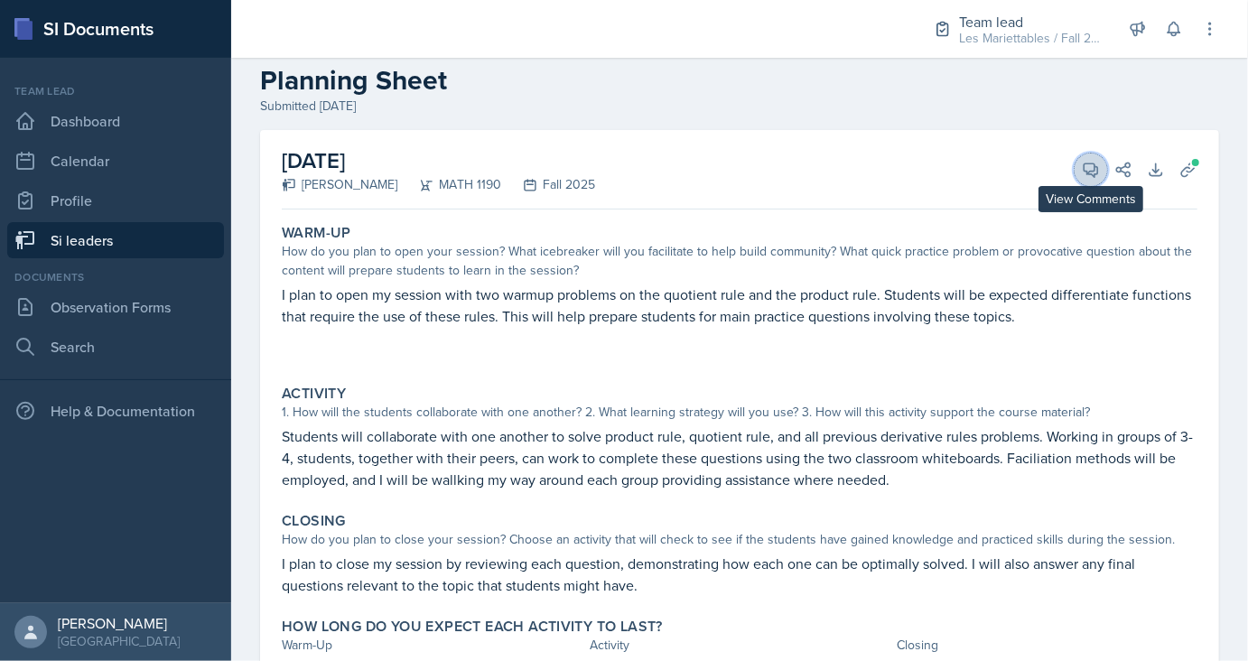
click at [1085, 172] on icon at bounding box center [1091, 170] width 18 height 18
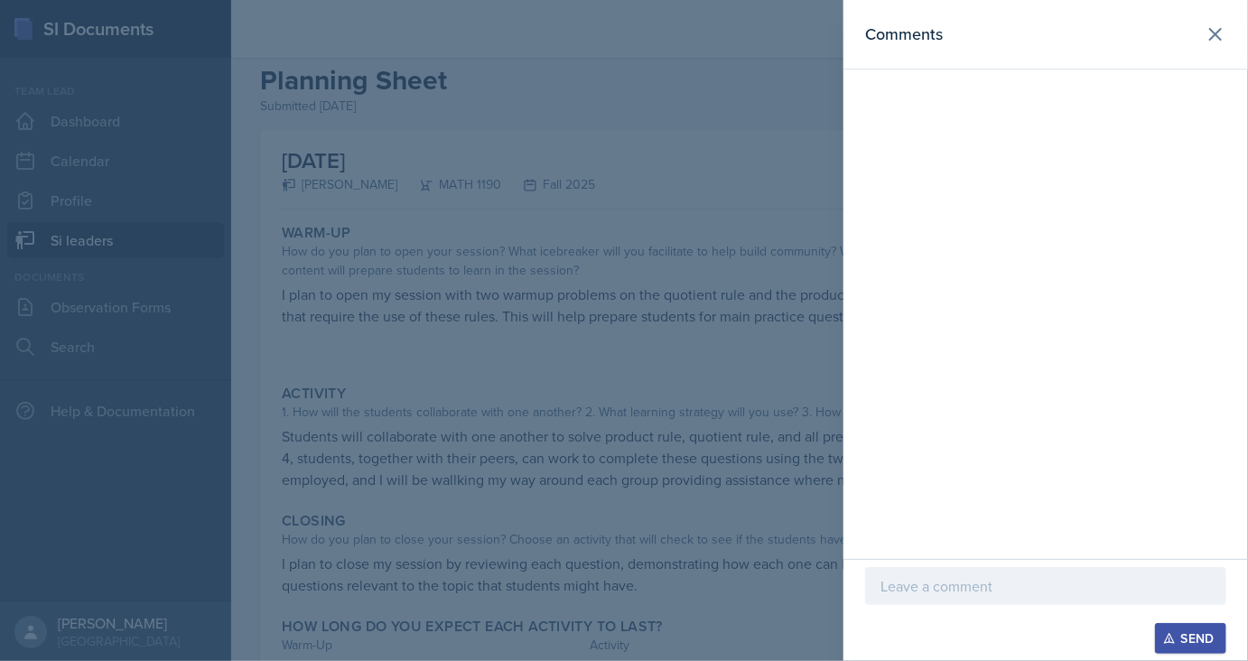
click at [935, 581] on p at bounding box center [1045, 586] width 330 height 22
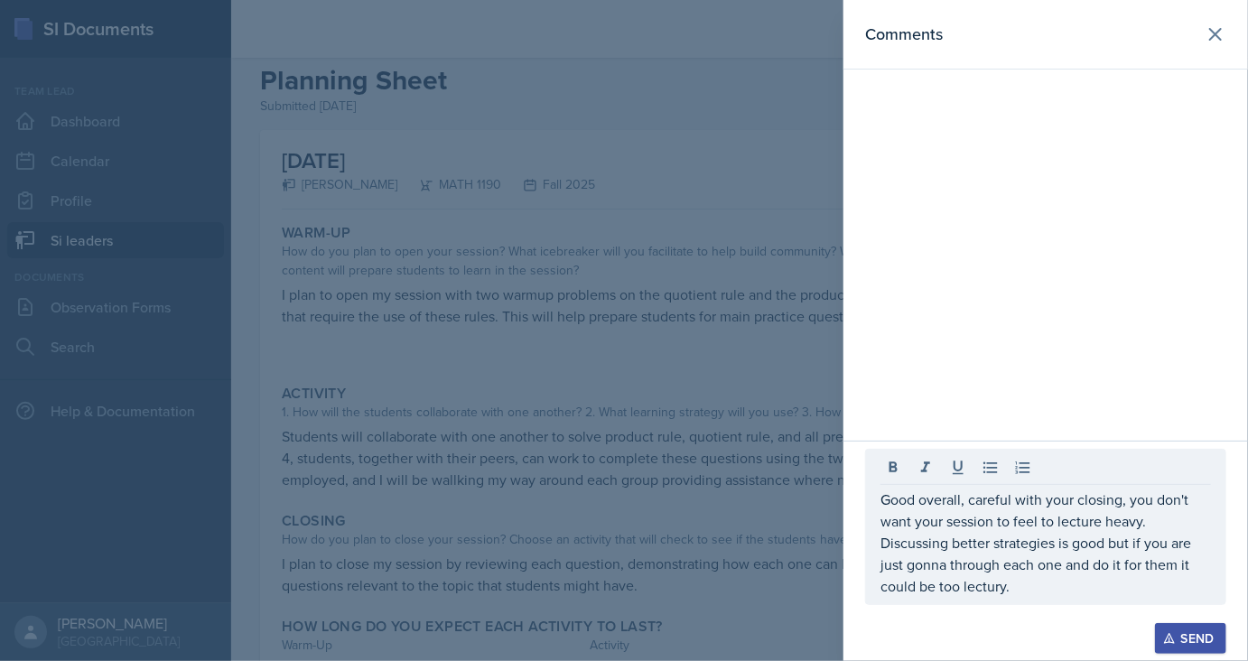
click at [1210, 636] on div "Send" at bounding box center [1190, 638] width 48 height 14
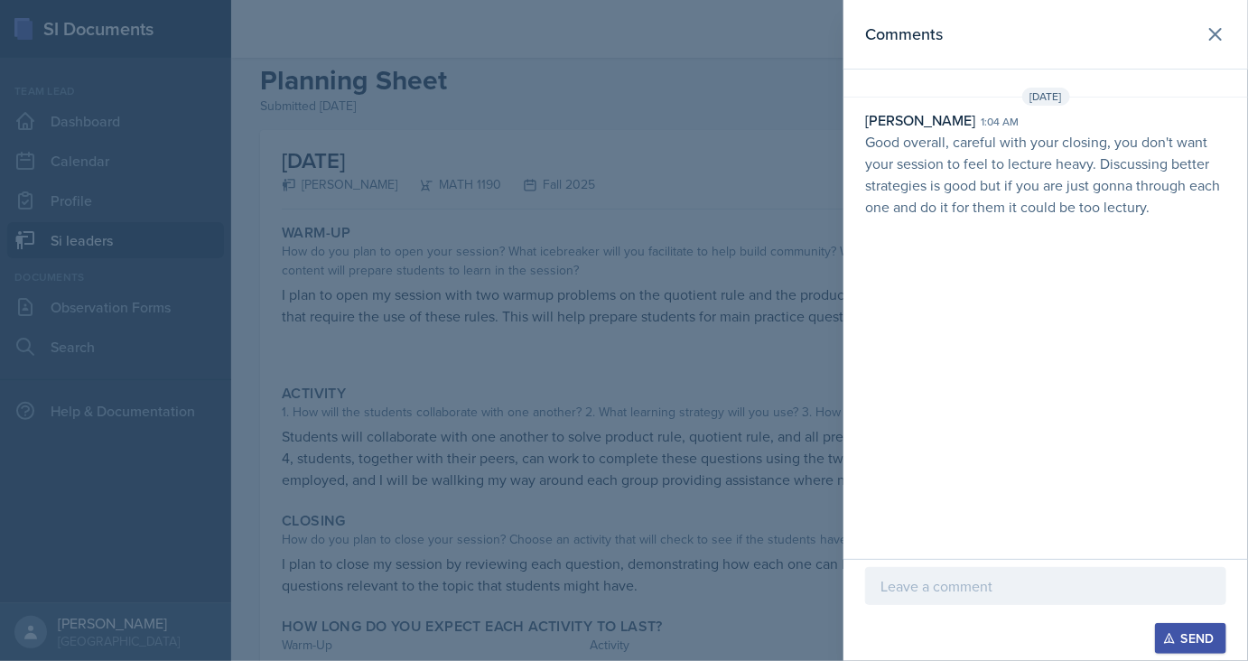
click at [722, 399] on div at bounding box center [624, 330] width 1248 height 661
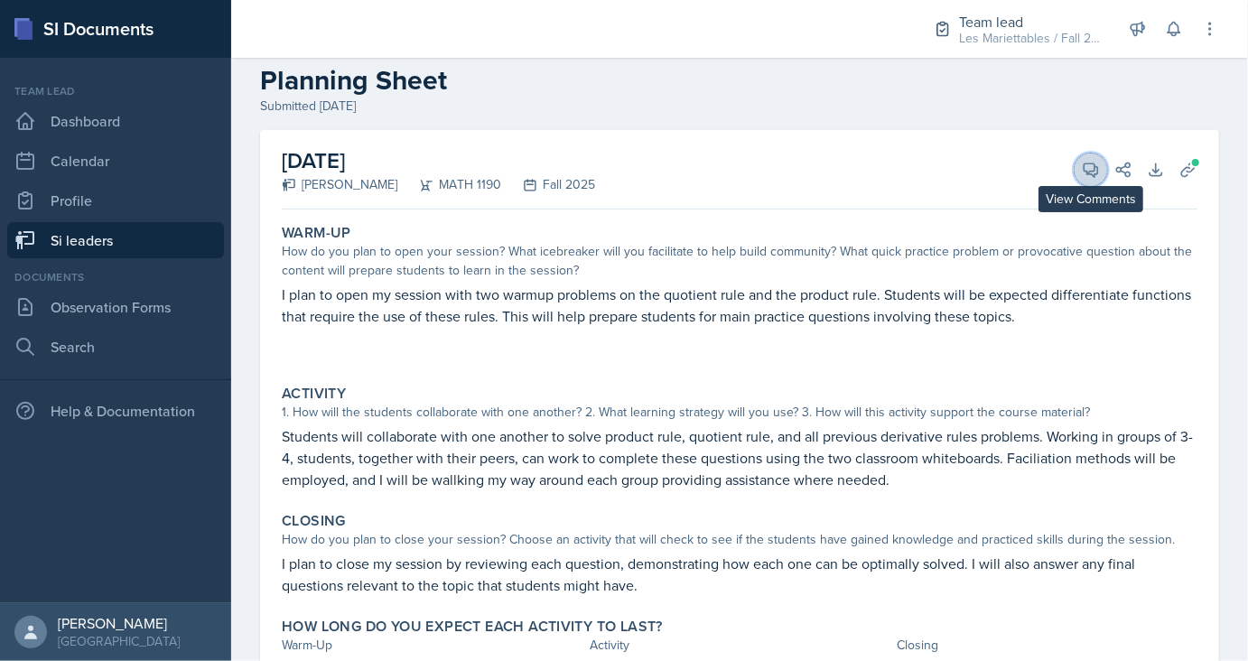
click at [1095, 175] on icon at bounding box center [1091, 170] width 14 height 14
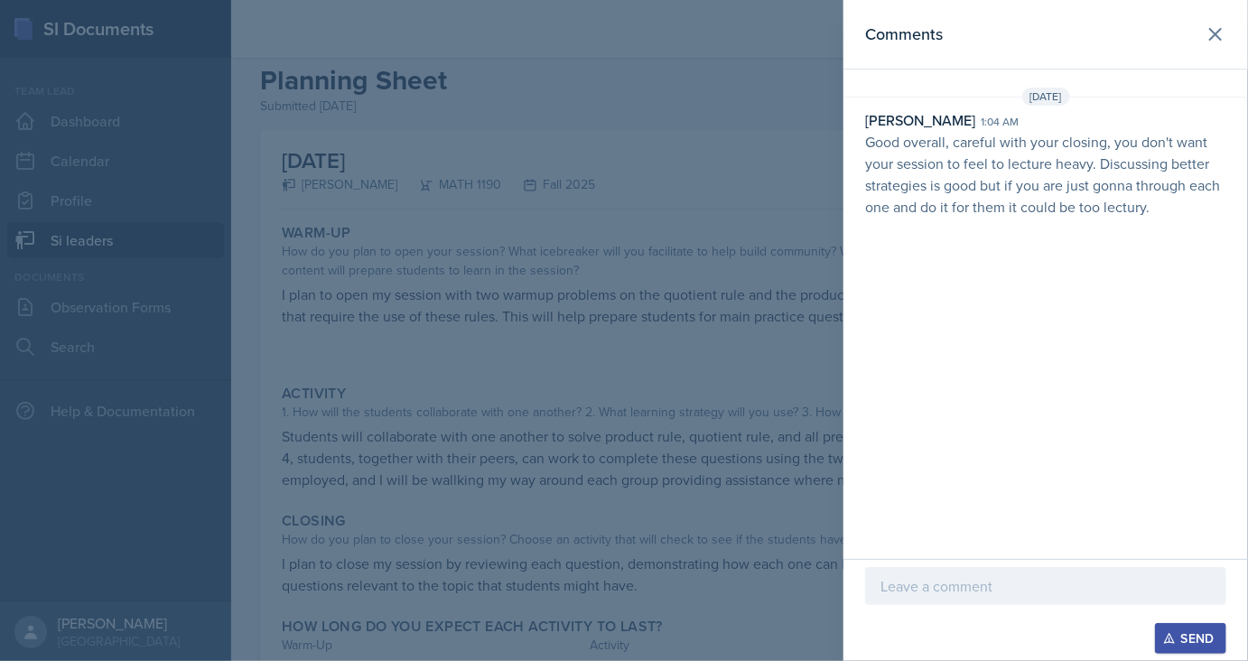
click at [756, 238] on div at bounding box center [624, 330] width 1248 height 661
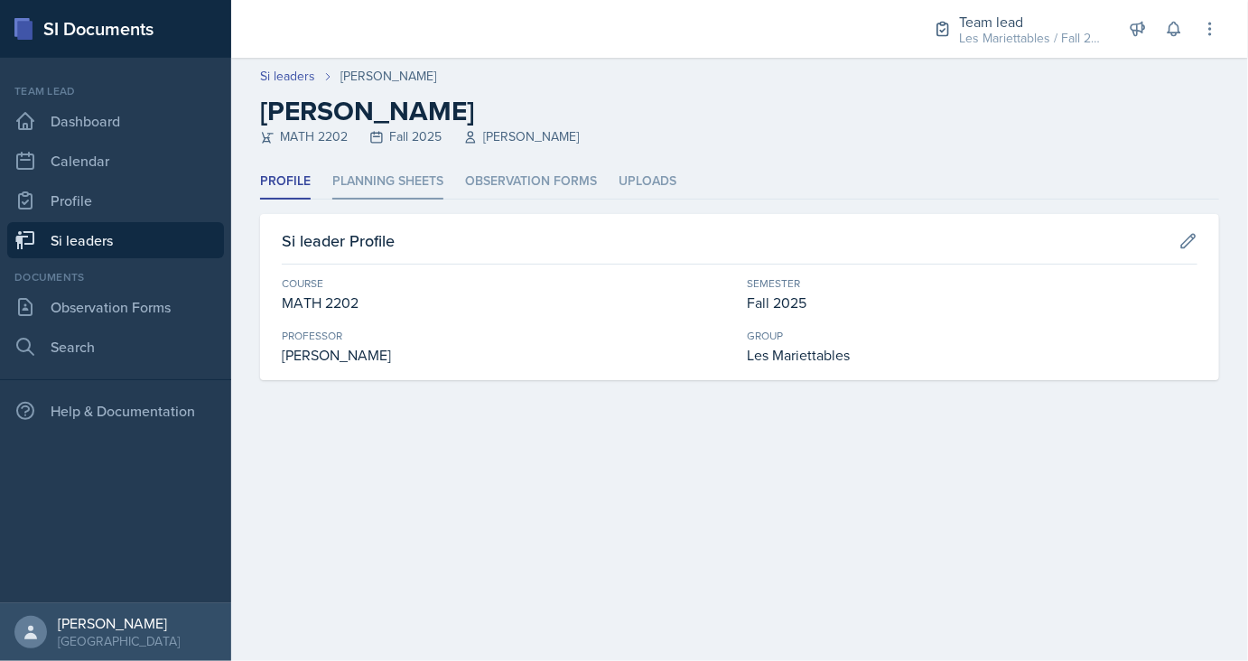
click at [393, 173] on li "Planning Sheets" at bounding box center [387, 181] width 111 height 35
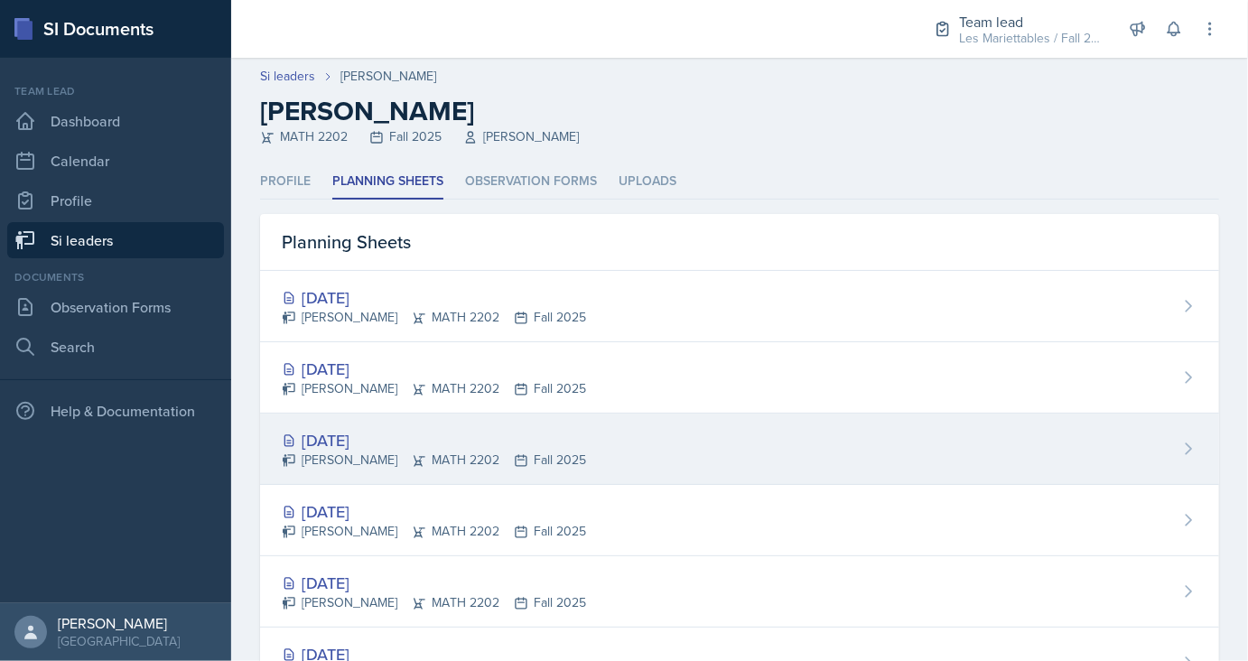
click at [385, 441] on div "Sep 17th, 2025" at bounding box center [434, 440] width 304 height 24
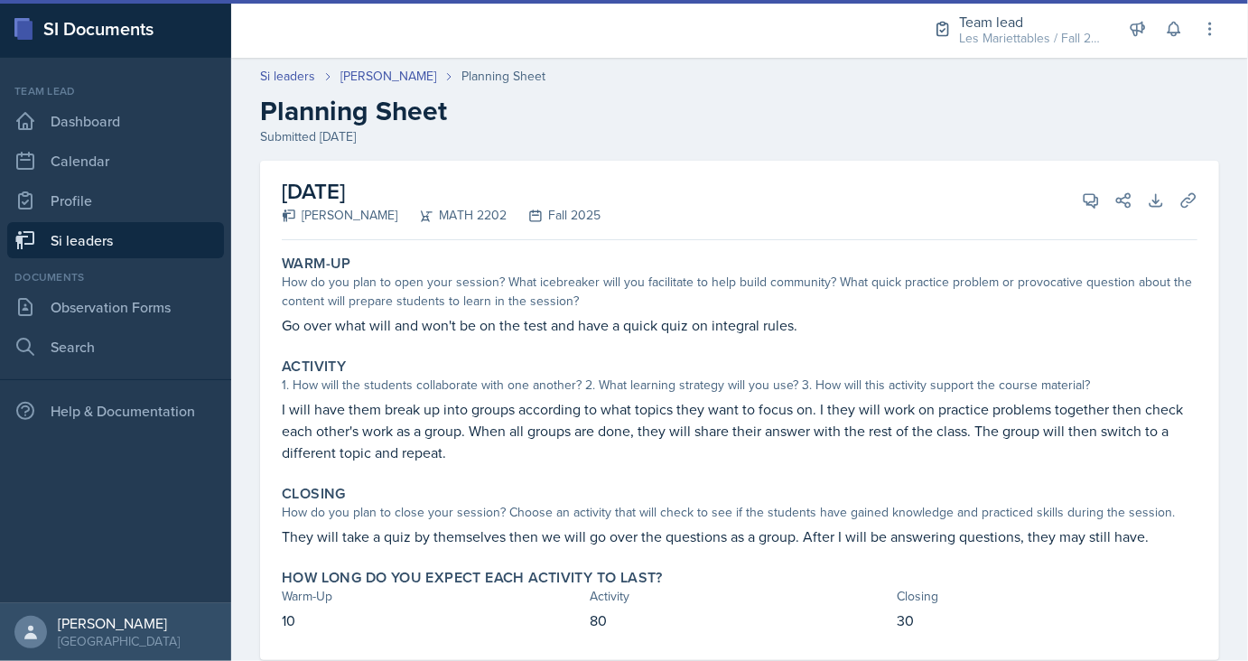
scroll to position [42, 0]
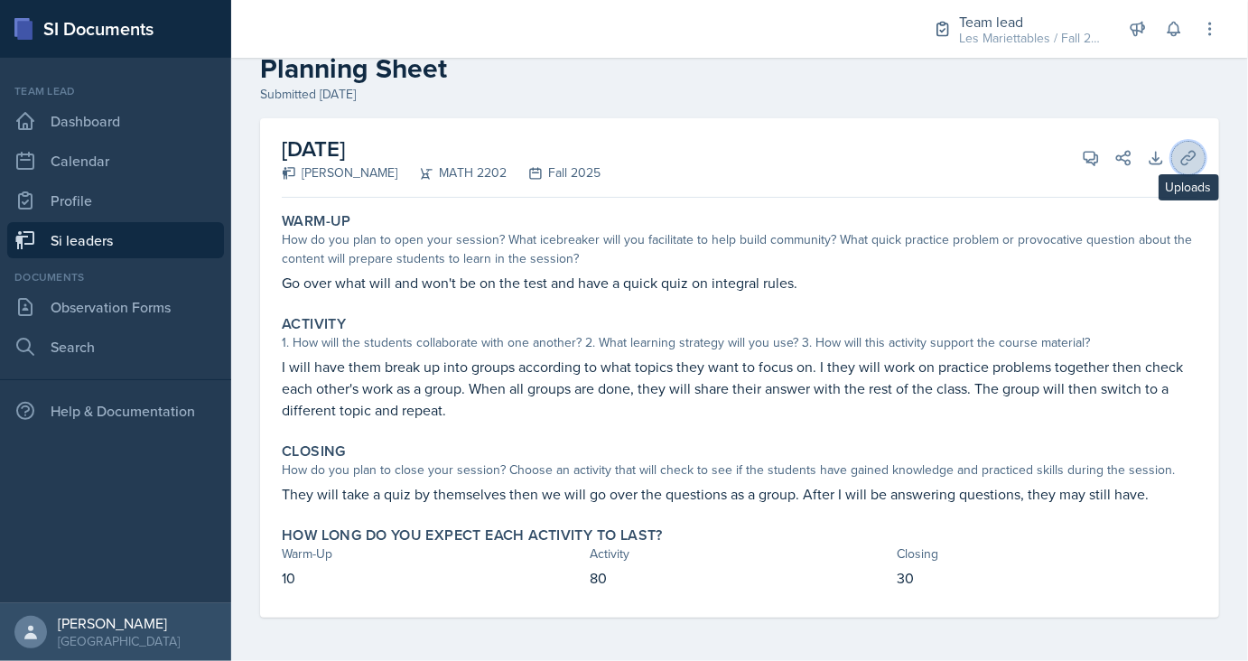
click at [1190, 156] on icon at bounding box center [1188, 158] width 14 height 14
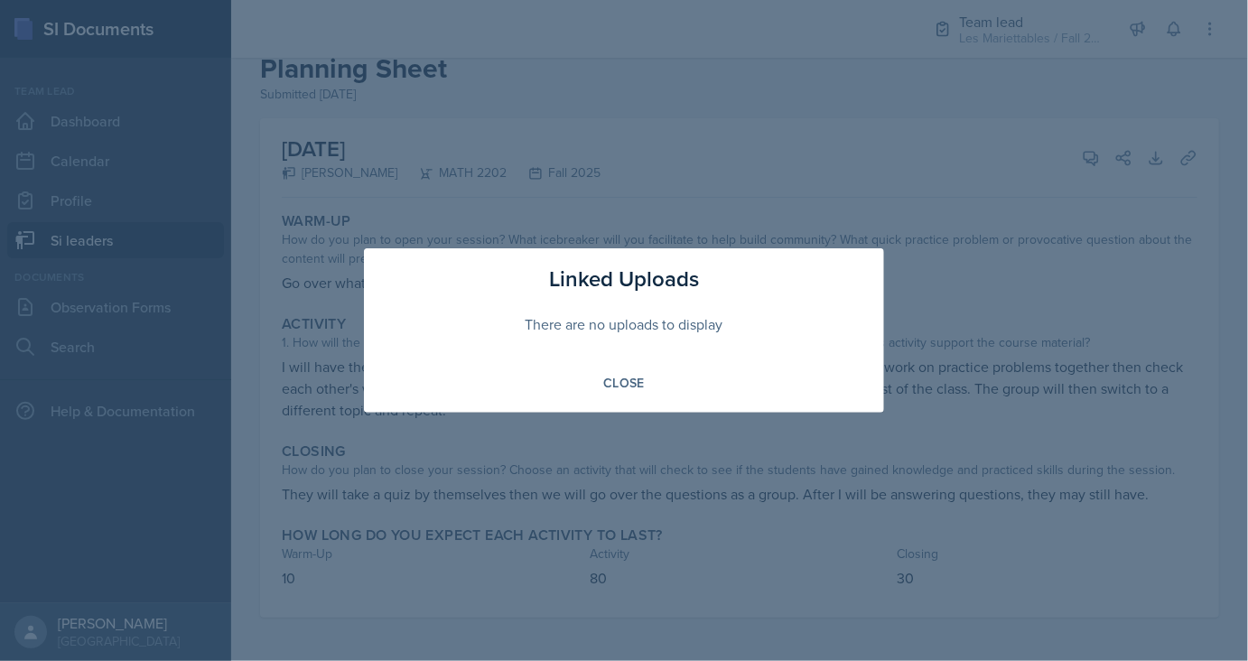
click at [1010, 255] on div at bounding box center [624, 330] width 1248 height 661
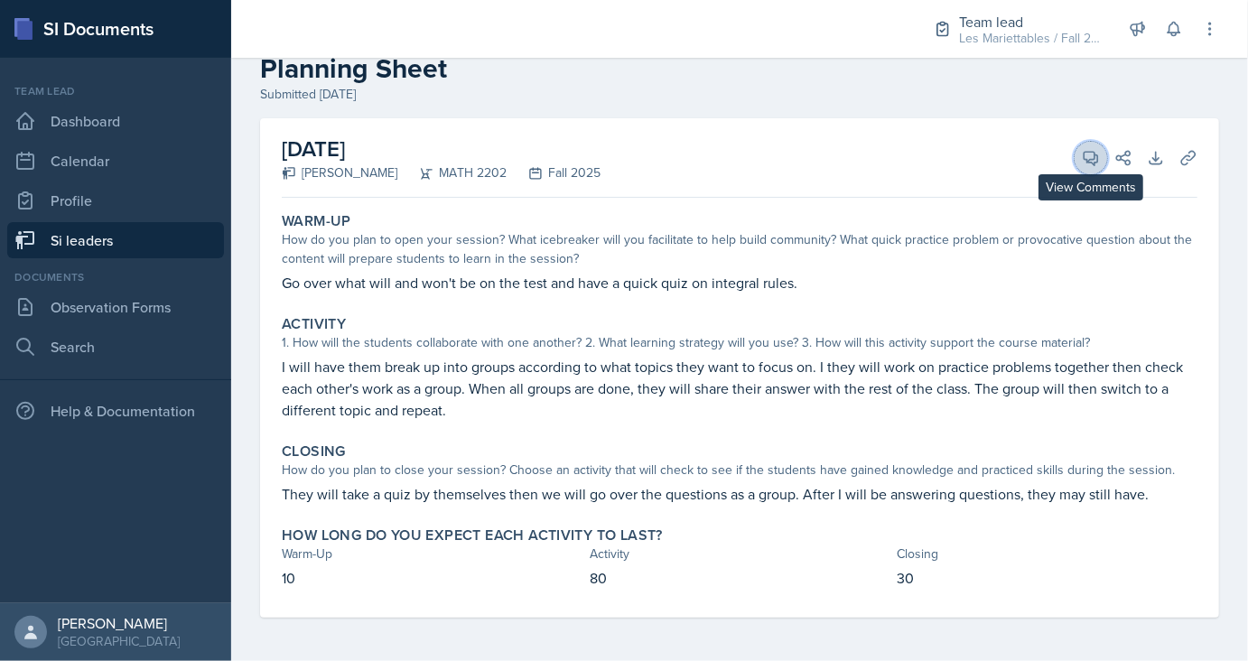
click at [1080, 162] on button "View Comments" at bounding box center [1090, 158] width 32 height 32
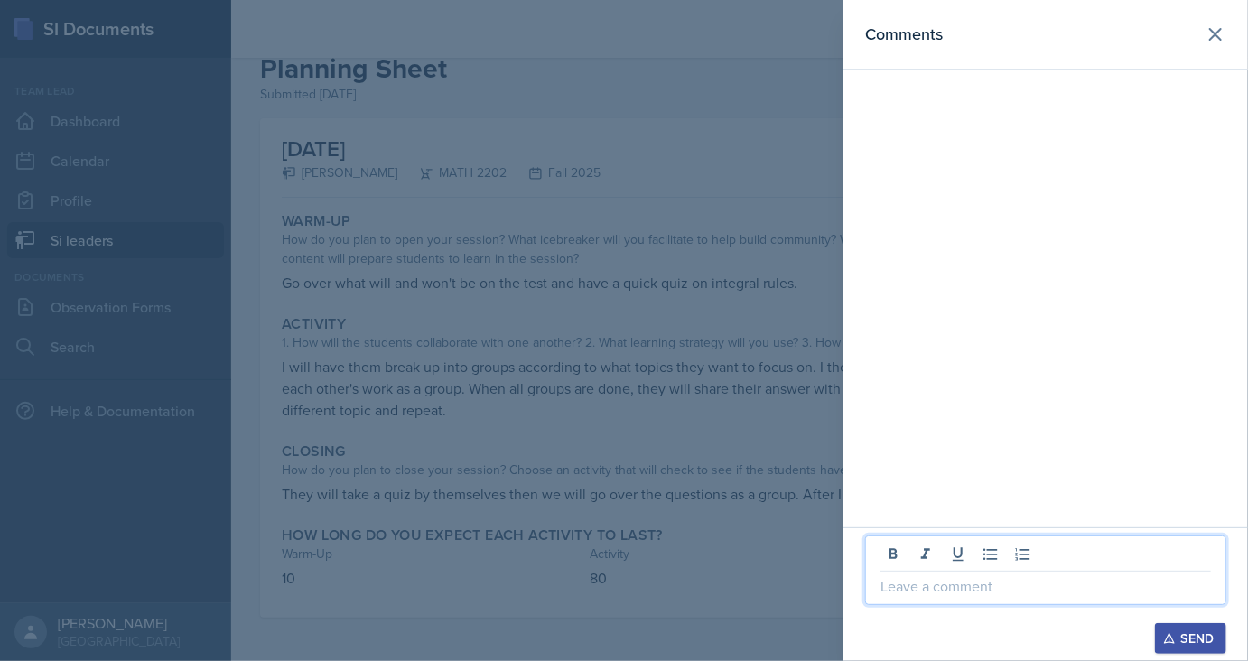
click at [1013, 585] on p at bounding box center [1045, 586] width 330 height 22
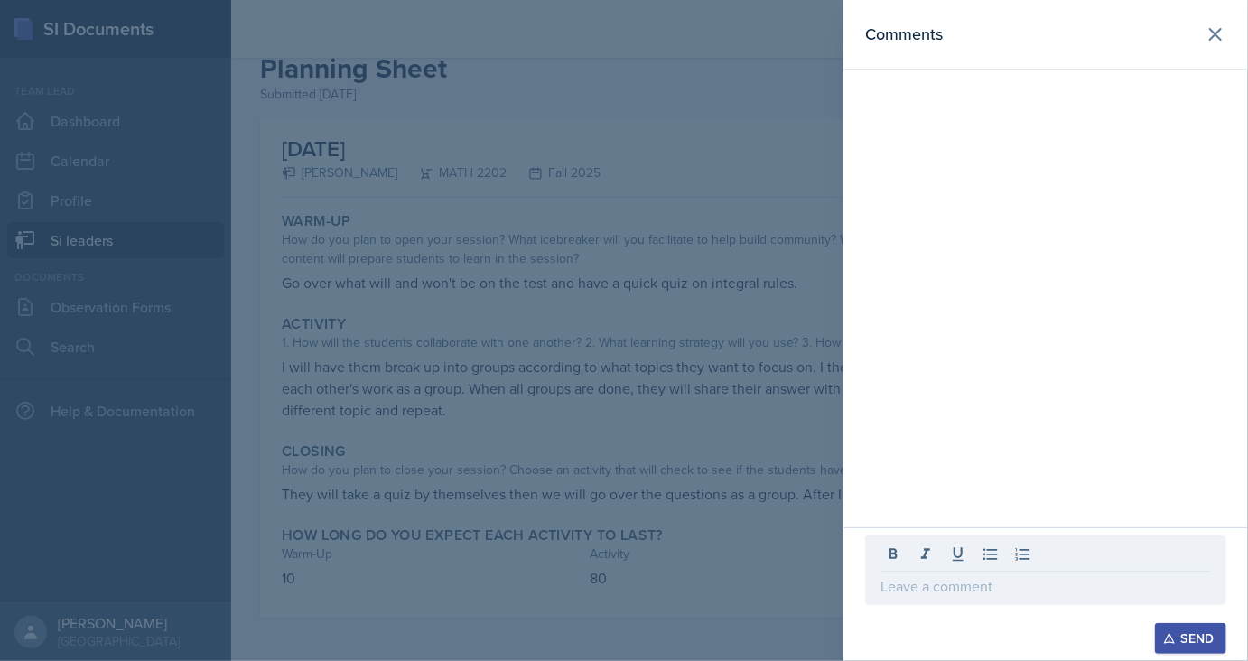
click at [653, 397] on div at bounding box center [624, 330] width 1248 height 661
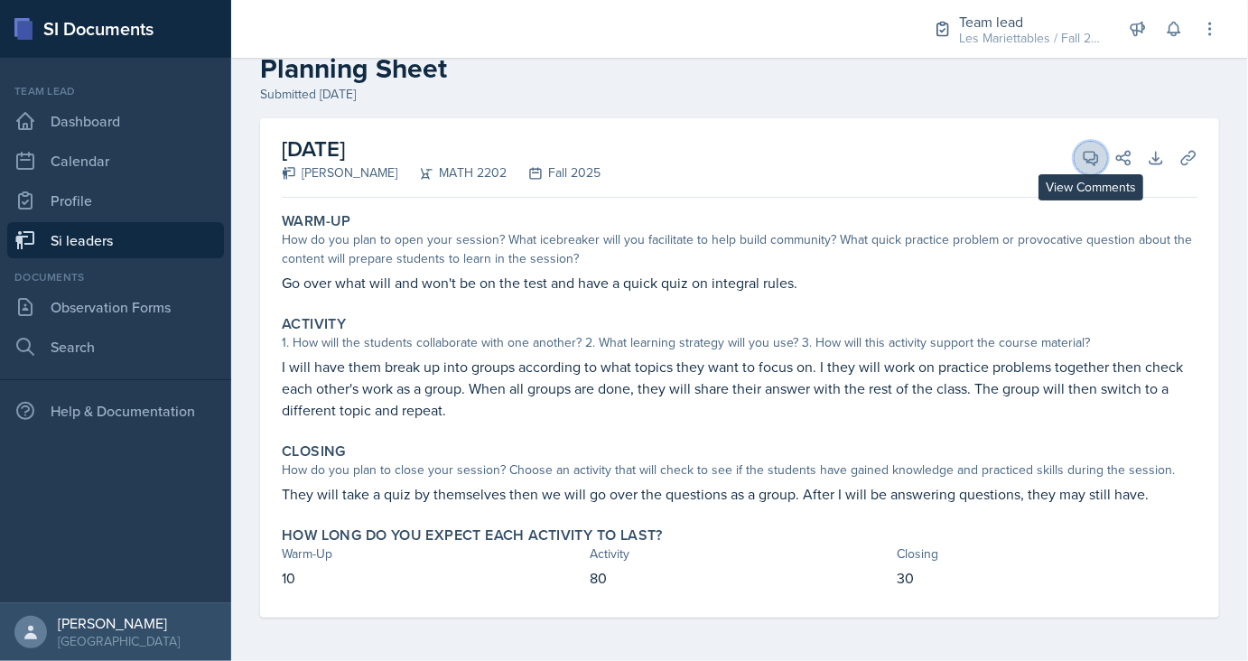
click at [1086, 148] on button "View Comments" at bounding box center [1090, 158] width 32 height 32
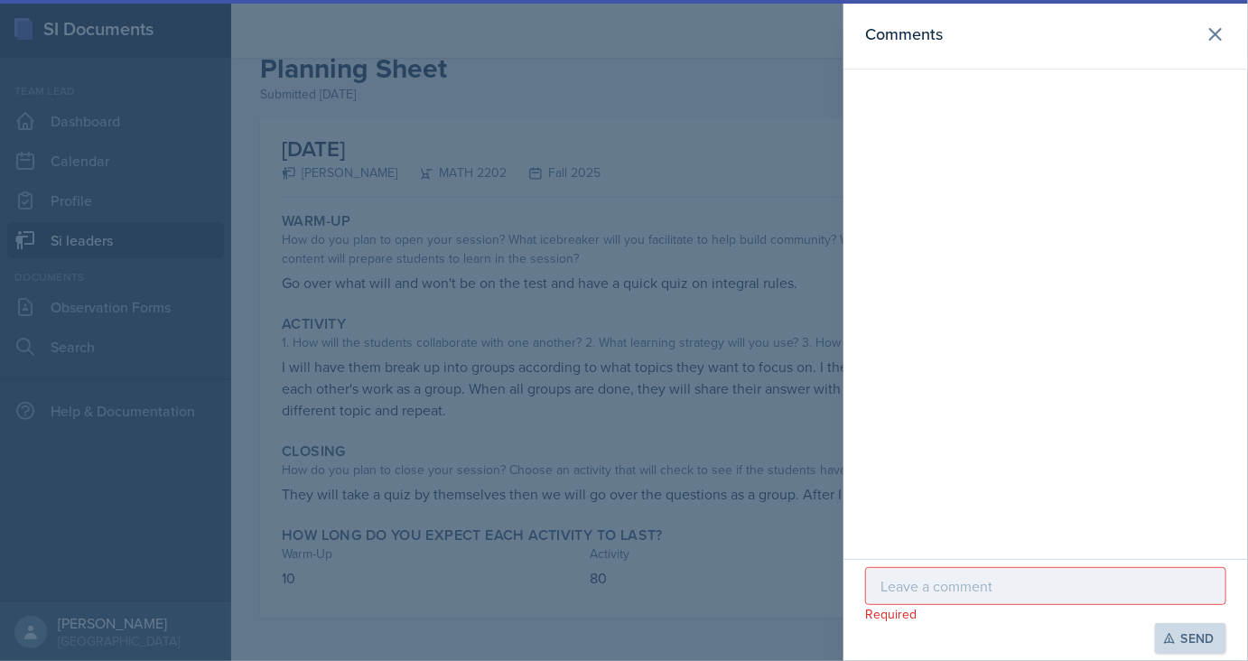
click at [1009, 584] on p at bounding box center [1045, 586] width 330 height 22
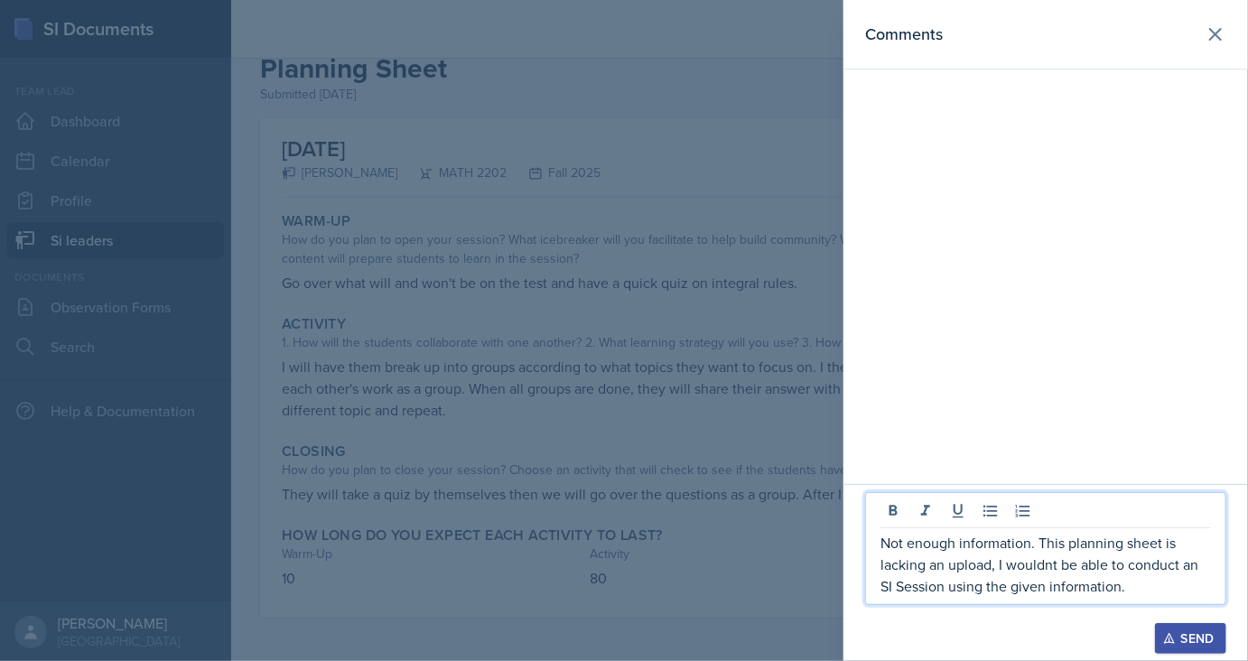
click at [1049, 573] on p "Not enough information. This planning sheet is lacking an upload, I wouldnt be …" at bounding box center [1045, 564] width 330 height 65
click at [1122, 587] on p "Not enough information. This planning sheet is lacking an upload, I wouldn't be…" at bounding box center [1045, 564] width 330 height 65
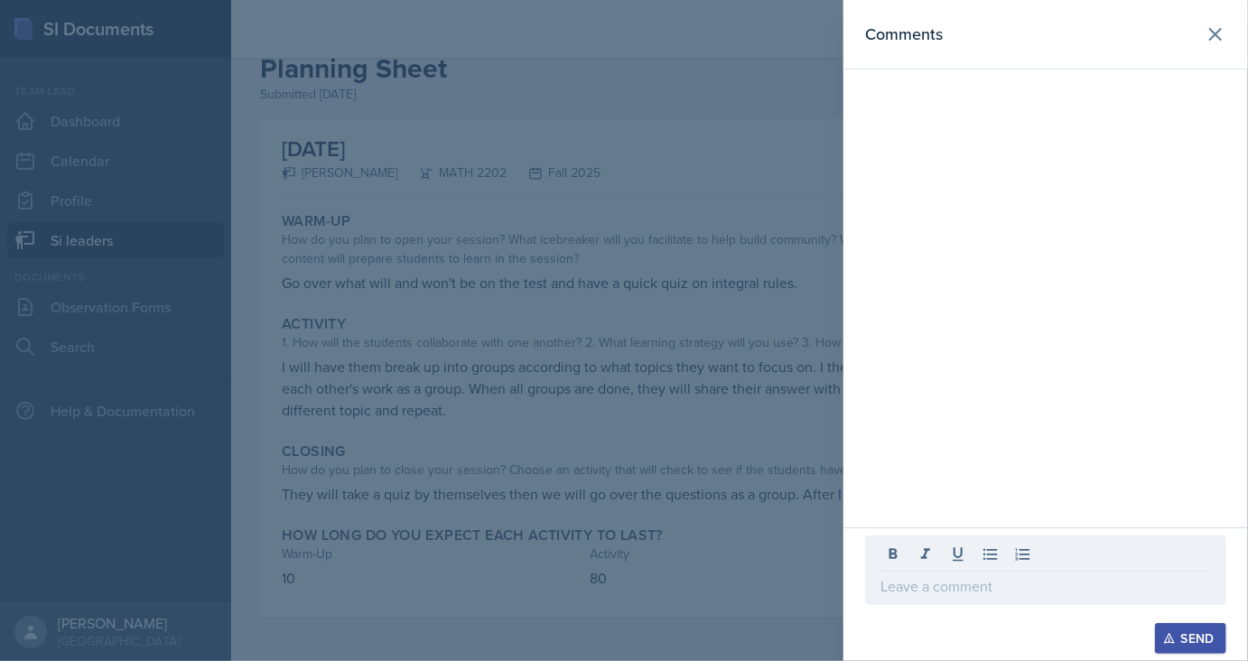
click at [670, 403] on div at bounding box center [624, 330] width 1248 height 661
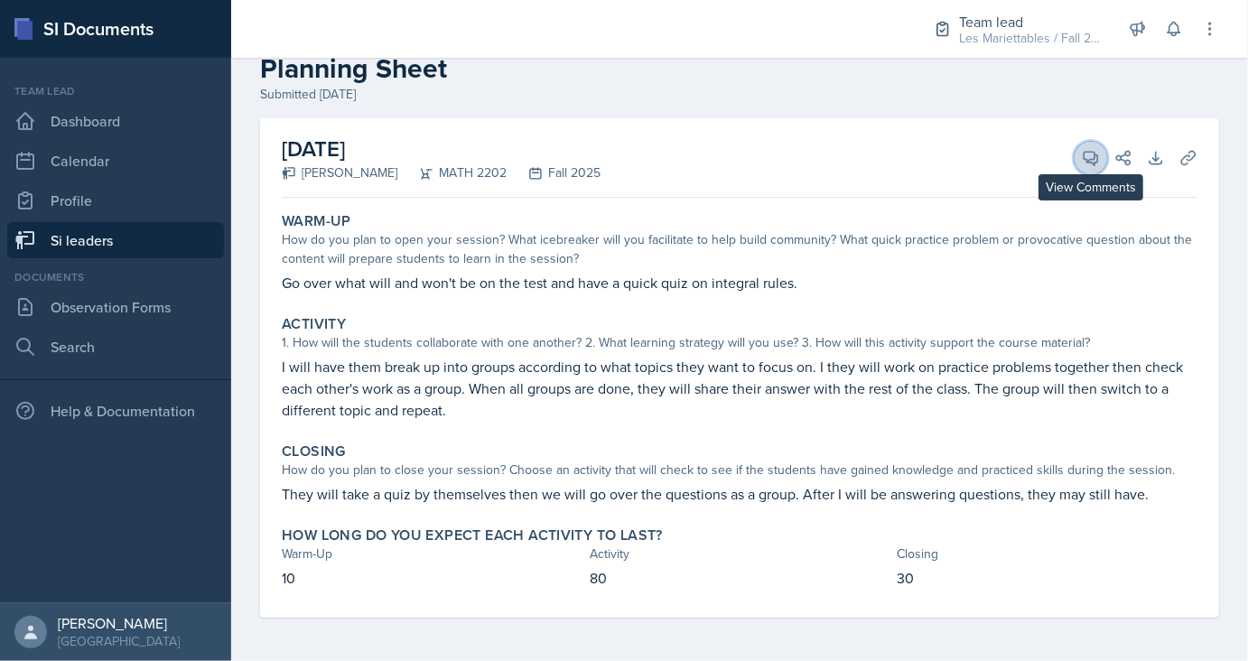
click at [1094, 162] on icon at bounding box center [1091, 159] width 14 height 14
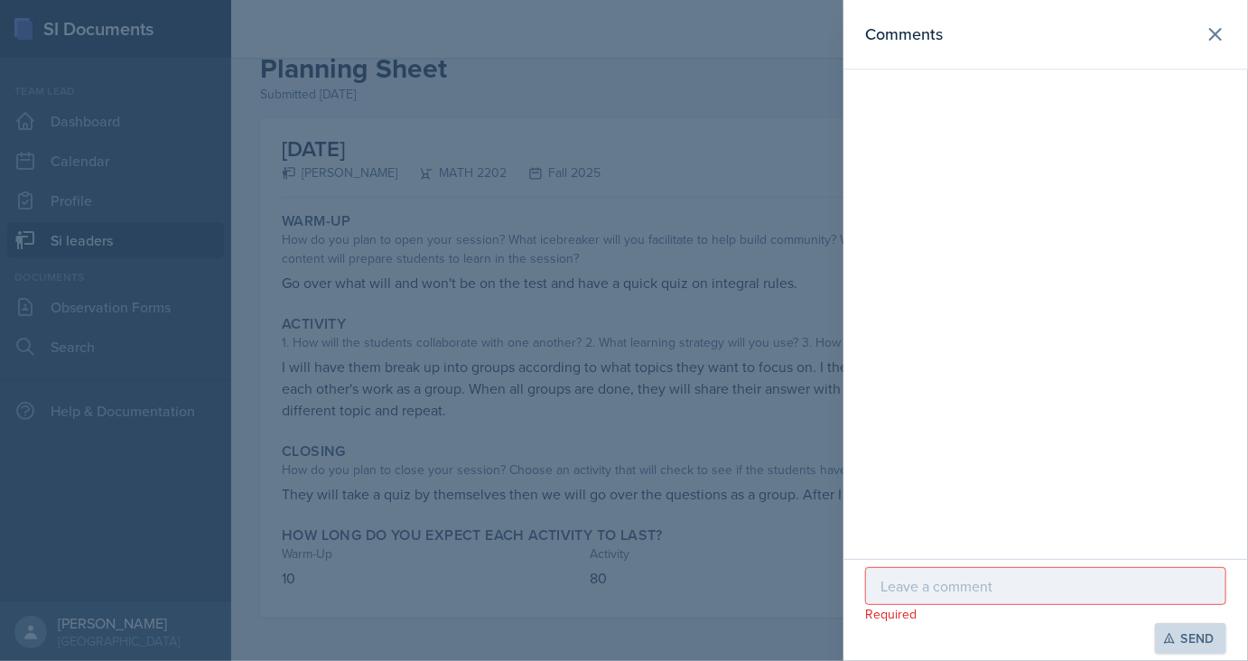
click at [1054, 558] on div "Comments" at bounding box center [1045, 279] width 404 height 559
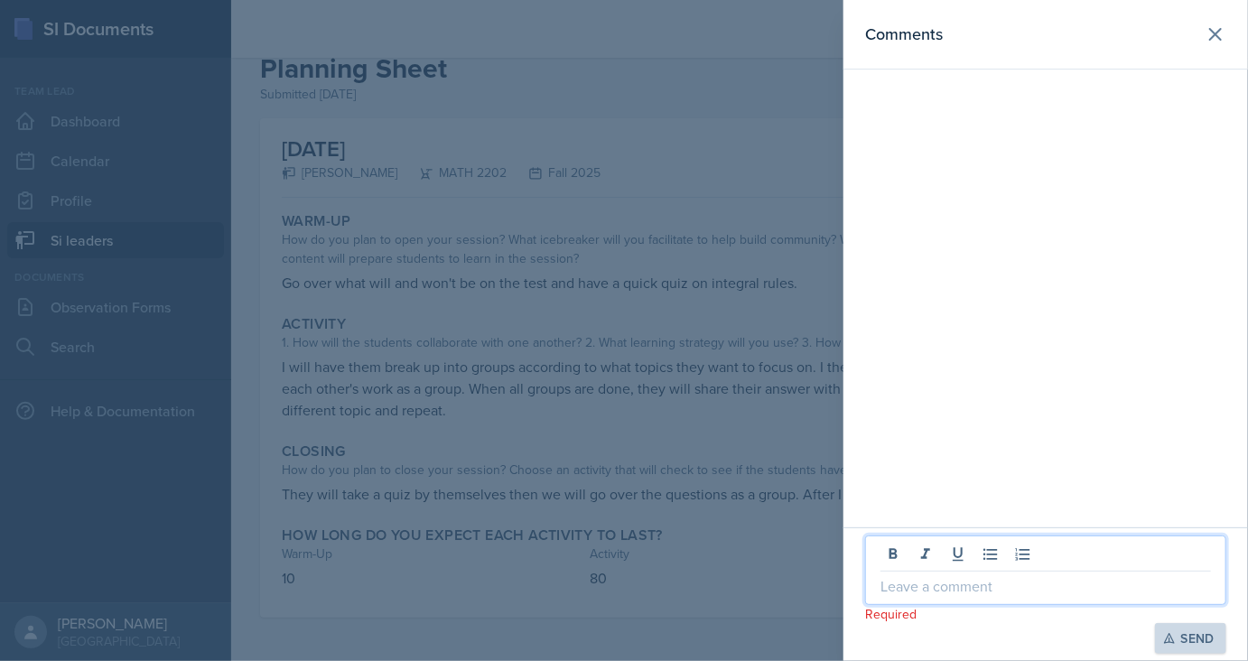
click at [1049, 579] on p at bounding box center [1045, 586] width 330 height 22
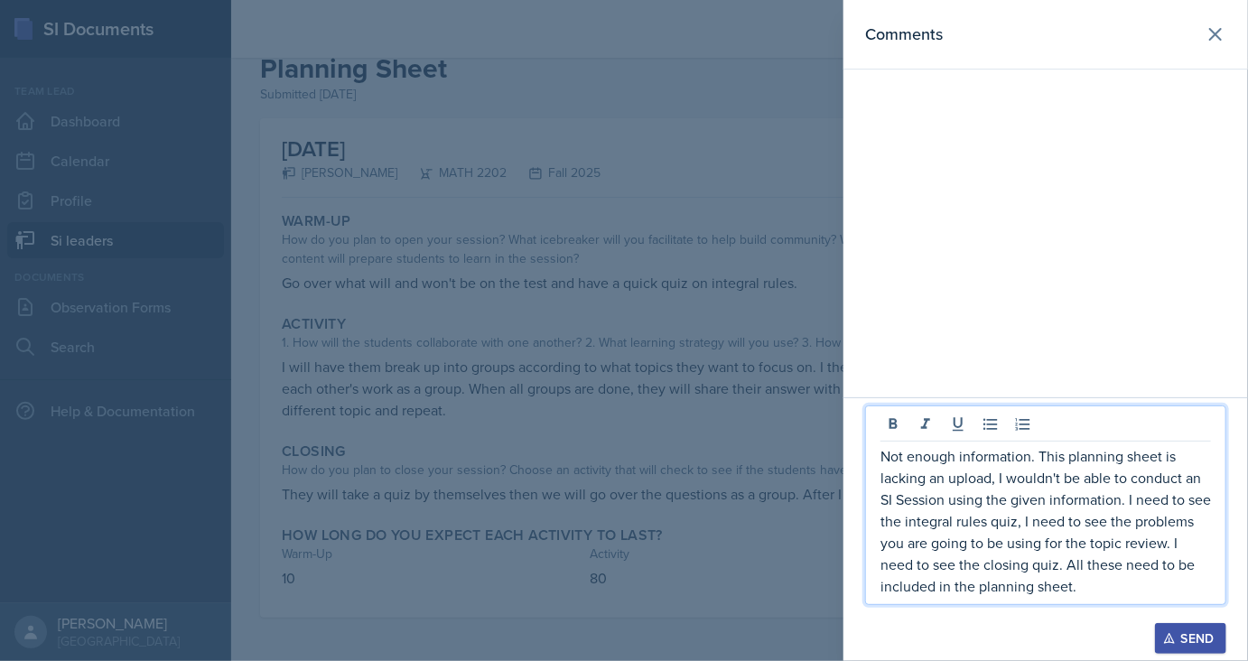
click at [1187, 638] on div "Send" at bounding box center [1190, 638] width 48 height 14
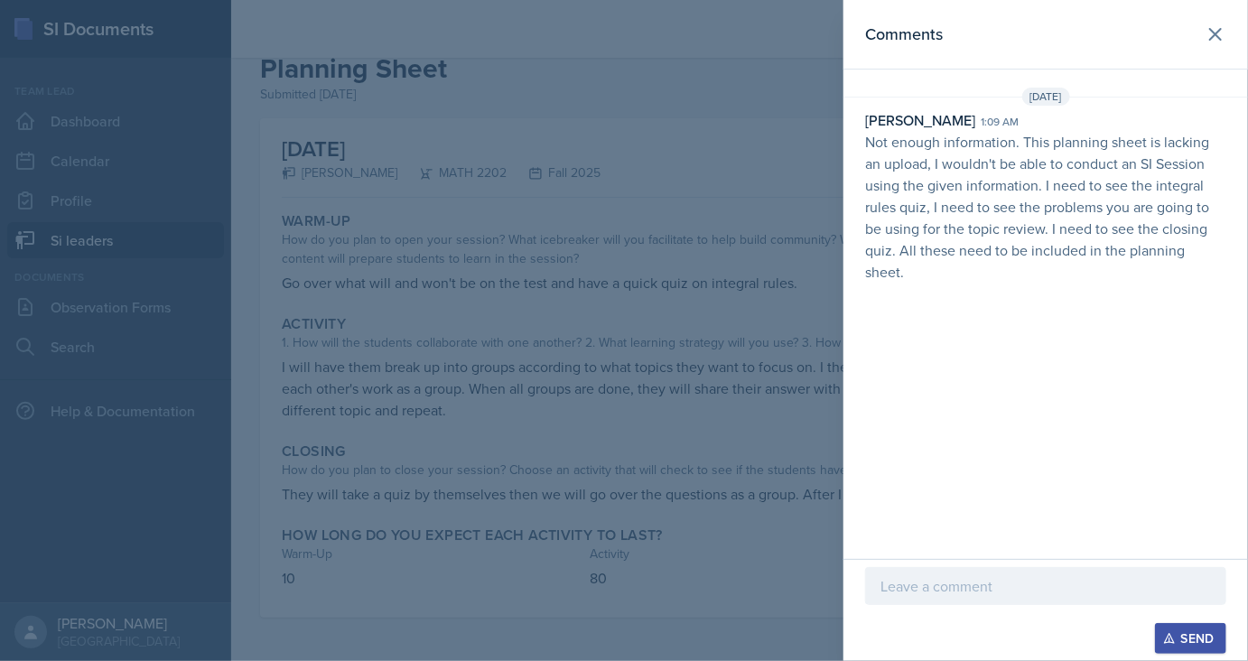
click at [135, 43] on div at bounding box center [624, 330] width 1248 height 661
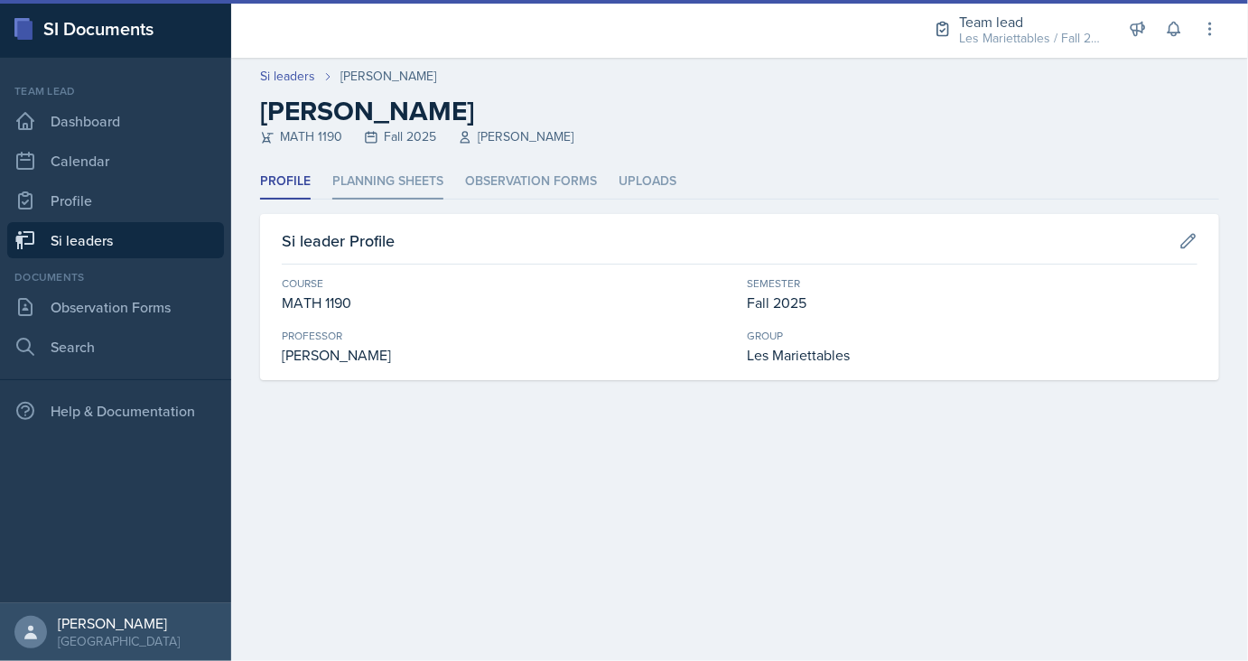
click at [369, 181] on li "Planning Sheets" at bounding box center [387, 181] width 111 height 35
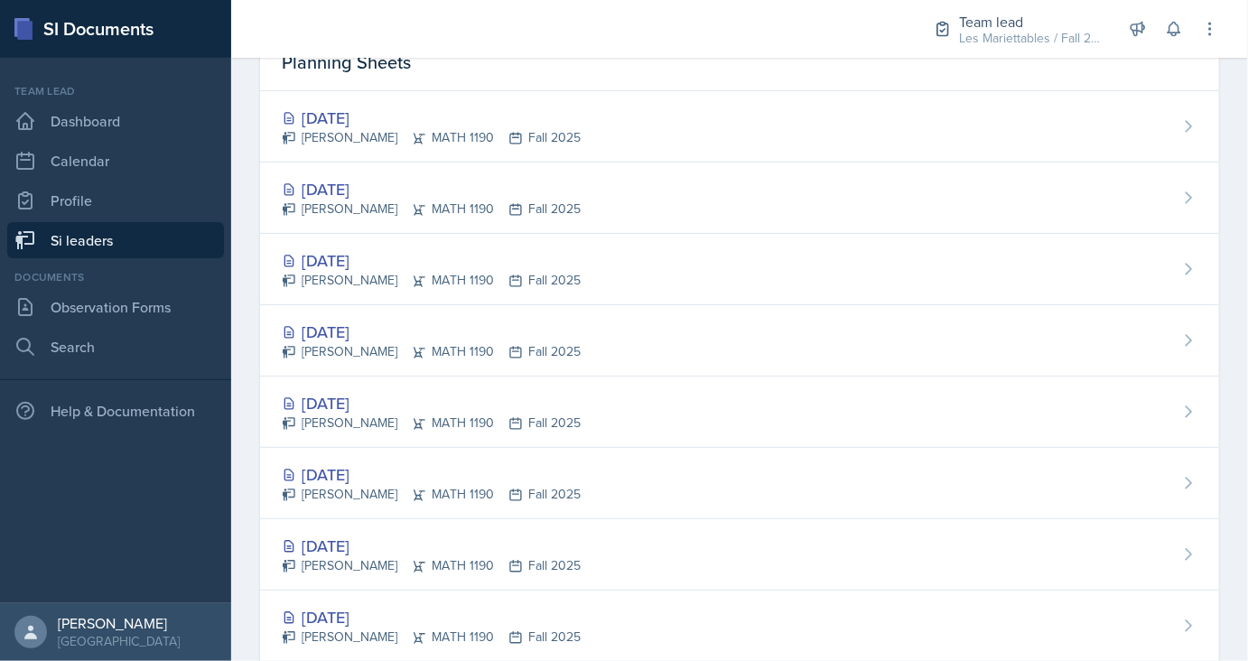
scroll to position [188, 0]
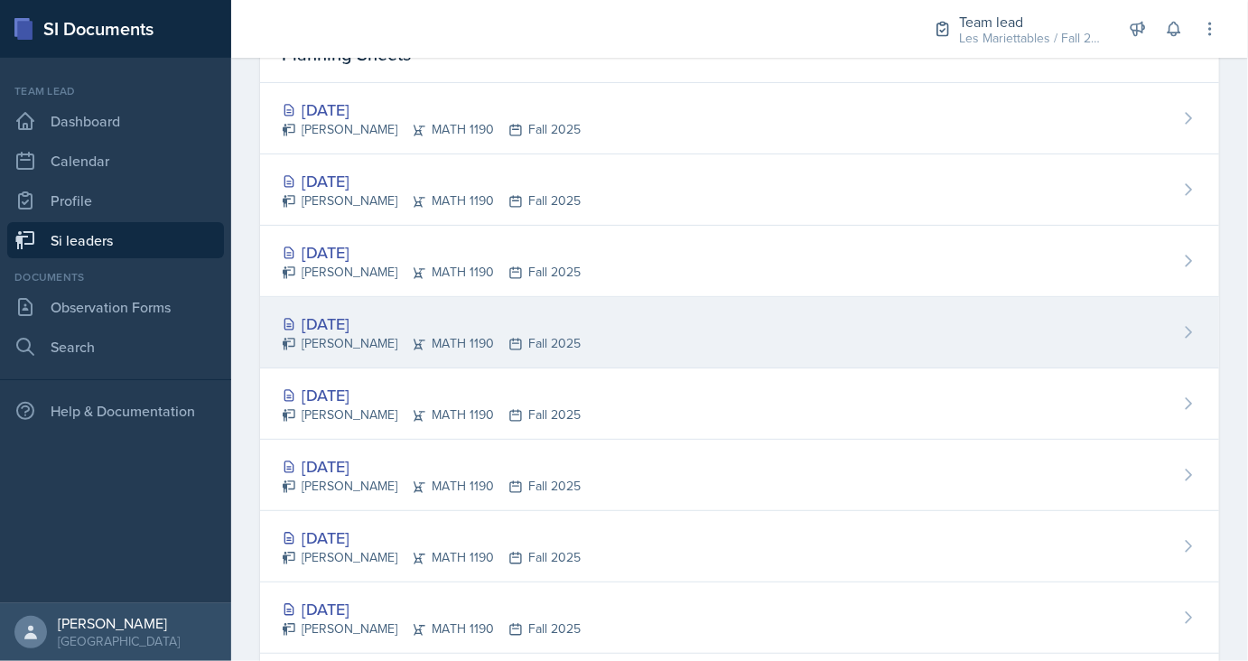
click at [388, 316] on div "[DATE]" at bounding box center [431, 323] width 299 height 24
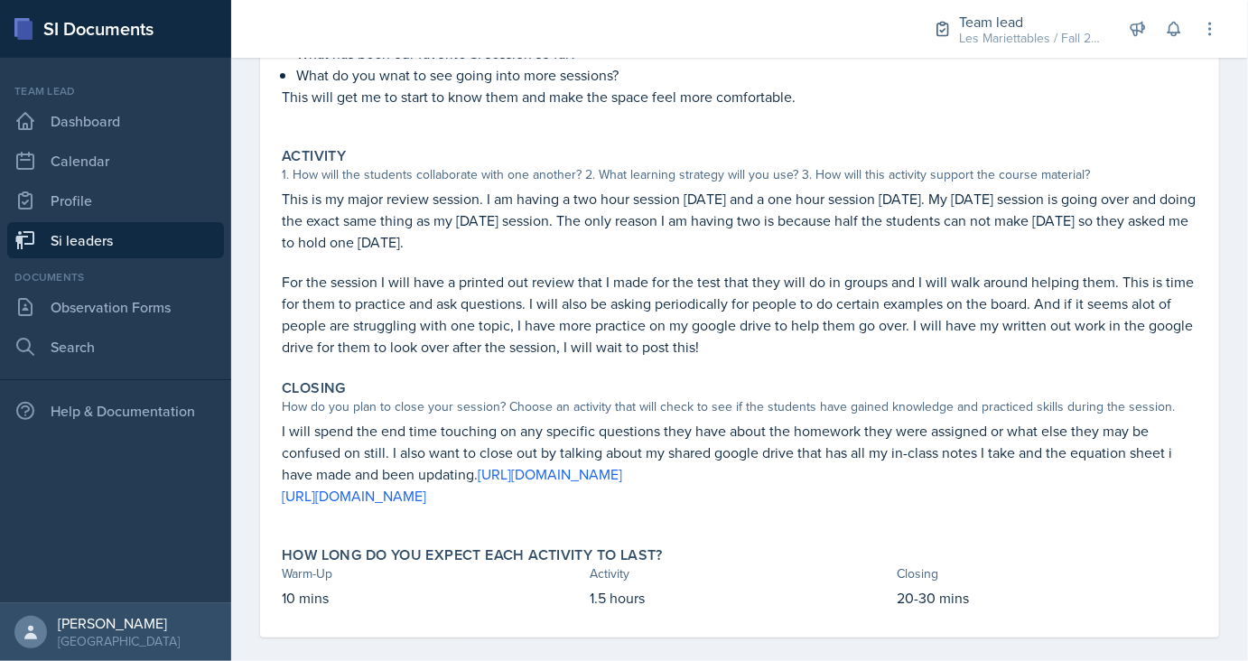
scroll to position [313, 0]
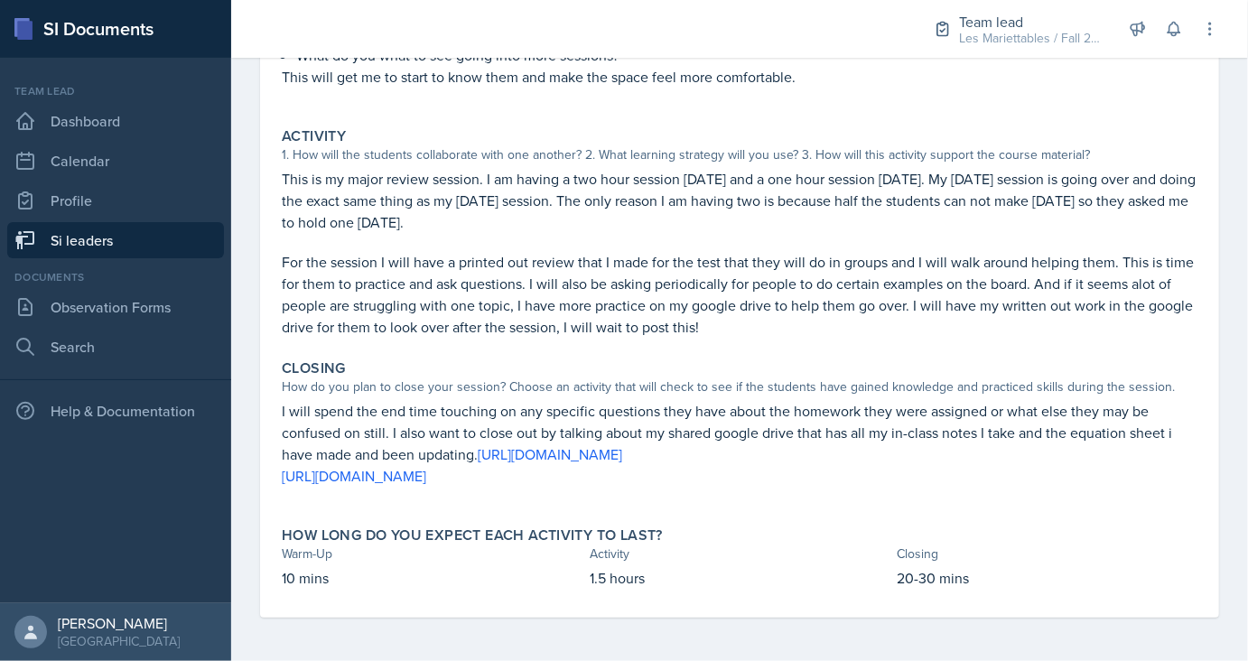
click at [548, 417] on p "I will spend the end time touching on any specific questions they have about th…" at bounding box center [739, 432] width 915 height 65
click at [590, 463] on link "[URL][DOMAIN_NAME]" at bounding box center [550, 454] width 144 height 20
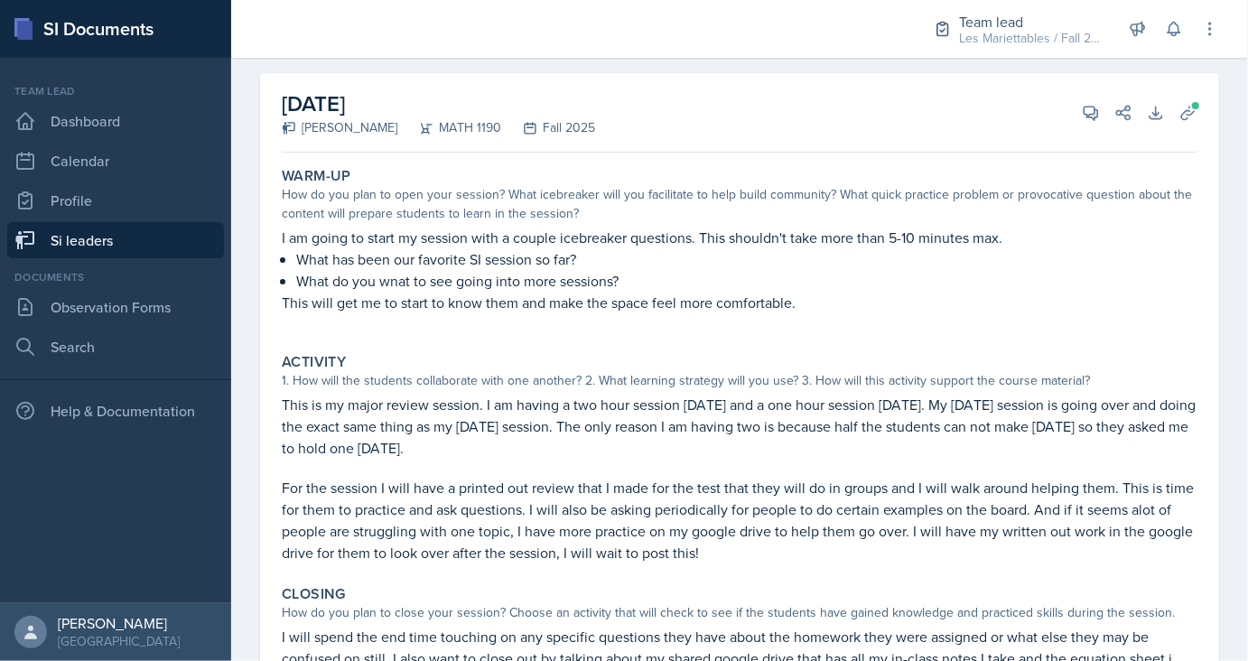
scroll to position [47, 0]
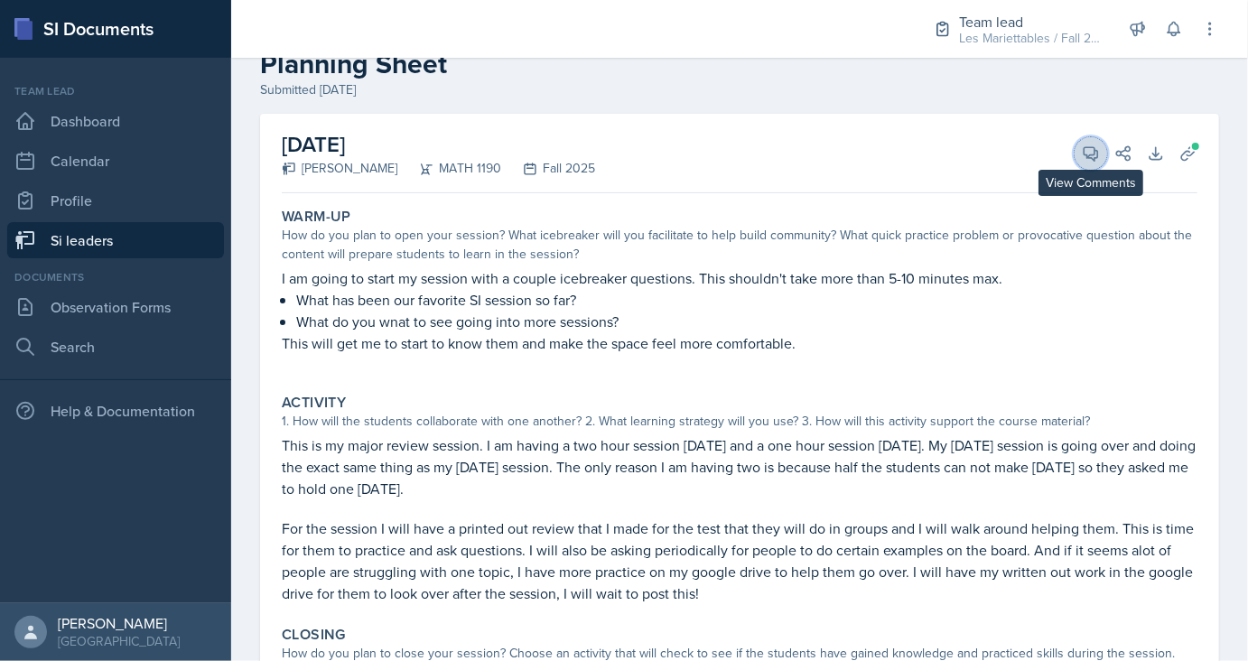
click at [1092, 137] on button "View Comments" at bounding box center [1090, 153] width 32 height 32
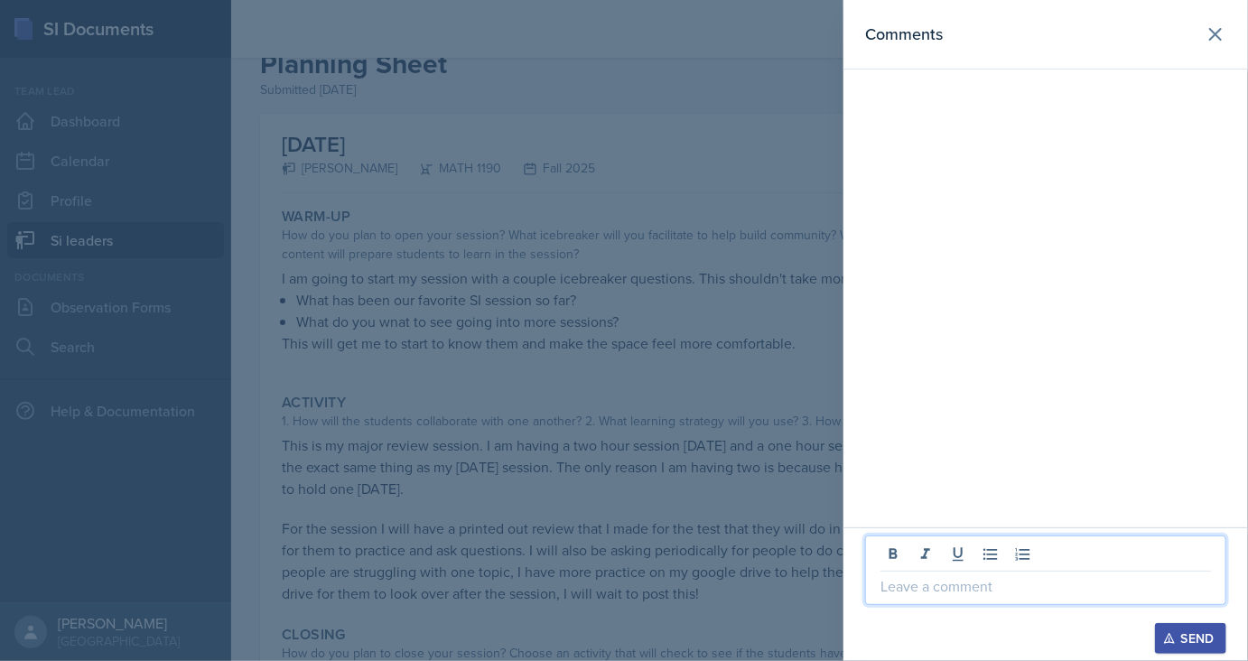
click at [957, 580] on p at bounding box center [1045, 586] width 330 height 22
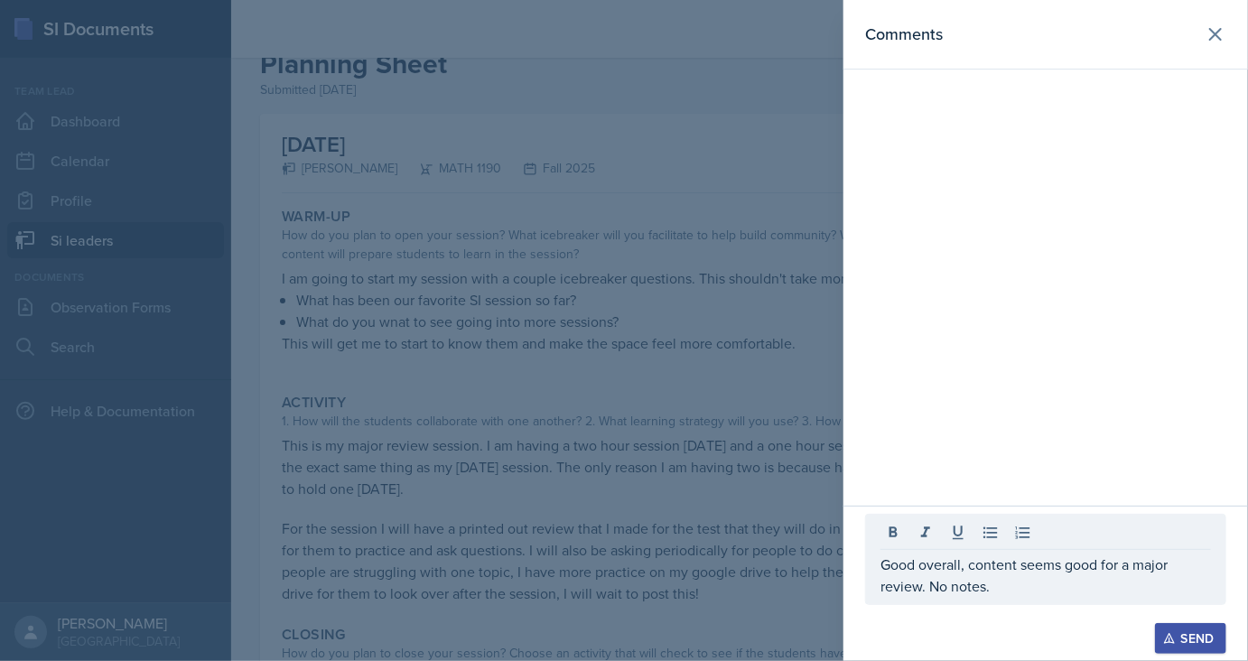
click at [1175, 641] on div "Send" at bounding box center [1190, 638] width 48 height 14
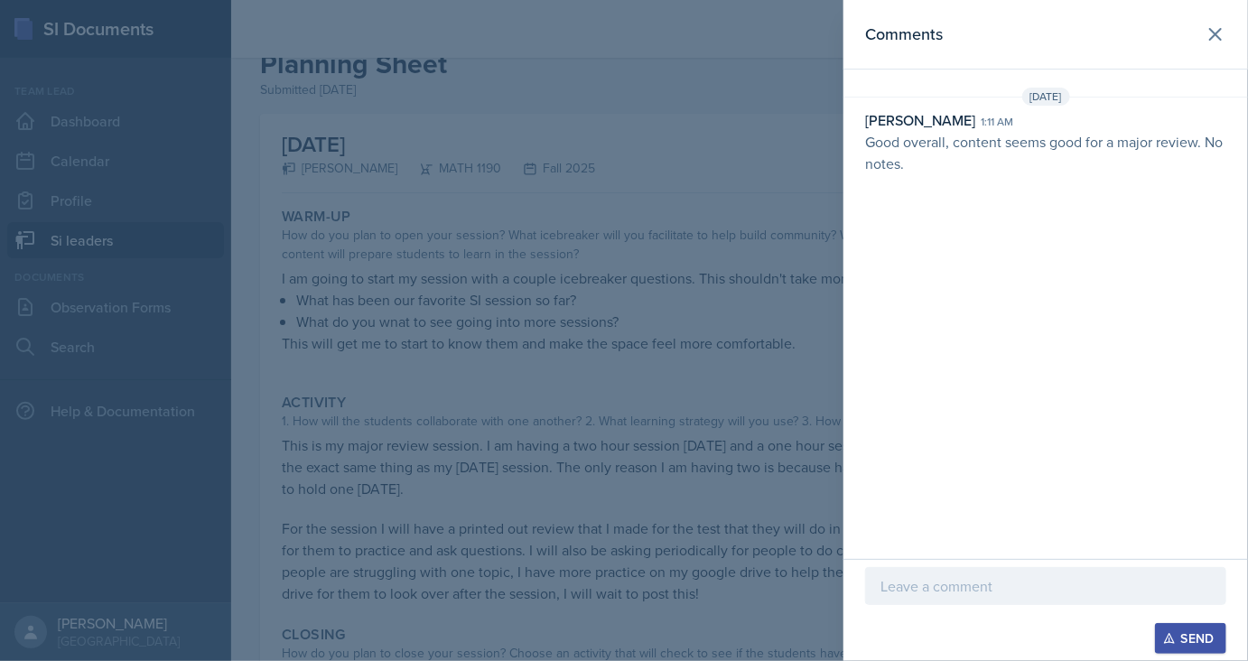
click at [504, 83] on div at bounding box center [624, 330] width 1248 height 661
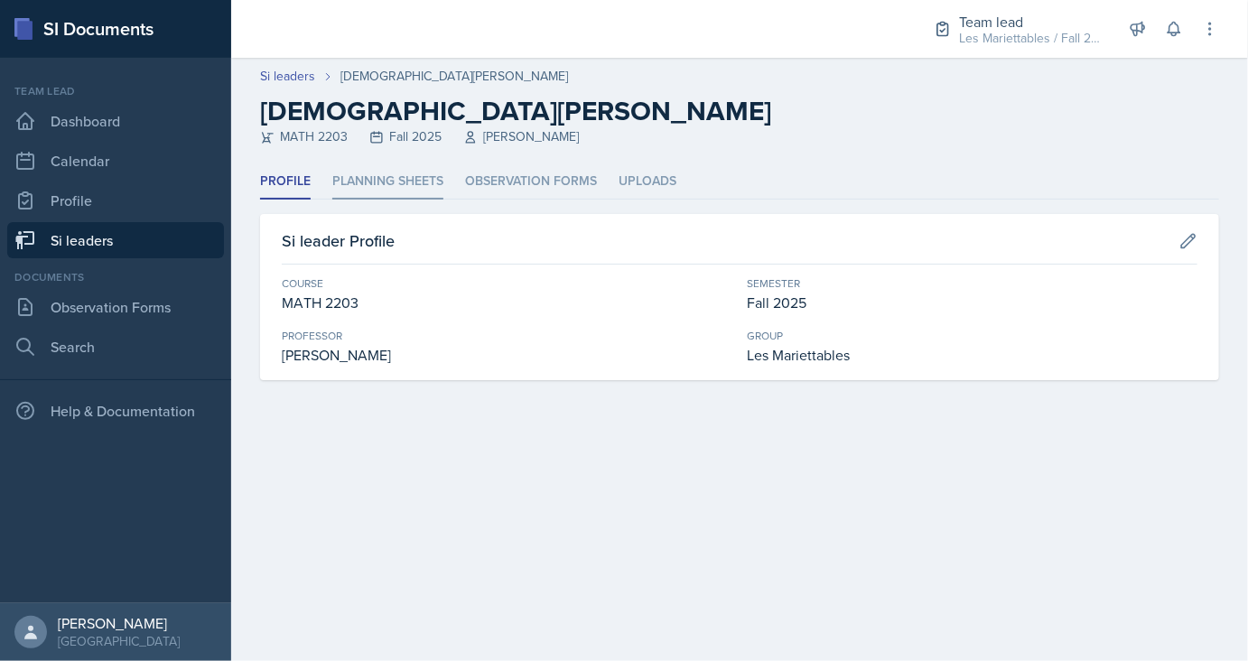
click at [396, 183] on li "Planning Sheets" at bounding box center [387, 181] width 111 height 35
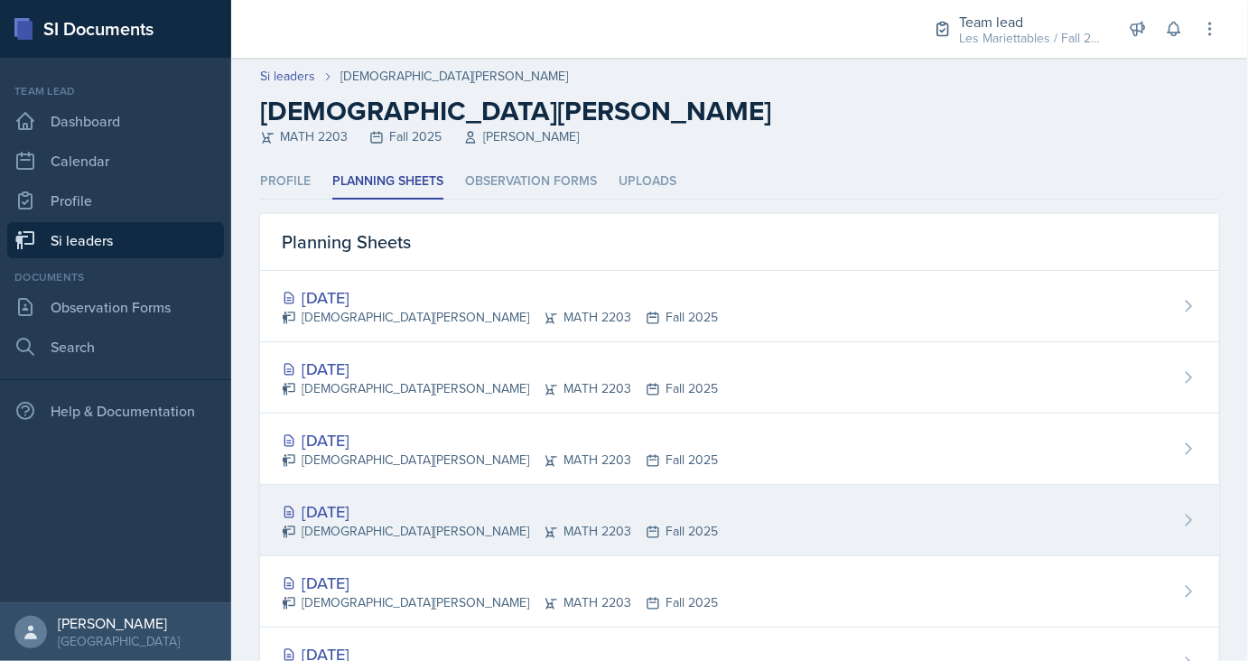
click at [346, 501] on div "[DATE]" at bounding box center [500, 511] width 436 height 24
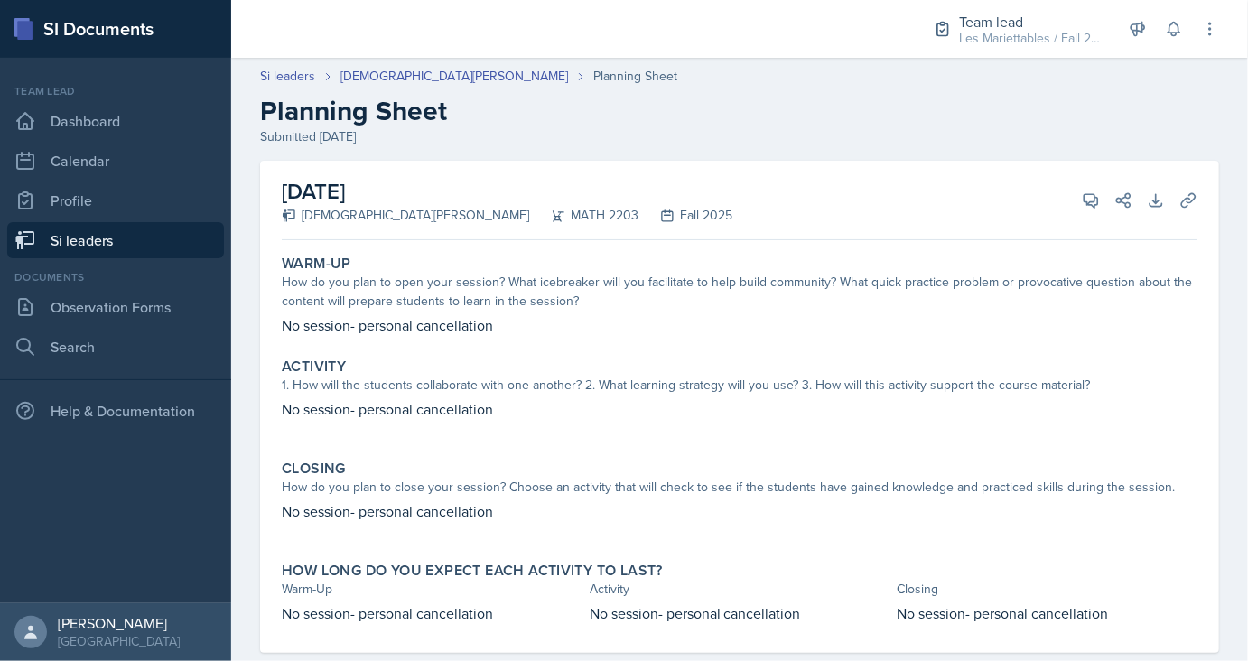
scroll to position [35, 0]
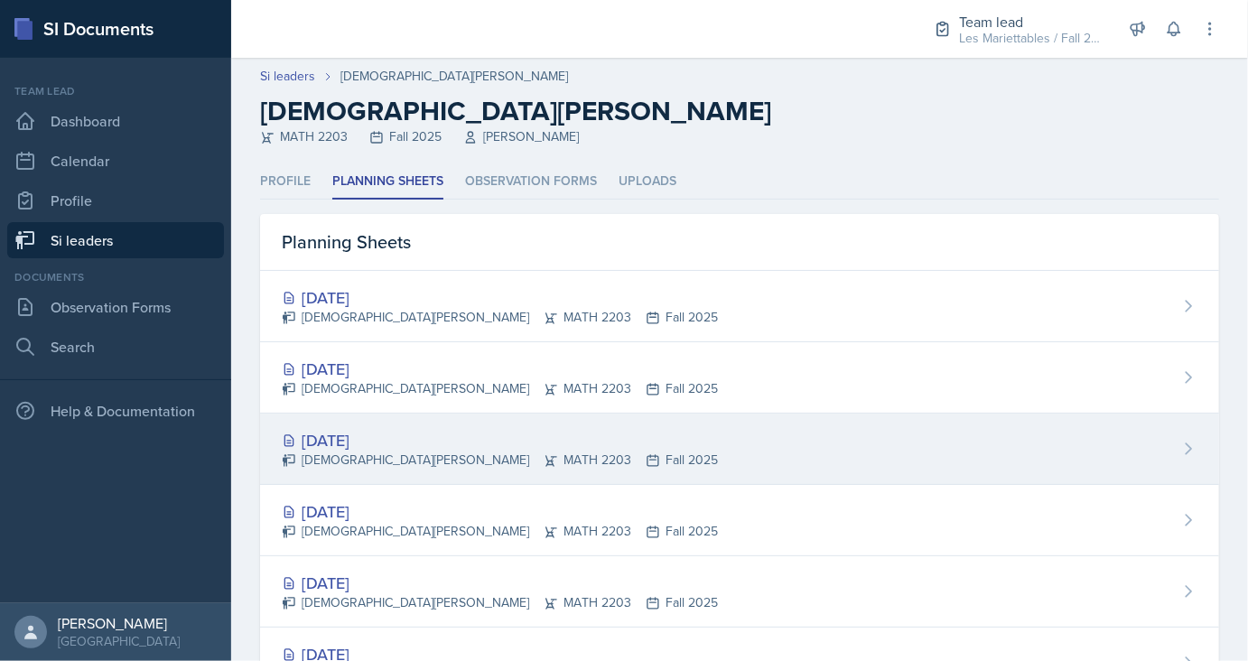
click at [368, 444] on div "[DATE]" at bounding box center [500, 440] width 436 height 24
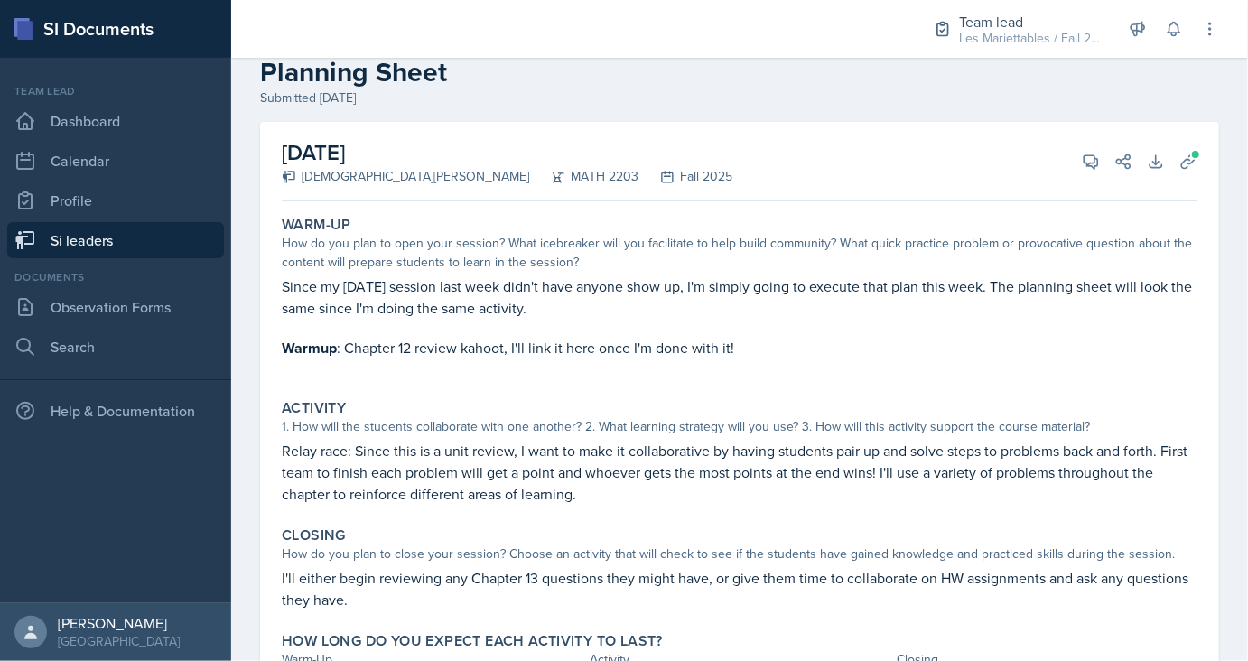
scroll to position [42, 0]
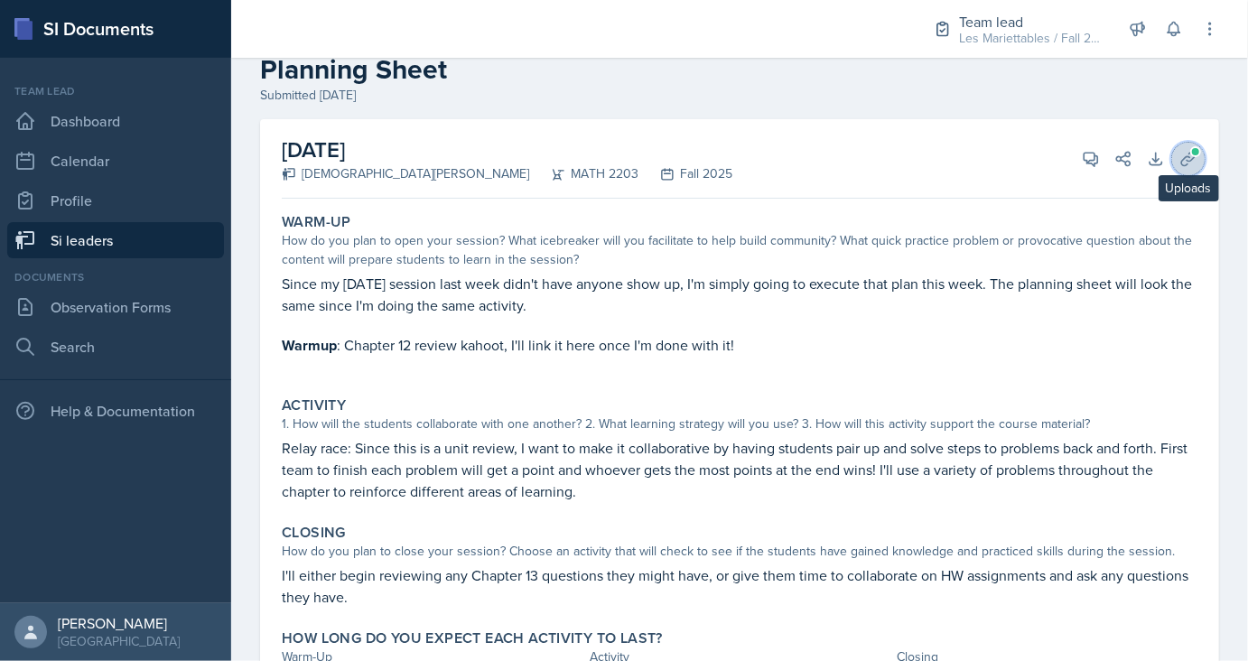
click at [1184, 160] on icon at bounding box center [1188, 159] width 18 height 18
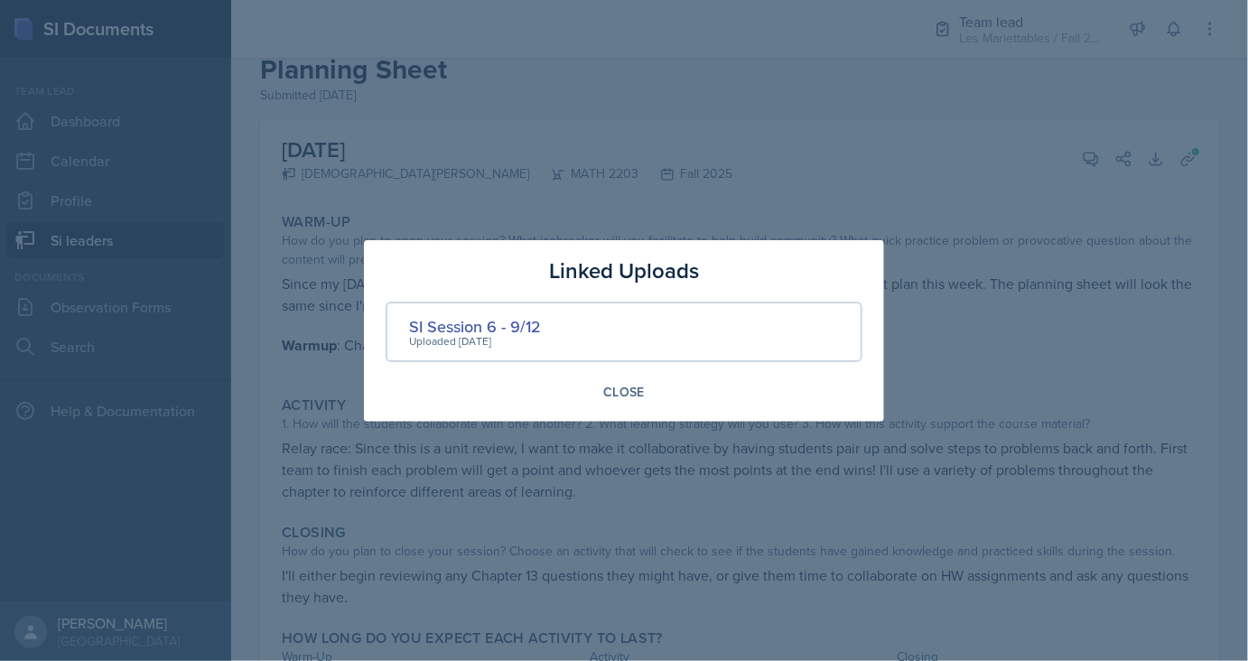
click at [541, 327] on div "SI Session 6 - 9/12 Uploaded [DATE]" at bounding box center [623, 332] width 477 height 60
click at [527, 325] on div "SI Session 6 - 9/12" at bounding box center [475, 326] width 132 height 24
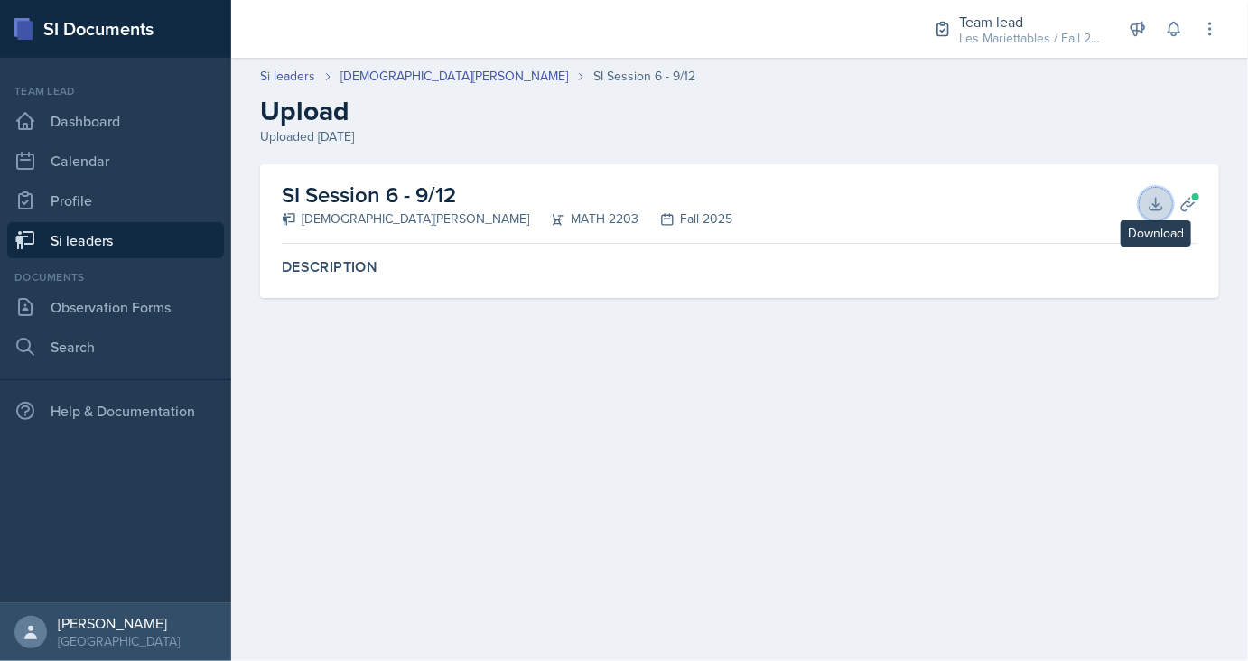
click at [1153, 215] on button "Download" at bounding box center [1155, 204] width 32 height 32
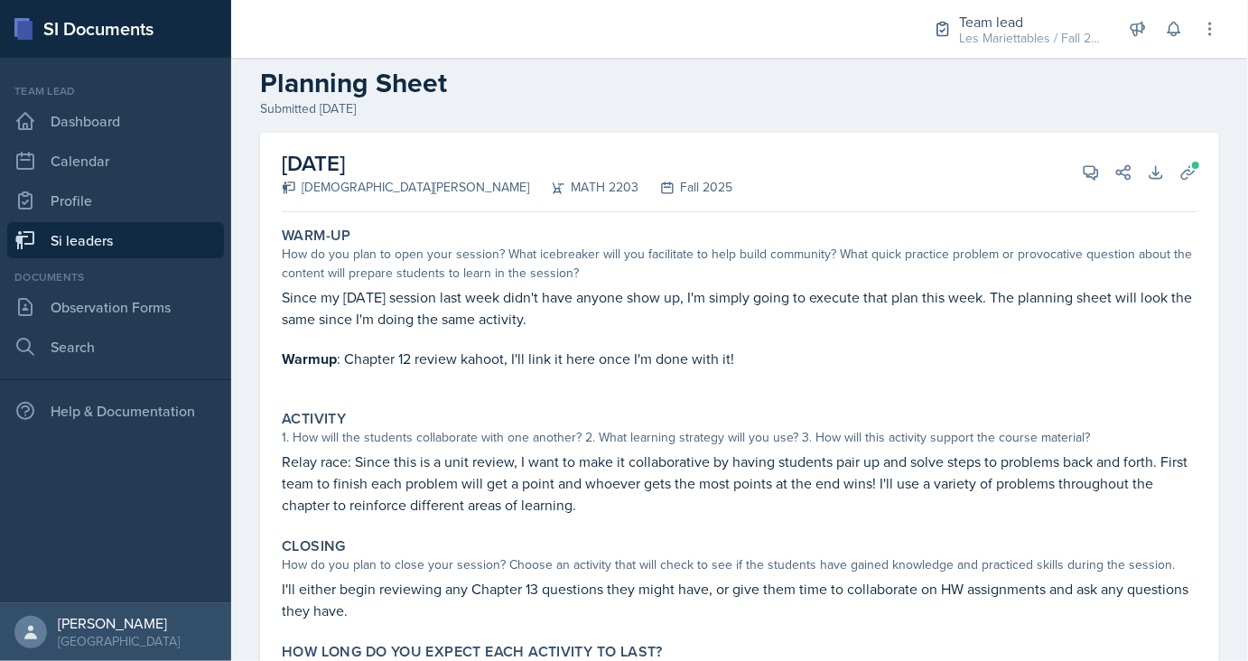
scroll to position [30, 0]
click at [1089, 165] on icon at bounding box center [1091, 171] width 18 height 18
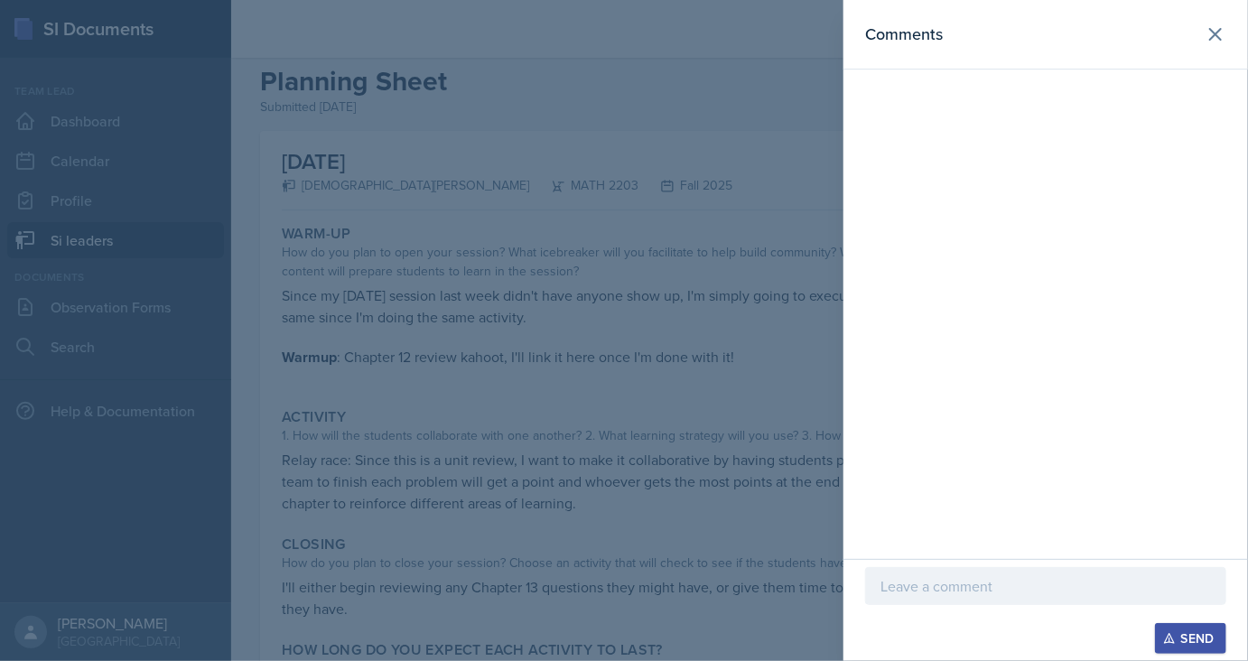
click at [907, 583] on p at bounding box center [1045, 586] width 330 height 22
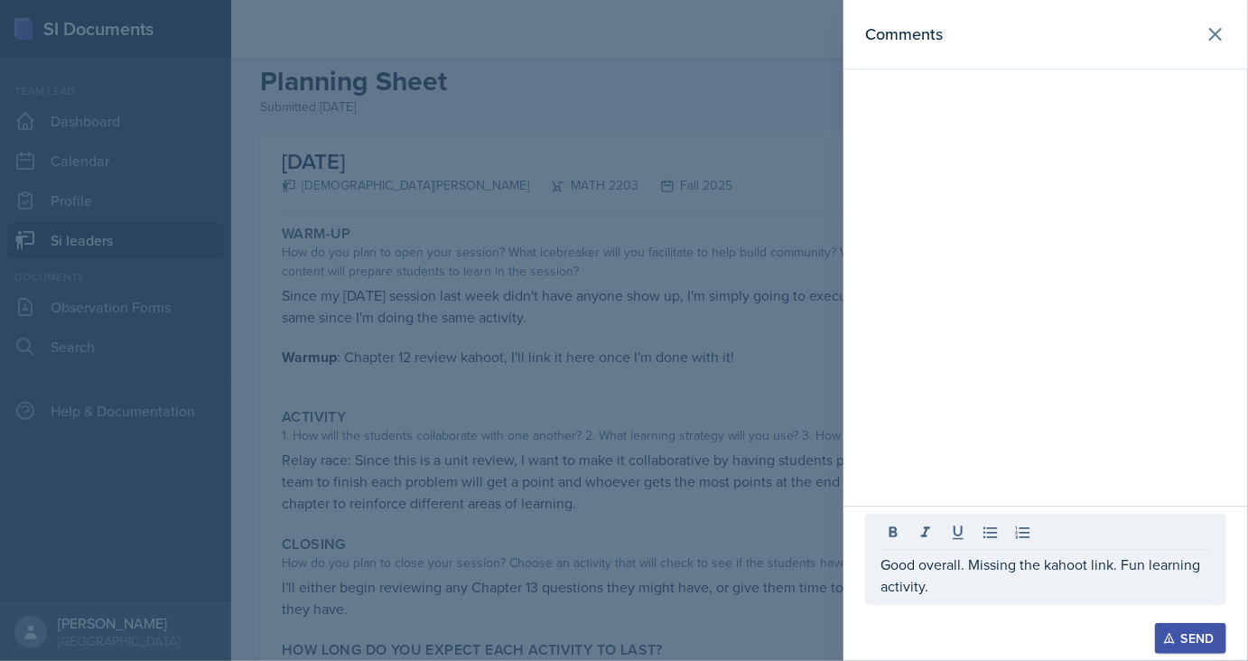
click at [1172, 646] on button "Send" at bounding box center [1190, 638] width 71 height 31
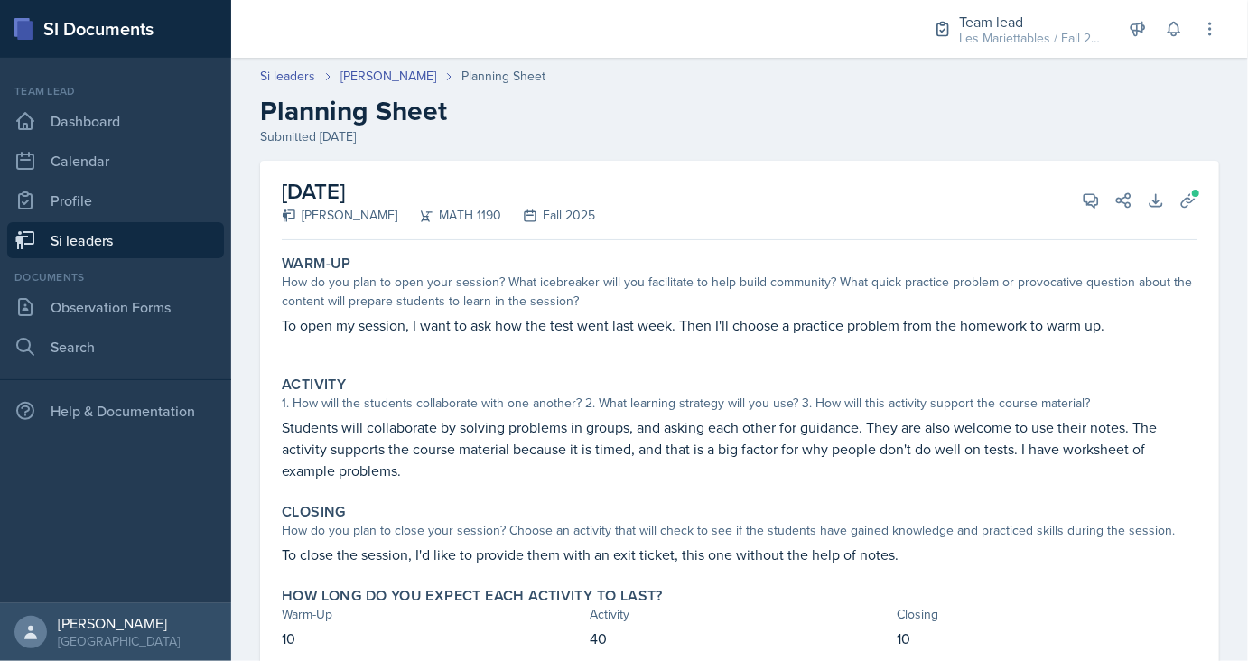
scroll to position [60, 0]
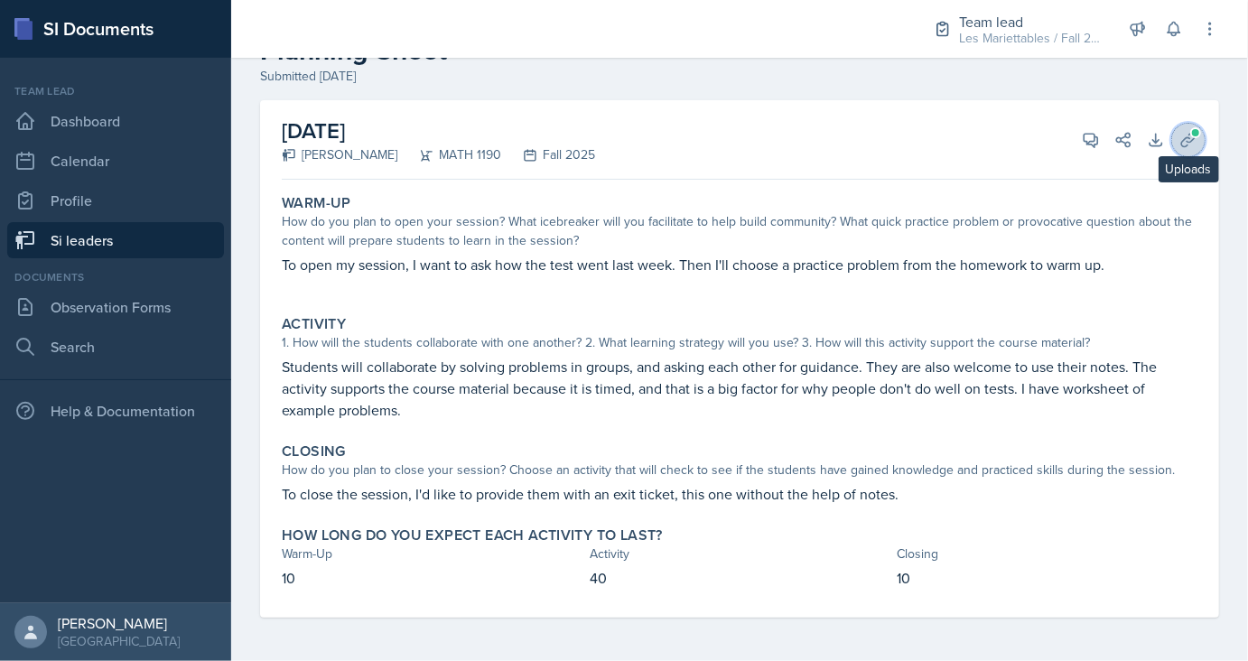
click at [1192, 133] on span at bounding box center [1195, 132] width 11 height 11
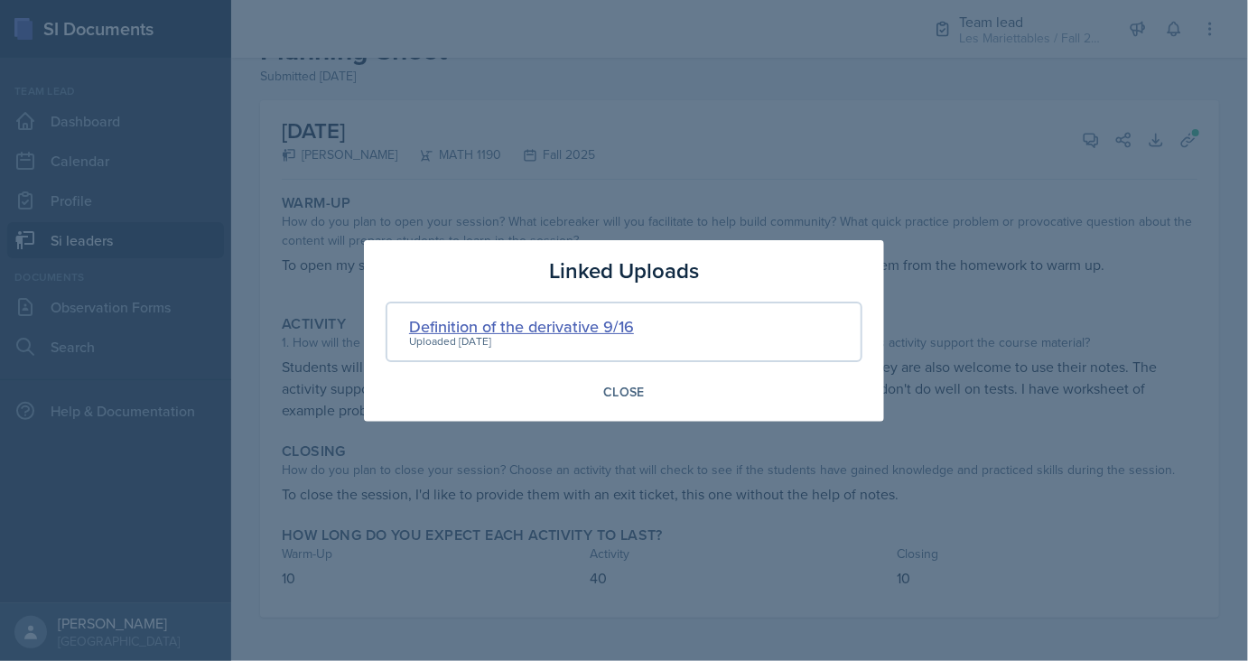
click at [578, 327] on div "Definition of the derivative 9/16" at bounding box center [521, 326] width 225 height 24
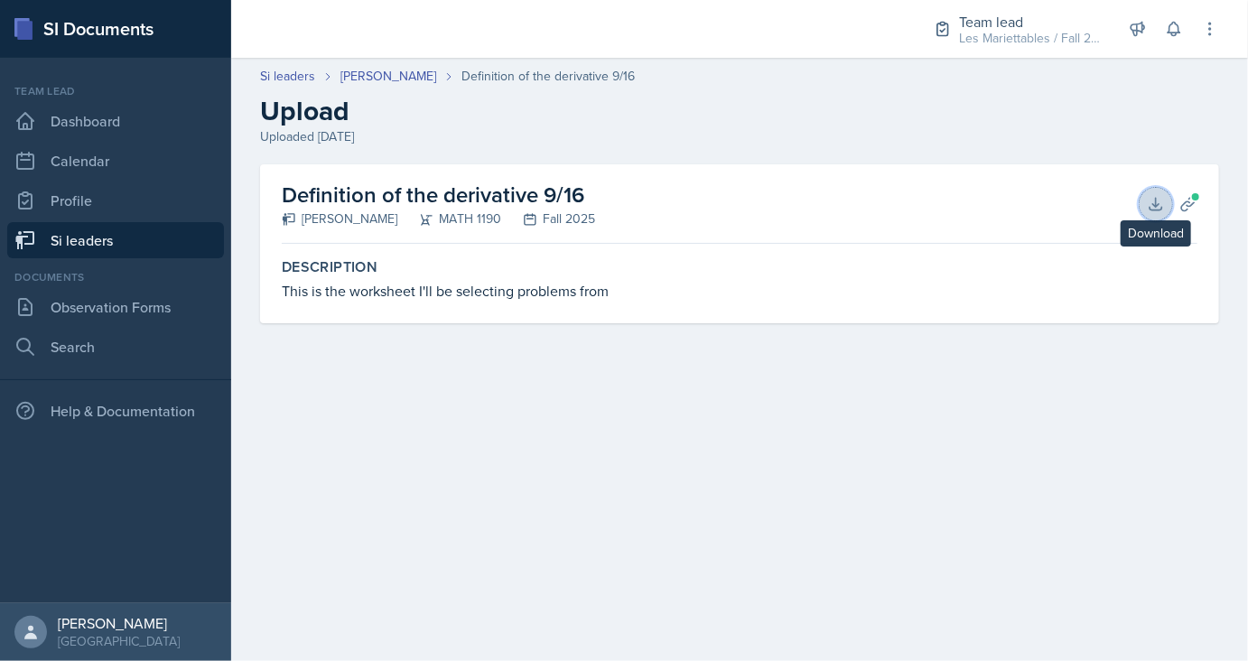
click at [1148, 200] on icon at bounding box center [1156, 204] width 18 height 18
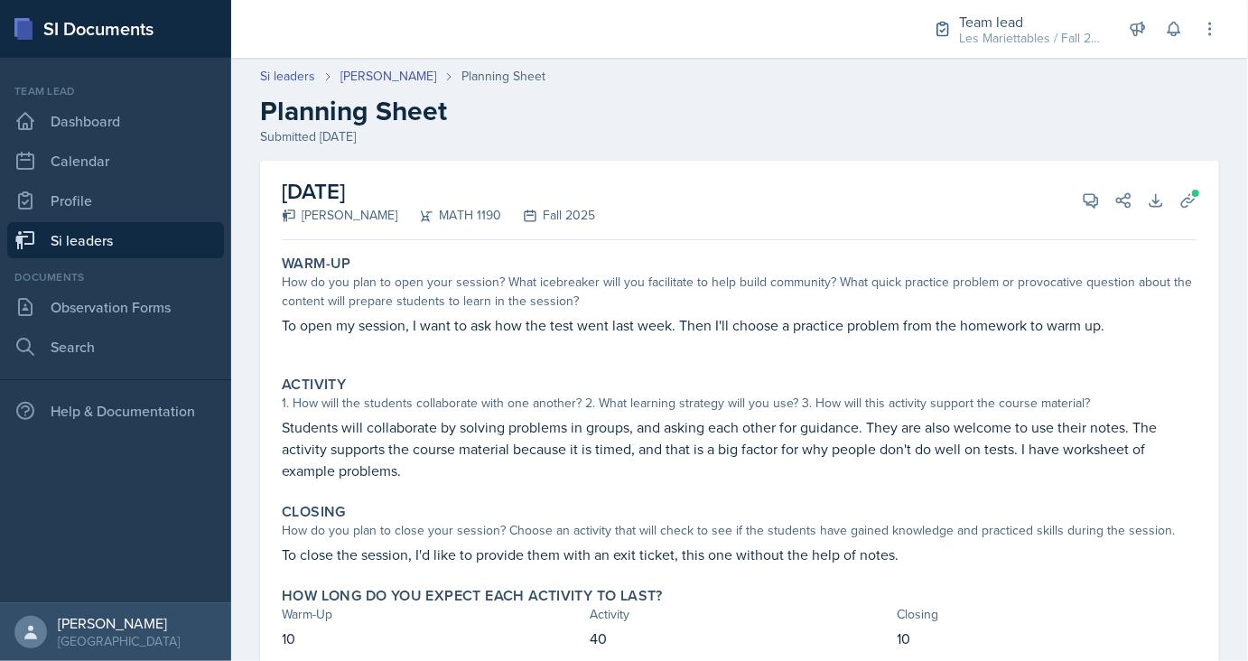
click at [515, 459] on p "Students will collaborate by solving problems in groups, and asking each other …" at bounding box center [739, 448] width 915 height 65
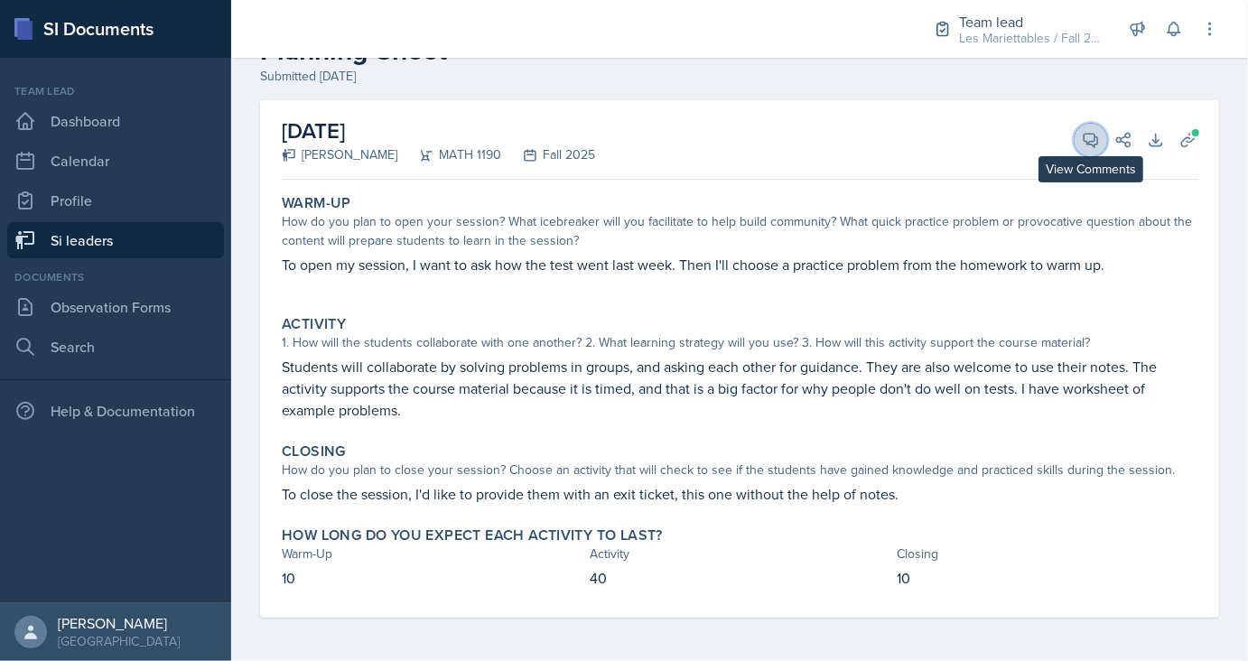
click at [1084, 145] on icon at bounding box center [1091, 140] width 18 height 18
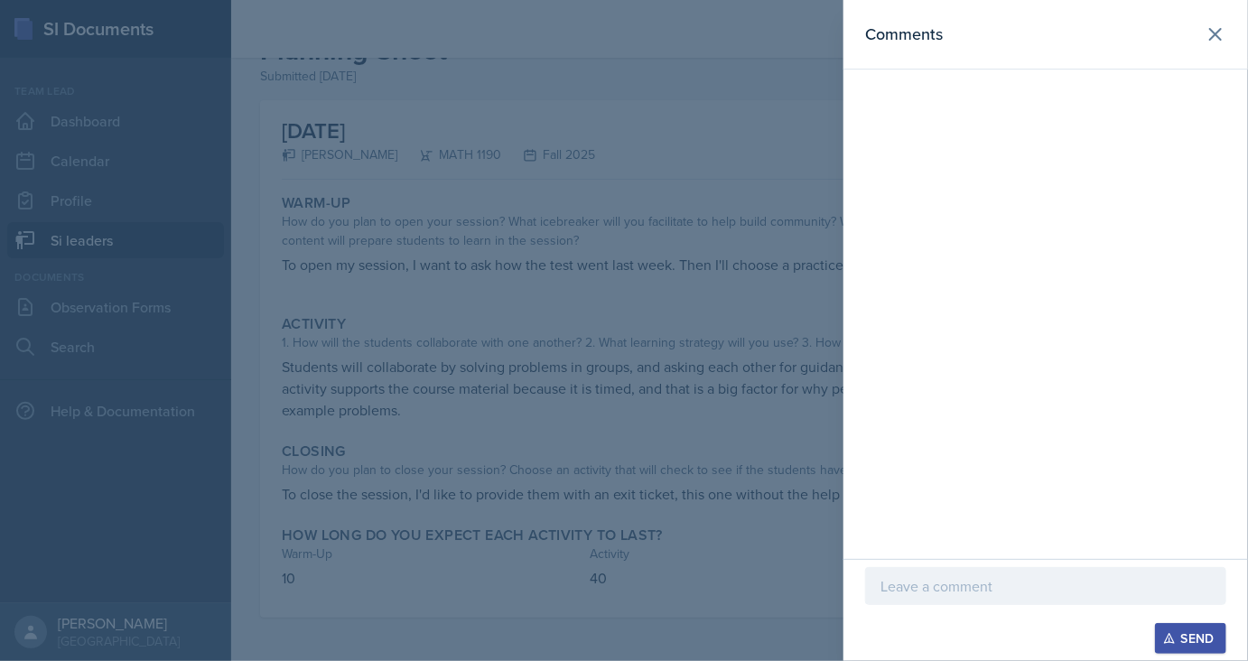
click at [938, 585] on p at bounding box center [1045, 586] width 330 height 22
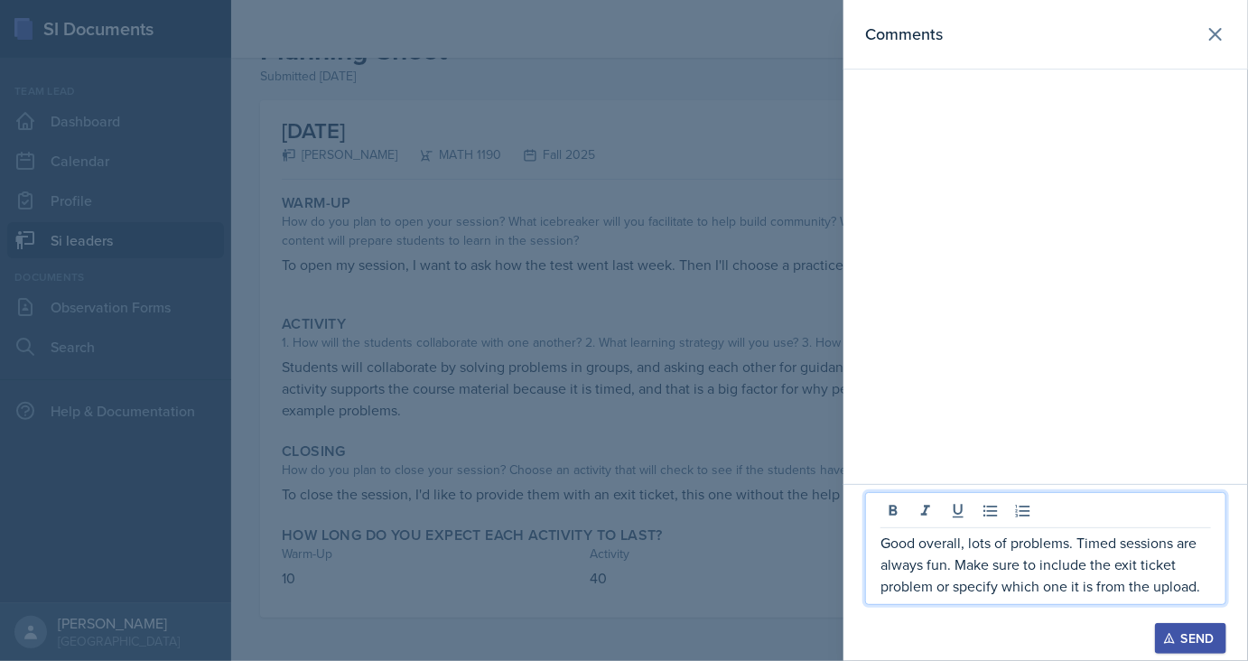
click at [1210, 652] on button "Send" at bounding box center [1190, 638] width 71 height 31
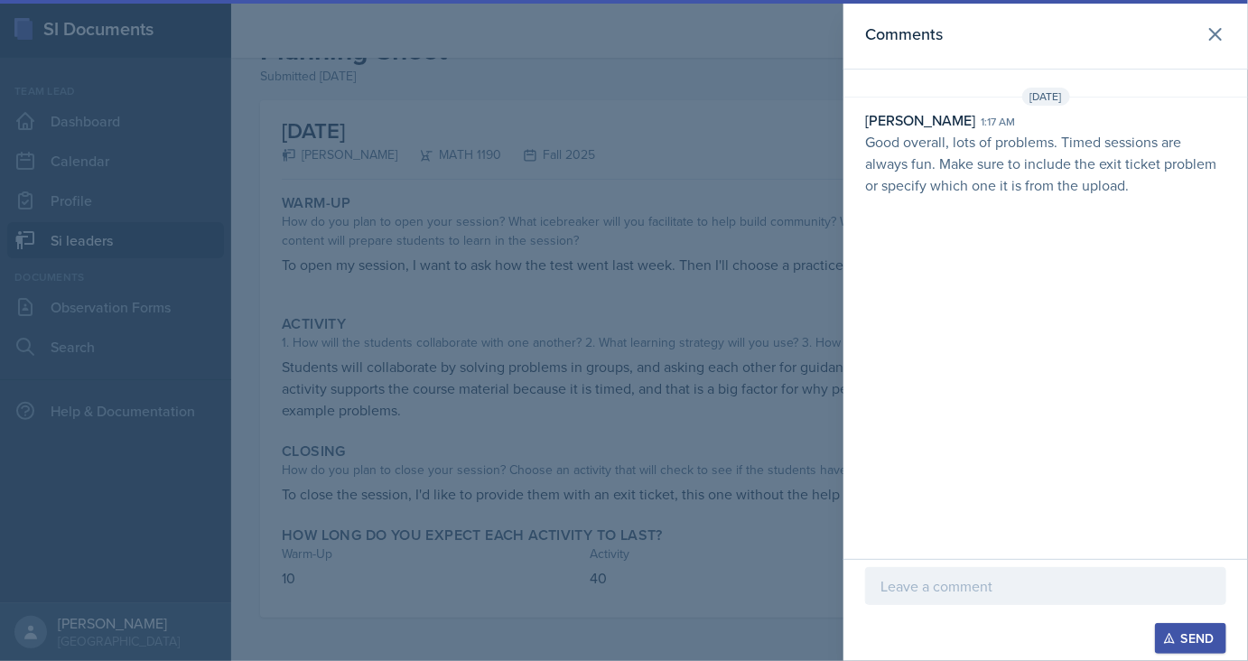
click at [1155, 623] on button "Send" at bounding box center [1190, 638] width 71 height 31
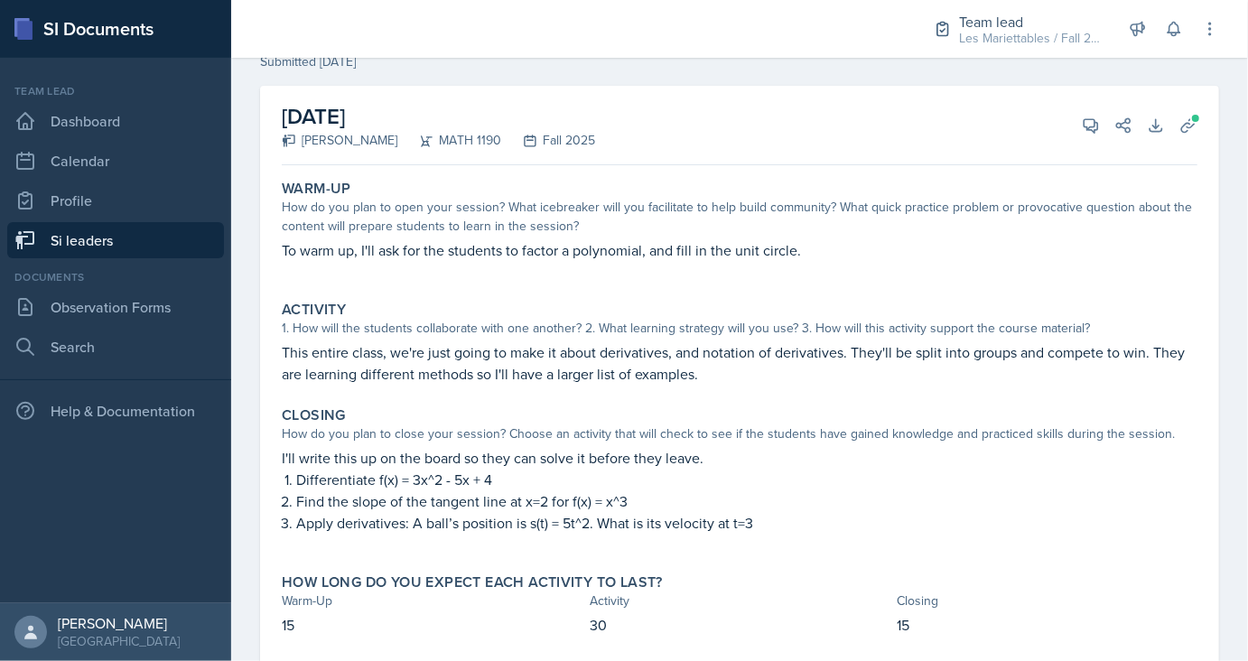
scroll to position [76, 0]
click at [1188, 121] on icon at bounding box center [1188, 125] width 18 height 18
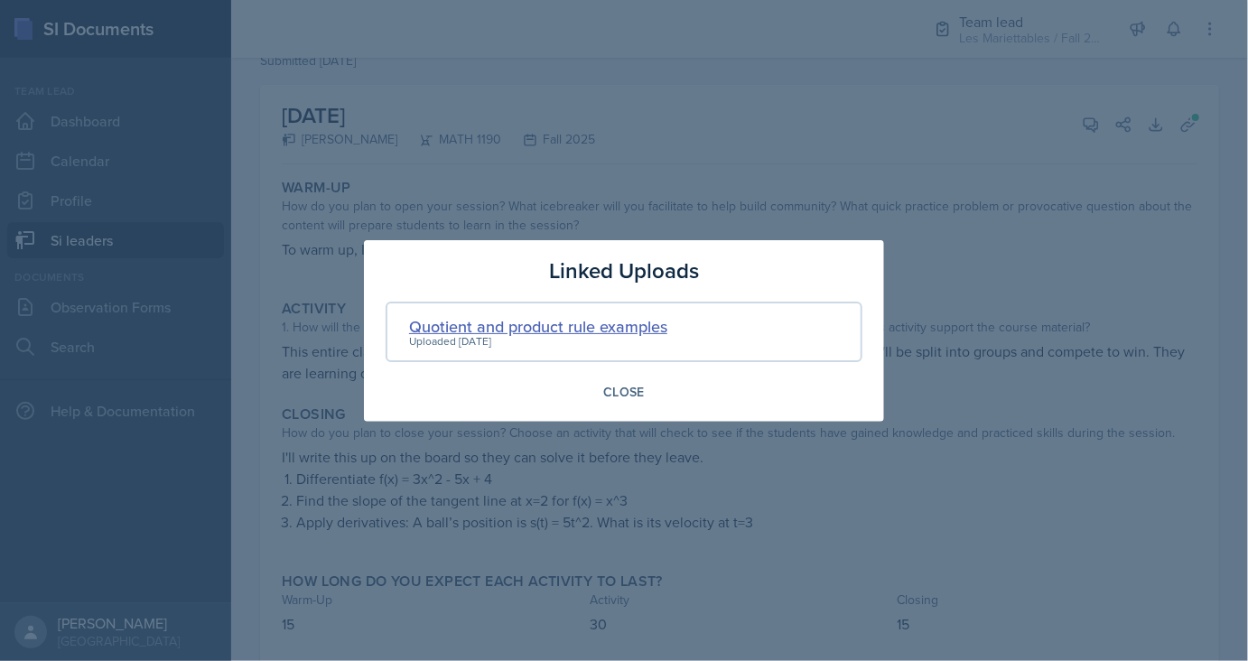
click at [544, 320] on div "Quotient and product rule examples" at bounding box center [538, 326] width 258 height 24
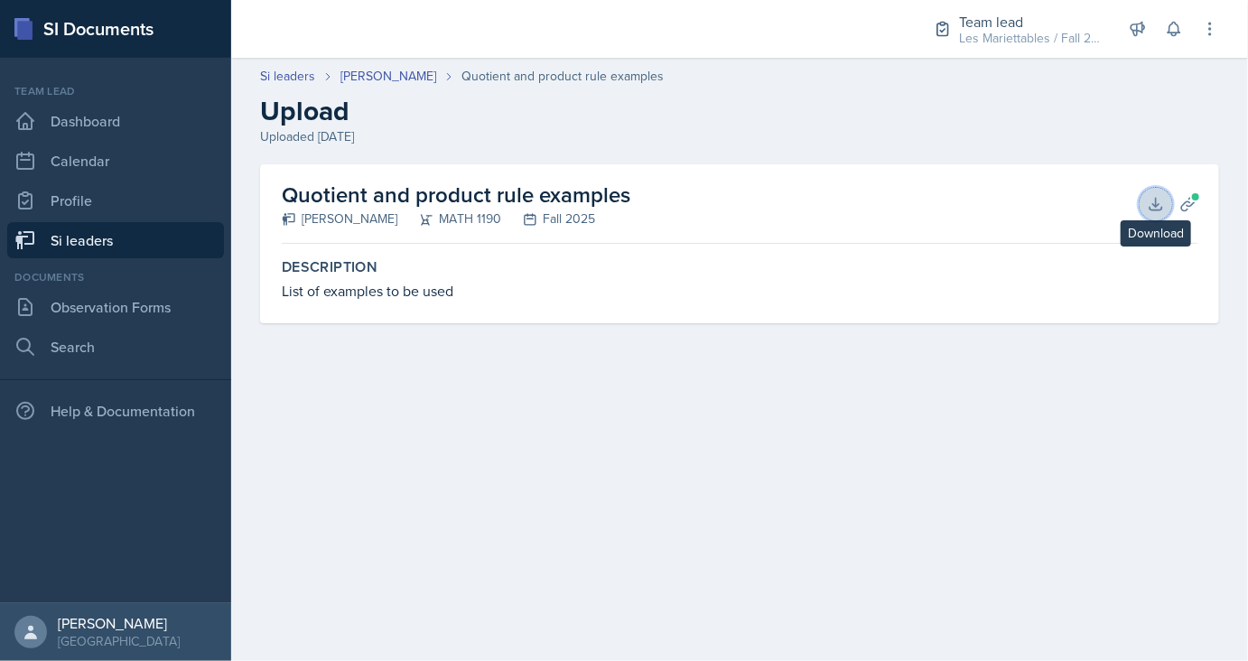
click at [1159, 201] on icon at bounding box center [1156, 204] width 18 height 18
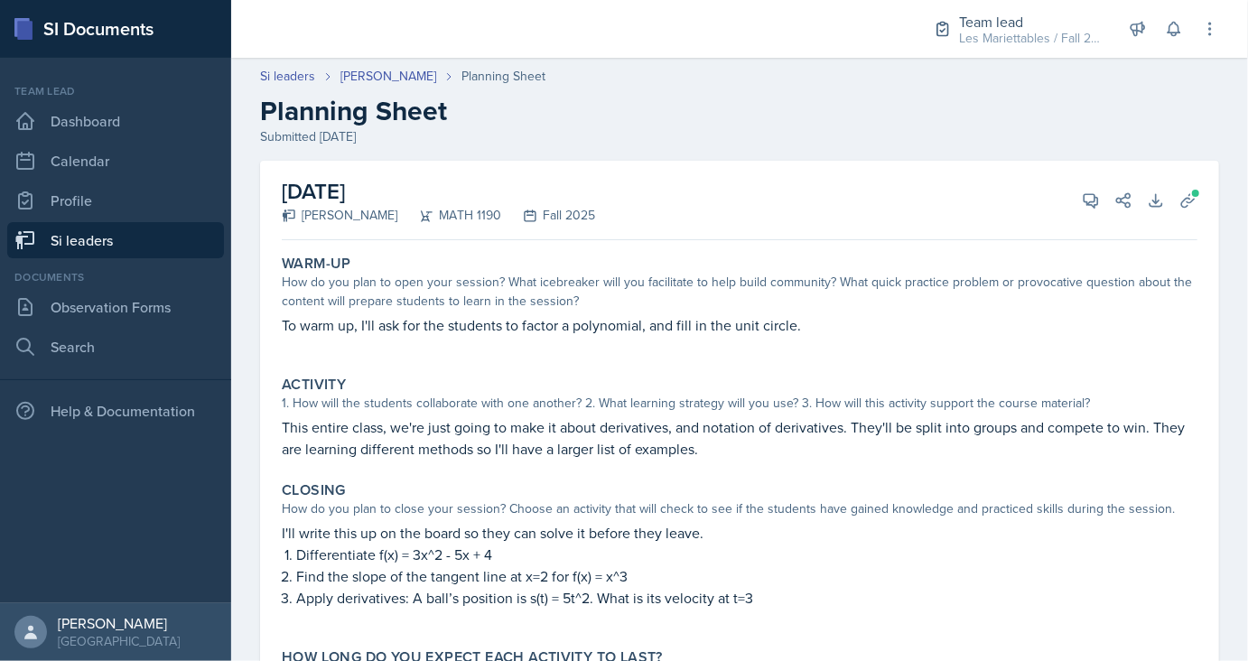
scroll to position [55, 0]
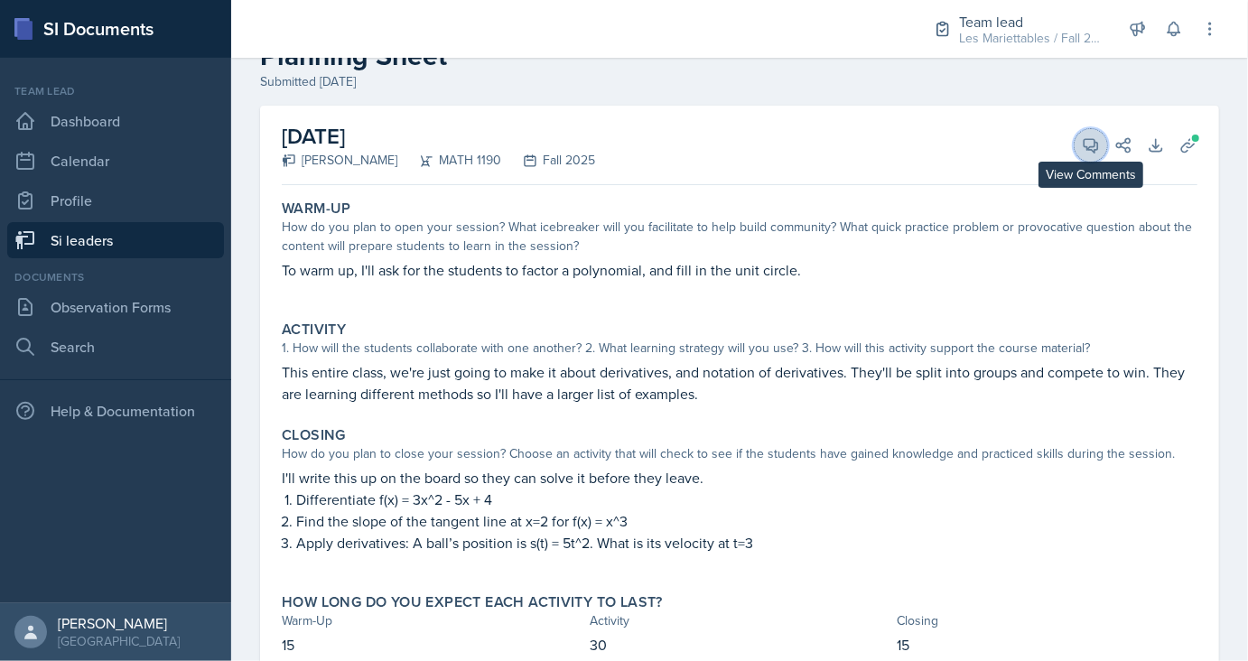
click at [1089, 132] on button "View Comments" at bounding box center [1090, 145] width 32 height 32
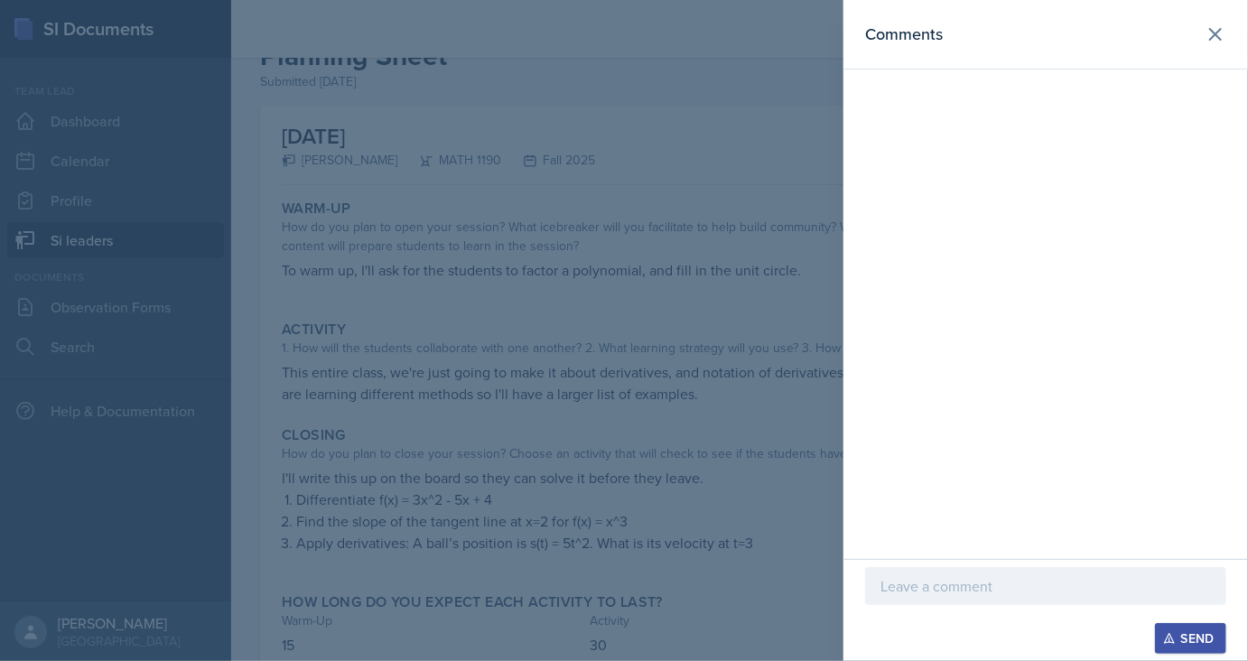
click at [904, 588] on p at bounding box center [1045, 586] width 330 height 22
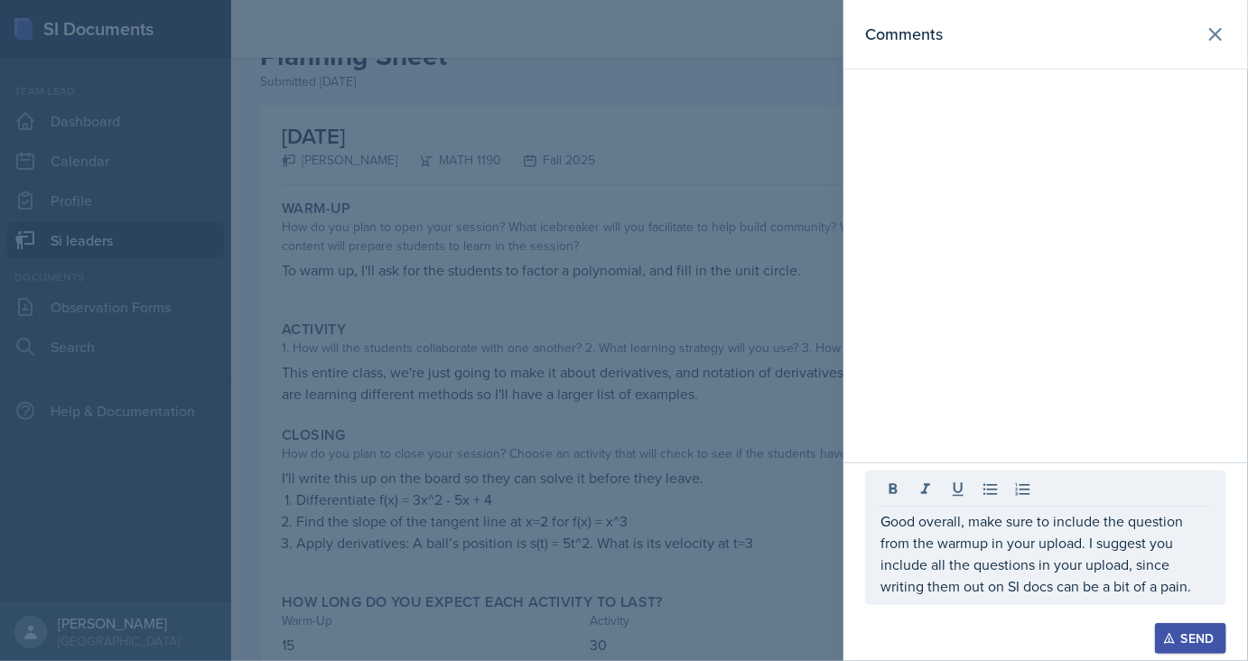
click at [1163, 620] on div at bounding box center [1045, 614] width 361 height 18
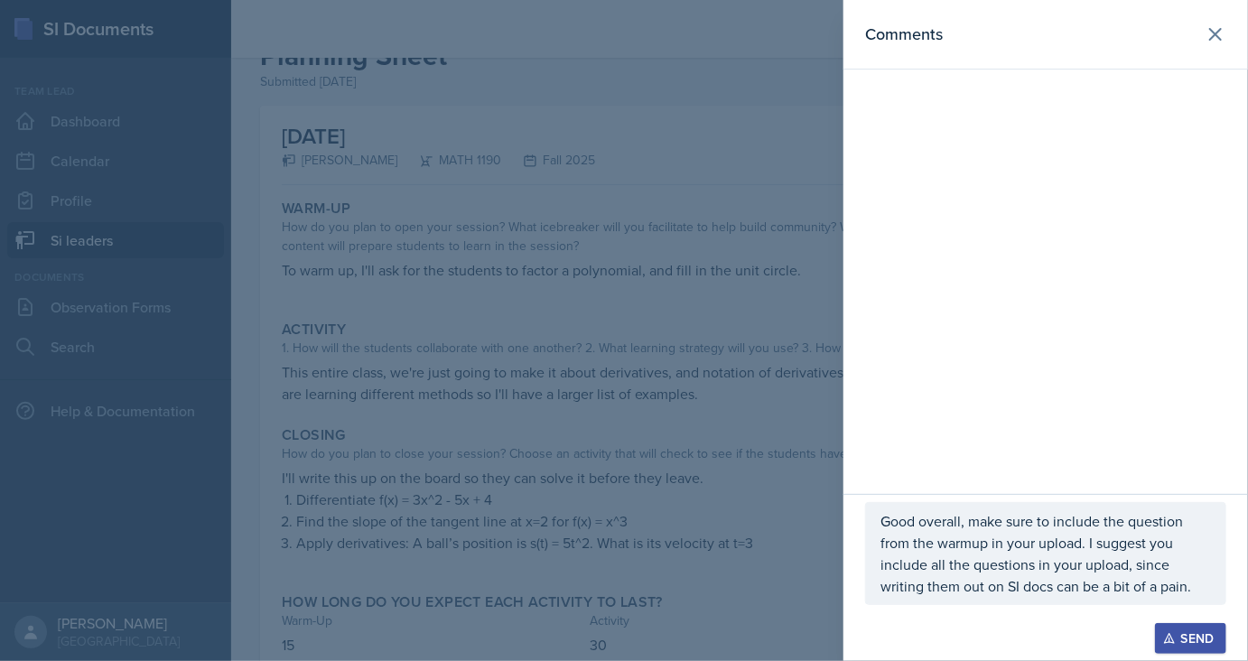
click at [1176, 633] on div "Send" at bounding box center [1190, 638] width 48 height 14
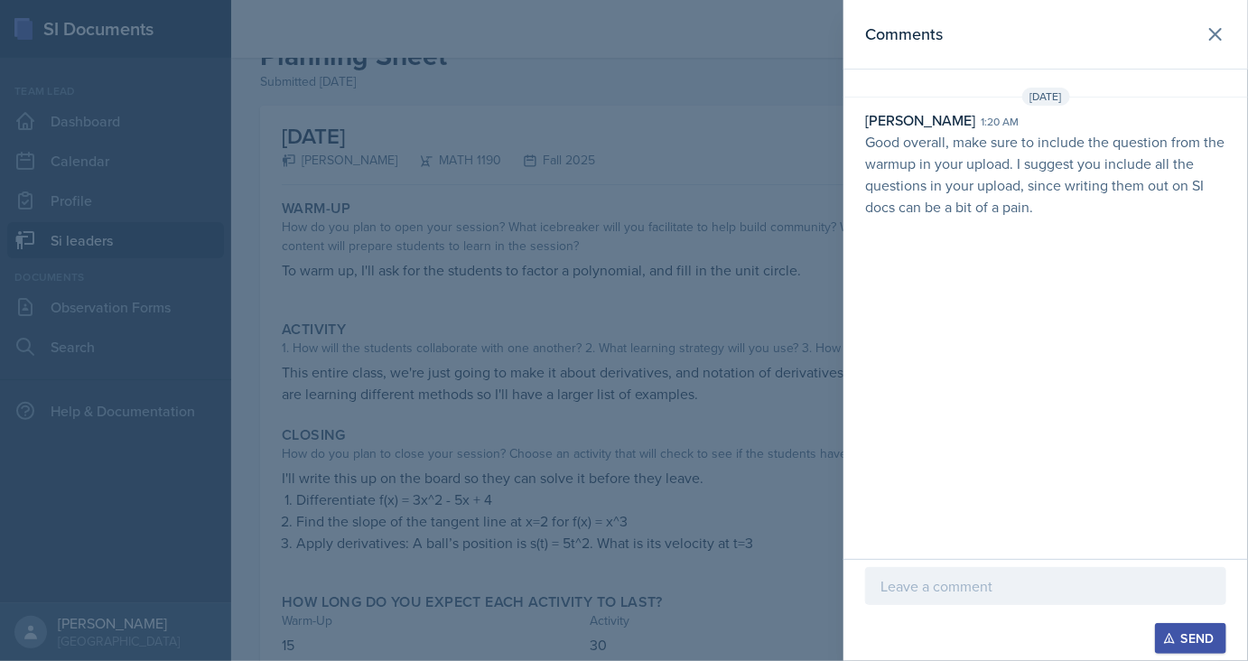
click at [522, 266] on div at bounding box center [624, 330] width 1248 height 661
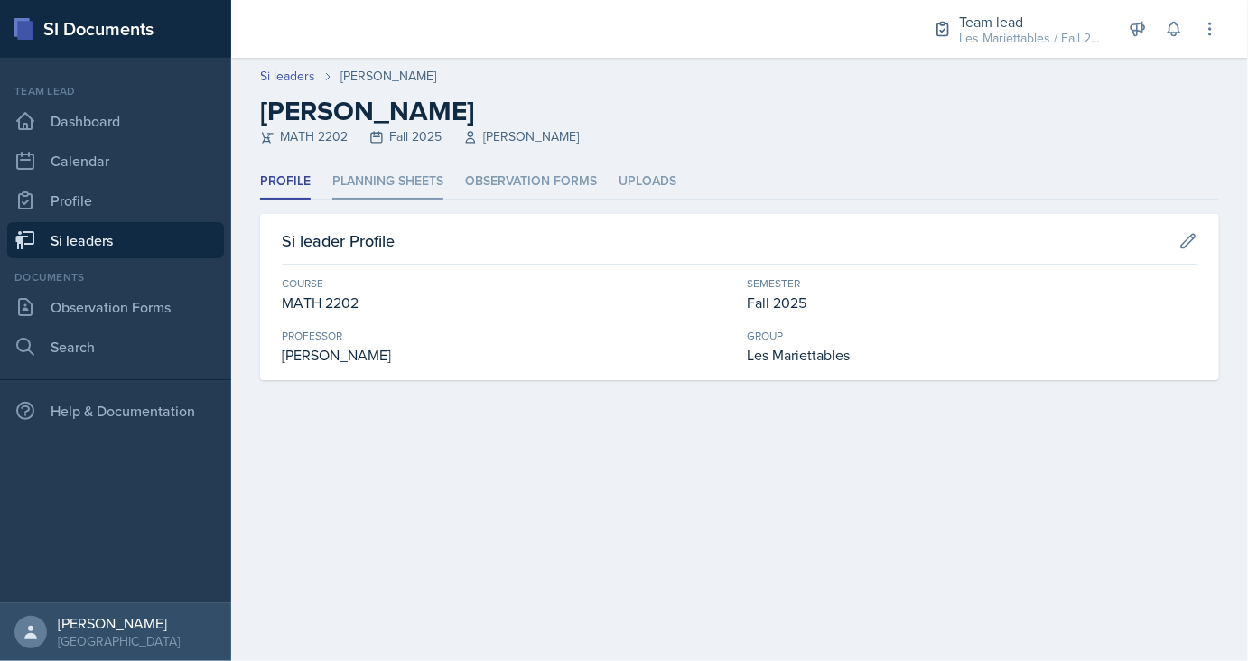
click at [362, 179] on li "Planning Sheets" at bounding box center [387, 181] width 111 height 35
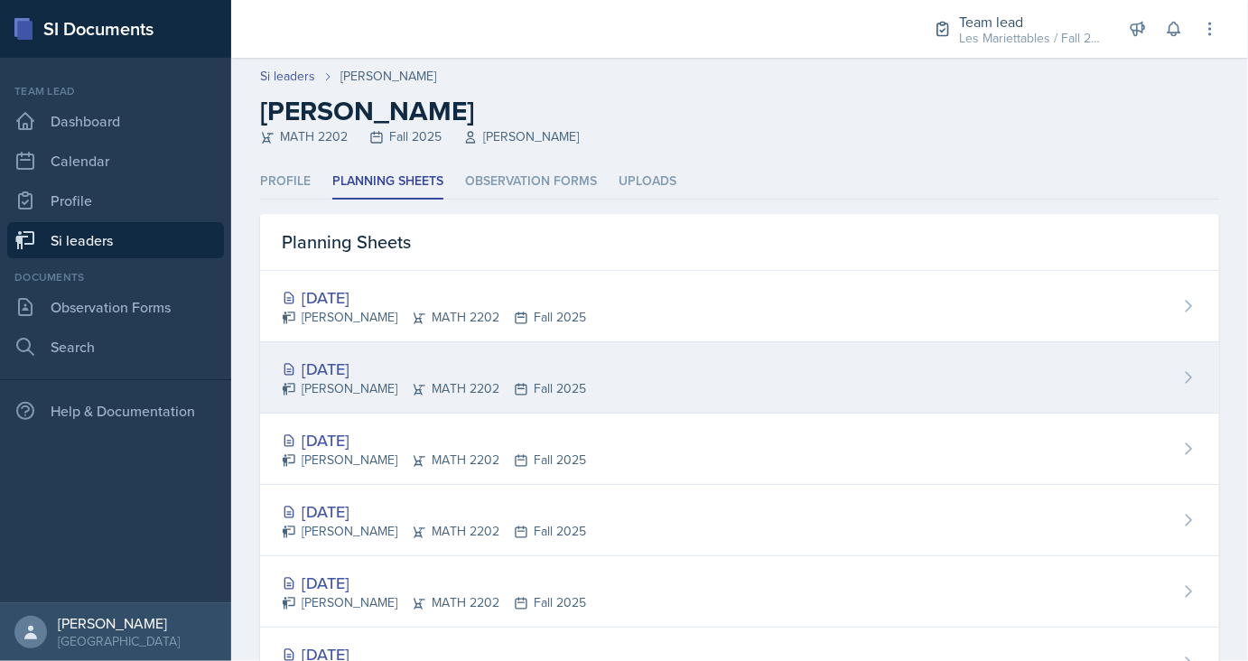
scroll to position [25, 0]
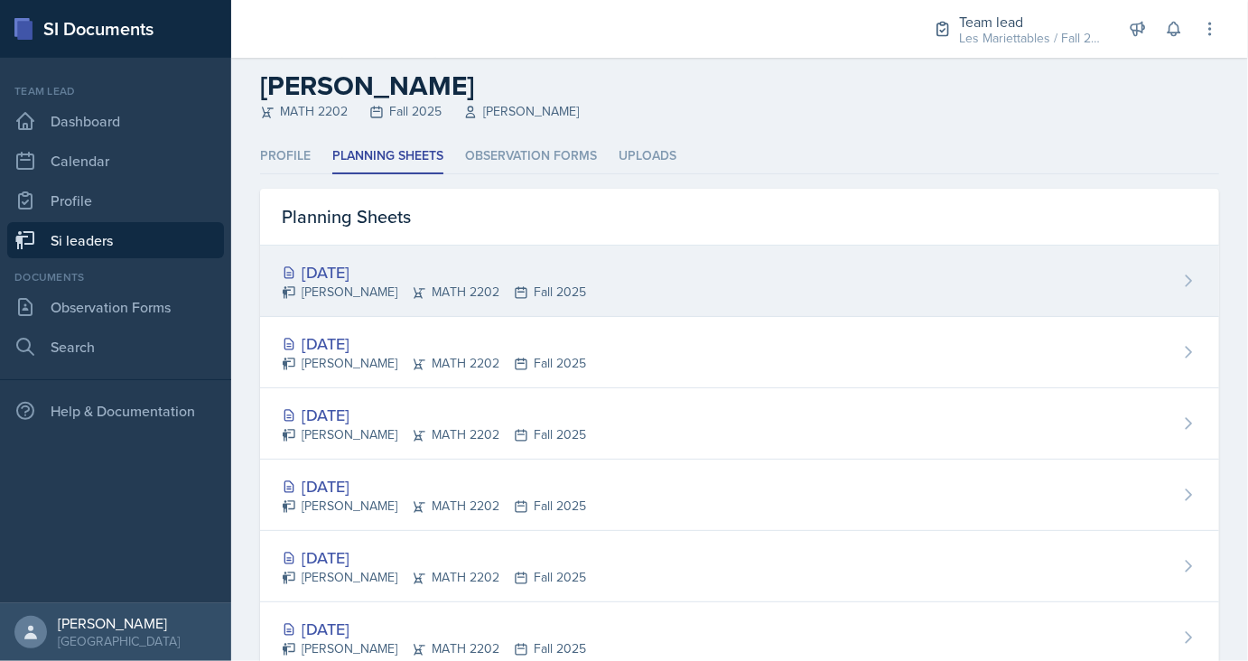
click at [324, 265] on div "Sep 25th, 2025" at bounding box center [434, 272] width 304 height 24
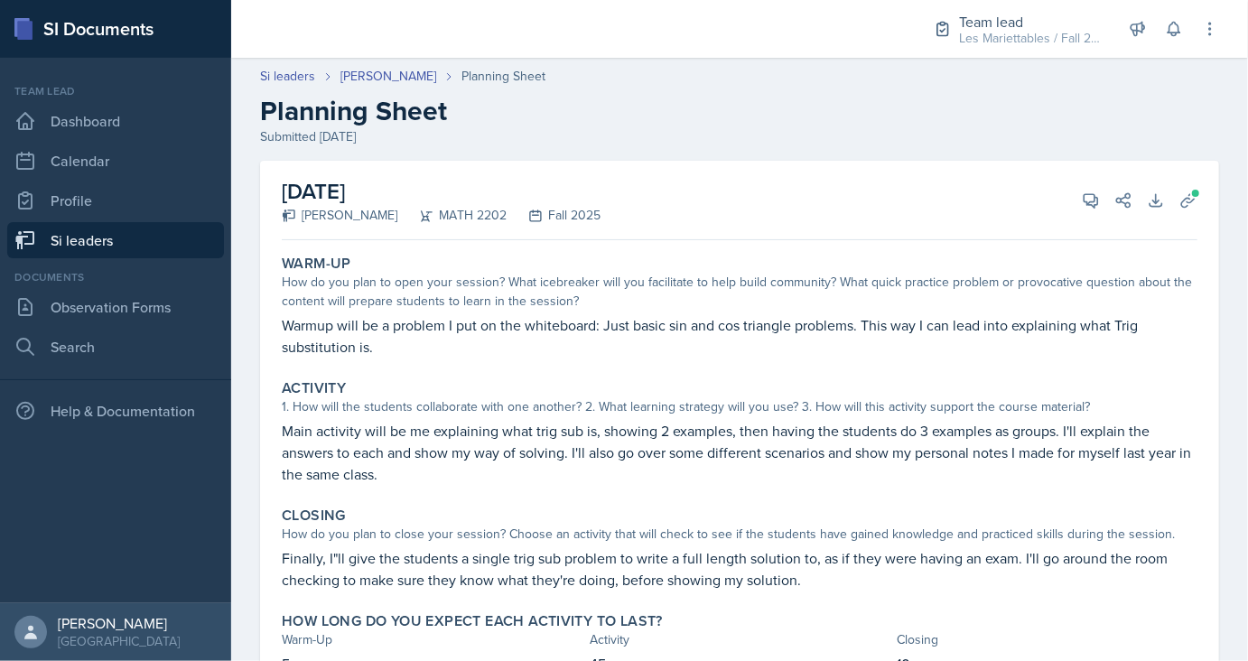
click at [1180, 216] on div "September 25th, 2025 Luke Sloan MATH 2202 Fall 2025 View Comments Comments Send…" at bounding box center [739, 200] width 915 height 79
click at [1191, 203] on icon at bounding box center [1188, 200] width 18 height 18
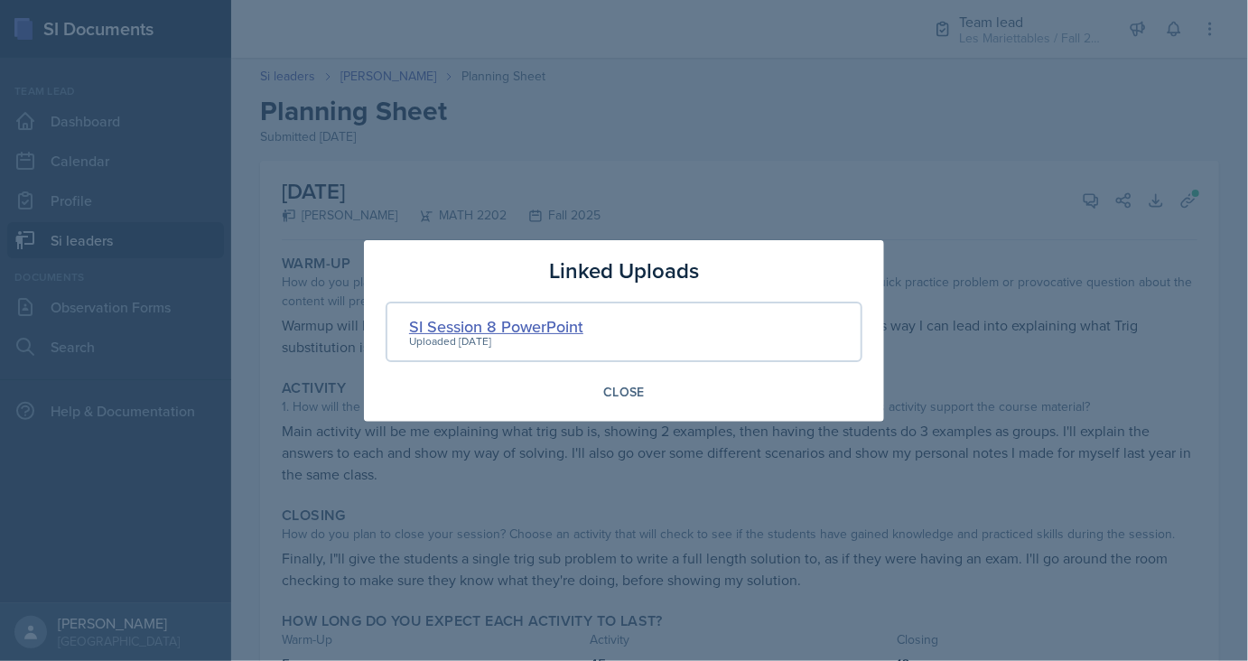
click at [528, 325] on div "SI Session 8 PowerPoint" at bounding box center [496, 326] width 174 height 24
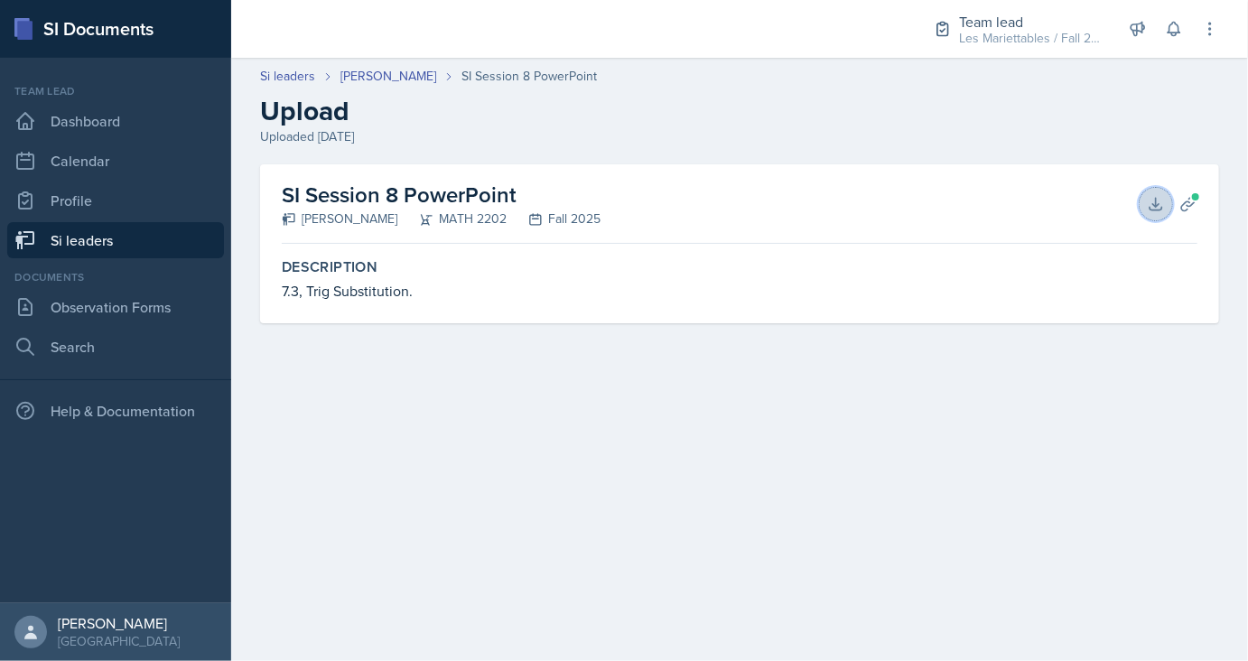
click at [1158, 189] on button "Download" at bounding box center [1155, 204] width 32 height 32
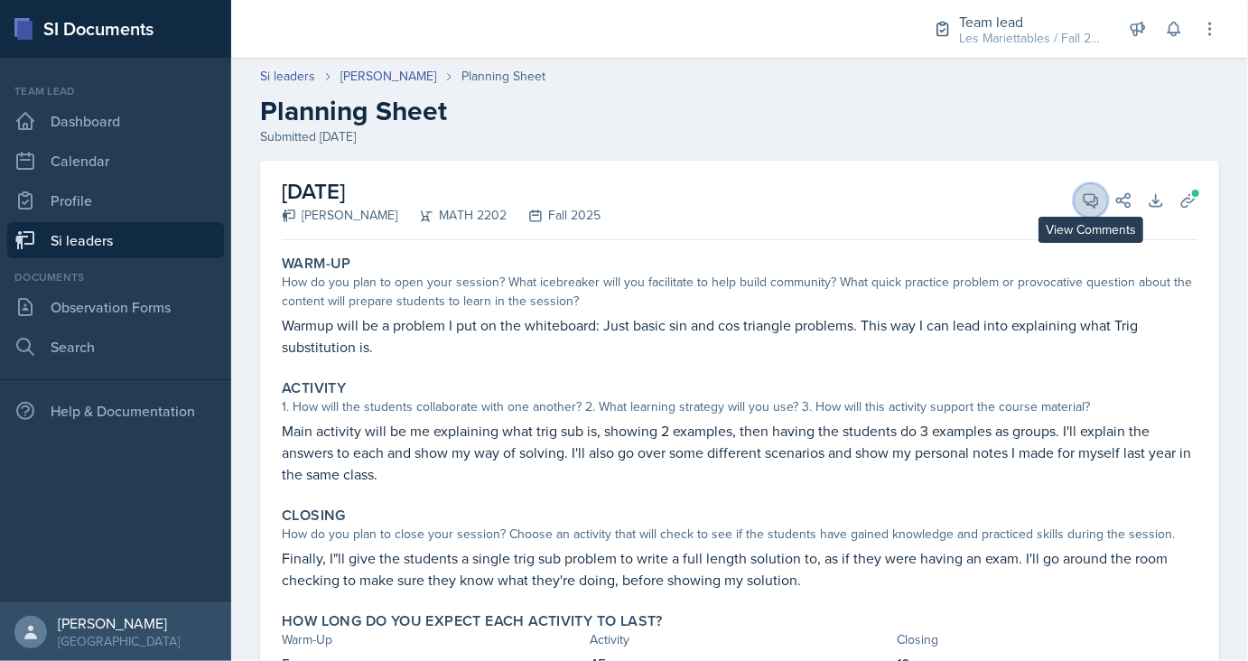
click at [1092, 198] on icon at bounding box center [1091, 200] width 18 height 18
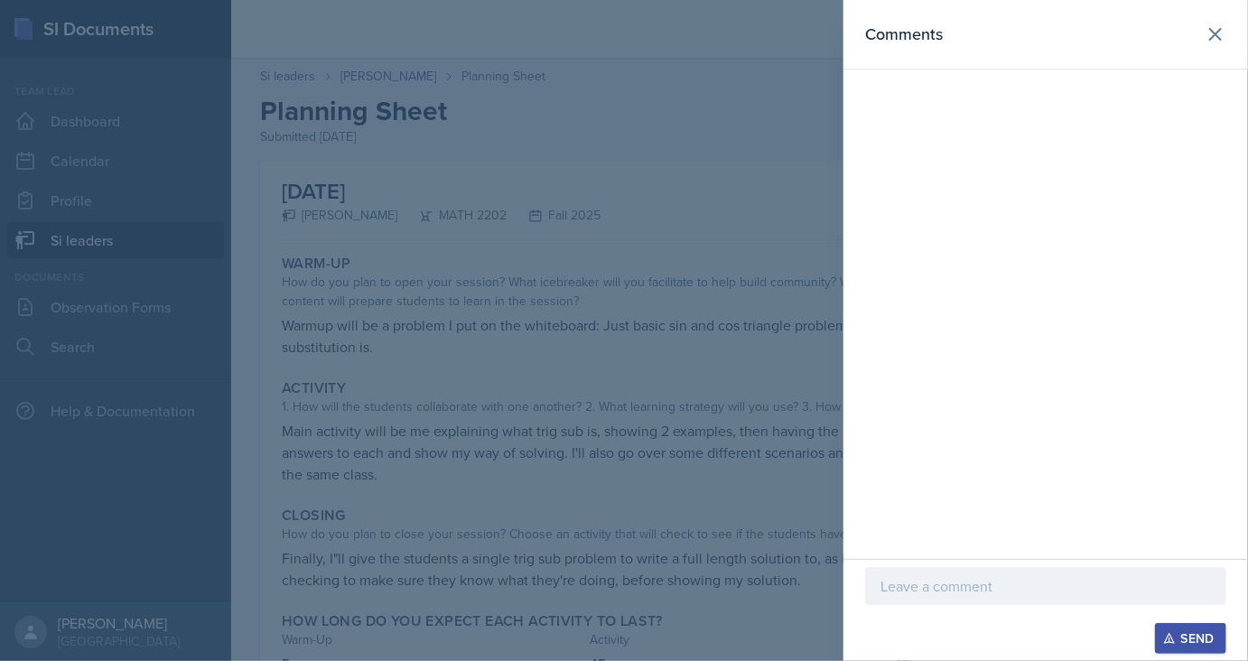
click at [973, 600] on div at bounding box center [1045, 586] width 361 height 38
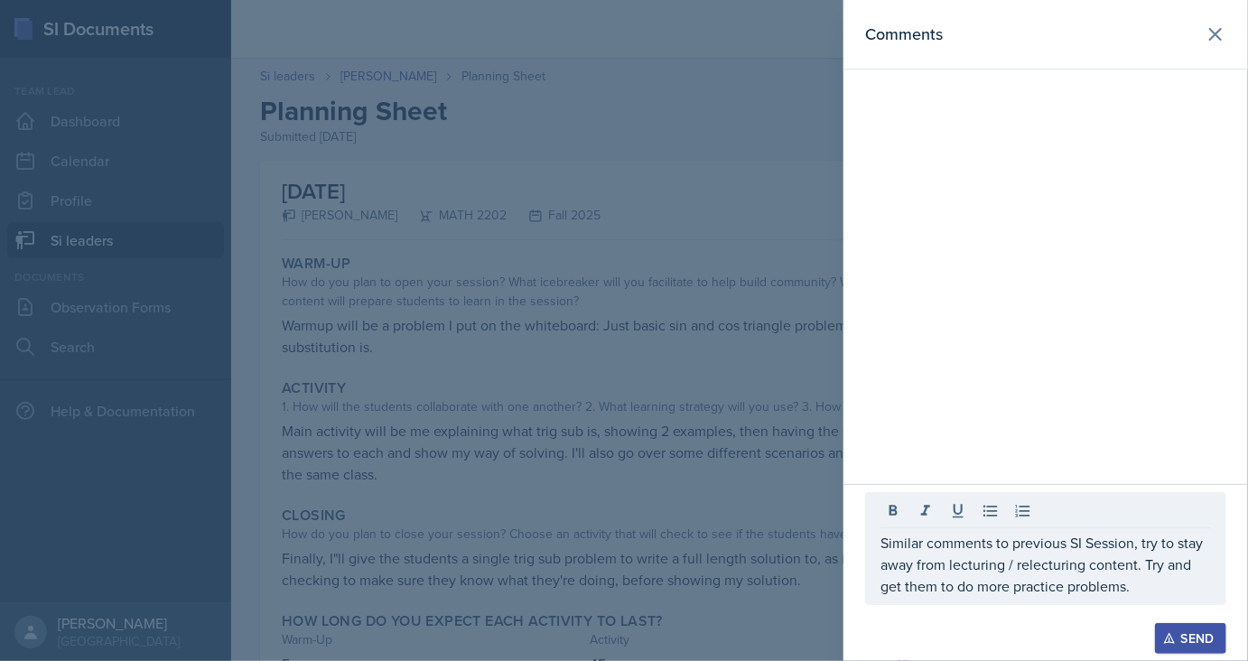
click at [1179, 624] on button "Send" at bounding box center [1190, 638] width 71 height 31
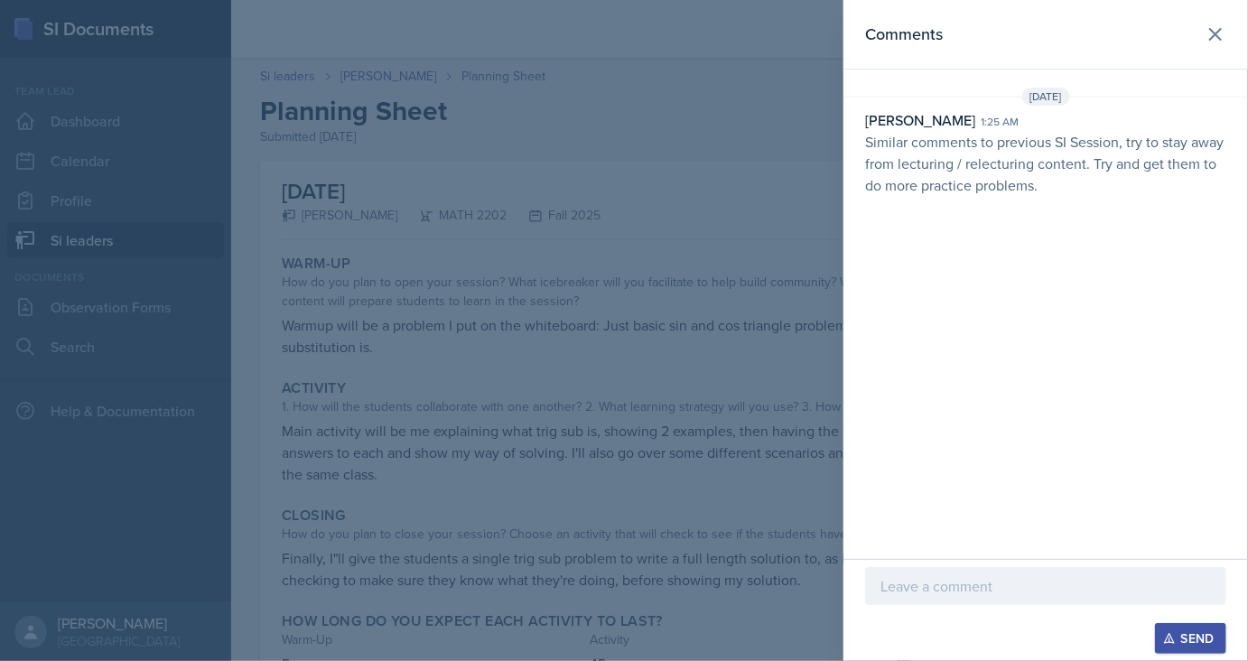
click at [612, 132] on div at bounding box center [624, 330] width 1248 height 661
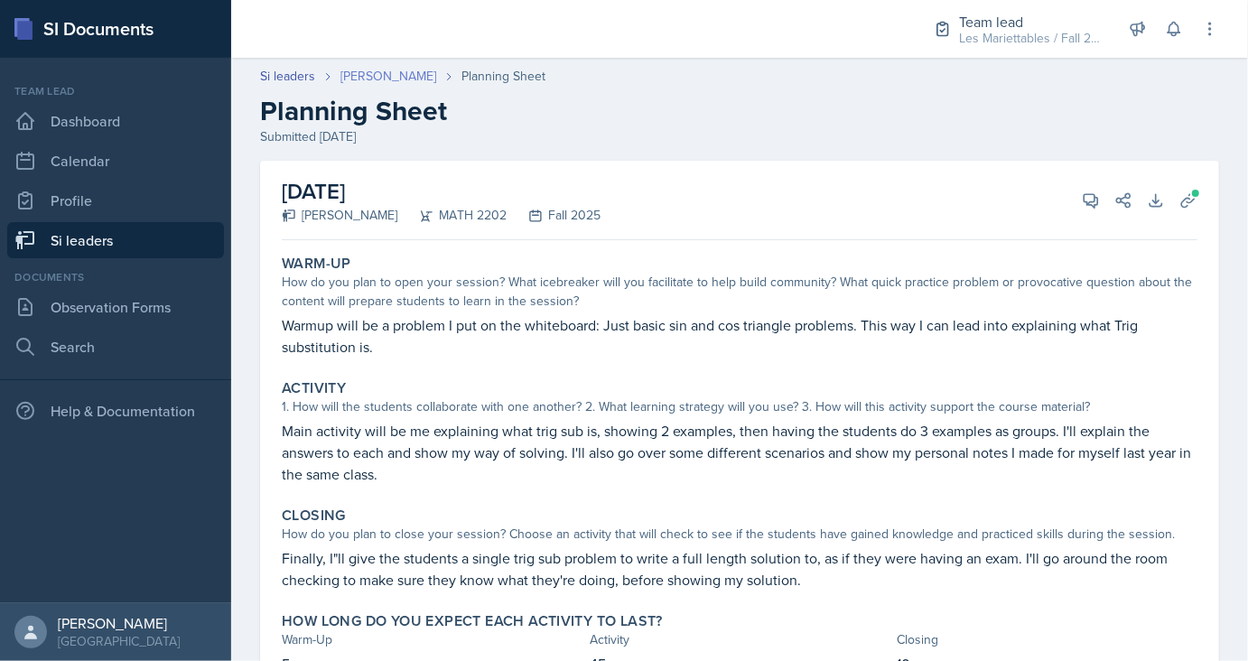
click at [385, 72] on link "Luke Sloan" at bounding box center [388, 76] width 96 height 19
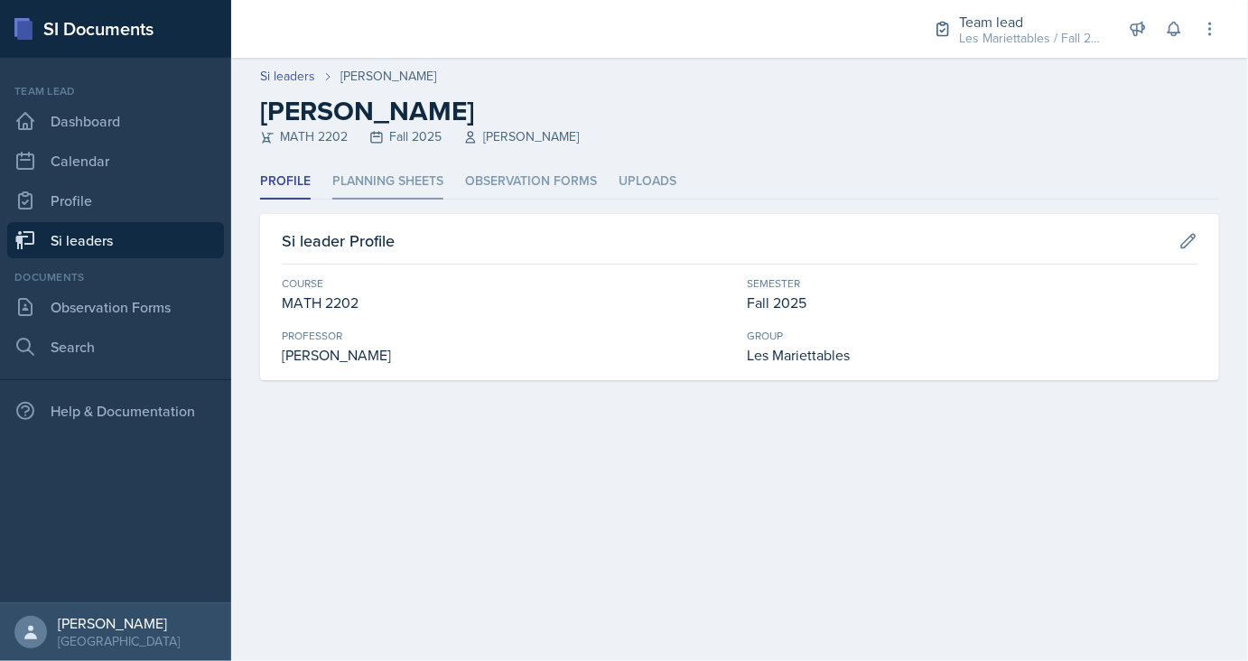
click at [383, 181] on li "Planning Sheets" at bounding box center [387, 181] width 111 height 35
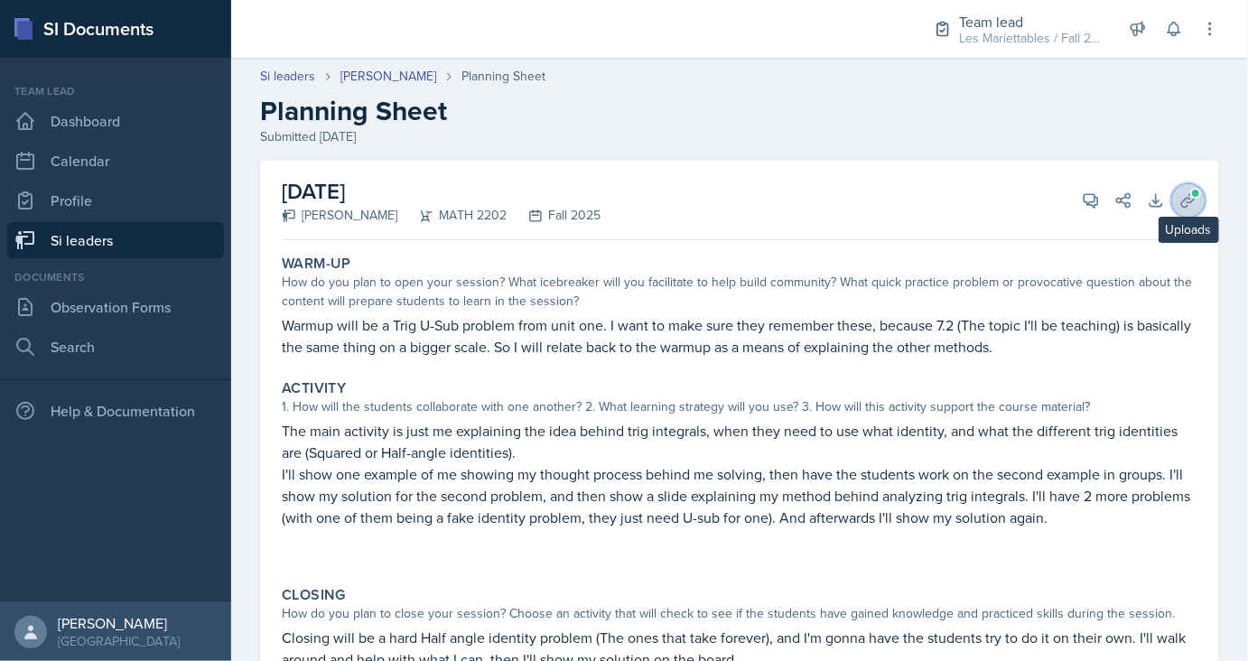
click at [1193, 204] on icon at bounding box center [1188, 200] width 18 height 18
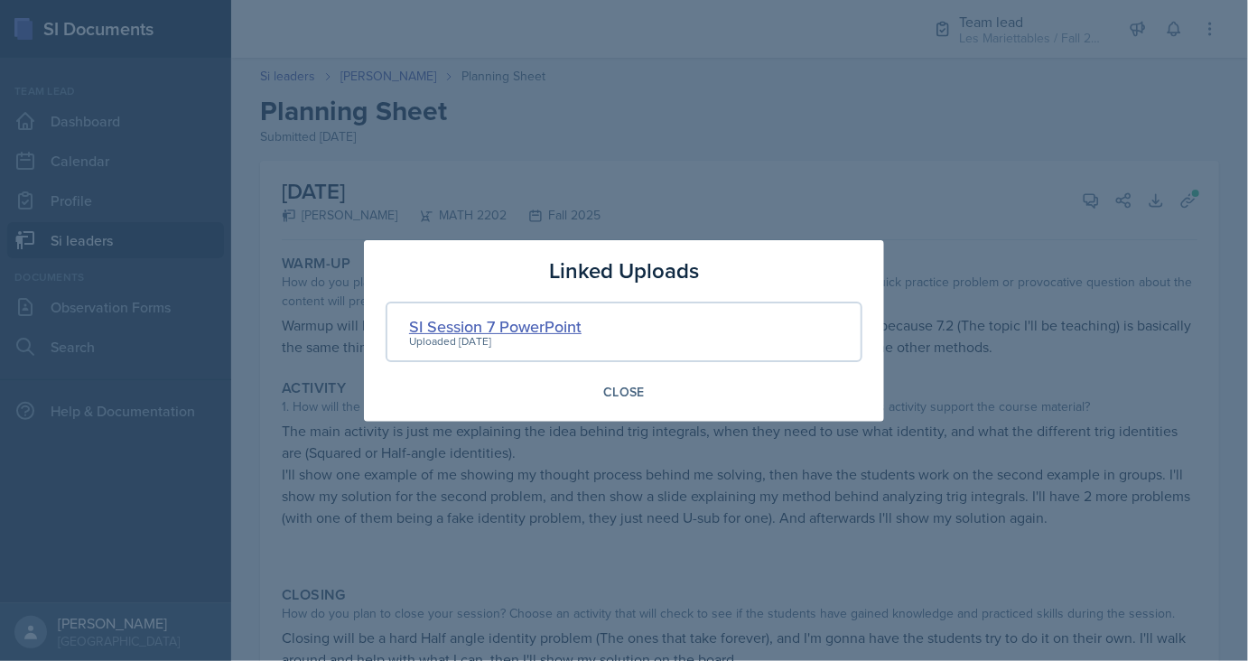
click at [479, 325] on div "SI Session 7 PowerPoint" at bounding box center [495, 326] width 172 height 24
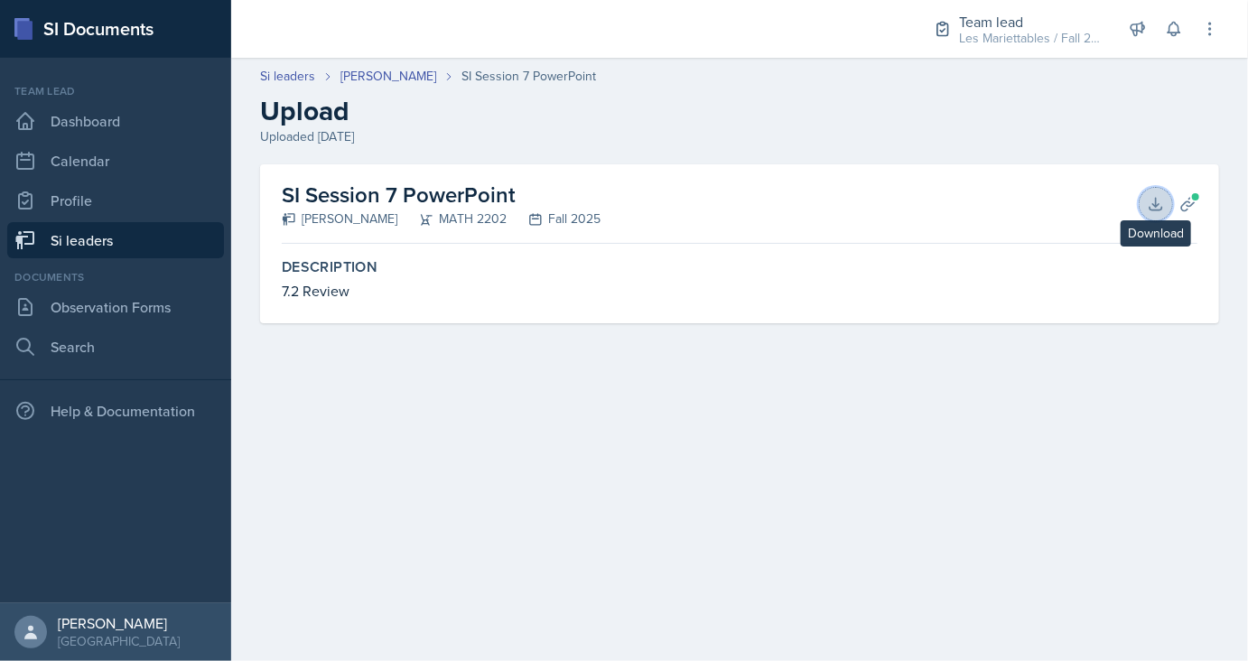
click at [1143, 209] on button "Download" at bounding box center [1155, 204] width 32 height 32
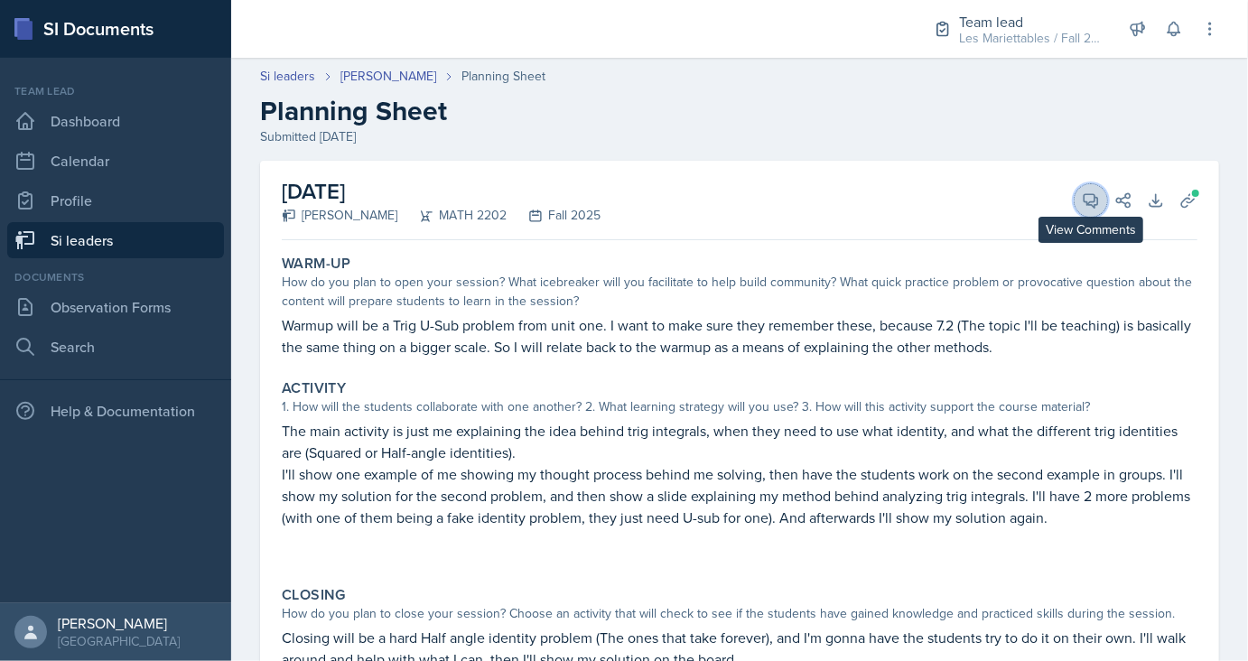
click at [1093, 196] on span at bounding box center [1096, 194] width 9 height 9
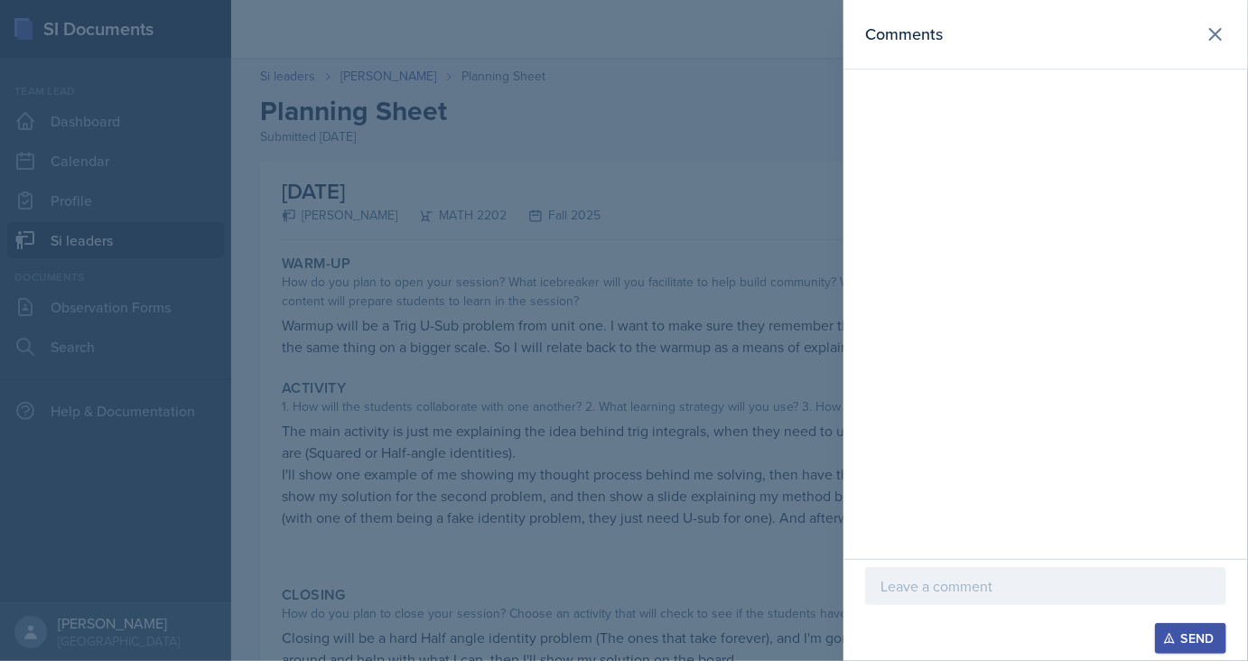
click at [980, 595] on p at bounding box center [1045, 586] width 330 height 22
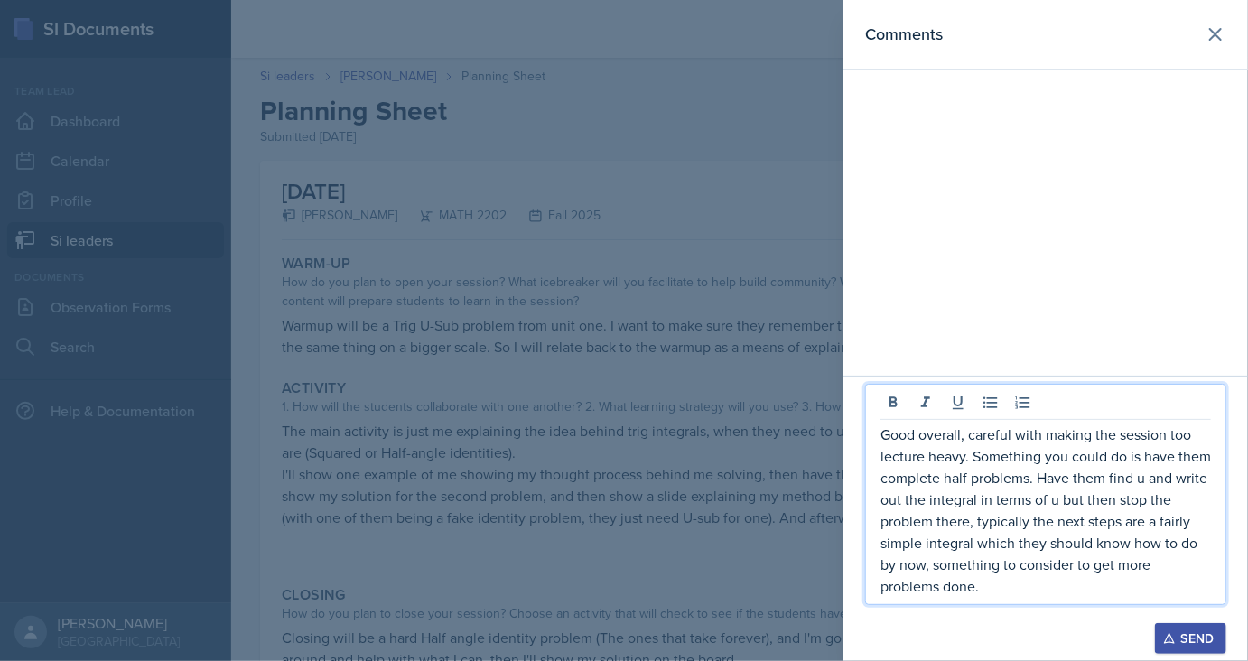
click at [1172, 638] on icon "button" at bounding box center [1169, 638] width 13 height 13
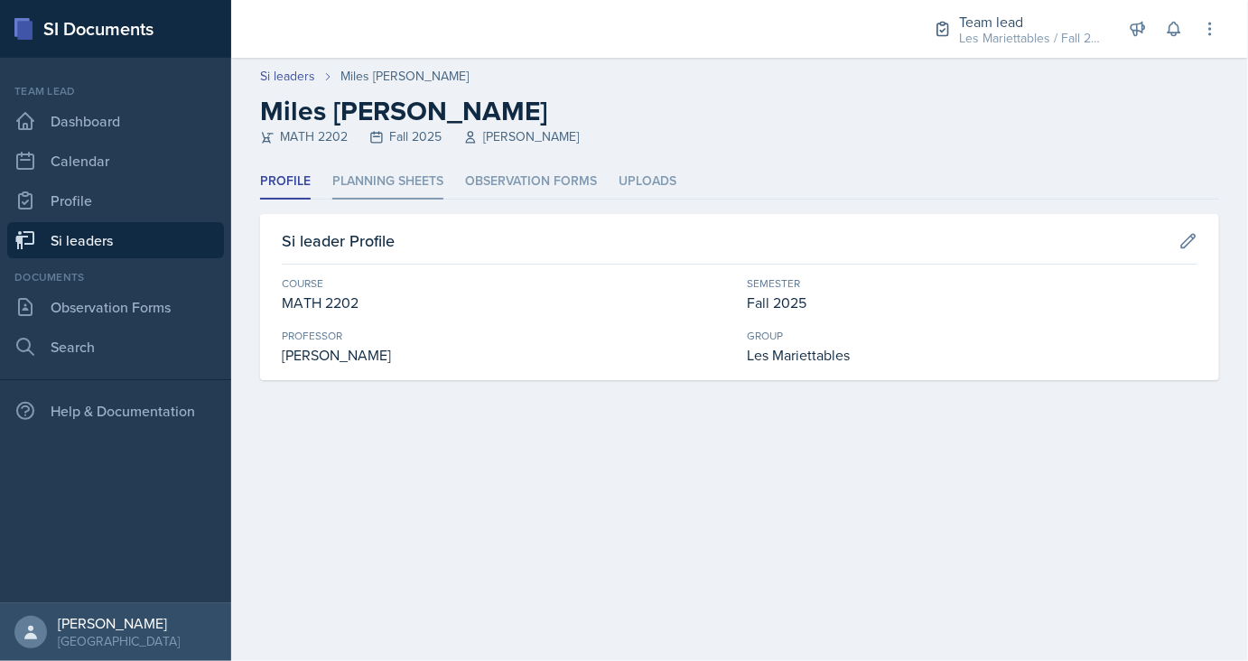
click at [369, 174] on li "Planning Sheets" at bounding box center [387, 181] width 111 height 35
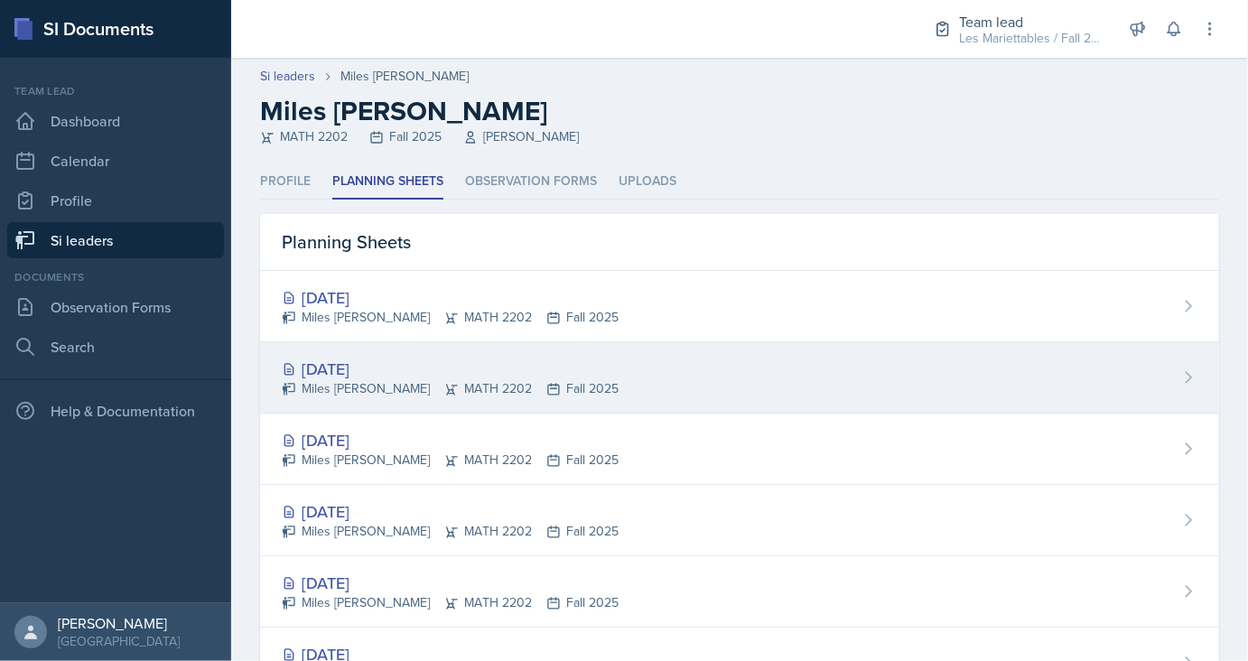
click at [334, 367] on div "[DATE]" at bounding box center [450, 369] width 337 height 24
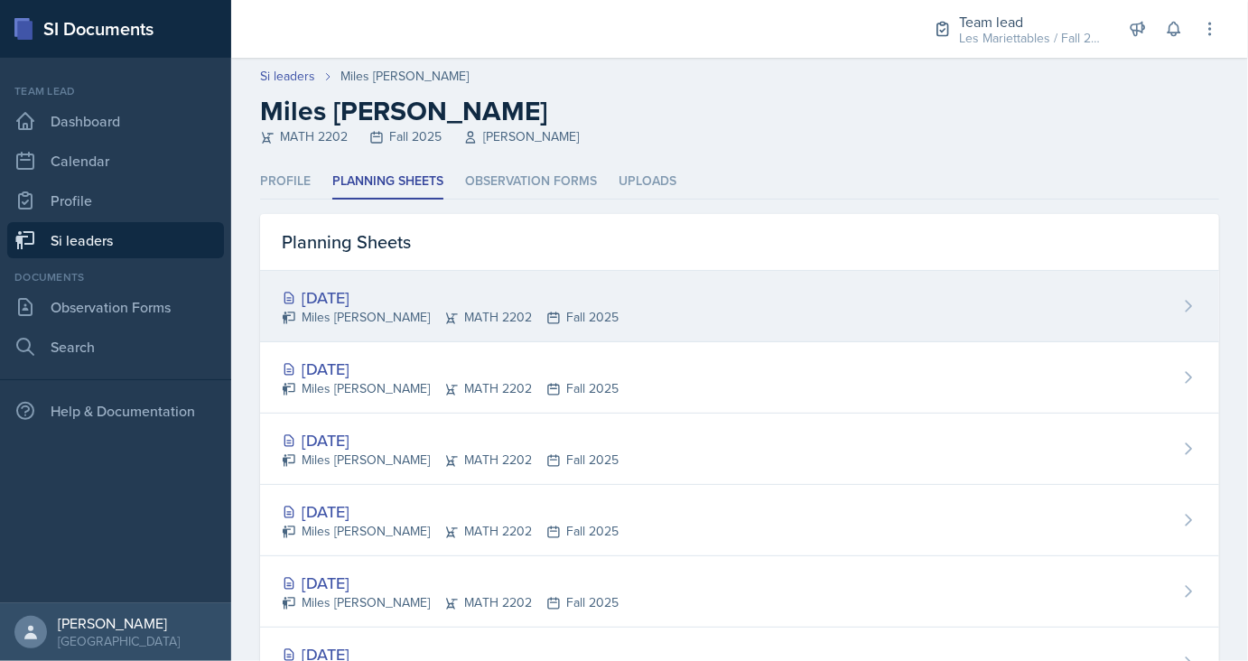
click at [328, 300] on div "[DATE]" at bounding box center [450, 297] width 337 height 24
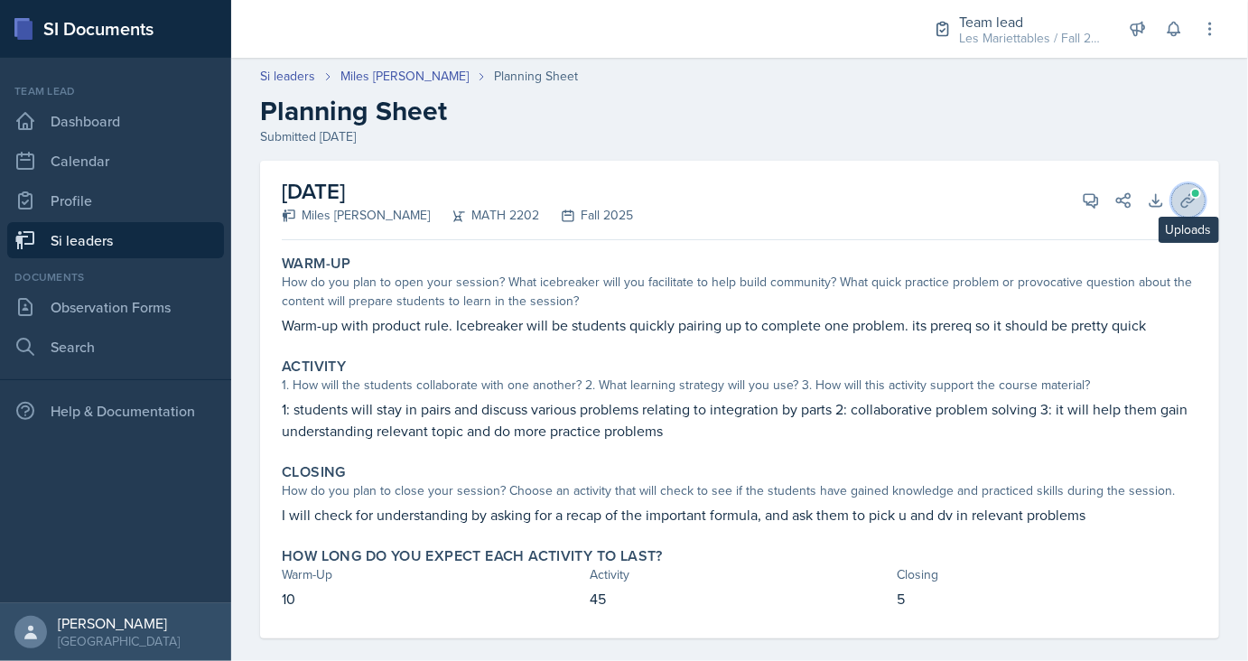
click at [1197, 191] on span at bounding box center [1195, 193] width 11 height 11
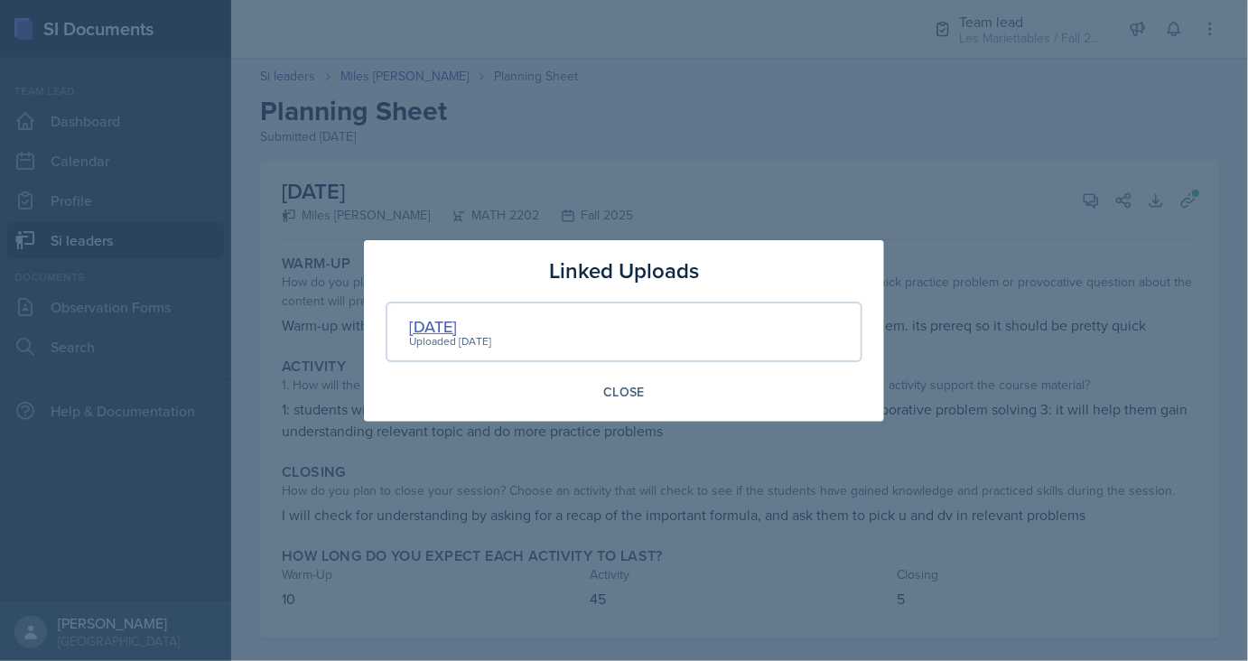
click at [449, 320] on div "24.9.25" at bounding box center [450, 326] width 82 height 24
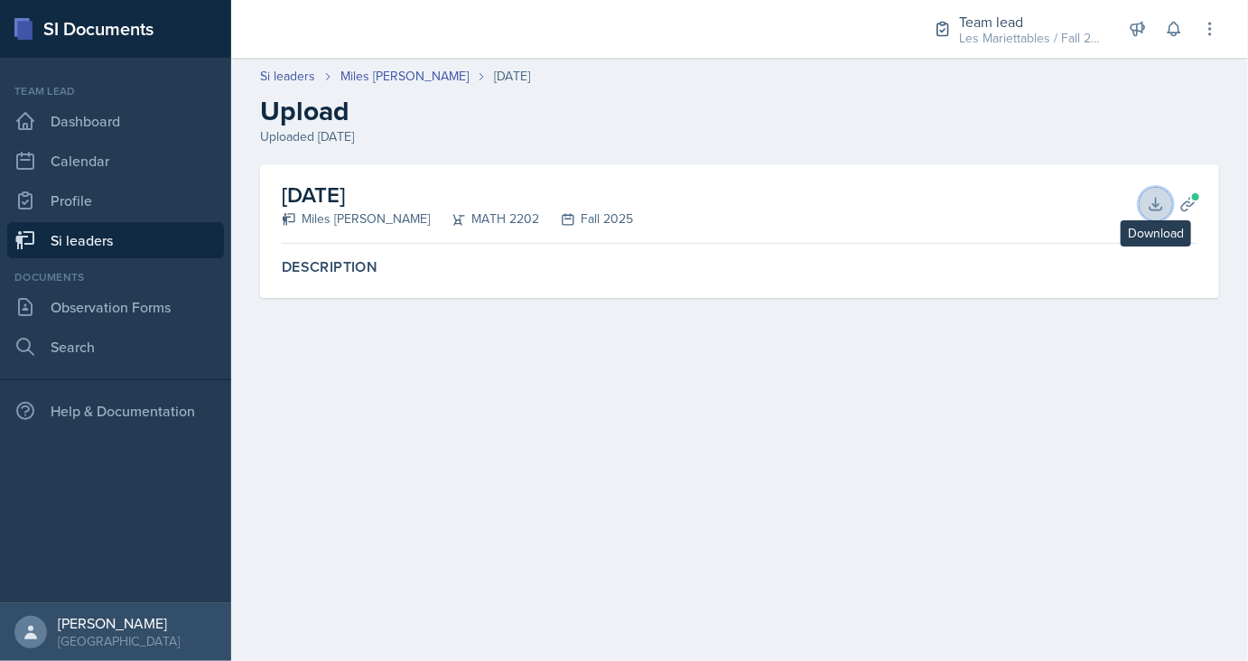
click at [1167, 202] on button "Download" at bounding box center [1155, 204] width 32 height 32
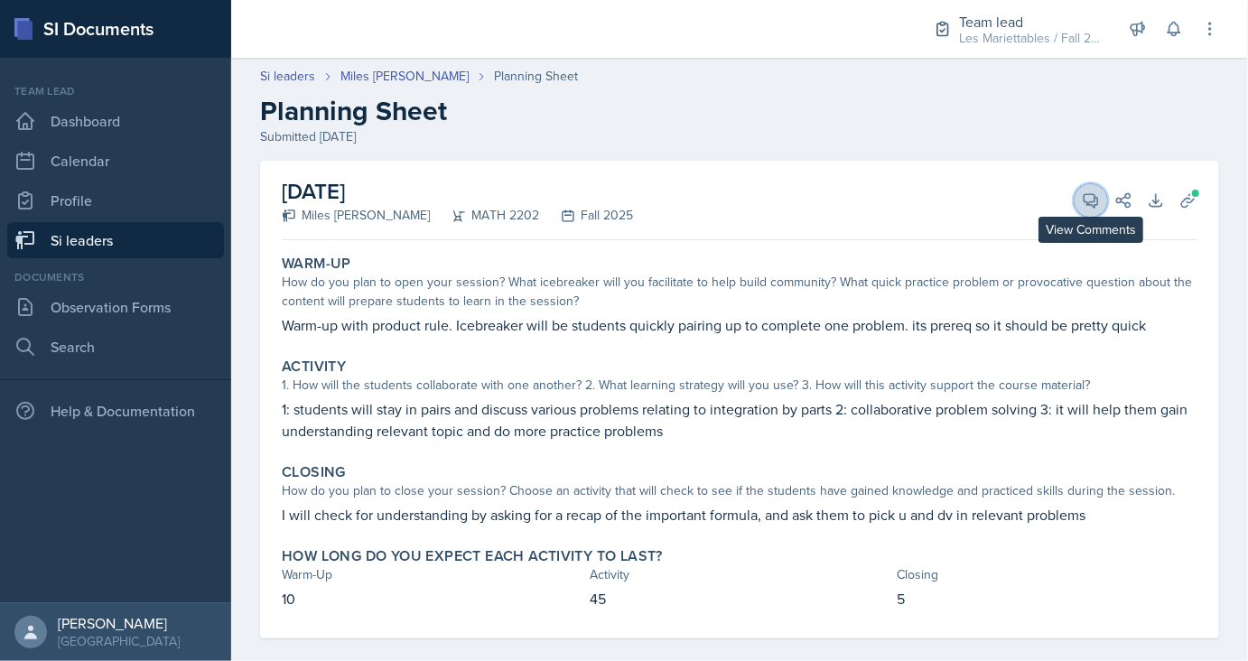
click at [1086, 194] on icon at bounding box center [1091, 201] width 14 height 14
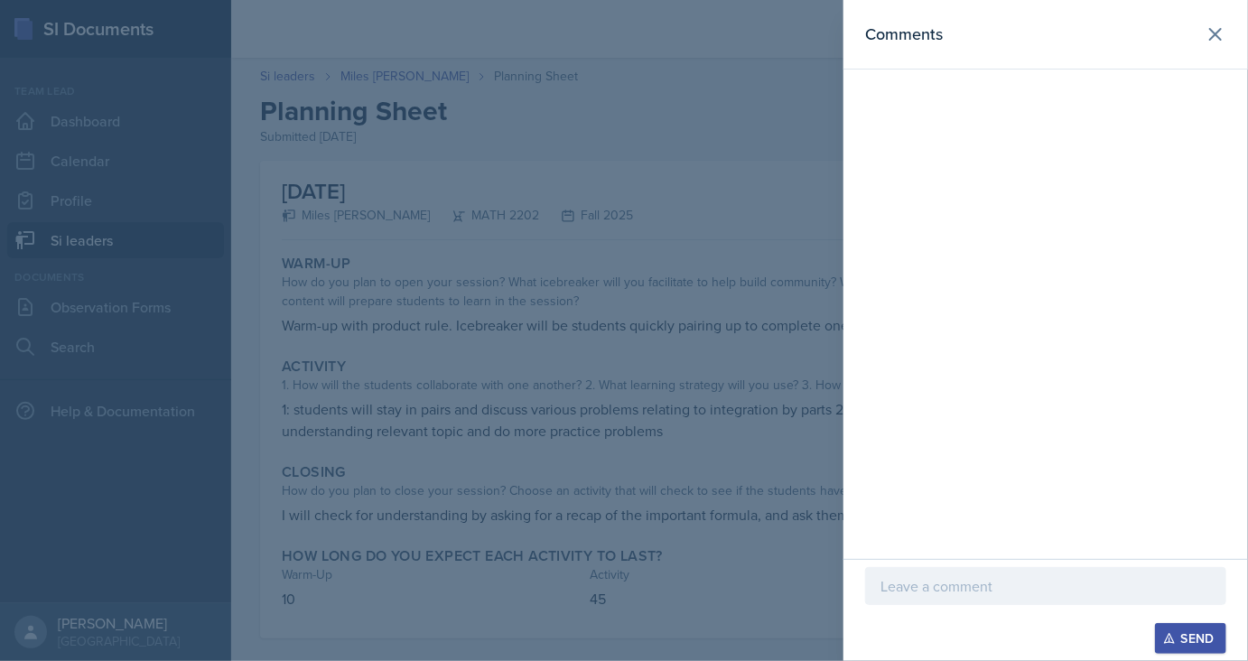
click at [929, 573] on div at bounding box center [1045, 586] width 361 height 38
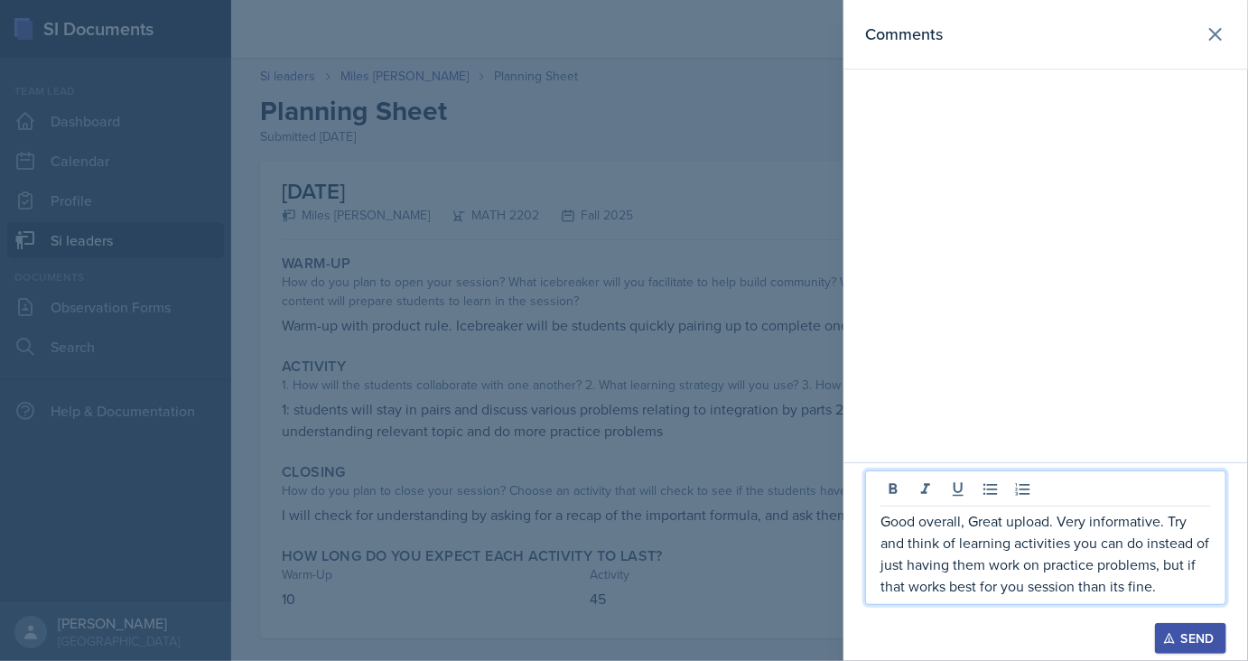
click at [1208, 640] on div "Send" at bounding box center [1190, 638] width 48 height 14
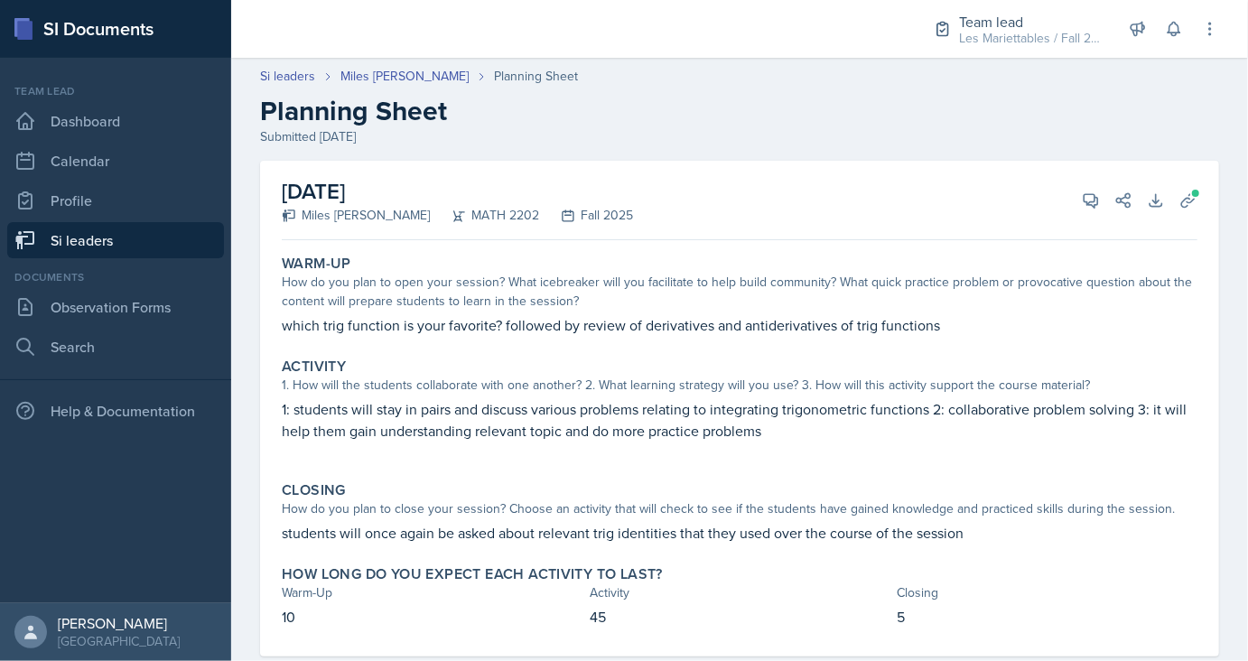
scroll to position [39, 0]
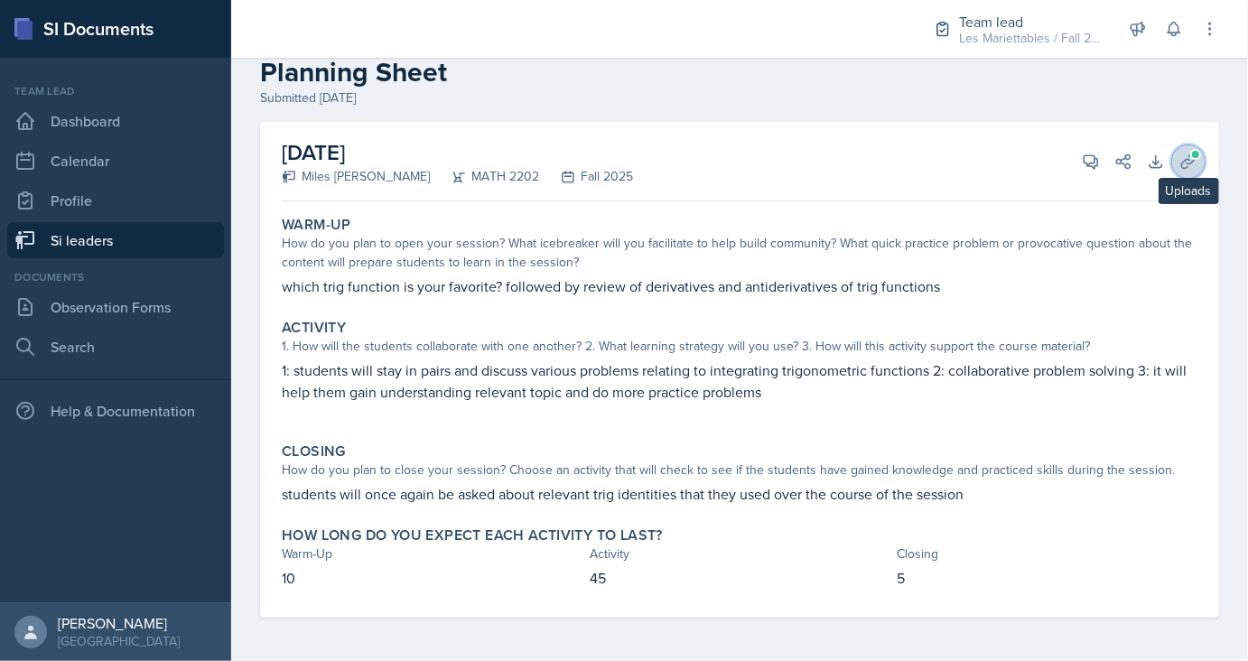
click at [1190, 166] on icon at bounding box center [1188, 162] width 18 height 18
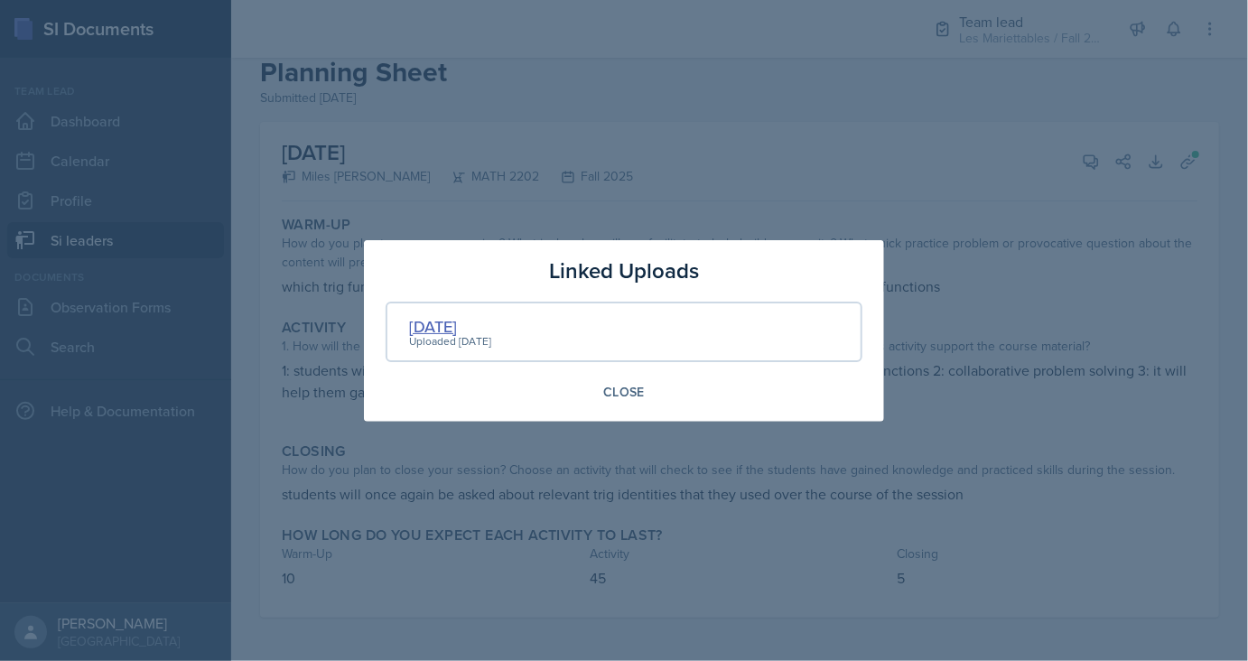
click at [462, 321] on div "[DATE]" at bounding box center [450, 326] width 82 height 24
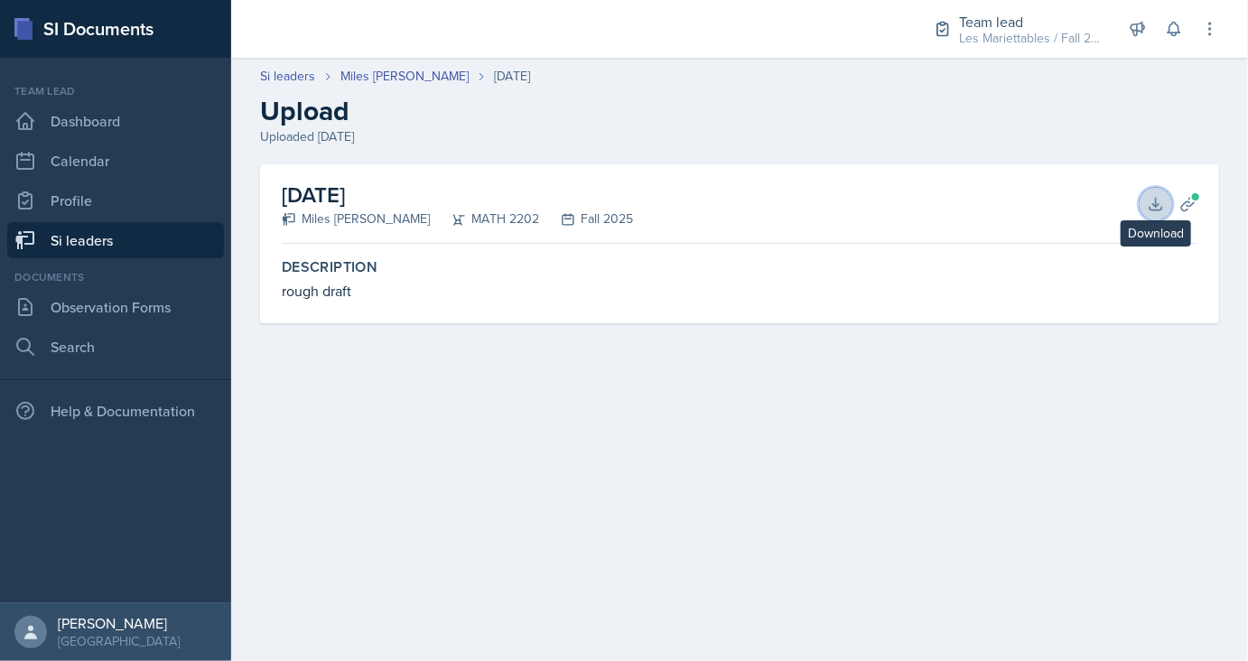
click at [1153, 200] on icon at bounding box center [1156, 204] width 18 height 18
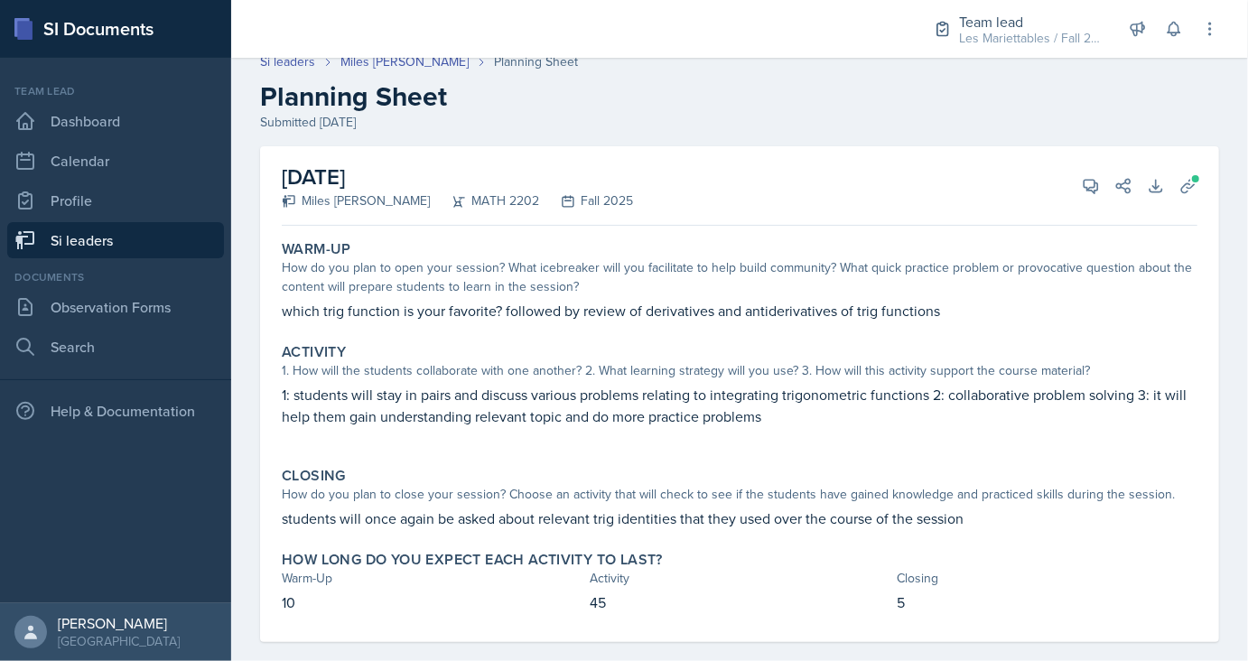
scroll to position [39, 0]
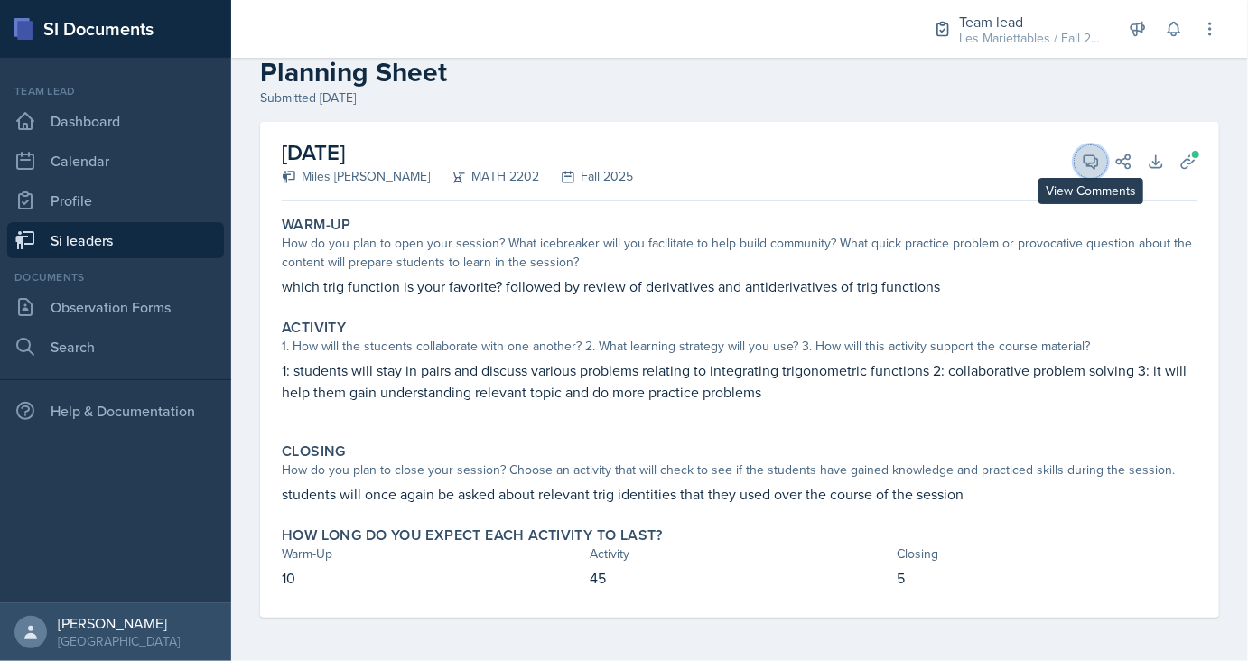
click at [1091, 171] on button "View Comments" at bounding box center [1090, 161] width 32 height 32
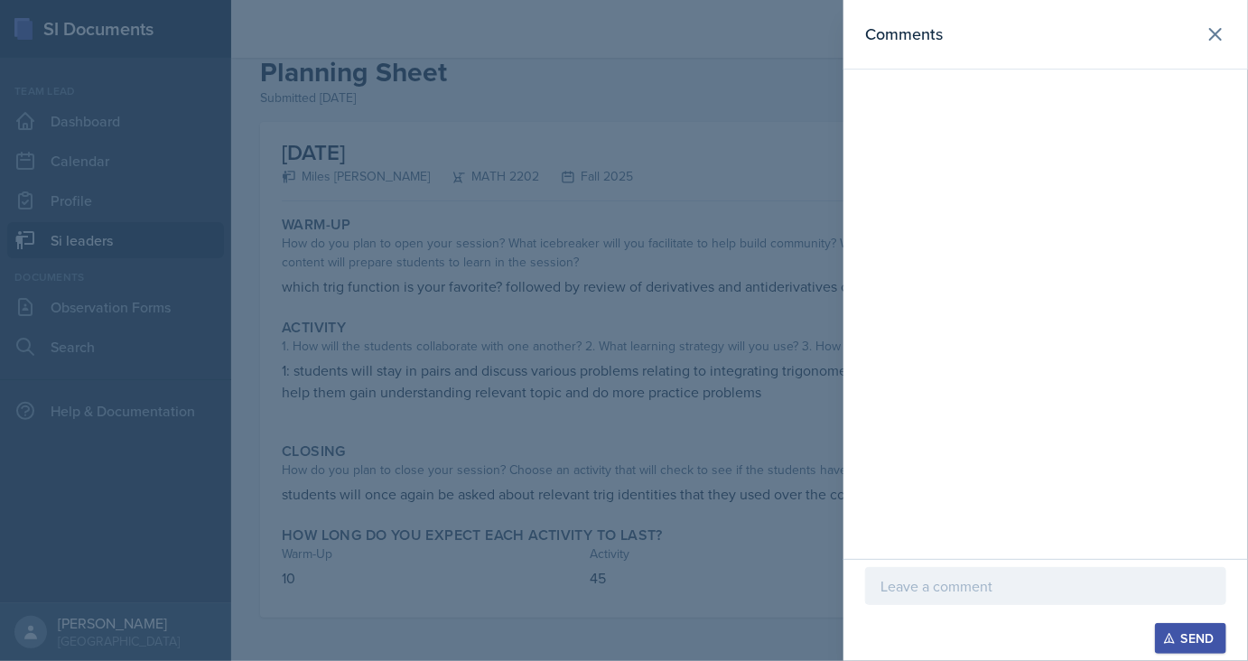
click at [955, 579] on p at bounding box center [1045, 586] width 330 height 22
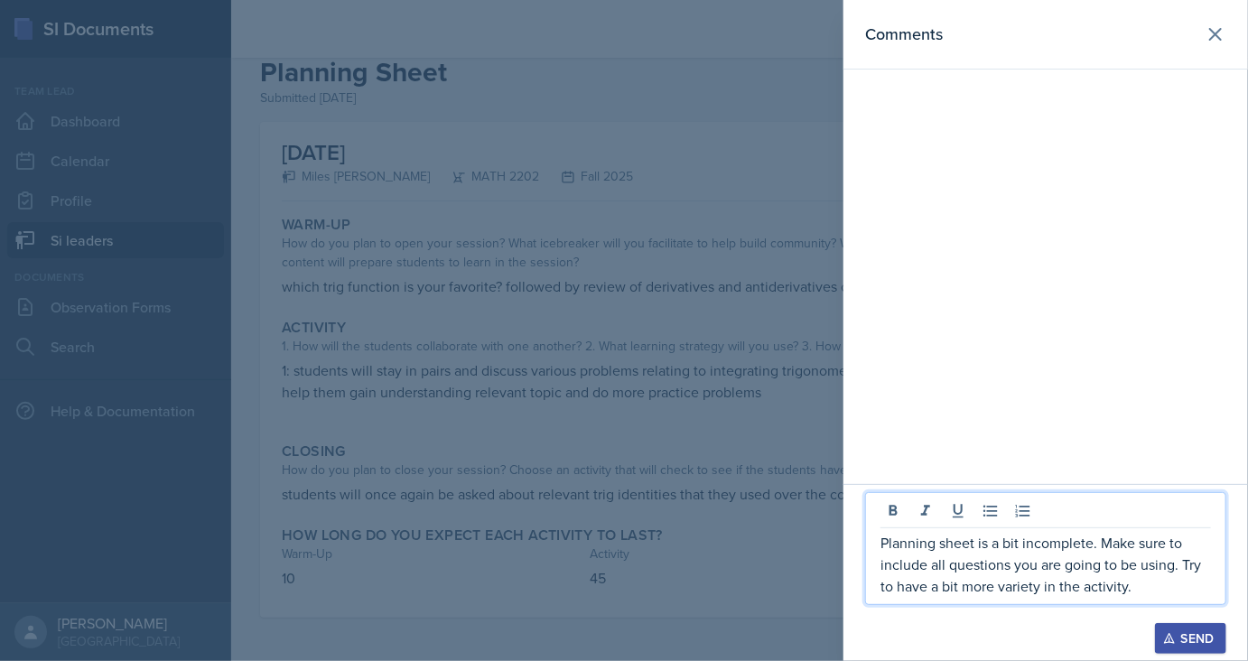
click at [1208, 641] on div "Send" at bounding box center [1190, 638] width 48 height 14
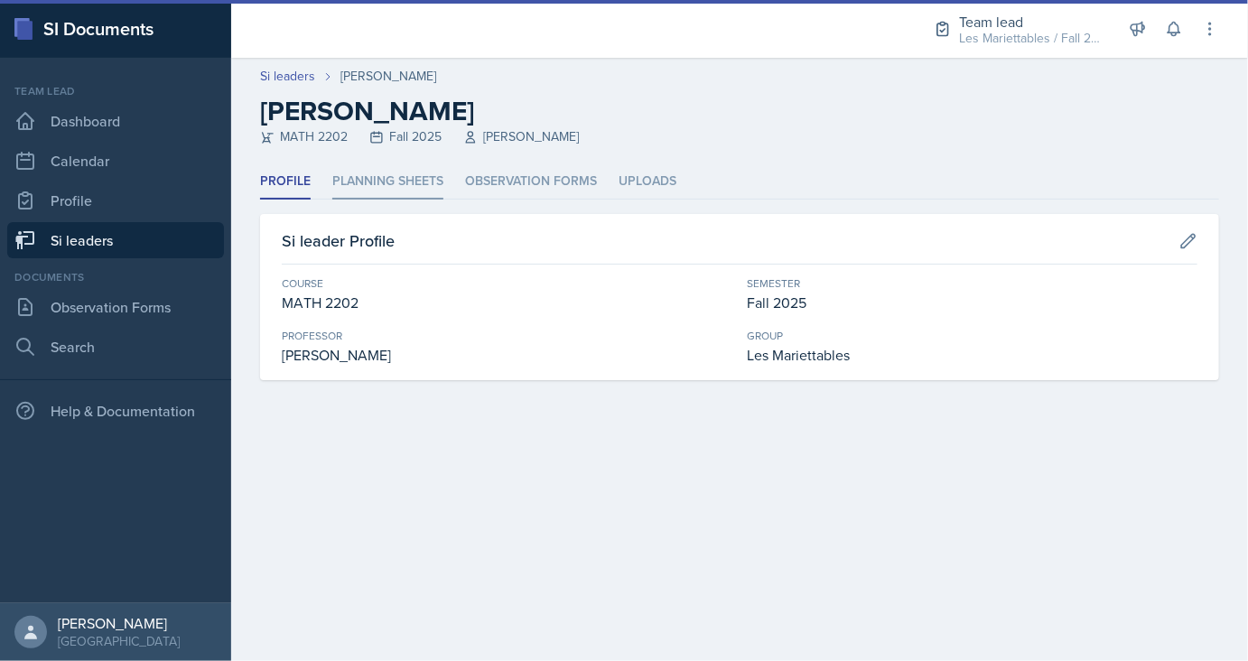
click at [368, 176] on li "Planning Sheets" at bounding box center [387, 181] width 111 height 35
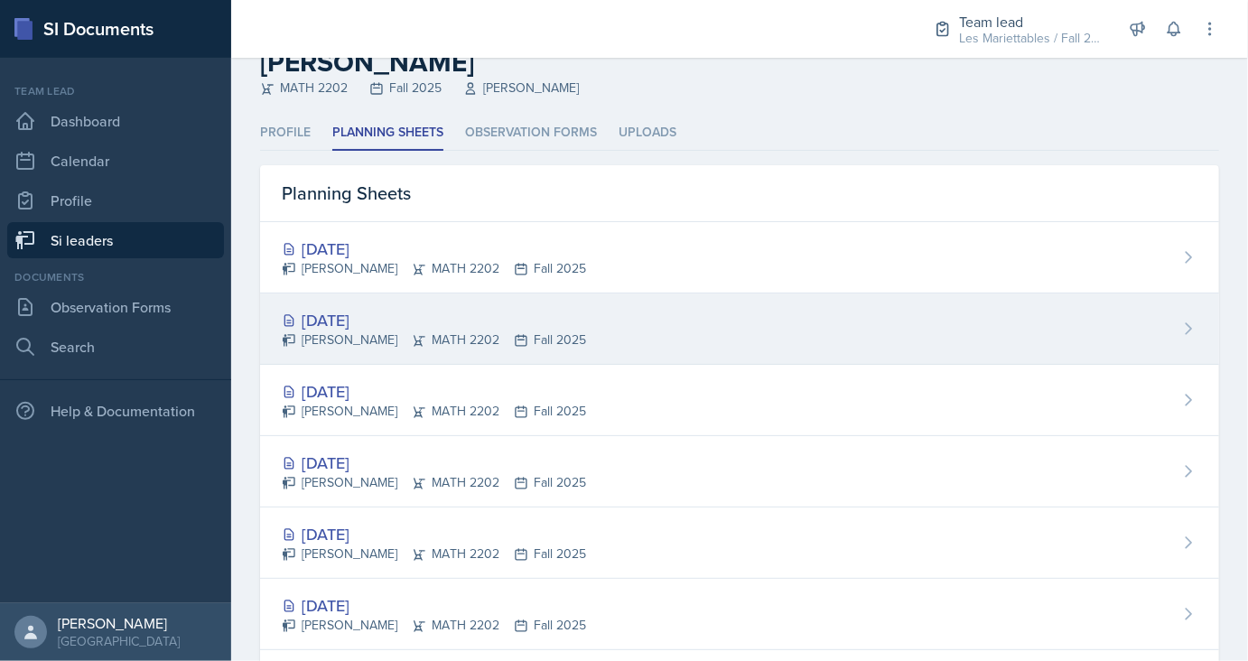
scroll to position [88, 0]
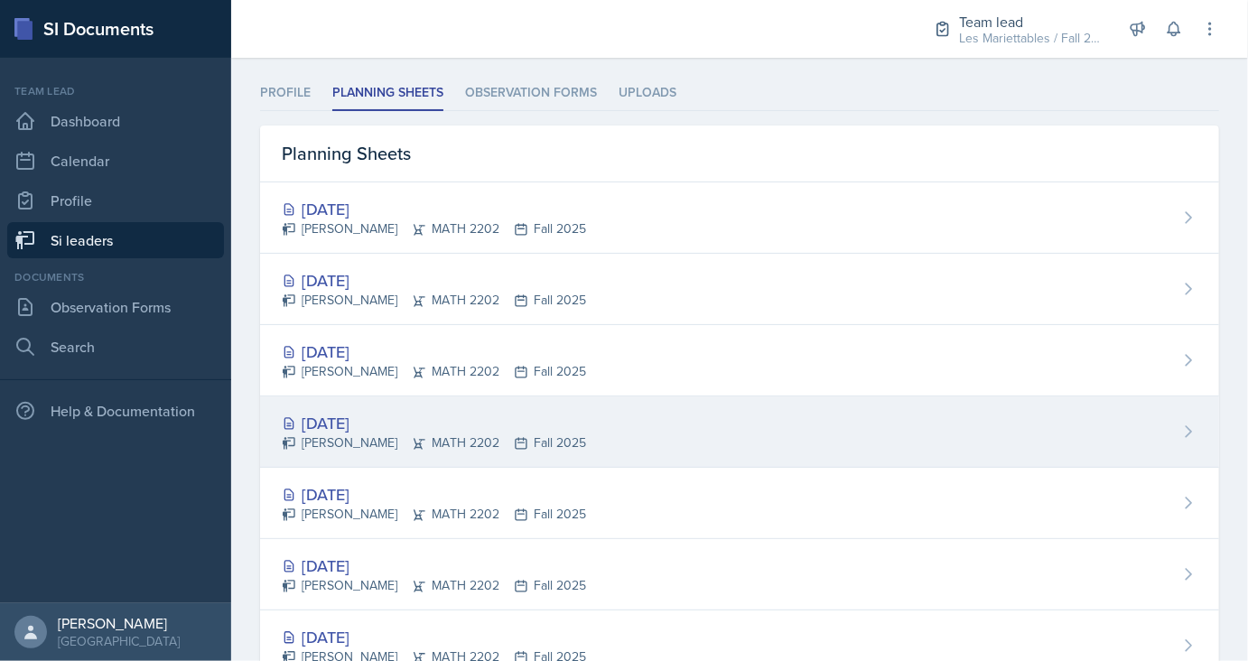
click at [360, 414] on div "[DATE]" at bounding box center [434, 423] width 304 height 24
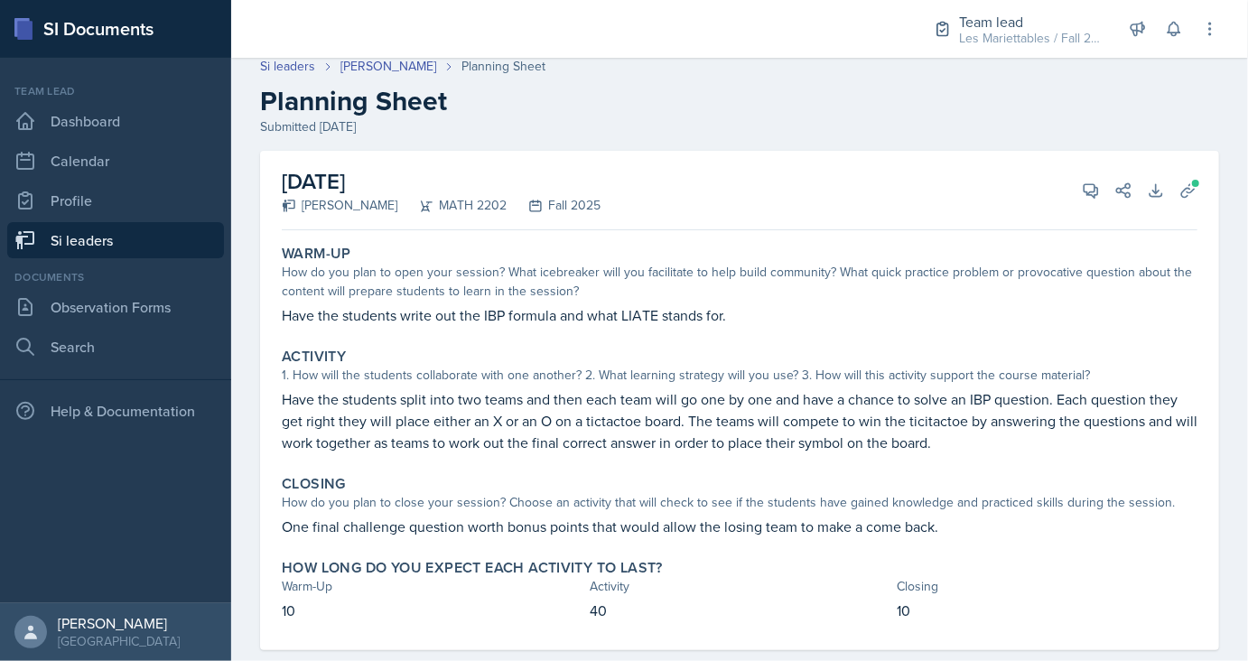
scroll to position [42, 0]
